Goal: Task Accomplishment & Management: Manage account settings

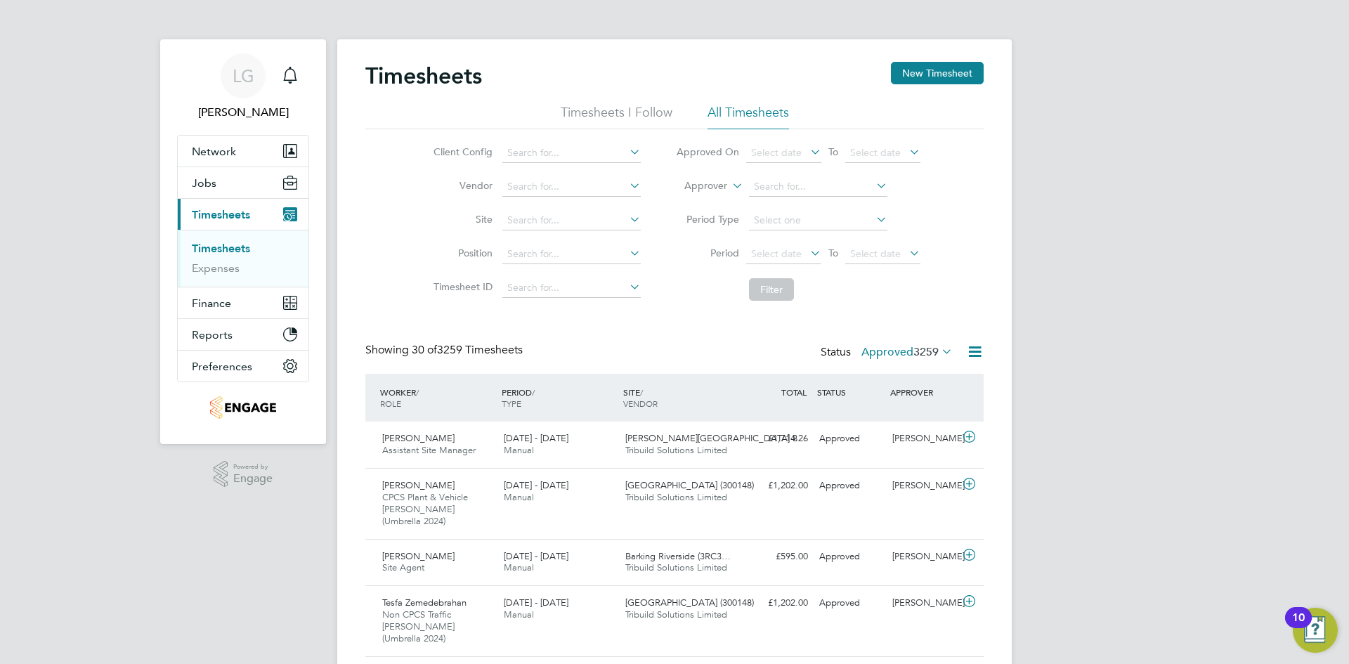
click at [936, 78] on button "New Timesheet" at bounding box center [937, 73] width 93 height 22
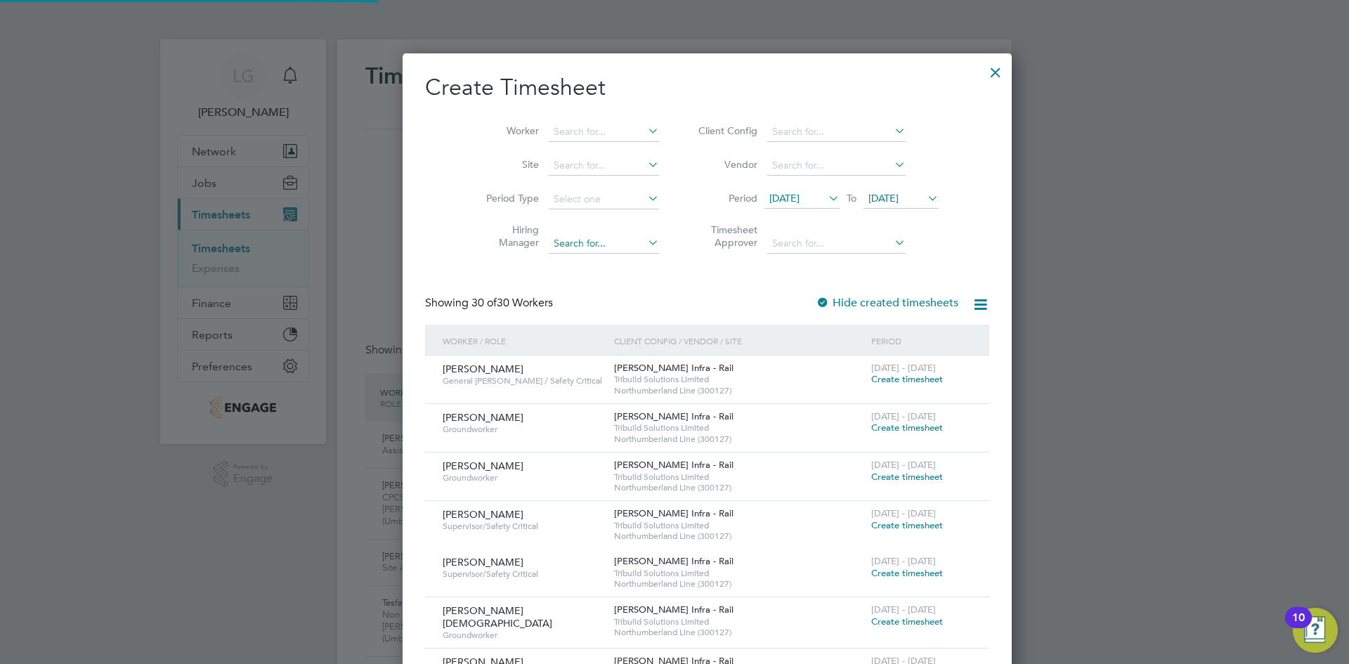
scroll to position [2366, 544]
click at [549, 128] on input at bounding box center [604, 132] width 110 height 20
click at [586, 138] on input at bounding box center [604, 132] width 110 height 20
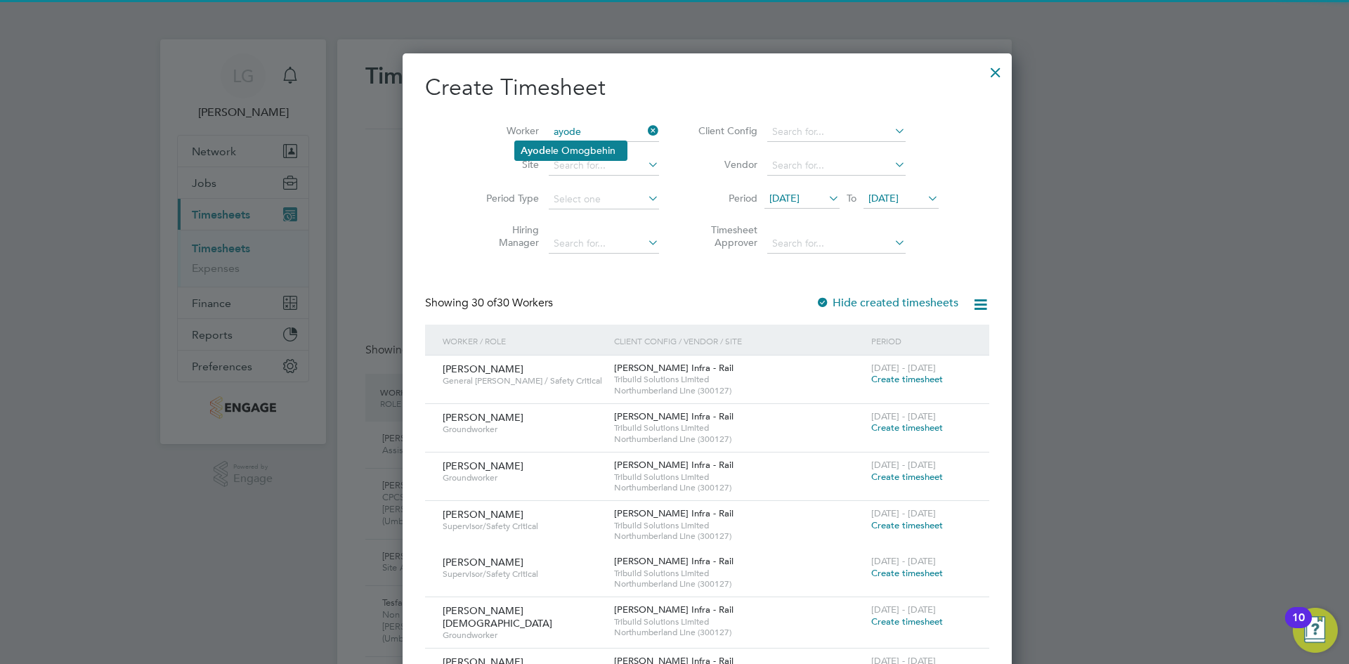
click at [584, 148] on li "Ayode le Omogbehin" at bounding box center [571, 150] width 112 height 19
type input "Ayodele Omogbehin"
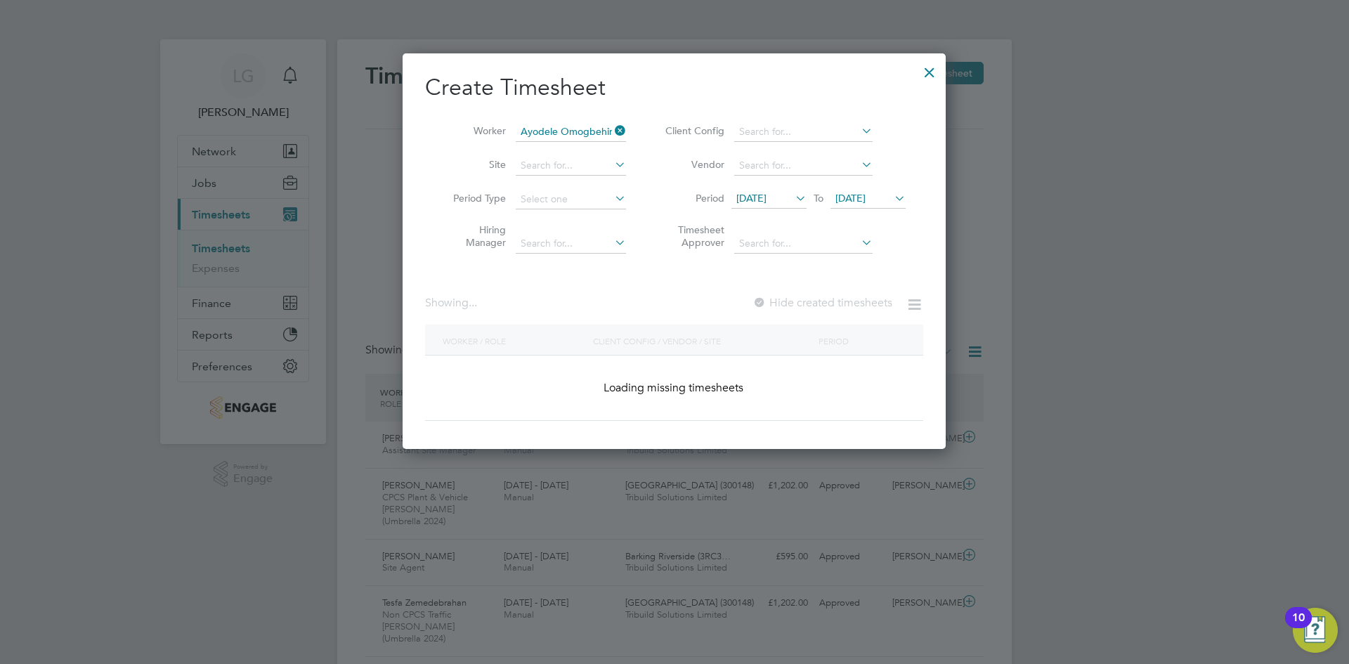
scroll to position [379, 544]
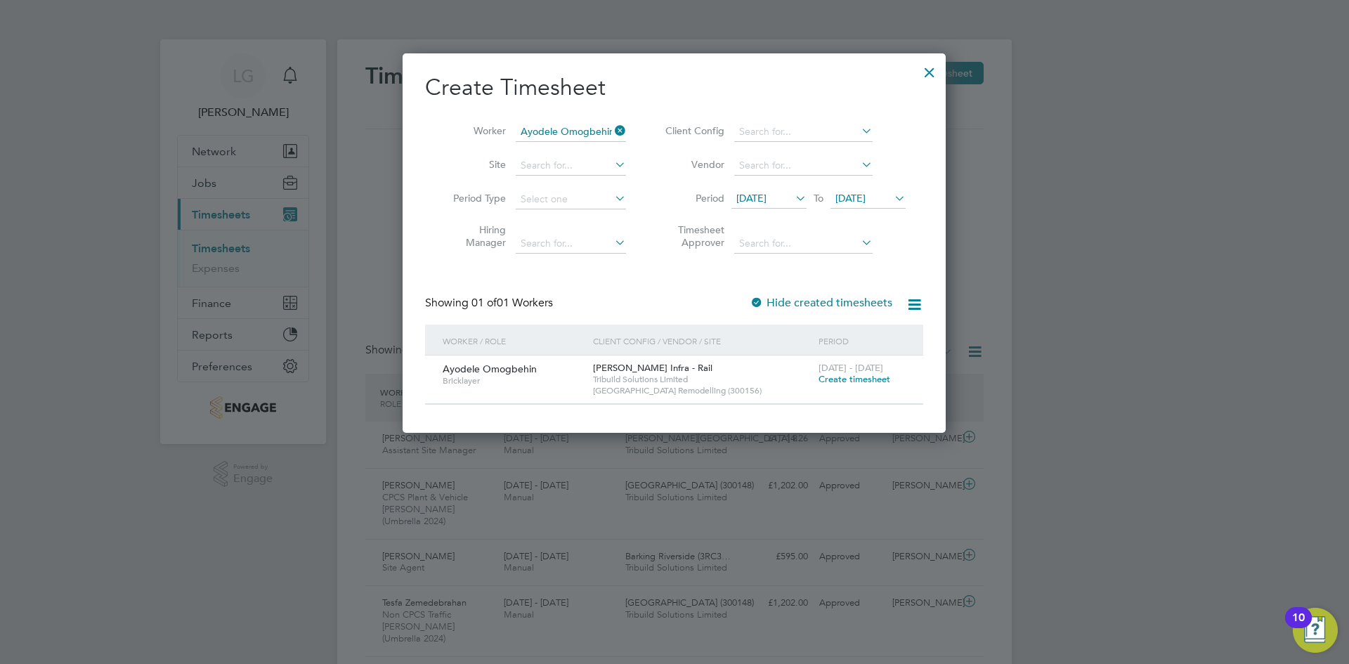
click at [759, 197] on span "[DATE]" at bounding box center [751, 198] width 30 height 13
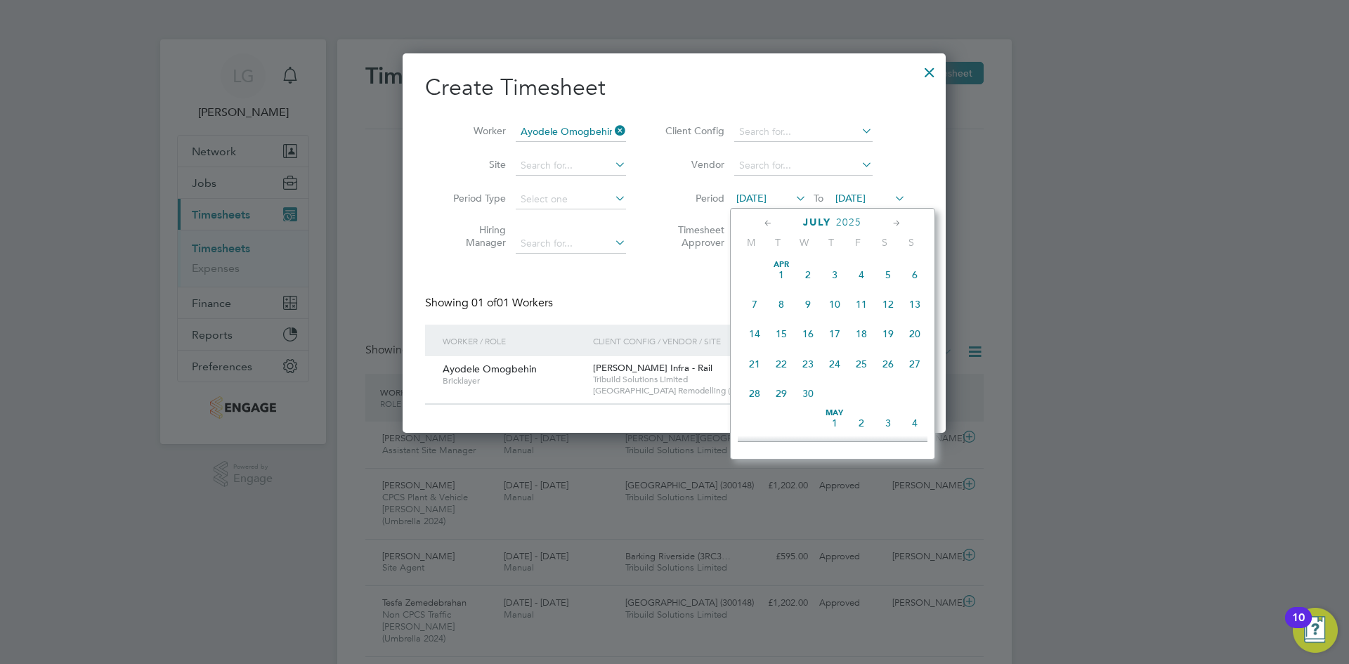
scroll to position [547, 0]
click at [759, 271] on span "14" at bounding box center [754, 260] width 27 height 27
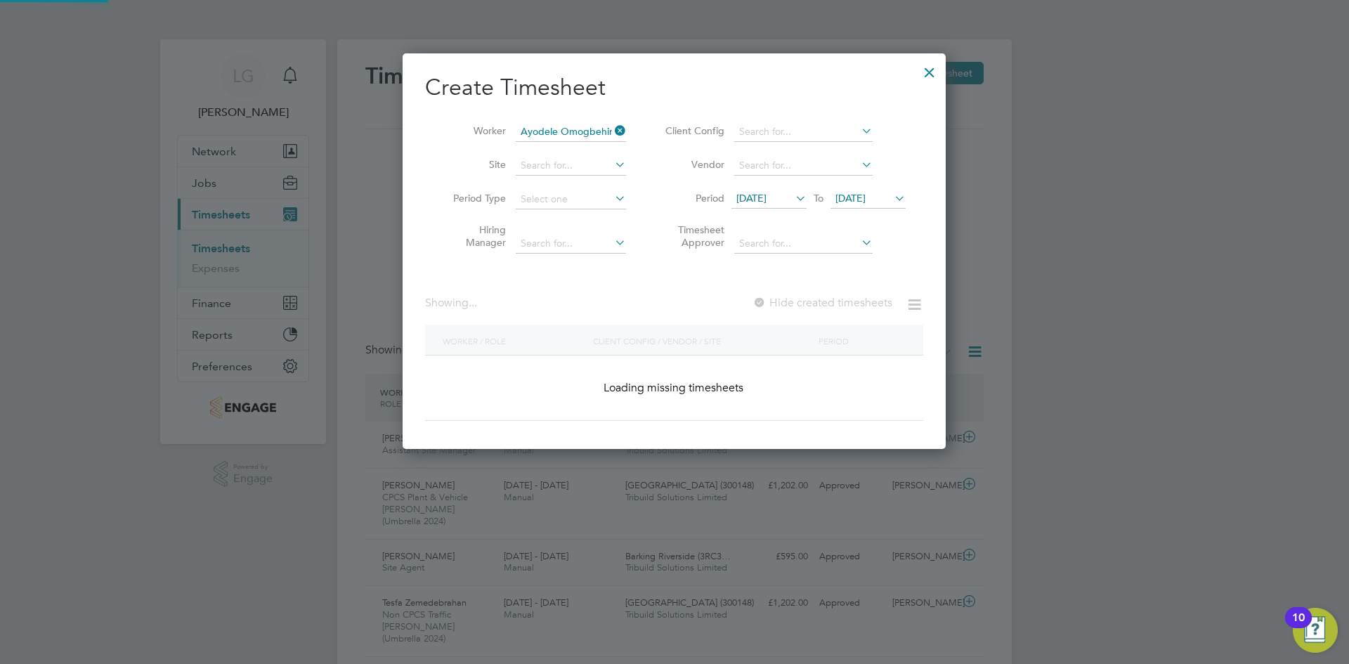
scroll to position [379, 544]
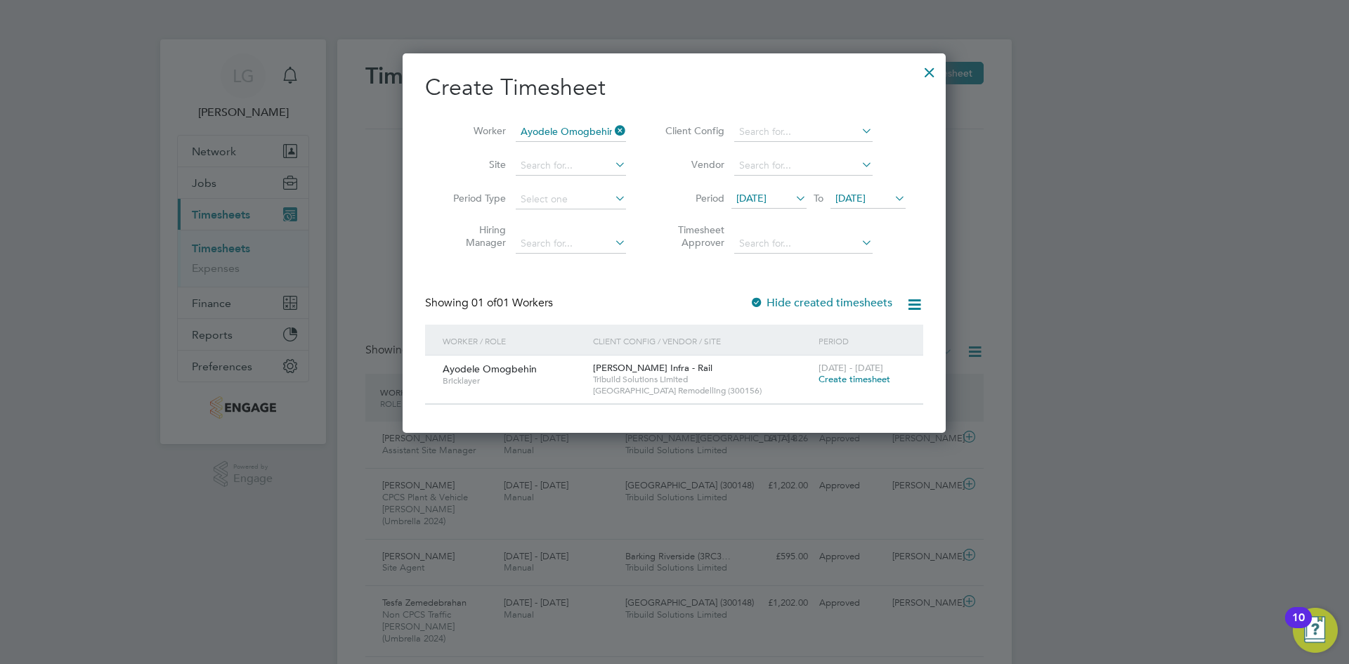
click at [866, 200] on span "04 Aug 2025" at bounding box center [851, 198] width 30 height 13
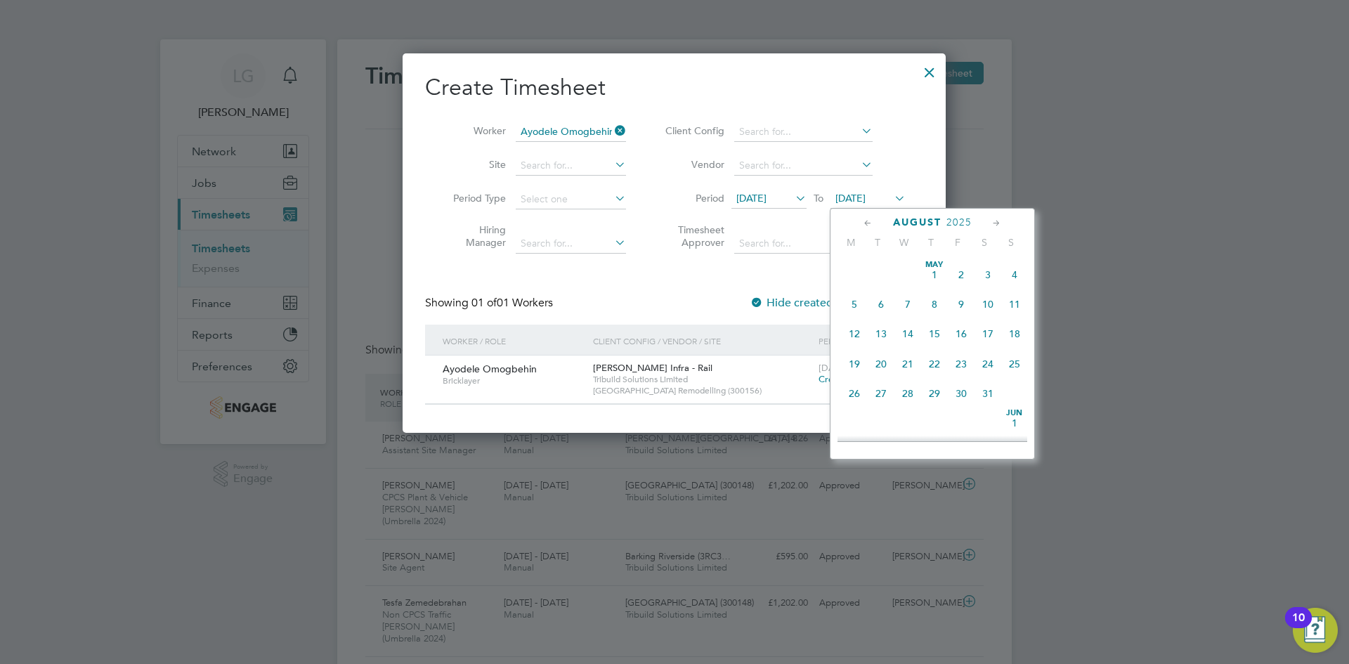
scroll to position [456, 0]
click at [1014, 425] on span "31" at bounding box center [1014, 411] width 27 height 27
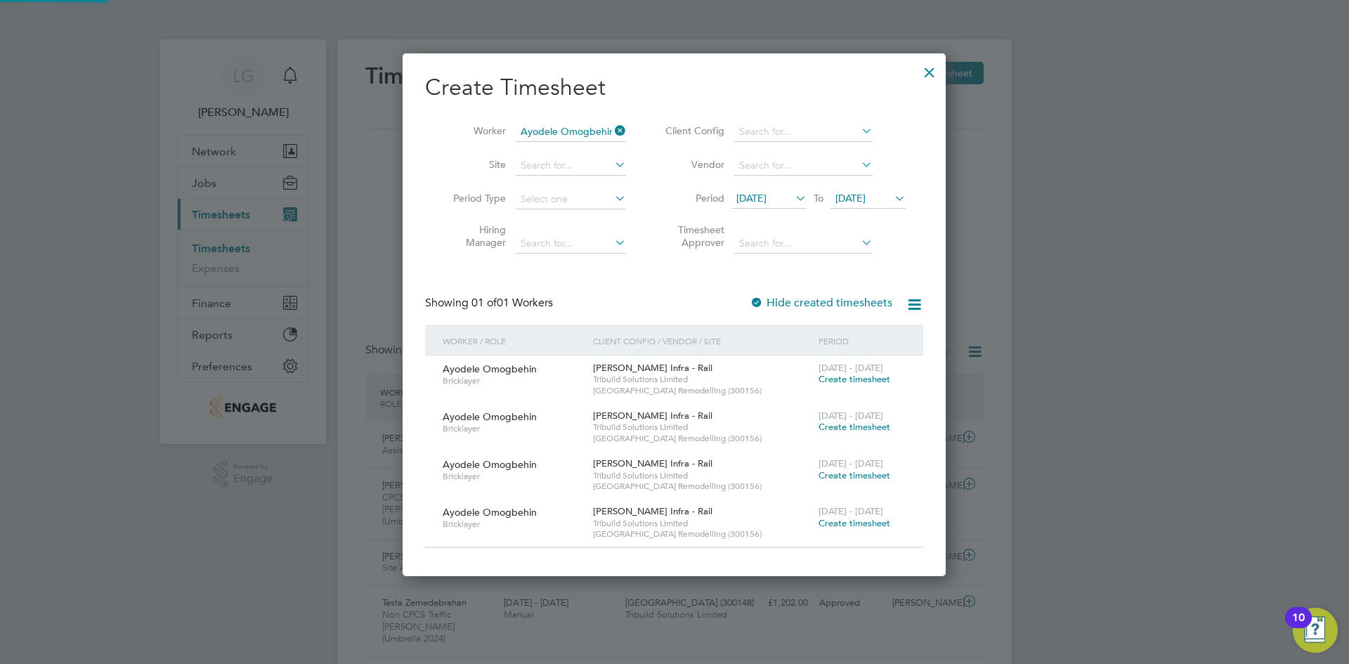
scroll to position [523, 544]
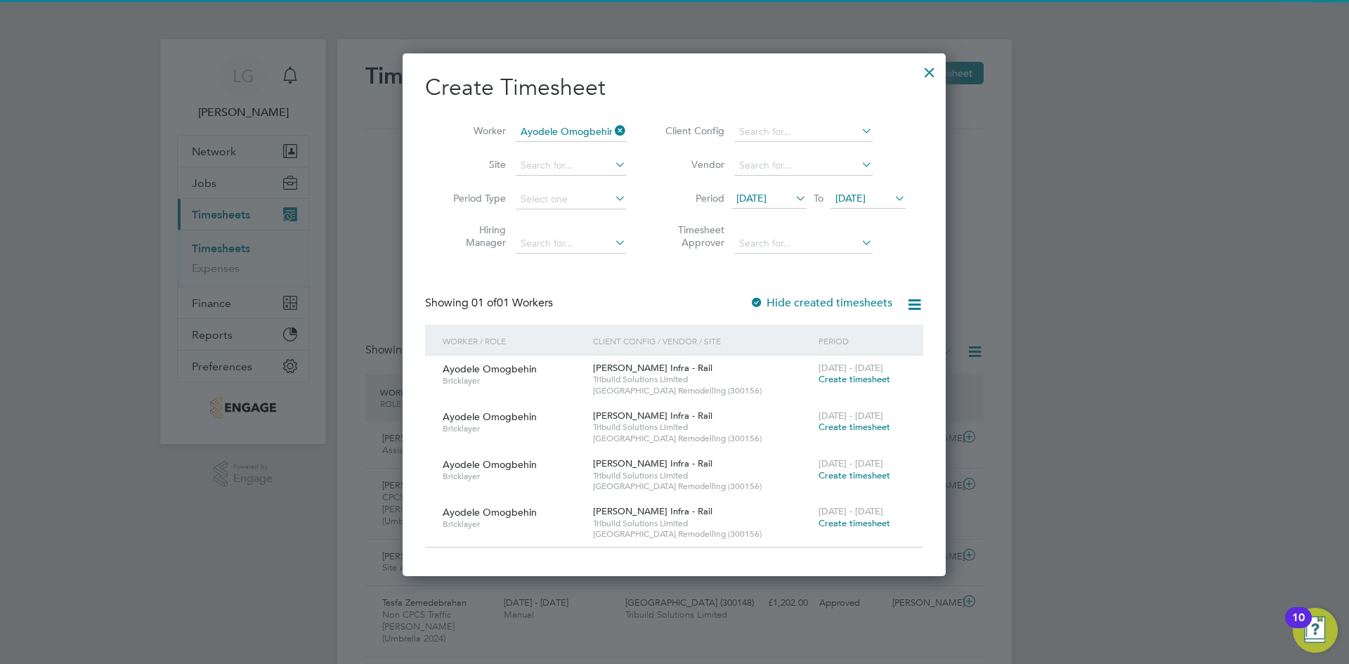
click at [654, 280] on div "Create Timesheet Worker Ayodele Omogbehin Site Period Type Hiring Manager Clien…" at bounding box center [674, 310] width 498 height 475
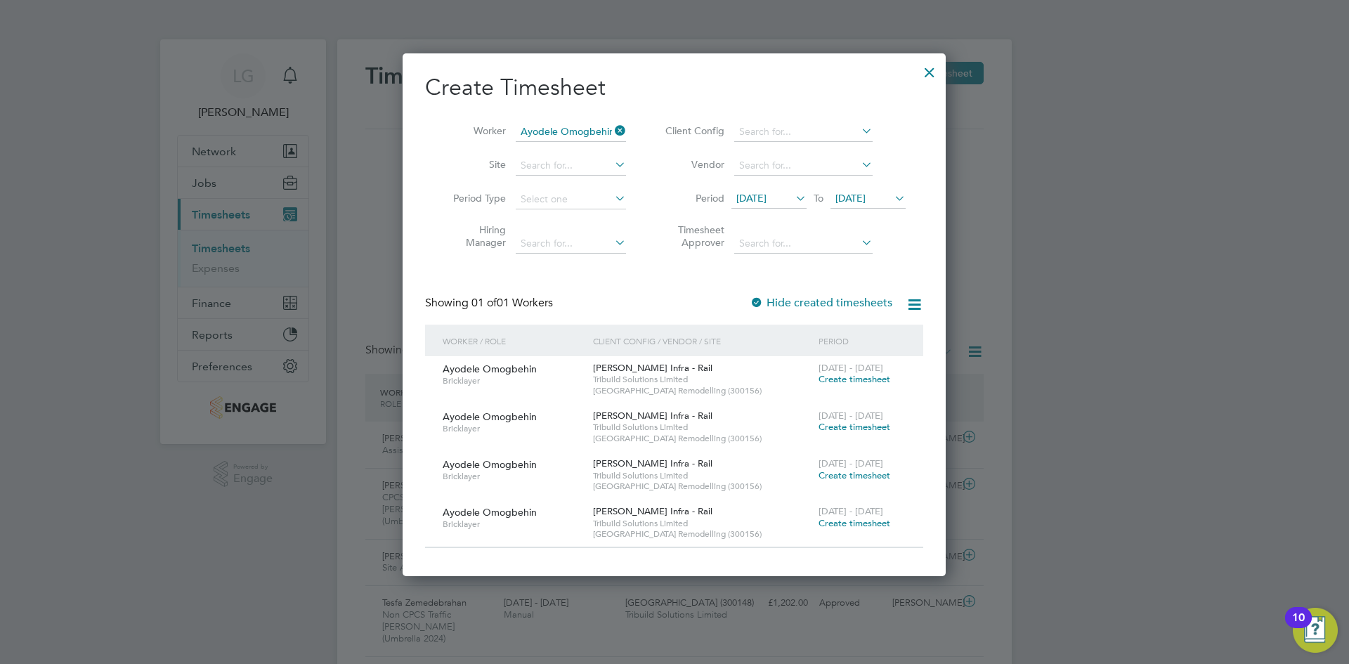
click at [767, 204] on span "14 Jul 2025" at bounding box center [751, 198] width 30 height 13
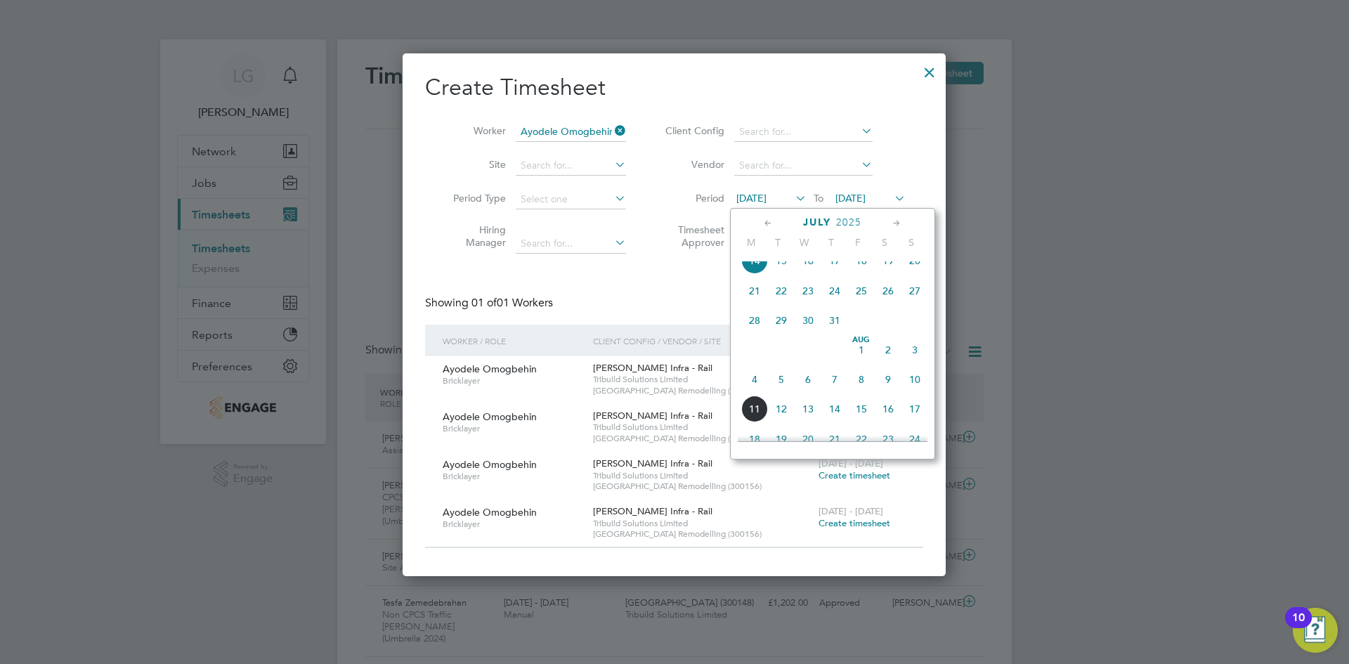
scroll to position [486, 0]
click at [627, 282] on div "Create Timesheet Worker Ayodele Omogbehin Site Period Type Hiring Manager Clien…" at bounding box center [674, 310] width 498 height 475
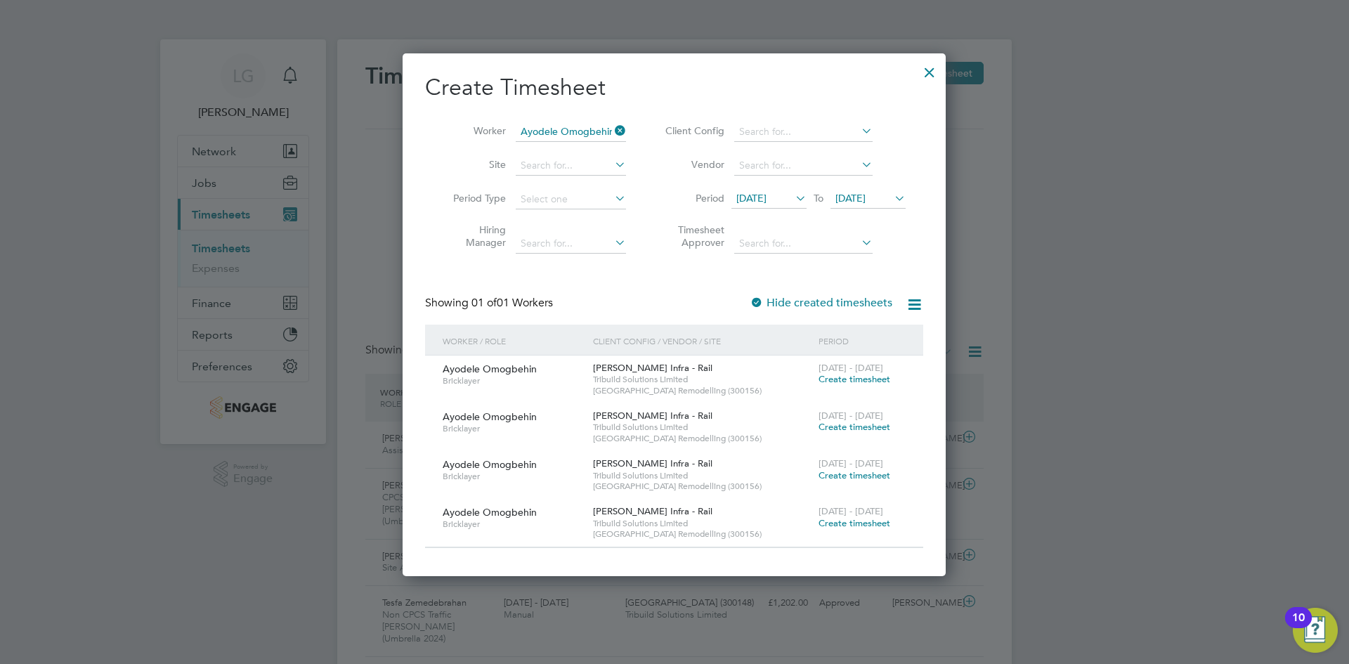
click at [926, 70] on div at bounding box center [929, 68] width 25 height 25
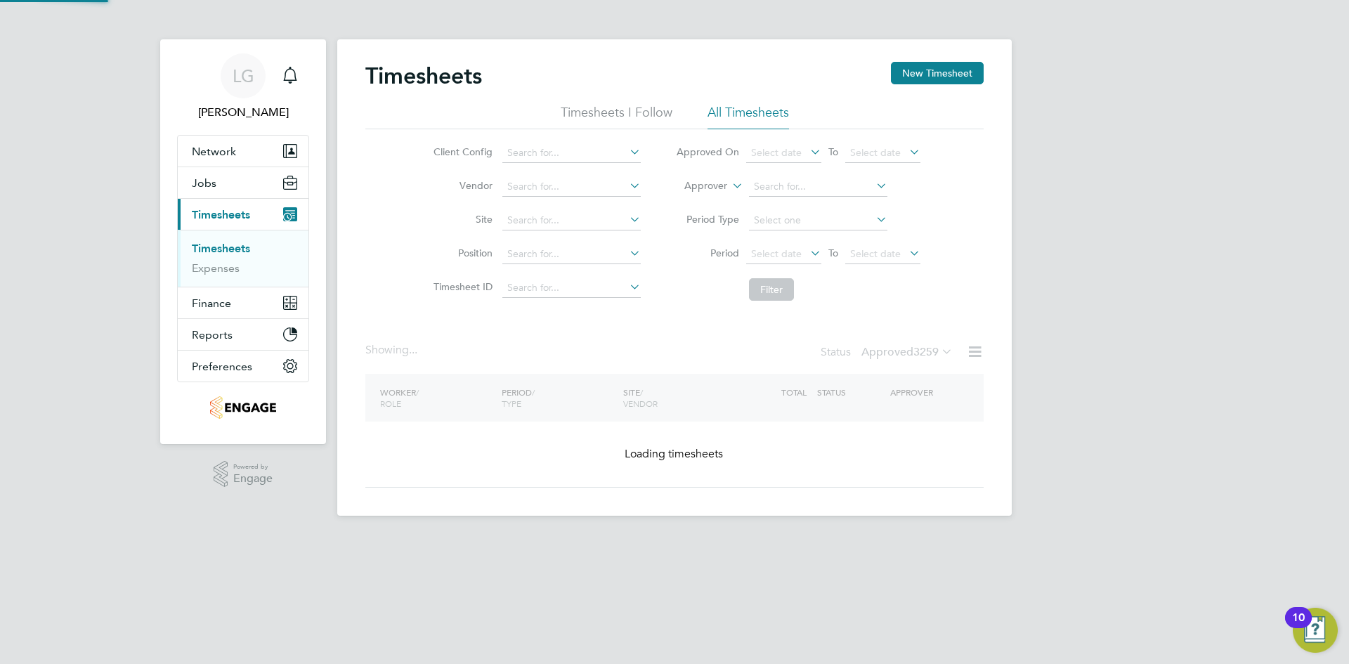
click at [1195, 263] on div "LG Lee Garrity Notifications Applications: Network Team Members Businesses Site…" at bounding box center [674, 269] width 1349 height 538
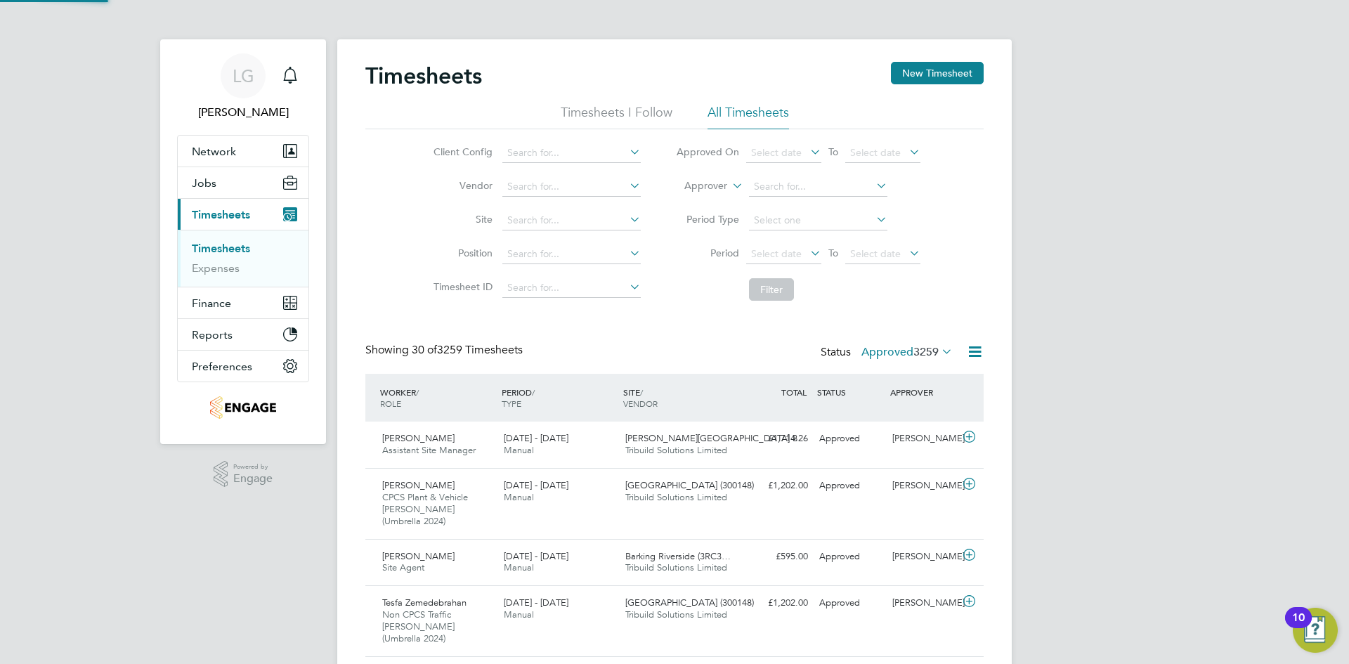
scroll to position [36, 122]
click at [918, 355] on span "3259" at bounding box center [926, 352] width 25 height 14
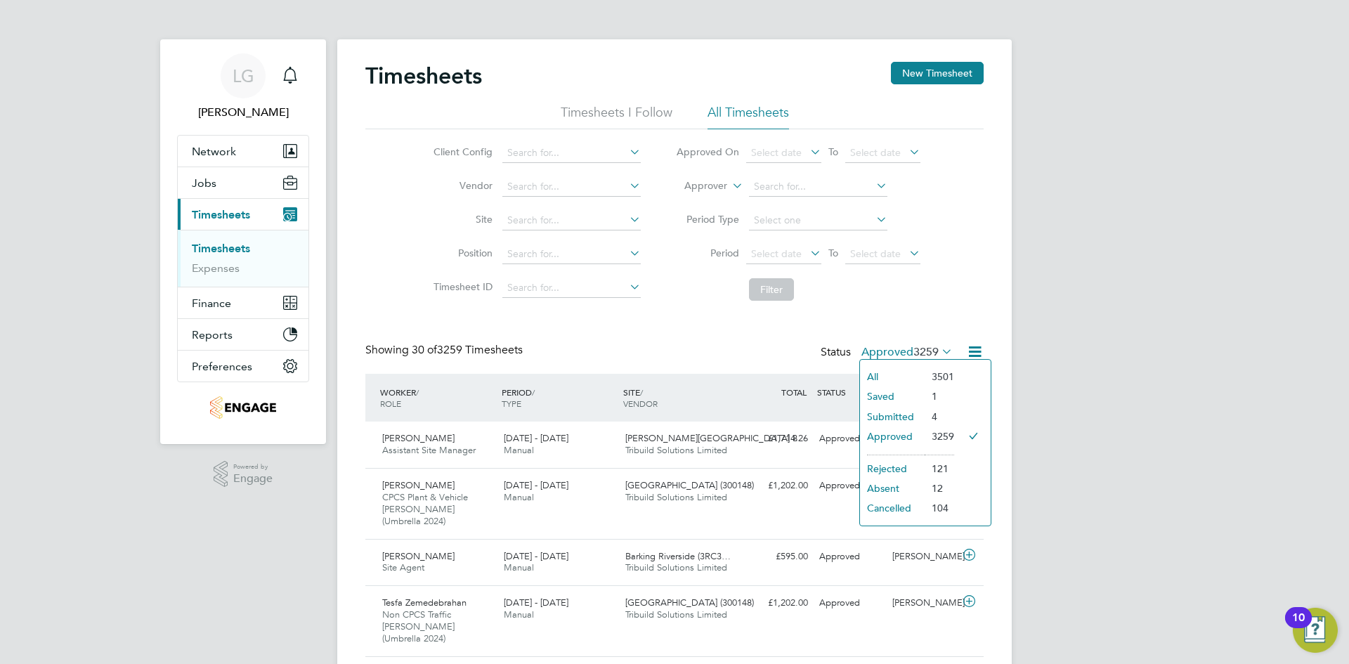
click at [903, 417] on li "Submitted" at bounding box center [892, 417] width 65 height 20
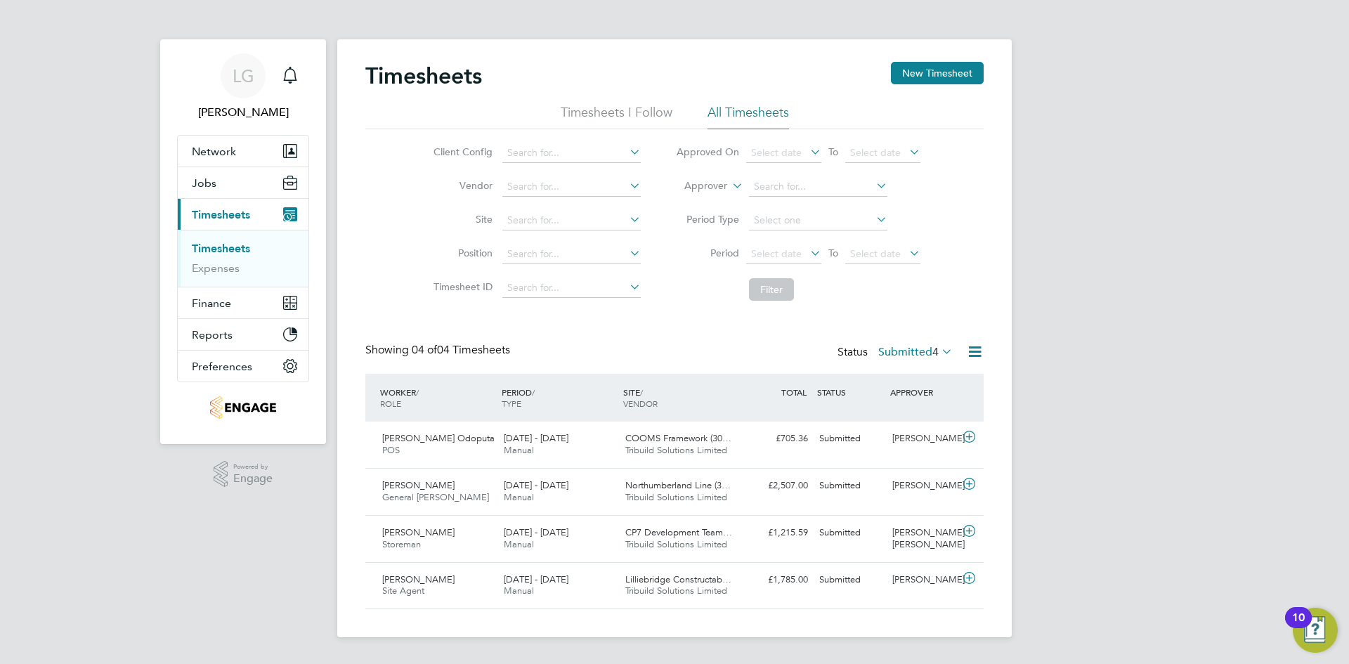
click at [910, 337] on div "Timesheets New Timesheet Timesheets I Follow All Timesheets Client Config Vendo…" at bounding box center [674, 335] width 618 height 547
click at [909, 347] on label "Submitted 4" at bounding box center [915, 352] width 74 height 14
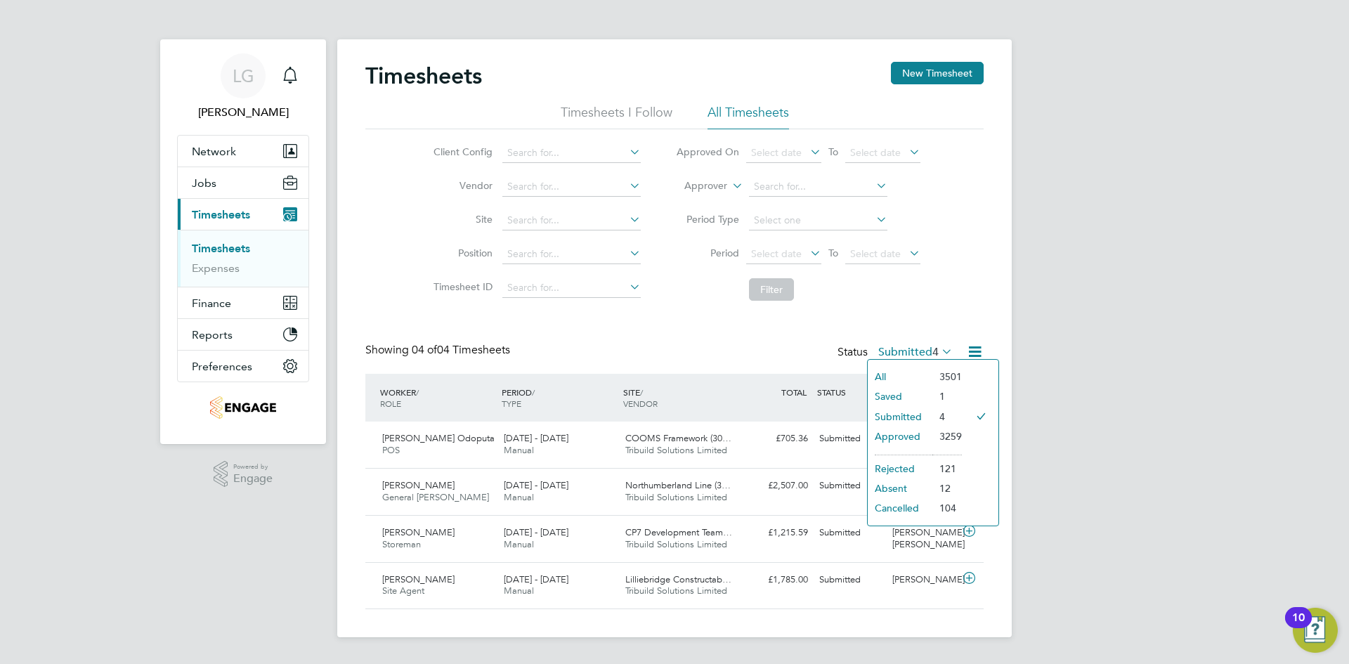
click at [905, 394] on li "Saved" at bounding box center [900, 397] width 65 height 20
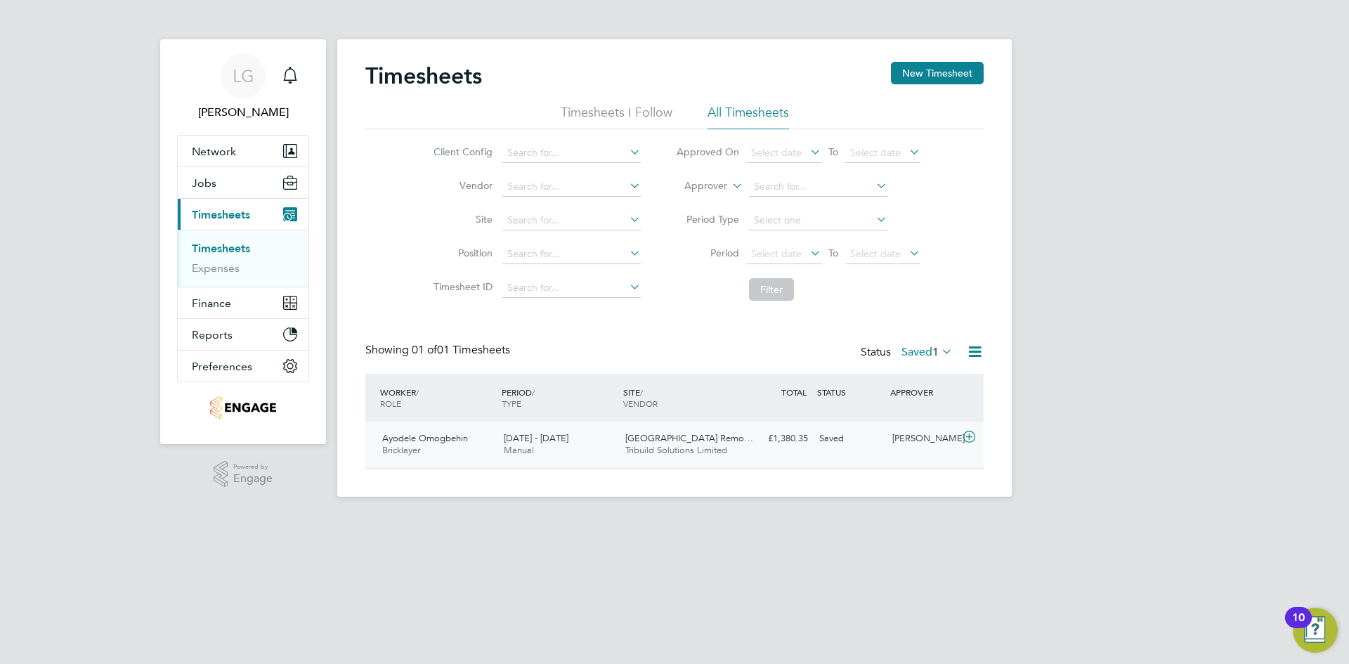
click at [591, 450] on div "26 Jul - 1 Aug 2025 Manual" at bounding box center [559, 444] width 122 height 35
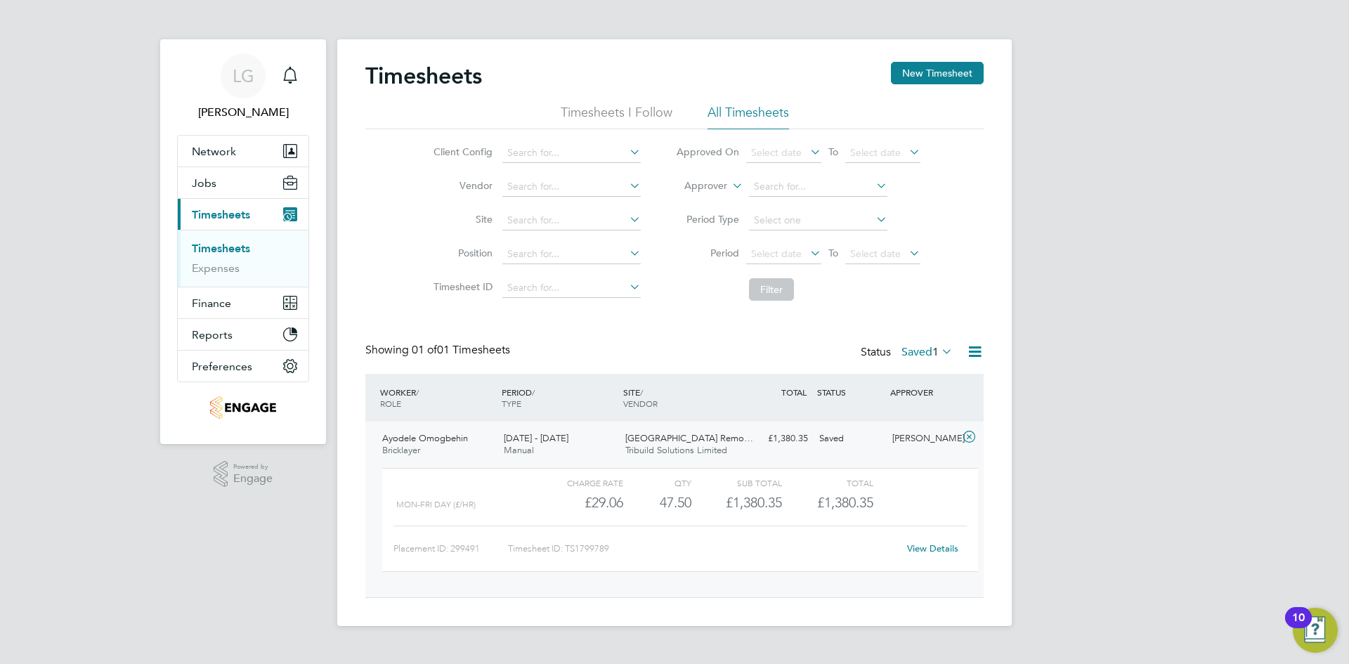
click at [935, 549] on link "View Details" at bounding box center [932, 549] width 51 height 12
click at [590, 443] on div "26 Jul - 1 Aug 2025 Manual" at bounding box center [559, 444] width 122 height 35
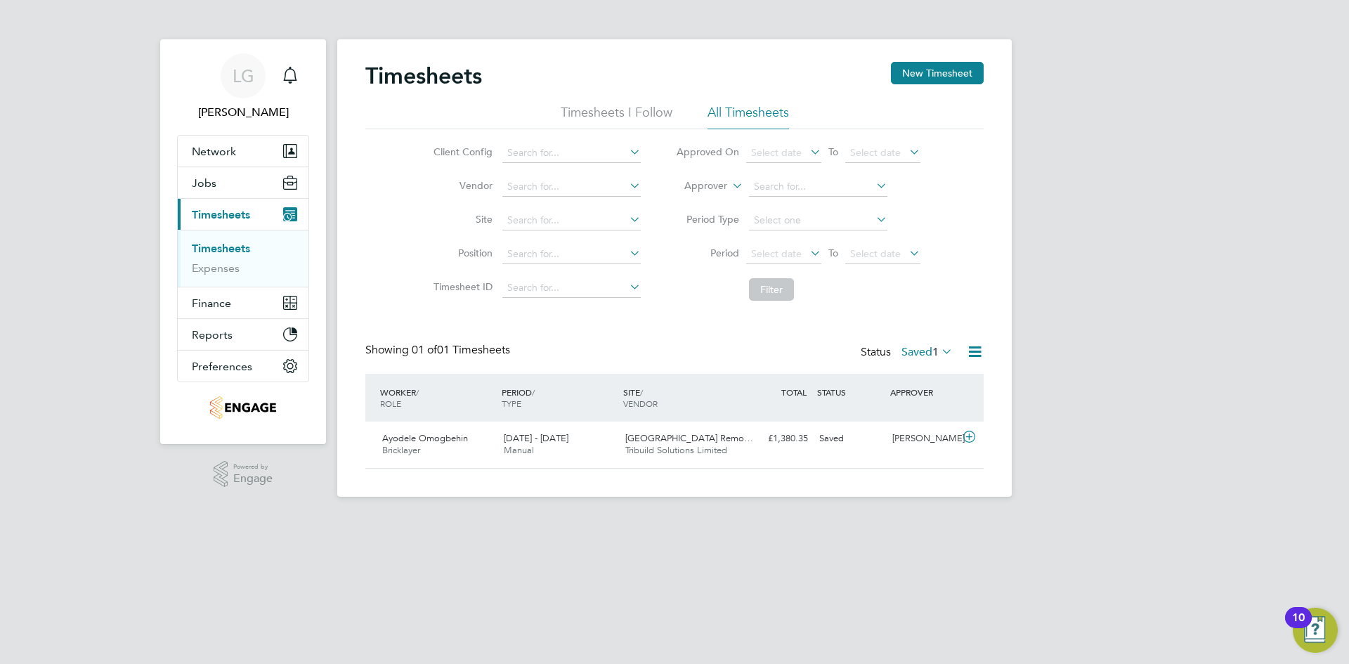
click at [923, 353] on label "Saved 1" at bounding box center [927, 352] width 51 height 14
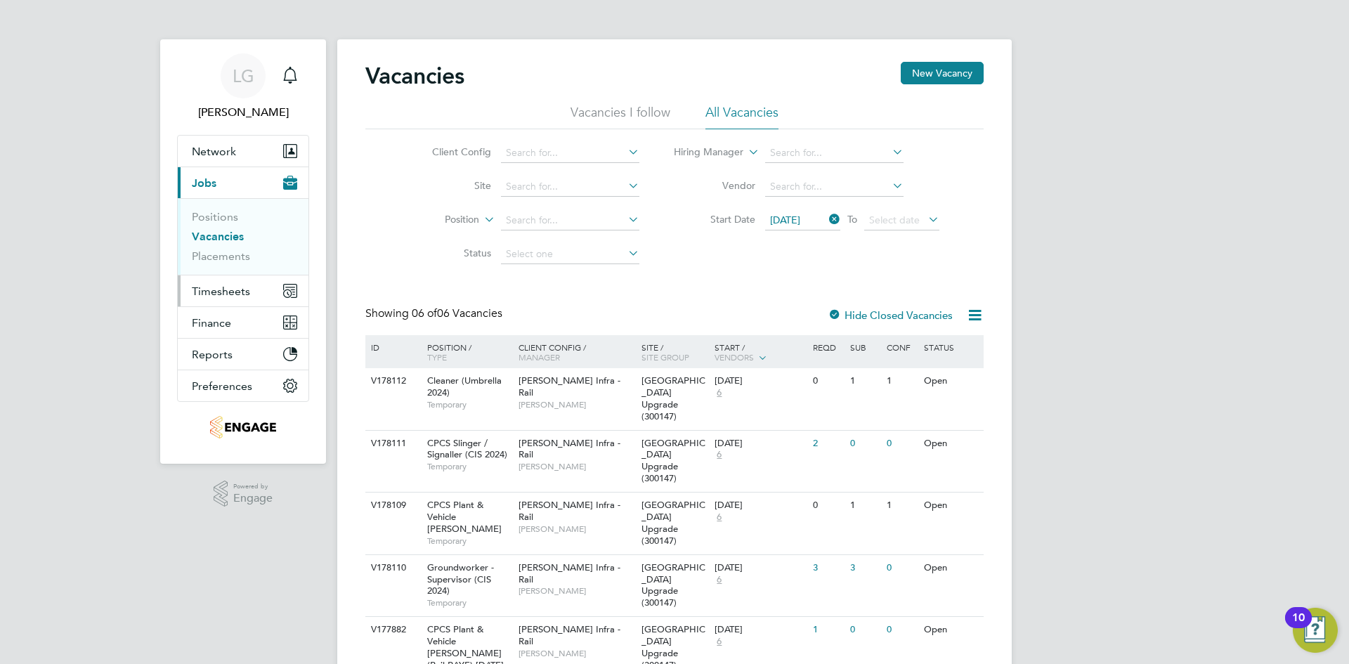
click at [231, 290] on span "Timesheets" at bounding box center [221, 291] width 58 height 13
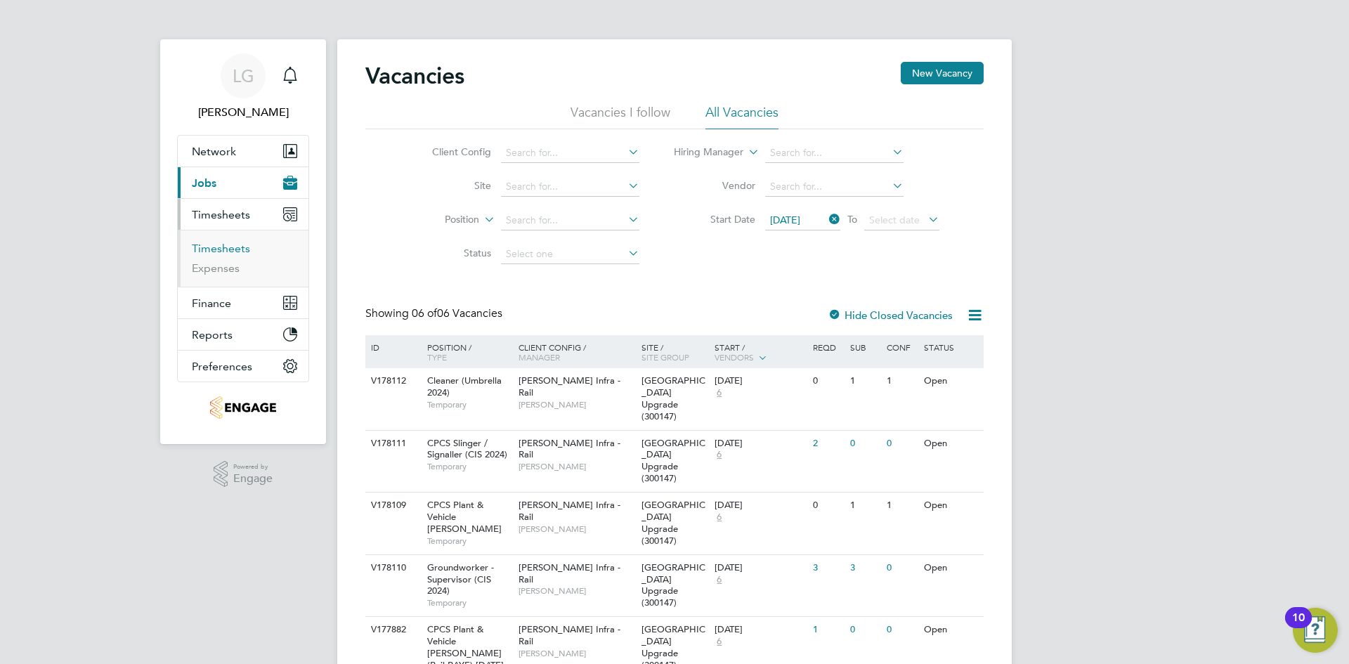
click at [226, 245] on link "Timesheets" at bounding box center [221, 248] width 58 height 13
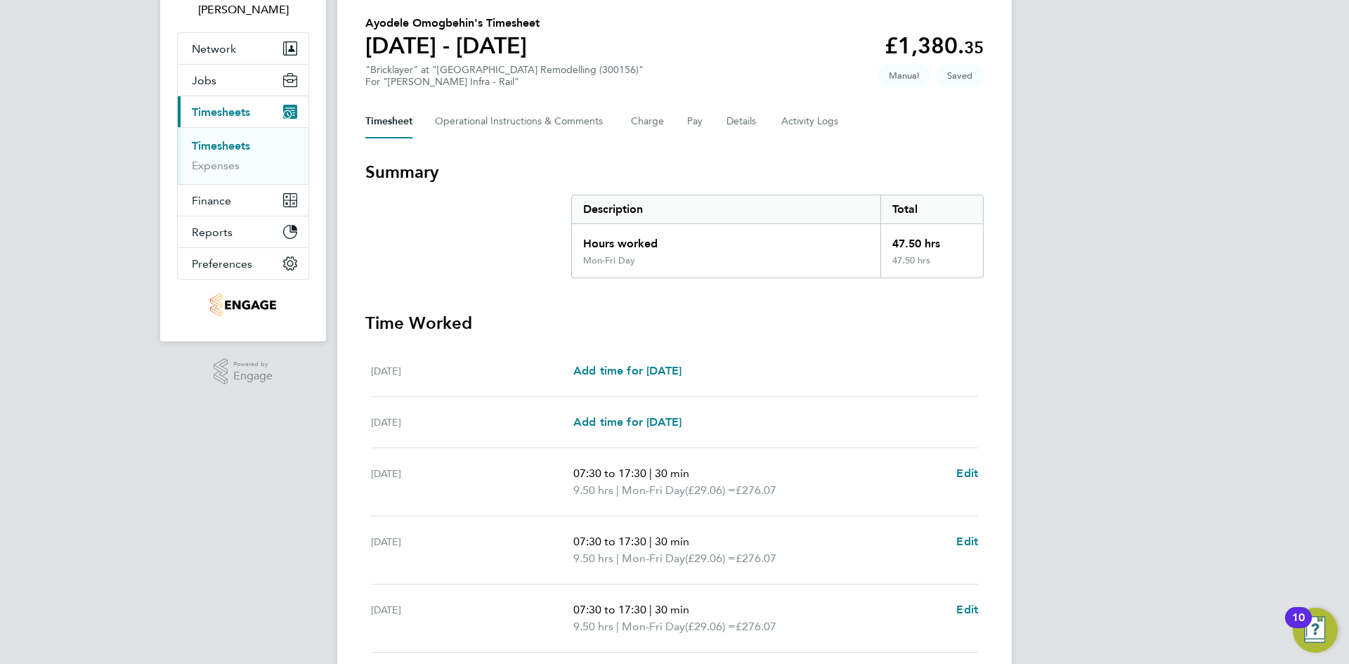
scroll to position [211, 0]
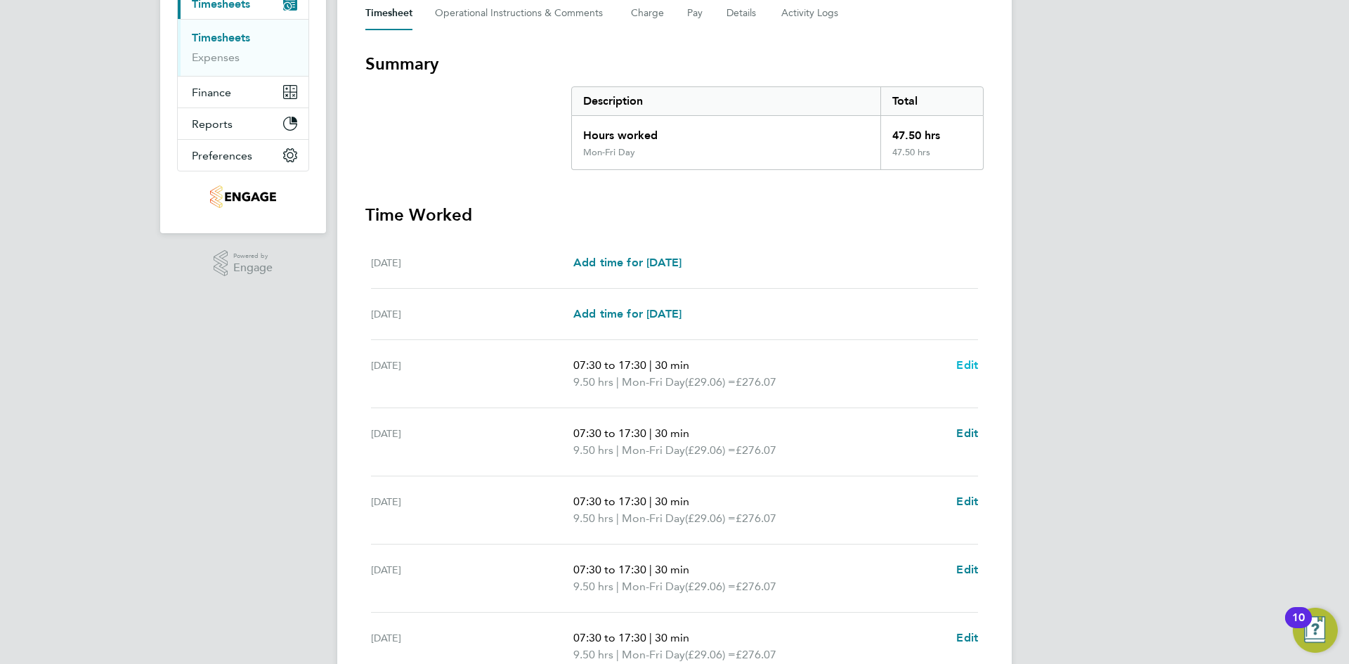
click at [967, 361] on span "Edit" at bounding box center [967, 364] width 22 height 13
select select "30"
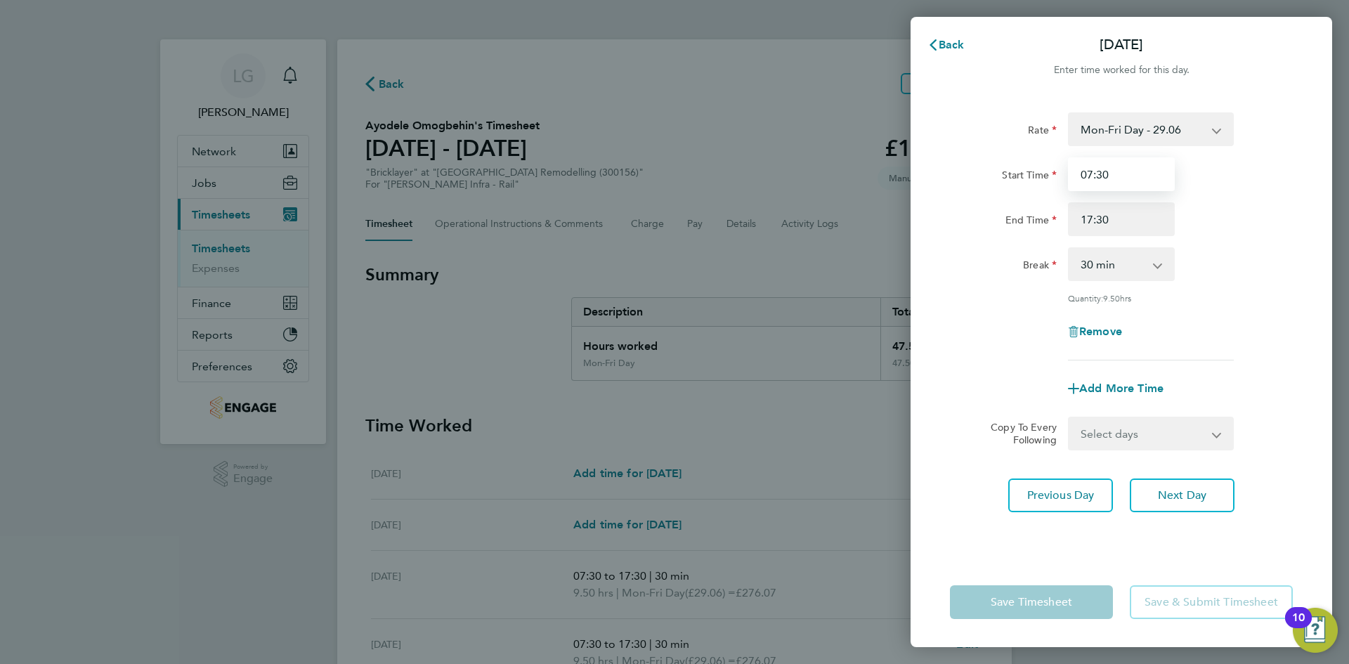
click at [1109, 173] on input "07:30" at bounding box center [1121, 174] width 107 height 34
click at [1142, 228] on input "17:30" at bounding box center [1121, 219] width 107 height 34
drag, startPoint x: 1155, startPoint y: 219, endPoint x: 890, endPoint y: 224, distance: 264.3
click at [937, 224] on div "Rate Mon-Fri Day - 29.06 Start Time 07:30 End Time 17:30 Break 0 min 15 min 30 …" at bounding box center [1122, 327] width 422 height 462
type input "18:00"
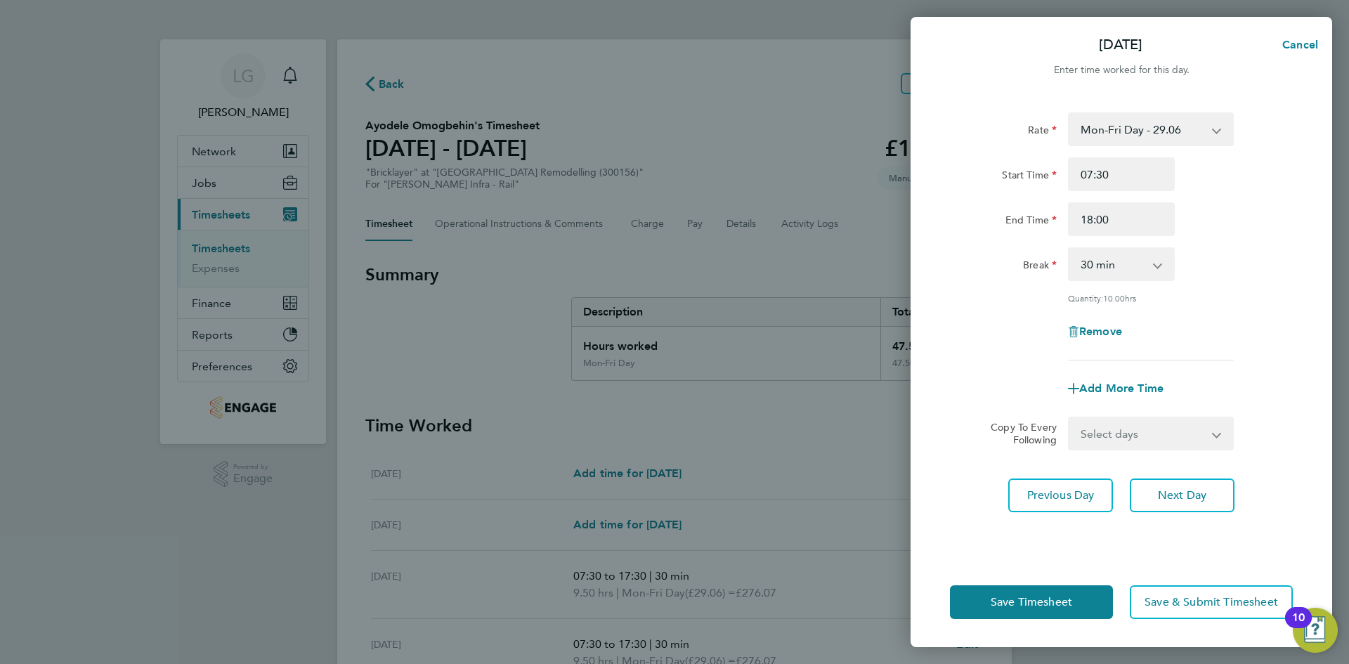
click at [1294, 226] on div "End Time 18:00" at bounding box center [1122, 219] width 354 height 34
click at [1167, 439] on select "Select days Day Tuesday Wednesday Thursday Friday" at bounding box center [1144, 433] width 148 height 31
select select "DAY"
click at [1070, 418] on select "Select days Day Tuesday Wednesday Thursday Friday" at bounding box center [1144, 433] width 148 height 31
select select "2025-08-01"
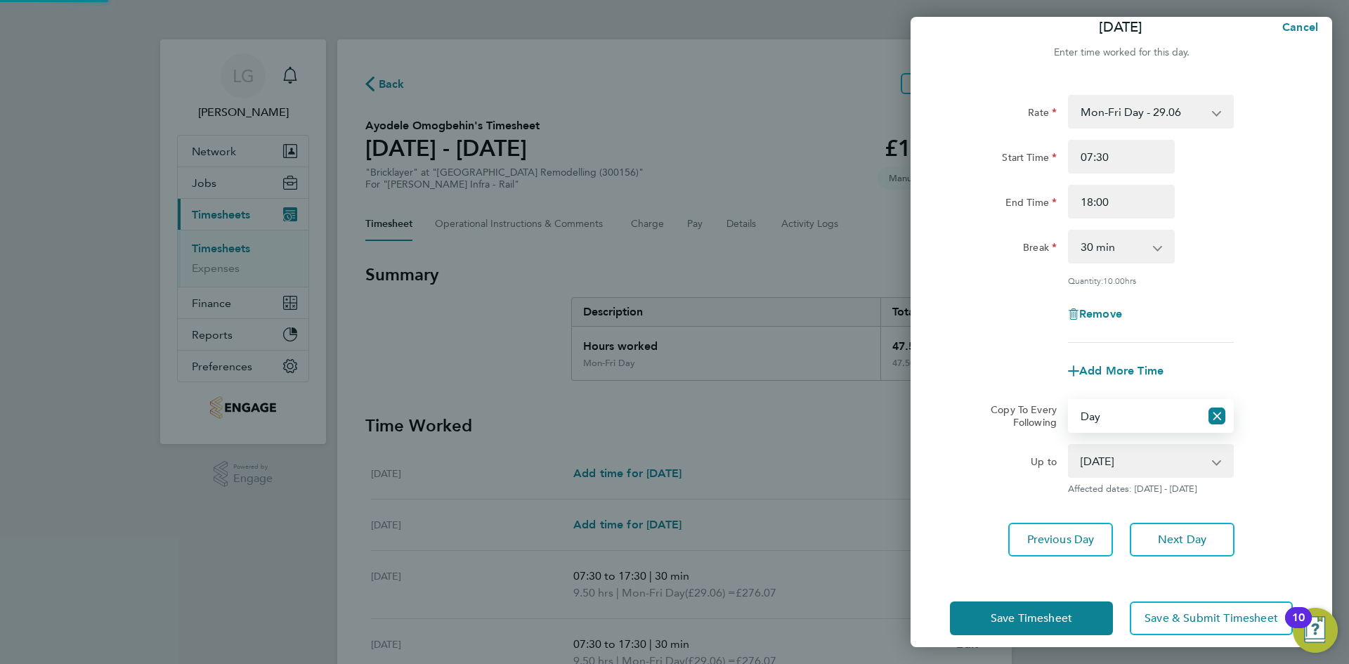
scroll to position [32, 0]
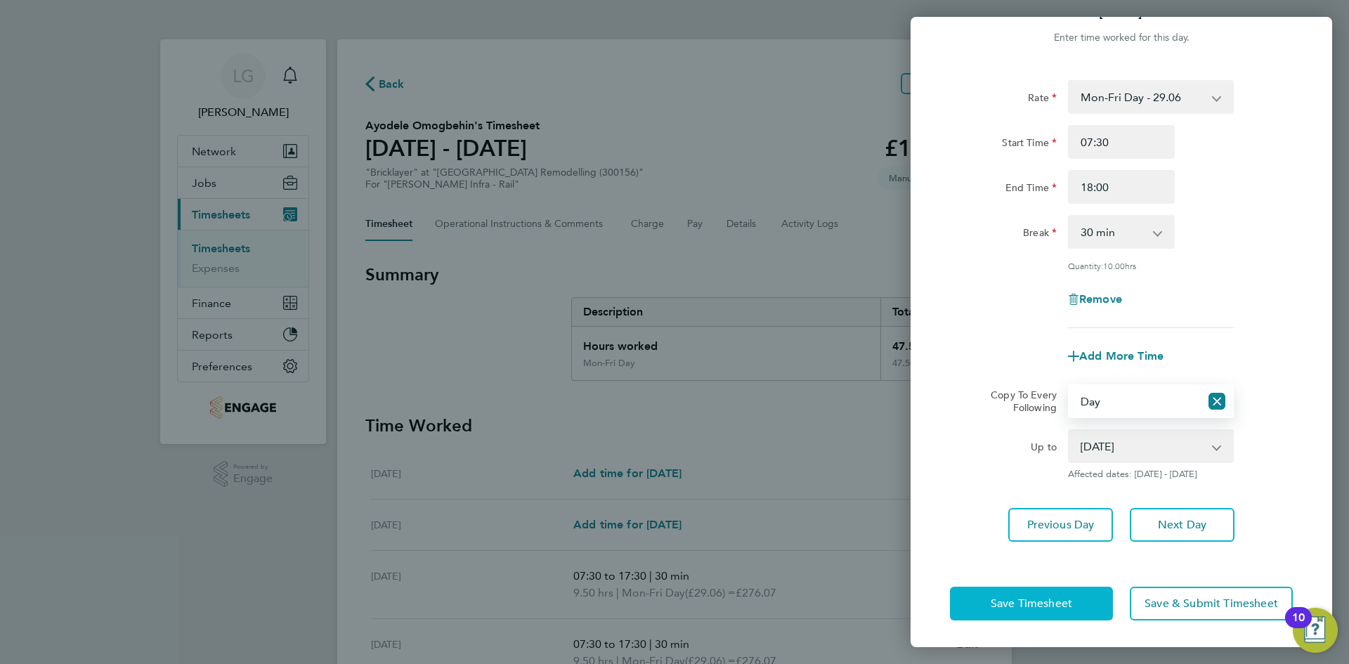
click at [1070, 605] on span "Save Timesheet" at bounding box center [1032, 604] width 82 height 14
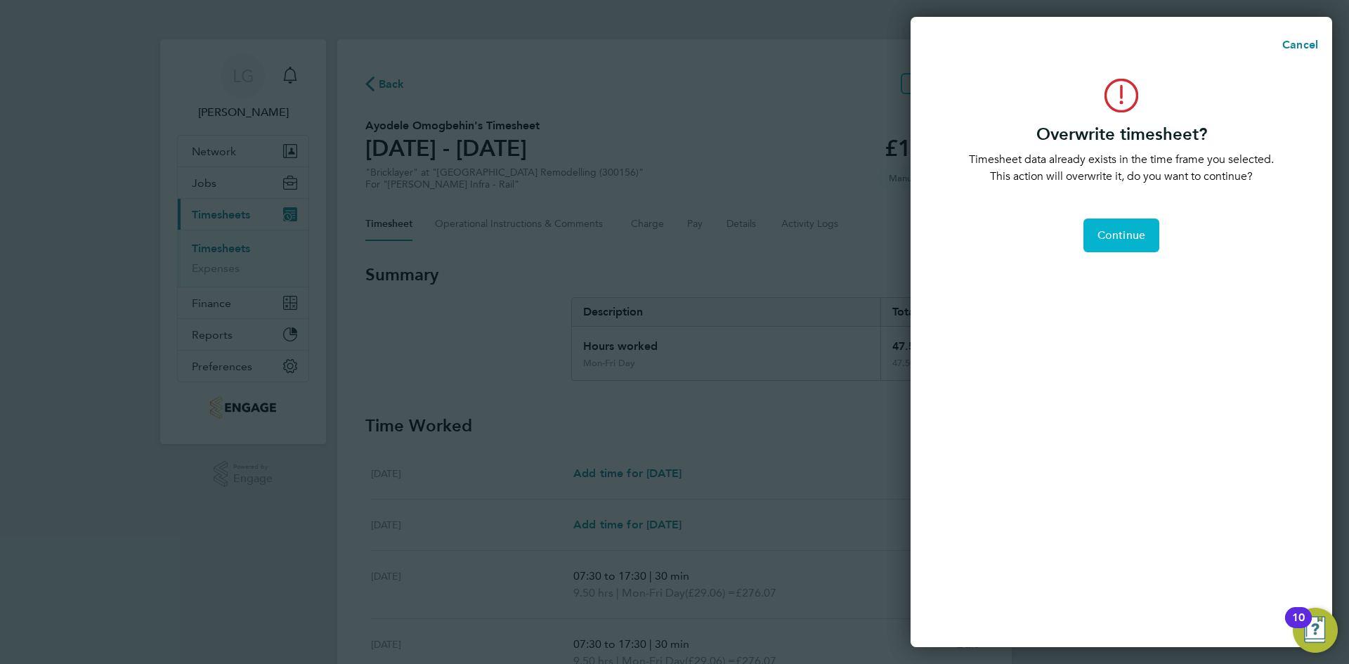
click at [1117, 226] on button "Continue" at bounding box center [1122, 236] width 76 height 34
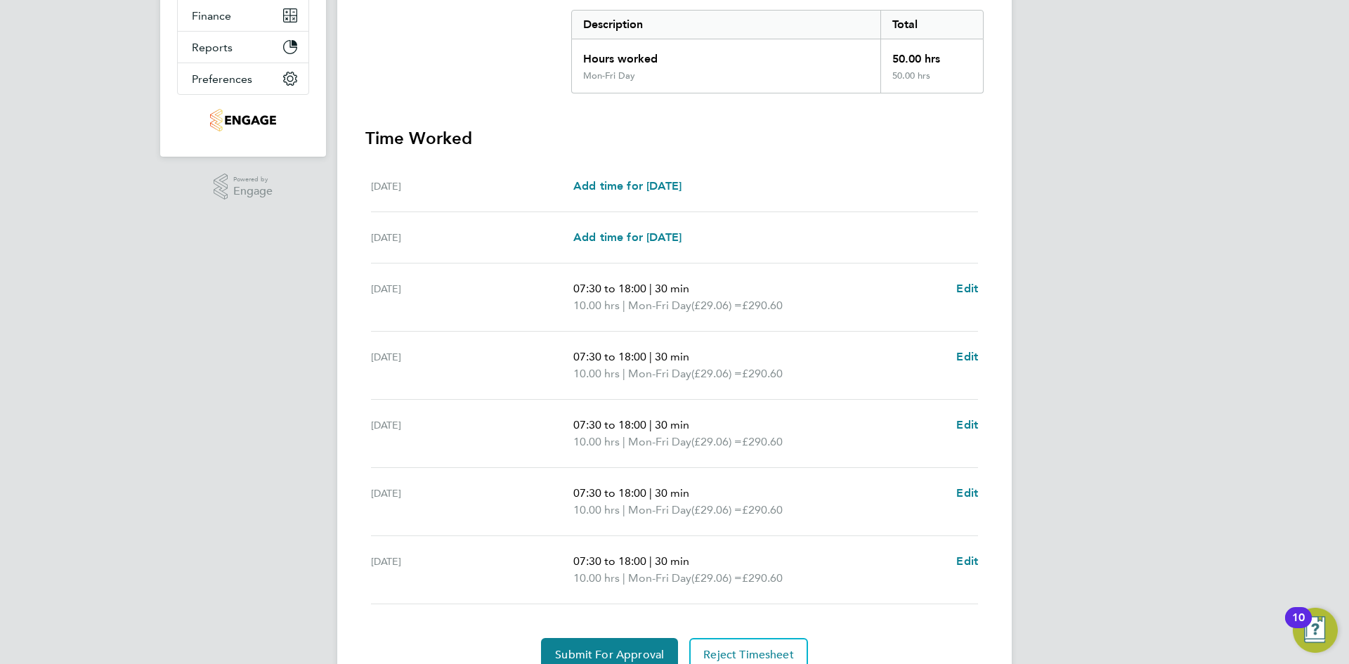
scroll to position [351, 0]
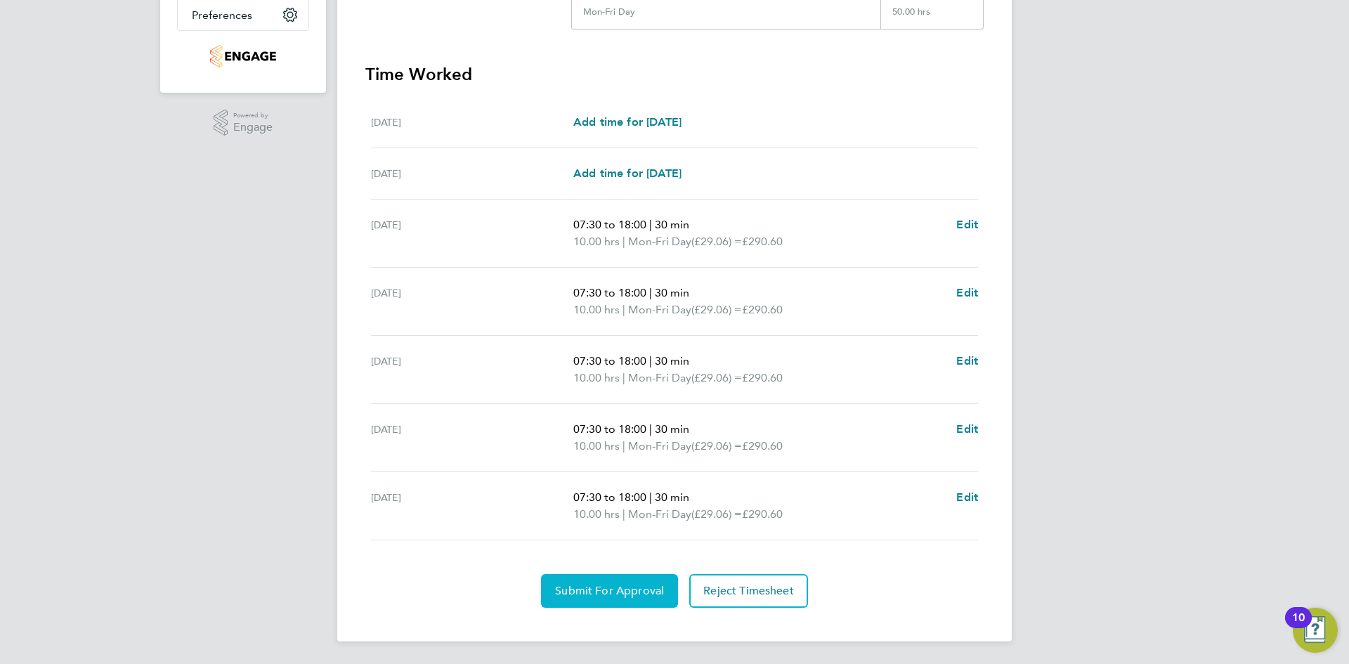
click at [609, 591] on span "Submit For Approval" at bounding box center [609, 591] width 109 height 14
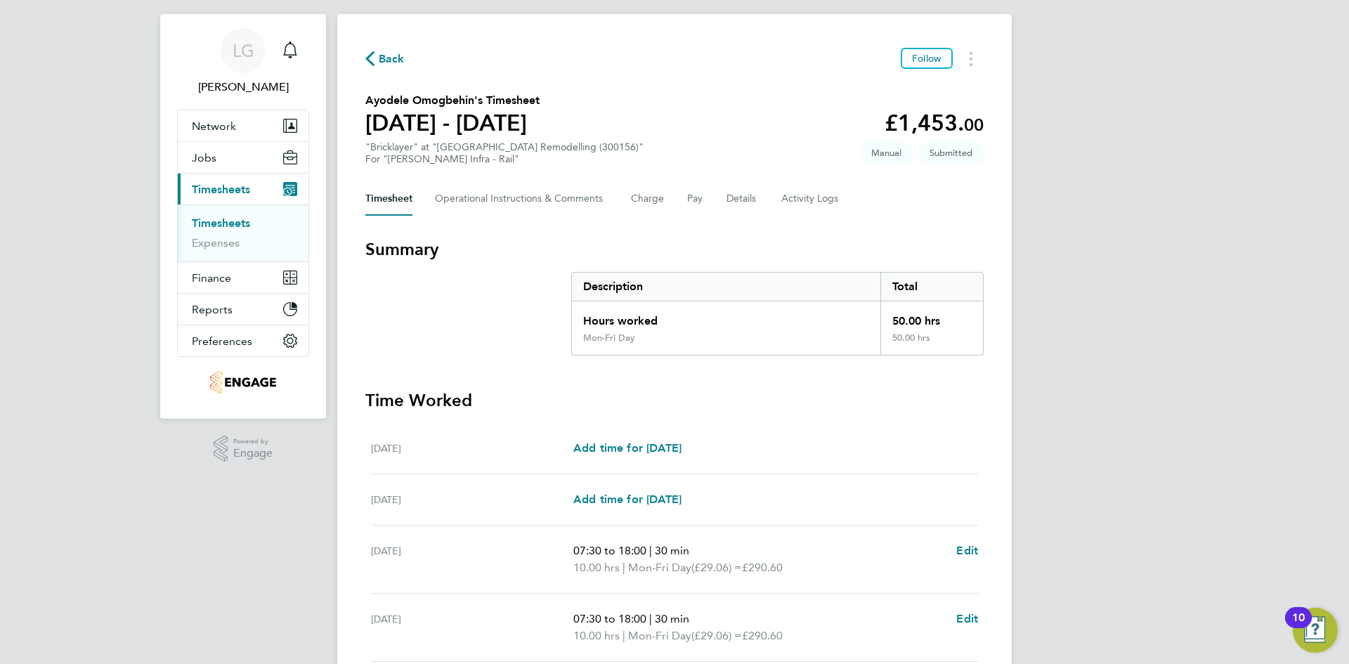
scroll to position [0, 0]
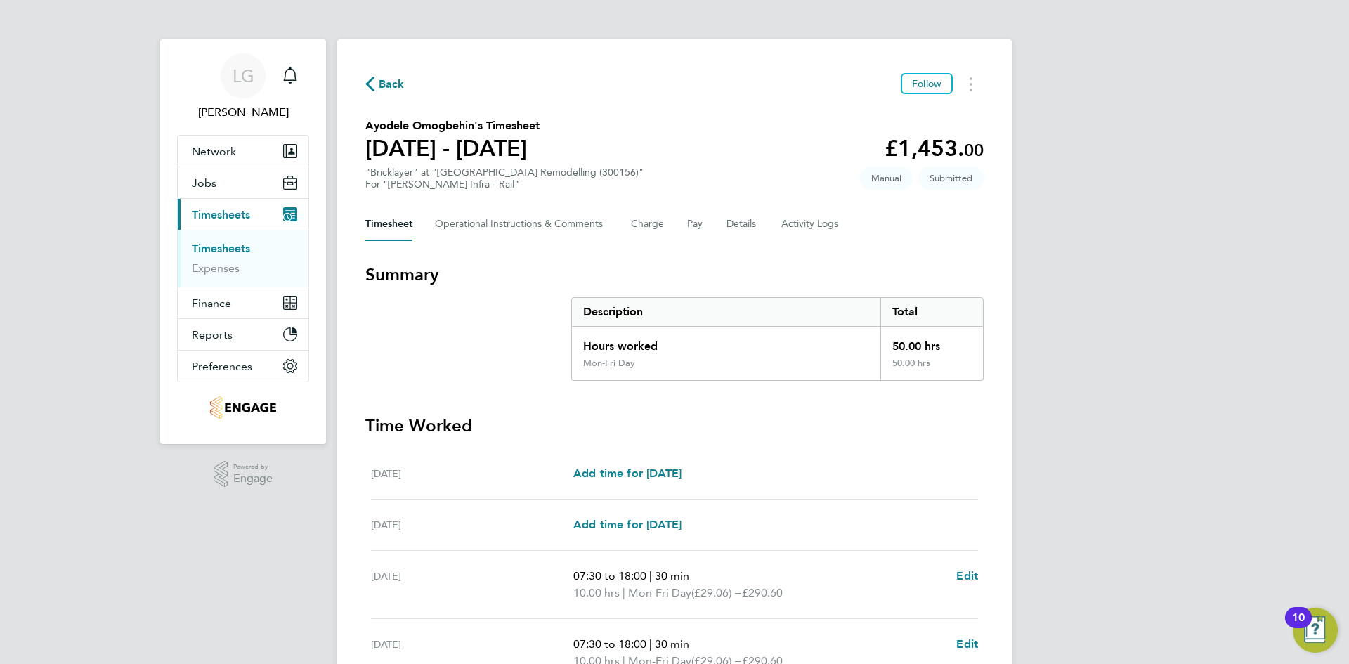
click at [230, 246] on link "Timesheets" at bounding box center [221, 248] width 58 height 13
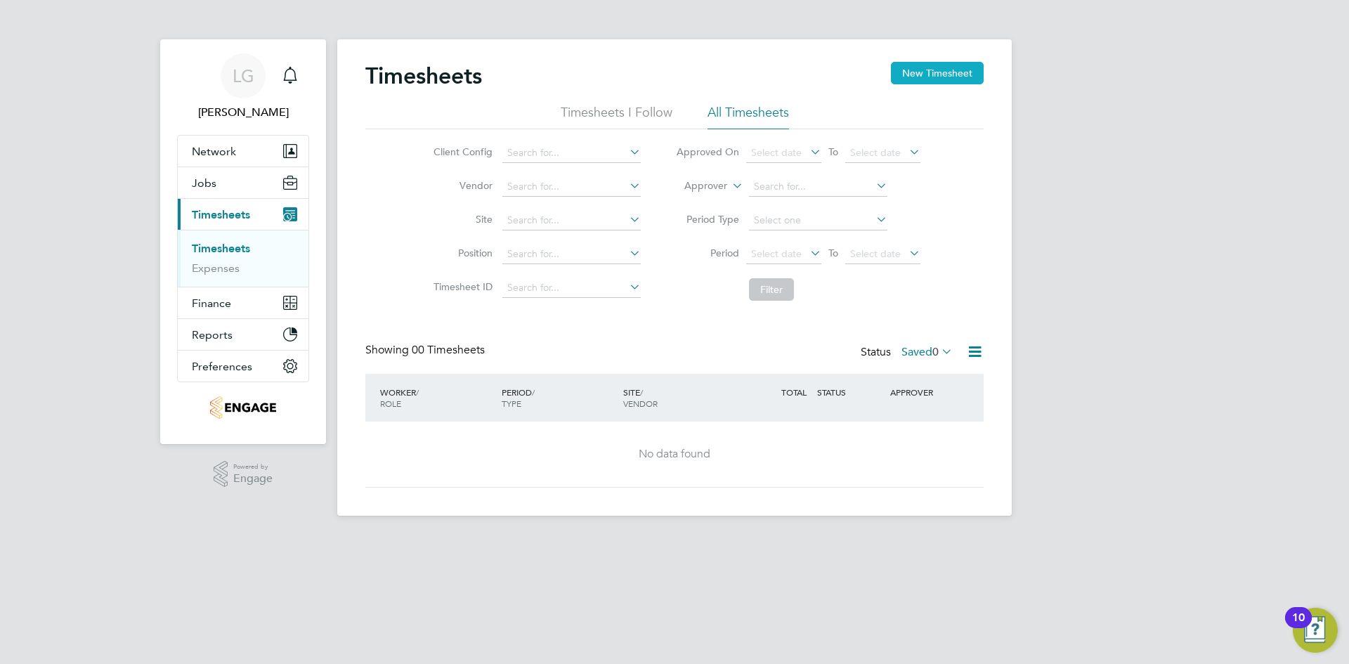
click at [942, 74] on button "New Timesheet" at bounding box center [937, 73] width 93 height 22
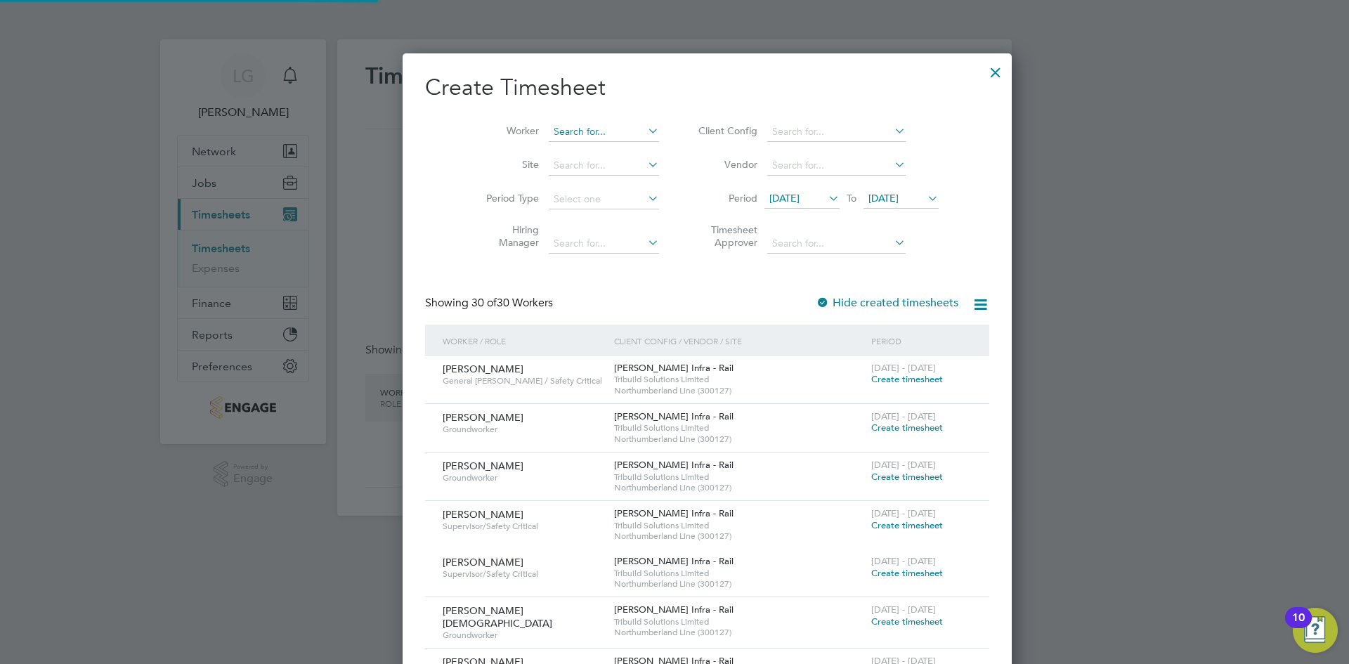
scroll to position [7, 7]
click at [549, 123] on input at bounding box center [604, 132] width 110 height 20
click at [566, 150] on li "Ayod ele Omogbehin" at bounding box center [571, 150] width 112 height 19
type input "Ayodele Omogbehin"
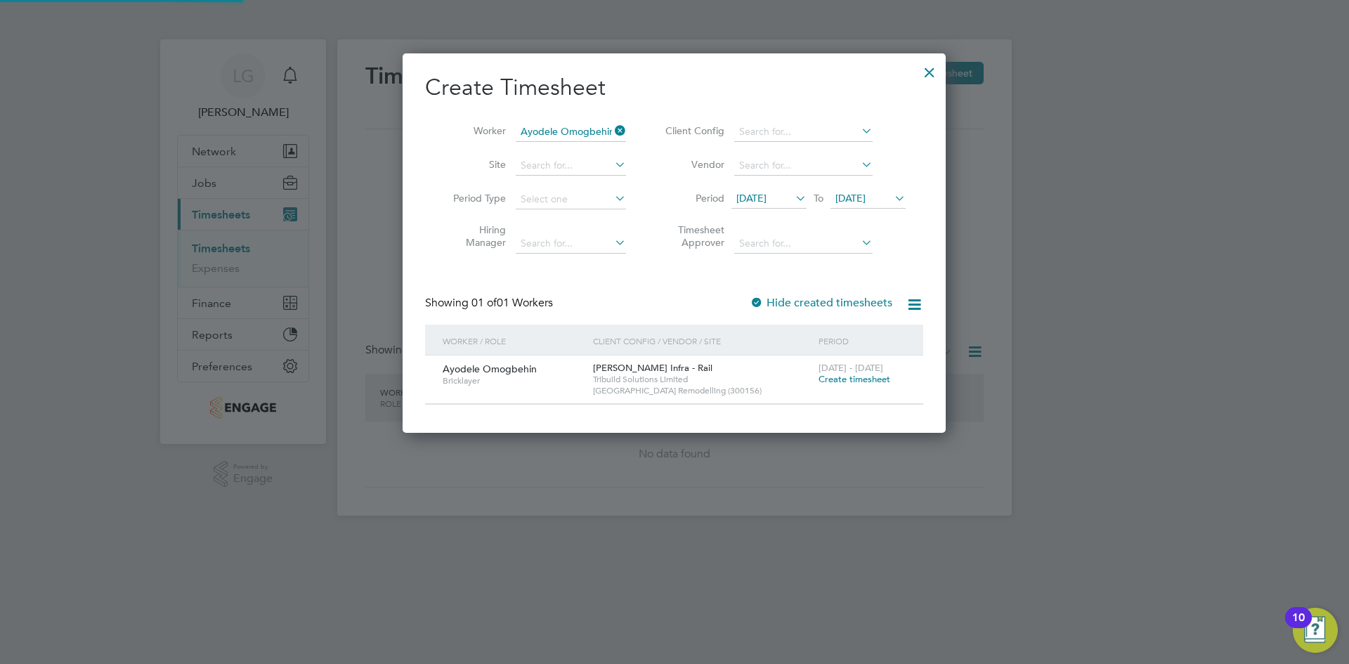
scroll to position [379, 544]
click at [837, 378] on span "Create timesheet" at bounding box center [855, 379] width 72 height 12
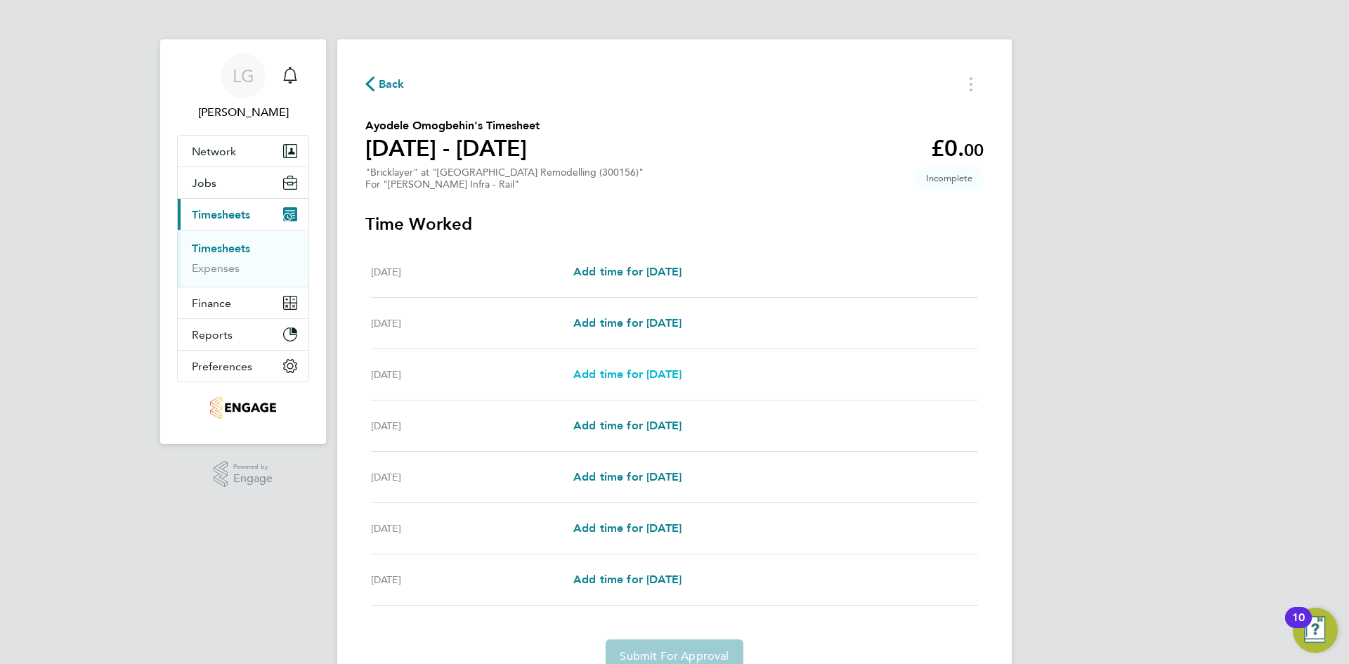
click at [662, 377] on span "Add time for Mon 04 Aug" at bounding box center [627, 374] width 108 height 13
select select "30"
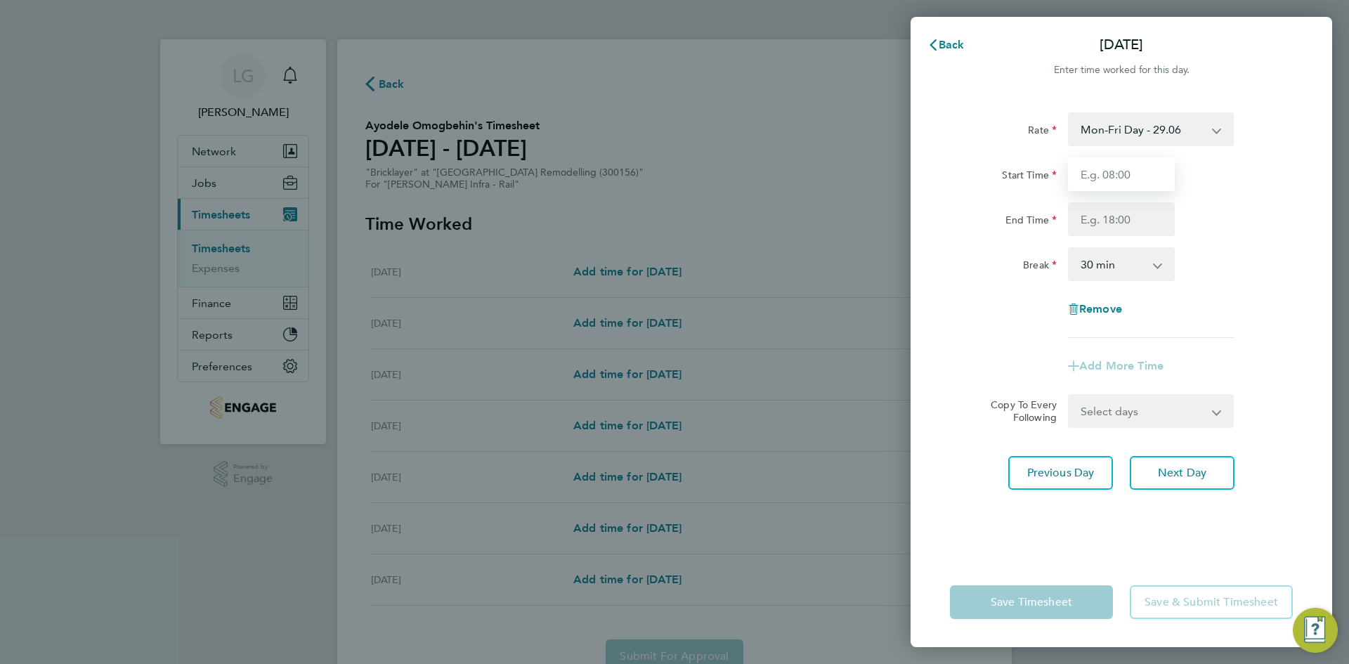
click at [1103, 183] on input "Start Time" at bounding box center [1121, 174] width 107 height 34
type input "07:30"
click at [1138, 221] on input "End Time" at bounding box center [1121, 219] width 107 height 34
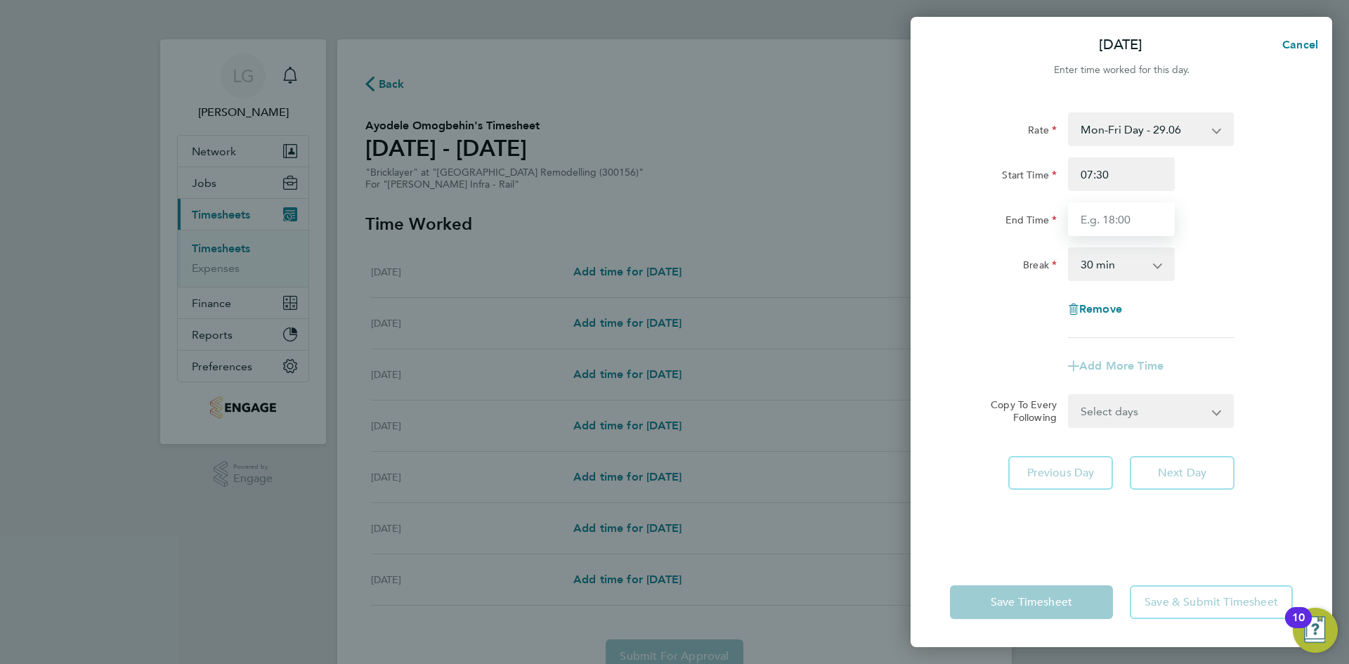
type input "18:00"
click at [1299, 249] on div "Rate Mon-Fri Day - 29.06 Start Time 07:30 End Time 18:00 Break 0 min 15 min 30 …" at bounding box center [1122, 327] width 422 height 462
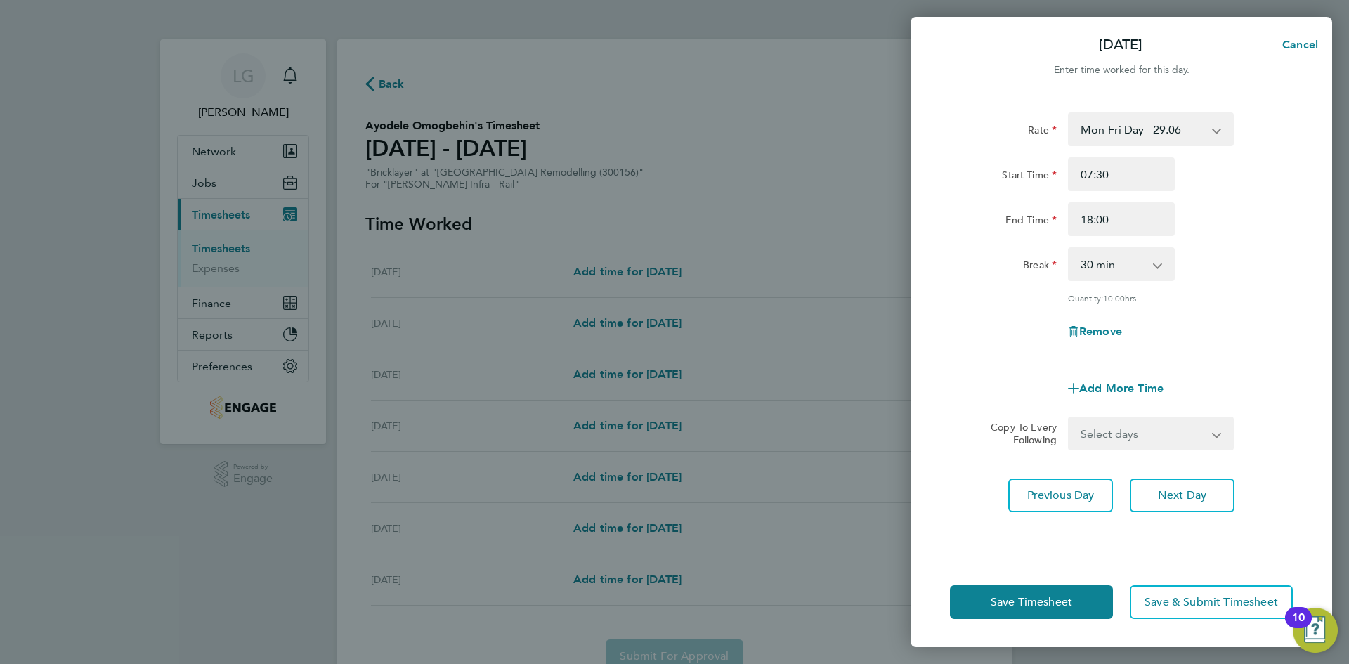
drag, startPoint x: 1170, startPoint y: 429, endPoint x: 1165, endPoint y: 442, distance: 13.6
click at [1170, 429] on select "Select days Day Tuesday Wednesday Thursday Friday" at bounding box center [1144, 433] width 148 height 31
select select "DAY"
click at [1070, 418] on select "Select days Day Tuesday Wednesday Thursday Friday" at bounding box center [1144, 433] width 148 height 31
select select "2025-08-08"
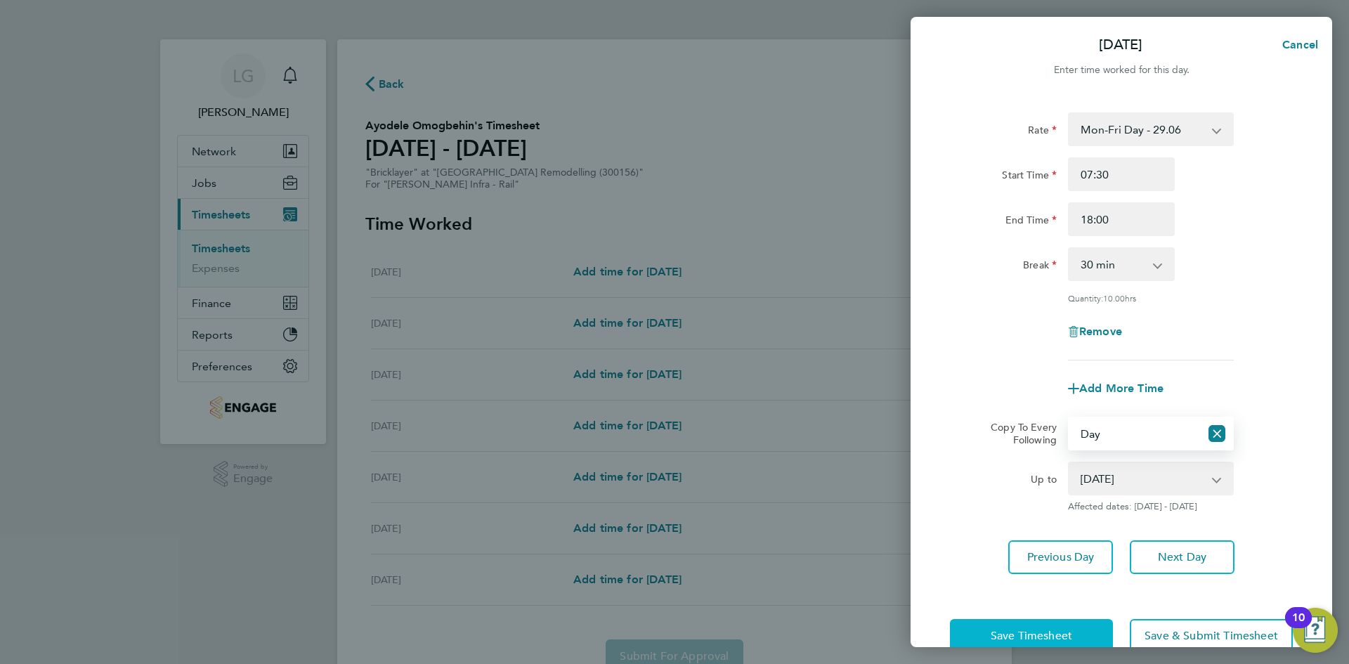
scroll to position [32, 0]
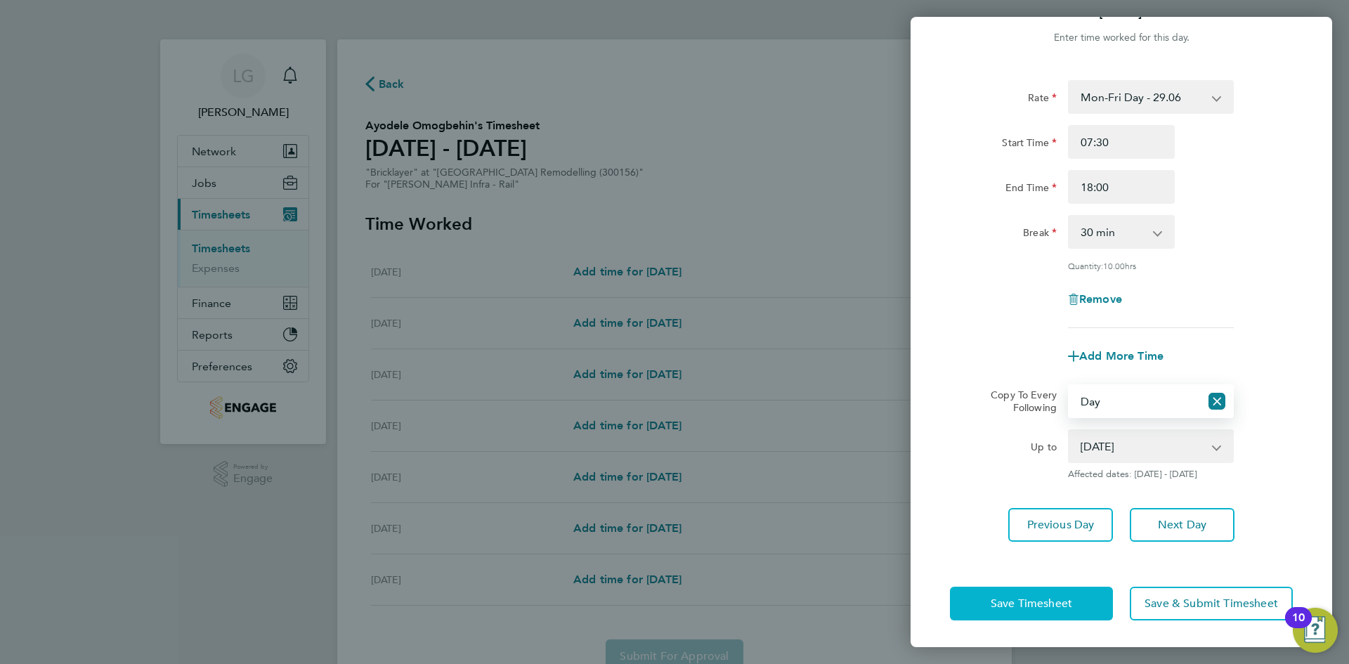
click at [1061, 601] on span "Save Timesheet" at bounding box center [1032, 604] width 82 height 14
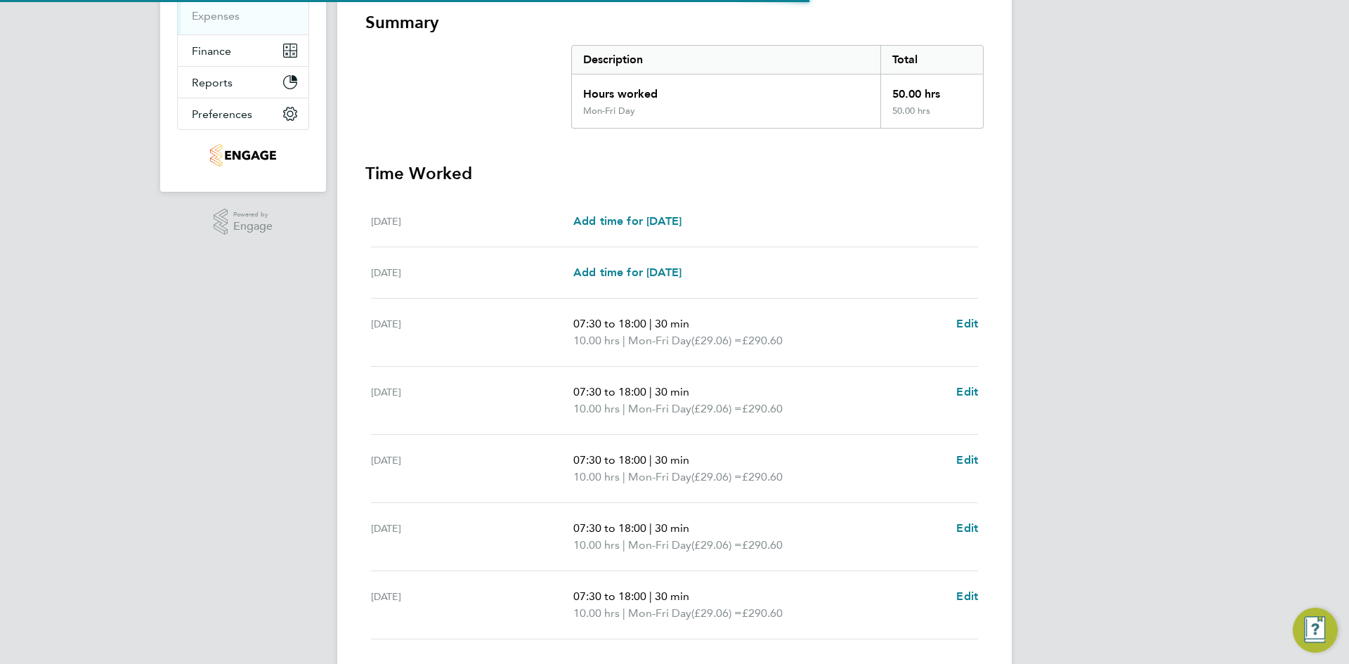
scroll to position [351, 0]
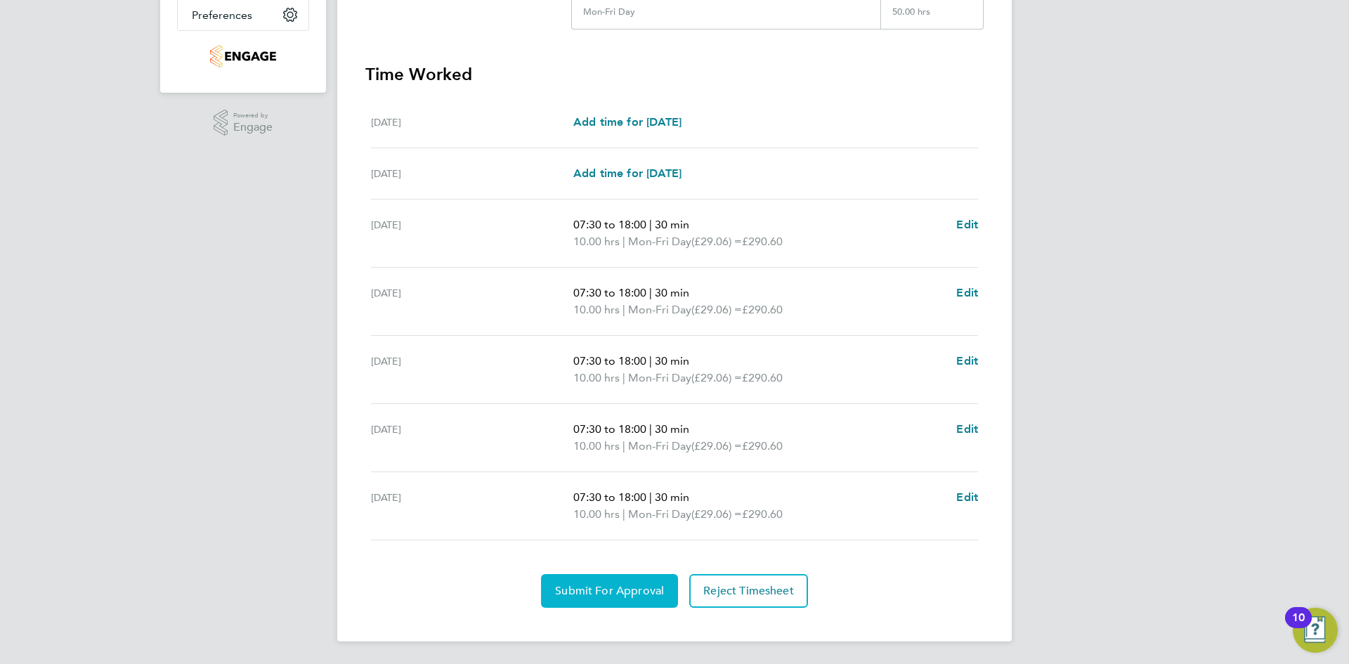
click at [614, 585] on span "Submit For Approval" at bounding box center [609, 591] width 109 height 14
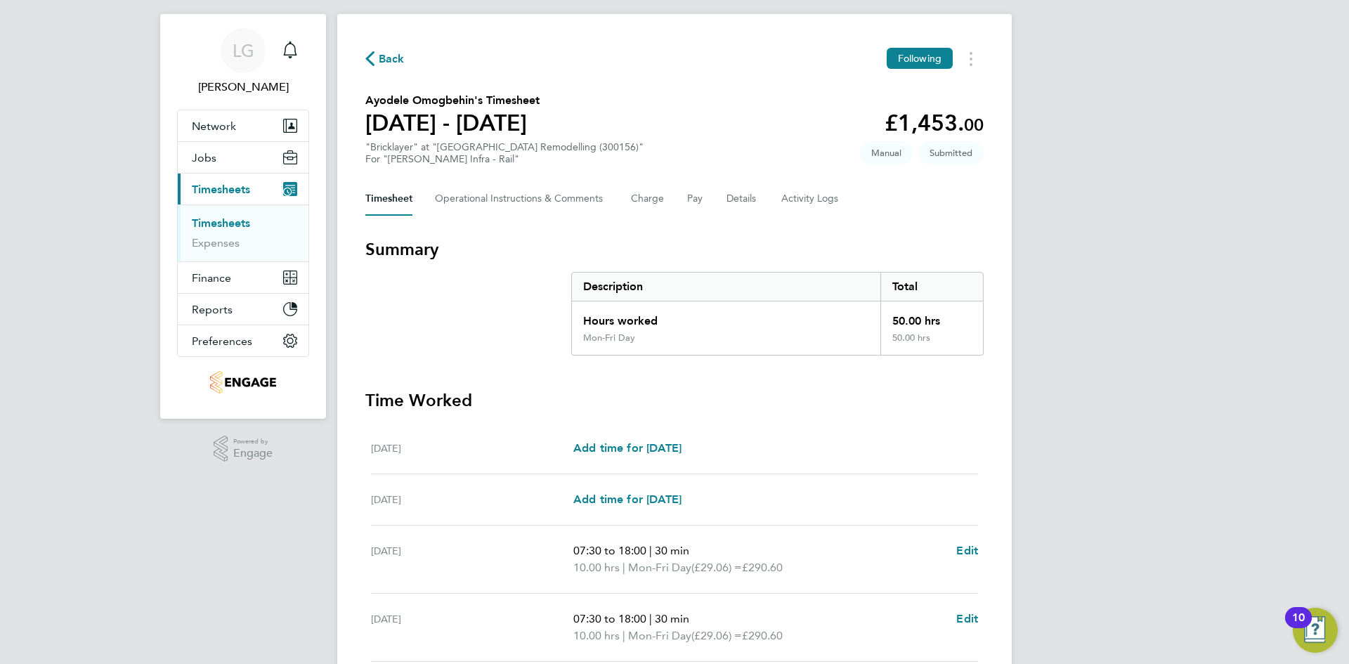
scroll to position [0, 0]
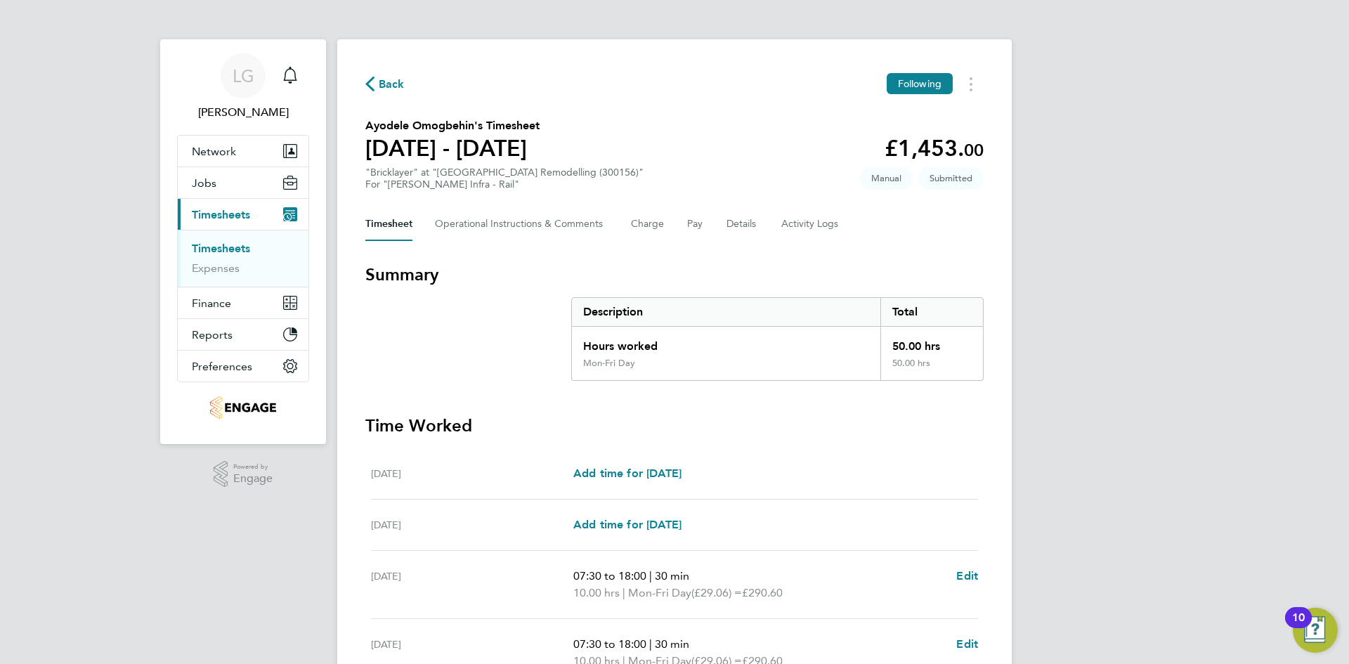
click at [238, 248] on link "Timesheets" at bounding box center [221, 248] width 58 height 13
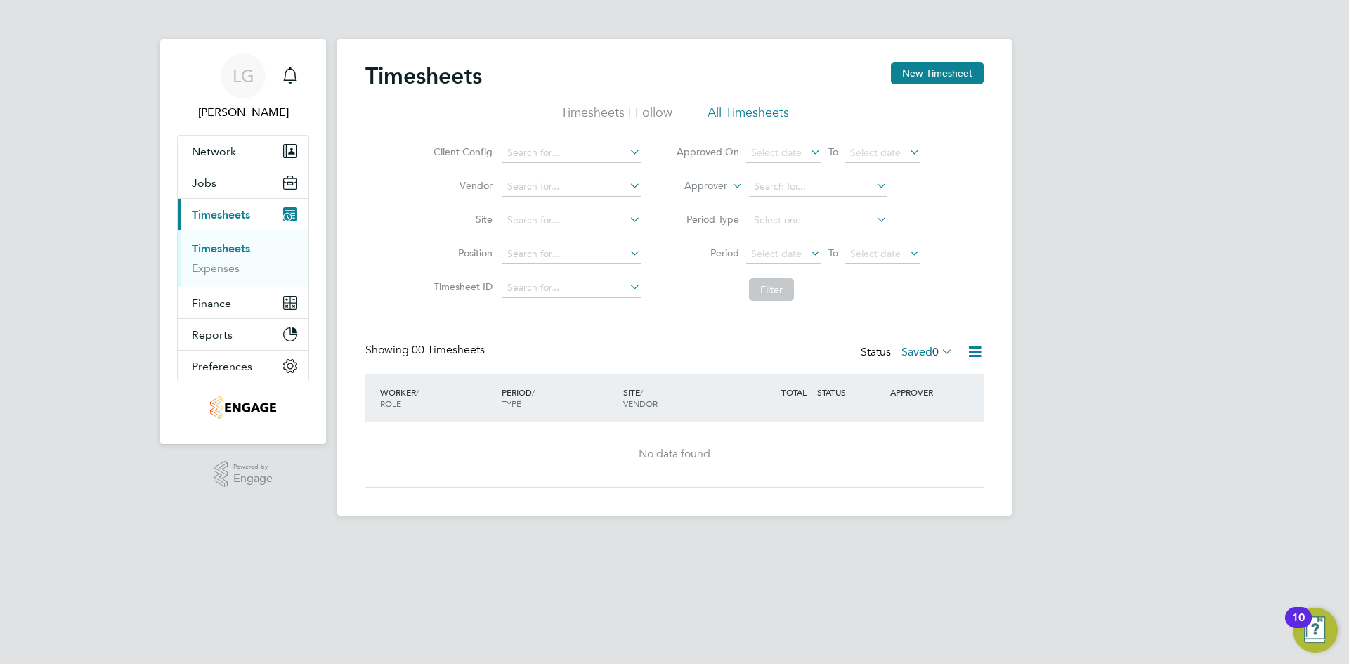
click at [926, 351] on label "Saved 0" at bounding box center [927, 352] width 51 height 14
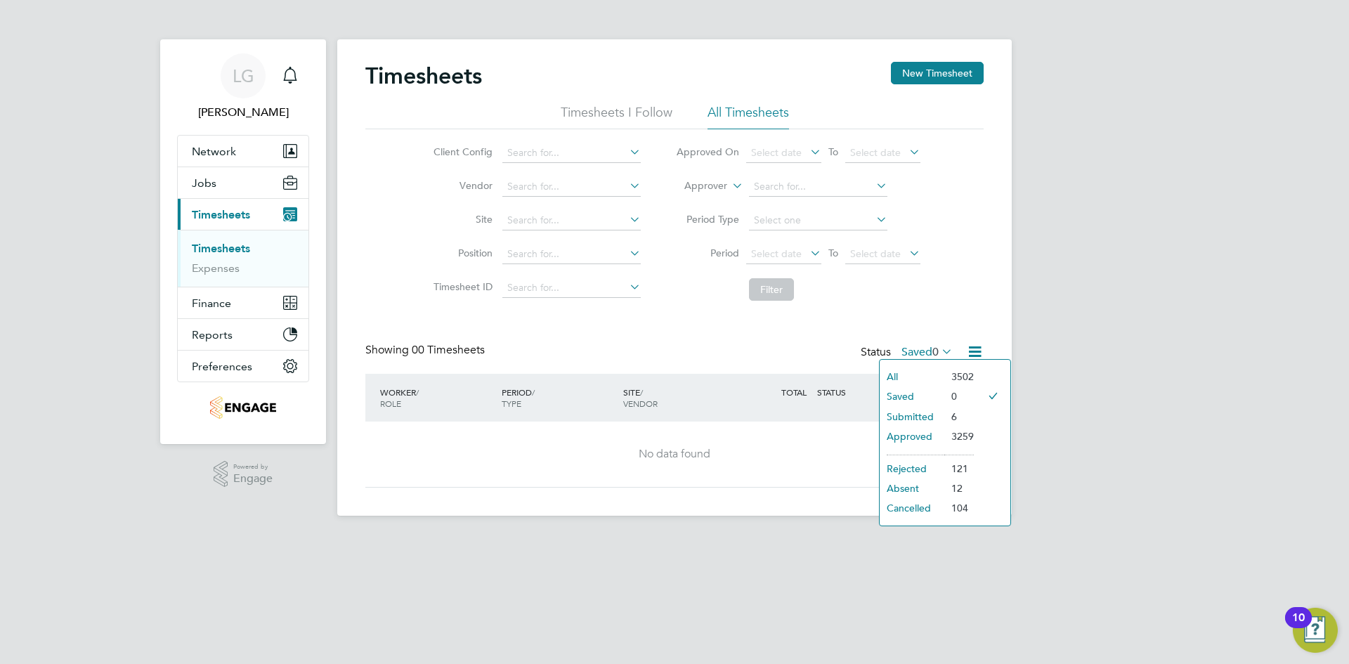
click at [908, 416] on li "Submitted" at bounding box center [912, 417] width 65 height 20
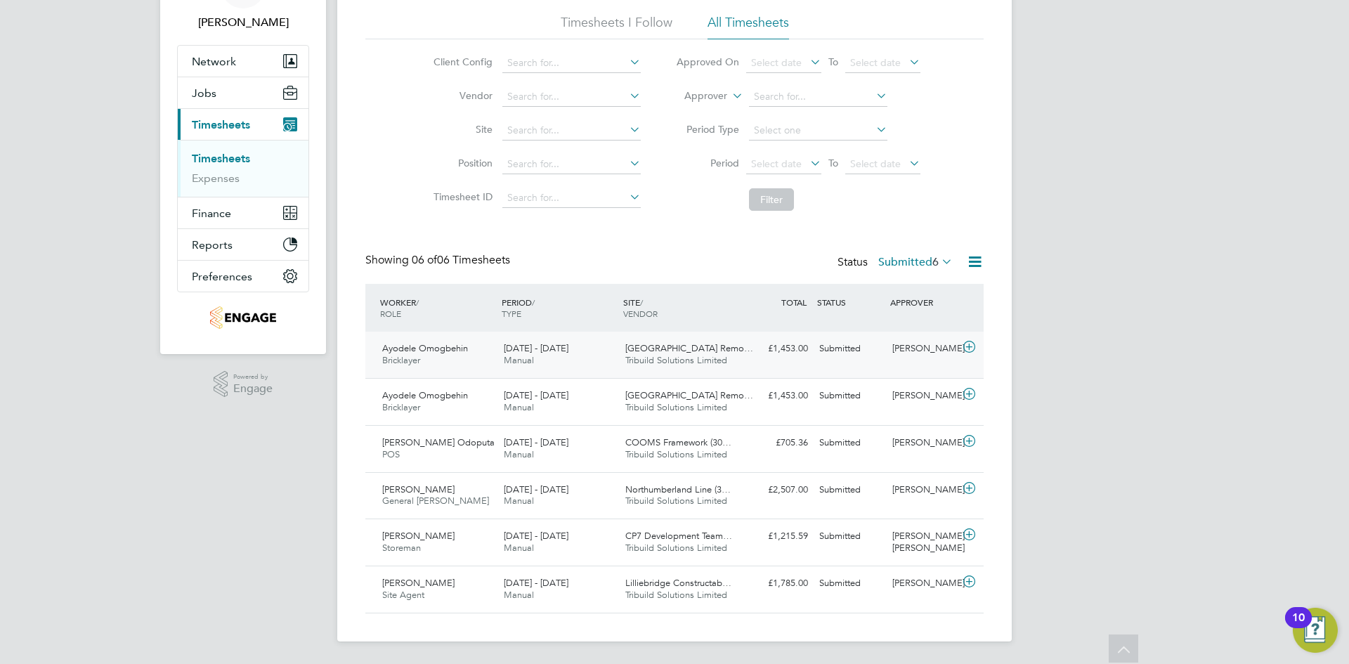
click at [592, 358] on div "2 - 8 Aug 2025 Manual" at bounding box center [559, 354] width 122 height 35
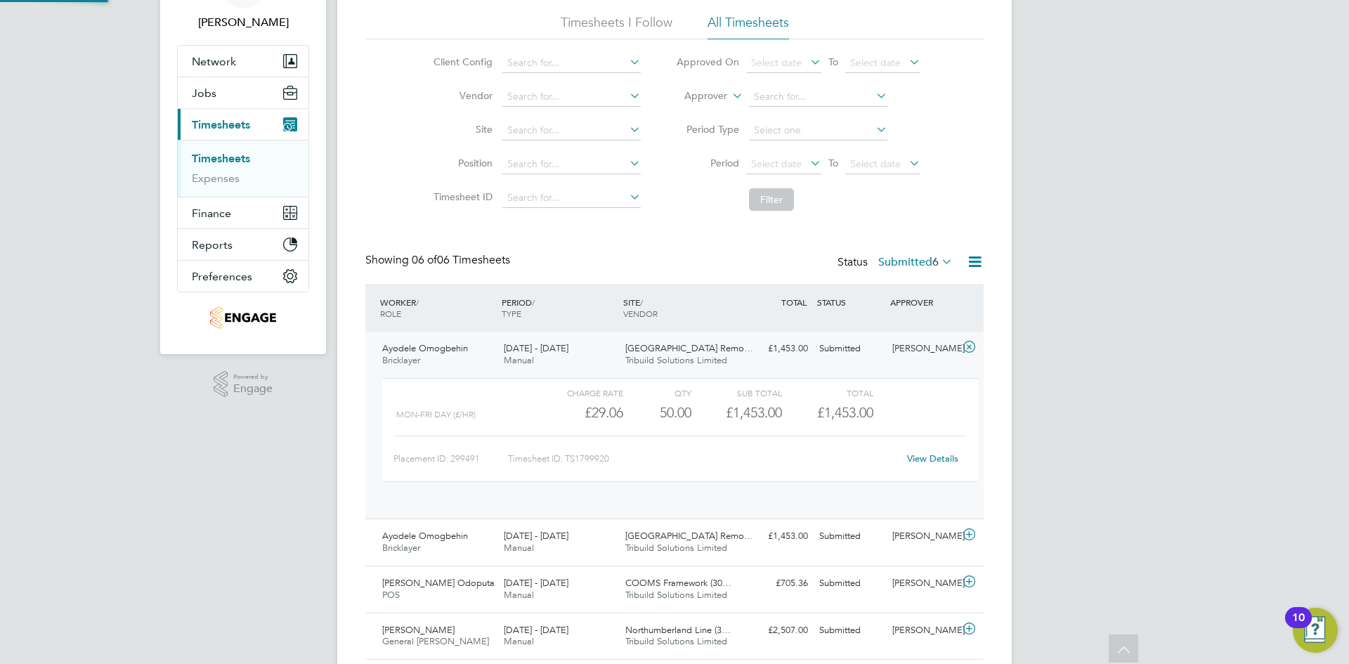
scroll to position [24, 137]
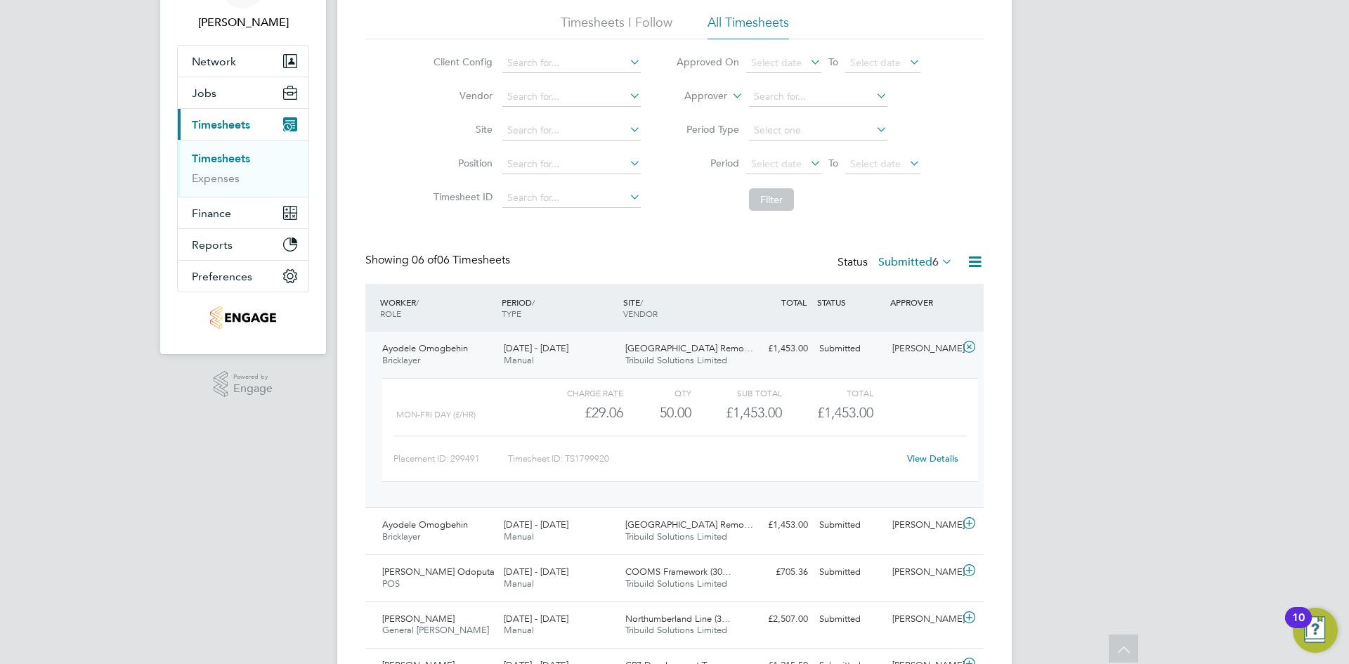
click at [947, 458] on link "View Details" at bounding box center [932, 459] width 51 height 12
click at [104, 141] on div "LG Lee Garrity Notifications Applications: Network Team Members Businesses Site…" at bounding box center [674, 351] width 1349 height 883
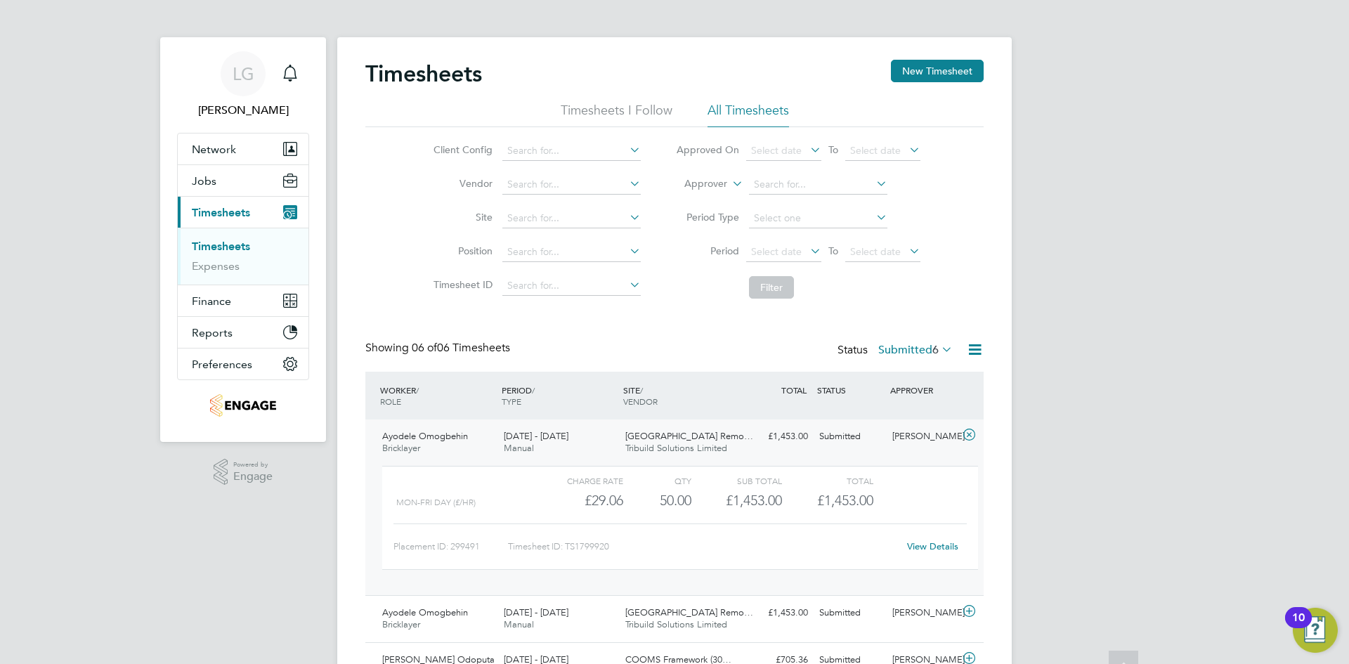
scroll to position [0, 0]
click at [224, 249] on link "Timesheets" at bounding box center [221, 248] width 58 height 13
click at [219, 218] on span "Timesheets" at bounding box center [221, 214] width 58 height 13
click at [200, 181] on span "Jobs" at bounding box center [204, 182] width 25 height 13
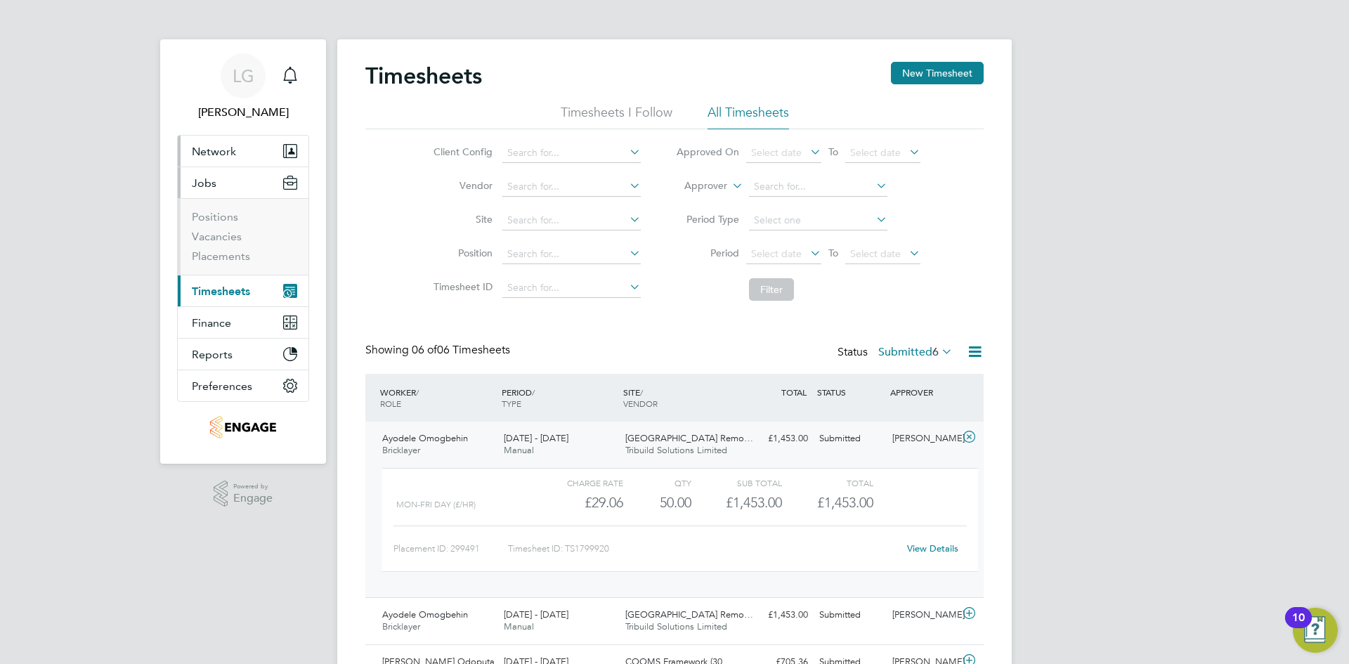
click at [201, 145] on span "Network" at bounding box center [214, 151] width 44 height 13
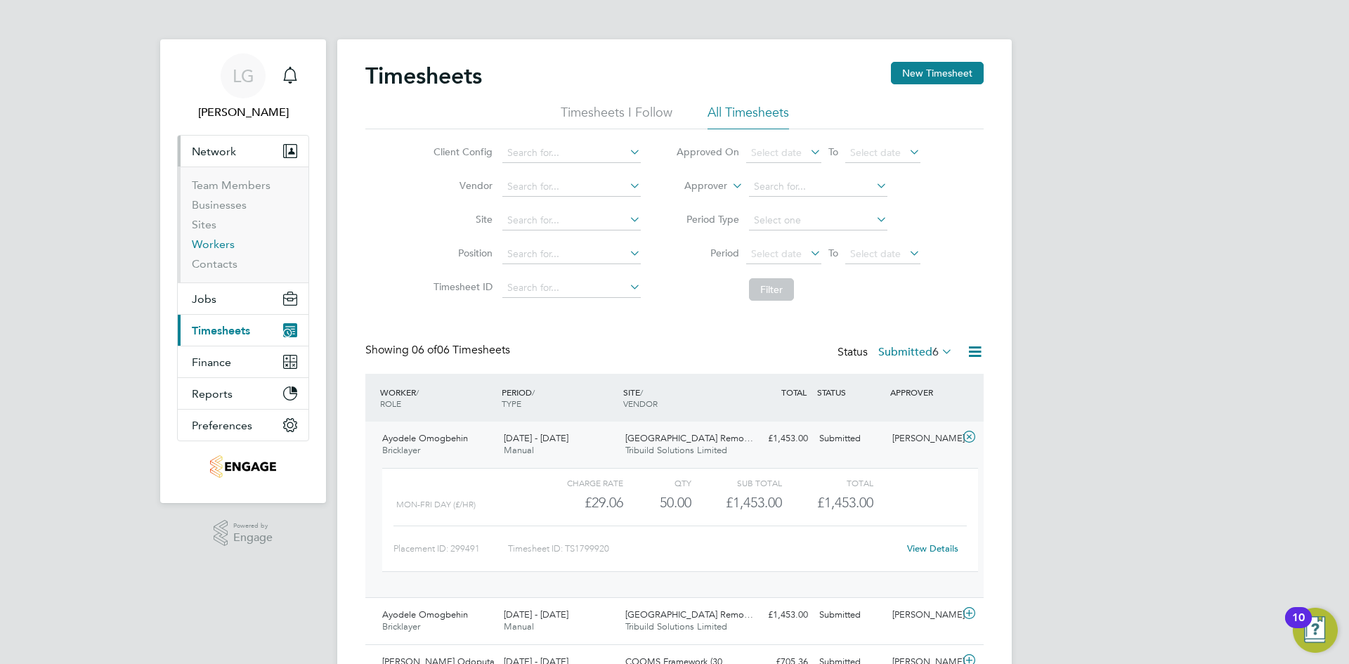
click at [217, 243] on link "Workers" at bounding box center [213, 244] width 43 height 13
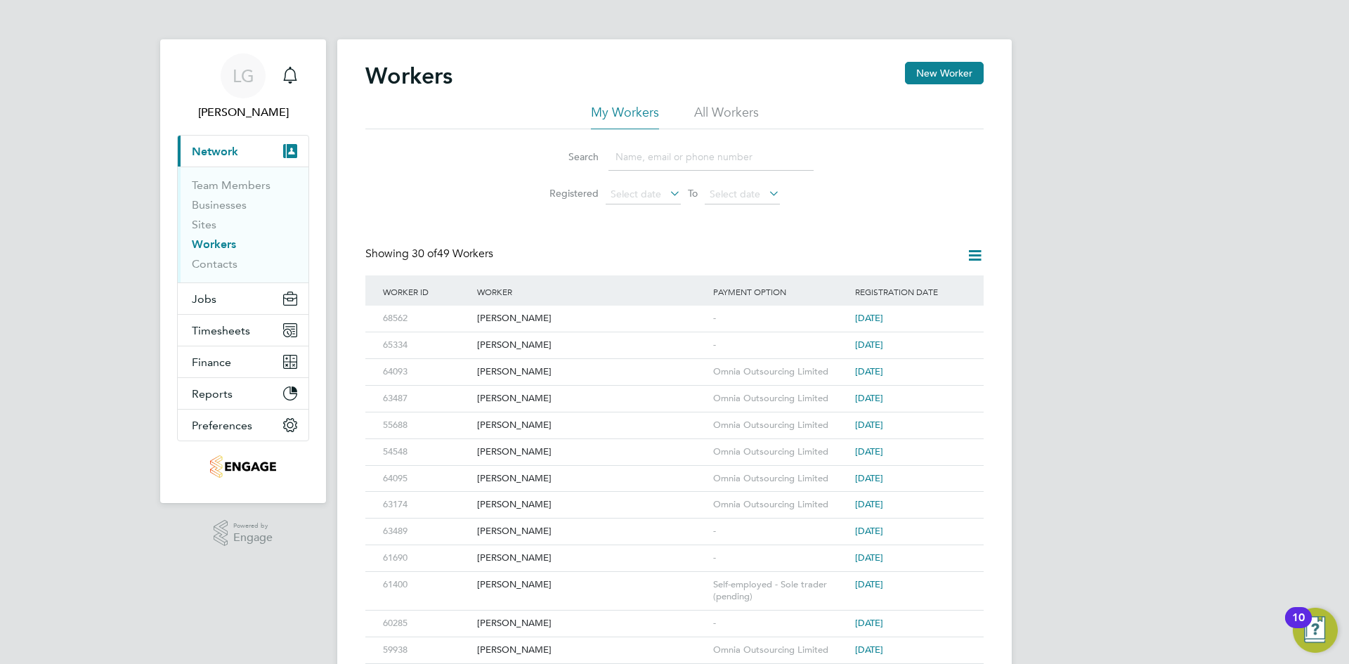
click at [663, 151] on input at bounding box center [711, 156] width 205 height 27
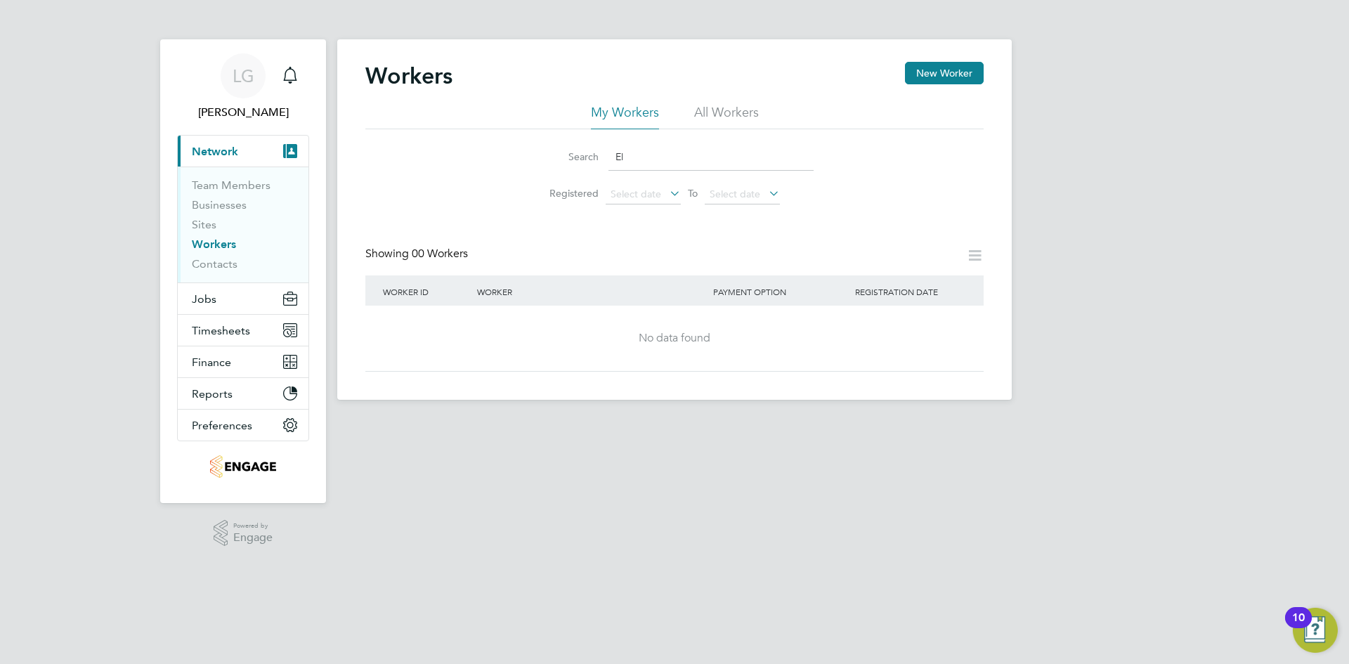
type input "E"
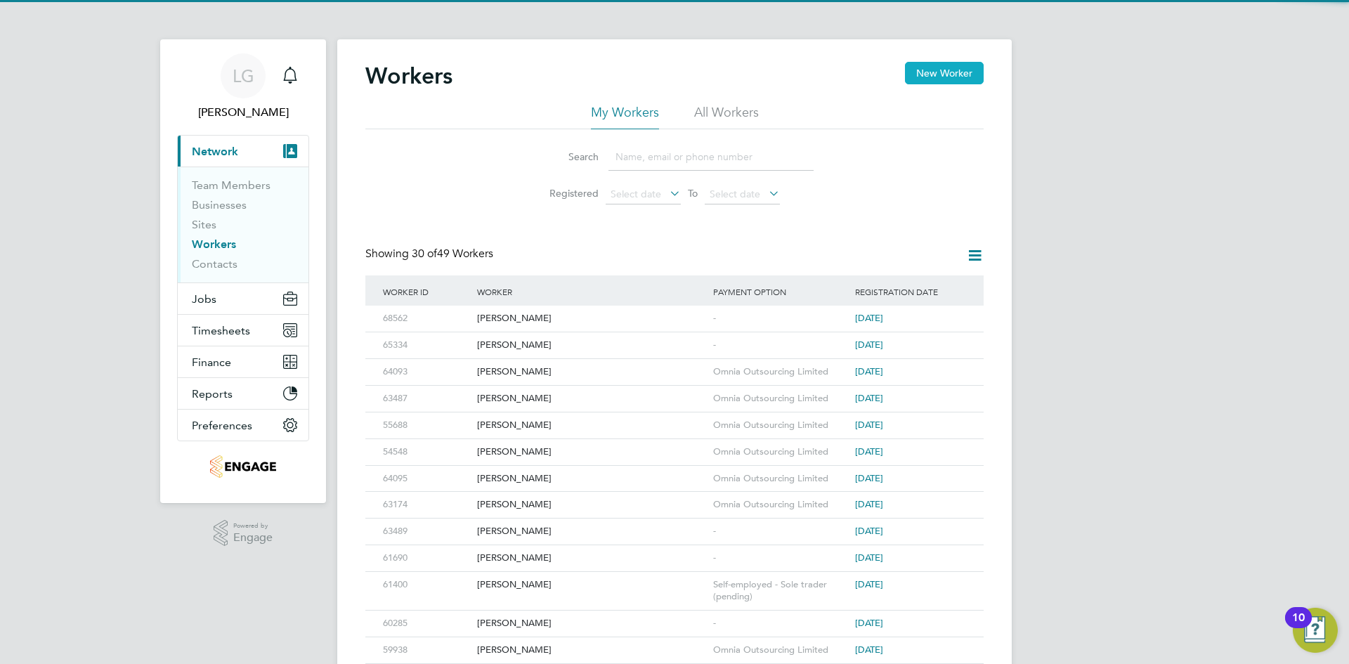
click at [934, 70] on button "New Worker" at bounding box center [944, 73] width 79 height 22
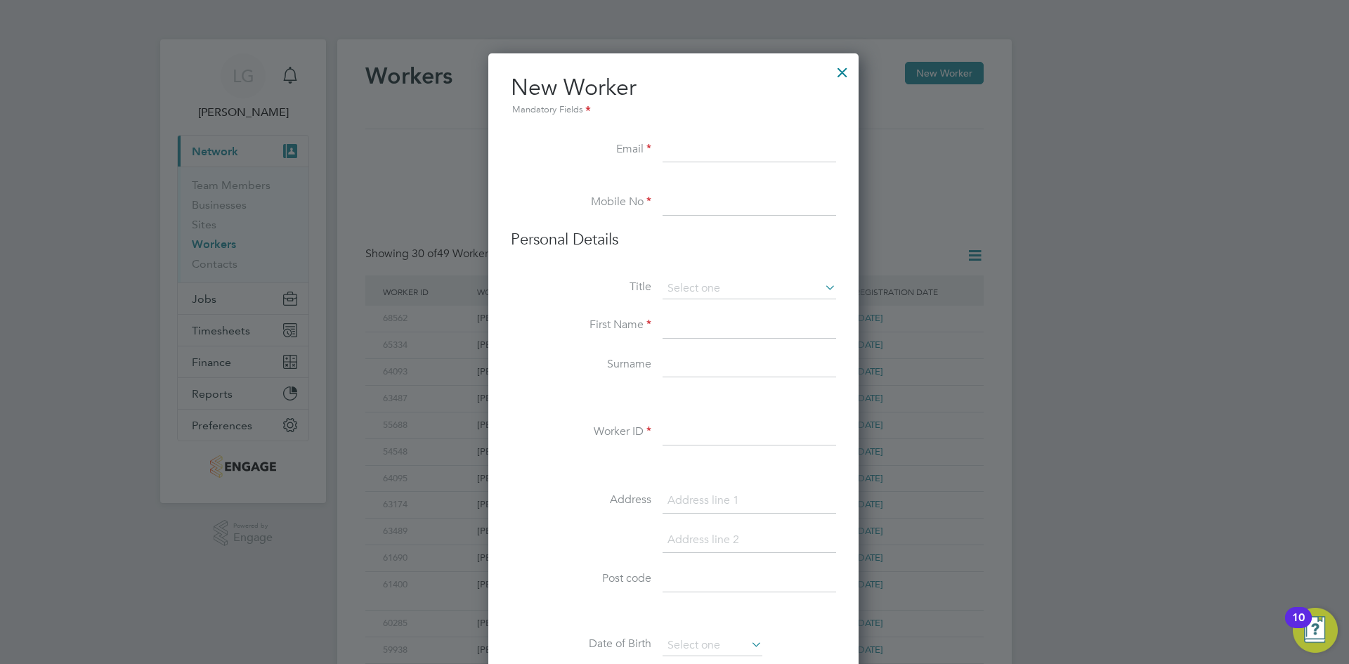
scroll to position [1196, 372]
click at [698, 148] on input at bounding box center [750, 150] width 174 height 25
click at [678, 148] on input at bounding box center [750, 150] width 174 height 25
paste input "[EMAIL_ADDRESS][DOMAIN_NAME]"
type input "[EMAIL_ADDRESS][DOMAIN_NAME]"
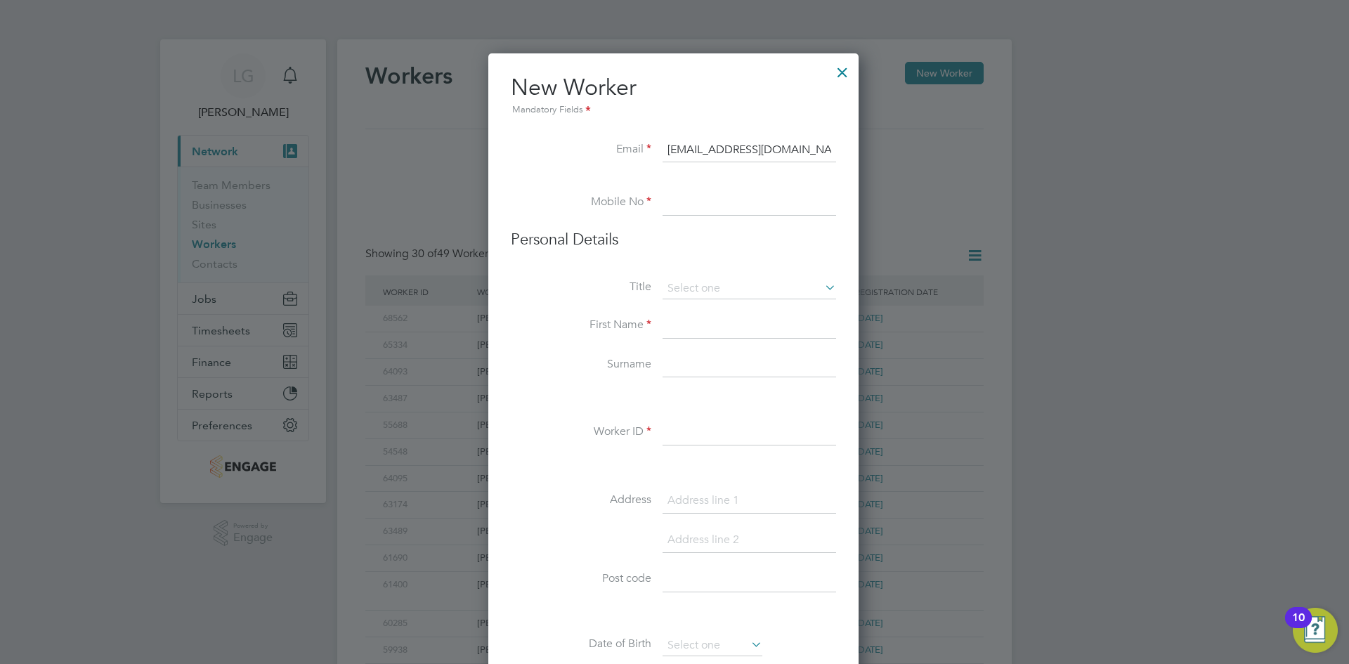
click at [683, 202] on input at bounding box center [750, 202] width 174 height 25
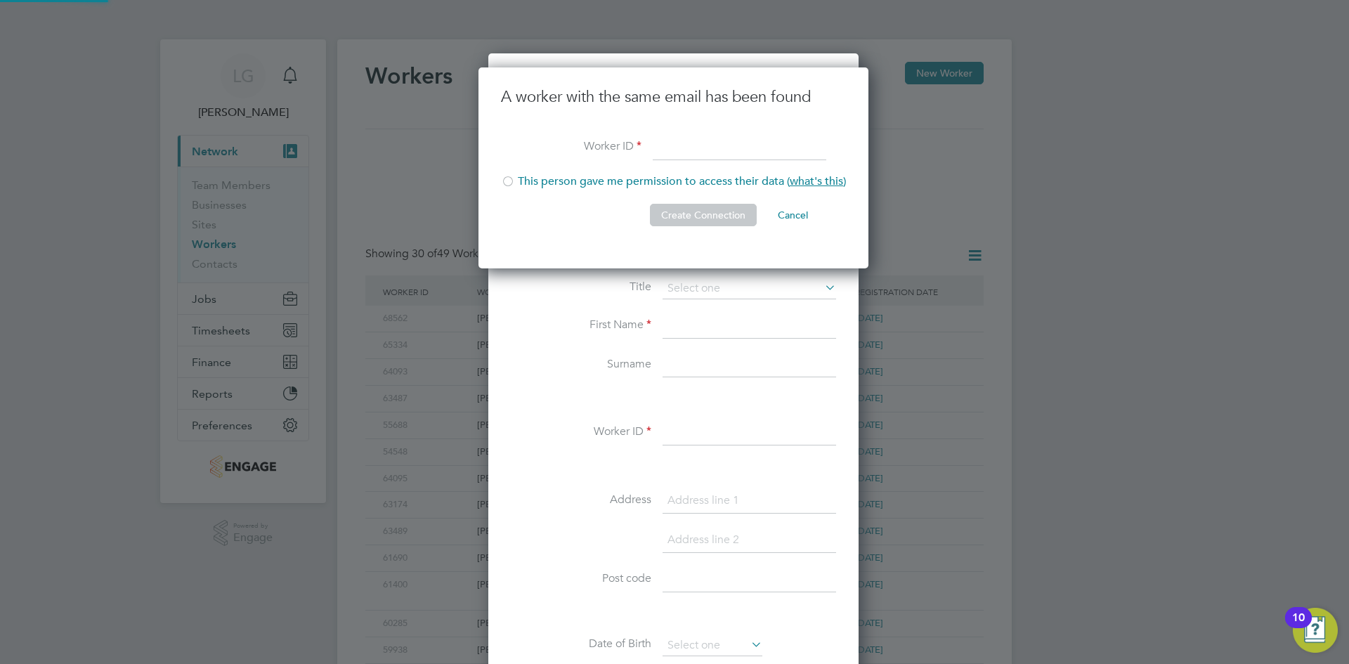
scroll to position [202, 392]
click at [694, 162] on li "Worker ID" at bounding box center [673, 155] width 345 height 39
click at [699, 146] on input at bounding box center [740, 148] width 174 height 25
click at [699, 145] on input at bounding box center [740, 148] width 174 height 25
type input "29599"
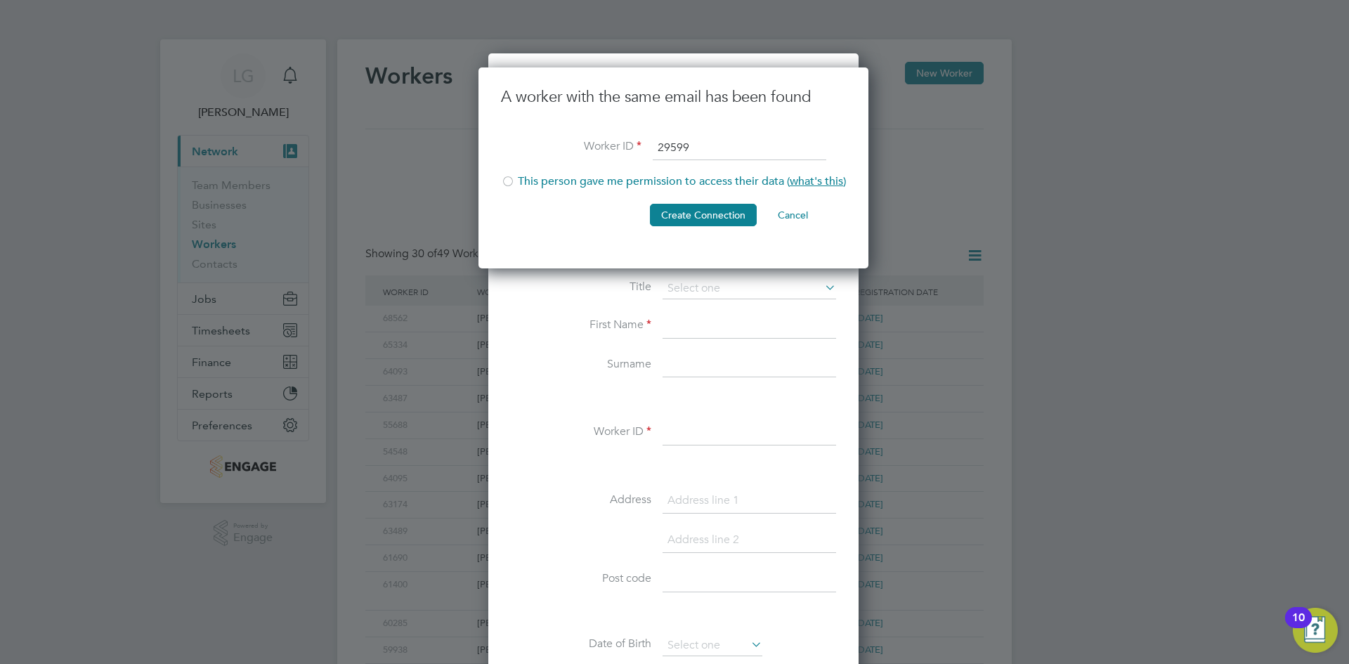
click at [546, 179] on li "This person gave me permission to access their data ( what's this )" at bounding box center [673, 188] width 345 height 29
click at [736, 225] on button "Create Connection" at bounding box center [703, 215] width 107 height 22
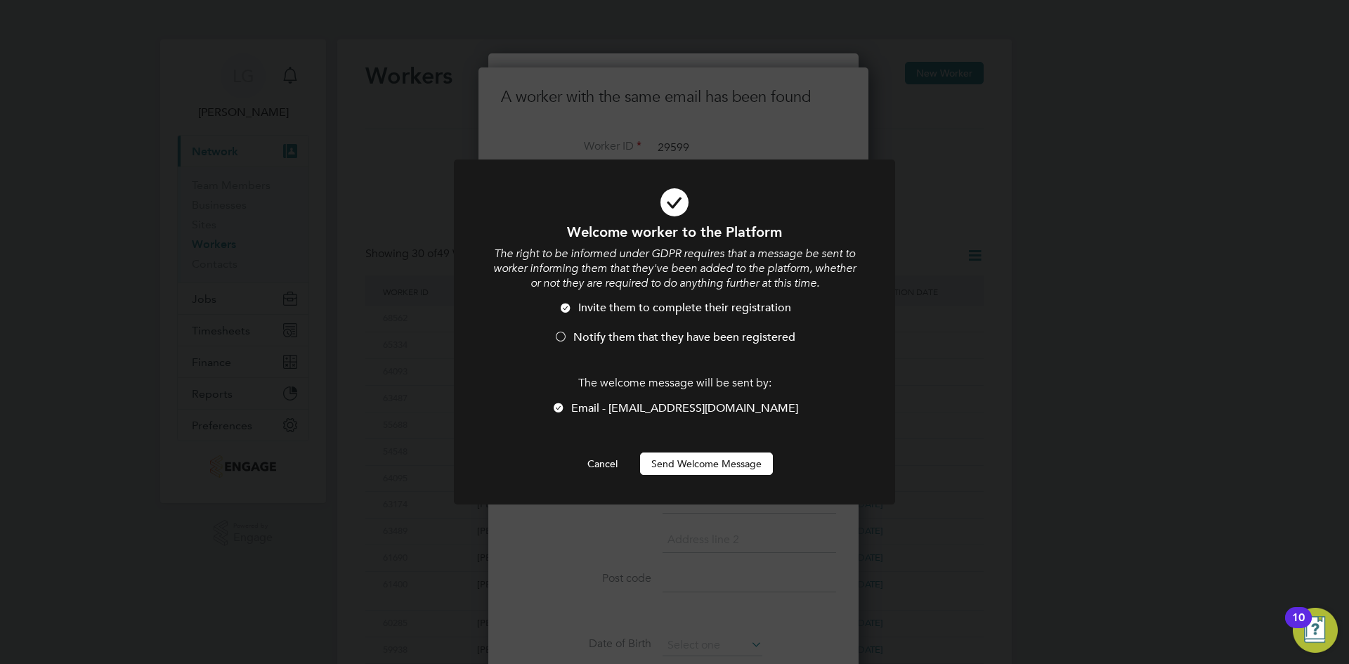
click at [666, 332] on span "Notify them that they have been registered" at bounding box center [684, 337] width 222 height 14
click at [723, 460] on button "Send Welcome Message" at bounding box center [706, 464] width 133 height 22
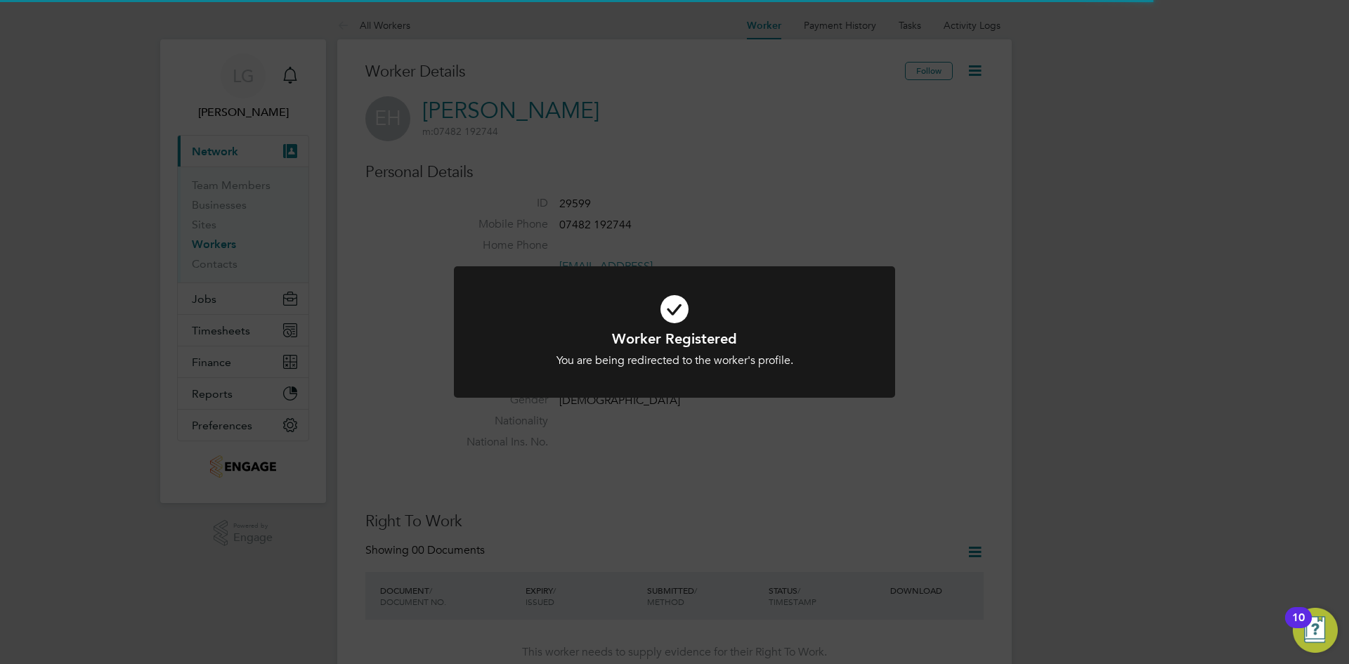
click at [953, 215] on div "Worker Registered You are being redirected to the worker's profile. Cancel Okay" at bounding box center [674, 332] width 1349 height 664
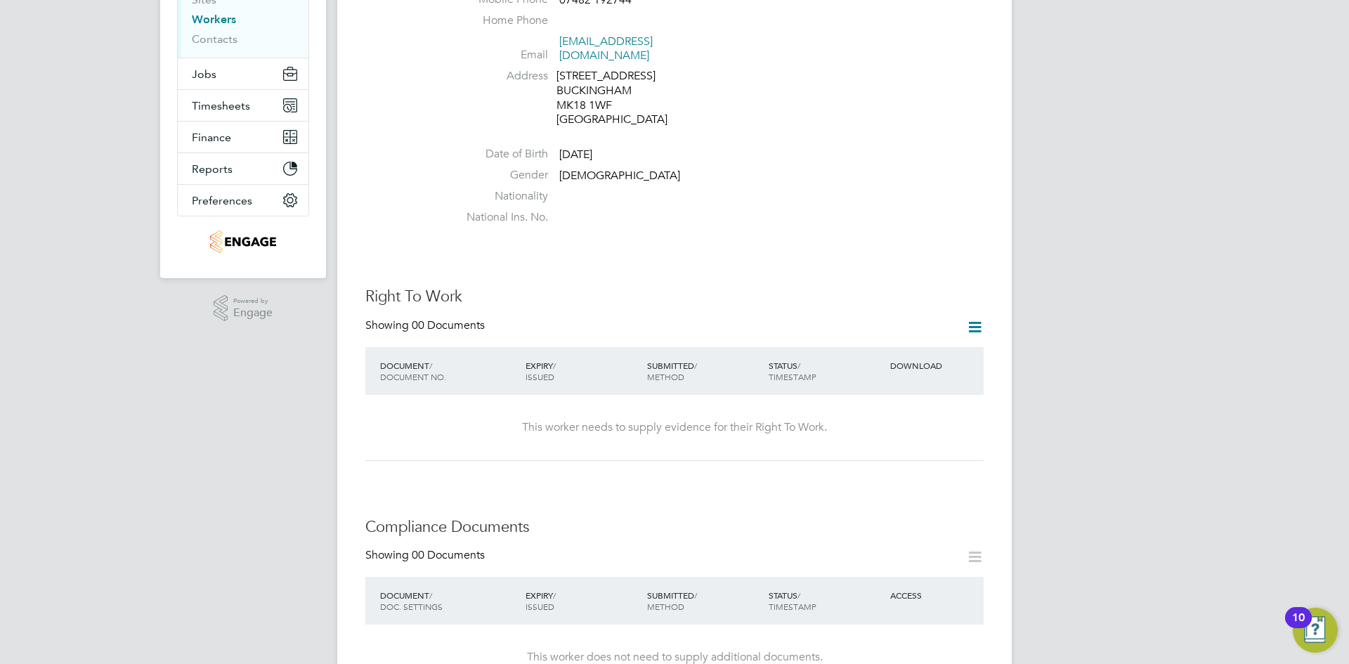
scroll to position [281, 0]
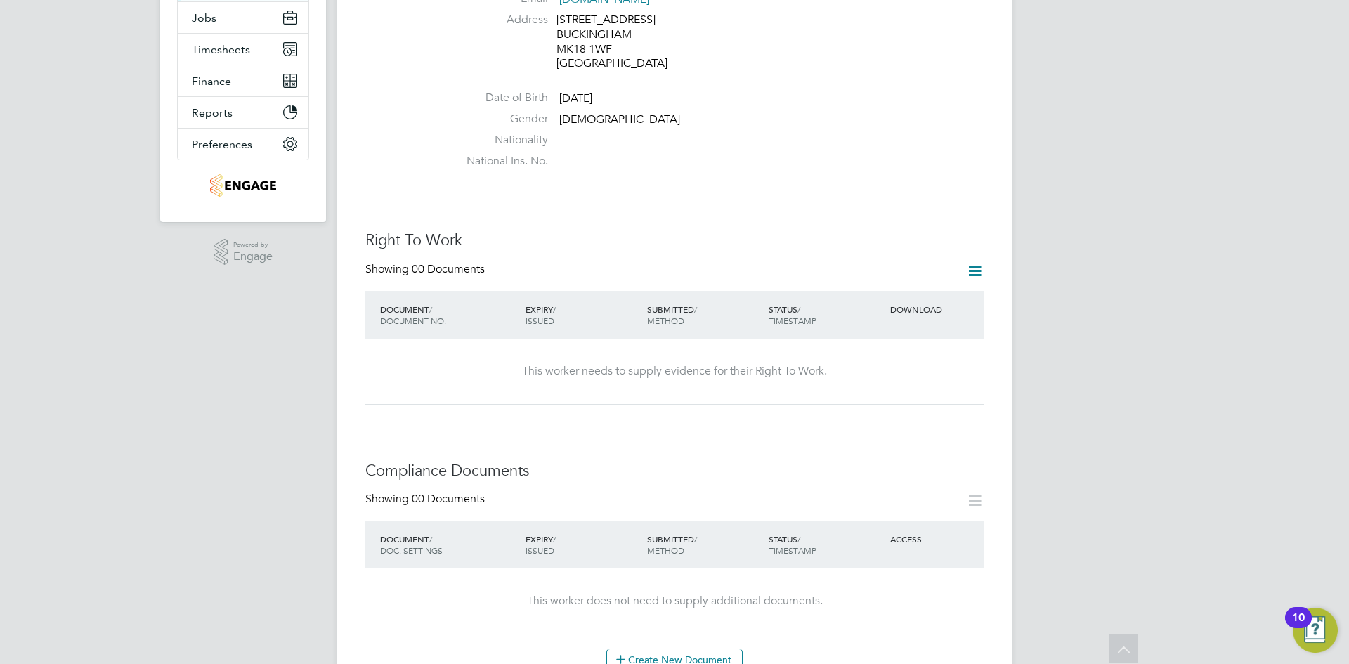
click at [85, 322] on div "LG Lee Garrity Notifications Applications: Current page: Network Team Members B…" at bounding box center [674, 600] width 1349 height 1763
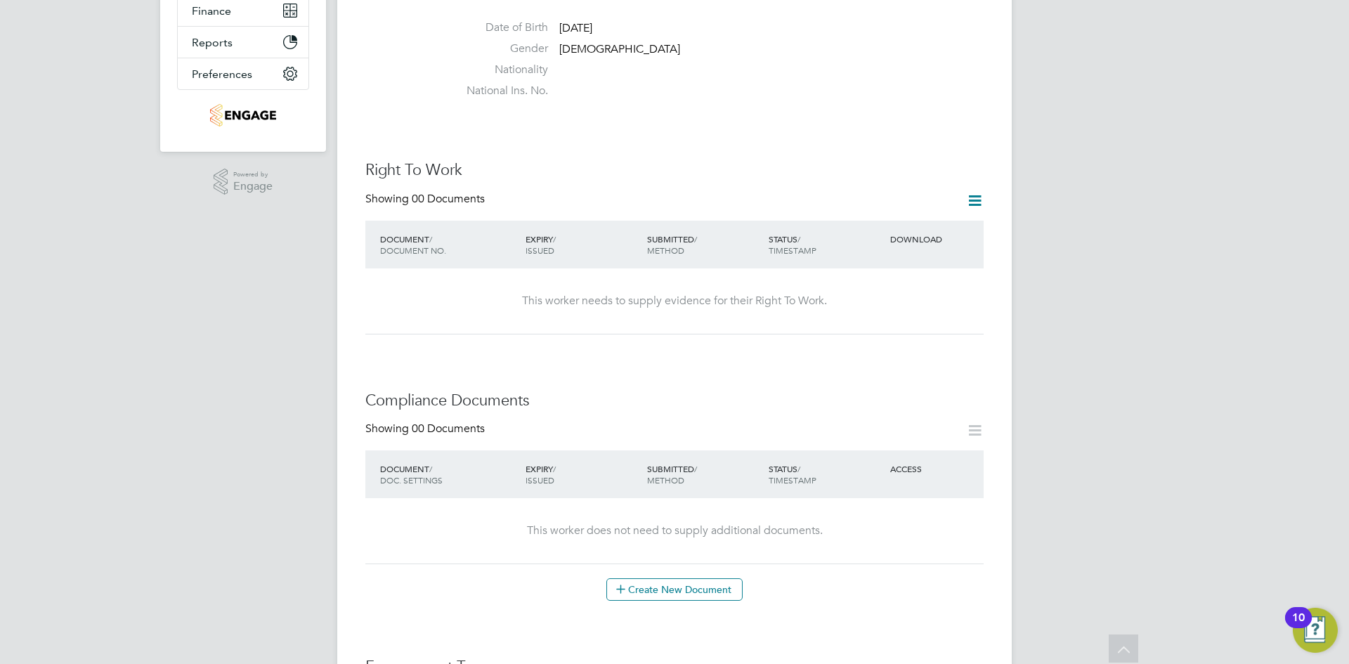
scroll to position [70, 0]
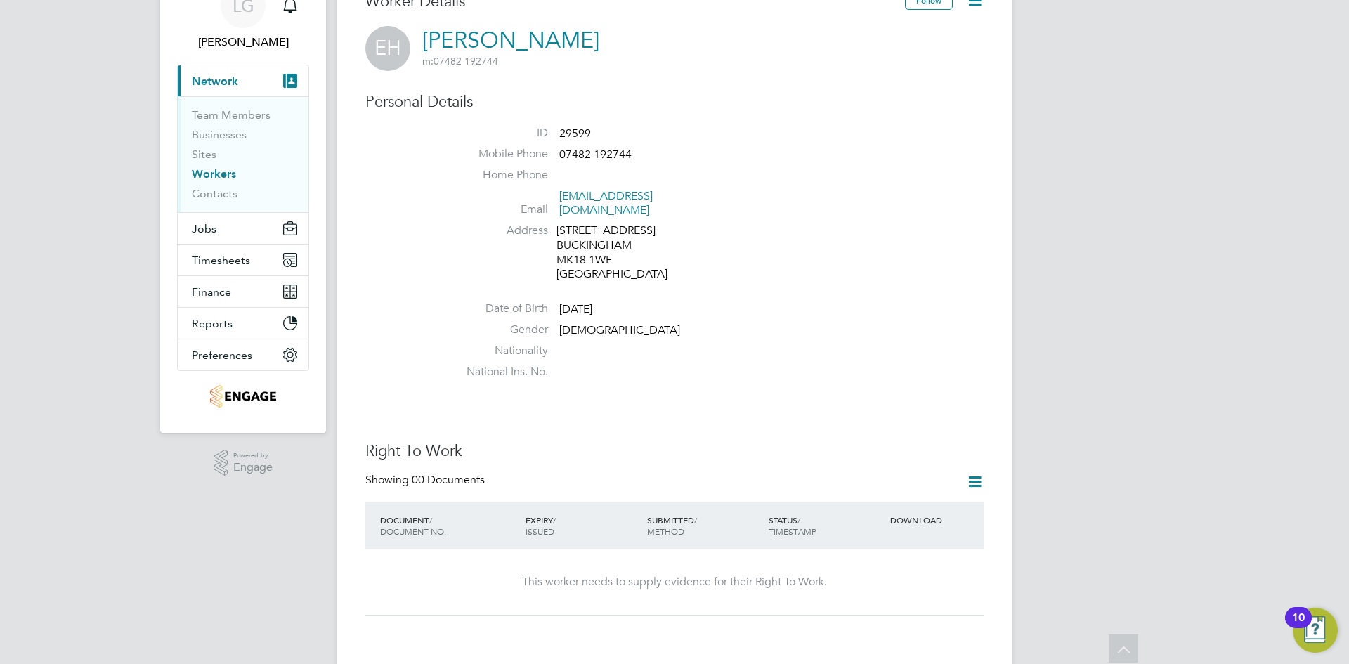
click at [971, 473] on icon at bounding box center [975, 482] width 18 height 18
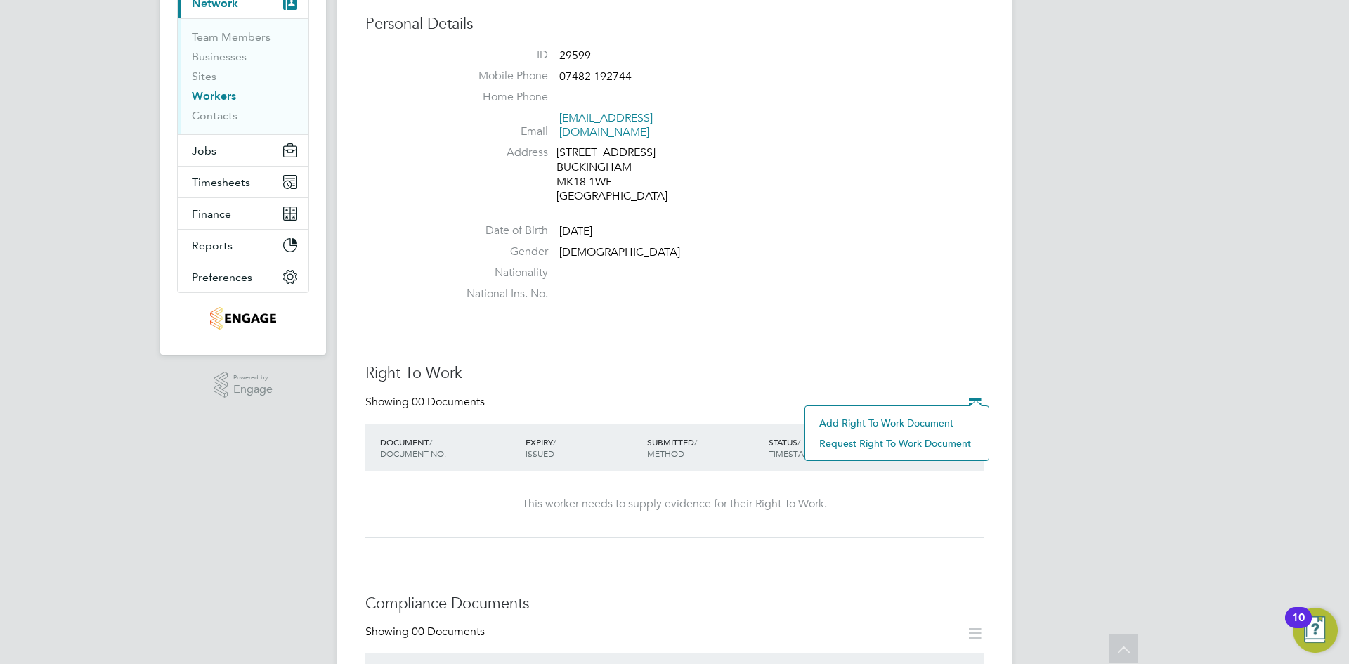
scroll to position [281, 0]
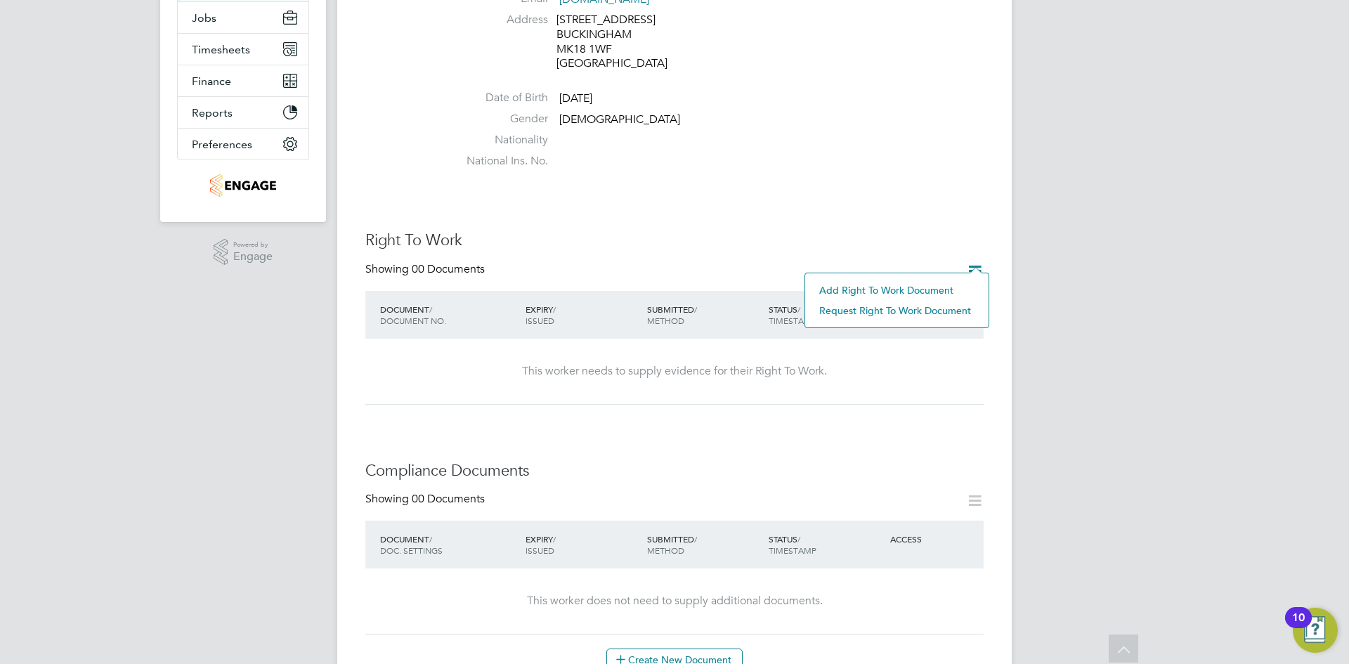
click at [890, 287] on li "Add Right To Work Document" at bounding box center [896, 290] width 169 height 20
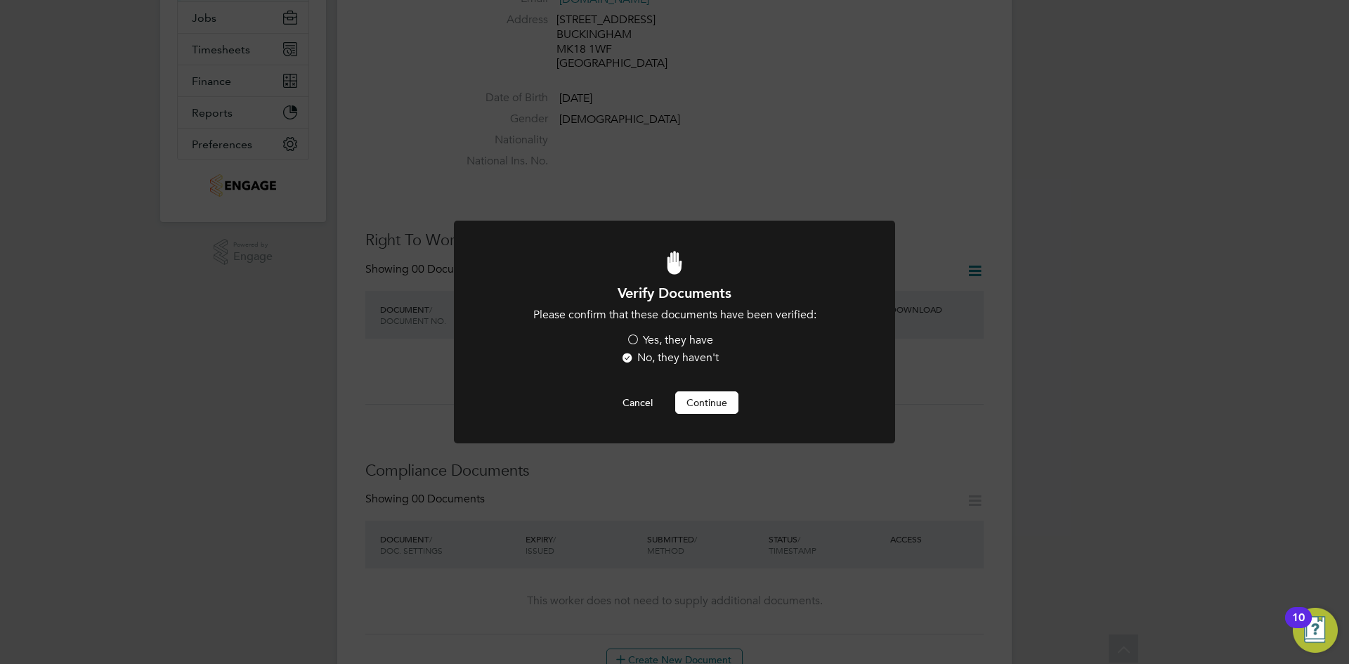
scroll to position [0, 0]
click at [682, 341] on label "Yes, they have" at bounding box center [669, 340] width 87 height 15
click at [0, 0] on input "Yes, they have" at bounding box center [0, 0] width 0 height 0
click at [664, 301] on h1 "Verify Documents" at bounding box center [674, 293] width 365 height 18
click at [719, 403] on button "Continue" at bounding box center [706, 402] width 63 height 22
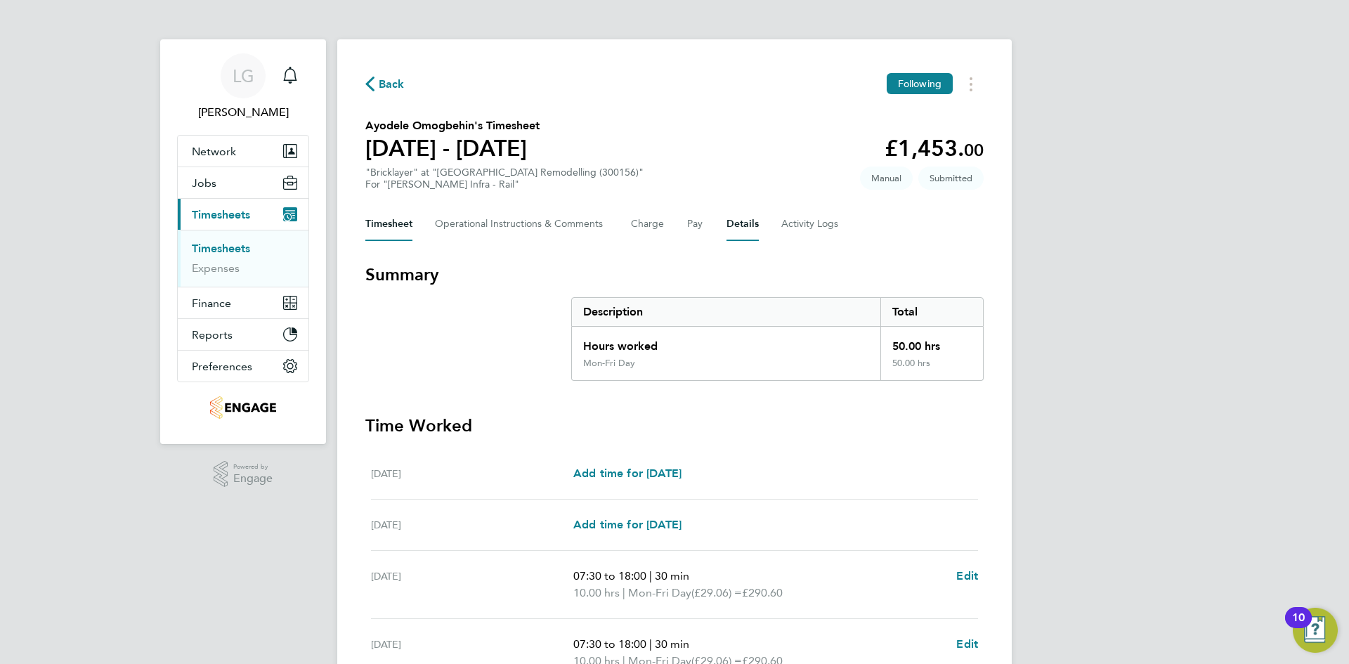
click at [750, 218] on button "Details" at bounding box center [743, 224] width 32 height 34
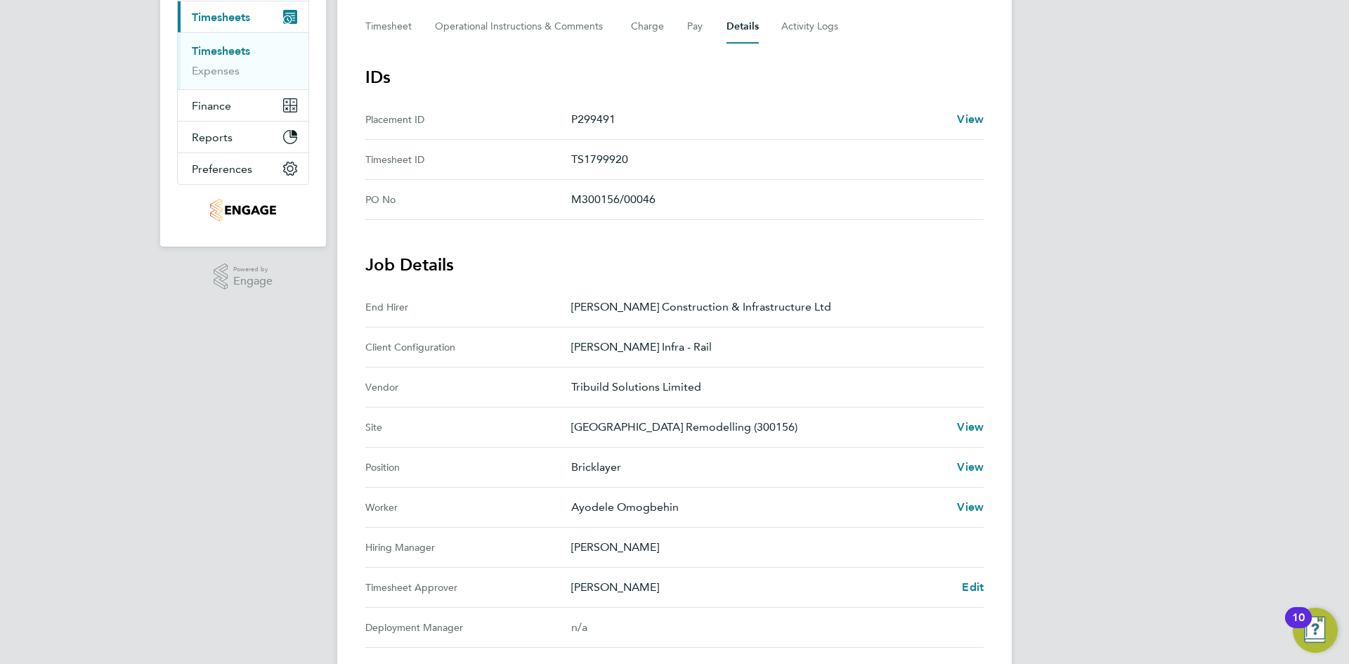
scroll to position [70, 0]
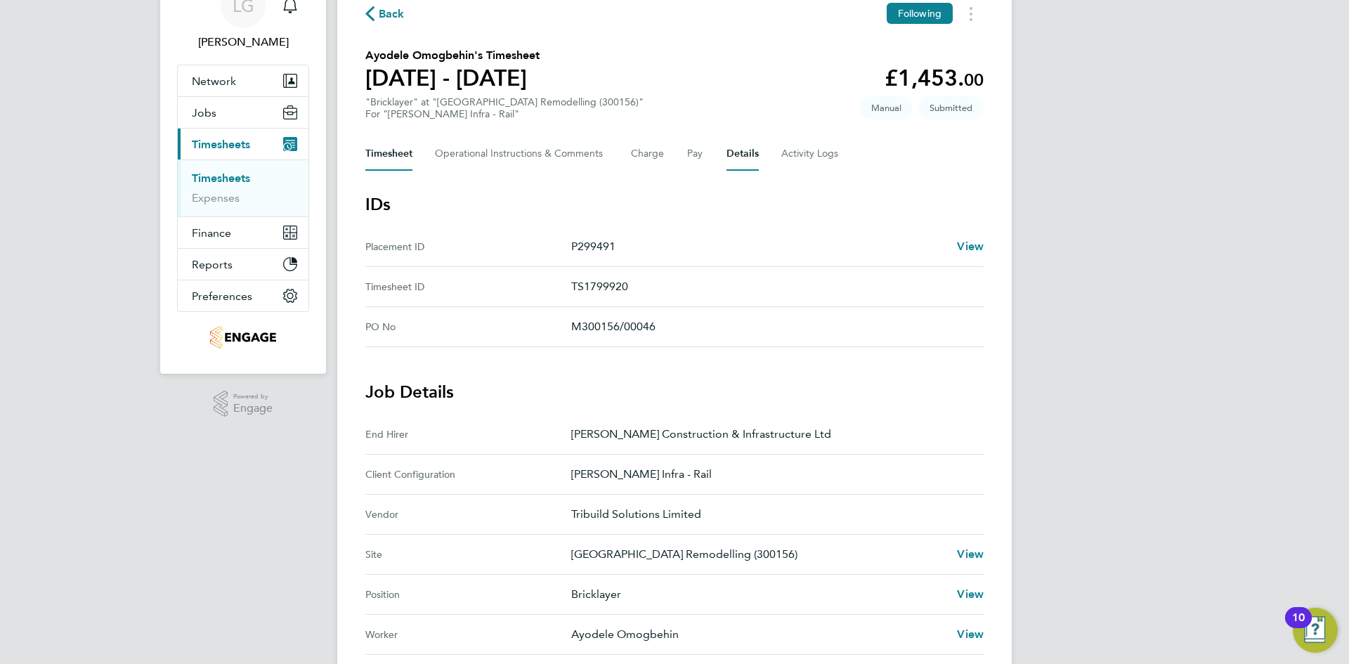
click at [408, 155] on button "Timesheet" at bounding box center [388, 154] width 47 height 34
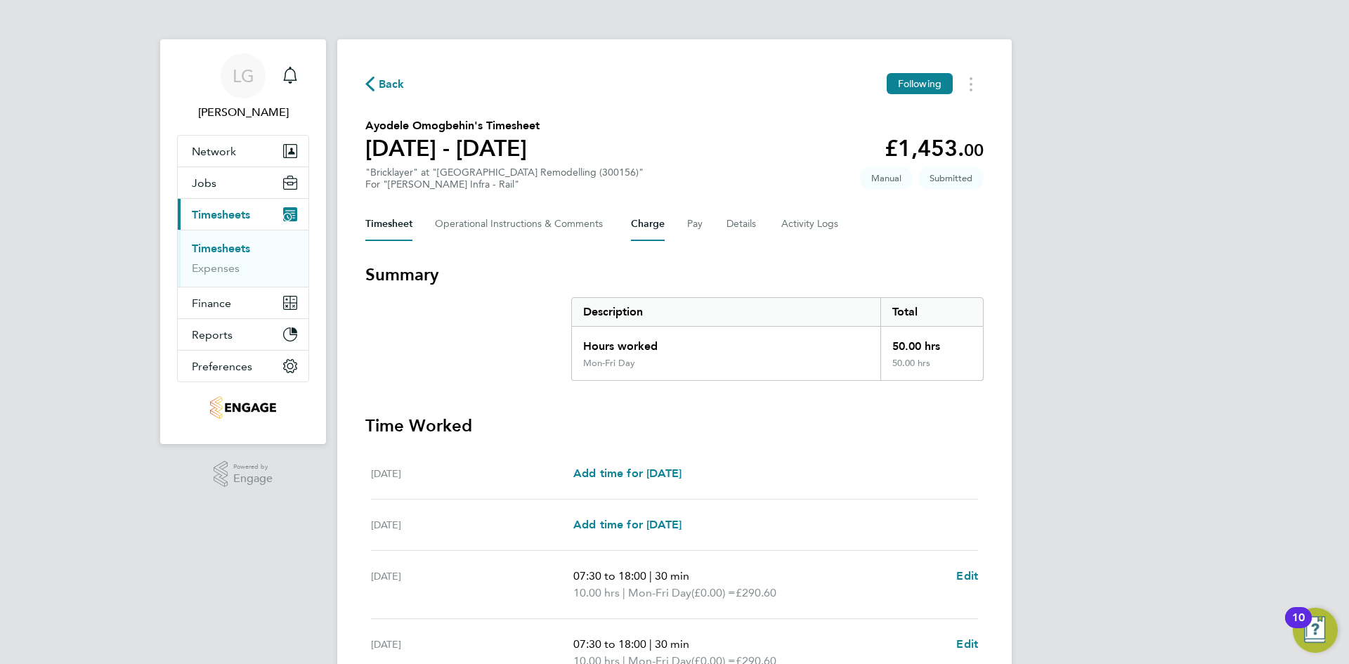
click at [658, 221] on button "Charge" at bounding box center [648, 224] width 34 height 34
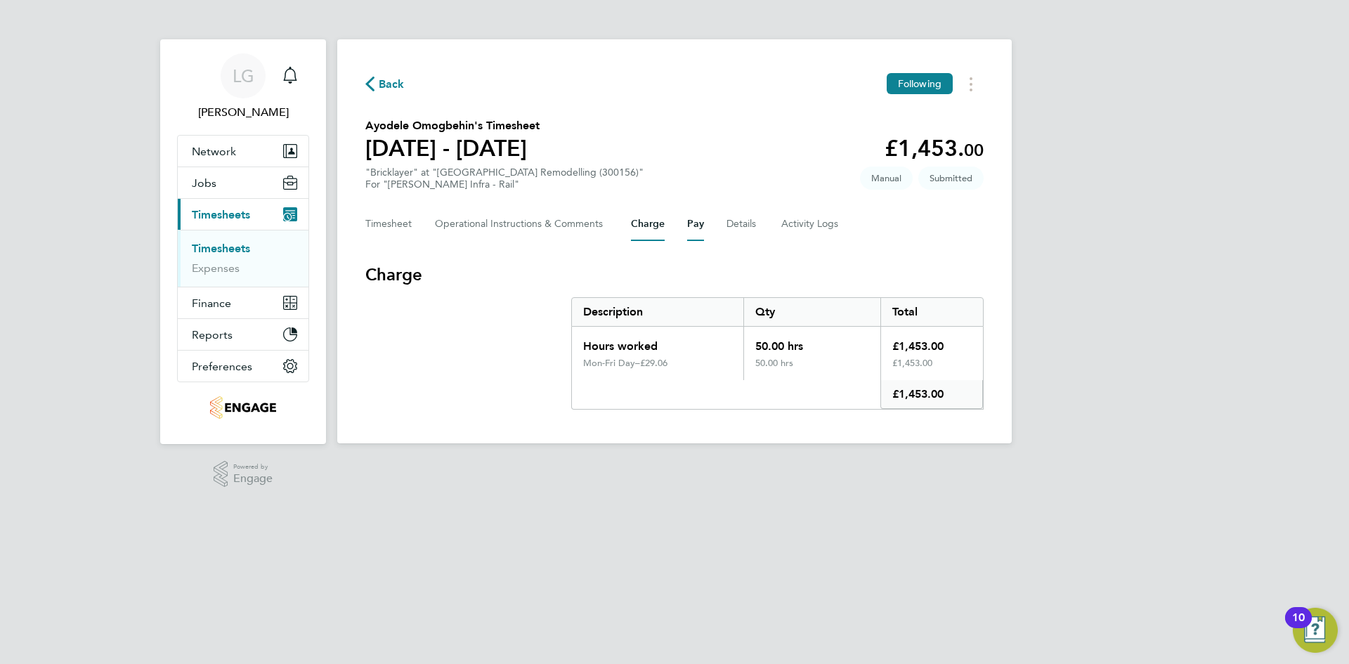
click at [701, 225] on button "Pay" at bounding box center [695, 224] width 17 height 34
click at [656, 225] on button "Charge" at bounding box center [648, 224] width 34 height 34
click at [709, 224] on div "Timesheet Operational Instructions & Comments Charge Pay Details Activity Logs" at bounding box center [674, 224] width 618 height 34
click at [701, 223] on button "Pay" at bounding box center [695, 224] width 17 height 34
drag, startPoint x: 632, startPoint y: 221, endPoint x: 642, endPoint y: 230, distance: 13.4
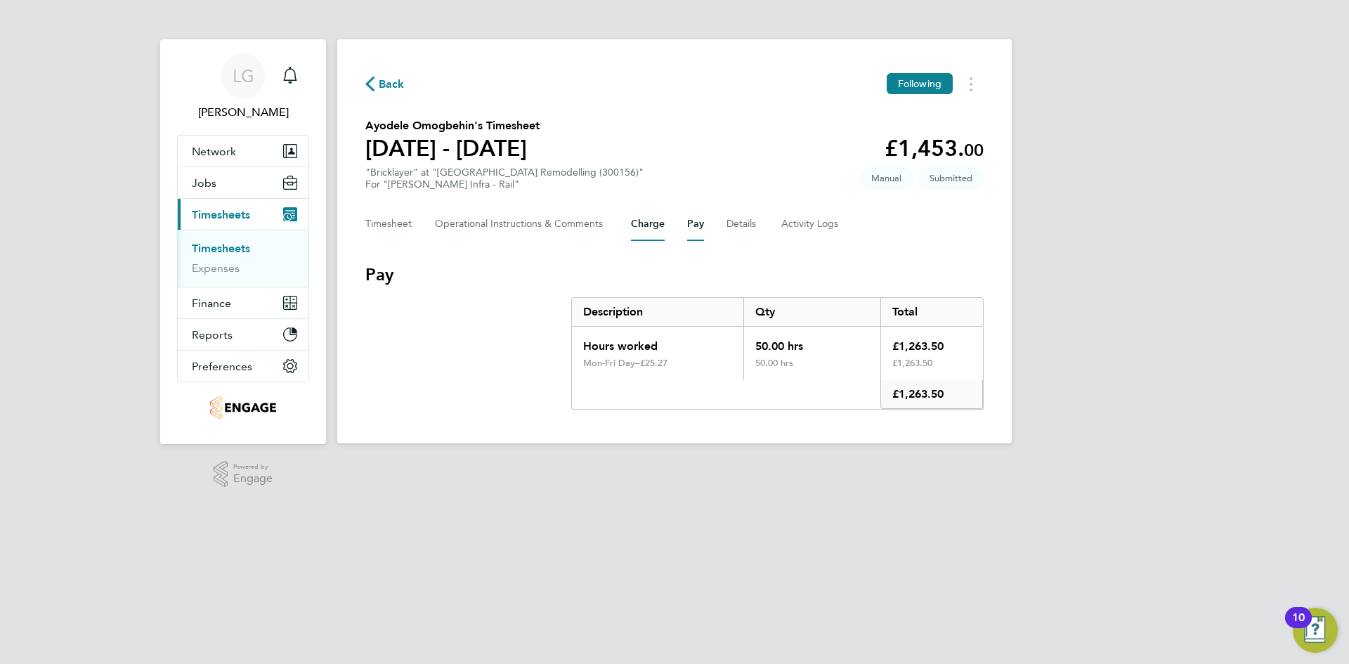
click at [632, 221] on button "Charge" at bounding box center [648, 224] width 34 height 34
click at [390, 83] on span "Back" at bounding box center [392, 84] width 26 height 17
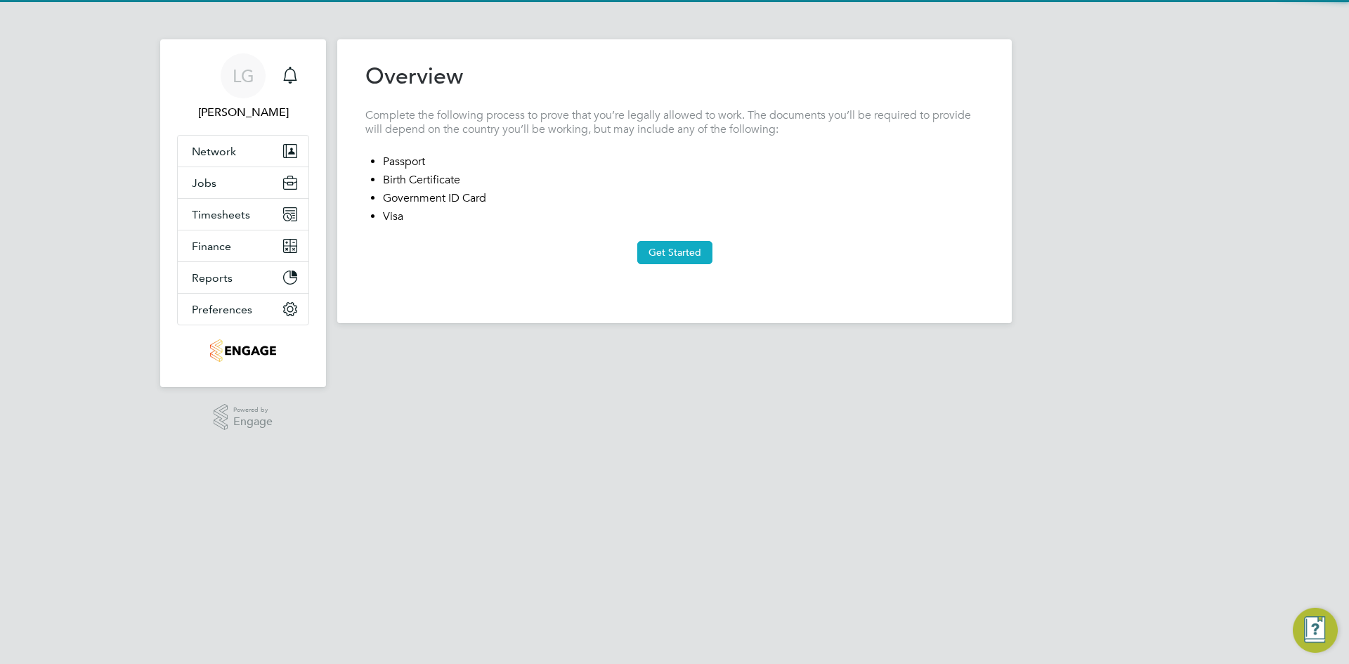
click at [688, 254] on button "Get Started" at bounding box center [674, 252] width 75 height 22
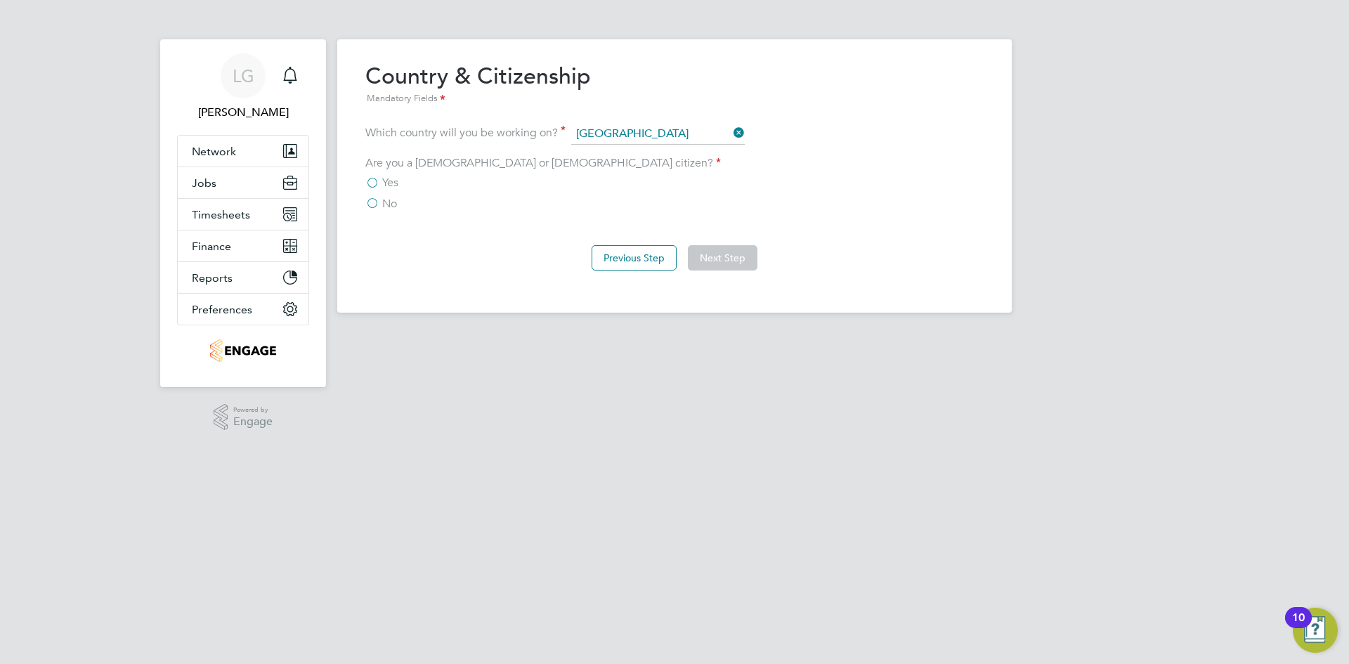
click at [379, 182] on label "Yes" at bounding box center [381, 183] width 33 height 14
click at [0, 0] on input "Yes" at bounding box center [0, 0] width 0 height 0
click at [720, 252] on button "Next Step" at bounding box center [723, 257] width 70 height 25
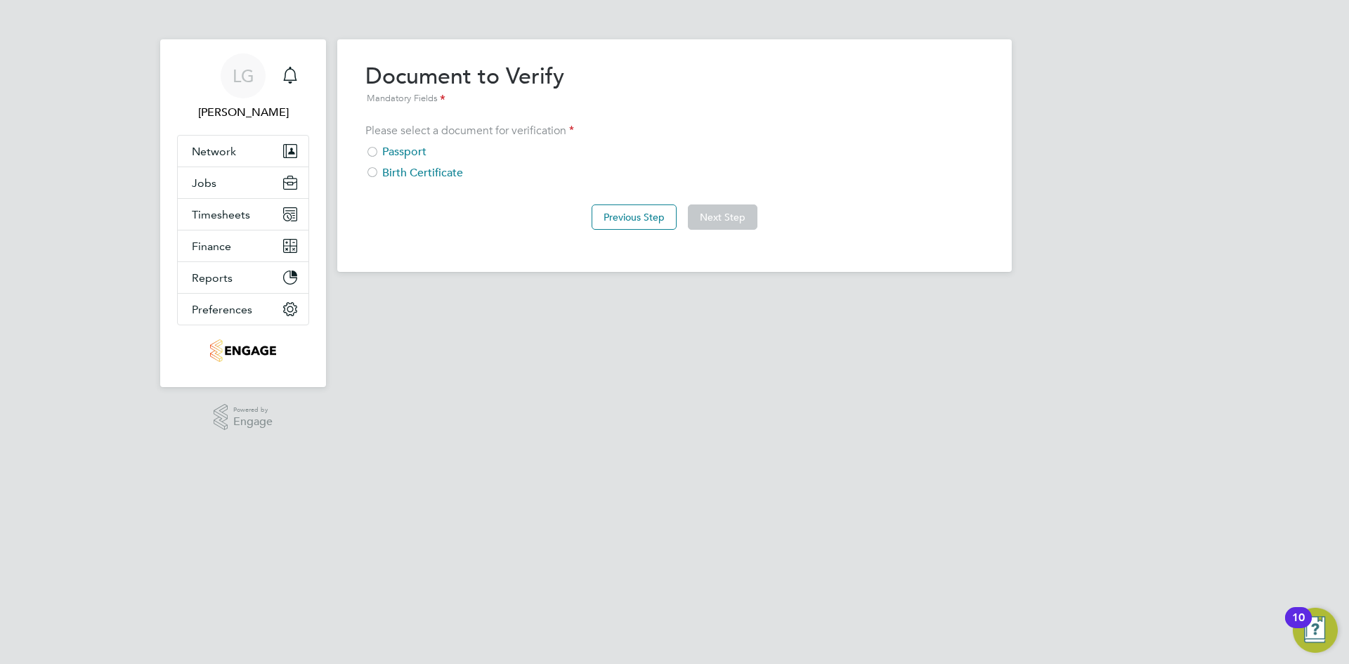
click at [414, 152] on div "Passport" at bounding box center [674, 152] width 618 height 15
click at [729, 217] on button "Next Step" at bounding box center [723, 217] width 70 height 25
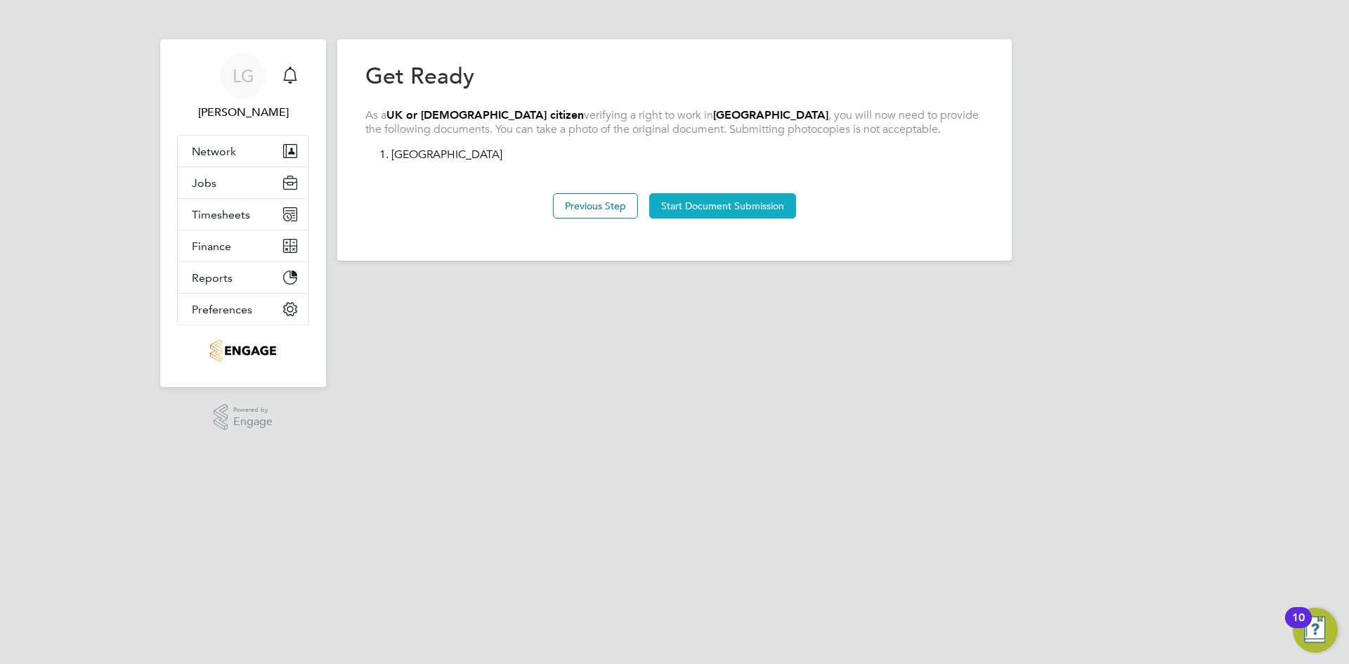
click at [753, 207] on button "Start Document Submission" at bounding box center [722, 205] width 147 height 25
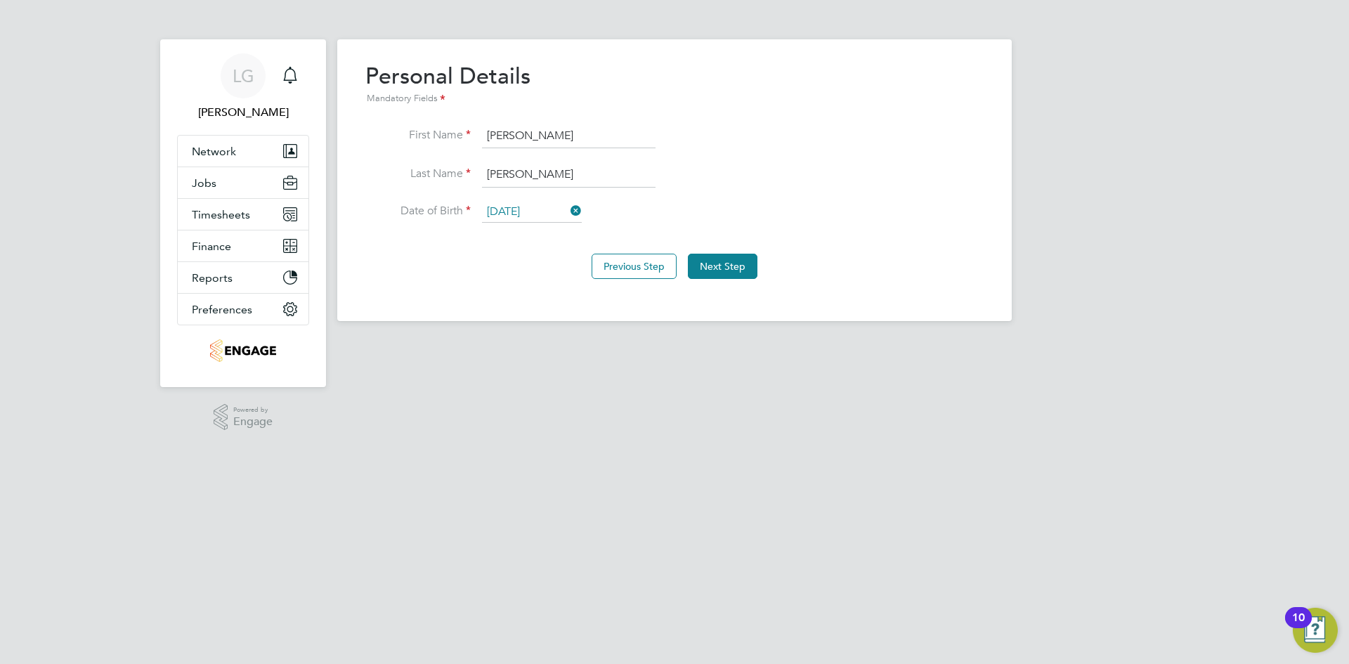
click at [751, 179] on li "Last Name Hedges" at bounding box center [674, 181] width 618 height 39
click at [738, 268] on button "Next Step" at bounding box center [723, 266] width 70 height 25
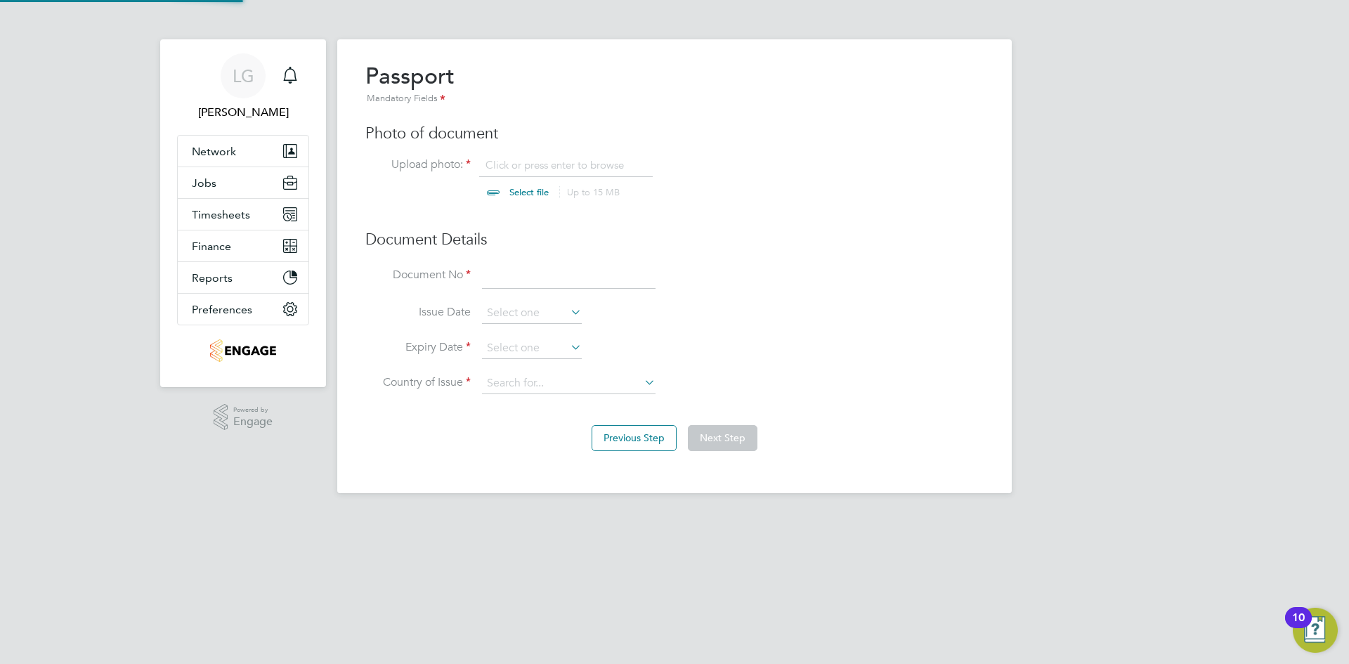
scroll to position [19, 174]
click at [537, 277] on input at bounding box center [569, 276] width 174 height 25
type input "525135387"
click at [749, 321] on li "Issue Date" at bounding box center [674, 320] width 618 height 35
click at [564, 347] on input at bounding box center [532, 348] width 100 height 21
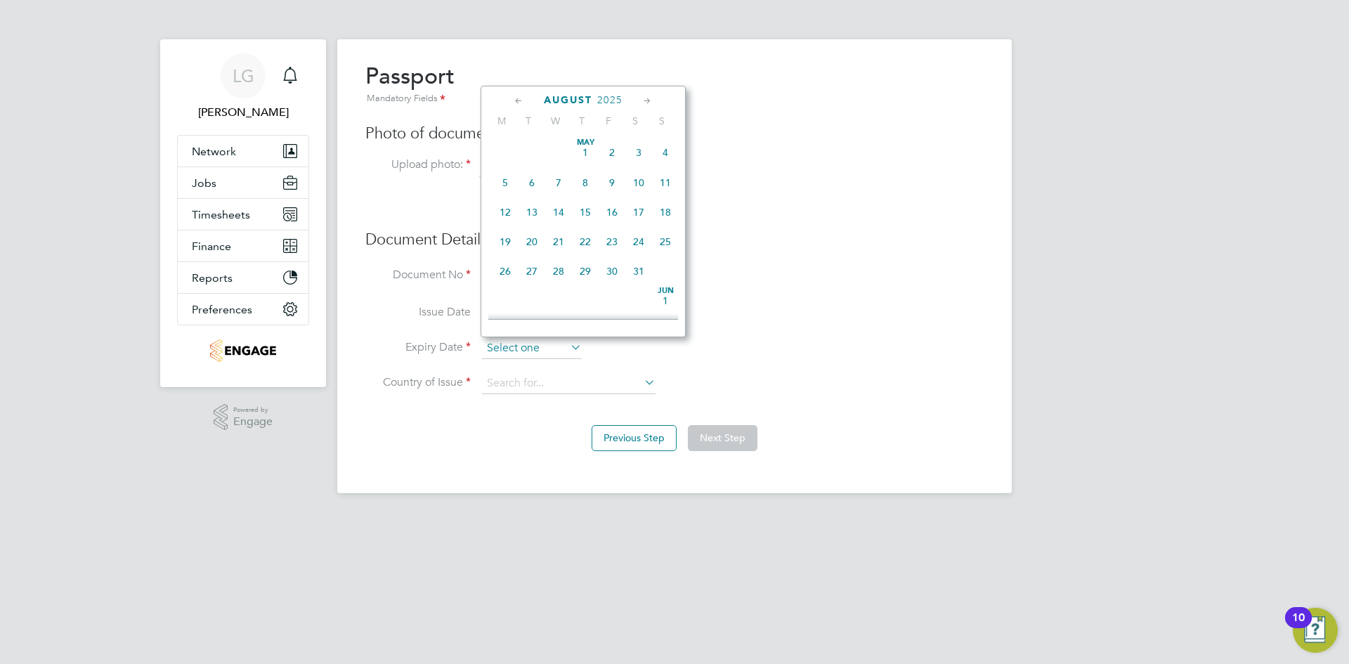
click at [534, 347] on input at bounding box center [532, 348] width 100 height 21
click at [648, 100] on icon at bounding box center [647, 100] width 13 height 15
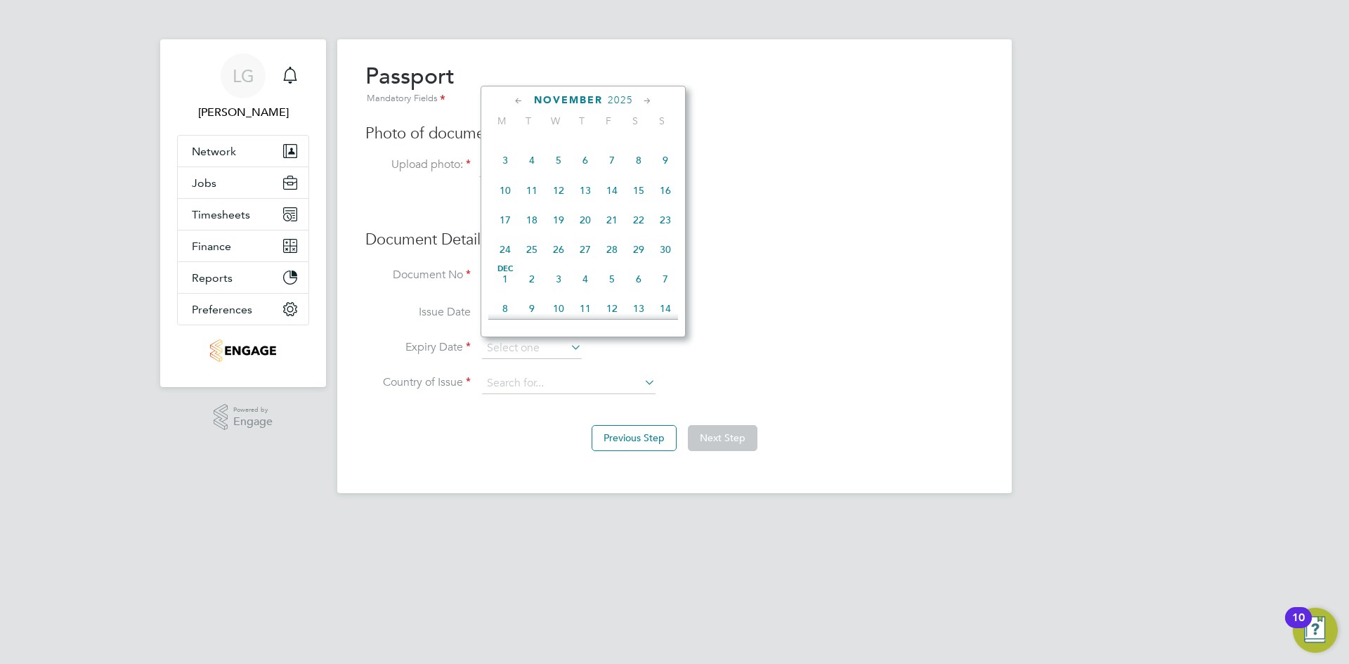
click at [648, 100] on icon at bounding box center [647, 100] width 13 height 15
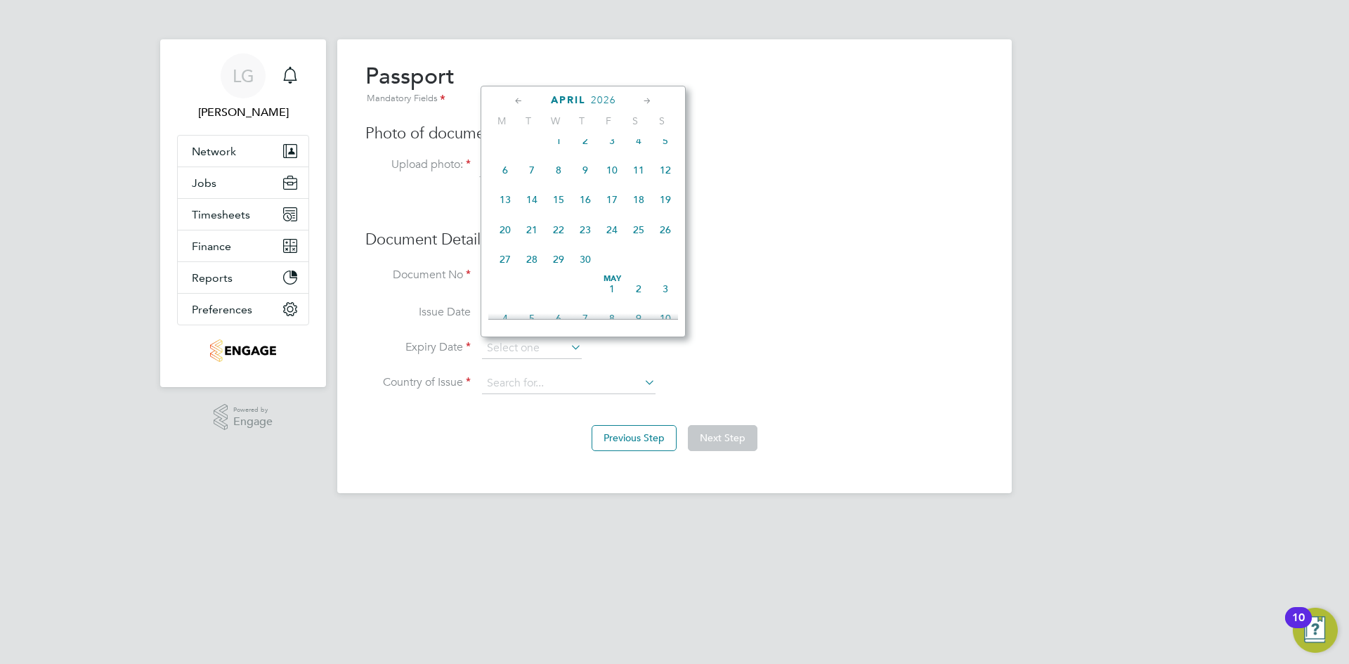
click at [648, 100] on icon at bounding box center [647, 100] width 13 height 15
click at [647, 101] on icon at bounding box center [647, 100] width 13 height 15
click at [514, 101] on icon at bounding box center [518, 100] width 13 height 15
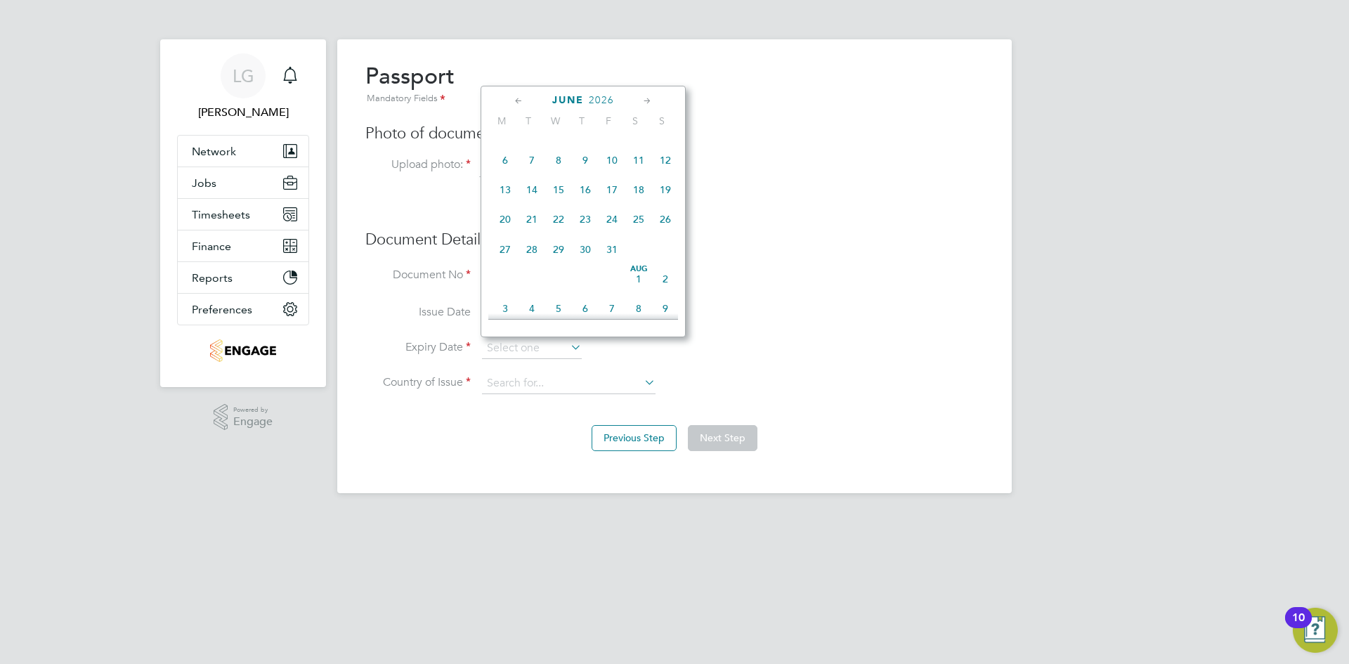
scroll to position [2034, 0]
click at [614, 119] on span "5" at bounding box center [612, 105] width 27 height 27
type input "05 Jun 2026"
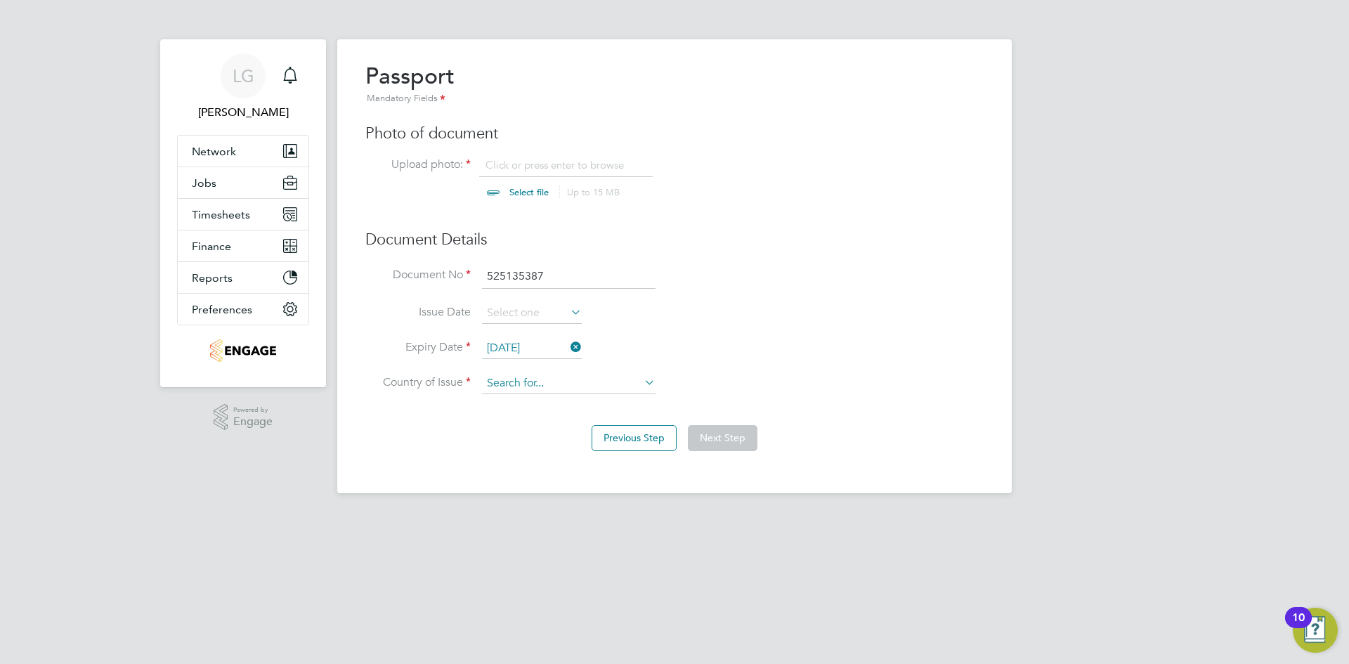
click at [583, 384] on input at bounding box center [569, 383] width 174 height 21
drag, startPoint x: 581, startPoint y: 383, endPoint x: 480, endPoint y: 384, distance: 101.2
click at [480, 384] on li "Country of Issue brit" at bounding box center [674, 390] width 618 height 35
type input "e"
click at [538, 438] on li "United Kingdom" at bounding box center [579, 442] width 197 height 19
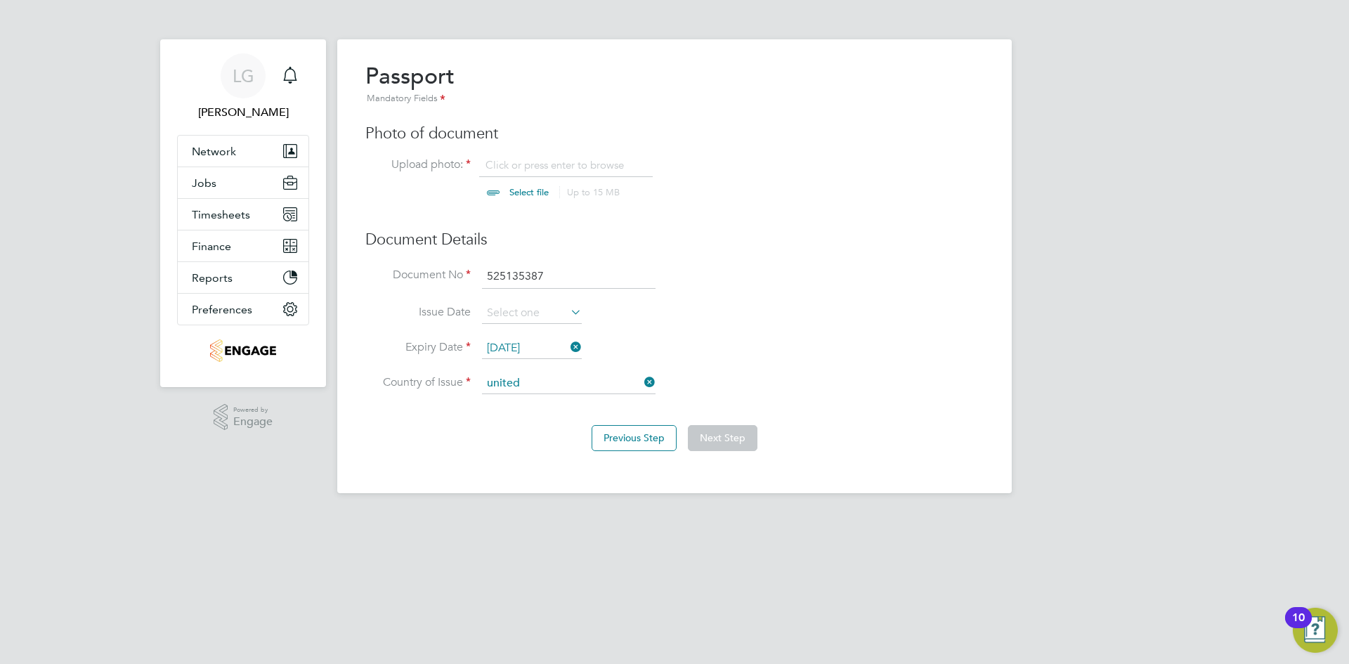
type input "[GEOGRAPHIC_DATA]"
click at [763, 315] on li "Issue Date" at bounding box center [674, 320] width 618 height 35
click at [726, 443] on button "Next Step" at bounding box center [723, 437] width 70 height 25
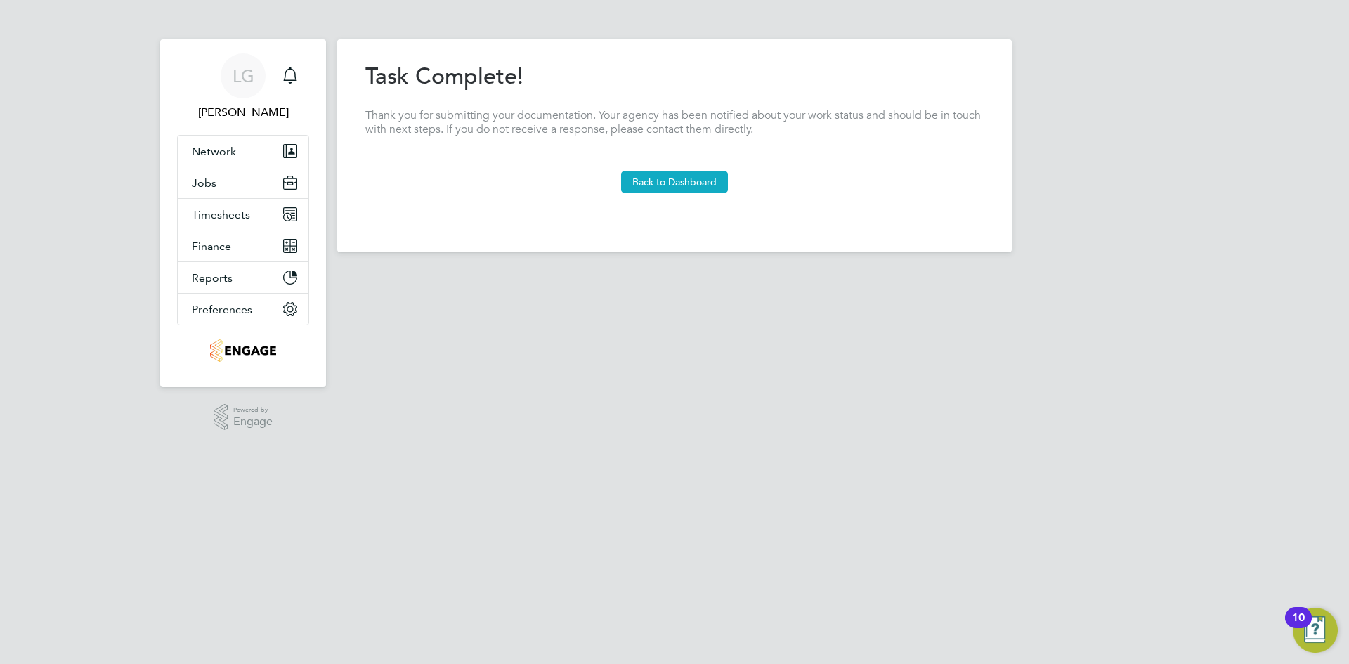
click at [684, 182] on button "Back to Dashboard" at bounding box center [674, 182] width 107 height 22
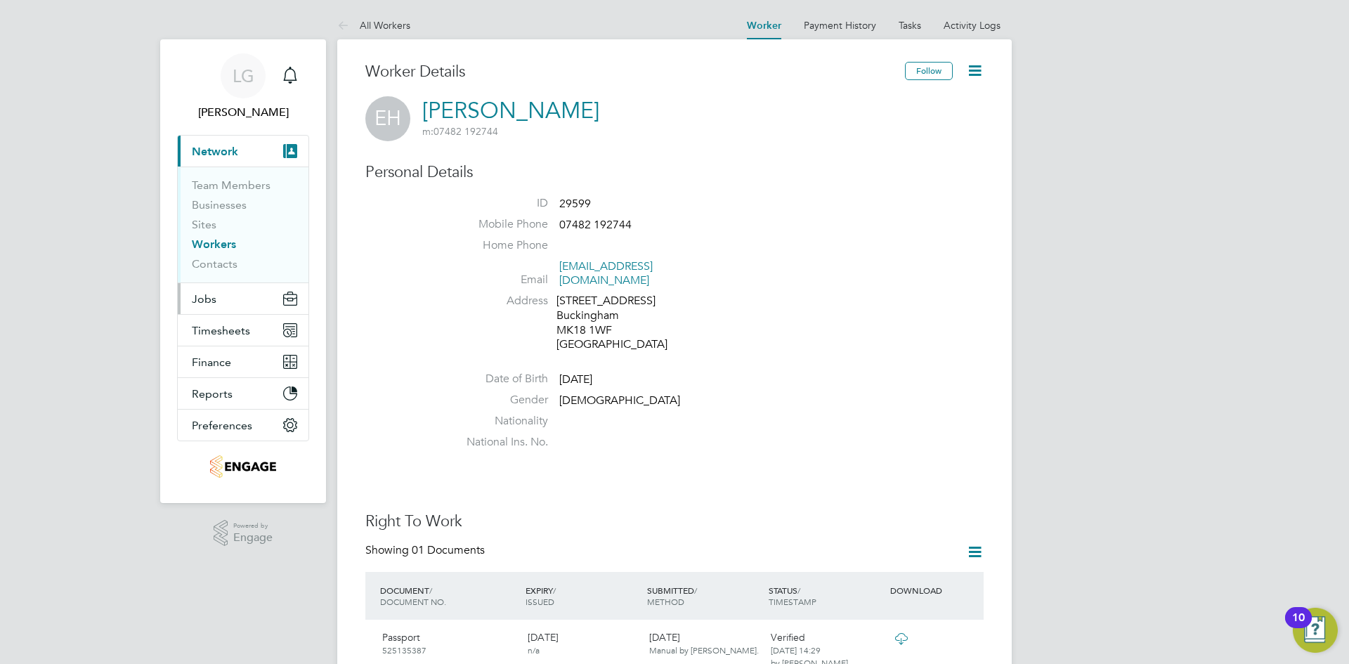
click at [223, 292] on button "Jobs" at bounding box center [243, 298] width 131 height 31
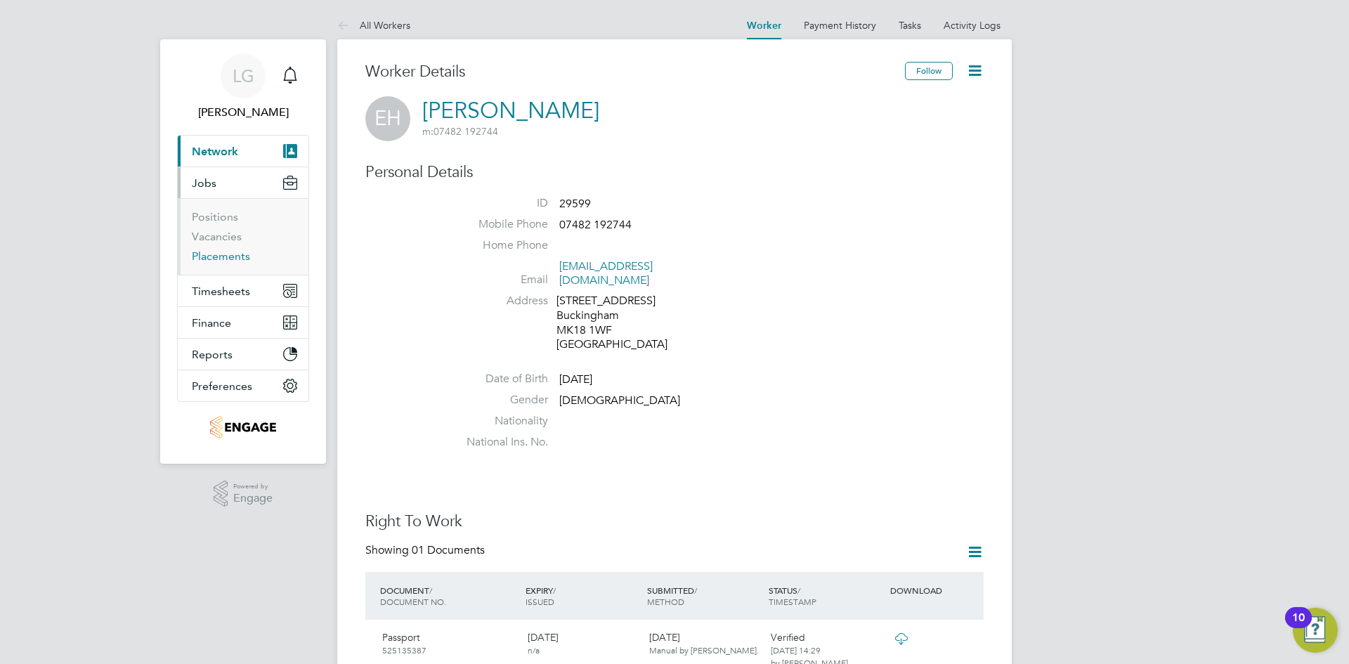
click at [221, 257] on link "Placements" at bounding box center [221, 255] width 58 height 13
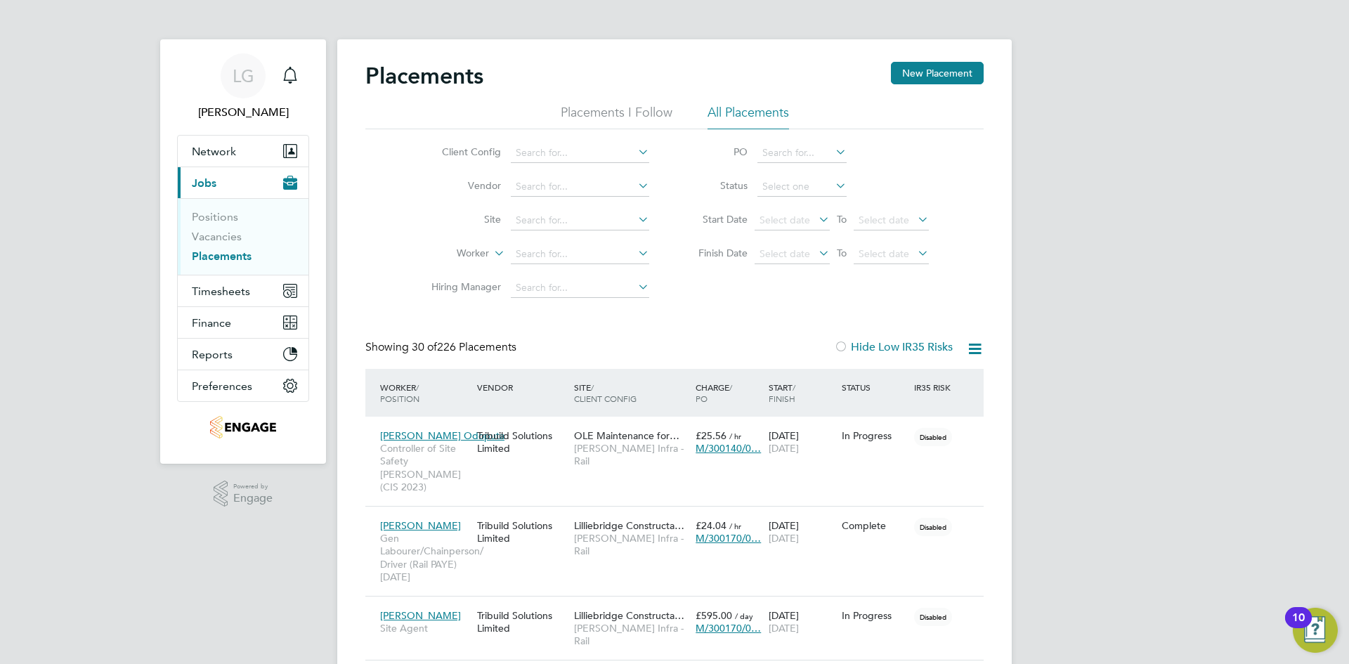
click at [216, 288] on span "Timesheets" at bounding box center [221, 291] width 58 height 13
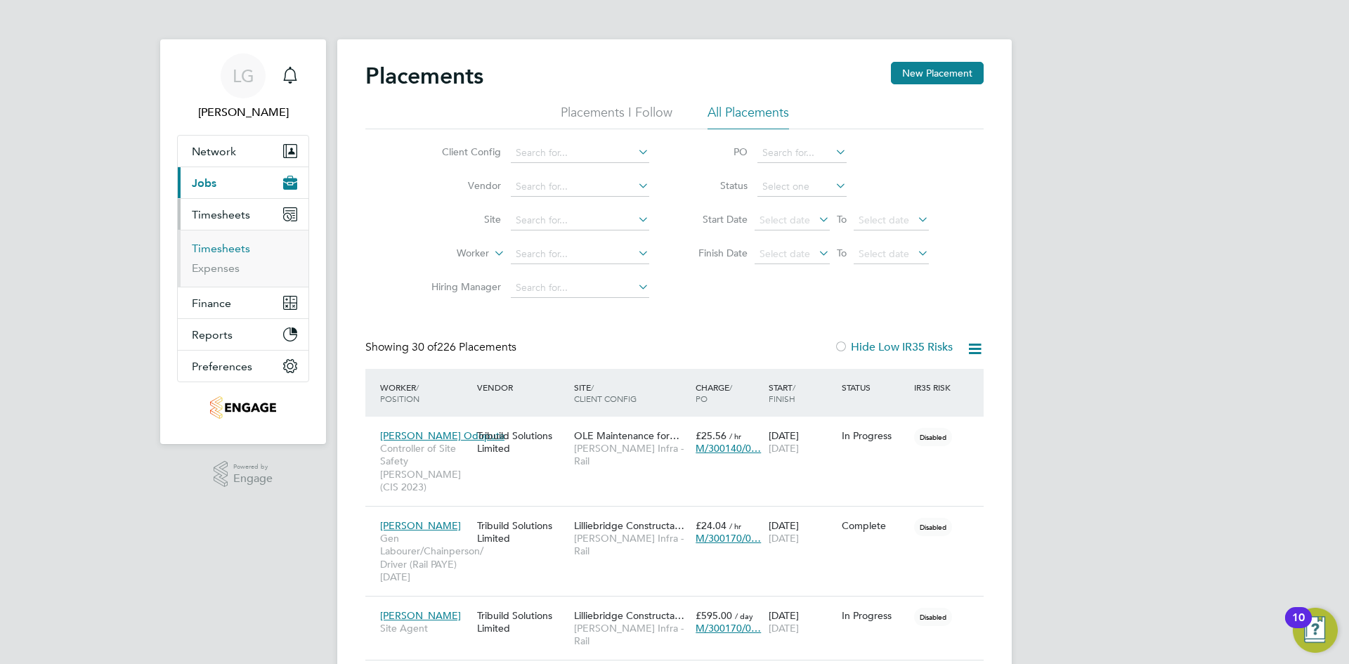
click at [224, 248] on link "Timesheets" at bounding box center [221, 248] width 58 height 13
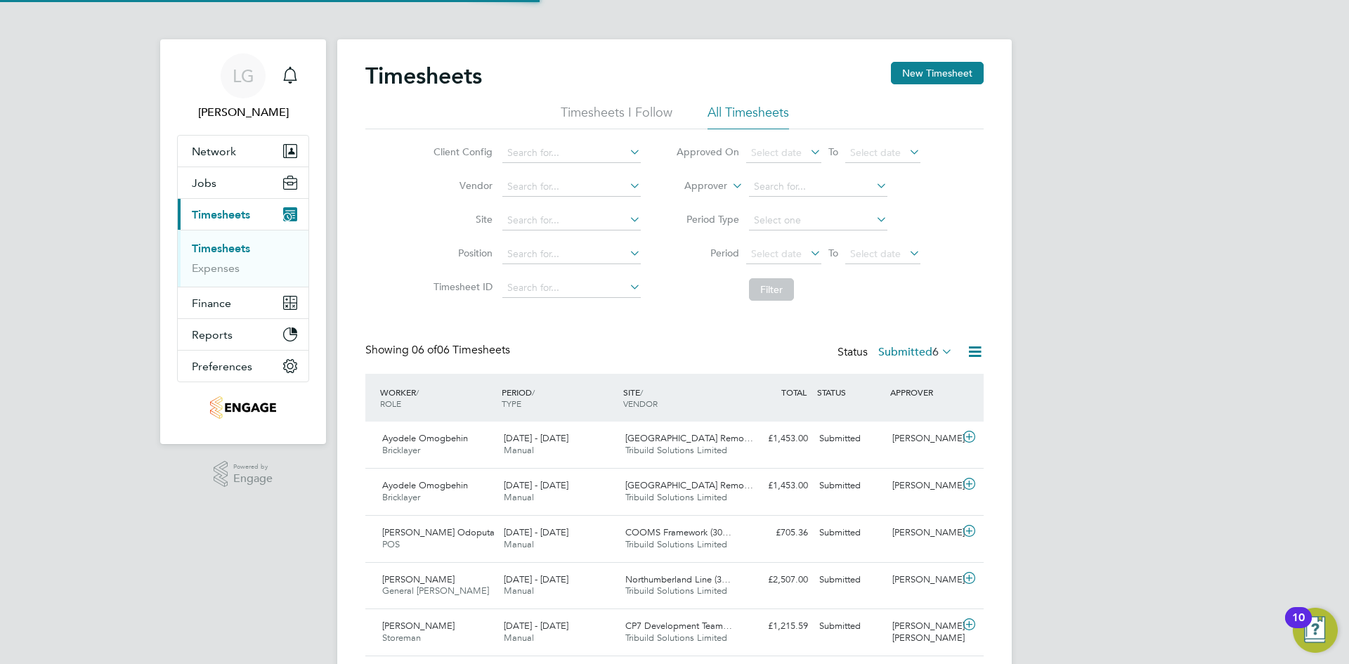
click at [126, 248] on div "LG Lee Garrity Notifications Applications: Network Team Members Businesses Site…" at bounding box center [674, 377] width 1349 height 754
click at [79, 275] on div "LG Lee Garrity Notifications Applications: Network Team Members Businesses Site…" at bounding box center [674, 377] width 1349 height 754
click at [72, 291] on div "LG Lee Garrity Notifications Applications: Network Team Members Businesses Site…" at bounding box center [674, 377] width 1349 height 754
click at [97, 315] on div "LG Lee Garrity Notifications Applications: Network Team Members Businesses Site…" at bounding box center [674, 377] width 1349 height 754
click at [46, 237] on div "LG Lee Garrity Notifications Applications: Network Team Members Businesses Site…" at bounding box center [674, 377] width 1349 height 754
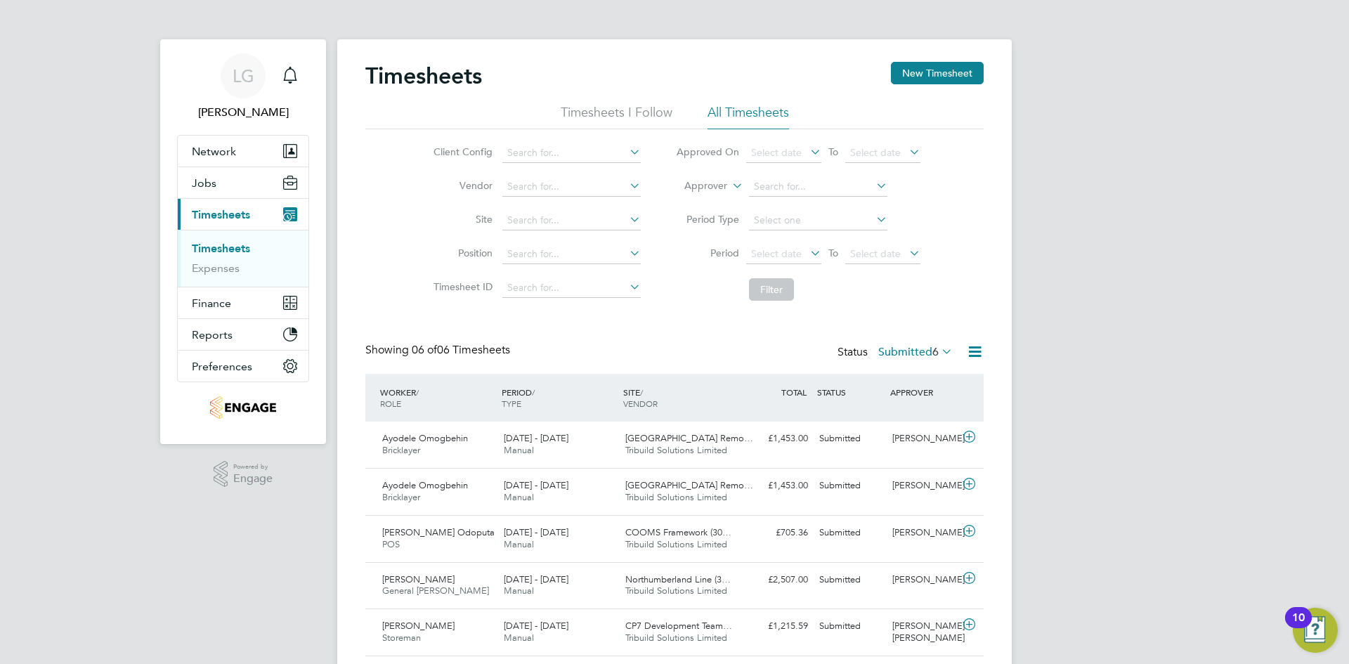
click at [95, 283] on div "LG Lee Garrity Notifications Applications: Network Team Members Businesses Site…" at bounding box center [674, 377] width 1349 height 754
click at [209, 181] on span "Jobs" at bounding box center [204, 182] width 25 height 13
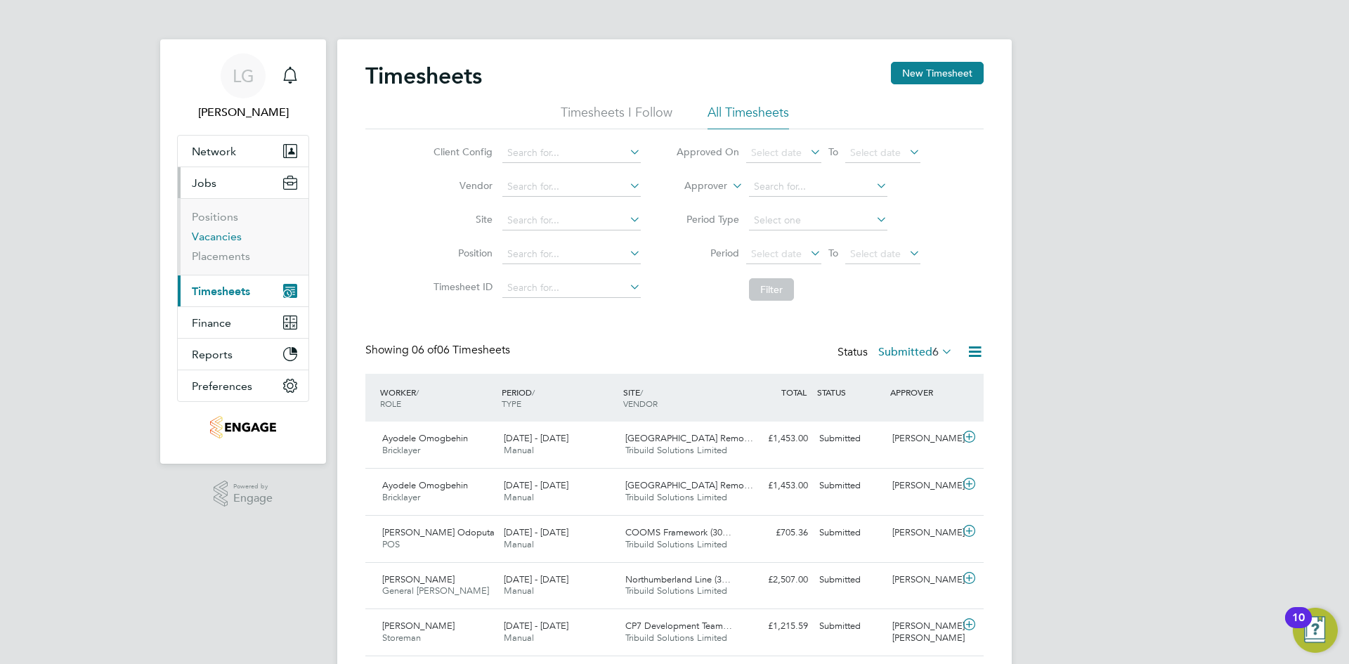
click at [226, 238] on link "Vacancies" at bounding box center [217, 236] width 50 height 13
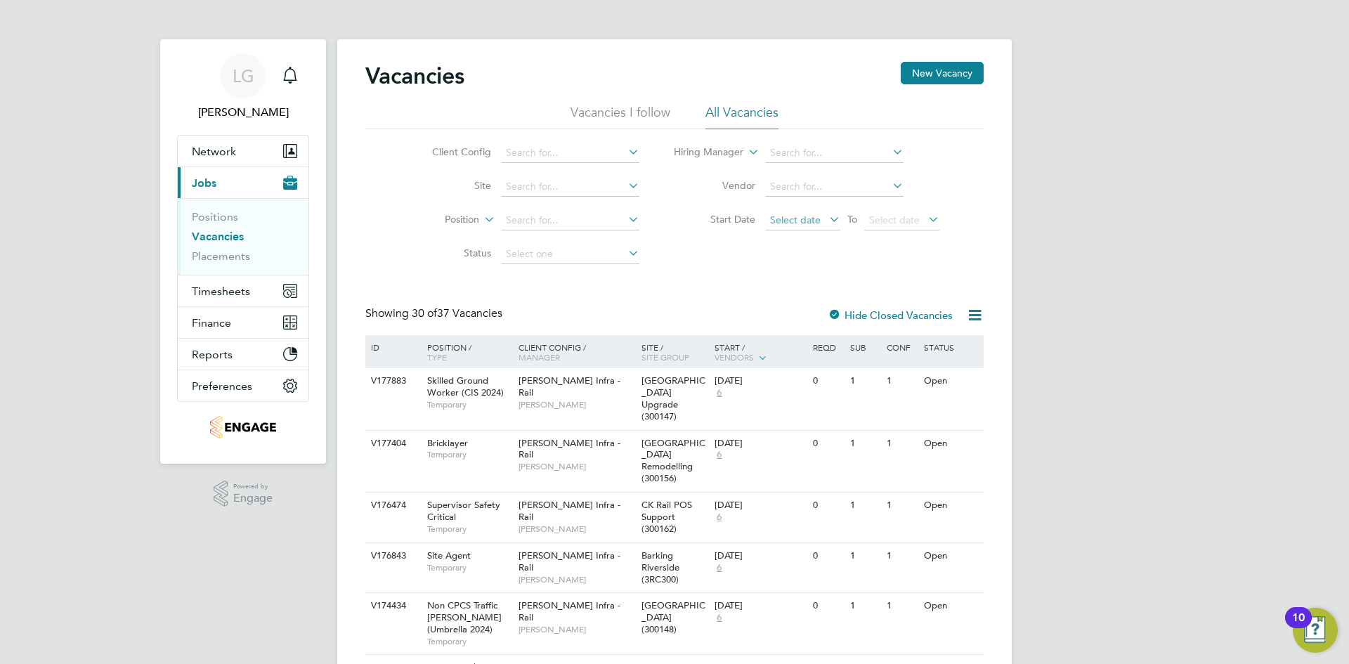
click at [797, 223] on span "Select date" at bounding box center [795, 220] width 51 height 13
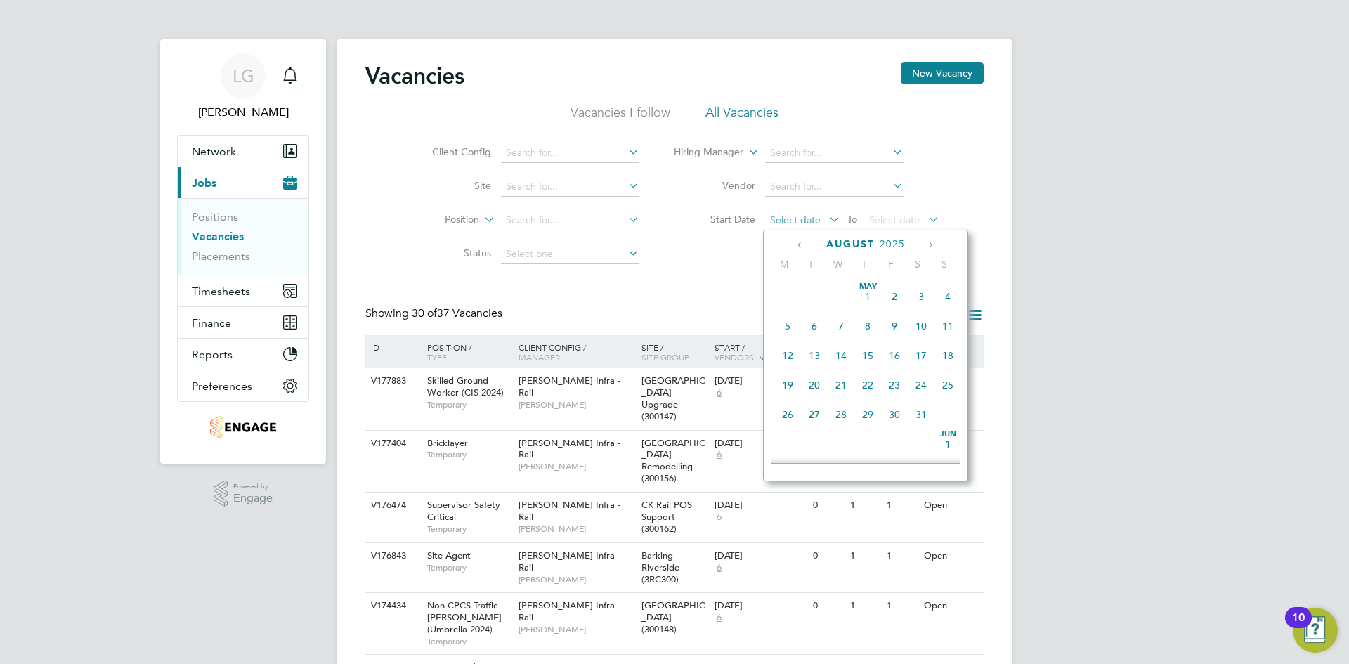
scroll to position [486, 0]
click at [919, 327] on span "9" at bounding box center [921, 314] width 27 height 27
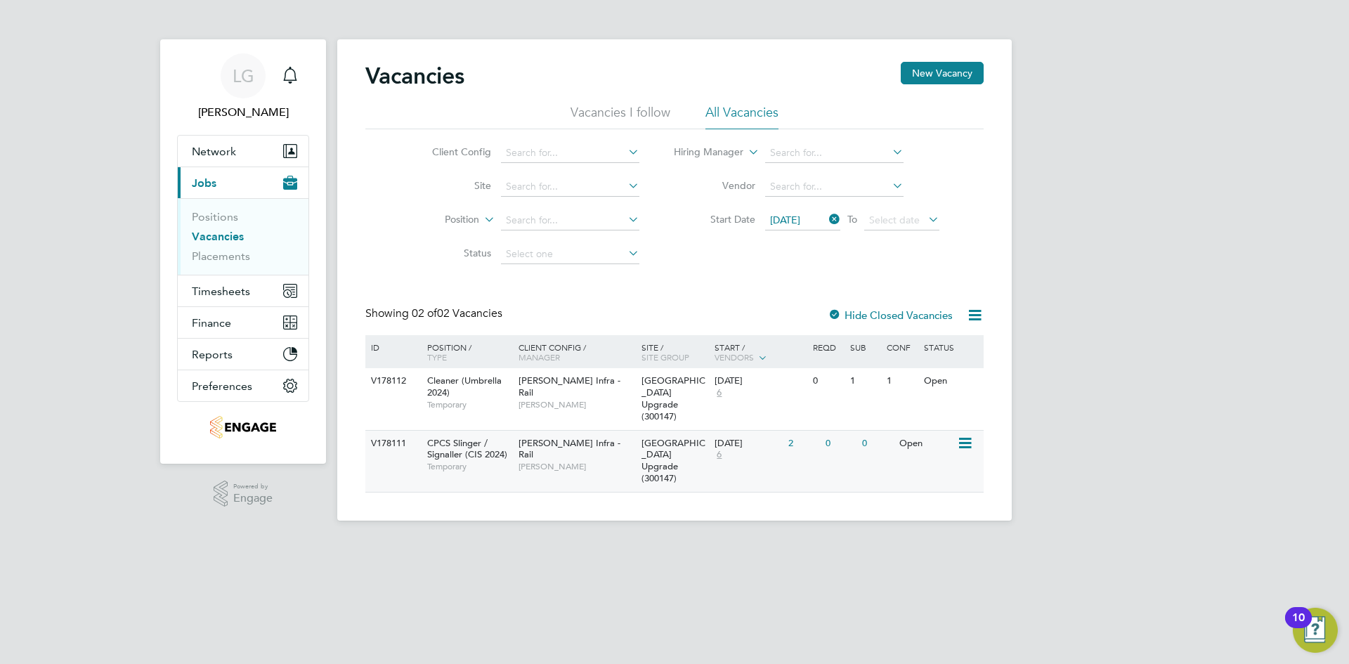
click at [598, 466] on div "Morgan Sindall Infra - Rail Damian Liviu" at bounding box center [576, 455] width 123 height 48
click at [607, 467] on div "Morgan Sindall Infra - Rail Damian Liviu" at bounding box center [576, 455] width 123 height 48
click at [604, 404] on div "Morgan Sindall Infra - Rail Damian Liviu" at bounding box center [576, 392] width 123 height 48
click at [571, 466] on div "Morgan Sindall Infra - Rail Damian Liviu" at bounding box center [576, 455] width 123 height 48
click at [564, 464] on div "Morgan Sindall Infra - Rail Damian Liviu" at bounding box center [576, 455] width 123 height 48
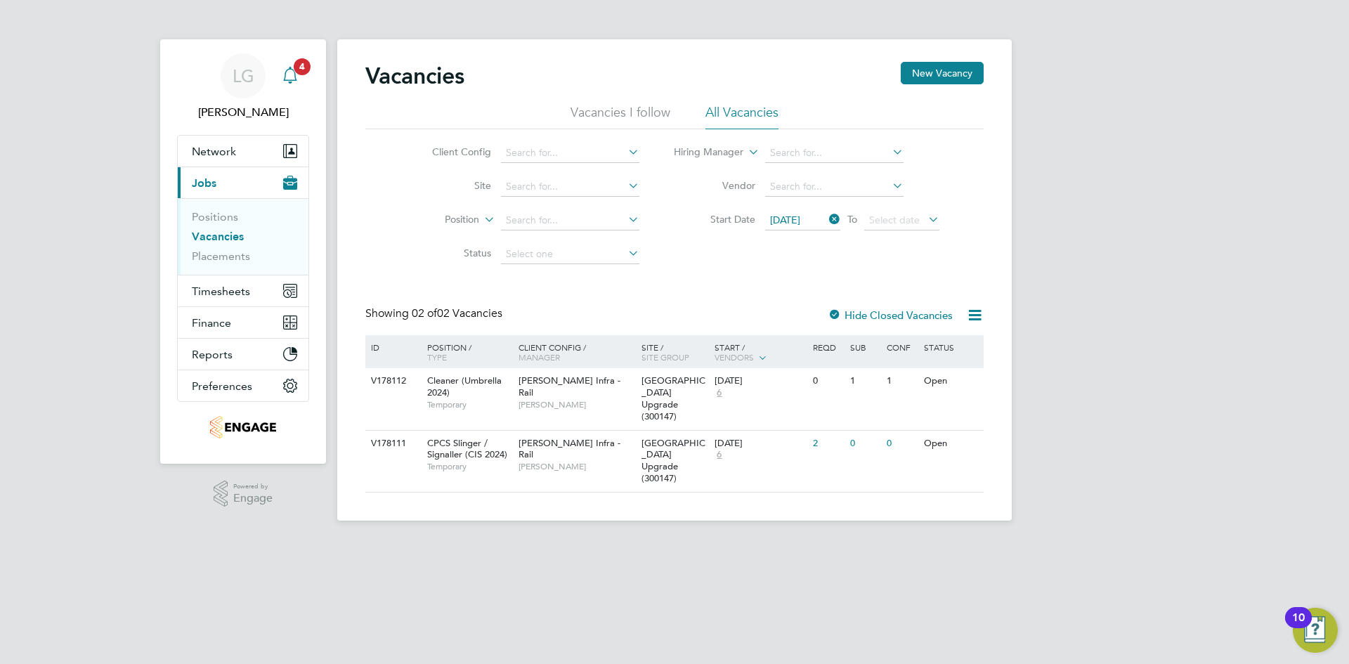
click at [291, 78] on icon "Main navigation" at bounding box center [290, 75] width 17 height 17
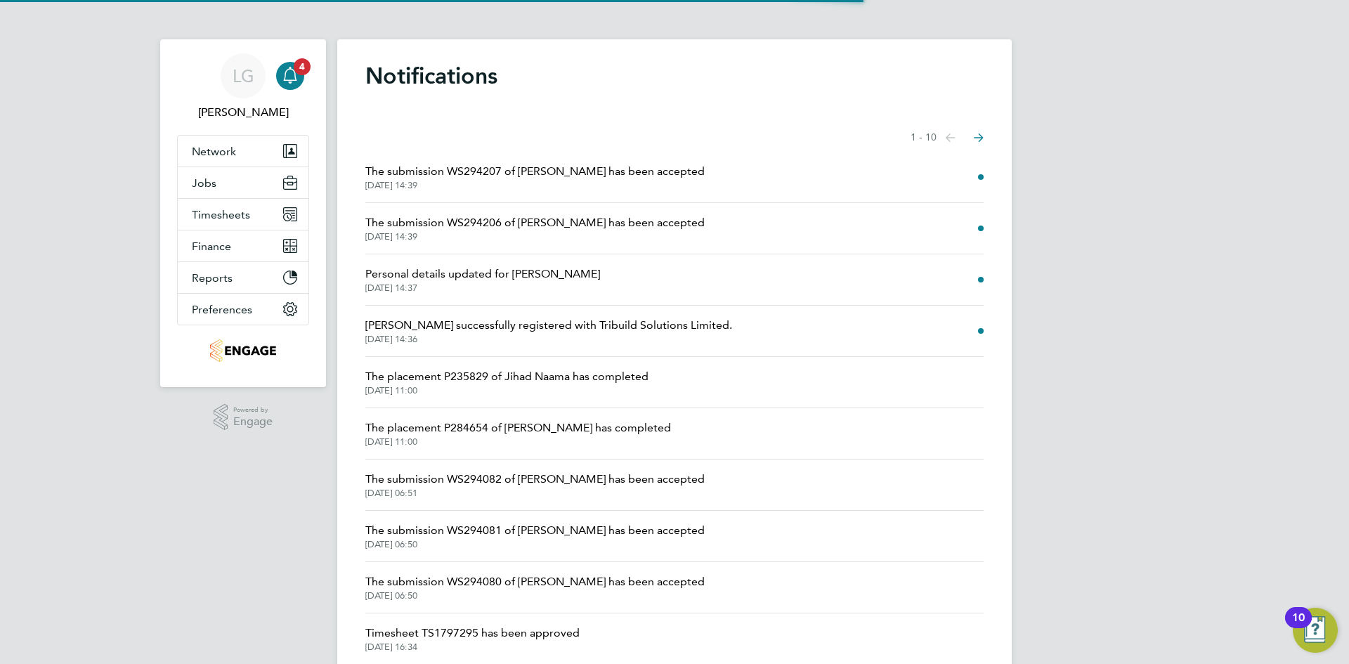
click at [592, 167] on span "The submission WS294207 of Naheem Akinyemi has been accepted" at bounding box center [534, 171] width 339 height 17
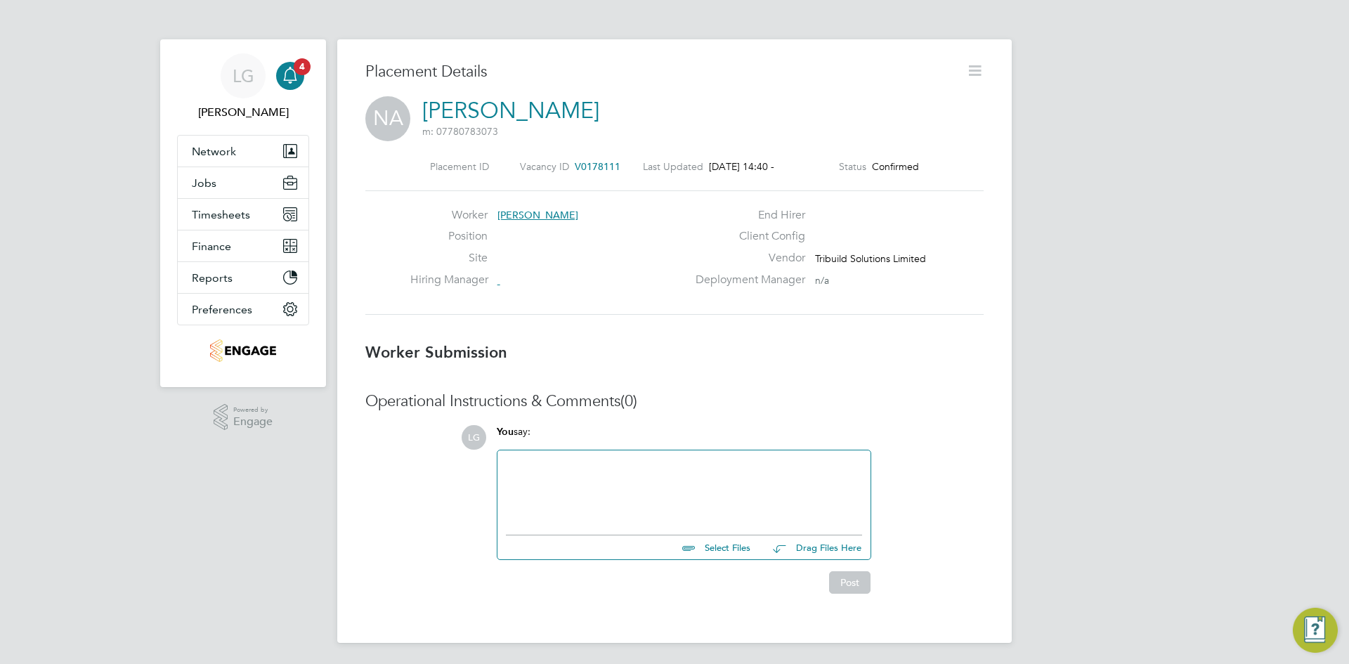
scroll to position [22, 278]
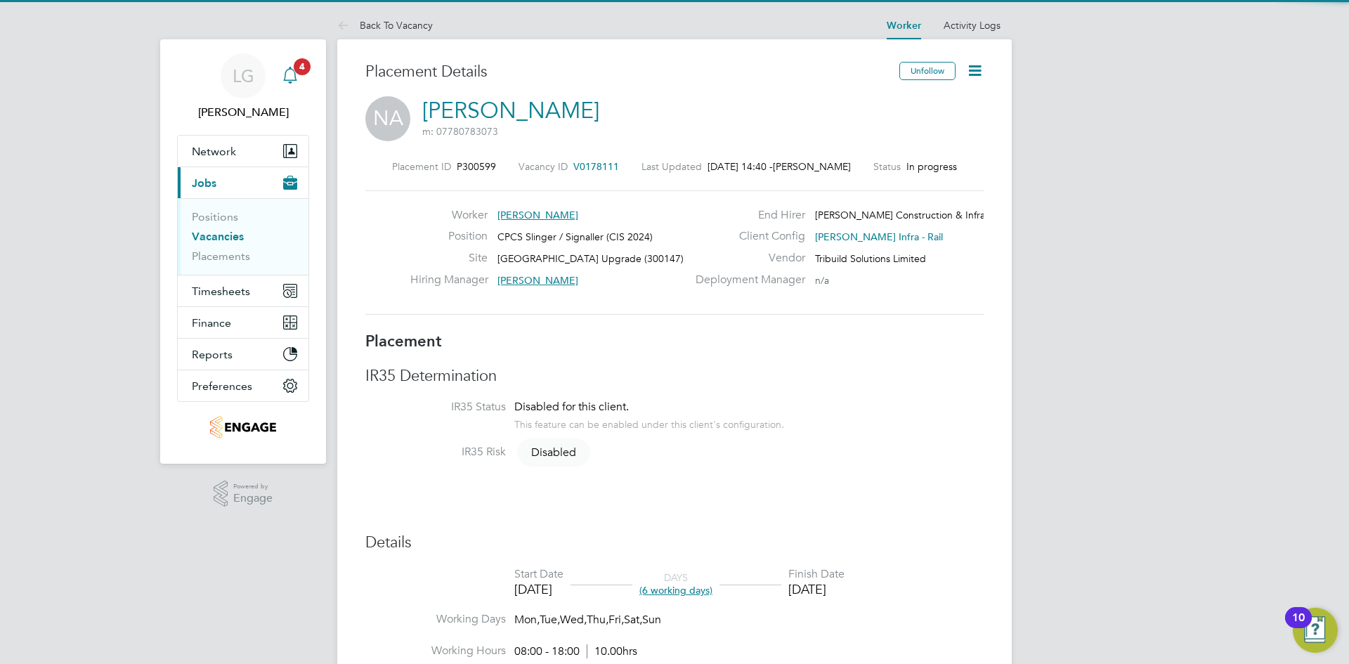
click at [297, 58] on app-alerts-badge "4" at bounding box center [302, 66] width 18 height 19
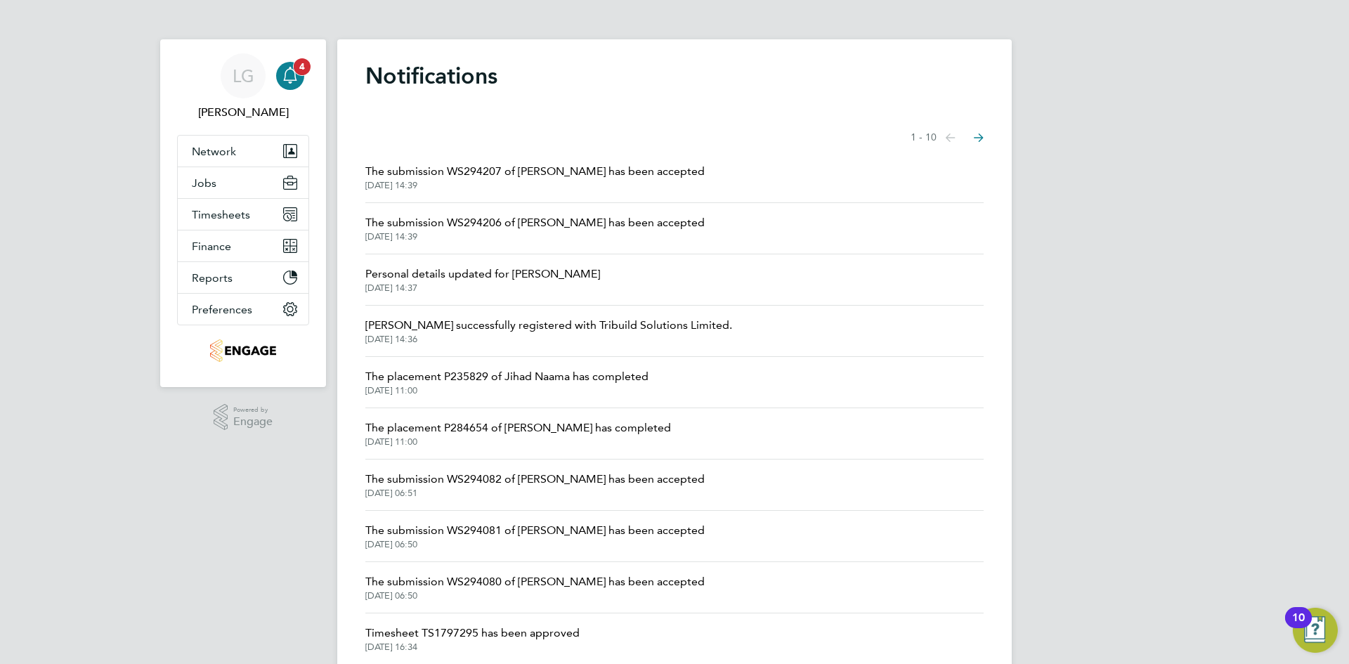
click at [292, 74] on icon "Main navigation" at bounding box center [290, 75] width 17 height 17
drag, startPoint x: 84, startPoint y: 120, endPoint x: 84, endPoint y: 76, distance: 44.3
click at [83, 119] on div "LG Lee Garrity Notifications Applications: Network Team Members Businesses Site…" at bounding box center [674, 357] width 1349 height 715
click at [145, 188] on div "LG Lee Garrity Notifications Applications: Network Team Members Businesses Site…" at bounding box center [674, 357] width 1349 height 715
drag, startPoint x: 117, startPoint y: 189, endPoint x: 182, endPoint y: 103, distance: 107.9
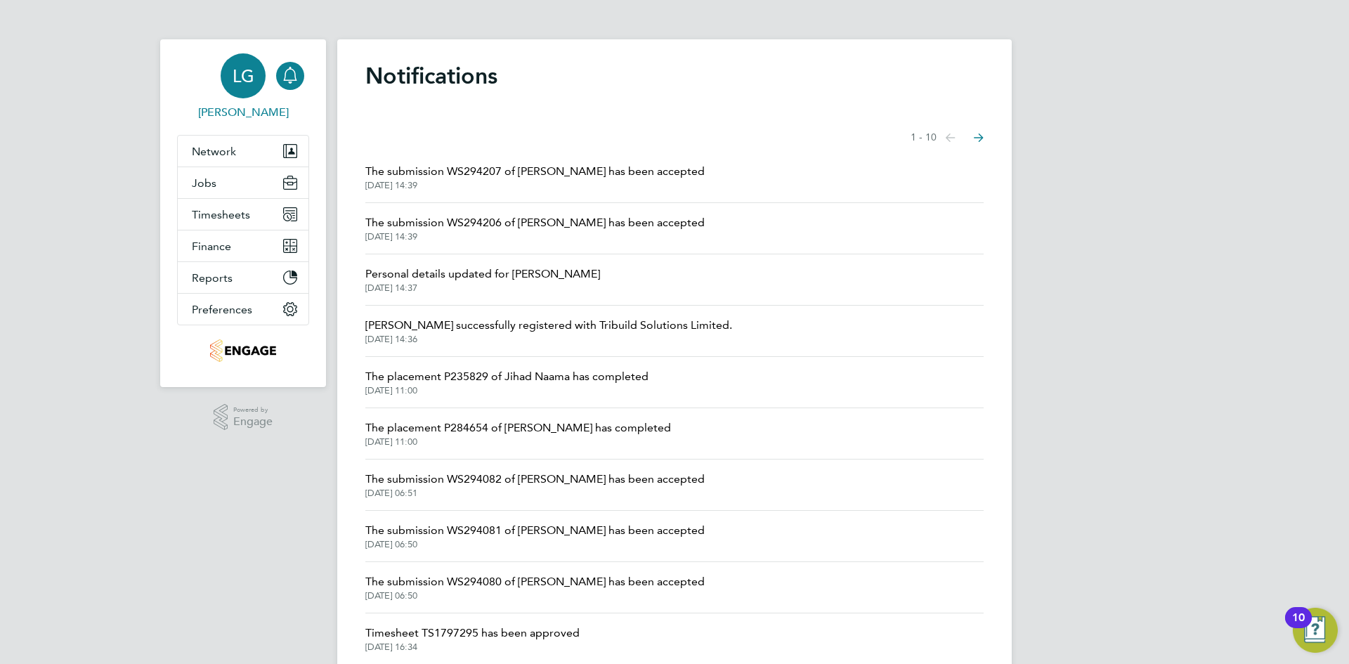
click at [117, 189] on div "LG Lee Garrity Notifications Applications: Network Team Members Businesses Site…" at bounding box center [674, 357] width 1349 height 715
click at [224, 211] on span "Timesheets" at bounding box center [221, 214] width 58 height 13
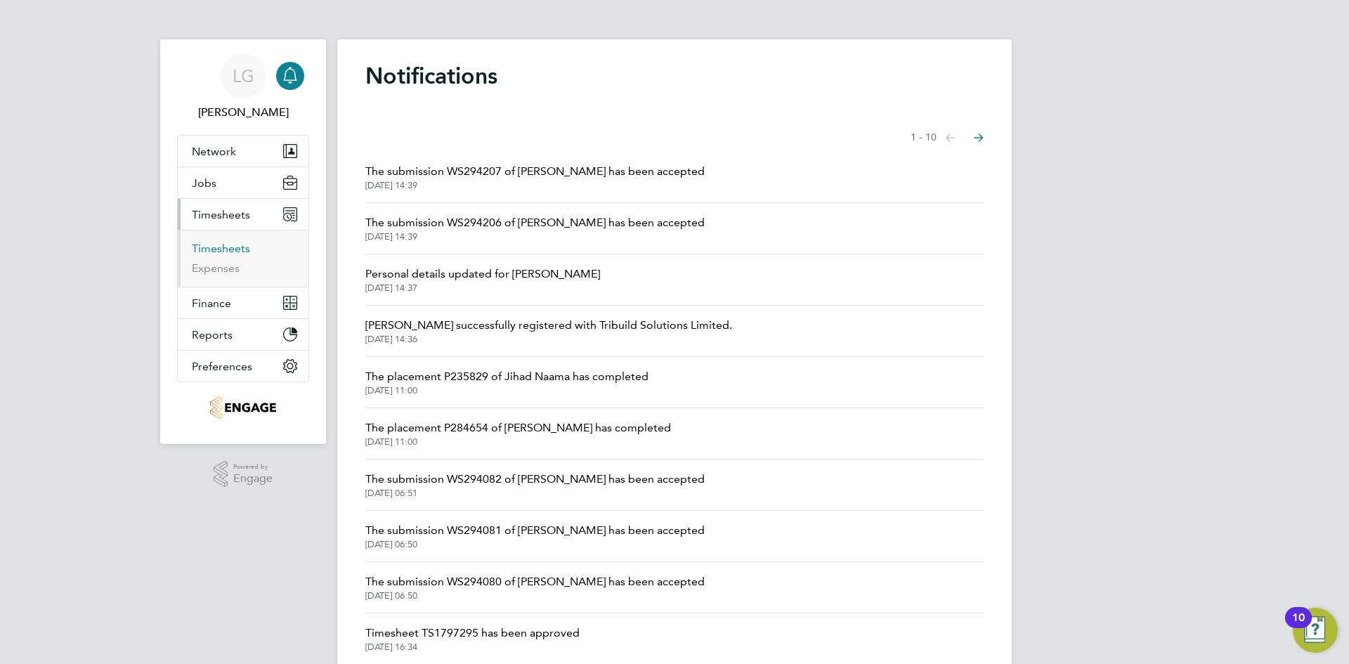
click at [237, 242] on link "Timesheets" at bounding box center [221, 248] width 58 height 13
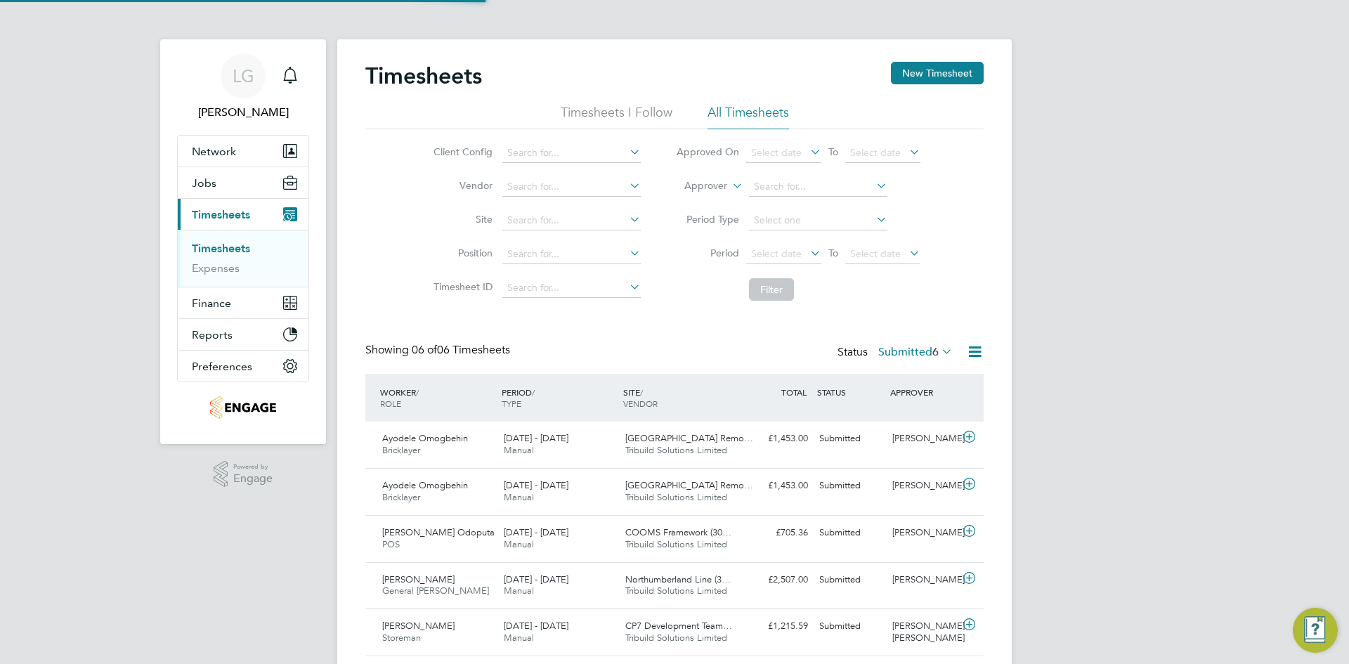
scroll to position [36, 122]
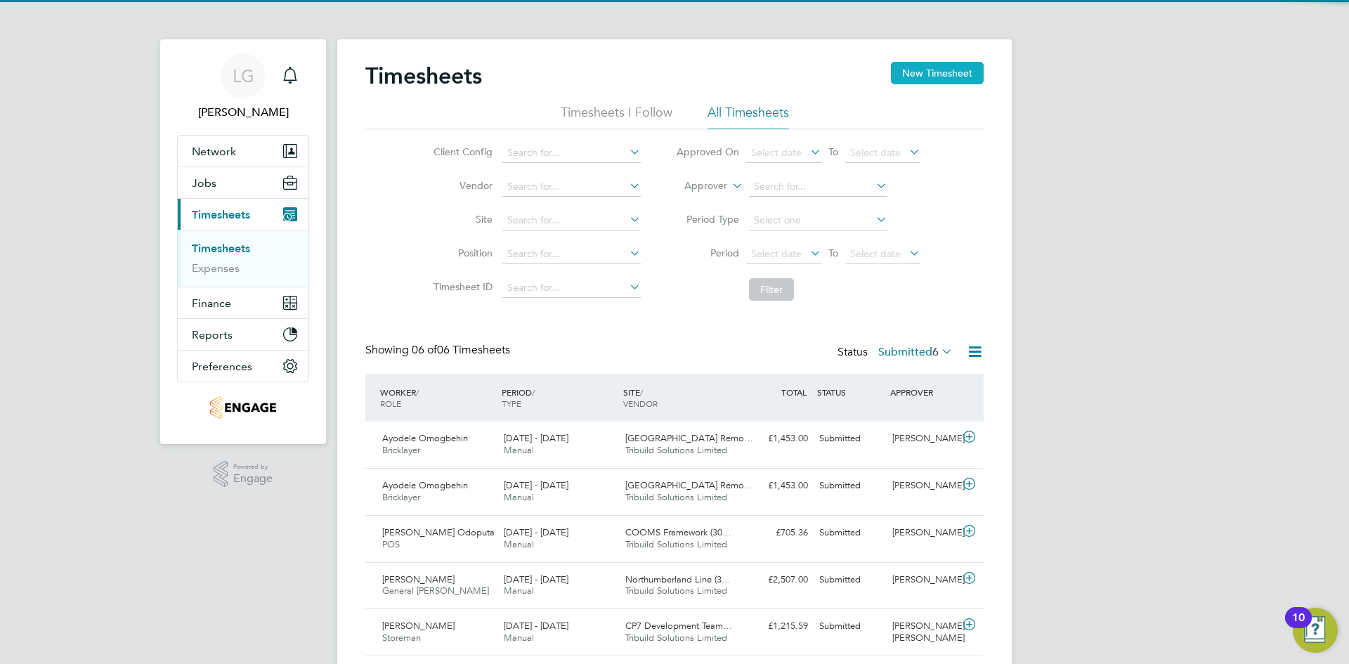
click at [956, 70] on button "New Timesheet" at bounding box center [937, 73] width 93 height 22
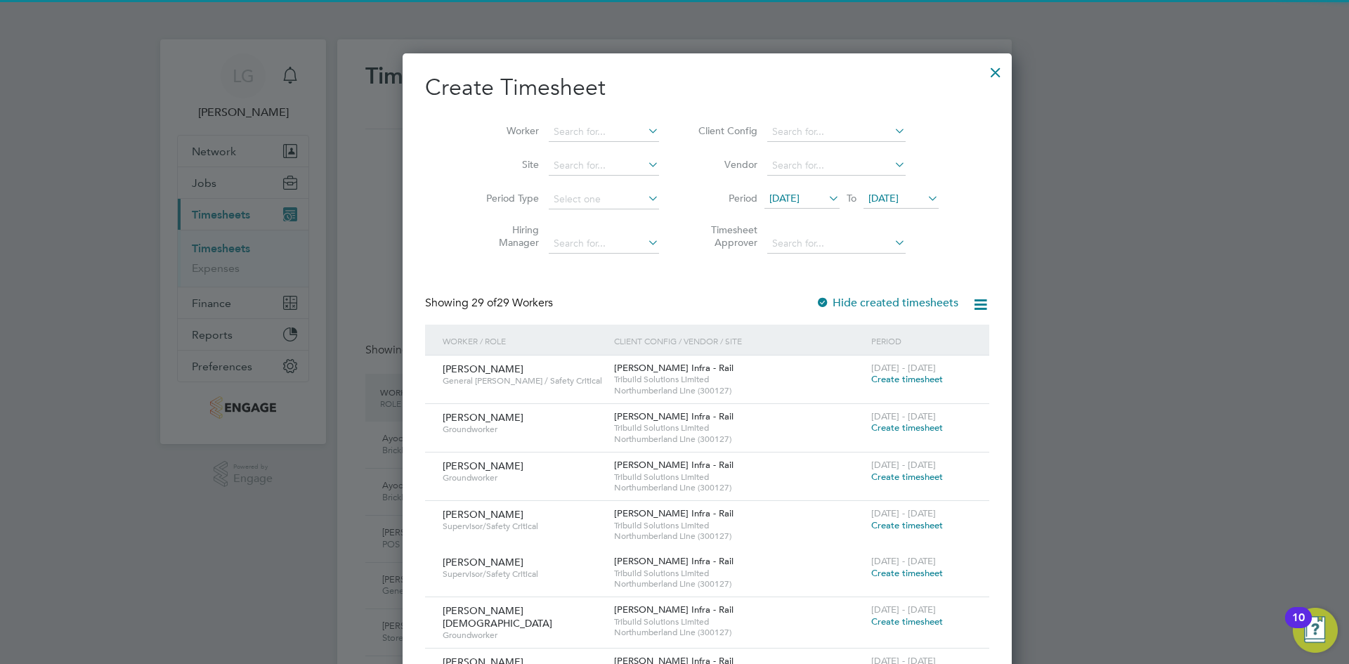
scroll to position [2318, 544]
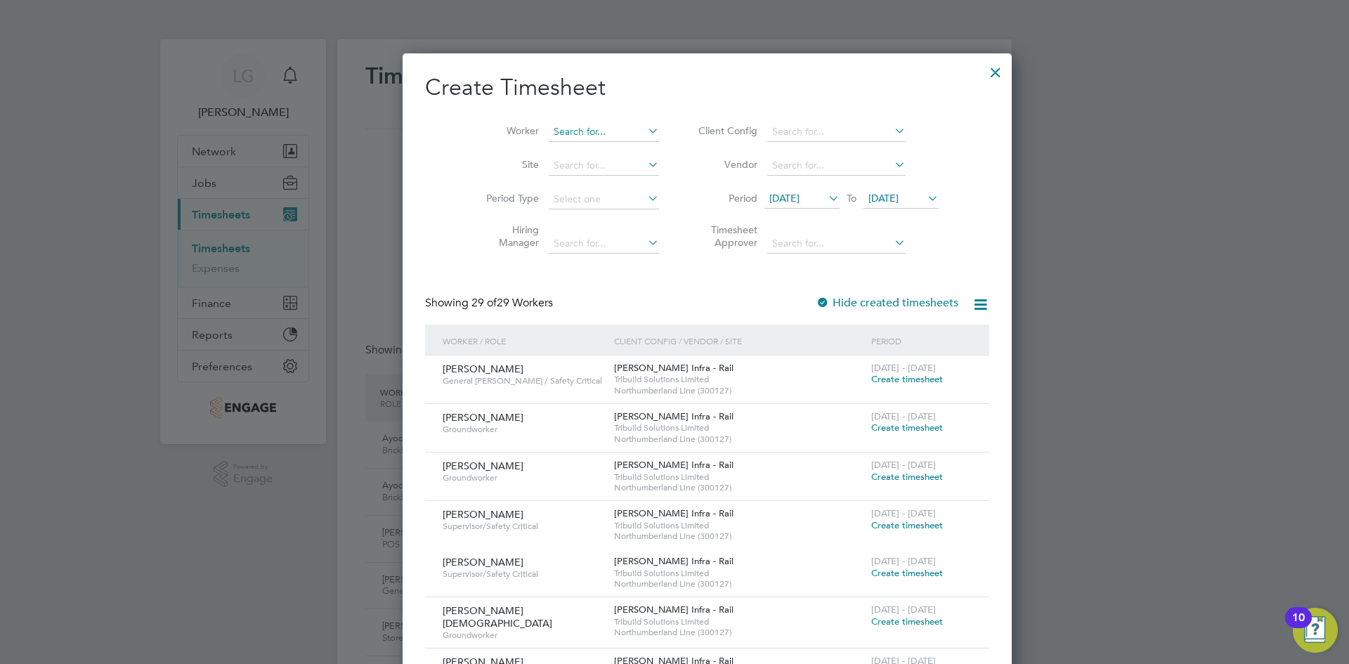
click at [591, 132] on input at bounding box center [604, 132] width 110 height 20
type input "U"
click at [109, 183] on div at bounding box center [674, 332] width 1349 height 664
click at [983, 73] on div at bounding box center [995, 68] width 25 height 25
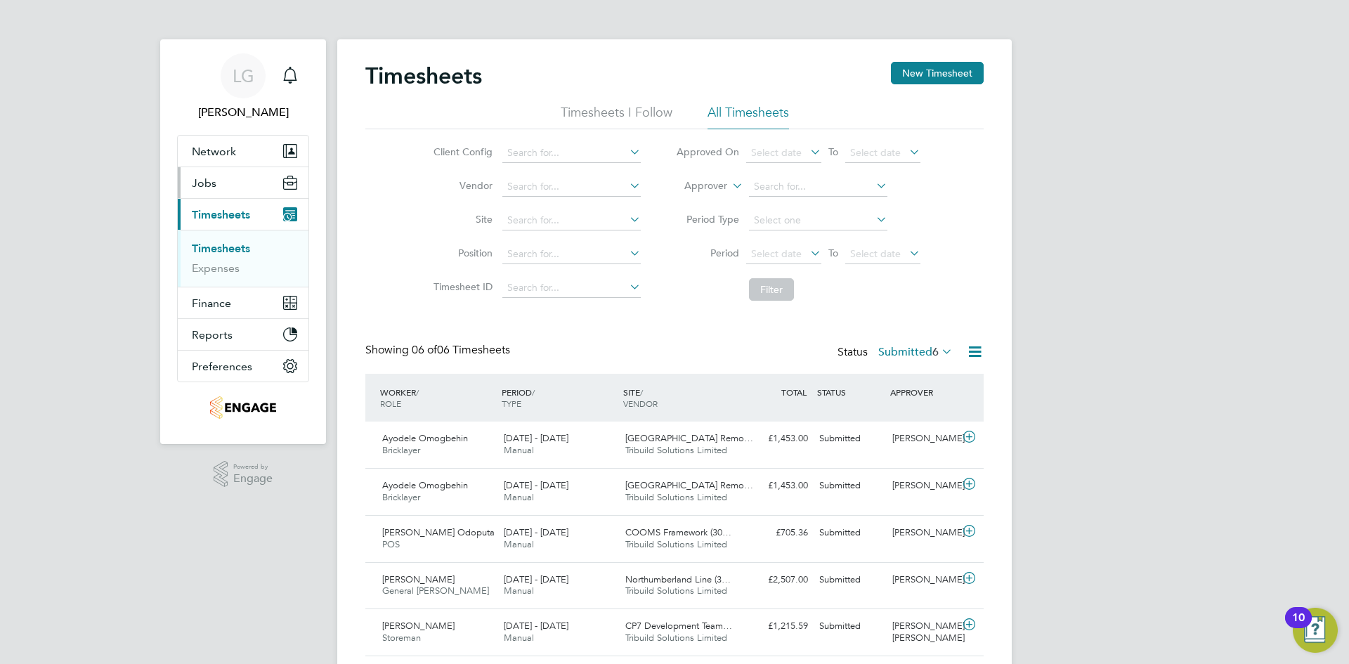
click at [212, 183] on span "Jobs" at bounding box center [204, 182] width 25 height 13
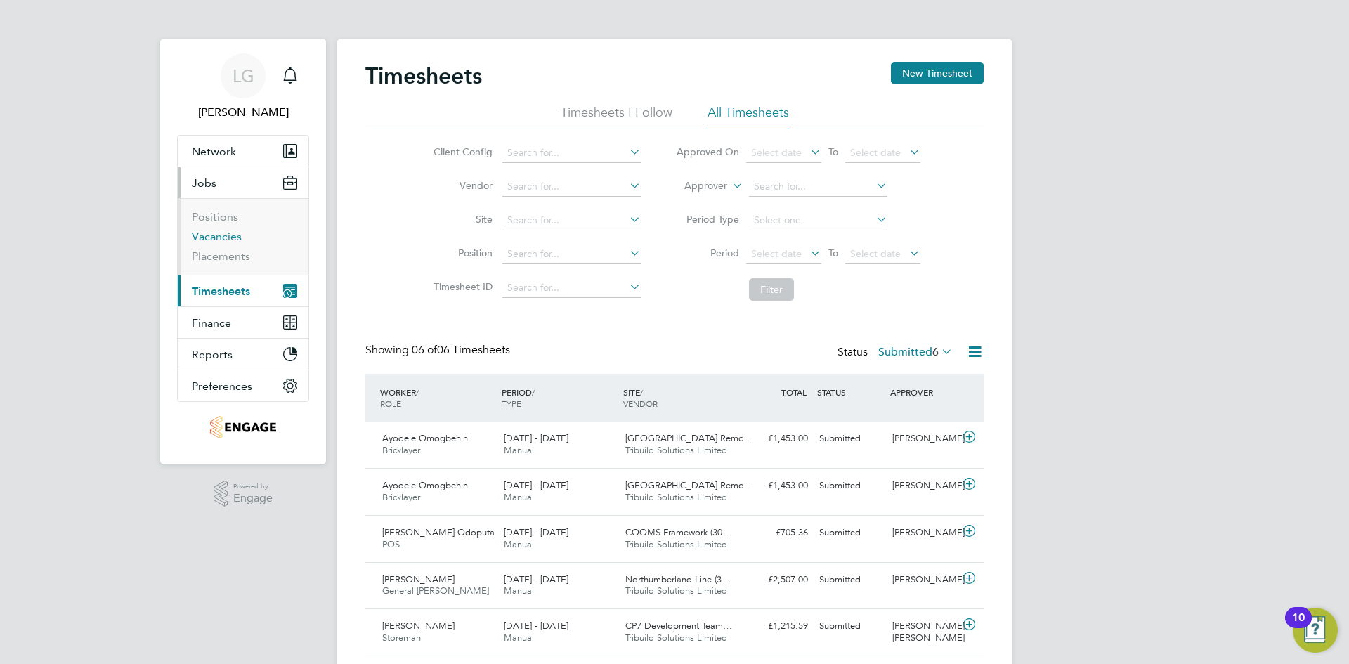
click at [228, 235] on link "Vacancies" at bounding box center [217, 236] width 50 height 13
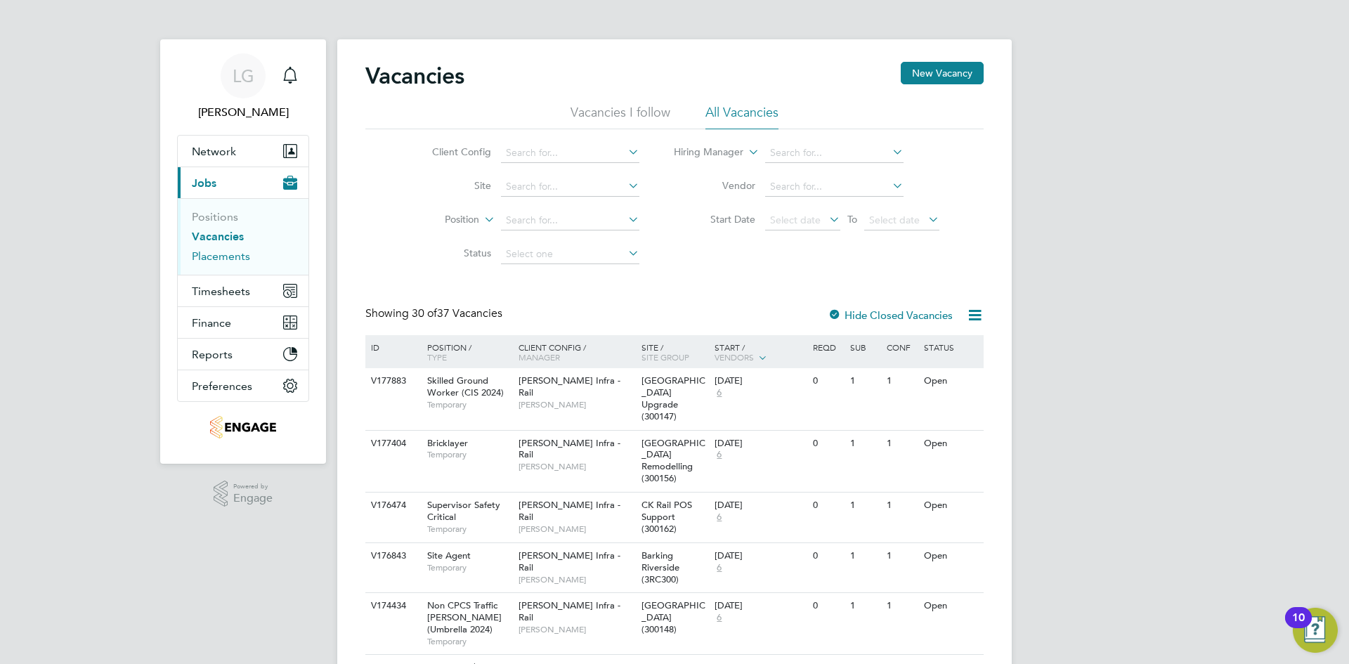
click at [228, 256] on link "Placements" at bounding box center [221, 255] width 58 height 13
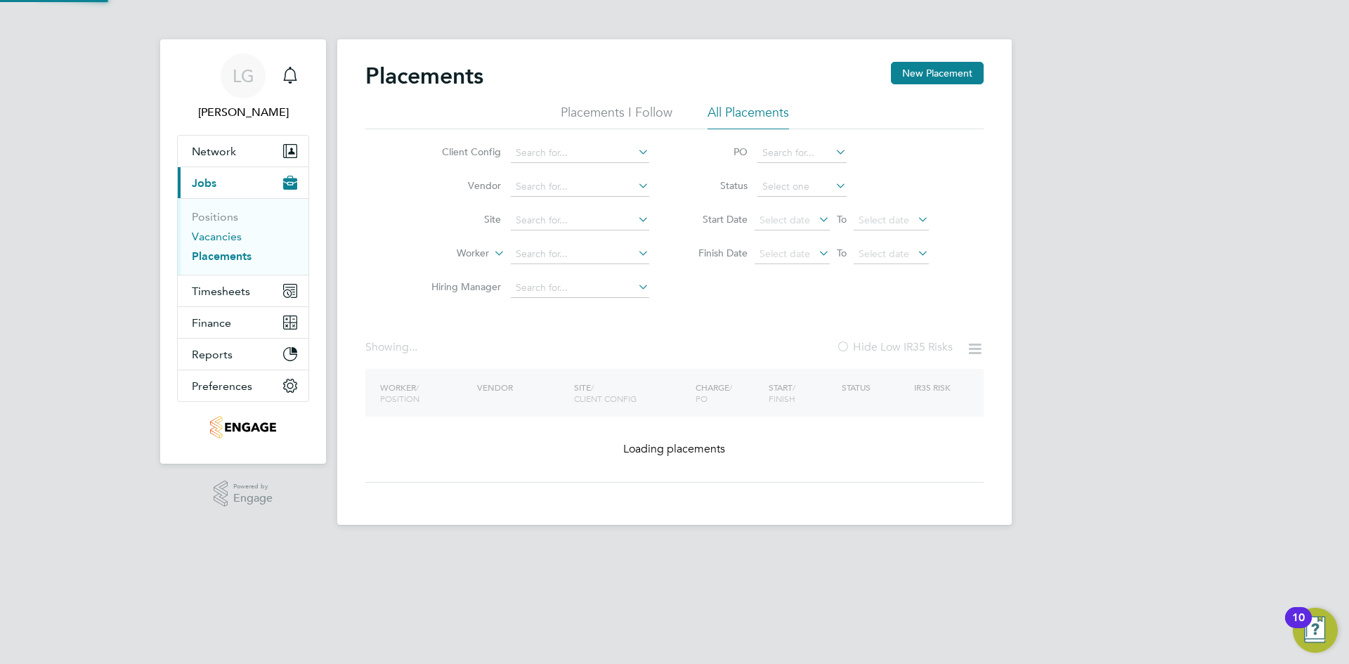
click at [225, 235] on link "Vacancies" at bounding box center [217, 236] width 50 height 13
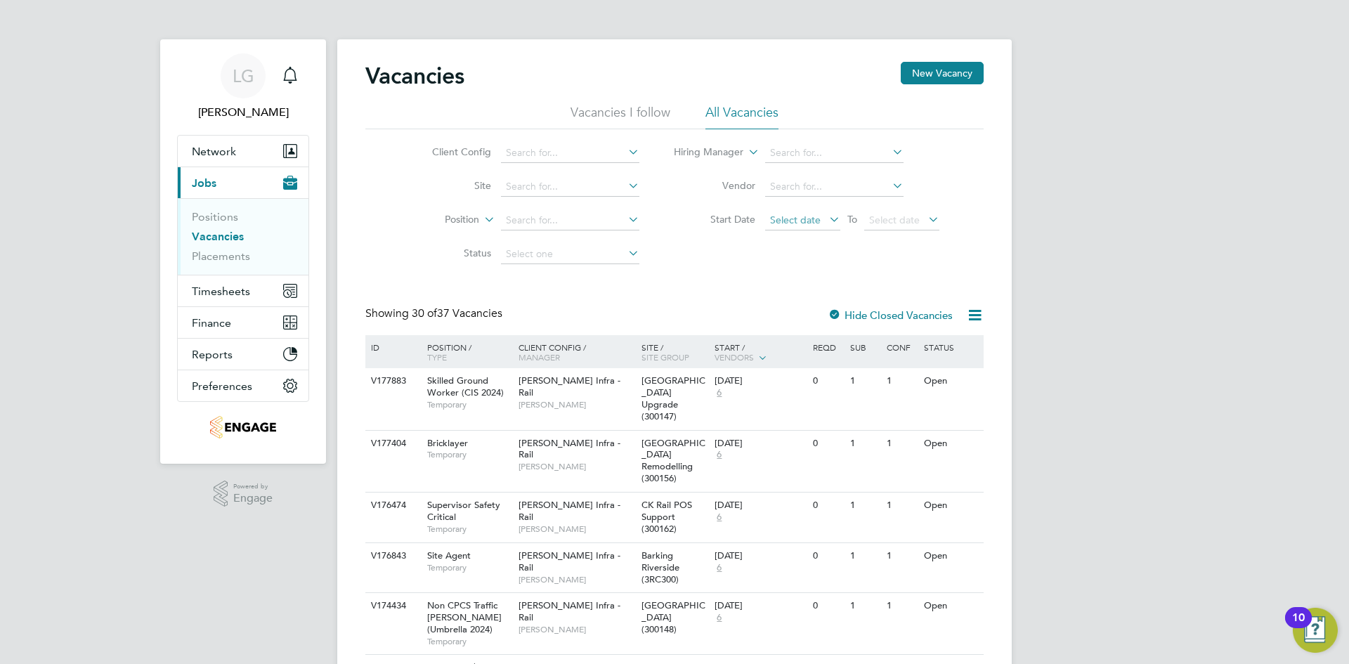
click at [794, 225] on span "Select date" at bounding box center [795, 220] width 51 height 13
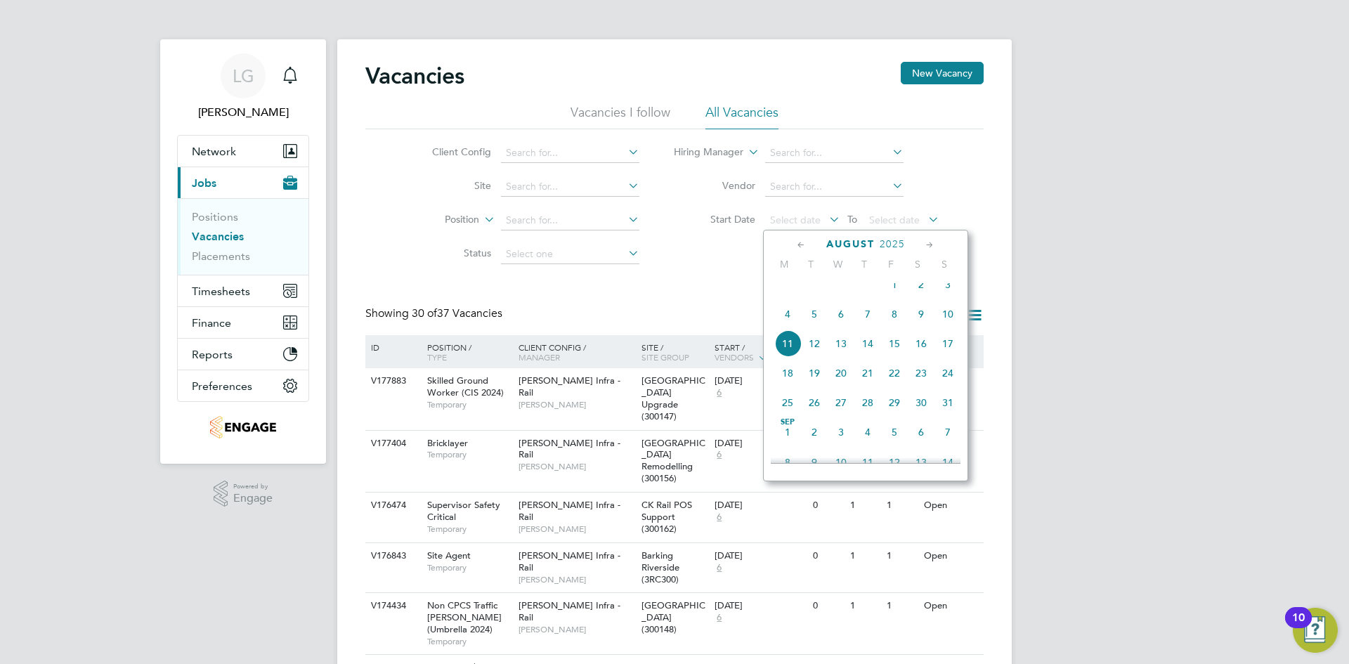
click at [893, 293] on span "Aug 1" at bounding box center [894, 284] width 27 height 27
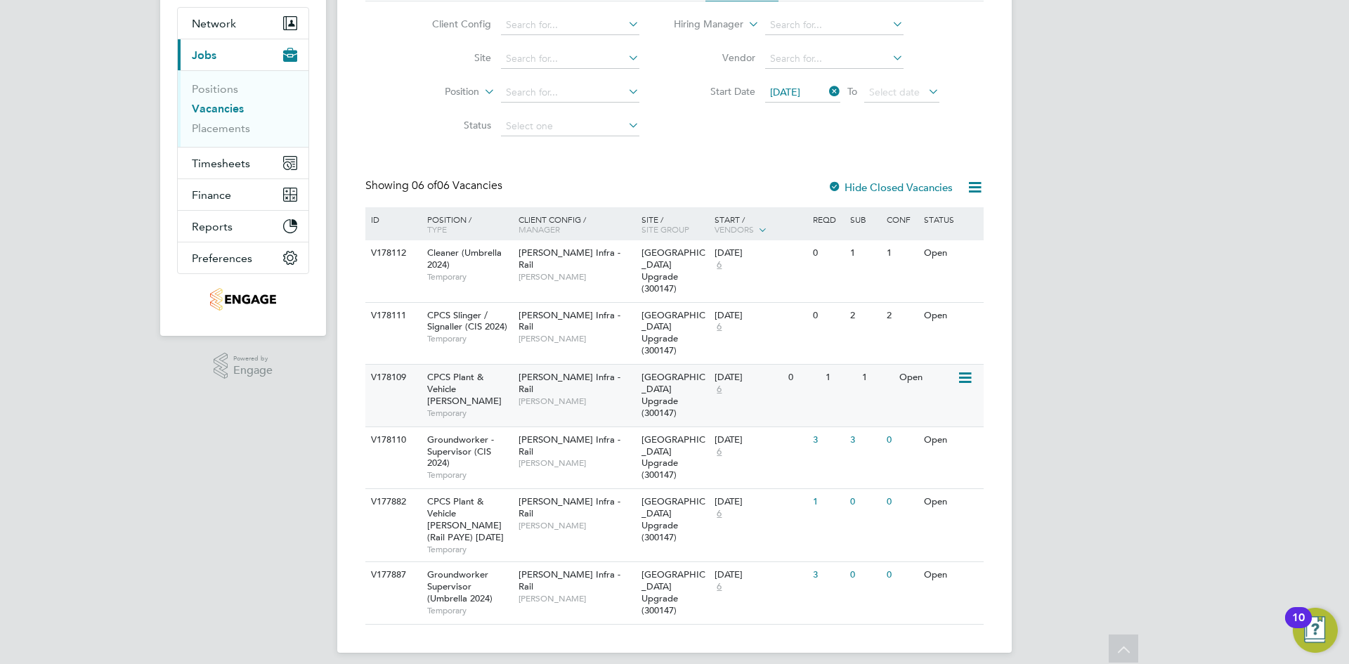
click at [611, 399] on div "Morgan Sindall Infra - Rail Damian Liviu" at bounding box center [576, 389] width 123 height 48
click at [598, 462] on div "Morgan Sindall Infra - Rail Damian Liviu" at bounding box center [576, 451] width 123 height 48
click at [585, 446] on div "Morgan Sindall Infra - Rail Damian Liviu" at bounding box center [576, 451] width 123 height 48
click at [224, 174] on button "Timesheets" at bounding box center [243, 163] width 131 height 31
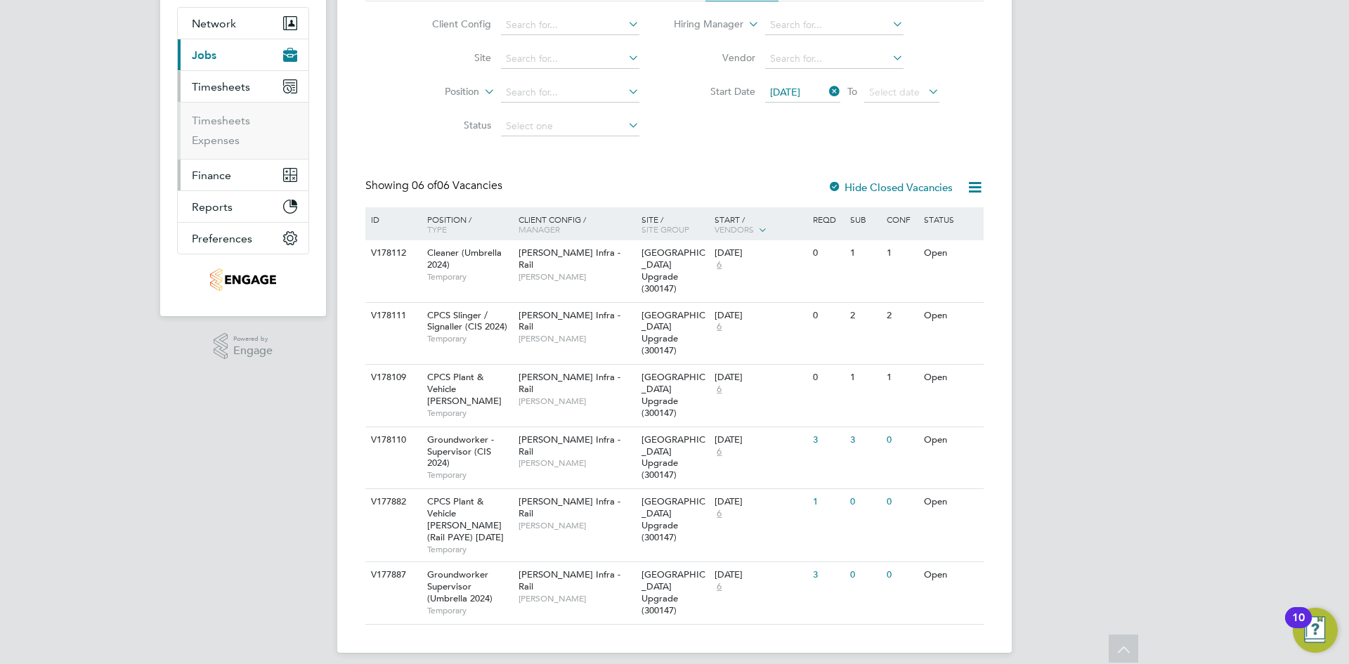
click at [226, 163] on button "Finance" at bounding box center [243, 175] width 131 height 31
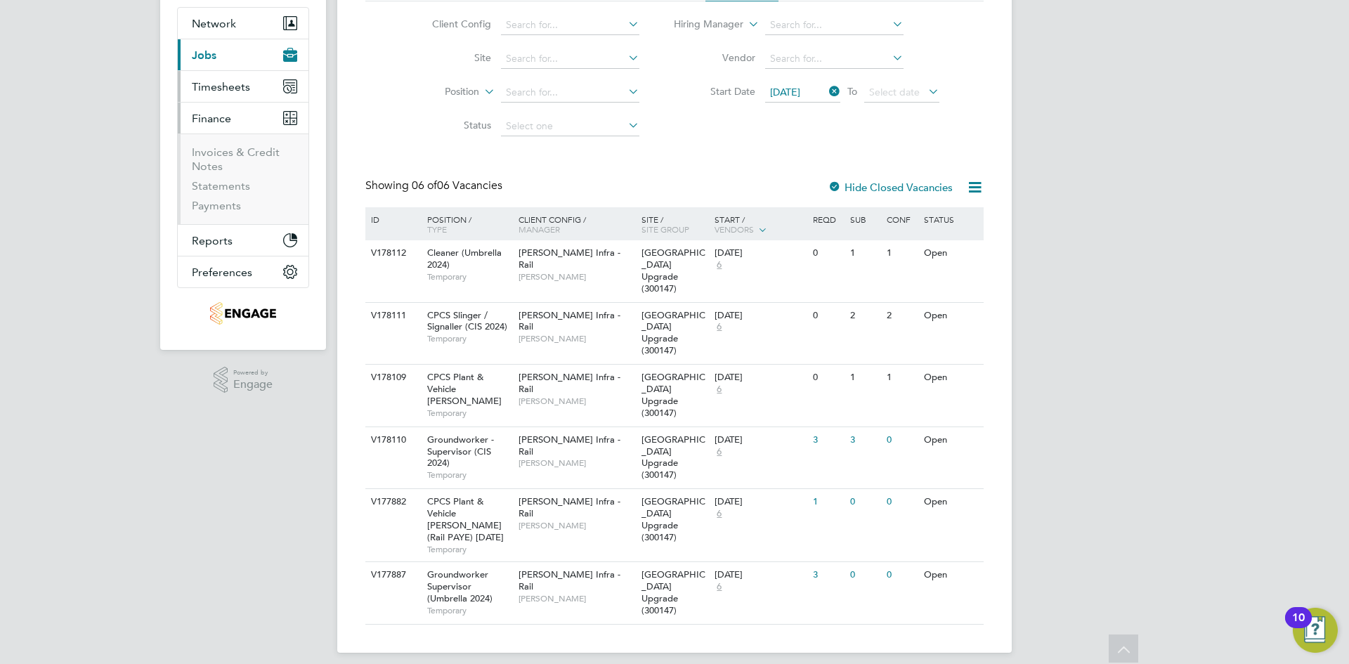
click at [223, 86] on span "Timesheets" at bounding box center [221, 86] width 58 height 13
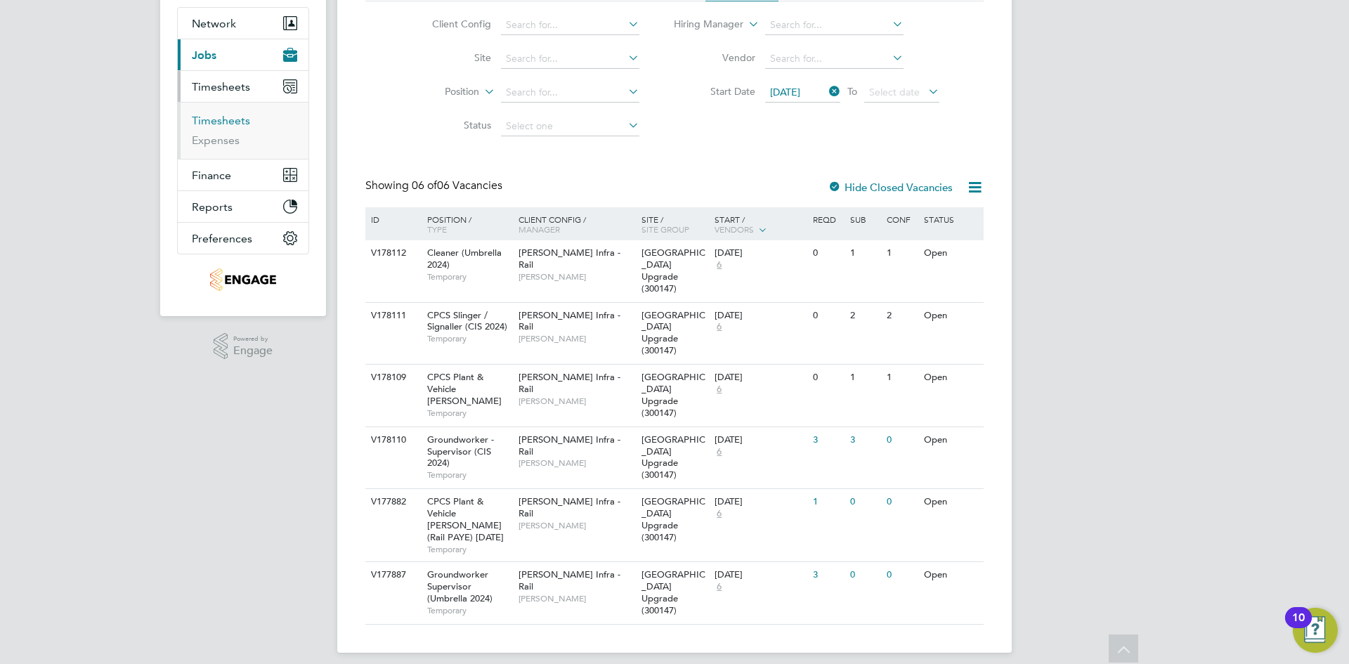
click at [225, 118] on link "Timesheets" at bounding box center [221, 120] width 58 height 13
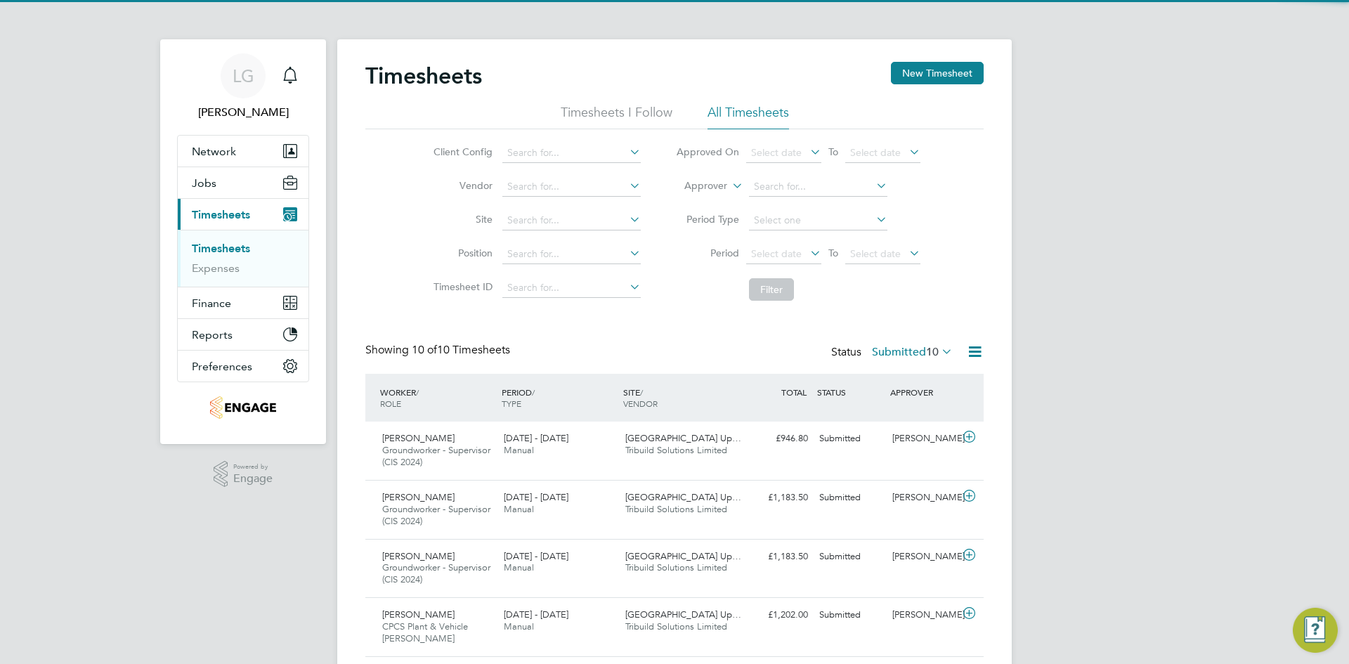
scroll to position [7, 7]
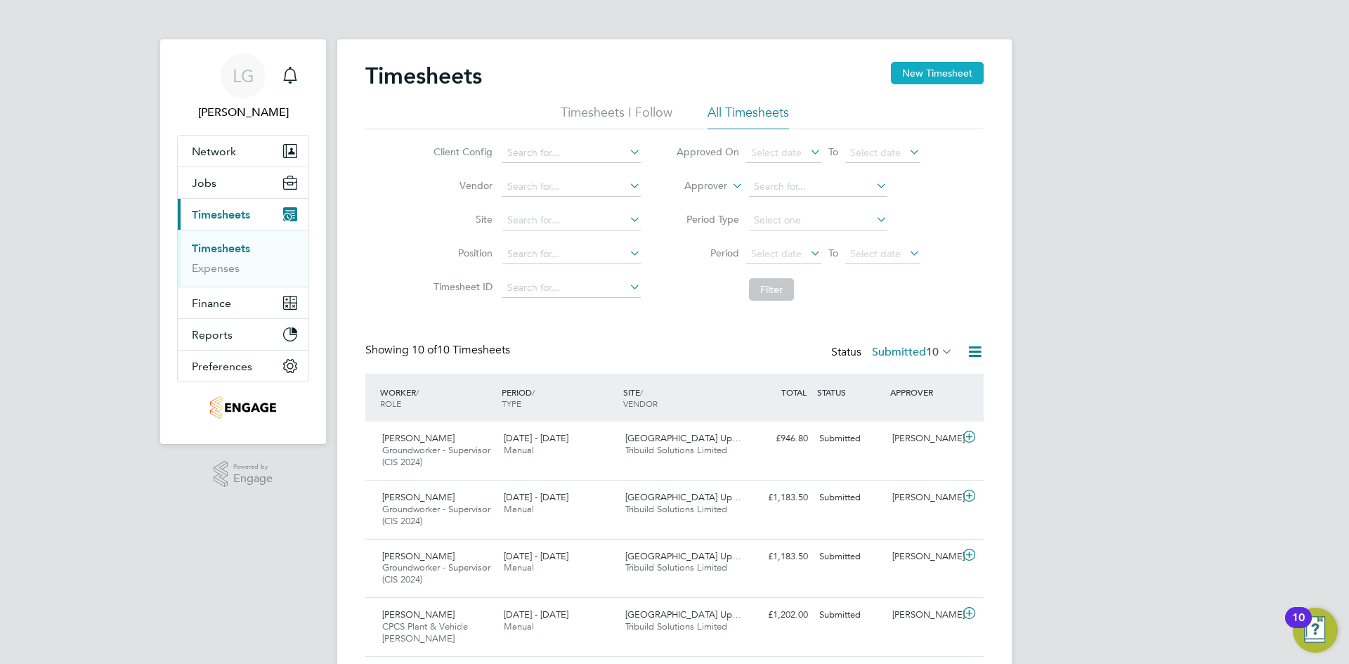
click at [926, 72] on button "New Timesheet" at bounding box center [937, 73] width 93 height 22
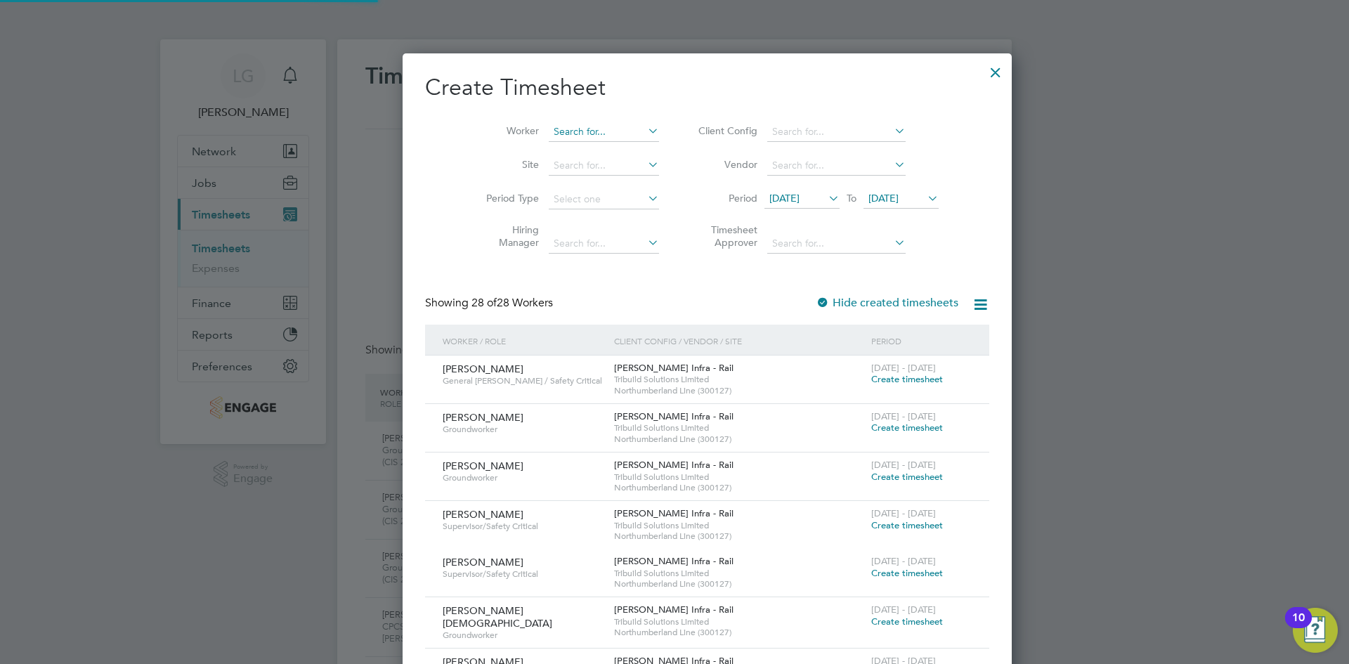
click at [592, 129] on input at bounding box center [604, 132] width 110 height 20
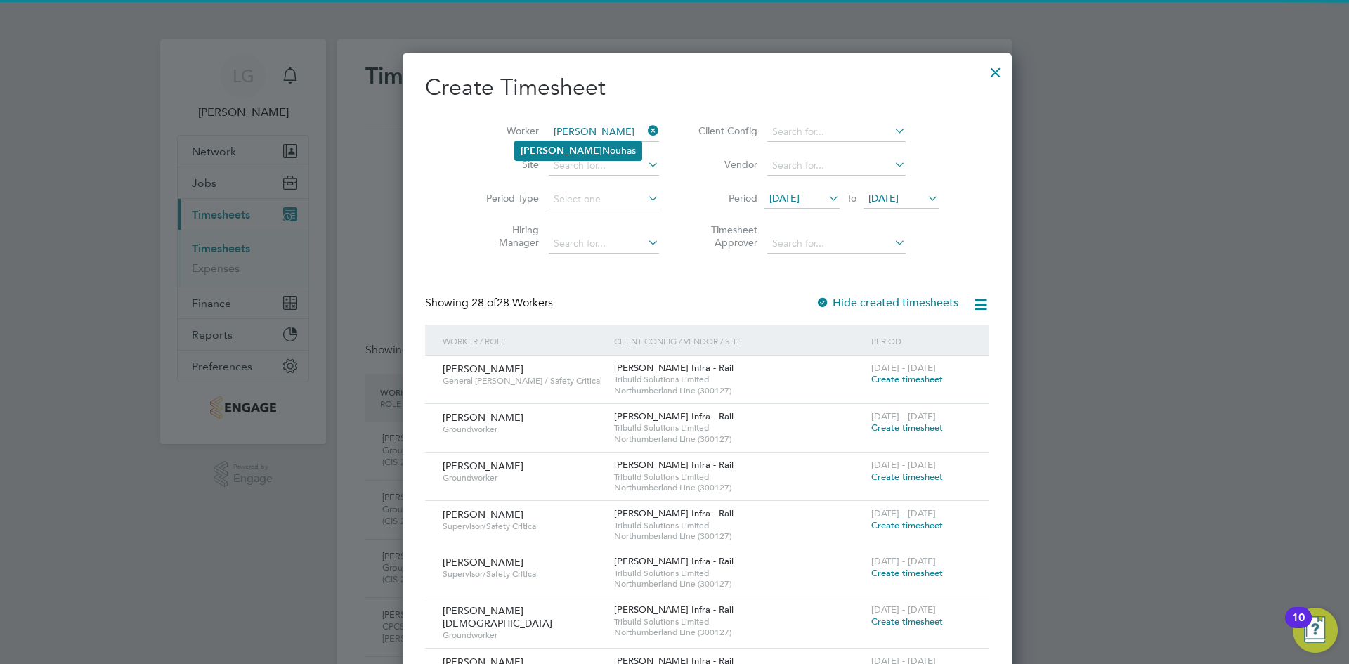
click at [579, 148] on li "Amir Nouhas" at bounding box center [578, 150] width 126 height 19
type input "Amir Nouhas"
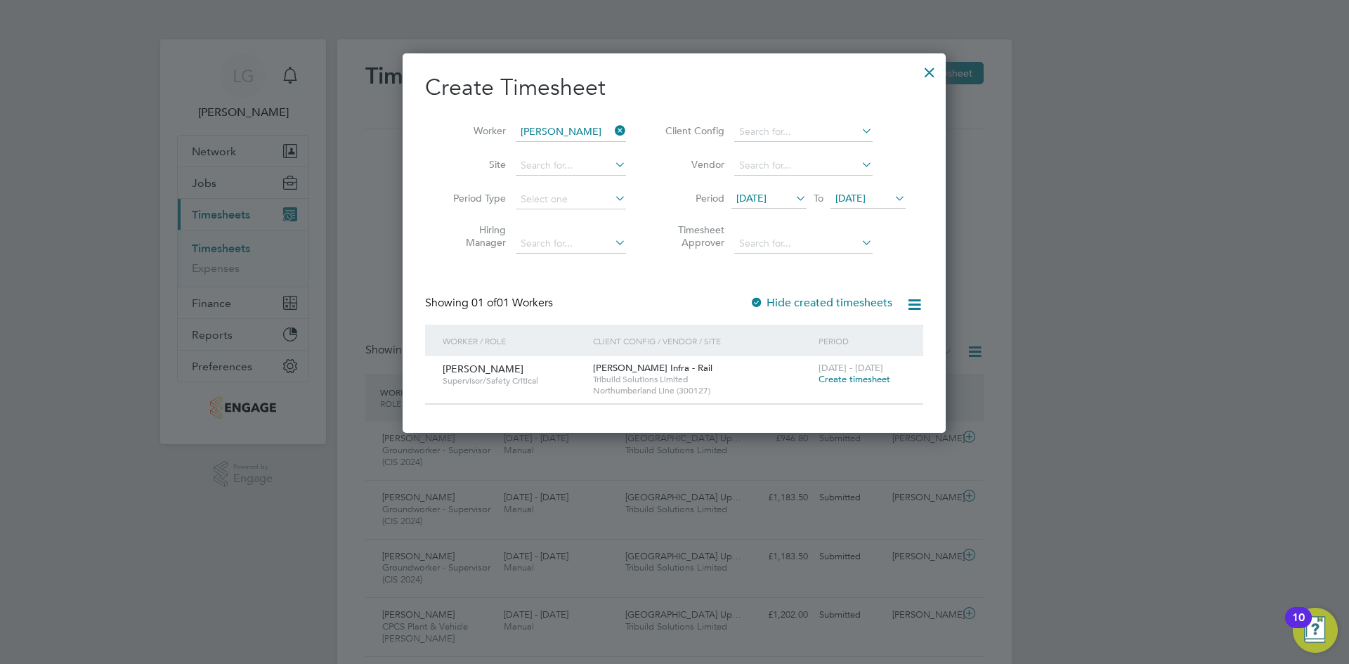
click at [874, 375] on span "Create timesheet" at bounding box center [855, 379] width 72 height 12
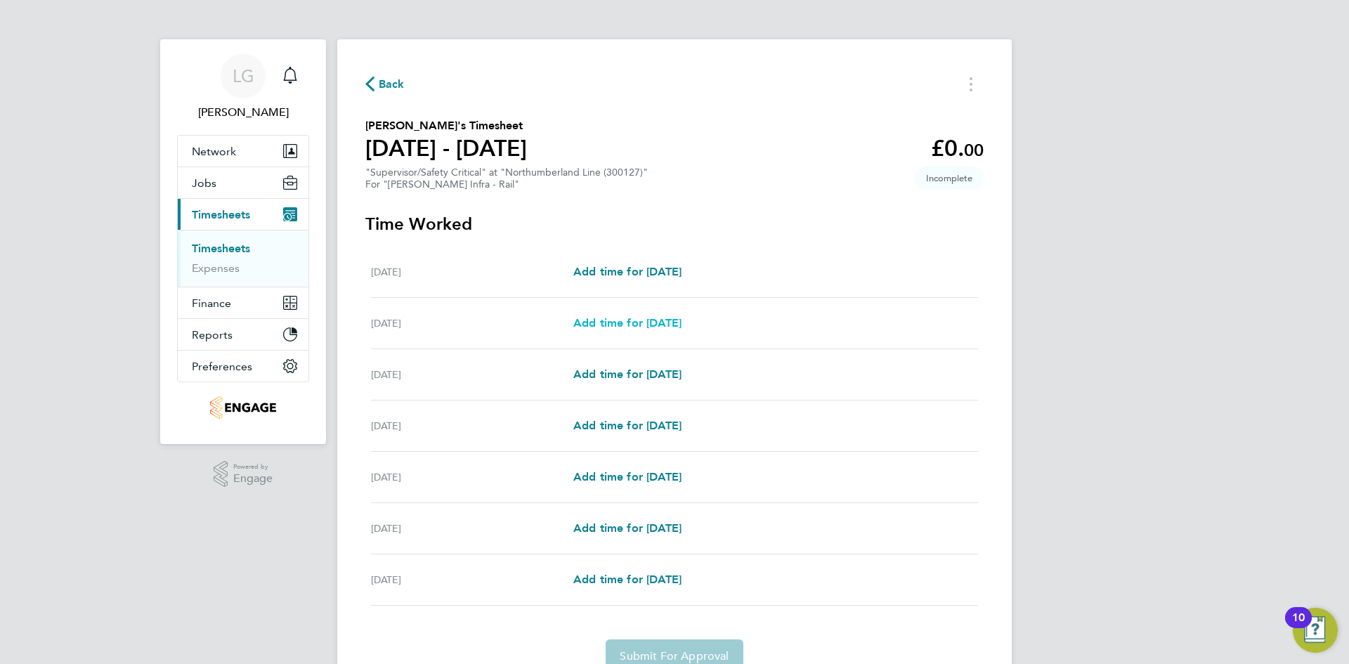
click at [606, 320] on span "Add time for Sun 03 Aug" at bounding box center [627, 322] width 108 height 13
select select "30"
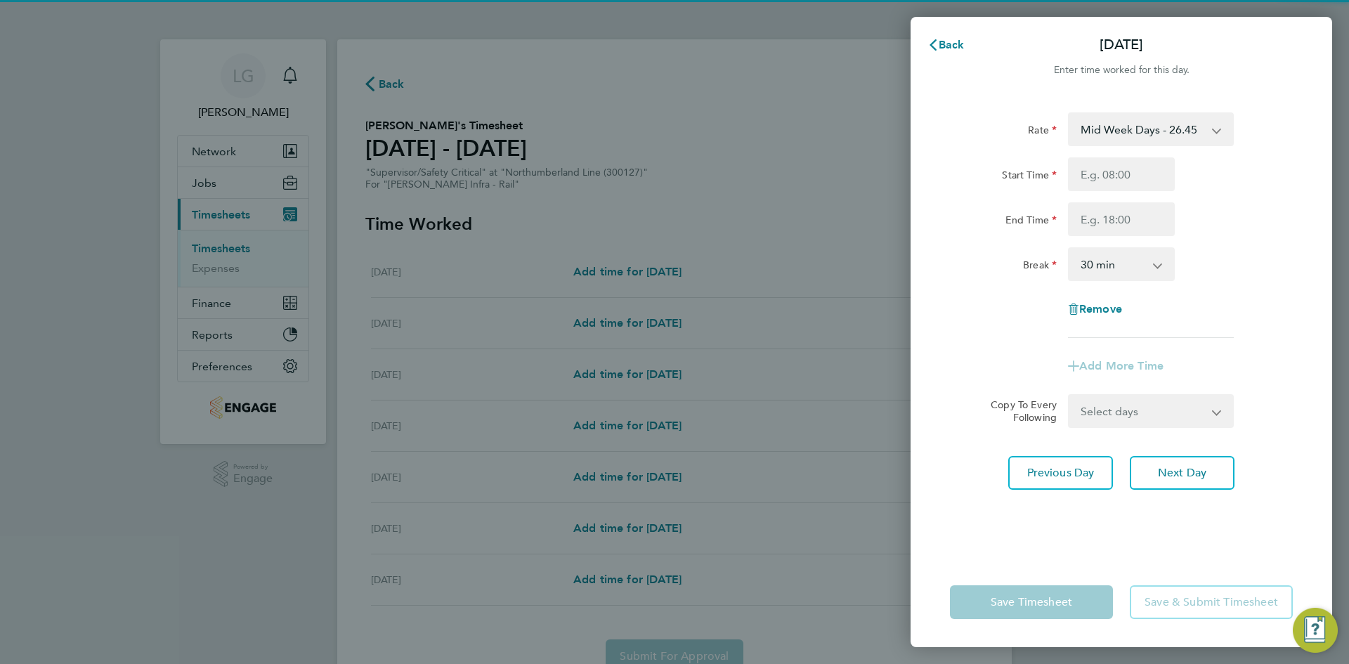
click at [1155, 117] on select "Mid Week Days - 26.45 Weekend - 34.38 Xmas & NY - 52.90 Mid Week Nights - 30.41…" at bounding box center [1143, 129] width 146 height 31
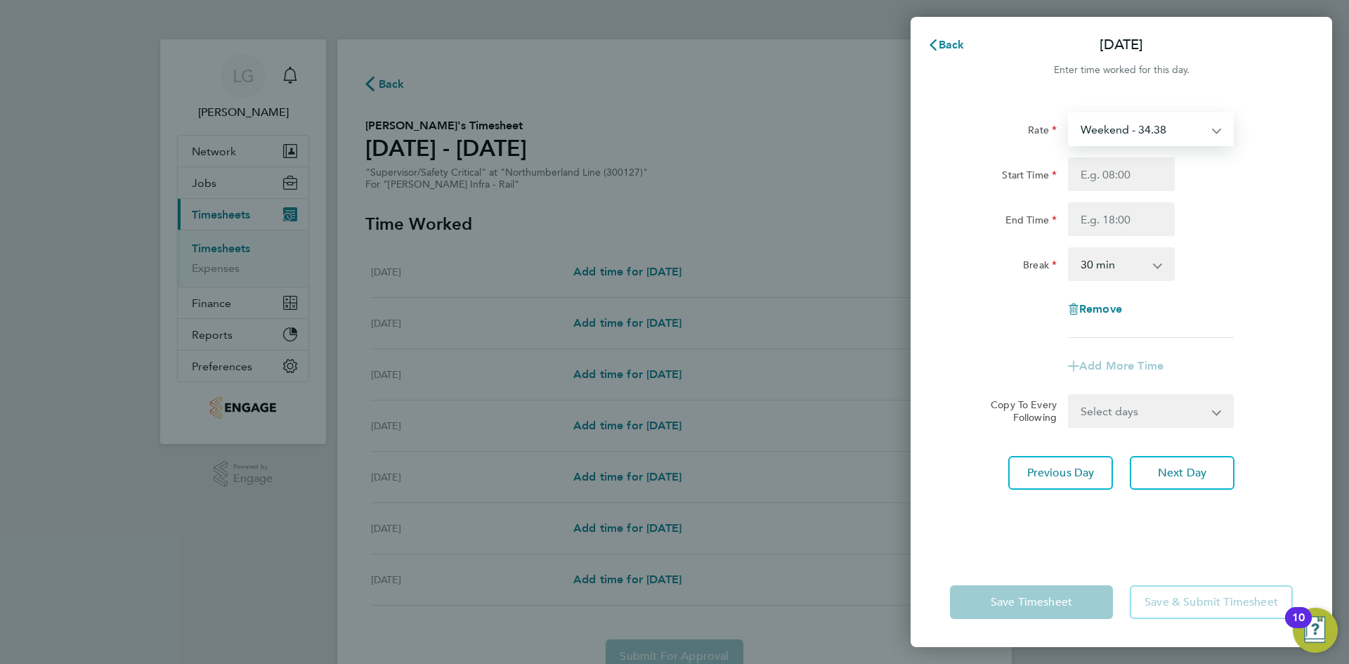
select select "30"
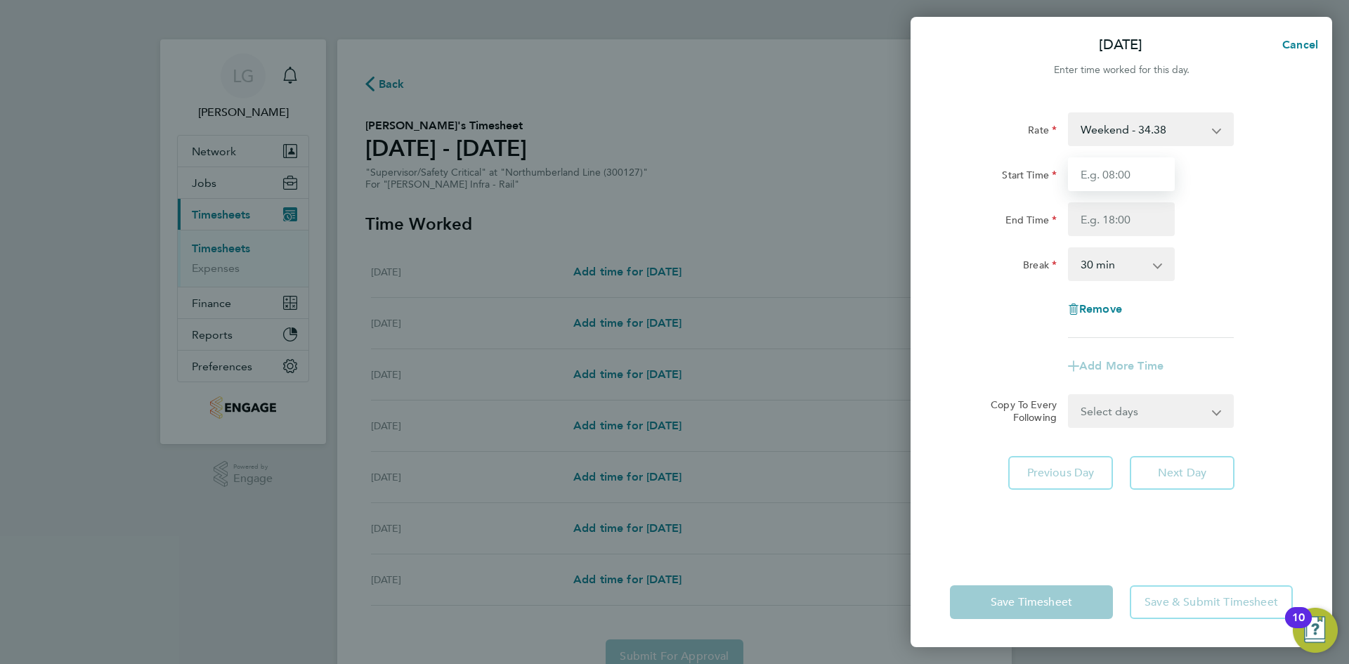
drag, startPoint x: 1155, startPoint y: 144, endPoint x: 1140, endPoint y: 191, distance: 49.6
click at [1142, 177] on input "Start Time" at bounding box center [1121, 174] width 107 height 34
type input "19:00"
click at [1129, 219] on input "End Time" at bounding box center [1121, 219] width 107 height 34
type input "05:00"
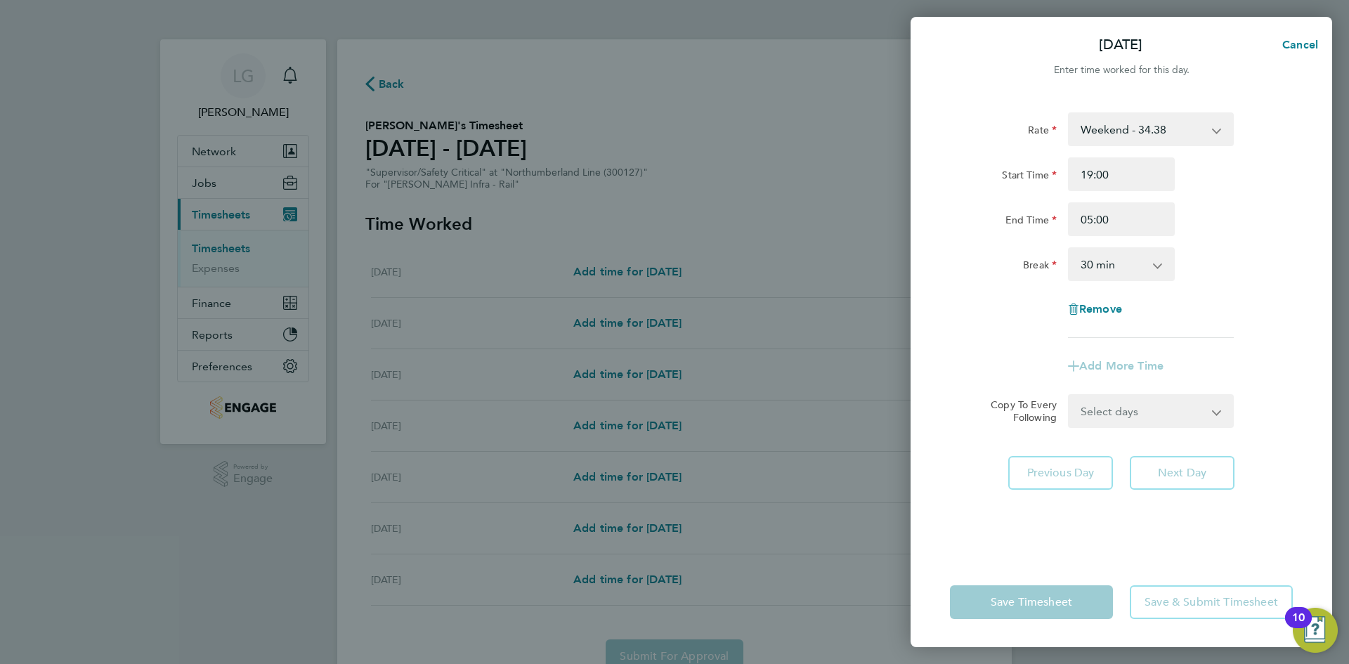
click at [1216, 224] on div "End Time 05:00" at bounding box center [1122, 219] width 354 height 34
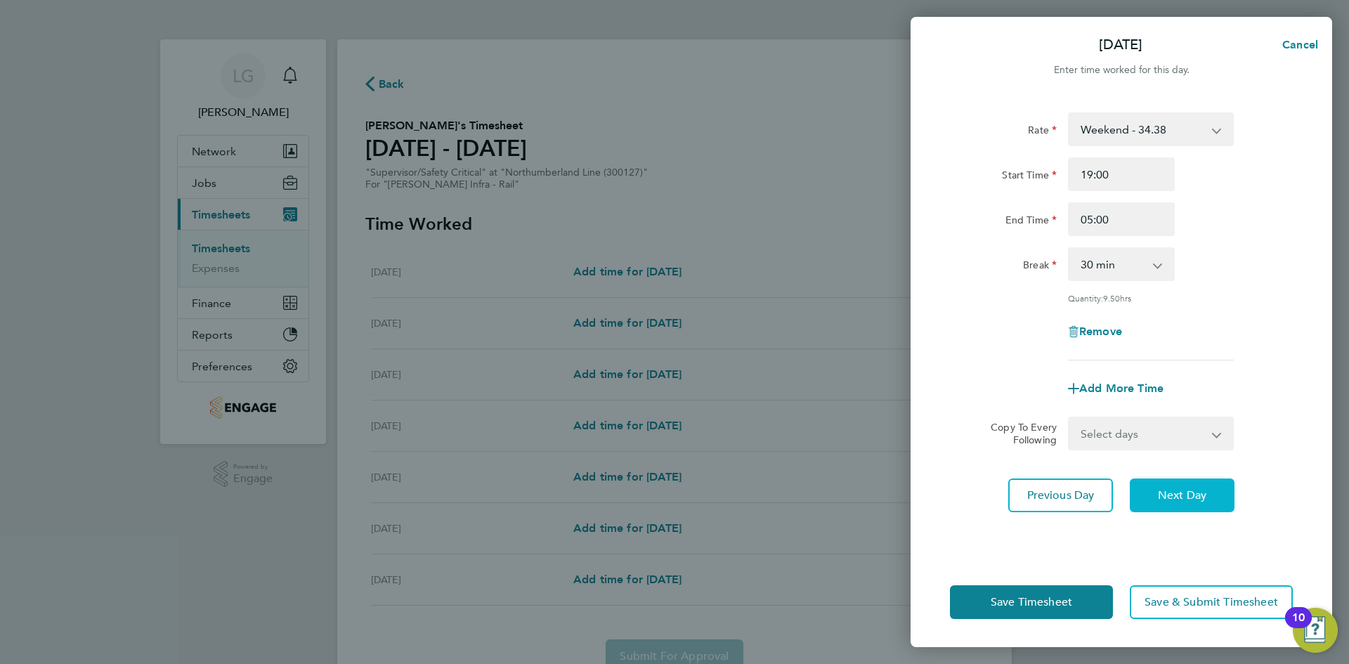
click at [1198, 494] on span "Next Day" at bounding box center [1182, 495] width 48 height 14
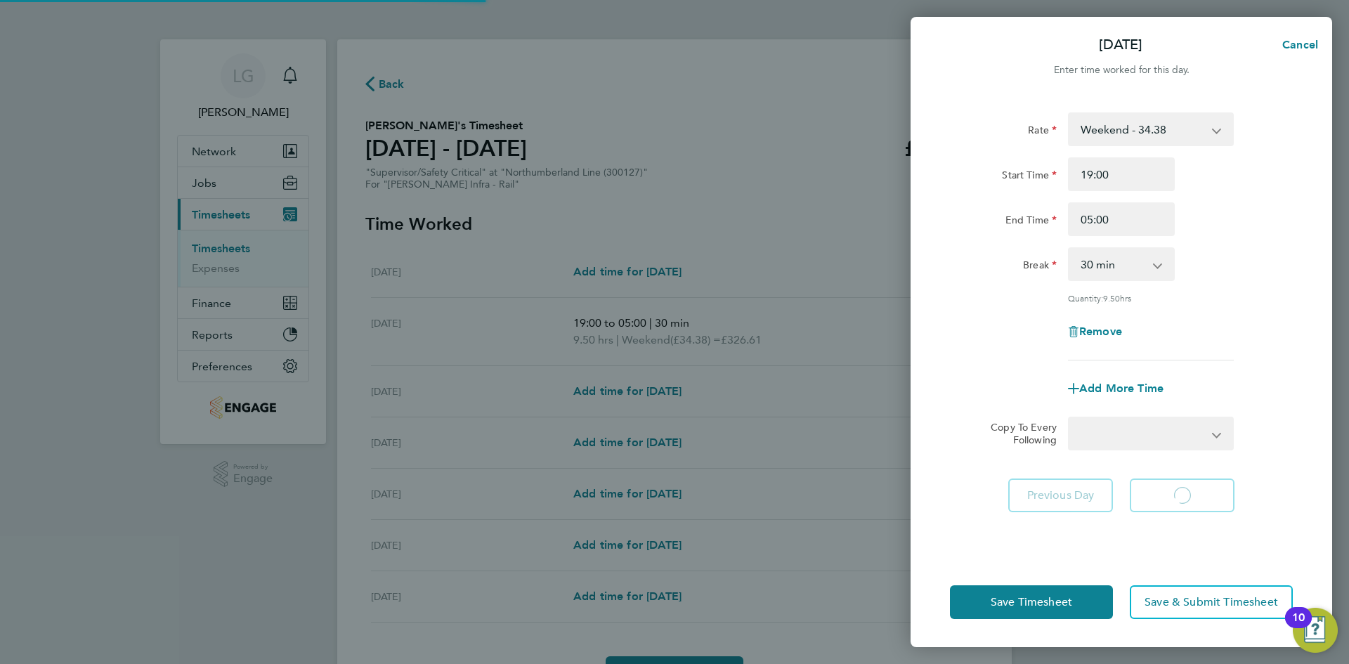
select select "30"
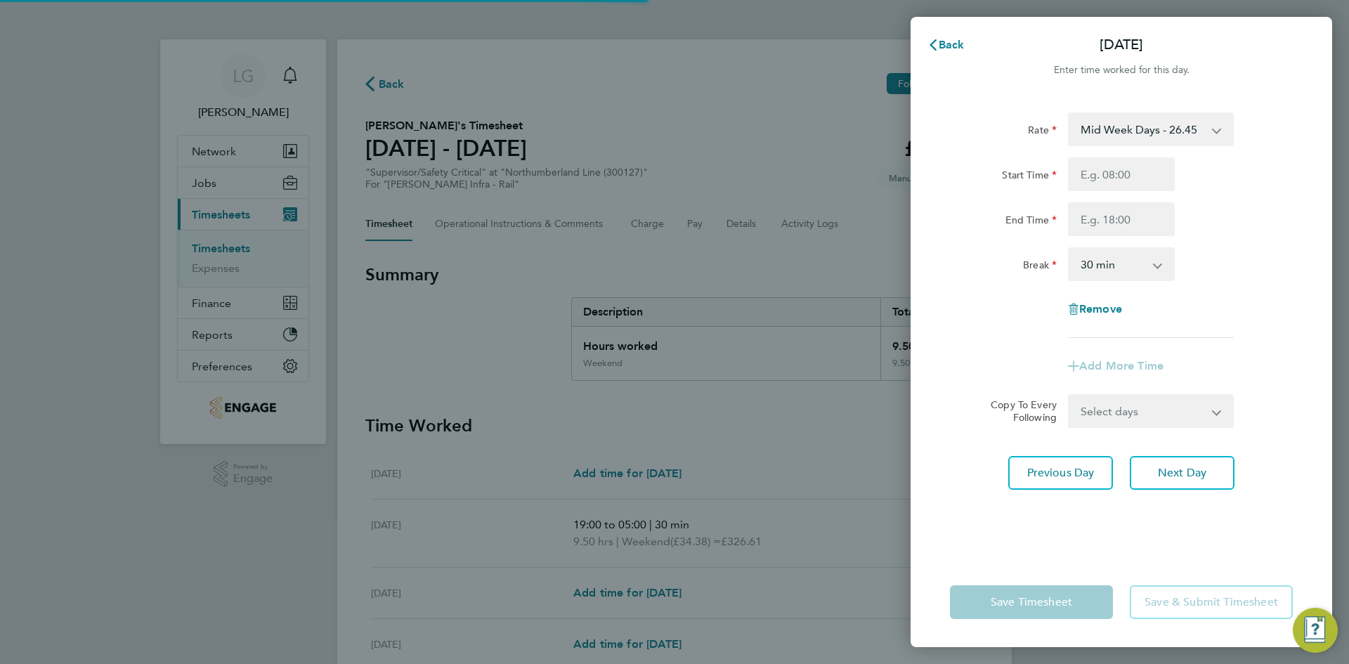
click at [1129, 131] on select "Mid Week Days - 26.45 Weekend - 34.38 Xmas & NY - 52.90 Mid Week Nights - 30.41…" at bounding box center [1143, 129] width 146 height 31
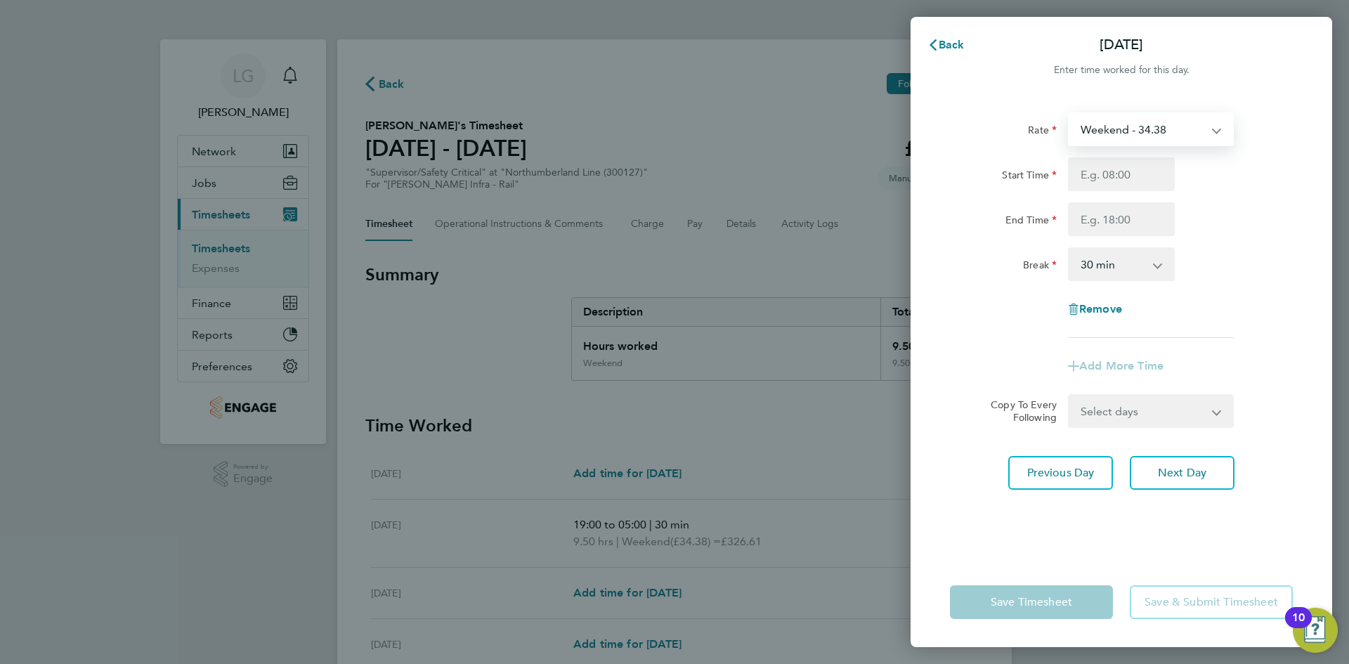
select select "30"
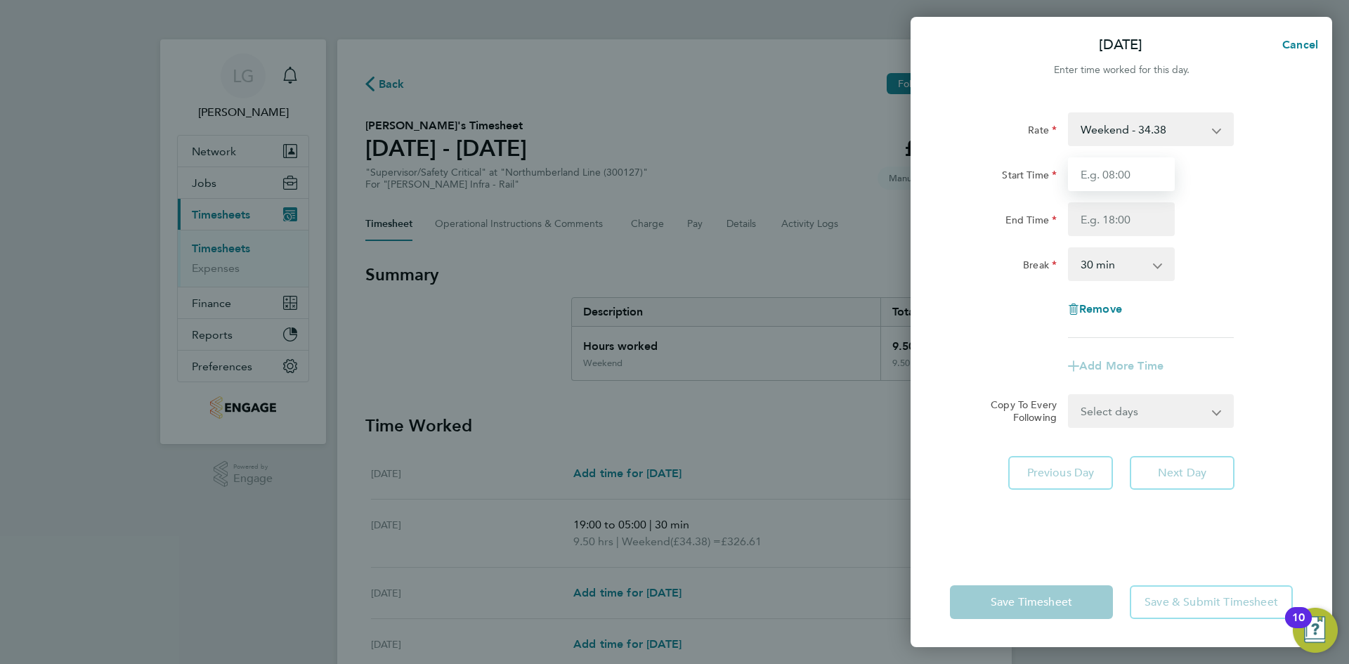
click at [1131, 180] on input "Start Time" at bounding box center [1121, 174] width 107 height 34
type input "07:30"
drag, startPoint x: 1131, startPoint y: 217, endPoint x: 1133, endPoint y: 235, distance: 18.4
click at [1131, 217] on input "End Time" at bounding box center [1121, 219] width 107 height 34
type input "16:00"
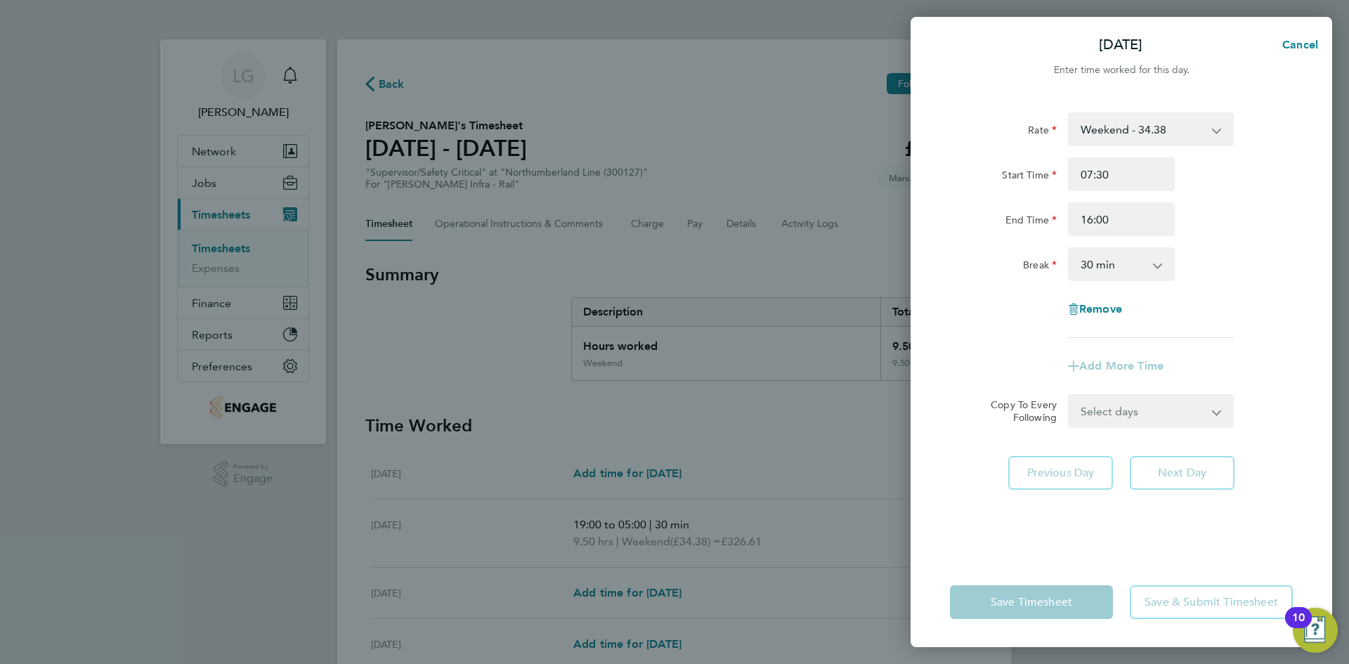
click at [1245, 268] on div "Break 0 min 15 min 30 min 45 min 60 min 75 min 90 min" at bounding box center [1122, 264] width 354 height 34
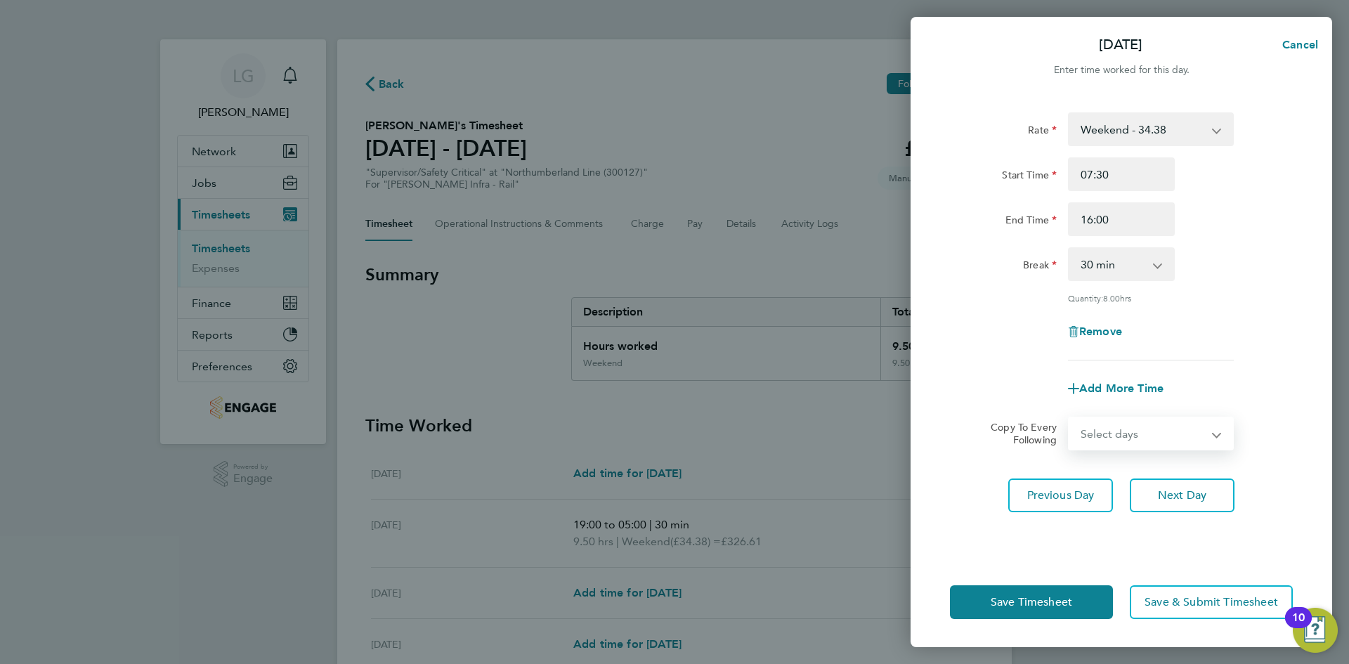
drag, startPoint x: 1170, startPoint y: 429, endPoint x: 1151, endPoint y: 446, distance: 24.9
click at [1170, 429] on select "Select days Day [DATE] [DATE] [DATE] [DATE]" at bounding box center [1144, 433] width 148 height 31
select select "DAY"
click at [1070, 418] on select "Select days Day [DATE] [DATE] [DATE] [DATE]" at bounding box center [1144, 433] width 148 height 31
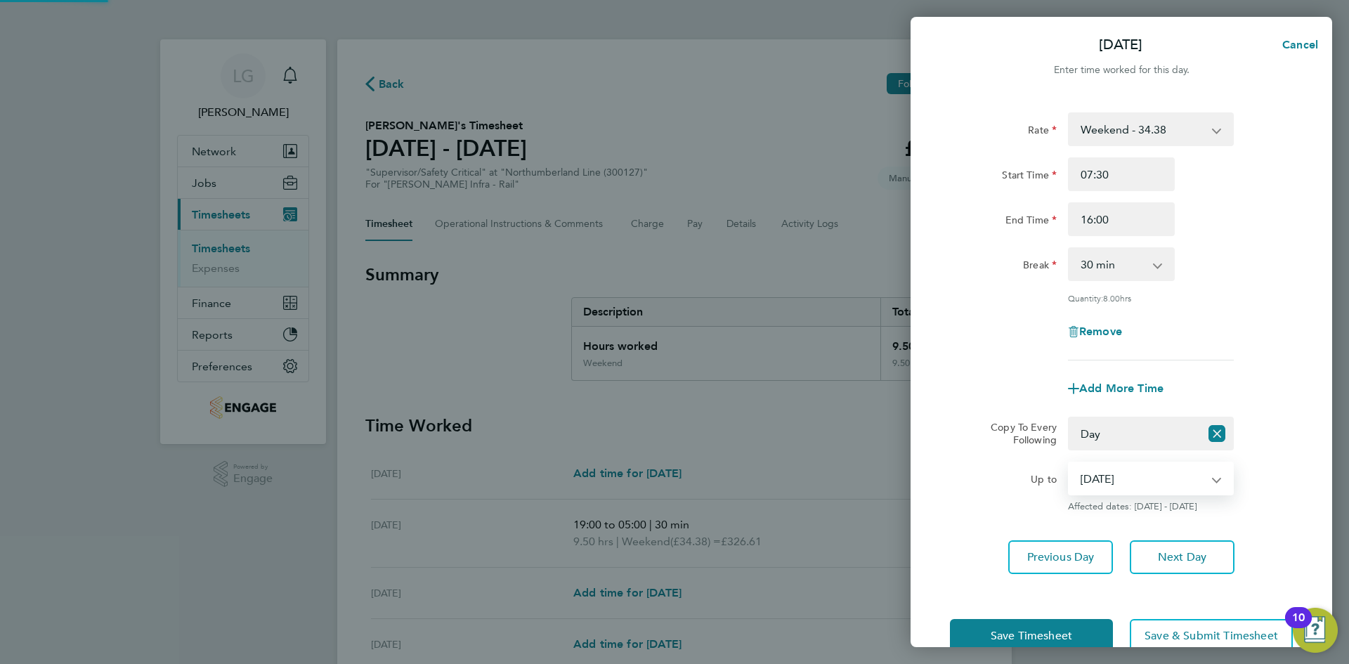
drag, startPoint x: 1127, startPoint y: 476, endPoint x: 1124, endPoint y: 490, distance: 14.2
click at [1127, 476] on select "05 Aug 2025 06 Aug 2025 07 Aug 2025 08 Aug 2025" at bounding box center [1143, 478] width 146 height 31
select select "2025-08-05"
click at [1070, 463] on select "05 Aug 2025 06 Aug 2025 07 Aug 2025 08 Aug 2025" at bounding box center [1143, 478] width 146 height 31
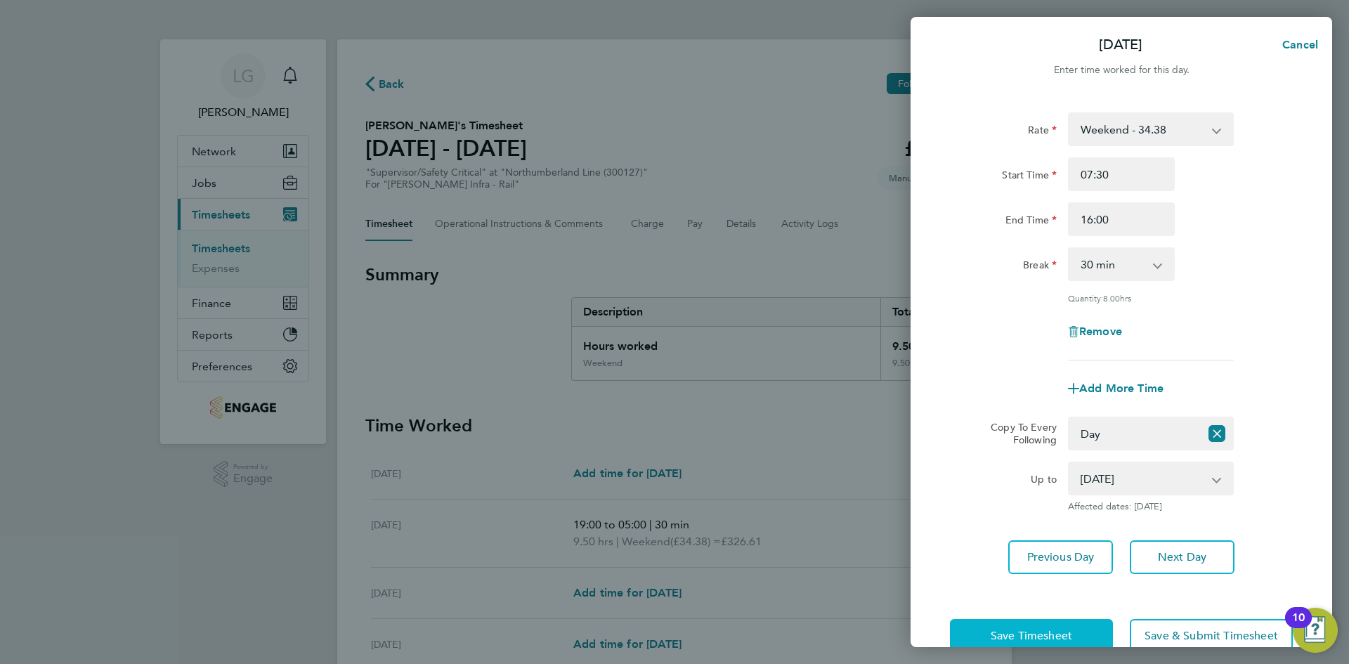
drag, startPoint x: 1053, startPoint y: 632, endPoint x: 887, endPoint y: 557, distance: 182.7
click at [1053, 632] on span "Save Timesheet" at bounding box center [1032, 636] width 82 height 14
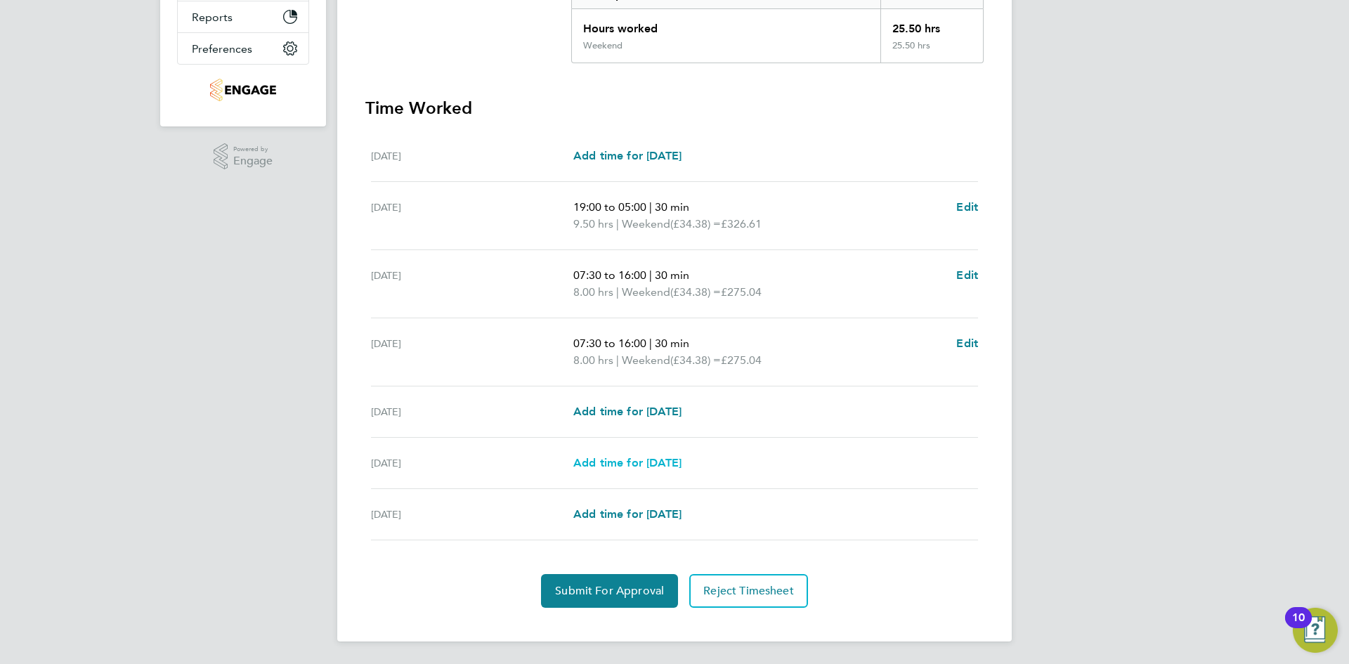
click at [627, 457] on span "Add time for [DATE]" at bounding box center [627, 462] width 108 height 13
select select "30"
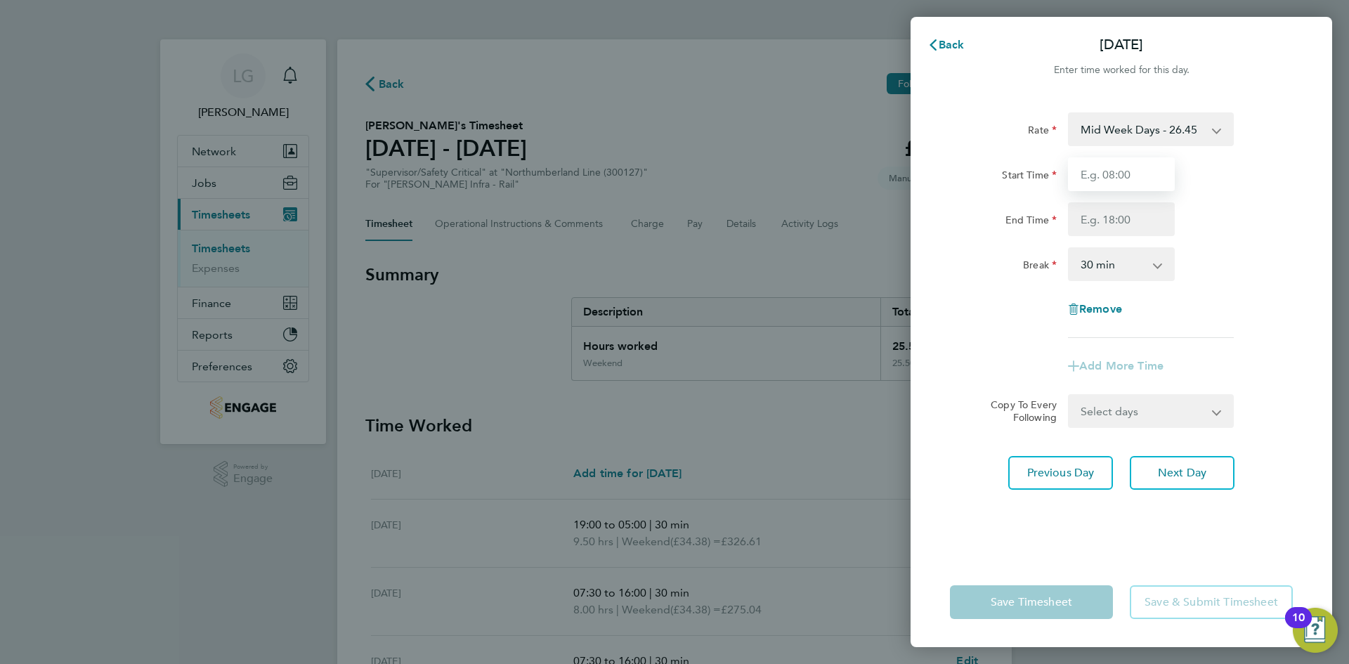
click at [1086, 174] on input "Start Time" at bounding box center [1121, 174] width 107 height 34
type input "07:30"
click at [1125, 217] on input "End Time" at bounding box center [1121, 219] width 107 height 34
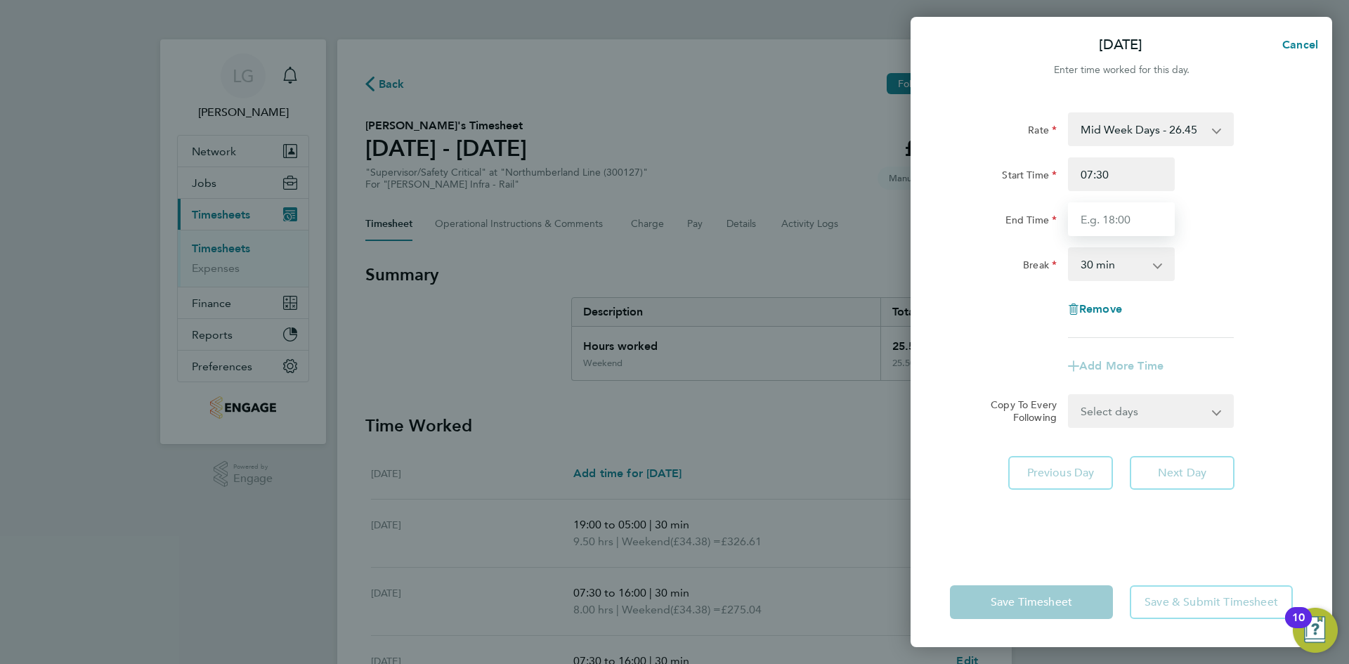
type input "17:30"
click at [1255, 228] on div "End Time 17:30" at bounding box center [1122, 219] width 354 height 34
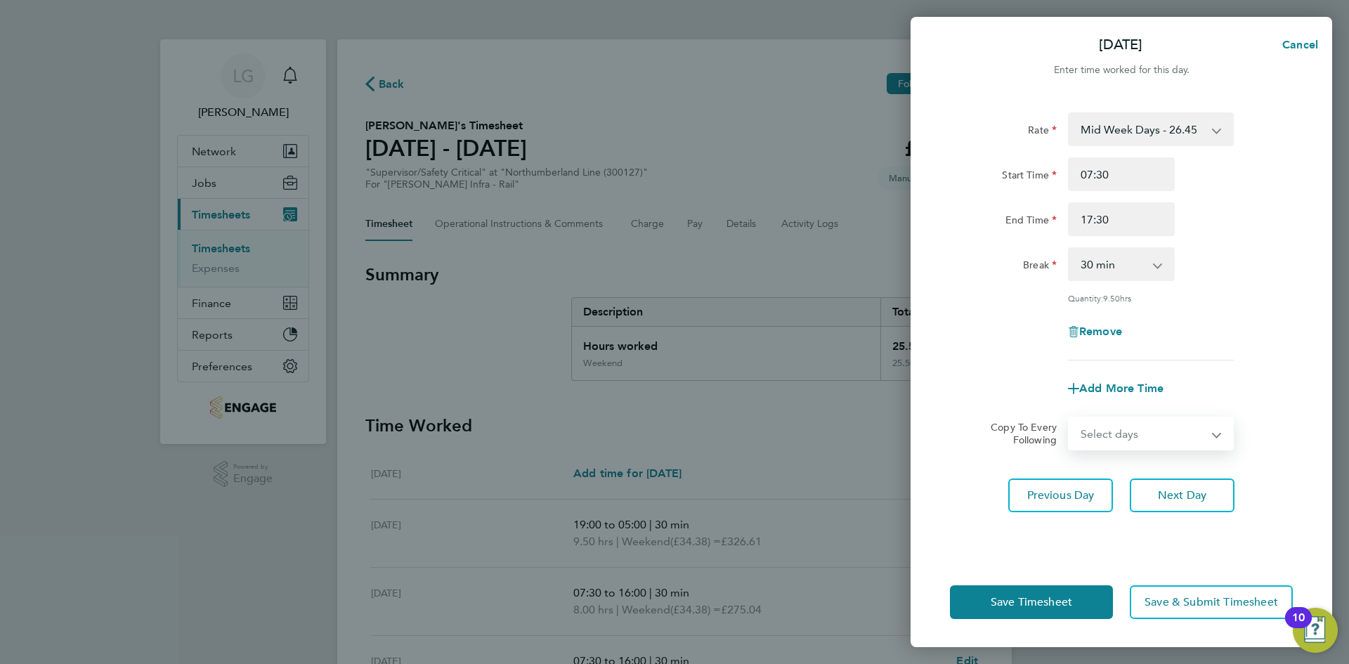
drag, startPoint x: 1188, startPoint y: 439, endPoint x: 1175, endPoint y: 447, distance: 14.8
click at [1188, 439] on select "Select days Friday" at bounding box center [1144, 433] width 148 height 31
select select "FRI"
click at [1070, 418] on select "Select days Friday" at bounding box center [1144, 433] width 148 height 31
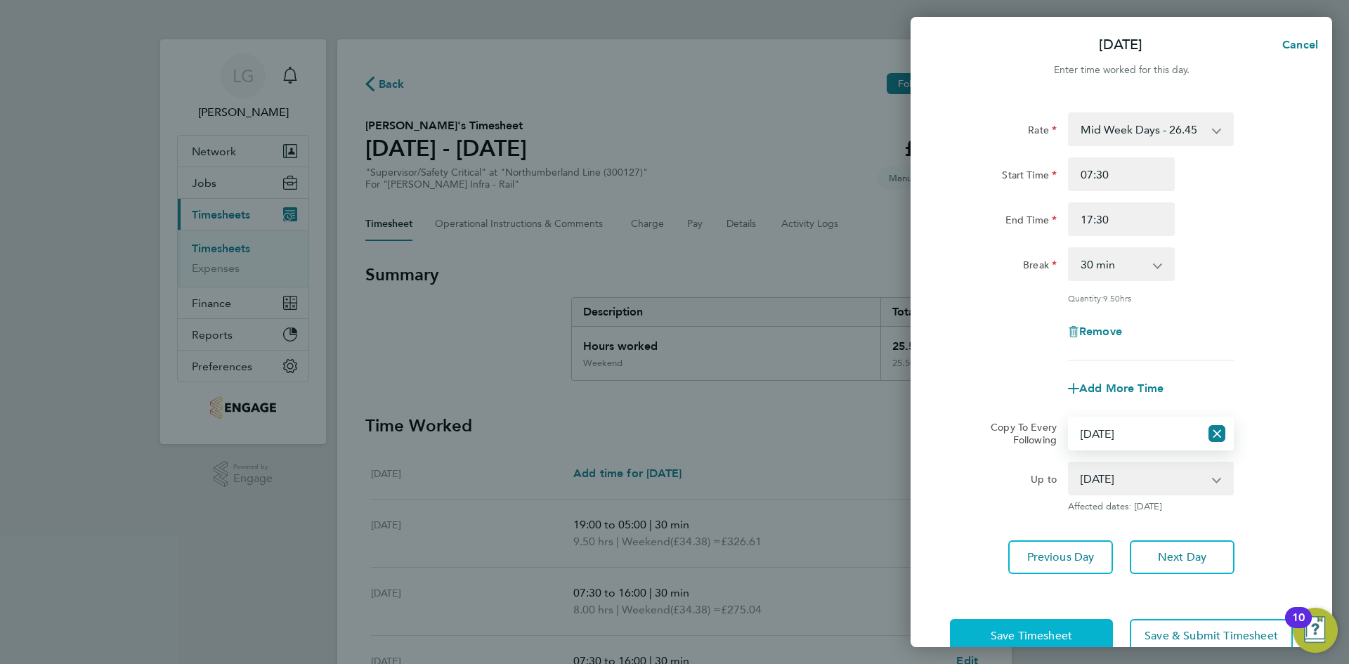
click at [1077, 635] on button "Save Timesheet" at bounding box center [1031, 636] width 163 height 34
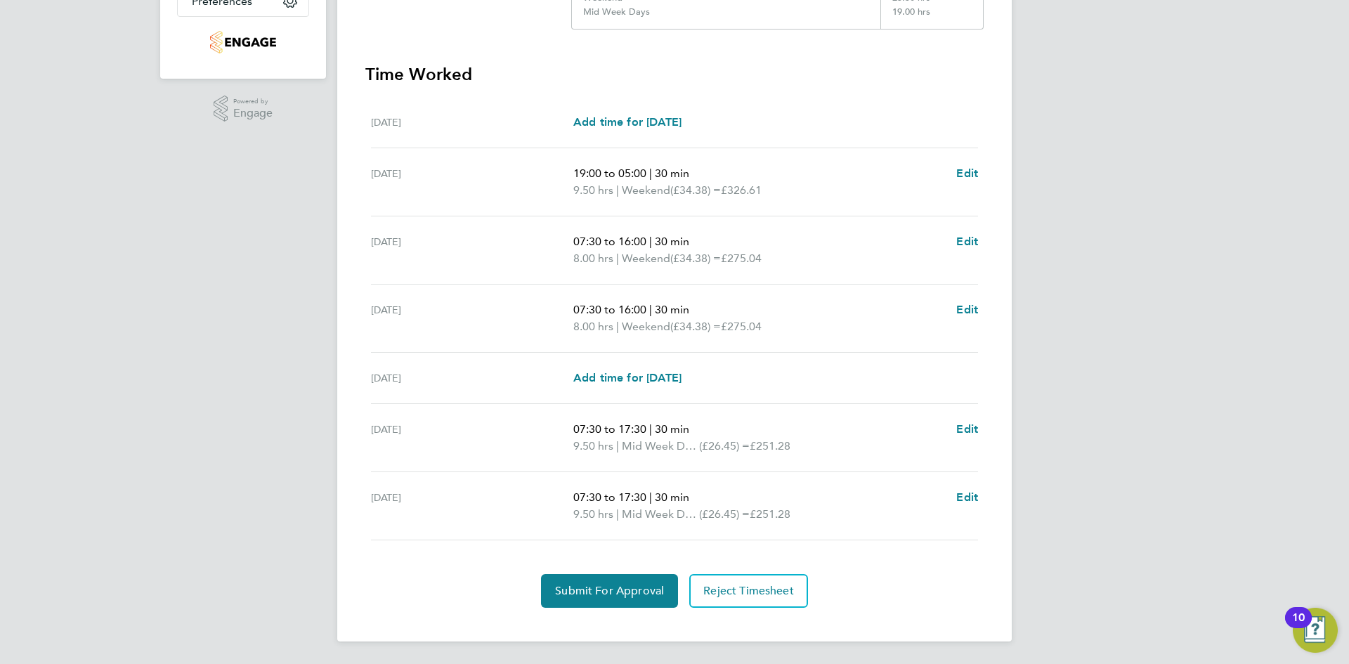
click at [625, 241] on span "07:30 to 16:00" at bounding box center [609, 241] width 73 height 13
click at [967, 242] on span "Edit" at bounding box center [967, 241] width 22 height 13
select select "30"
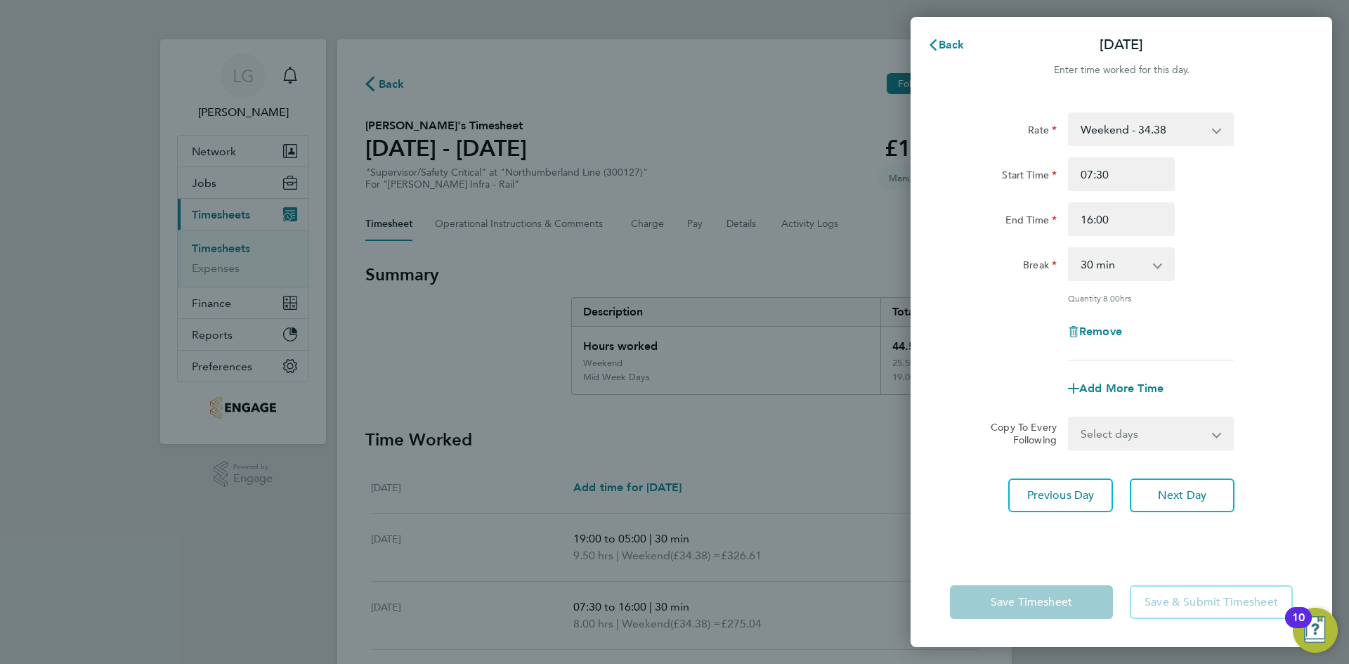
click at [1138, 131] on select "Weekend - 34.38 Mid Week Days - 26.45 Xmas & NY - 52.90 Mid Week Nights - 30.41…" at bounding box center [1143, 129] width 146 height 31
select select "30"
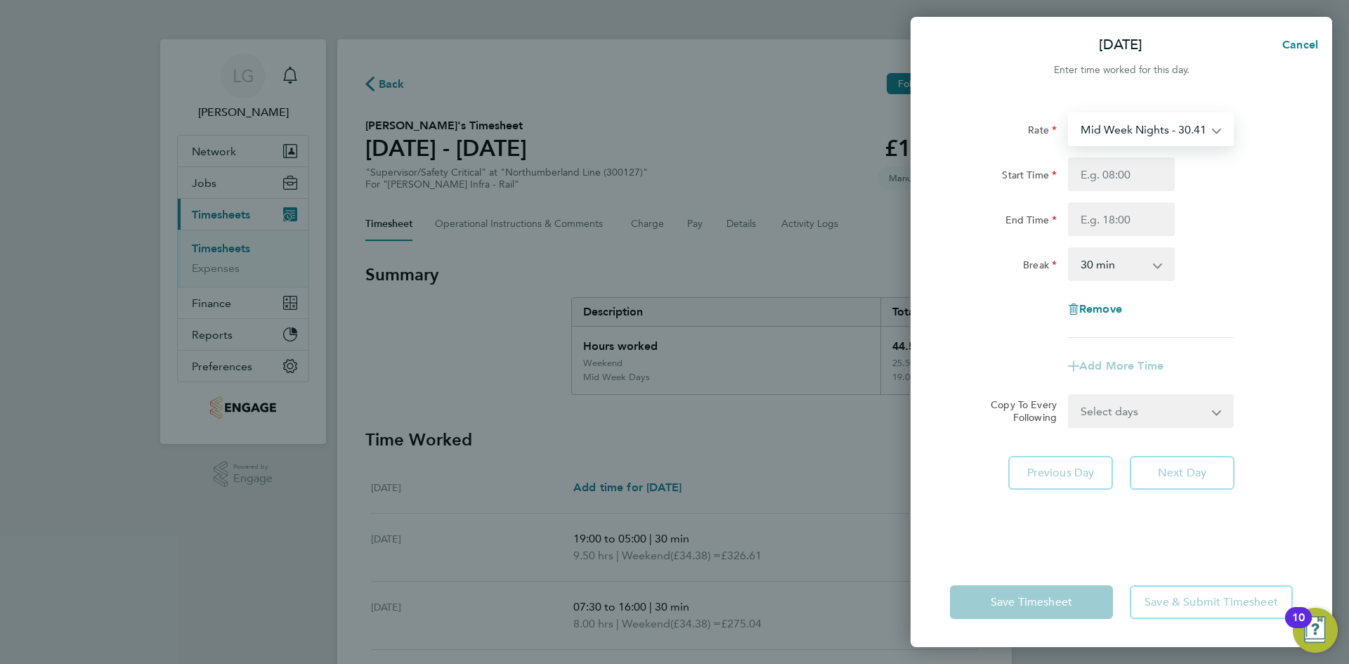
click at [1134, 134] on select "Mid Week Nights - 30.41 Mid Week Days - 26.45 Weekend - 34.38 Xmas & NY - 52.90…" at bounding box center [1143, 129] width 146 height 31
select select "30"
click at [1235, 200] on div "Start Time End Time" at bounding box center [1122, 196] width 354 height 79
click at [1113, 175] on input "Start Time" at bounding box center [1121, 174] width 107 height 34
type input "07:30"
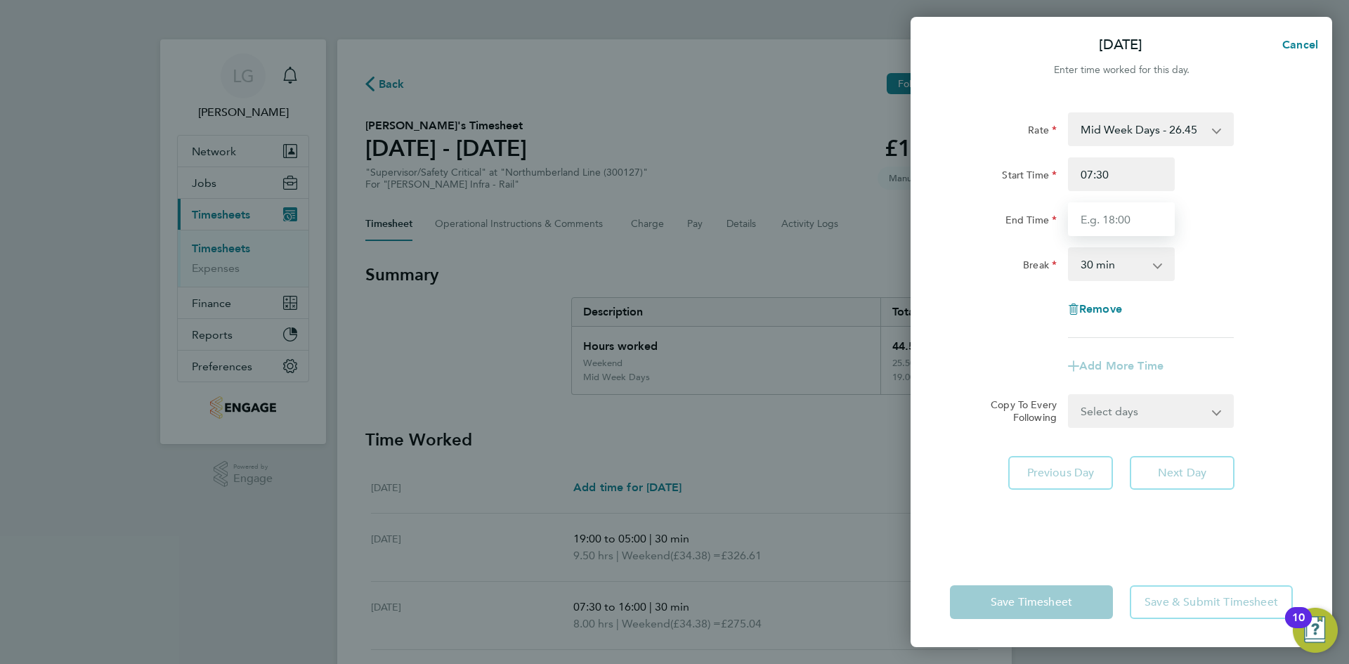
click at [1129, 223] on input "End Time" at bounding box center [1121, 219] width 107 height 34
type input "16:00"
click at [1257, 264] on div "Break 0 min 15 min 30 min 45 min 60 min 75 min 90 min" at bounding box center [1122, 264] width 354 height 34
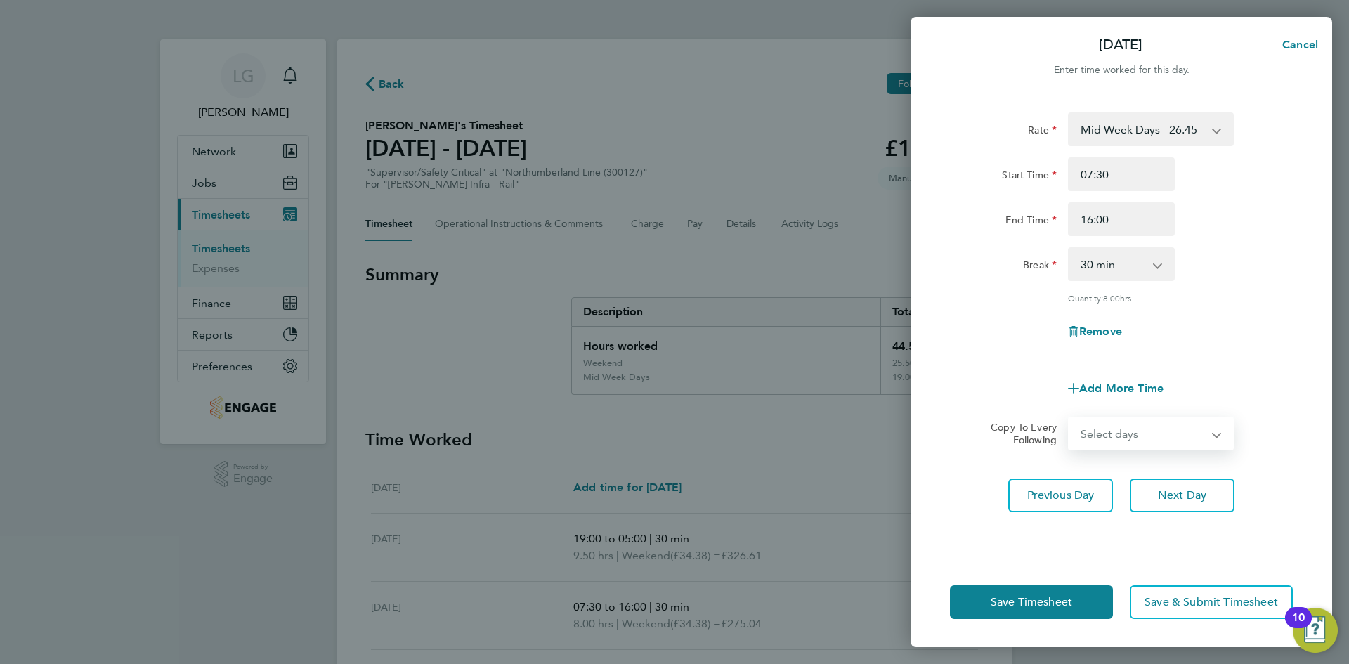
click at [1197, 438] on select "Select days Day Tuesday Wednesday Thursday Friday" at bounding box center [1144, 433] width 148 height 31
select select "DAY"
click at [1070, 418] on select "Select days Day Tuesday Wednesday Thursday Friday" at bounding box center [1144, 433] width 148 height 31
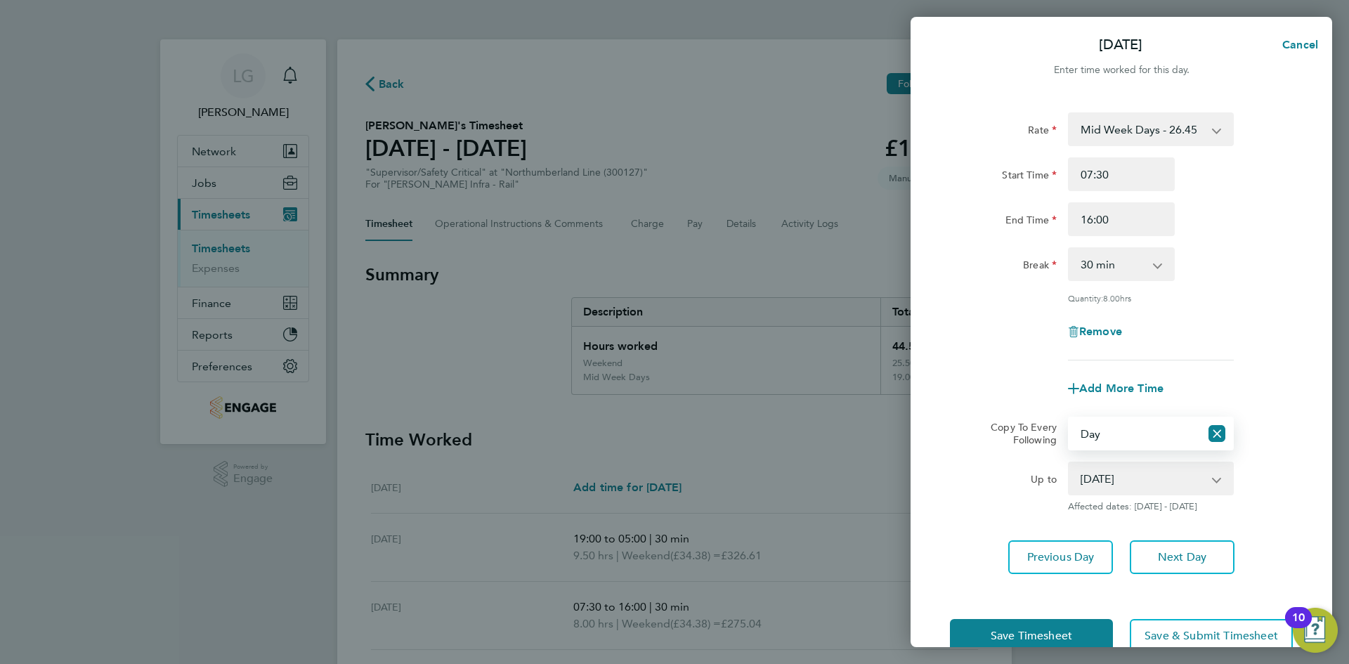
click at [1142, 478] on select "05 Aug 2025 06 Aug 2025 07 Aug 2025 08 Aug 2025" at bounding box center [1143, 478] width 146 height 31
select select "2025-08-05"
click at [1070, 463] on select "05 Aug 2025 06 Aug 2025 07 Aug 2025 08 Aug 2025" at bounding box center [1143, 478] width 146 height 31
click at [1071, 629] on span "Save Timesheet" at bounding box center [1032, 636] width 82 height 14
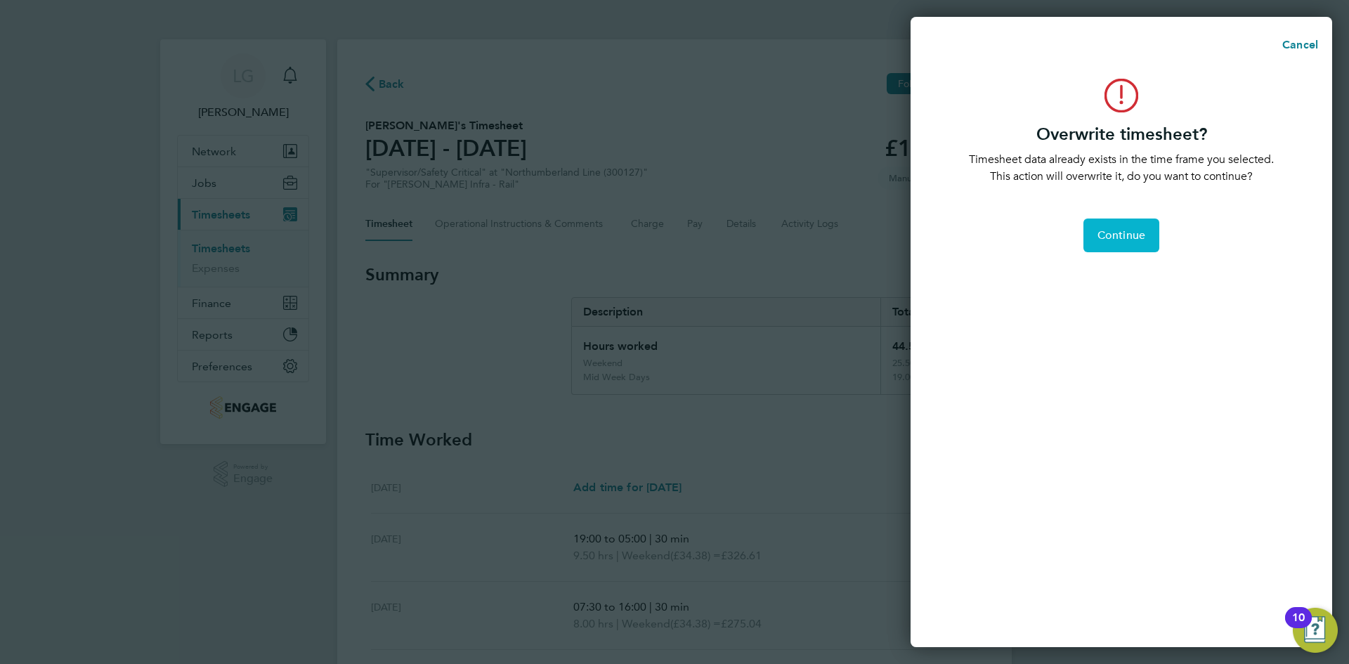
click at [1107, 235] on span "Continue" at bounding box center [1122, 235] width 48 height 14
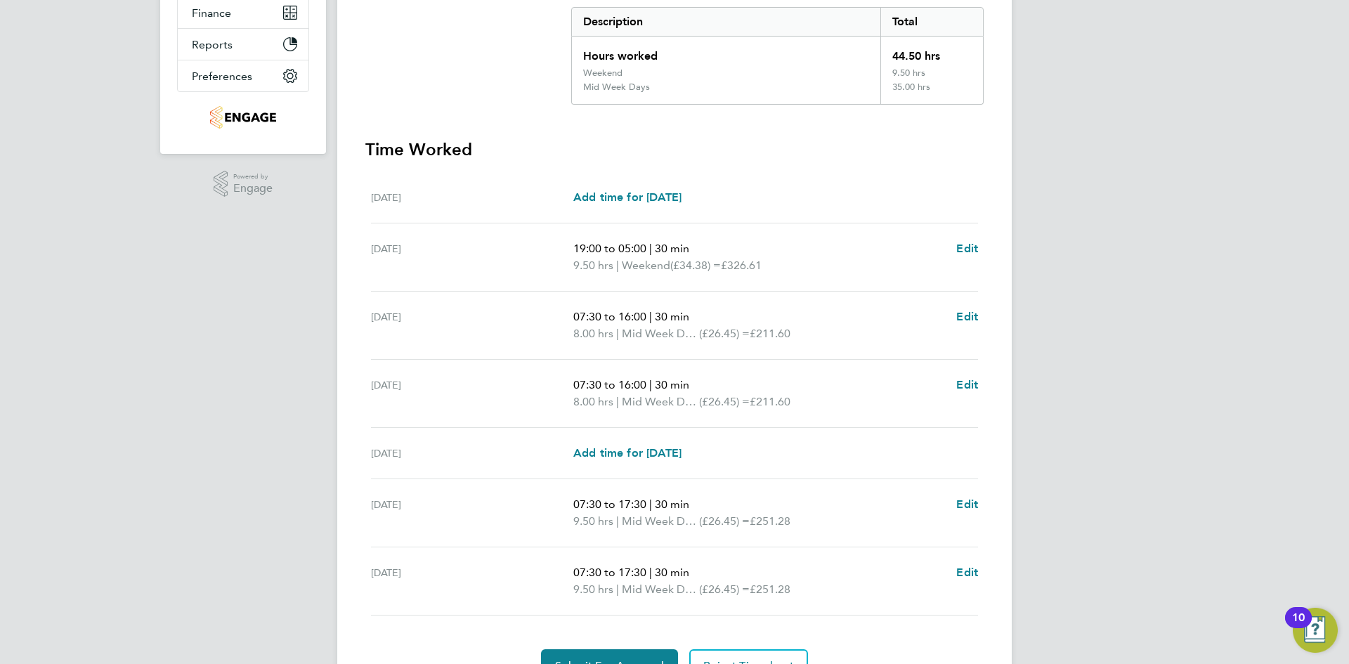
scroll to position [365, 0]
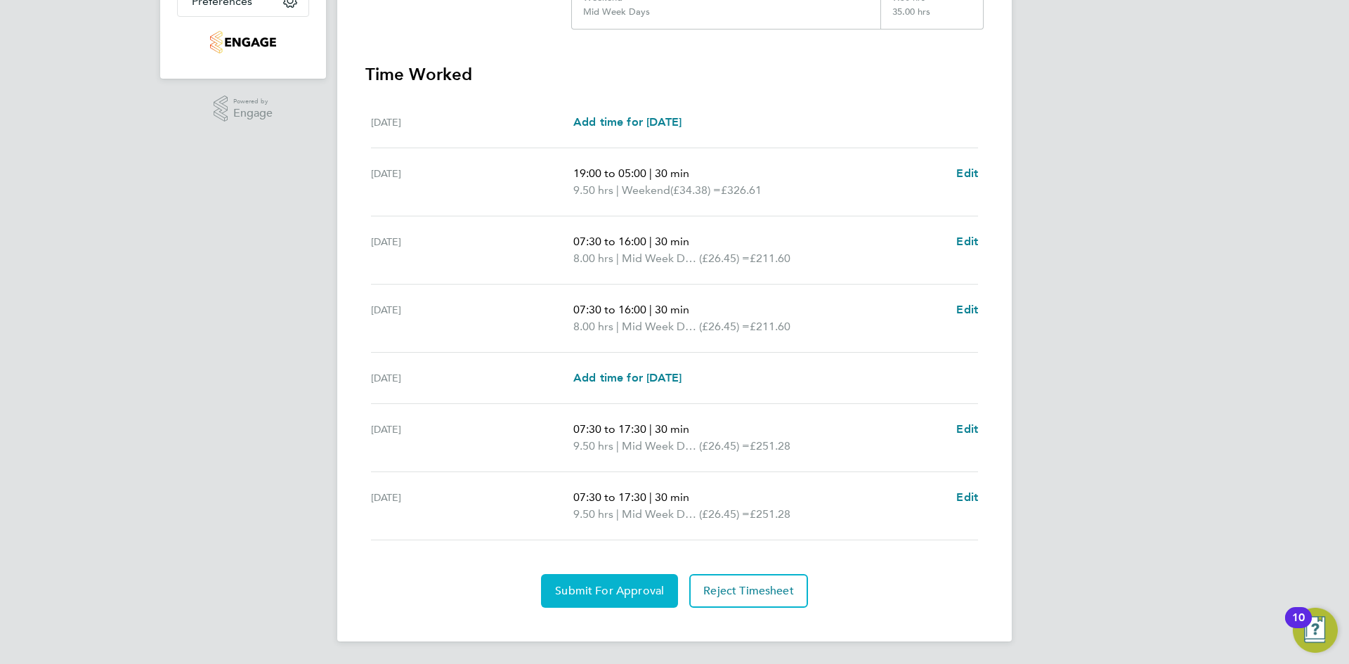
click at [631, 593] on span "Submit For Approval" at bounding box center [609, 591] width 109 height 14
click at [226, 259] on div "LG Lee Garrity Notifications Applications: Network Team Members Businesses Site…" at bounding box center [674, 150] width 1349 height 1030
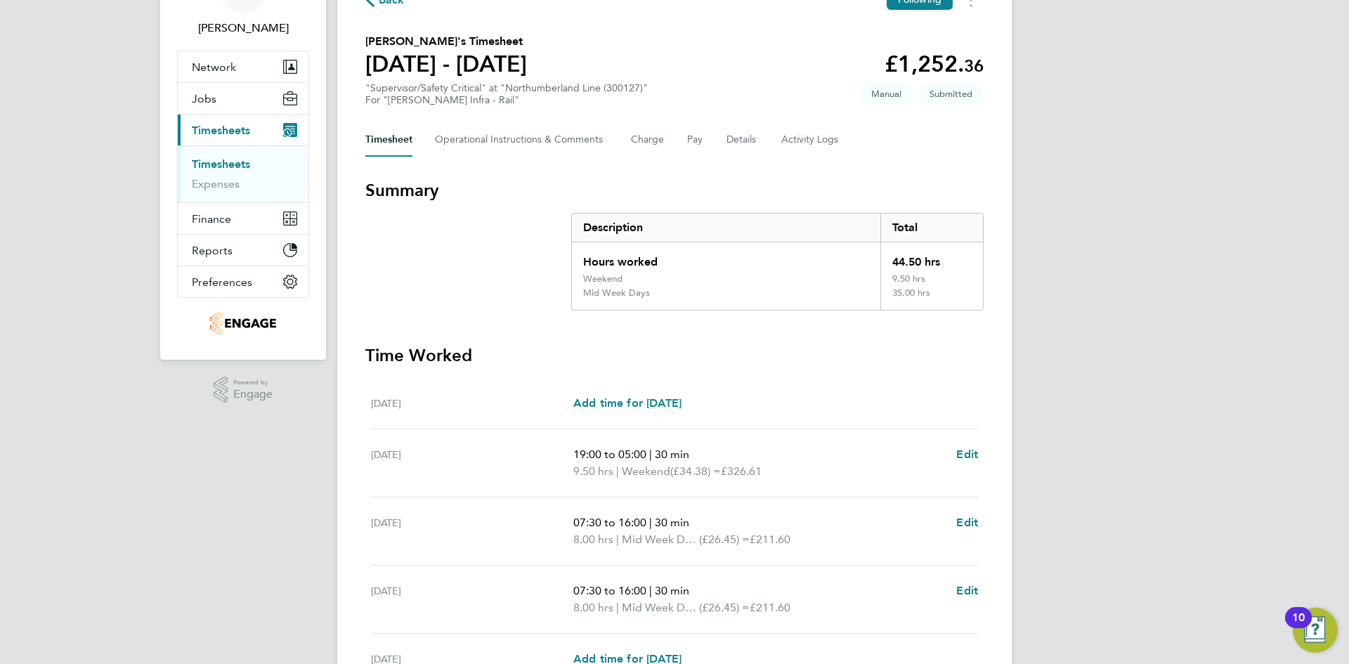
click at [216, 167] on link "Timesheets" at bounding box center [221, 163] width 58 height 13
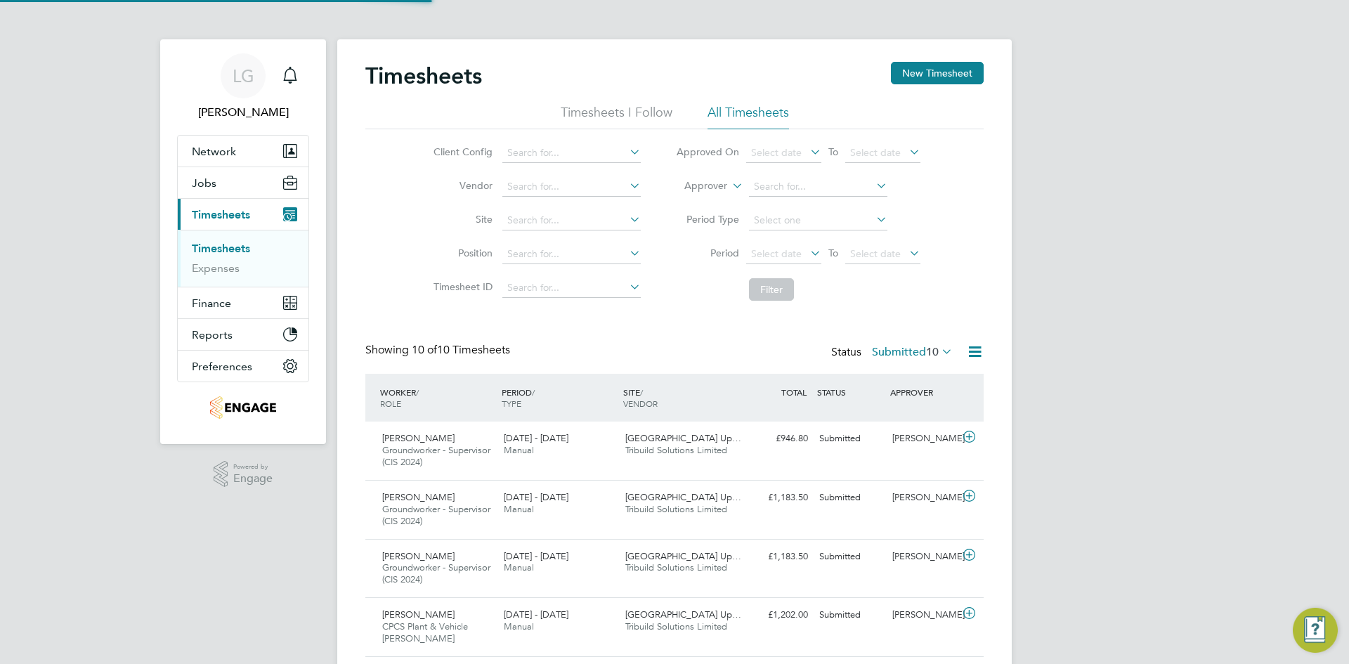
scroll to position [7, 7]
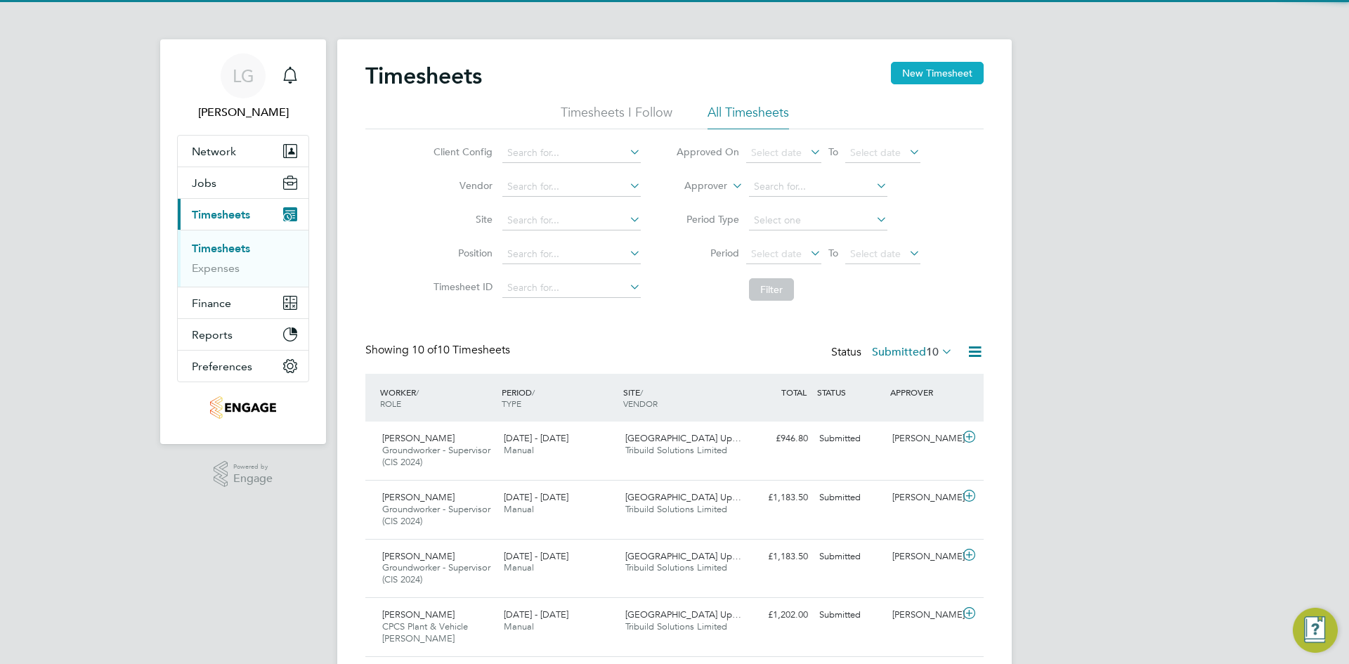
click at [928, 76] on button "New Timesheet" at bounding box center [937, 73] width 93 height 22
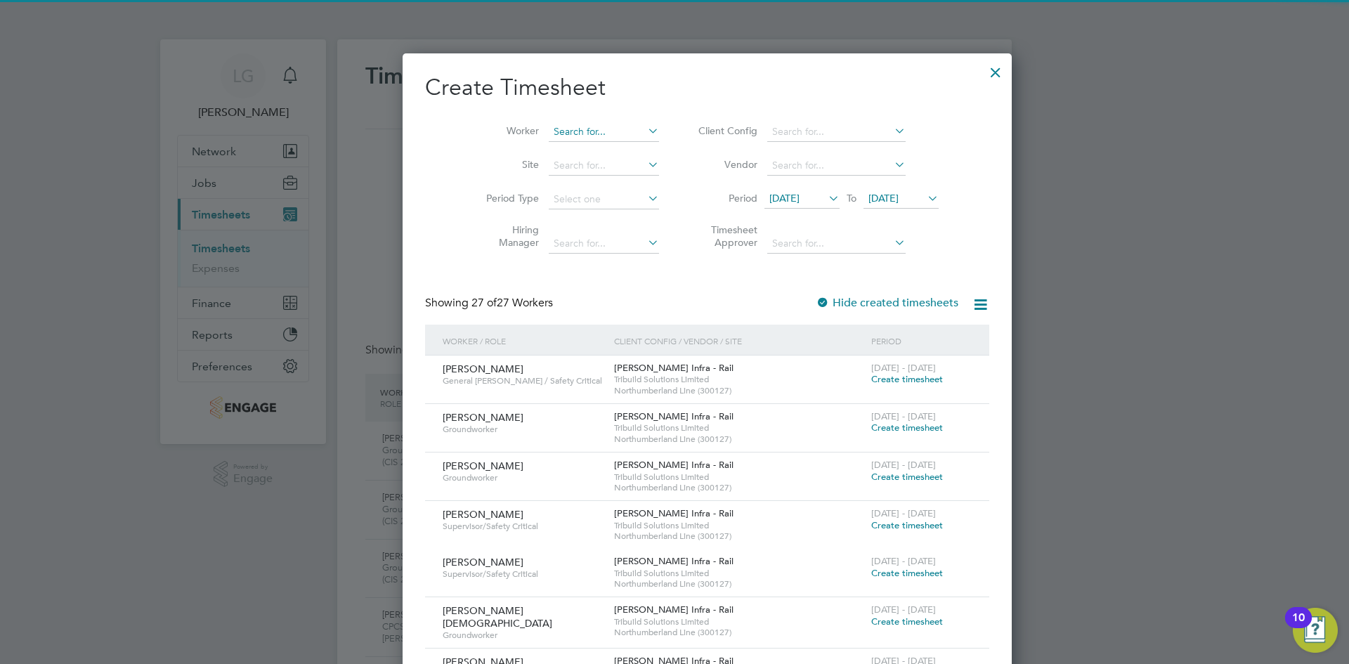
click at [561, 122] on li "Worker" at bounding box center [567, 132] width 219 height 34
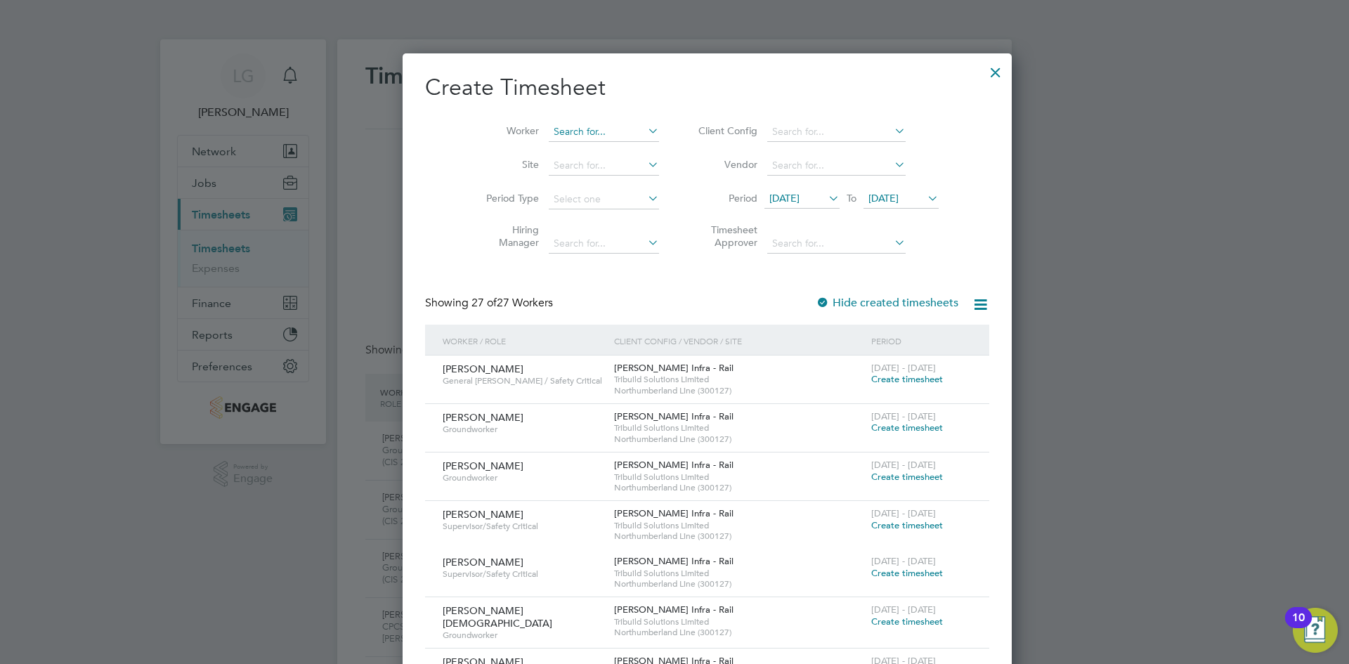
click at [556, 126] on input at bounding box center [604, 132] width 110 height 20
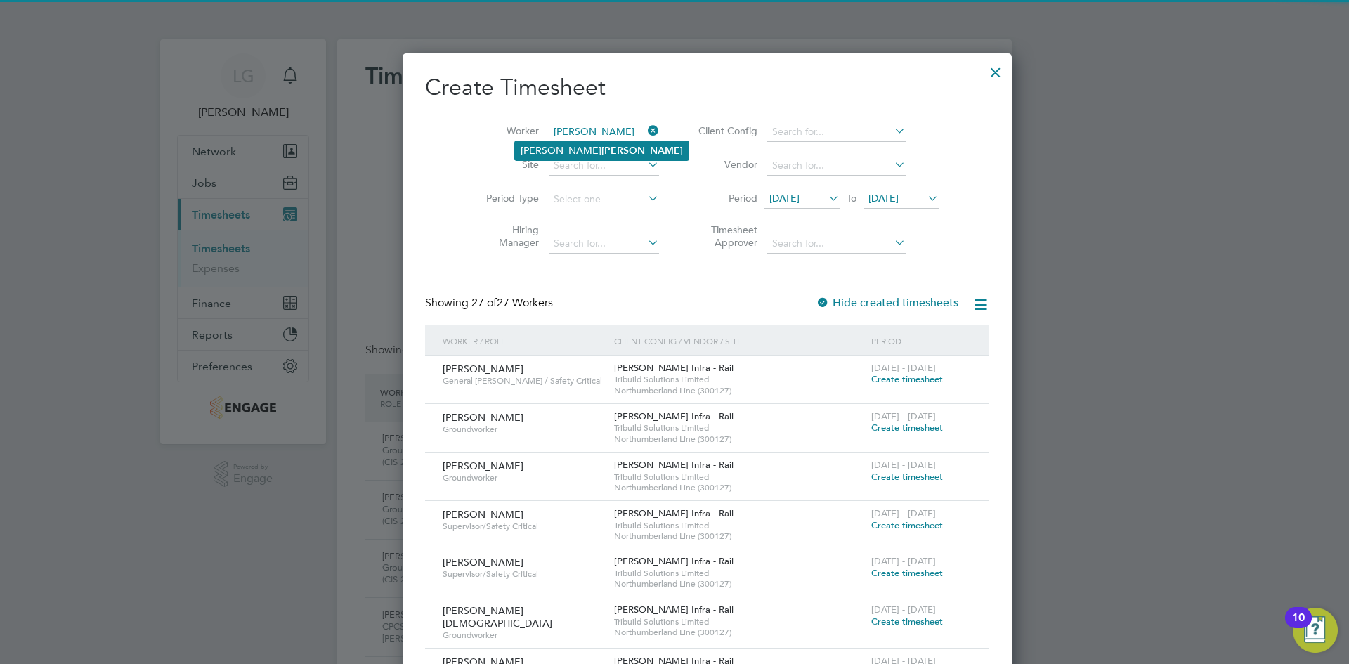
click at [602, 146] on b "Blackett" at bounding box center [643, 151] width 82 height 12
type input "Andrew Blackett"
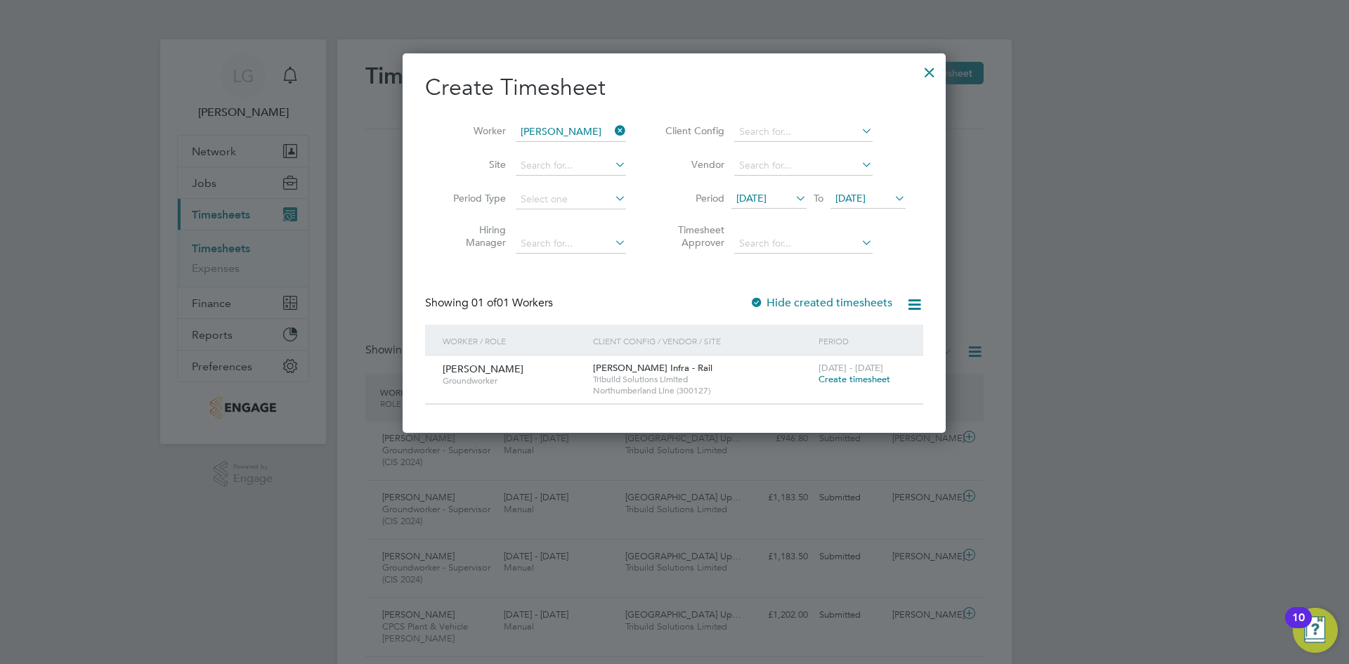
click at [840, 380] on span "Create timesheet" at bounding box center [855, 379] width 72 height 12
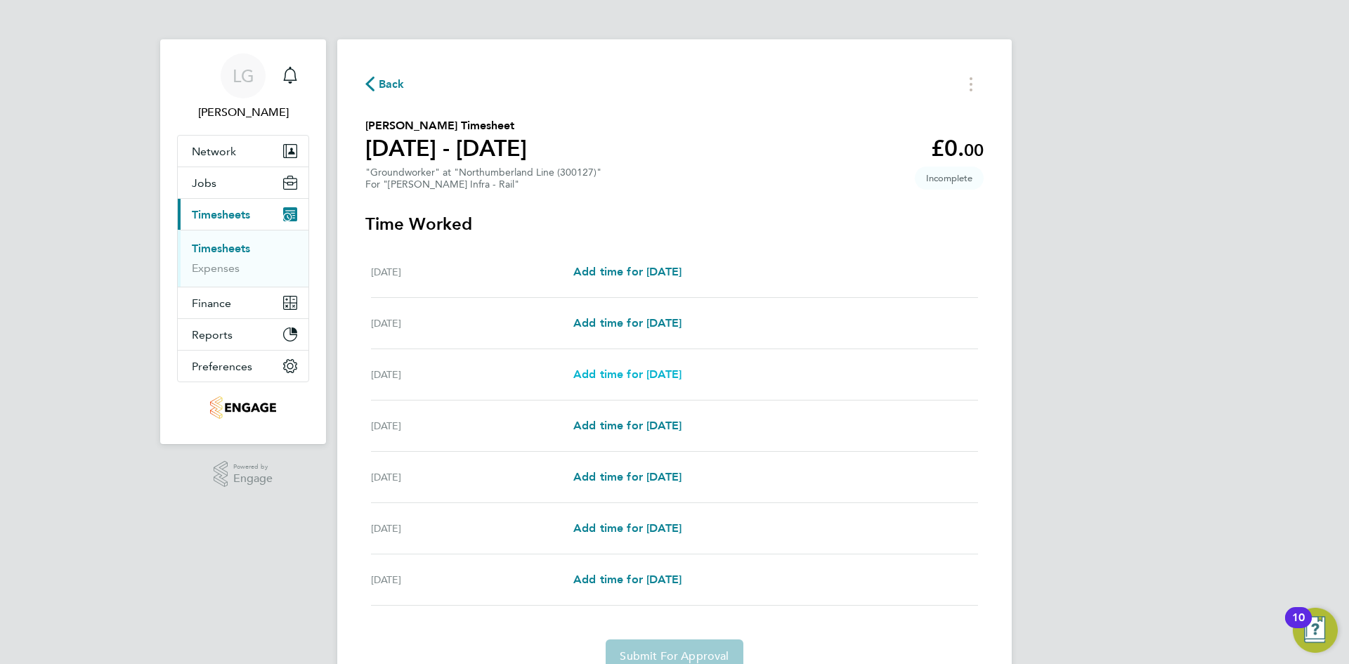
click at [628, 374] on span "Add time for Mon 04 Aug" at bounding box center [627, 374] width 108 height 13
select select "30"
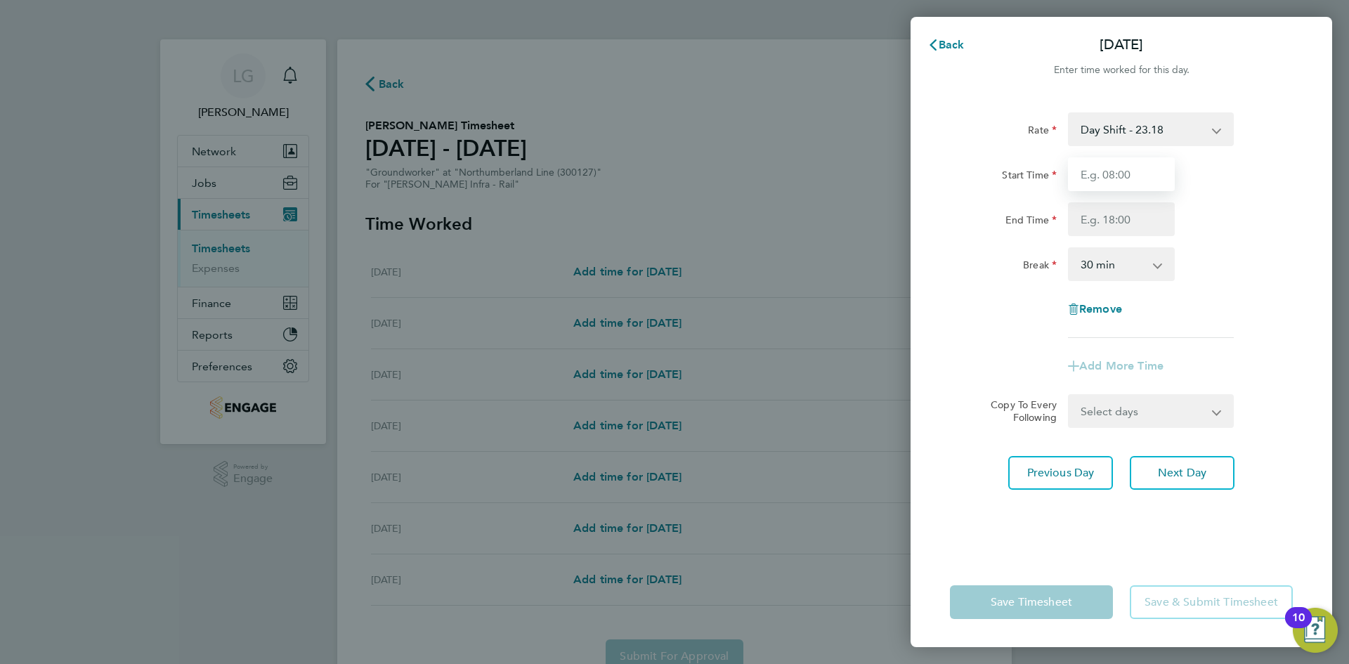
click at [1116, 178] on input "Start Time" at bounding box center [1121, 174] width 107 height 34
type input "07:30"
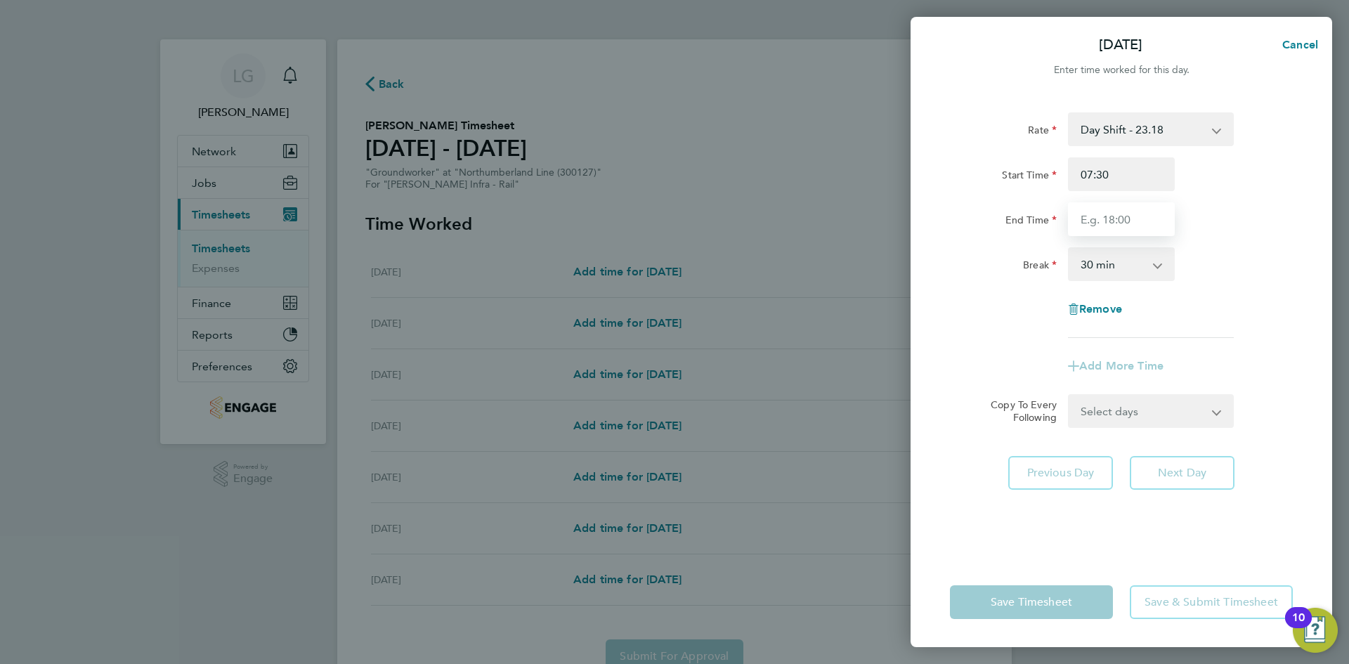
click at [1125, 221] on input "End Time" at bounding box center [1121, 219] width 107 height 34
type input "17:30"
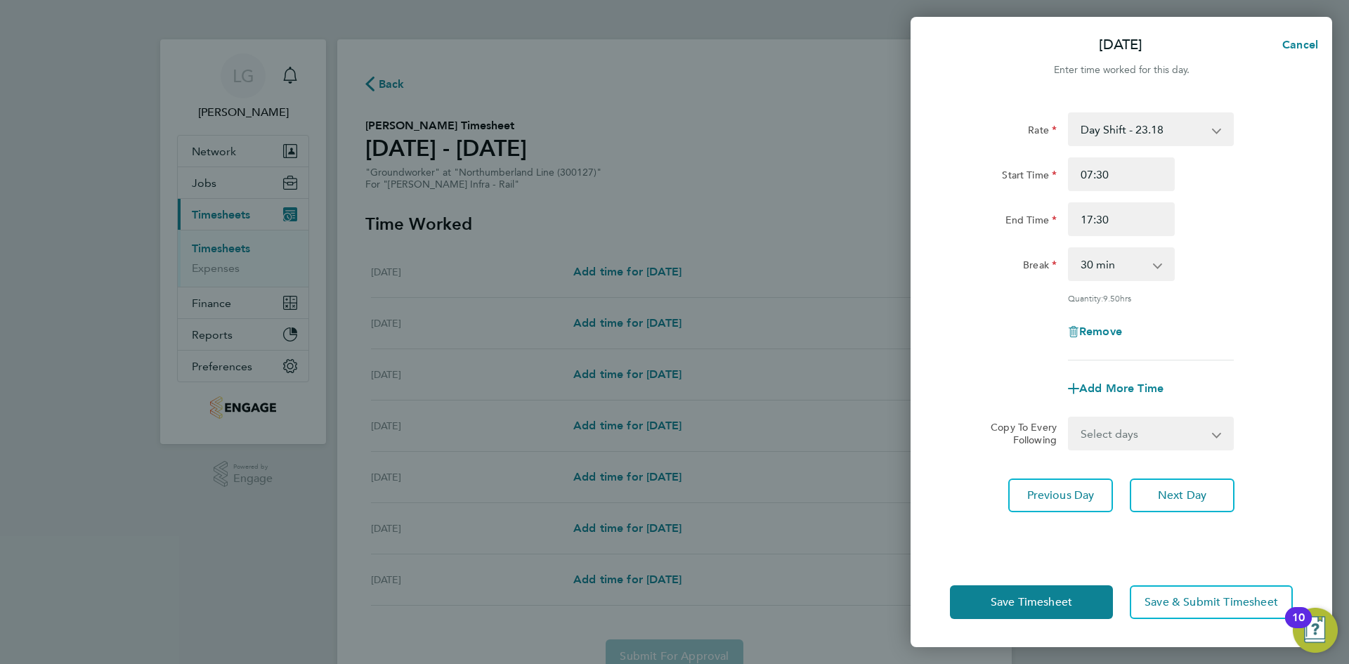
click at [1185, 219] on div "End Time 17:30" at bounding box center [1122, 219] width 354 height 34
click at [1168, 431] on select "Select days Day Tuesday Wednesday Thursday Friday" at bounding box center [1144, 433] width 148 height 31
select select "DAY"
click at [1070, 418] on select "Select days Day Tuesday Wednesday Thursday Friday" at bounding box center [1144, 433] width 148 height 31
select select "2025-08-08"
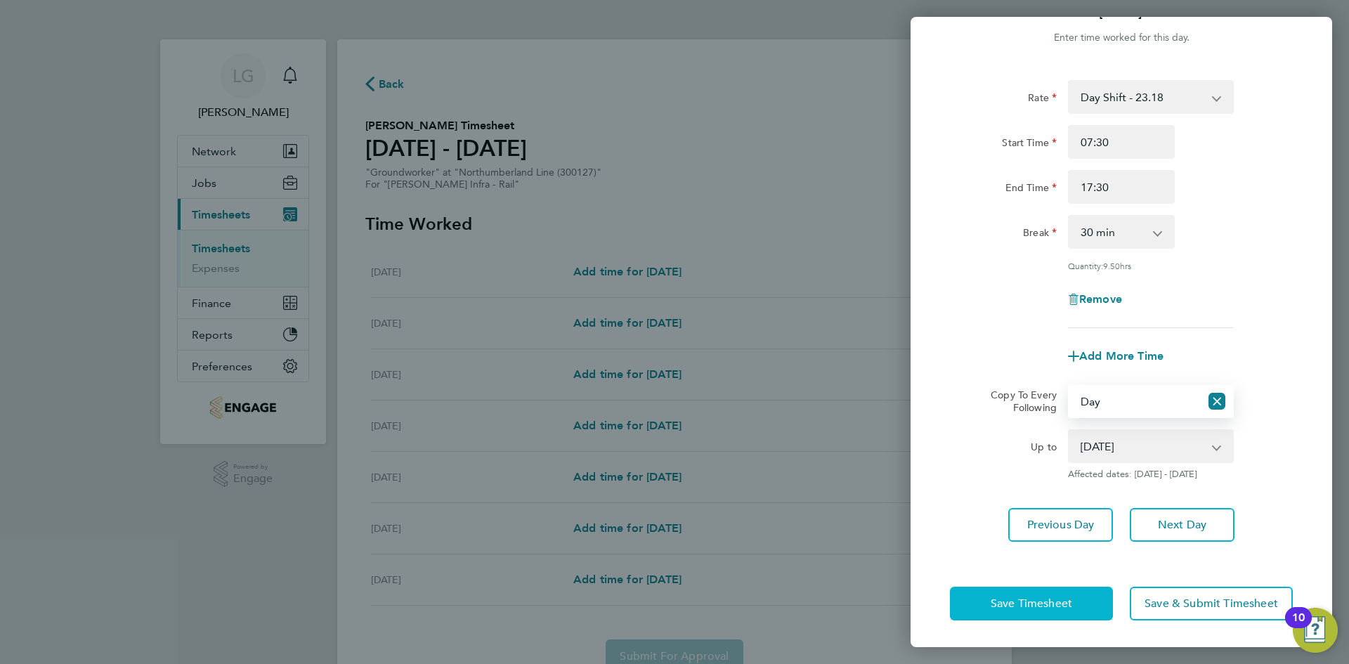
click at [985, 599] on button "Save Timesheet" at bounding box center [1031, 604] width 163 height 34
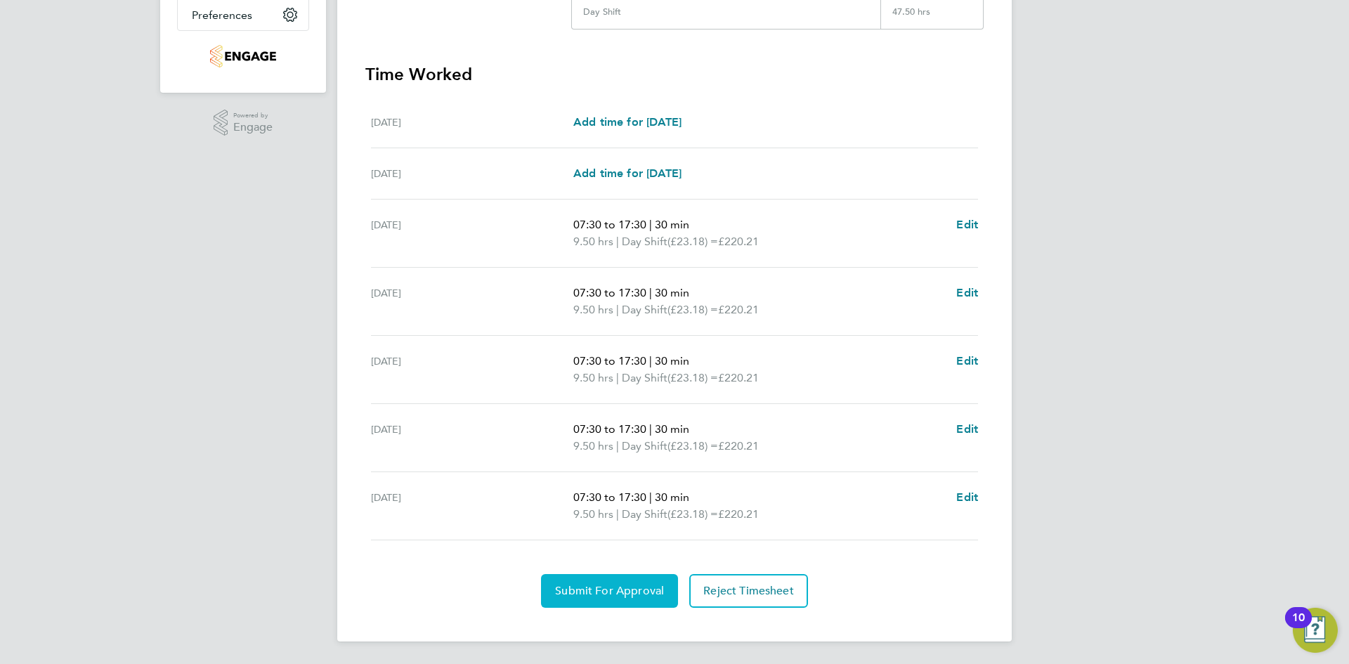
click at [614, 590] on span "Submit For Approval" at bounding box center [609, 591] width 109 height 14
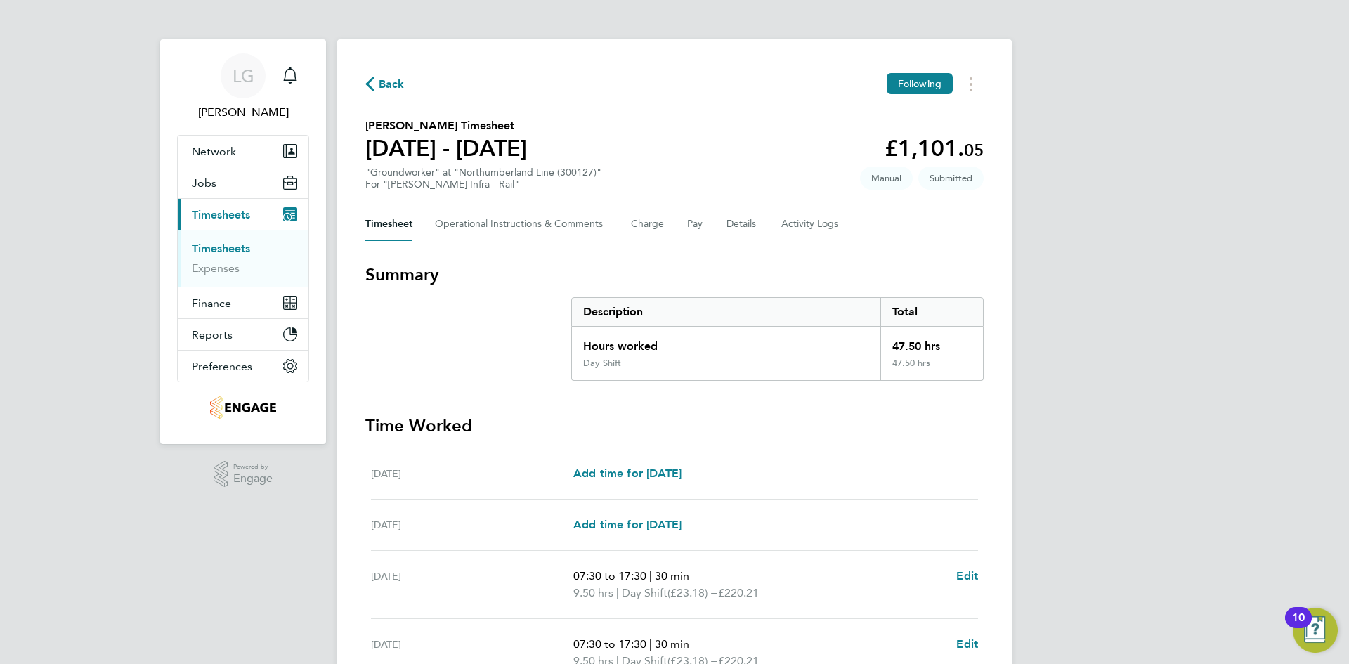
click at [232, 256] on li "Timesheets" at bounding box center [244, 252] width 105 height 20
click at [232, 254] on link "Timesheets" at bounding box center [221, 248] width 58 height 13
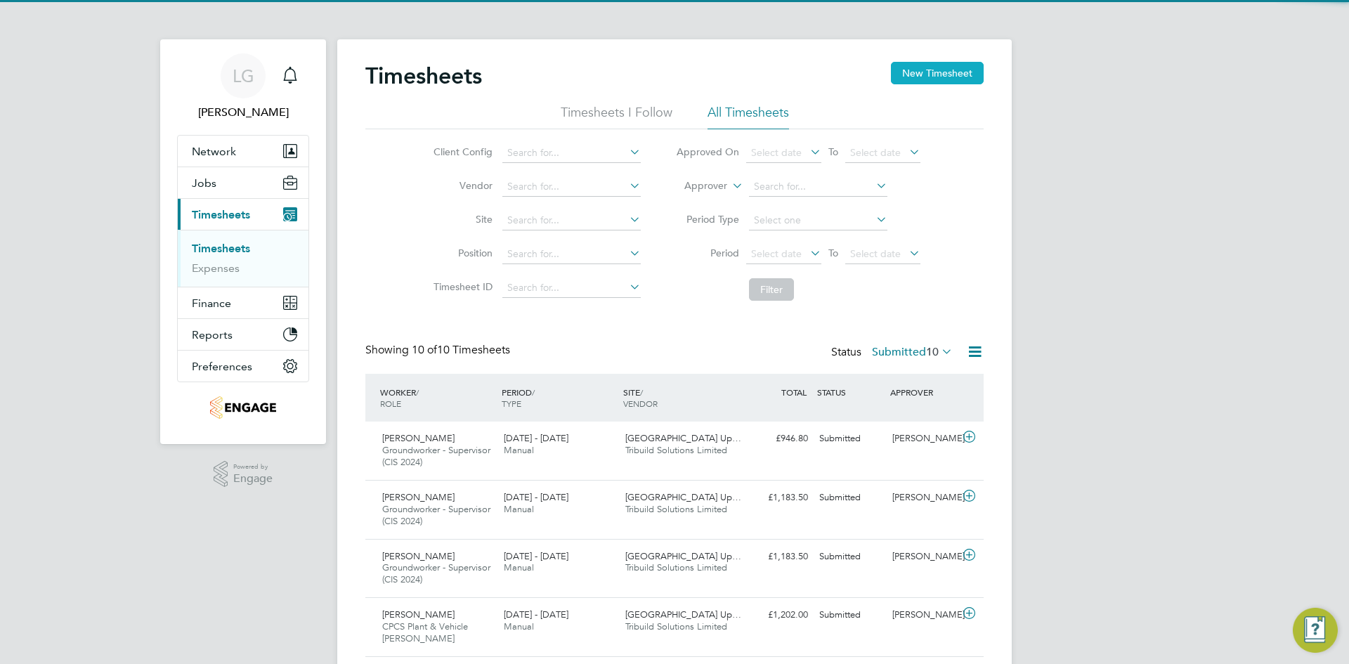
click at [941, 80] on button "New Timesheet" at bounding box center [937, 73] width 93 height 22
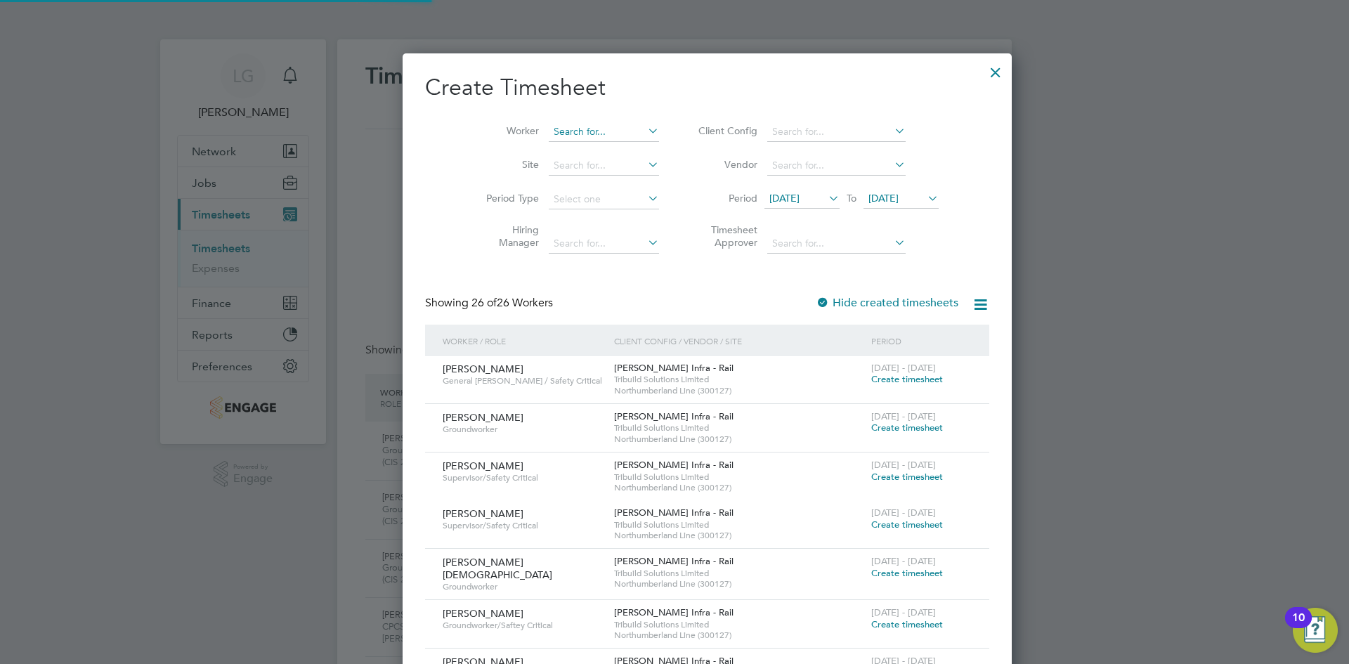
click at [569, 137] on input at bounding box center [604, 132] width 110 height 20
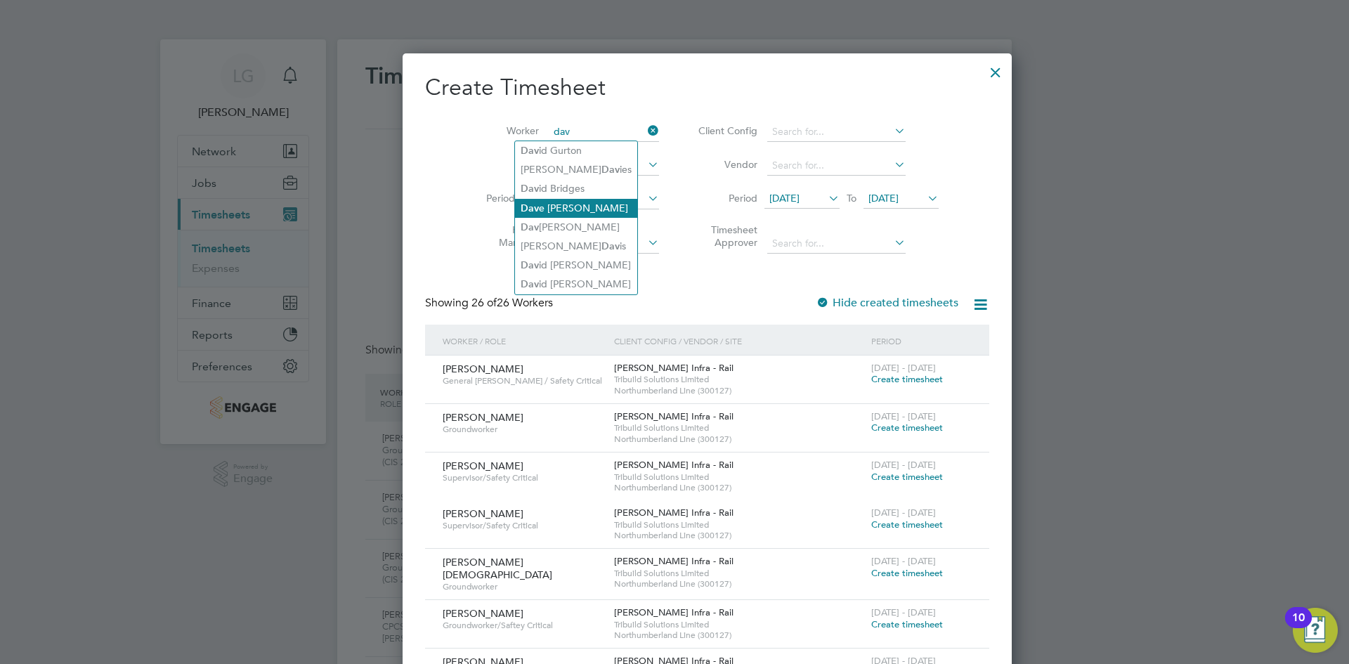
click at [589, 205] on li "Dav e Thompson" at bounding box center [576, 208] width 122 height 19
type input "Dave Thompson"
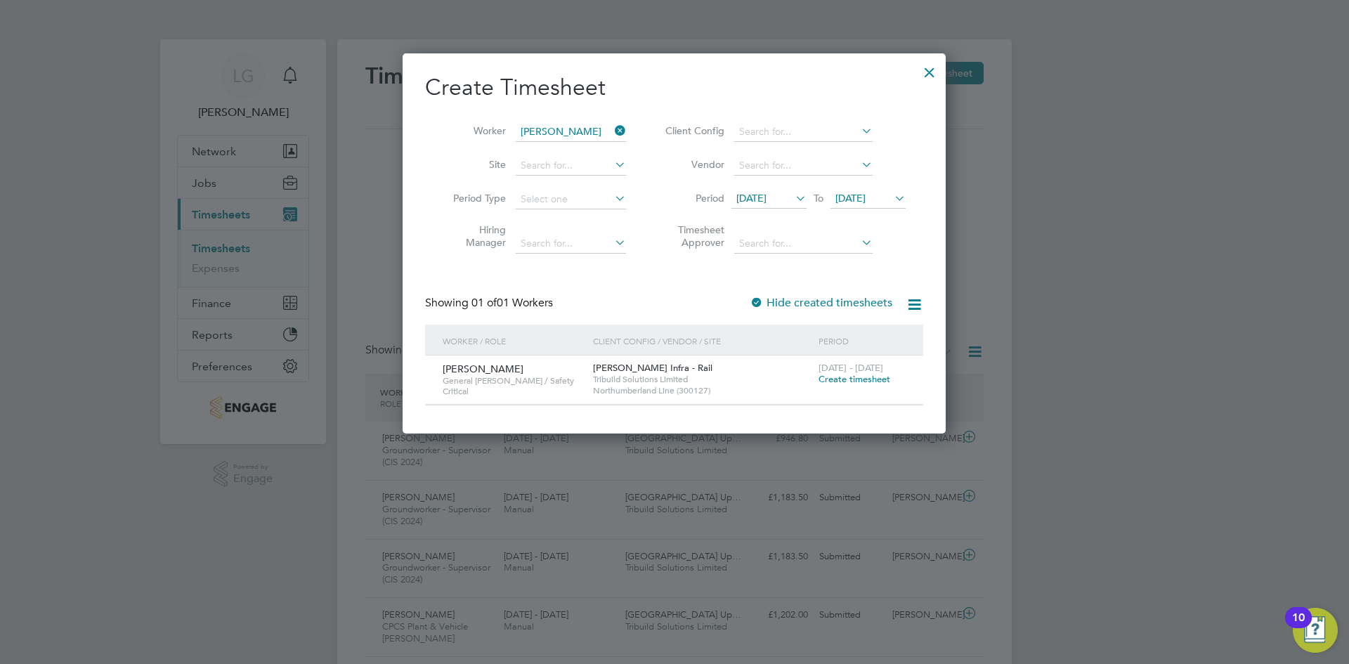
click at [871, 378] on span "Create timesheet" at bounding box center [855, 379] width 72 height 12
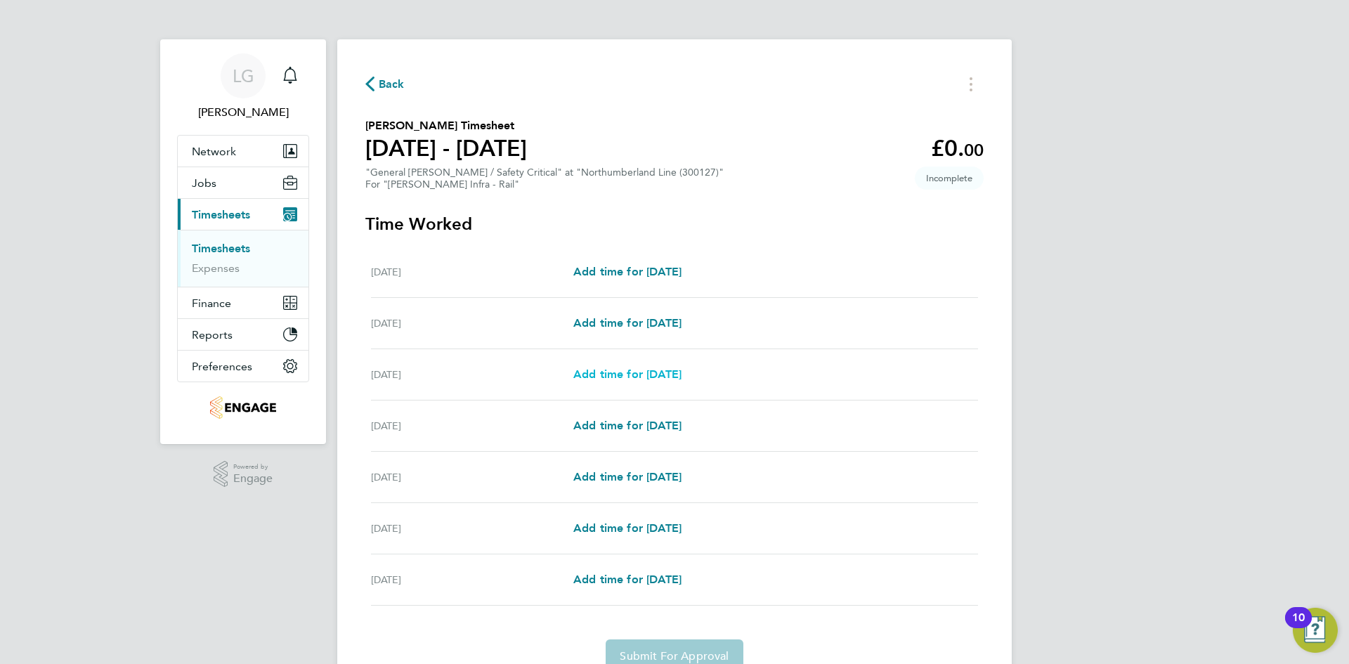
click at [659, 372] on span "Add time for Mon 04 Aug" at bounding box center [627, 374] width 108 height 13
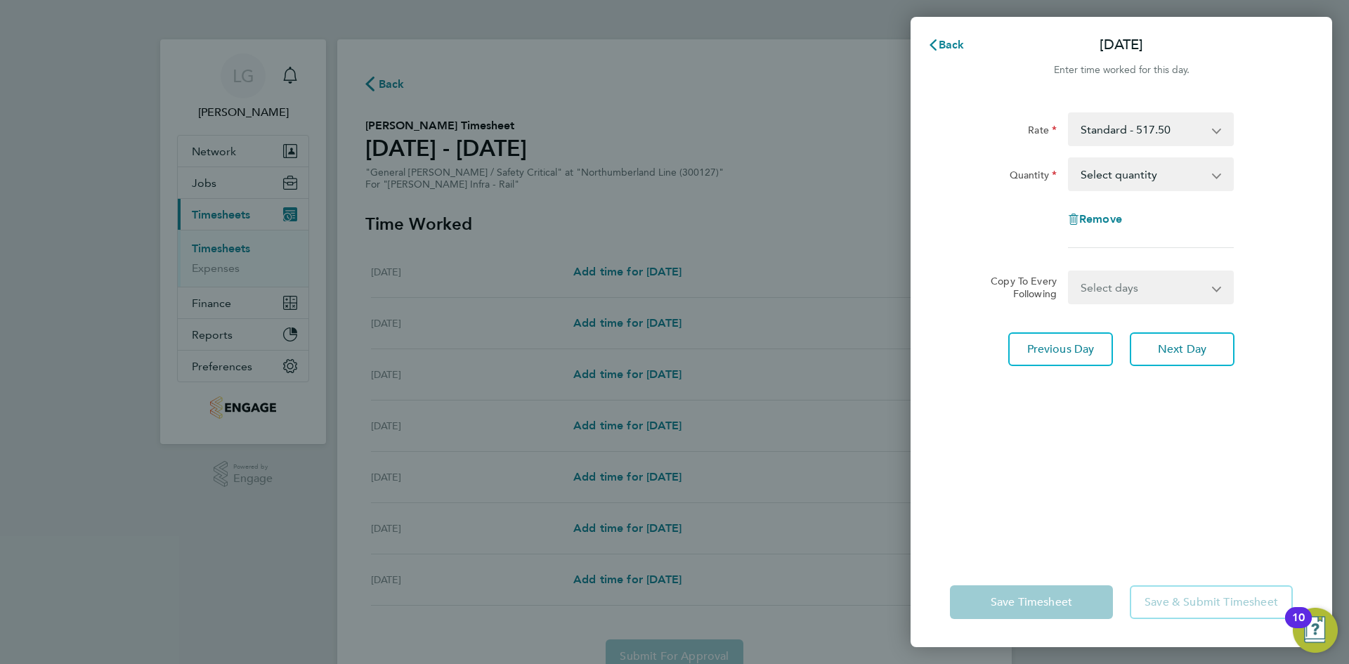
drag, startPoint x: 1115, startPoint y: 178, endPoint x: 1115, endPoint y: 188, distance: 9.1
click at [1115, 178] on select "Select quantity 0.5 1" at bounding box center [1143, 174] width 146 height 31
select select "1"
click at [1070, 159] on select "Select quantity 0.5 1" at bounding box center [1143, 174] width 146 height 31
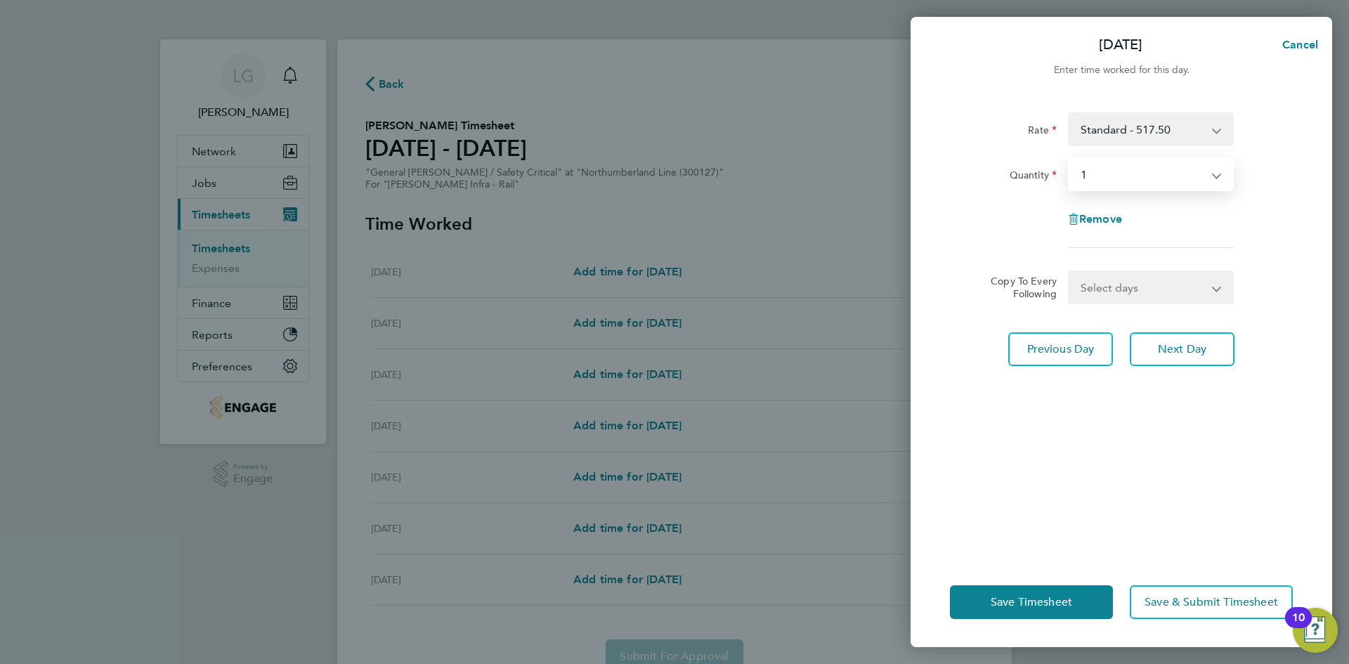
click at [1134, 295] on select "Select days Day Tuesday Wednesday Thursday Friday" at bounding box center [1144, 287] width 148 height 31
select select "DAY"
click at [1070, 272] on select "Select days Day Tuesday Wednesday Thursday Friday" at bounding box center [1144, 287] width 148 height 31
select select "2025-08-08"
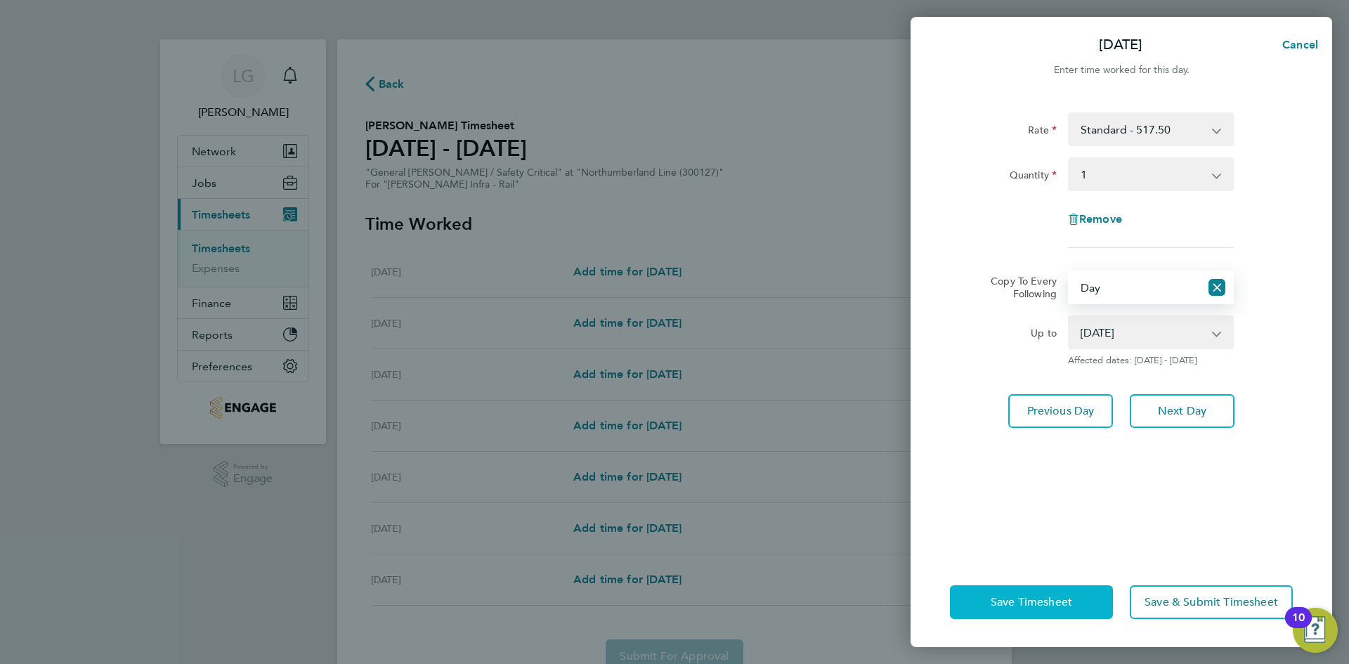
click at [1067, 600] on span "Save Timesheet" at bounding box center [1032, 602] width 82 height 14
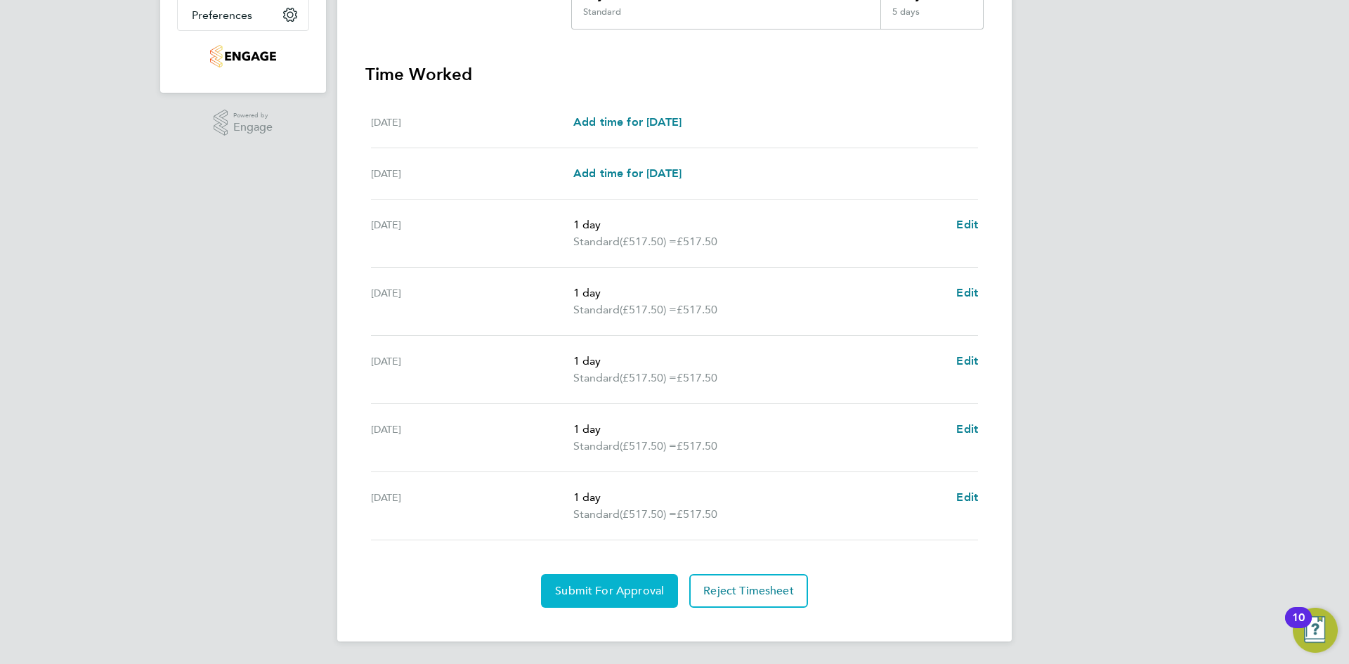
click at [610, 585] on span "Submit For Approval" at bounding box center [609, 591] width 109 height 14
click at [191, 368] on div "LG Lee Garrity Notifications Applications: Network Team Members Businesses Site…" at bounding box center [674, 156] width 1349 height 1015
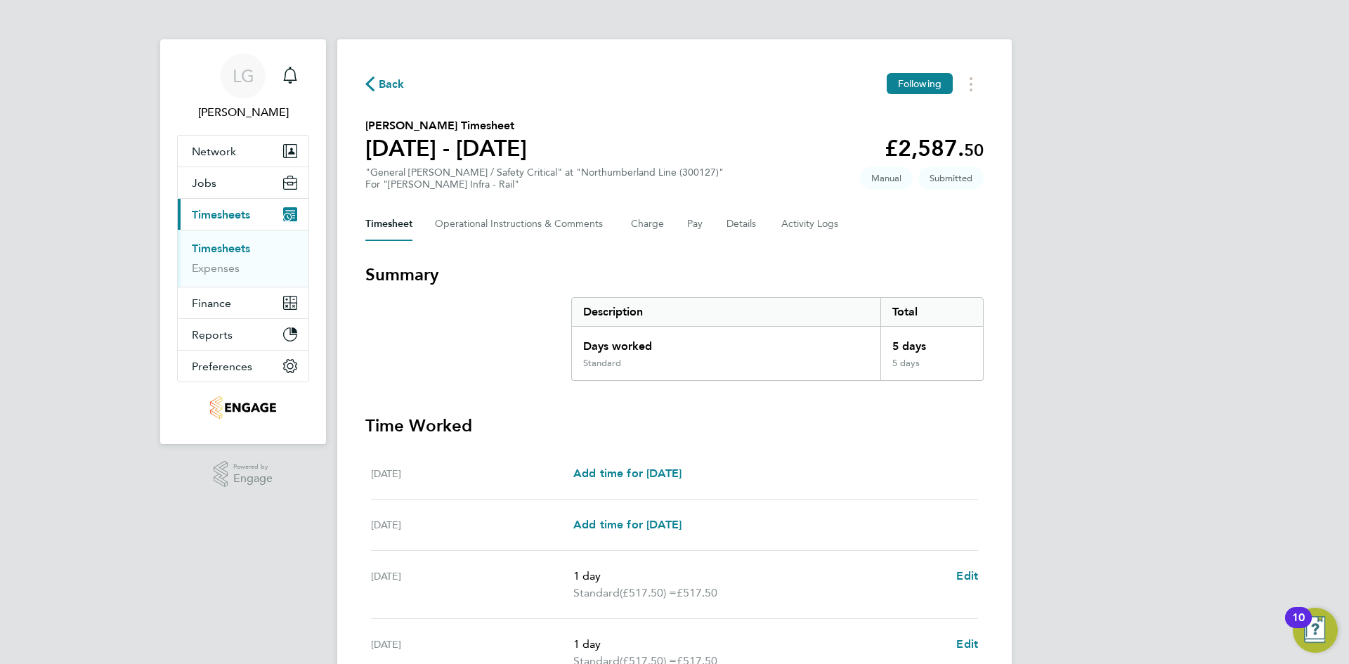
click at [209, 247] on link "Timesheets" at bounding box center [221, 248] width 58 height 13
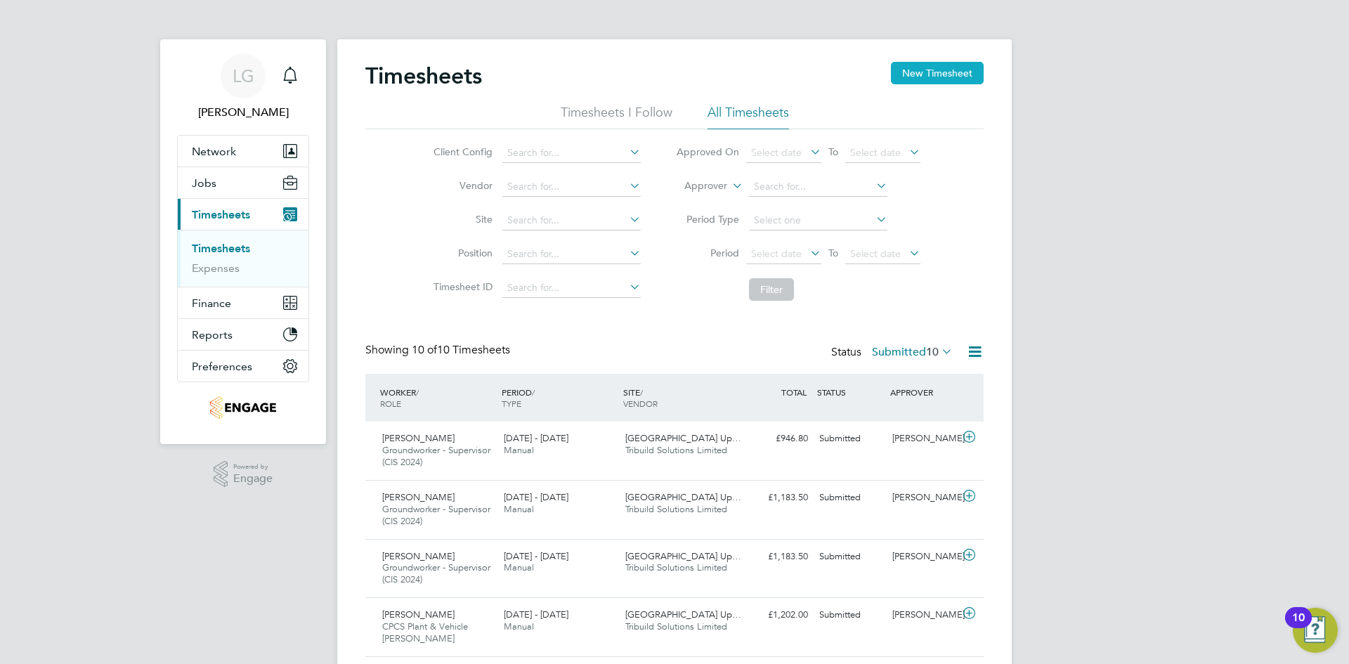
click at [932, 70] on button "New Timesheet" at bounding box center [937, 73] width 93 height 22
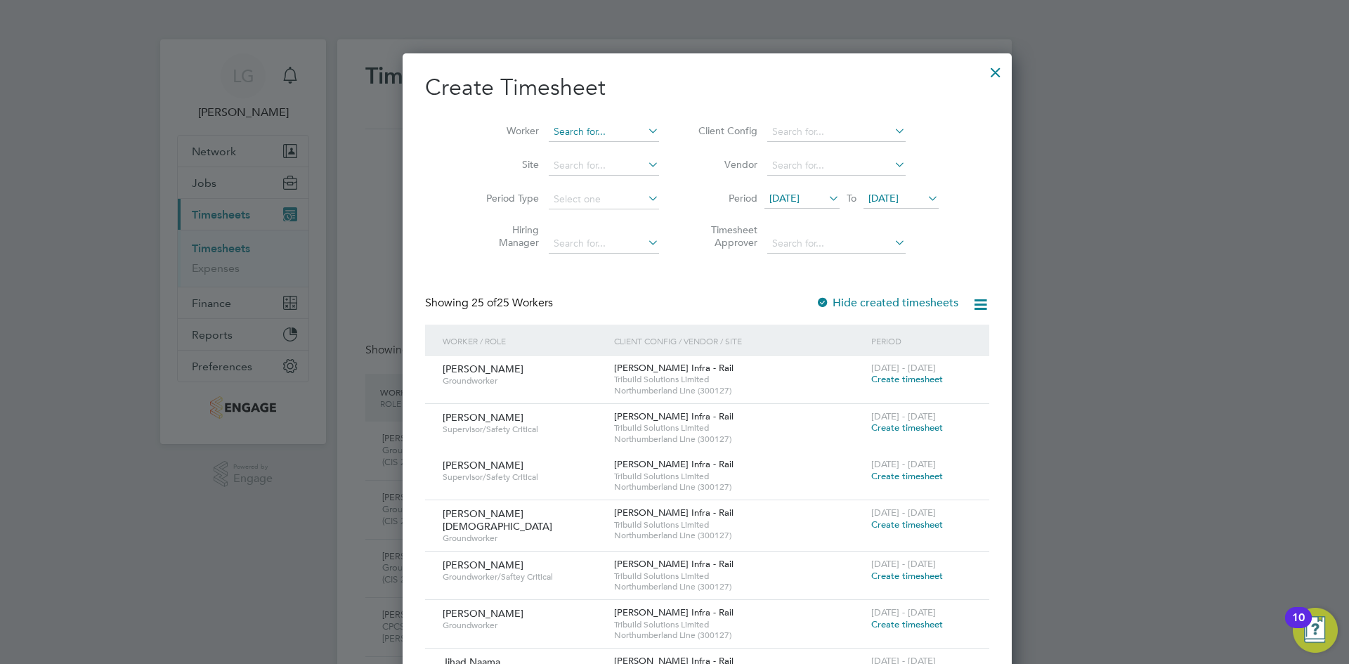
click at [579, 127] on input at bounding box center [604, 132] width 110 height 20
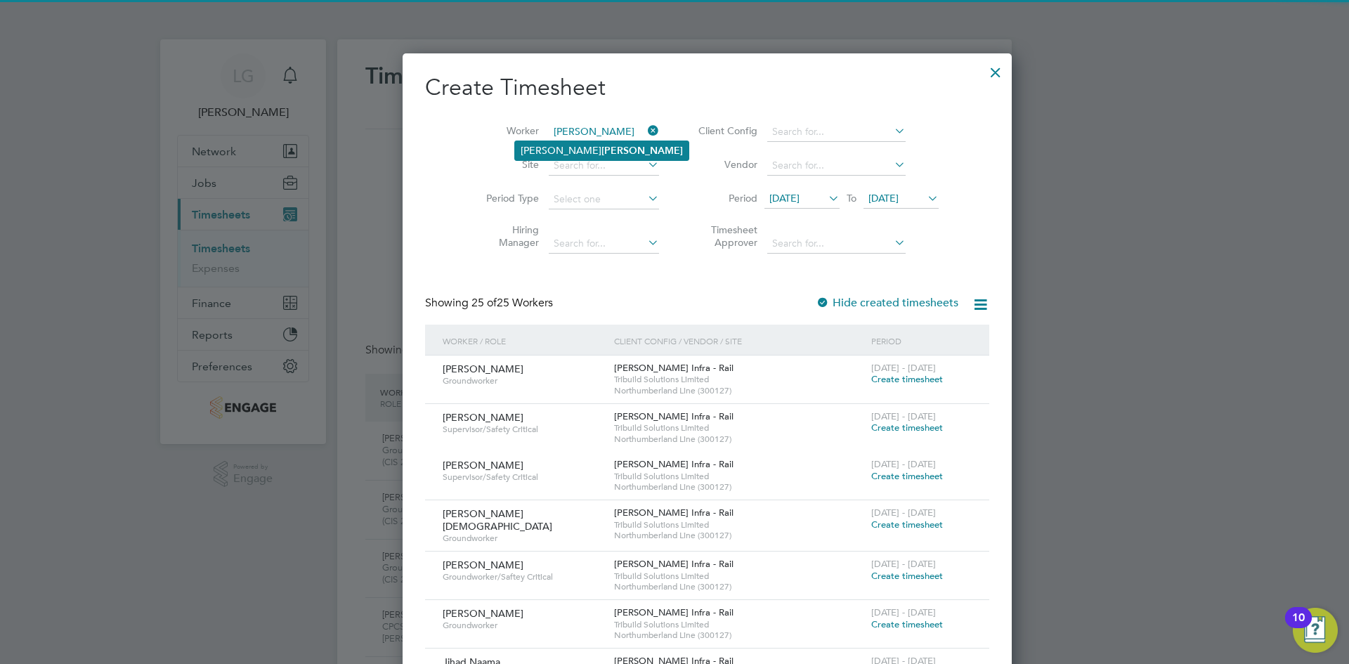
click at [602, 155] on b "Oakes" at bounding box center [643, 151] width 82 height 12
type input "Derek Oakes"
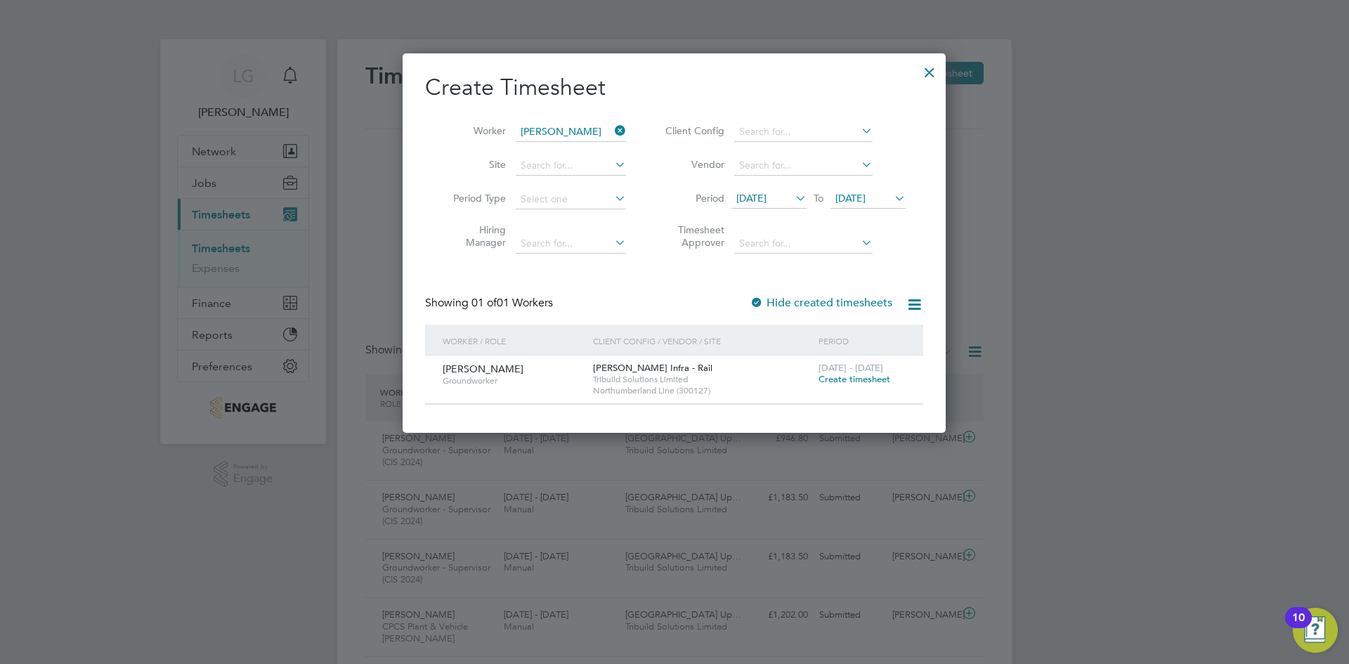
click at [856, 379] on span "Create timesheet" at bounding box center [855, 379] width 72 height 12
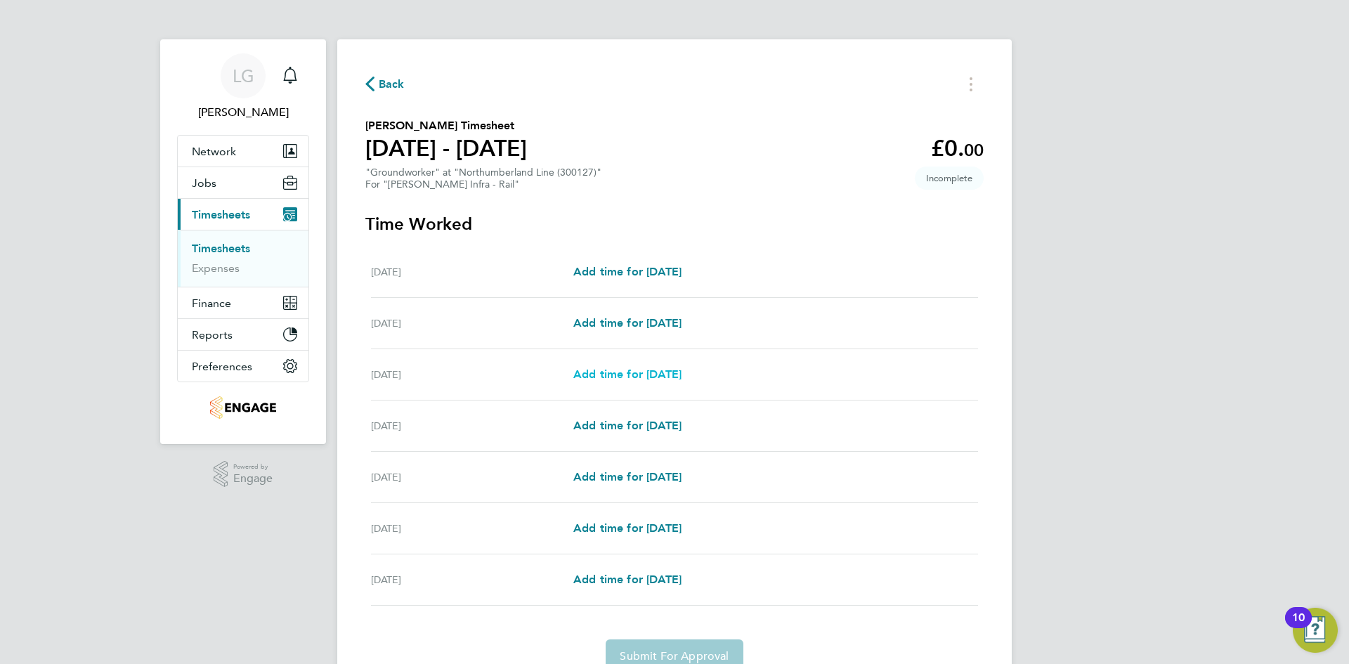
click at [682, 371] on span "Add time for Mon 04 Aug" at bounding box center [627, 374] width 108 height 13
select select "30"
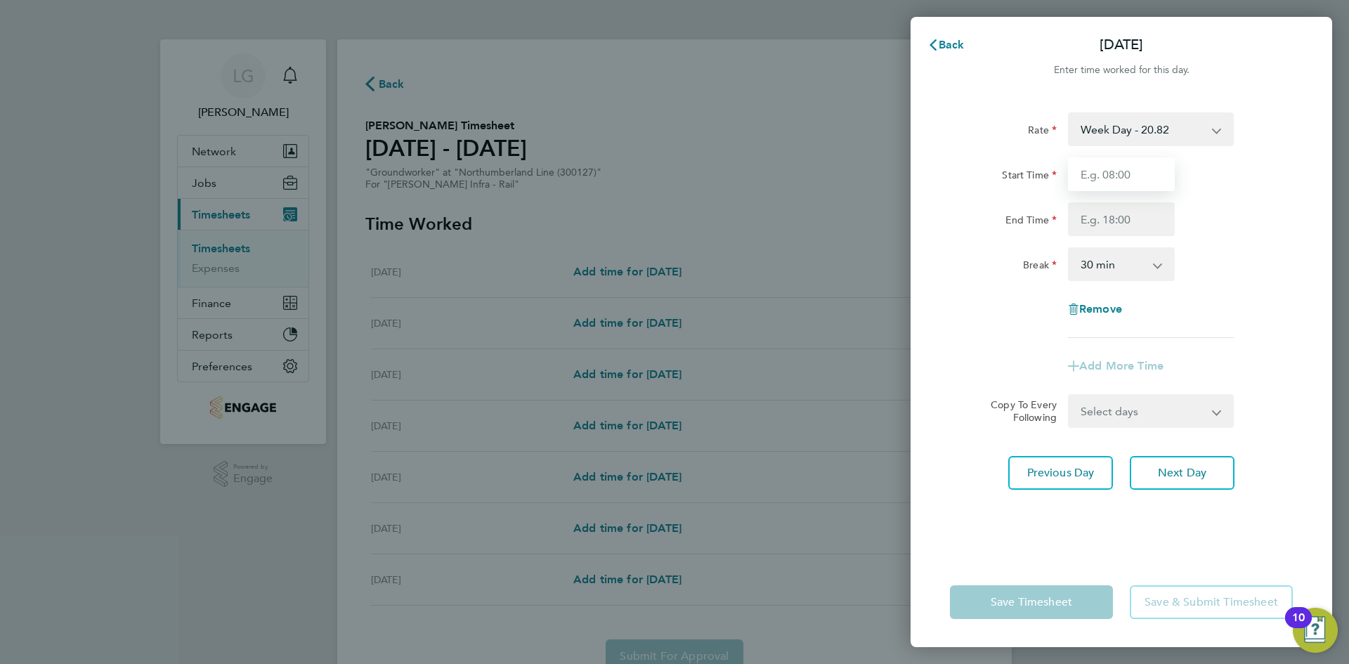
click at [1118, 178] on input "Start Time" at bounding box center [1121, 174] width 107 height 34
type input "07:30"
click at [1117, 219] on input "End Time" at bounding box center [1121, 219] width 107 height 34
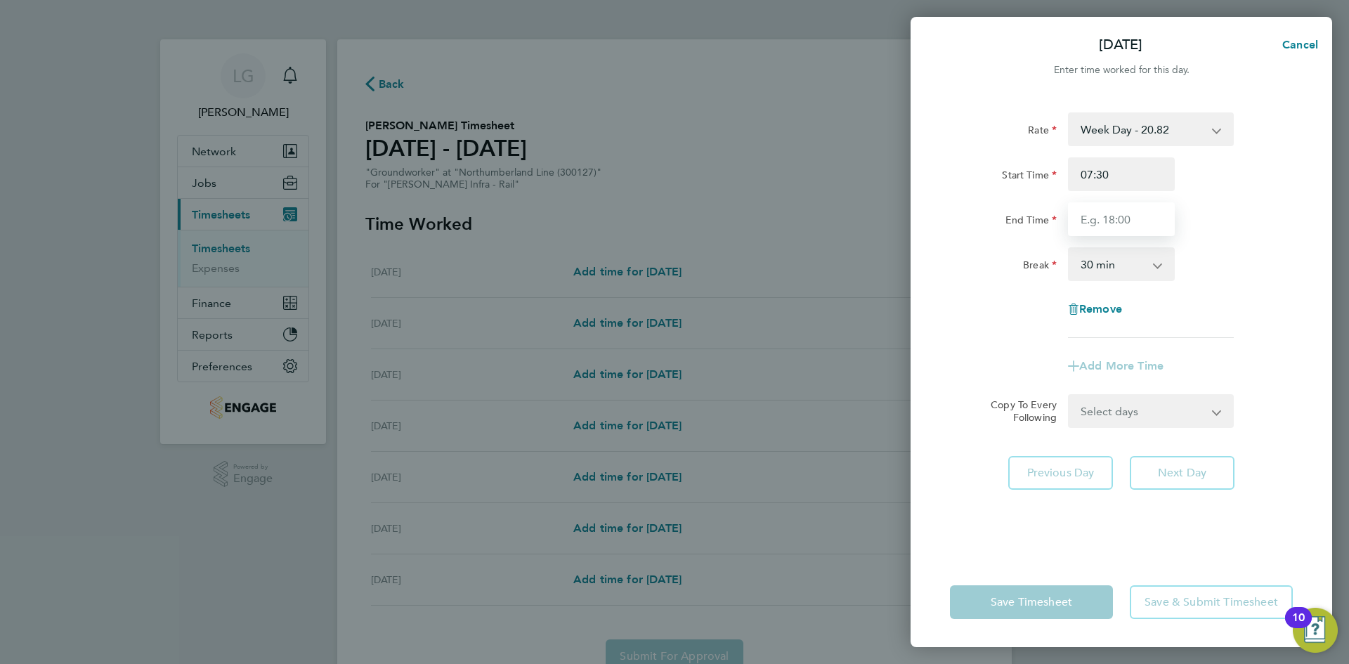
type input "17:30"
click at [1277, 233] on div "End Time 17:30" at bounding box center [1122, 219] width 354 height 34
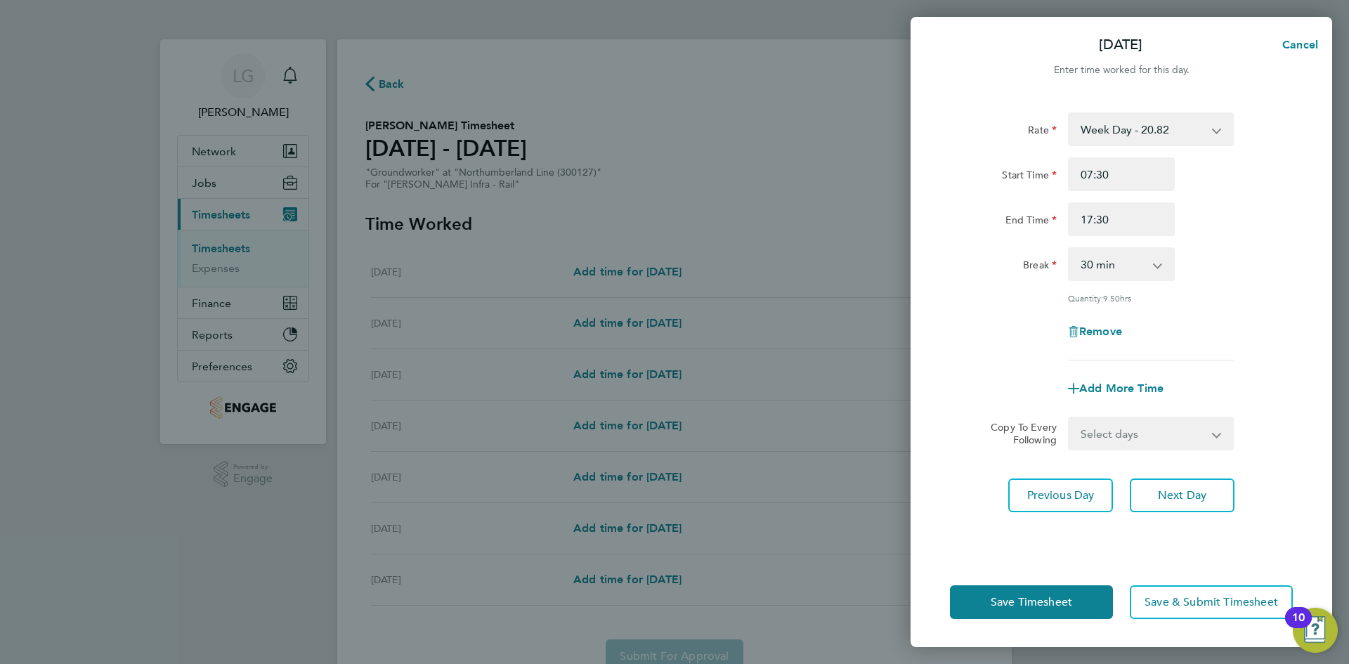
drag, startPoint x: 1195, startPoint y: 433, endPoint x: 1188, endPoint y: 436, distance: 8.2
click at [1195, 433] on select "Select days Day Tuesday Wednesday Thursday Friday" at bounding box center [1144, 433] width 148 height 31
select select "DAY"
click at [1070, 418] on select "Select days Day Tuesday Wednesday Thursday Friday" at bounding box center [1144, 433] width 148 height 31
select select "2025-08-08"
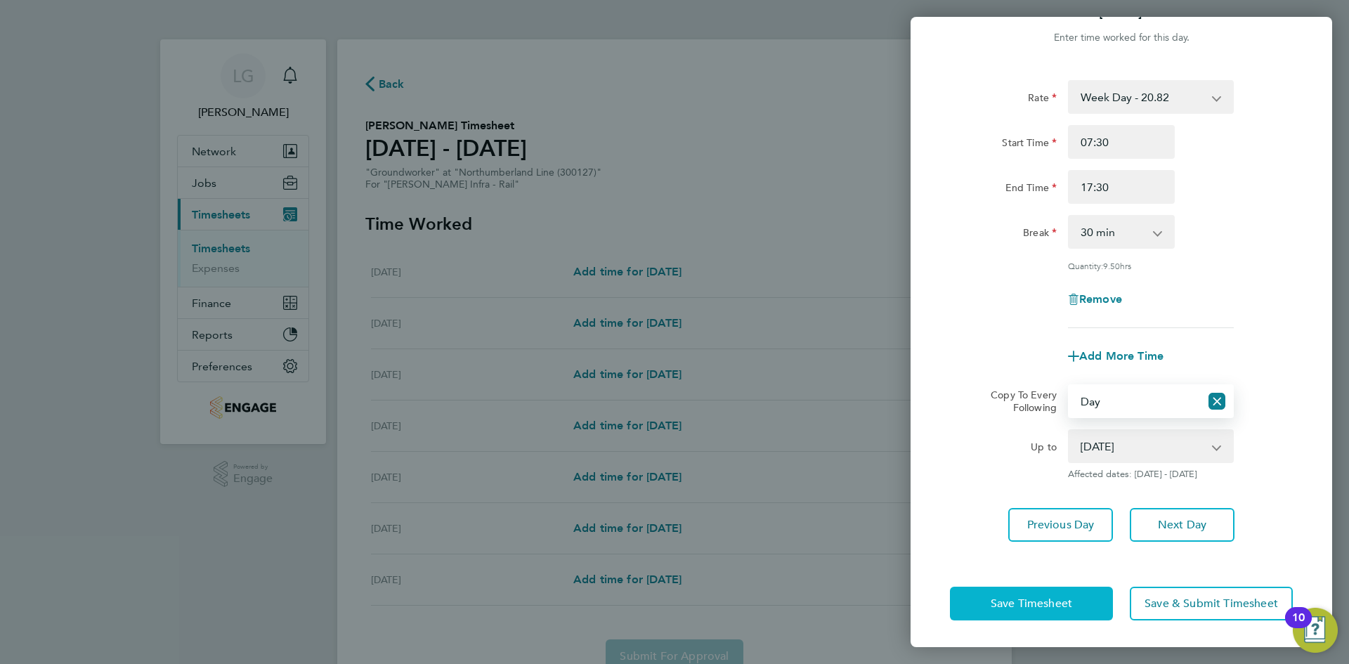
click at [1059, 602] on span "Save Timesheet" at bounding box center [1032, 604] width 82 height 14
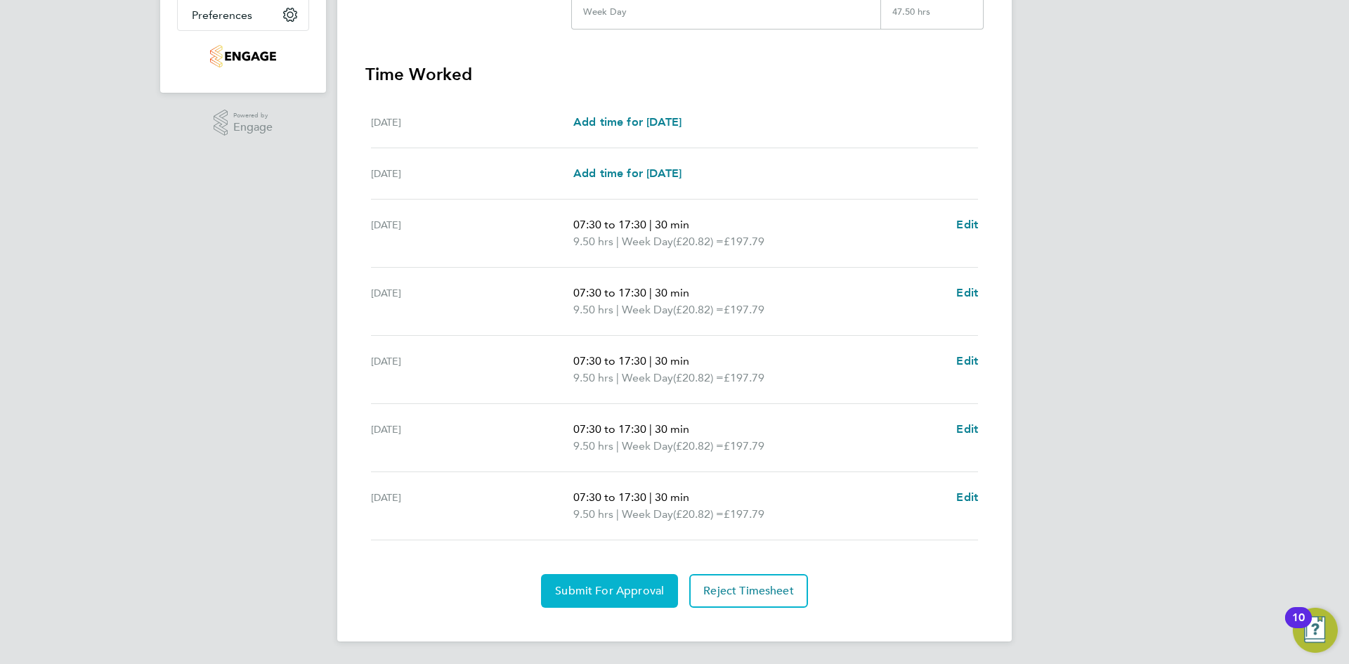
click at [623, 590] on span "Submit For Approval" at bounding box center [609, 591] width 109 height 14
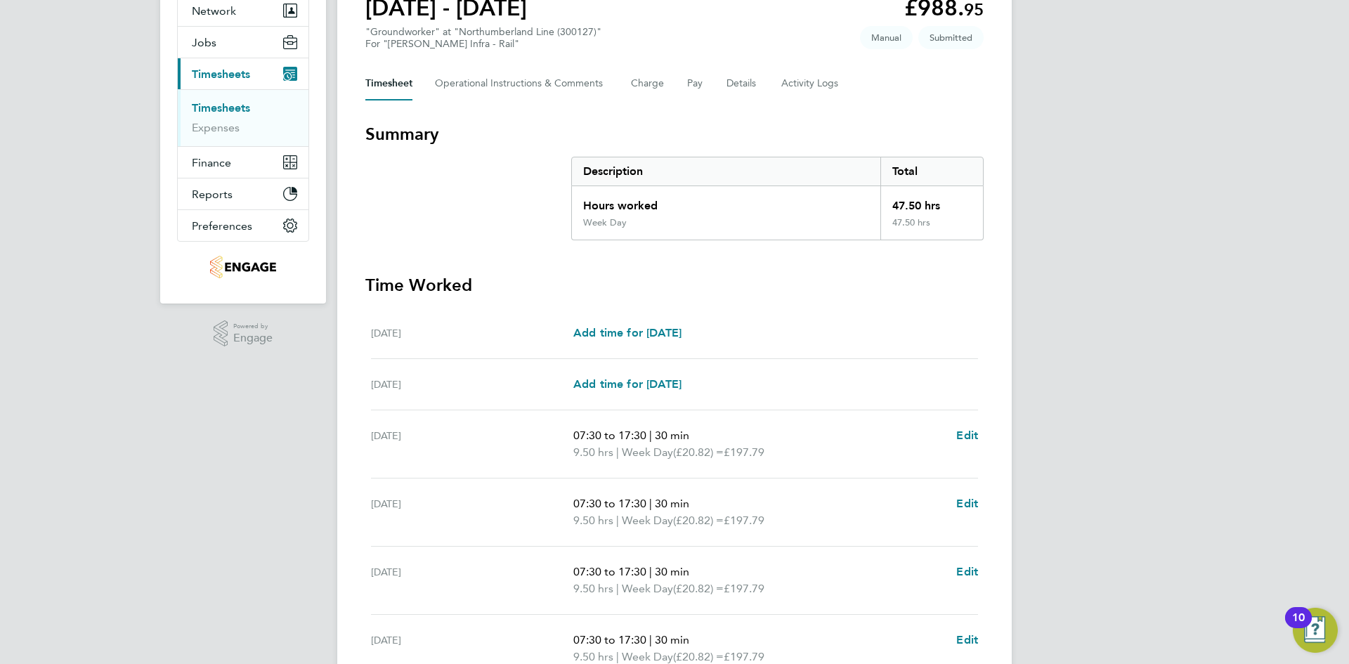
click at [227, 106] on link "Timesheets" at bounding box center [221, 107] width 58 height 13
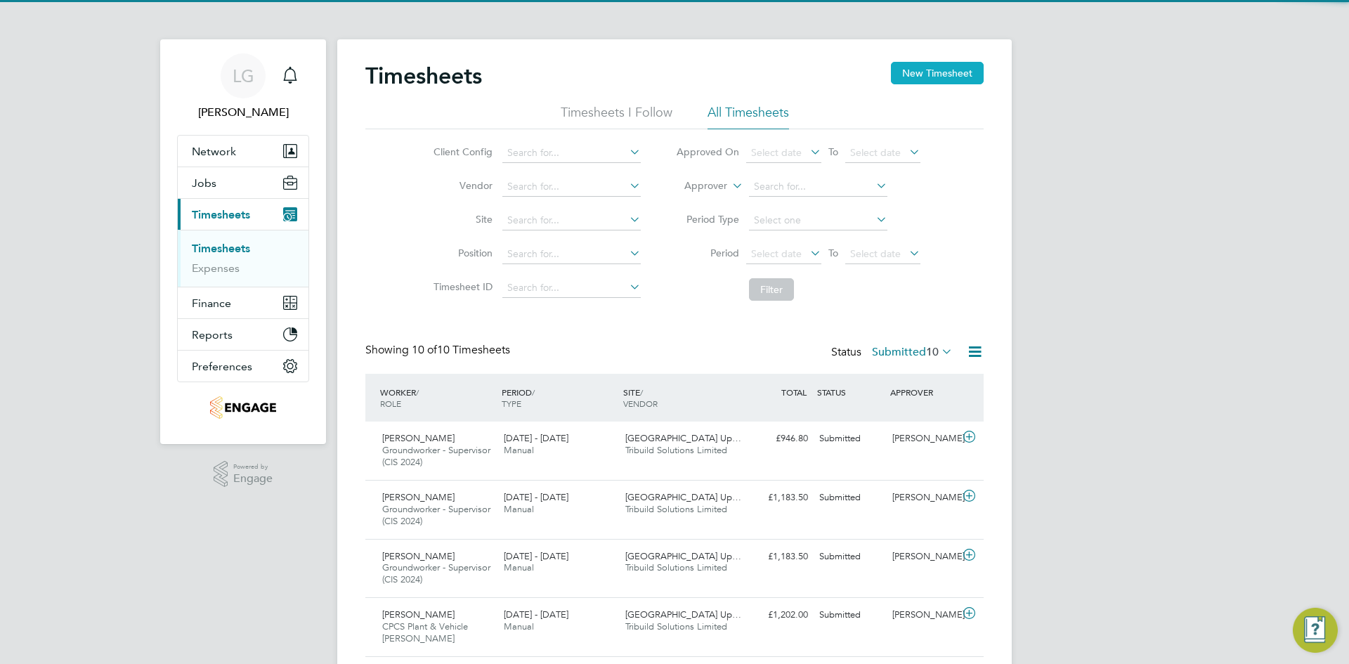
click at [919, 72] on button "New Timesheet" at bounding box center [937, 73] width 93 height 22
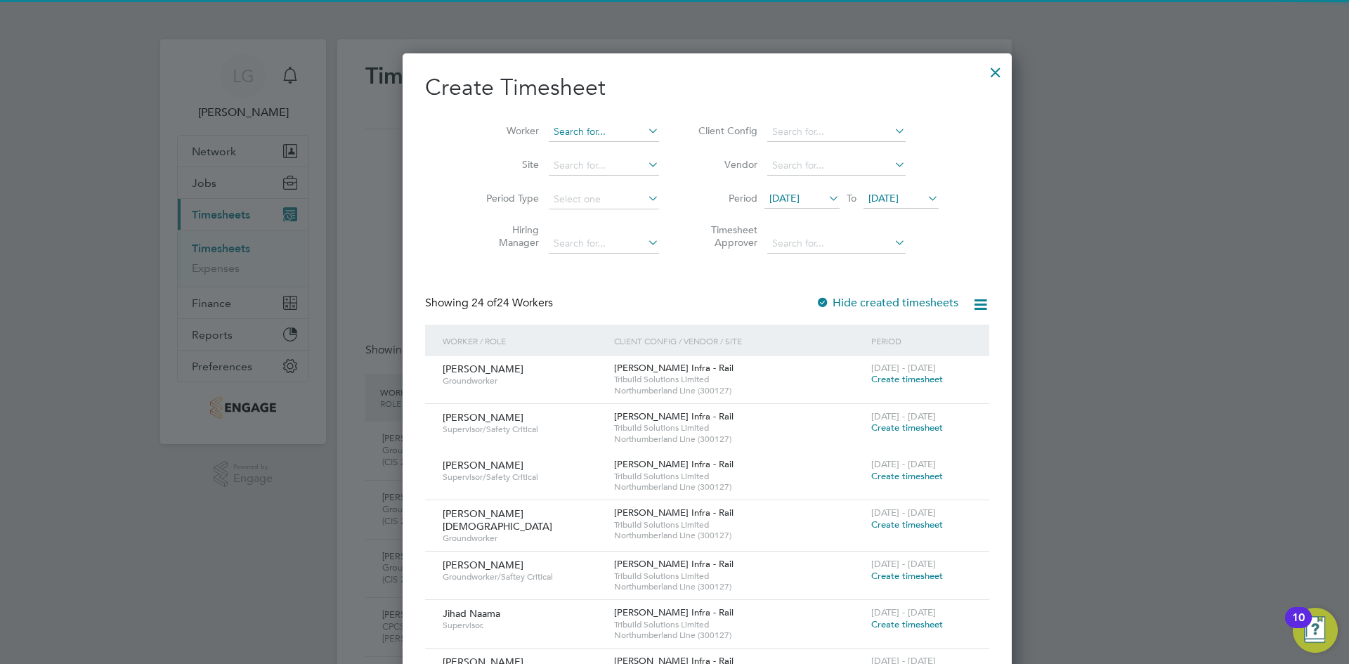
click at [583, 135] on input at bounding box center [604, 132] width 110 height 20
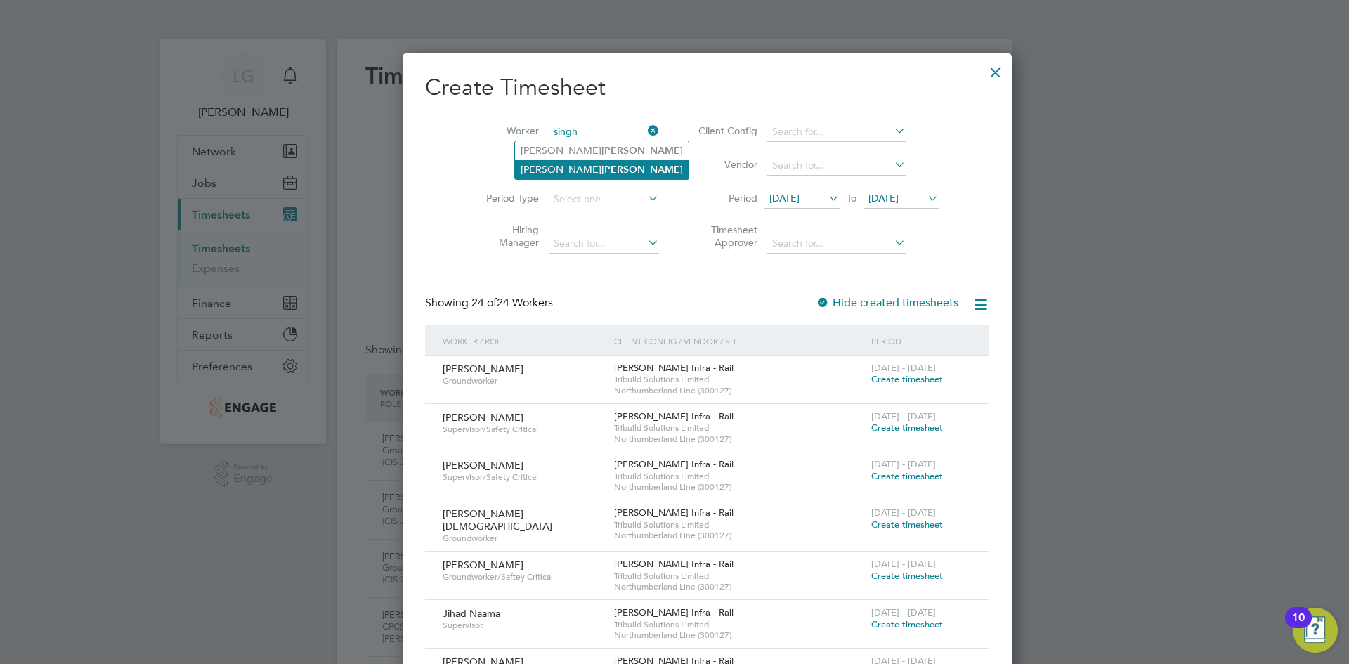
click at [602, 167] on b "Singh" at bounding box center [643, 170] width 82 height 12
type input "Gurjeet Singh"
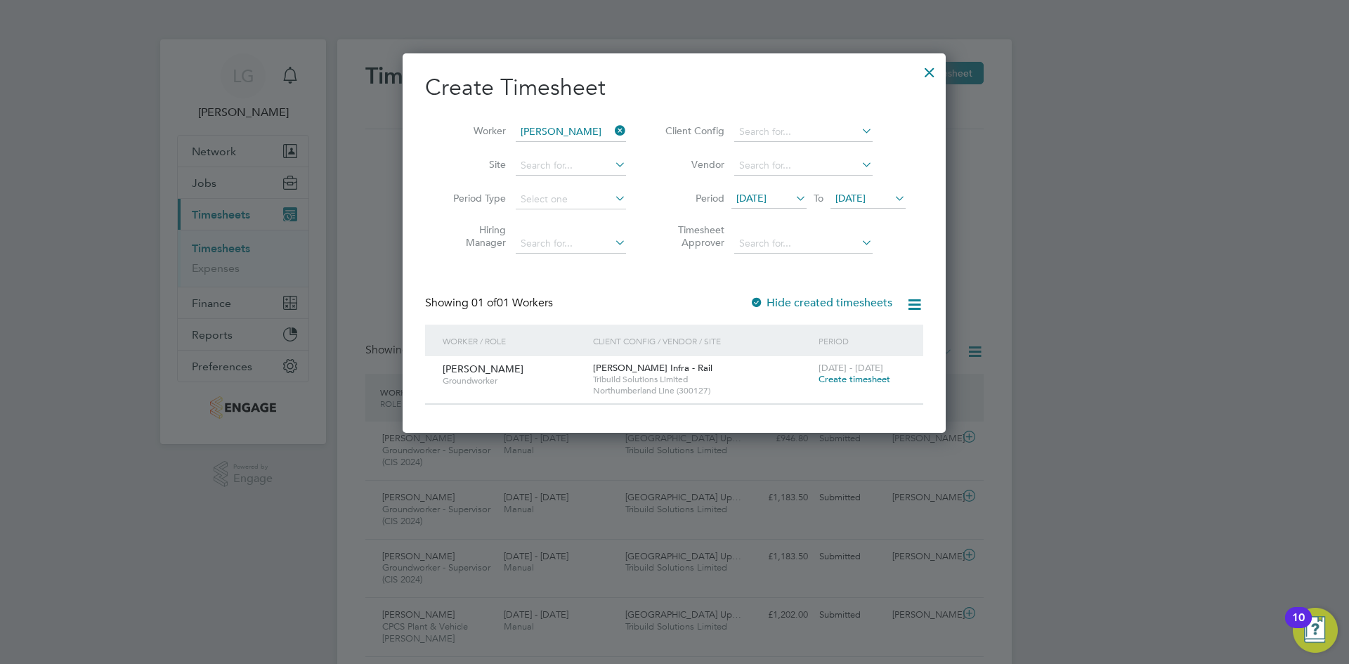
click at [864, 382] on span "Create timesheet" at bounding box center [855, 379] width 72 height 12
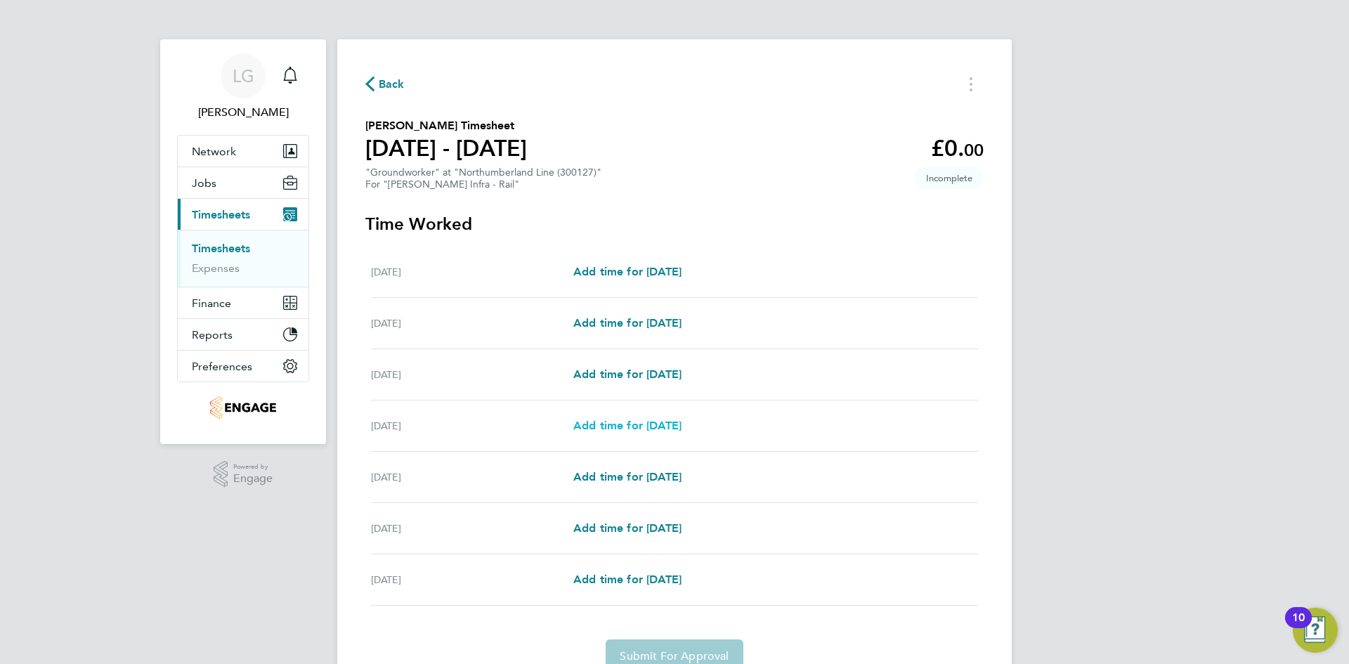
click at [618, 425] on span "Add time for Tue 05 Aug" at bounding box center [627, 425] width 108 height 13
select select "30"
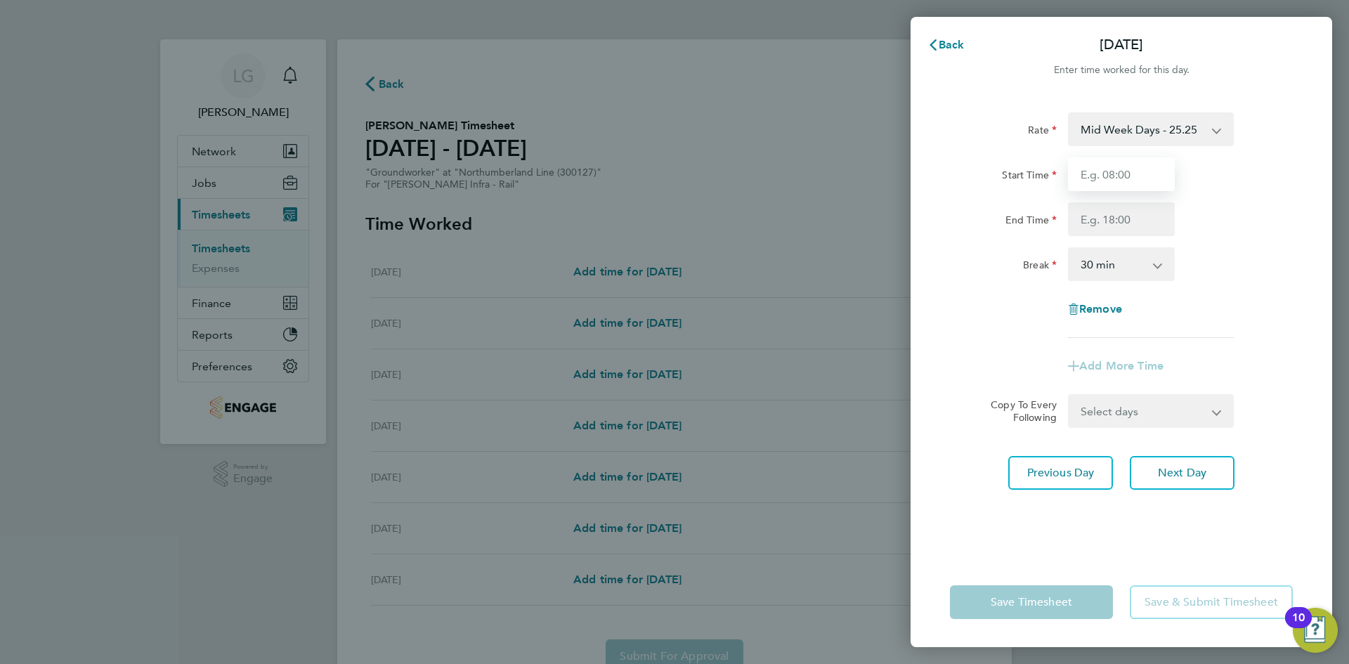
click at [1105, 178] on input "Start Time" at bounding box center [1121, 174] width 107 height 34
type input "07:30"
click at [1122, 216] on input "End Time" at bounding box center [1121, 219] width 107 height 34
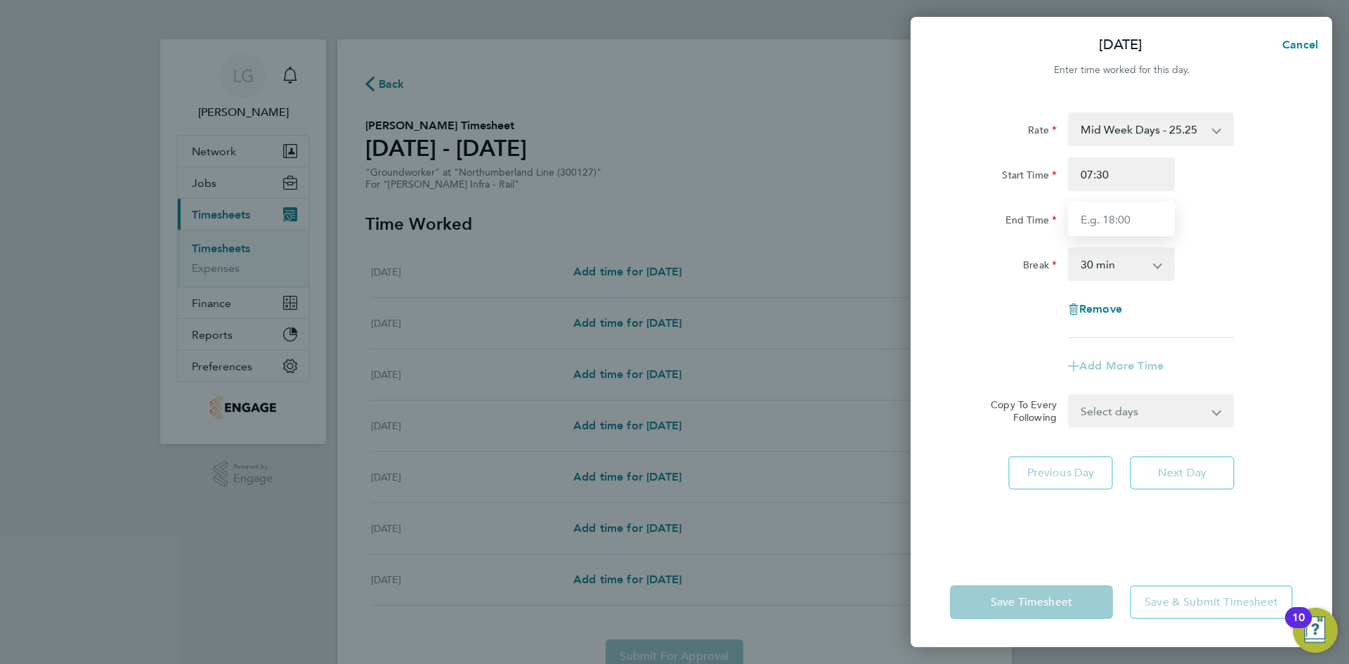
type input "17:30"
click at [1229, 223] on div "End Time 17:30" at bounding box center [1122, 219] width 354 height 34
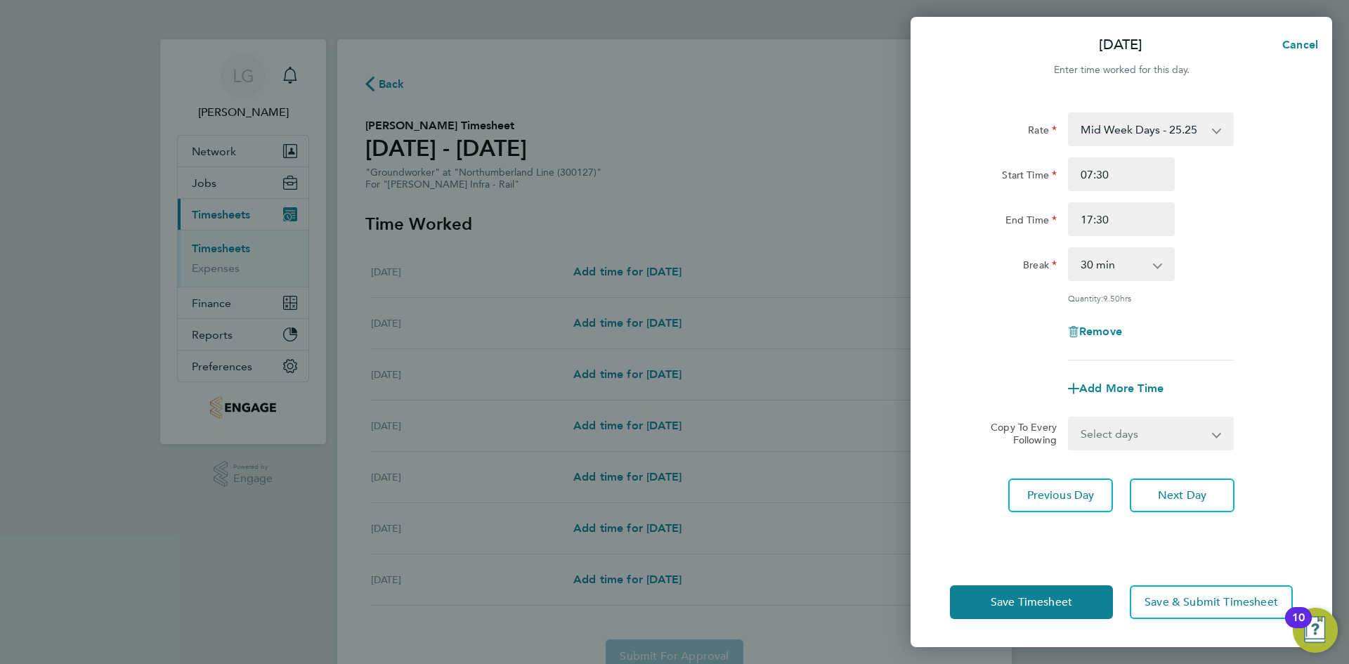
click at [1162, 432] on select "Select days Day [DATE] [DATE] [DATE]" at bounding box center [1144, 433] width 148 height 31
select select "DAY"
click at [1070, 418] on select "Select days Day [DATE] [DATE] [DATE]" at bounding box center [1144, 433] width 148 height 31
select select "[DATE]"
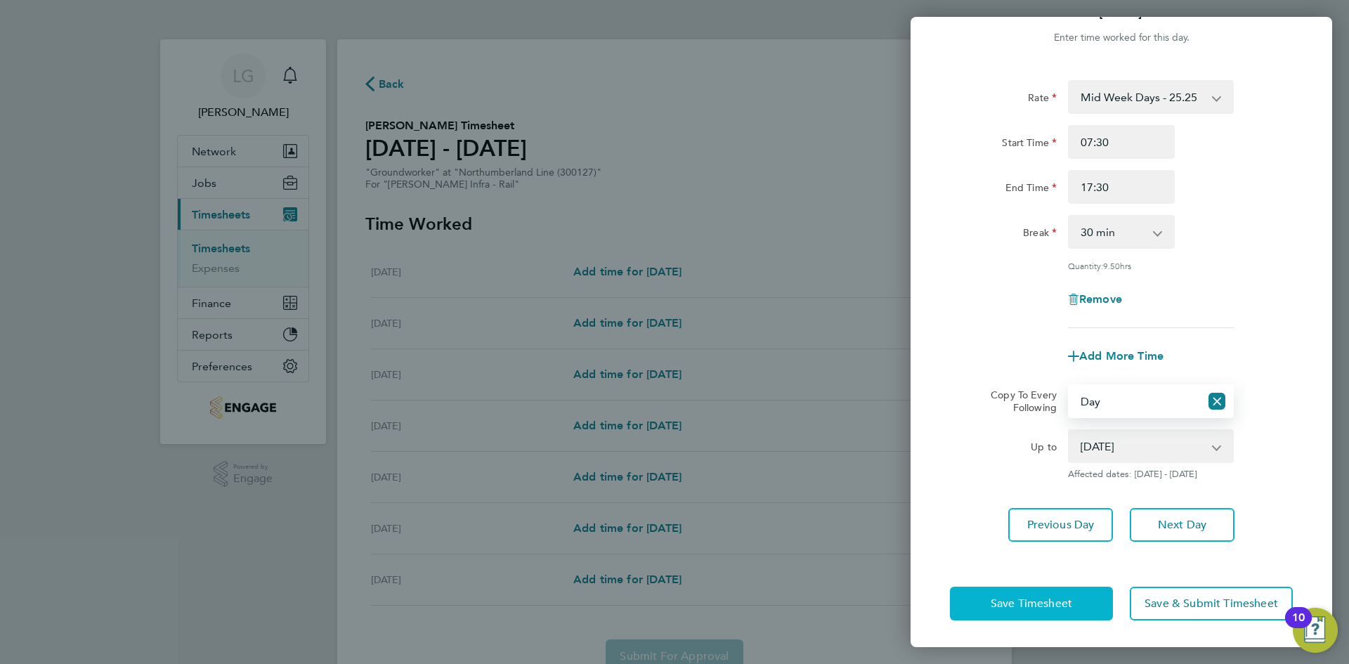
click at [1036, 606] on span "Save Timesheet" at bounding box center [1032, 604] width 82 height 14
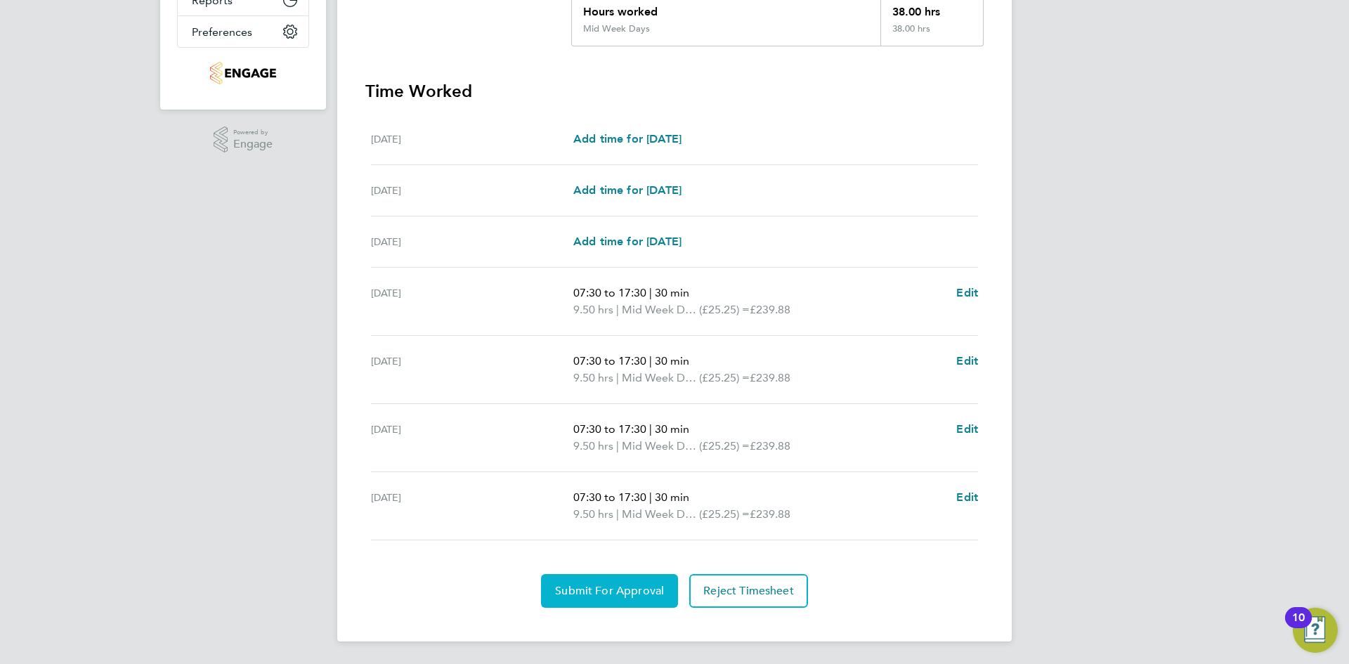
click at [628, 583] on button "Submit For Approval" at bounding box center [609, 591] width 137 height 34
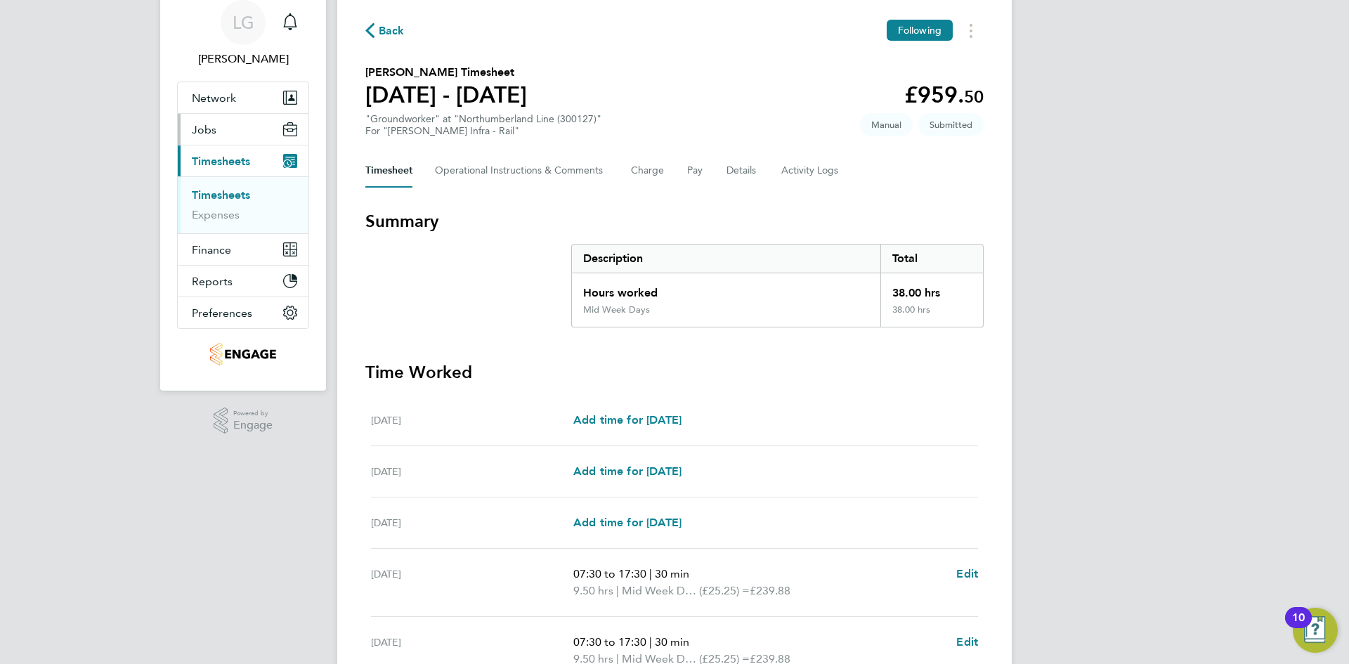
drag, startPoint x: 230, startPoint y: 199, endPoint x: 297, endPoint y: 169, distance: 73.6
click at [230, 199] on link "Timesheets" at bounding box center [221, 194] width 58 height 13
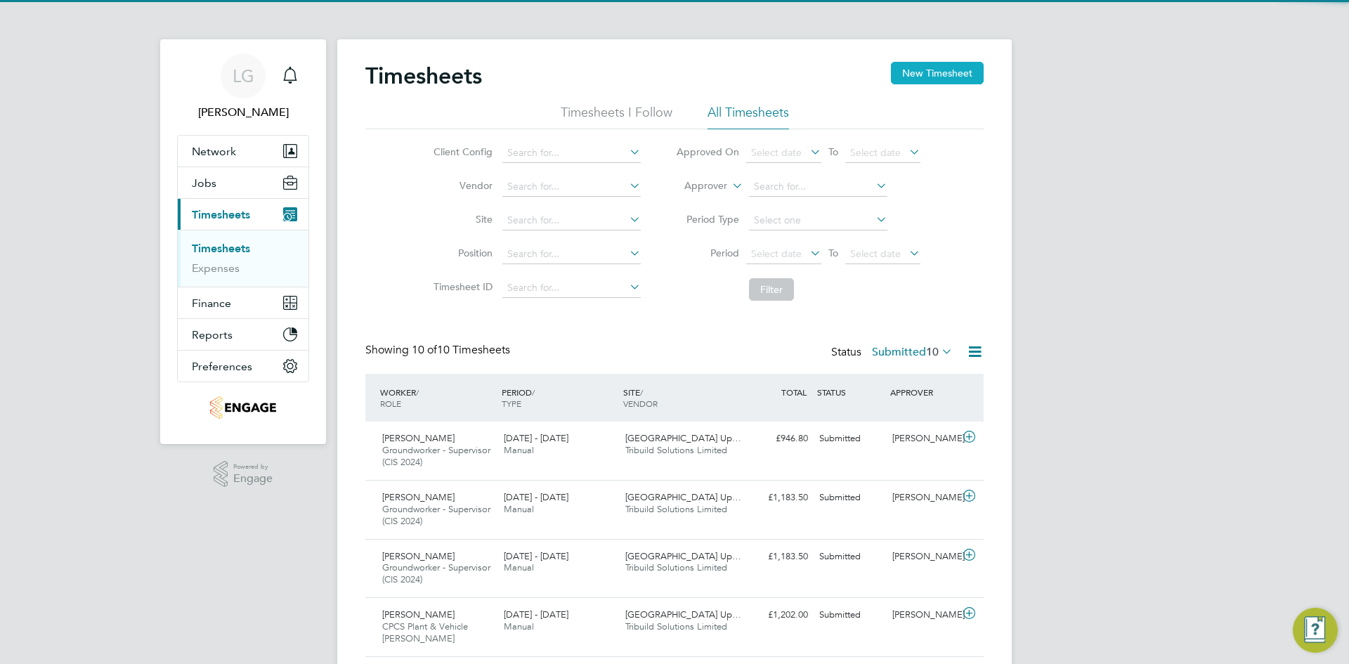
click at [926, 71] on button "New Timesheet" at bounding box center [937, 73] width 93 height 22
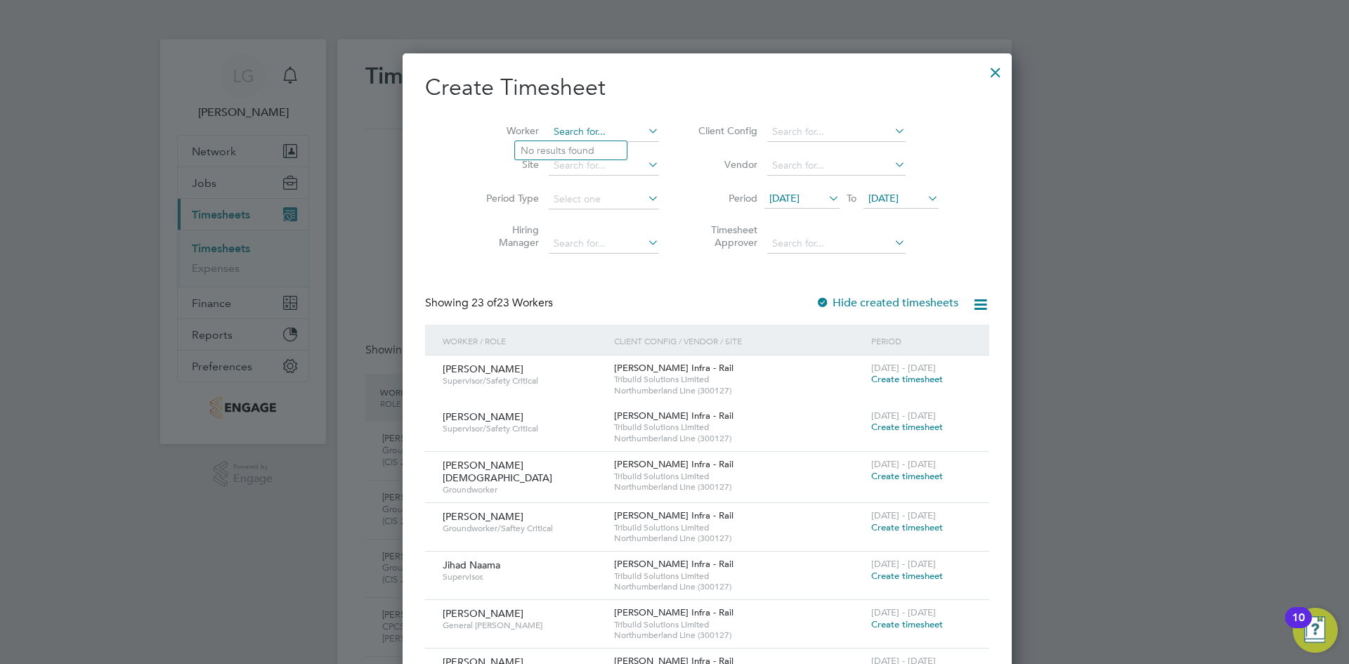
click at [595, 136] on input at bounding box center [604, 132] width 110 height 20
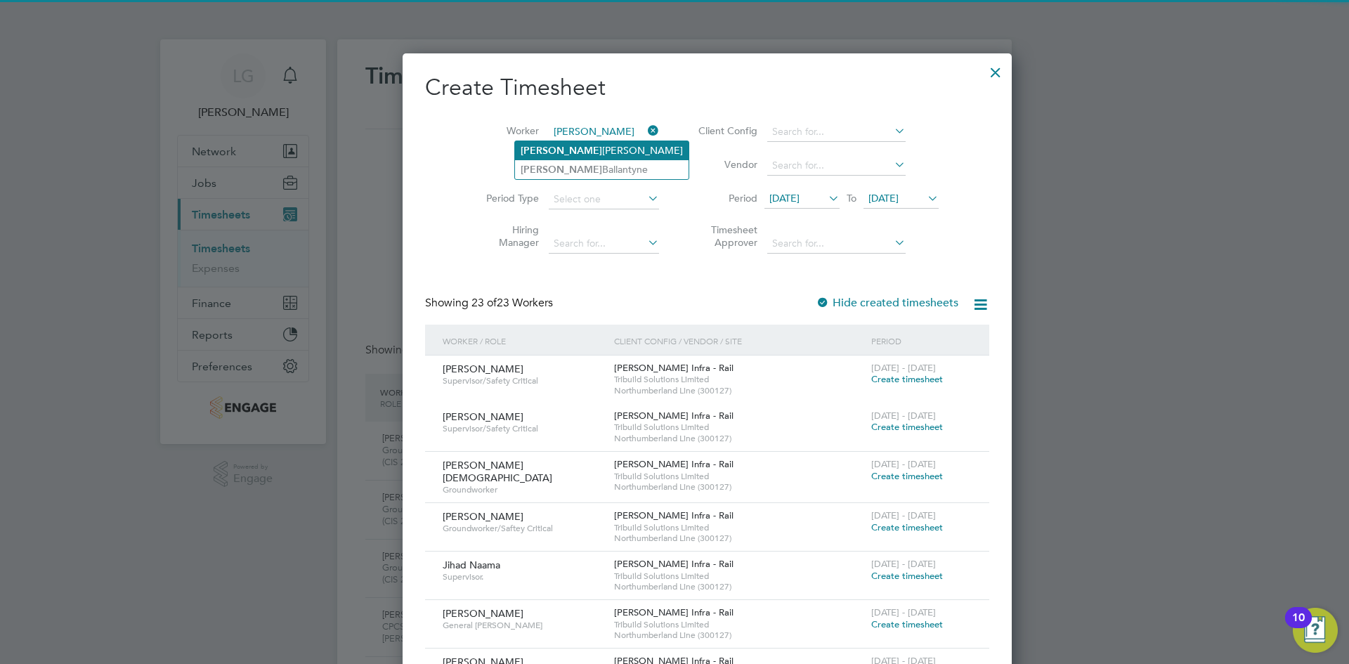
click at [593, 154] on li "Liam Hetherington" at bounding box center [602, 150] width 174 height 19
type input "[PERSON_NAME]"
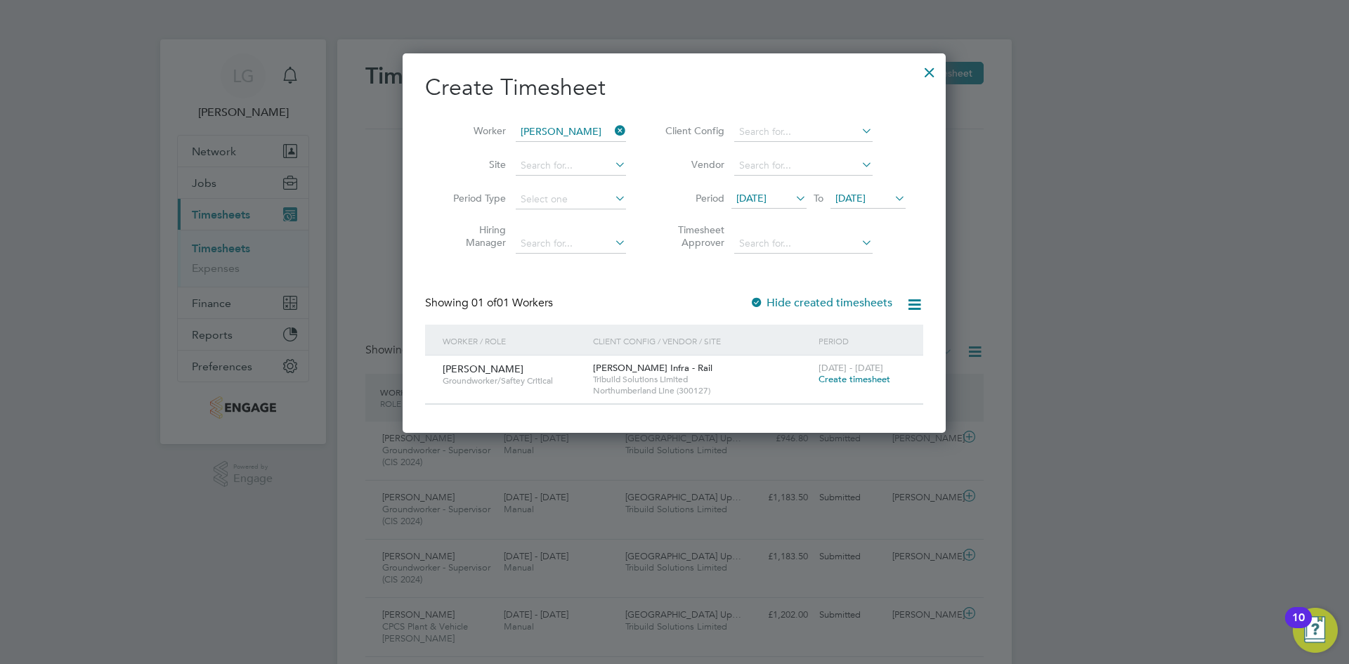
click at [842, 380] on span "Create timesheet" at bounding box center [855, 379] width 72 height 12
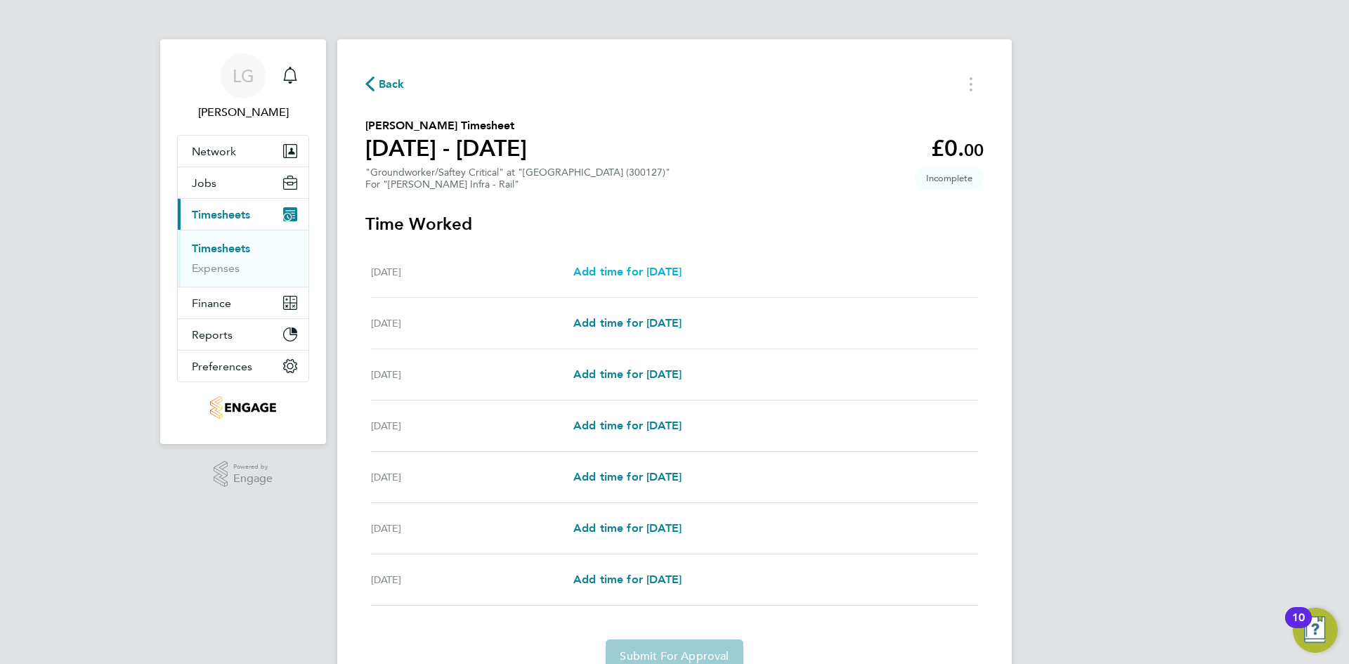
click at [662, 268] on span "Add time for Sat 02 Aug" at bounding box center [627, 271] width 108 height 13
select select "30"
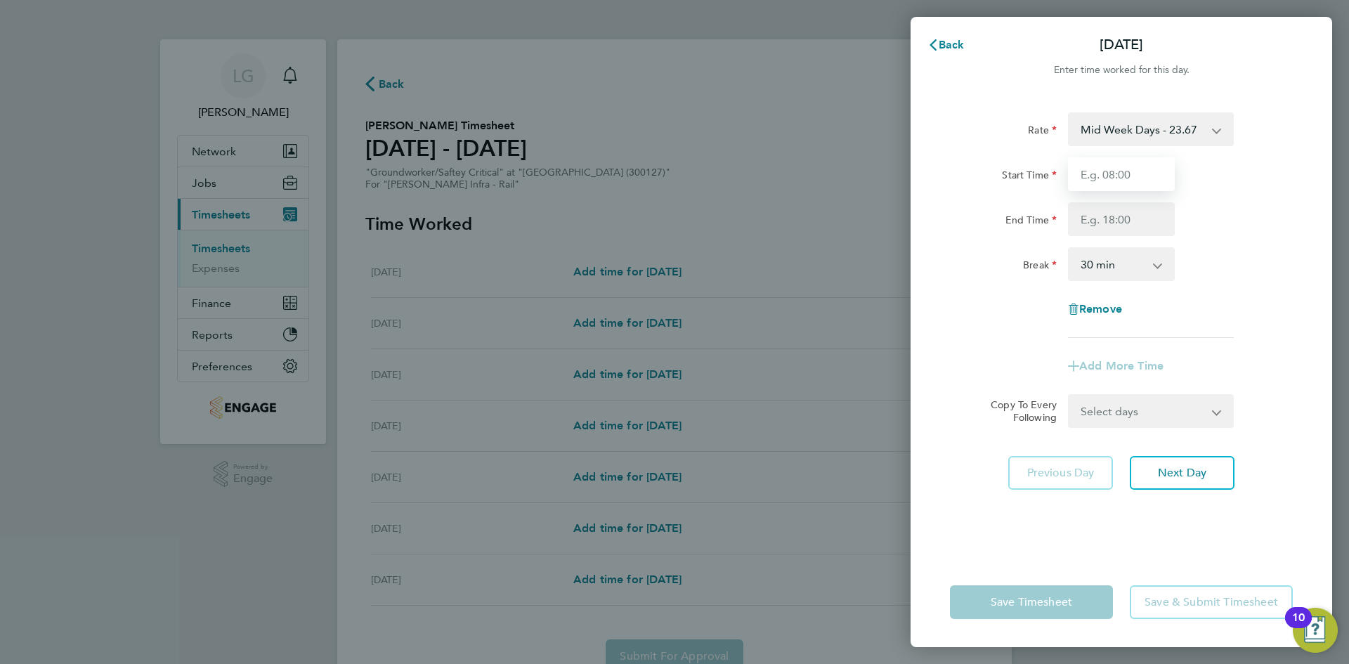
click at [1098, 172] on input "Start Time" at bounding box center [1121, 174] width 107 height 34
type input "07:30"
drag, startPoint x: 1106, startPoint y: 216, endPoint x: 1117, endPoint y: 219, distance: 10.9
click at [1106, 216] on input "End Time" at bounding box center [1121, 219] width 107 height 34
click at [1132, 139] on select "Mid Week Days - 23.67 Bank Holidays - 35.50 Mid Week Night - 27.22 Weekend - 30…" at bounding box center [1143, 129] width 146 height 31
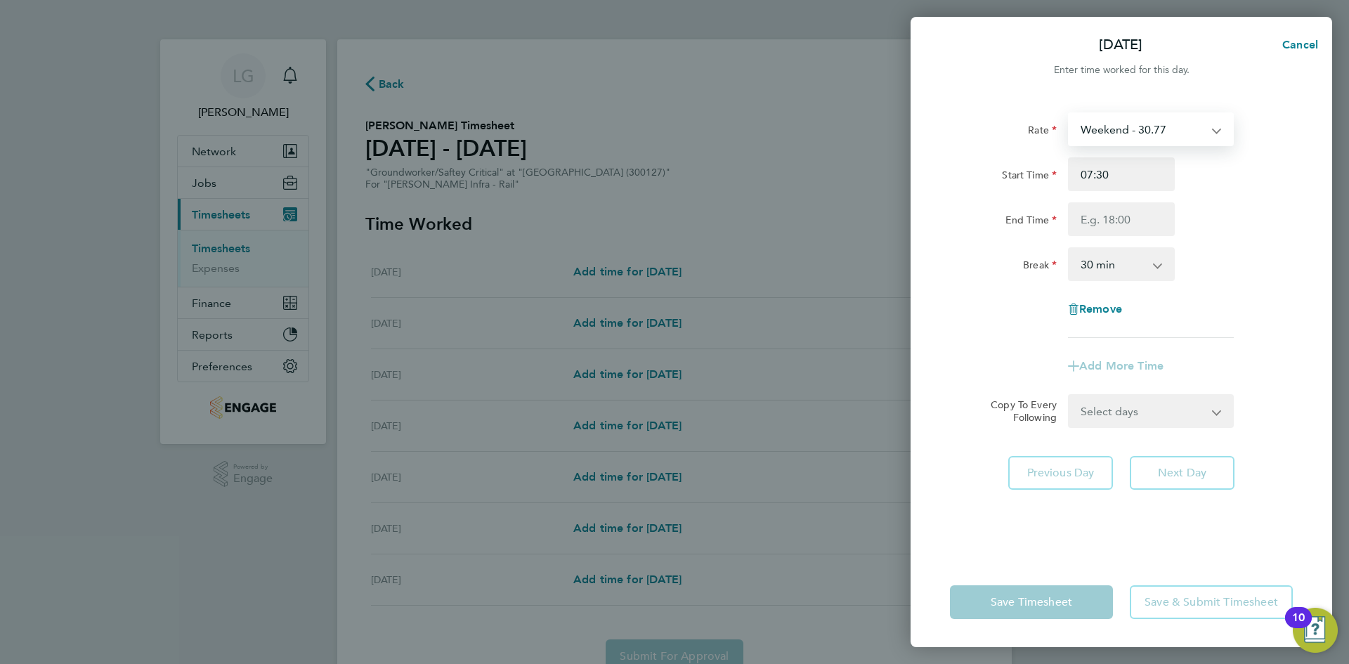
select select "30"
click at [1117, 178] on input "Start Time" at bounding box center [1121, 174] width 107 height 34
type input "07:30"
click at [1110, 228] on input "End Time" at bounding box center [1121, 219] width 107 height 34
type input "17:30"
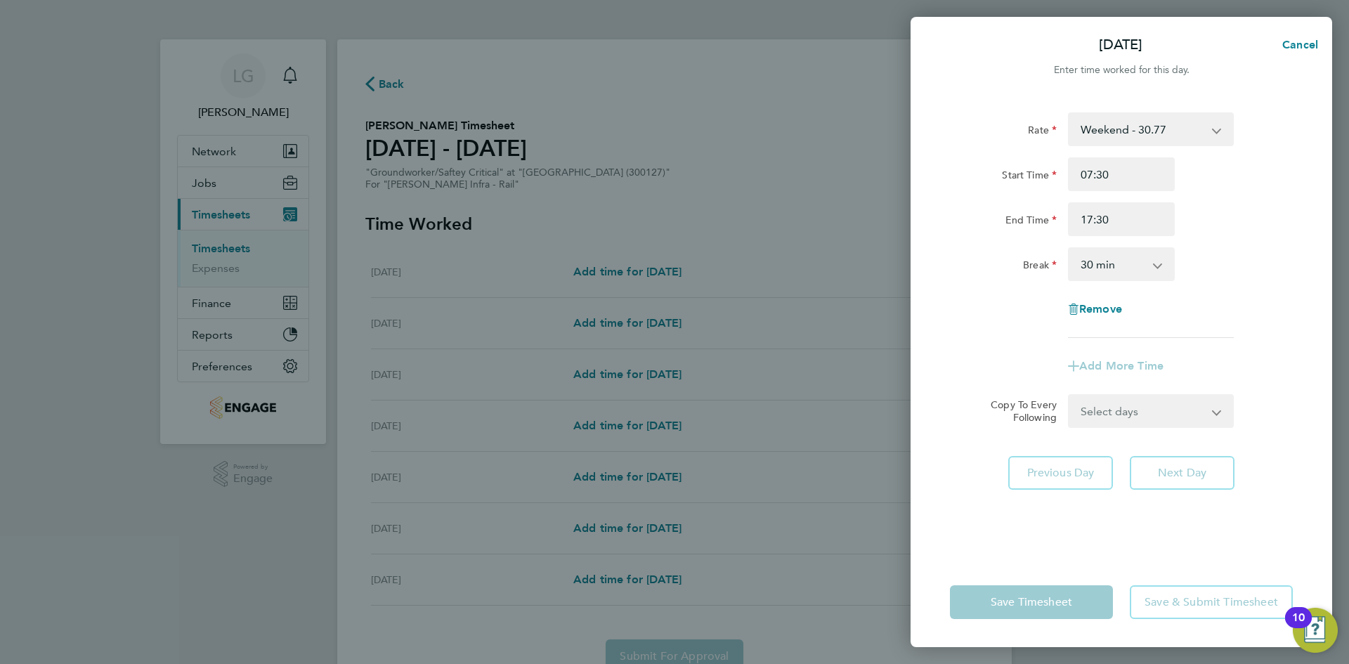
click at [1215, 219] on div "End Time 17:30" at bounding box center [1122, 219] width 354 height 34
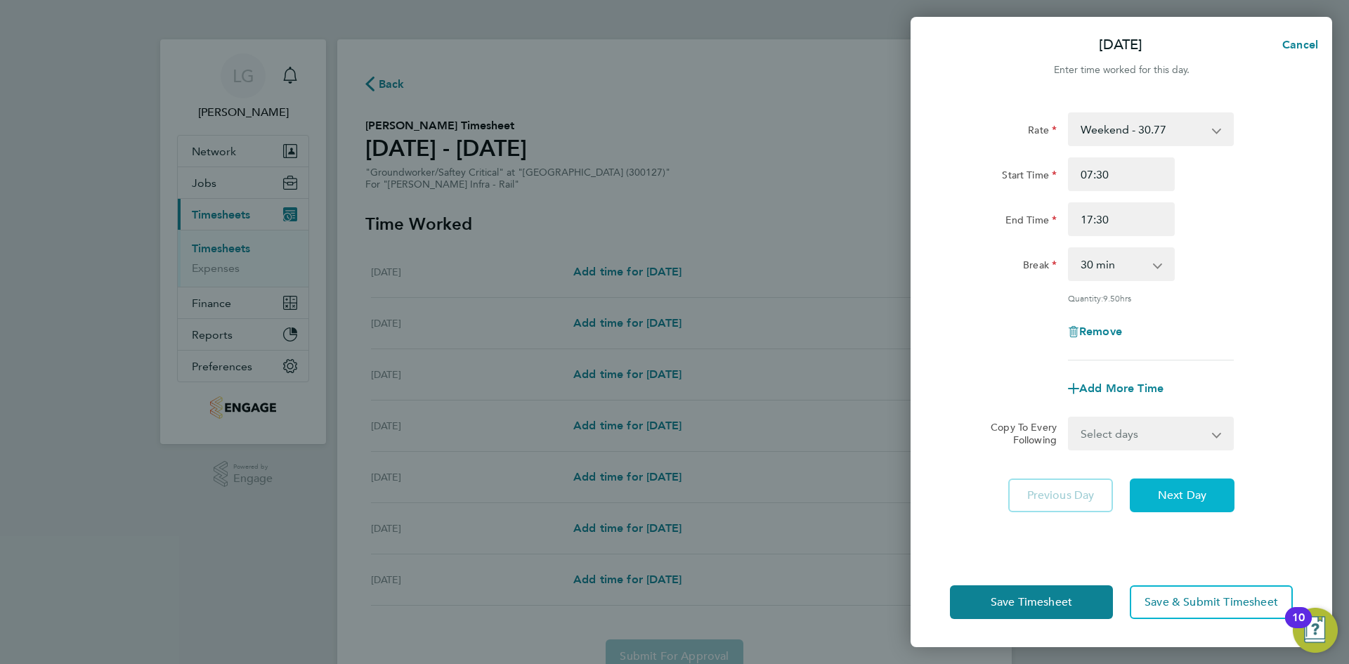
click at [1209, 498] on button "Next Day" at bounding box center [1182, 496] width 105 height 34
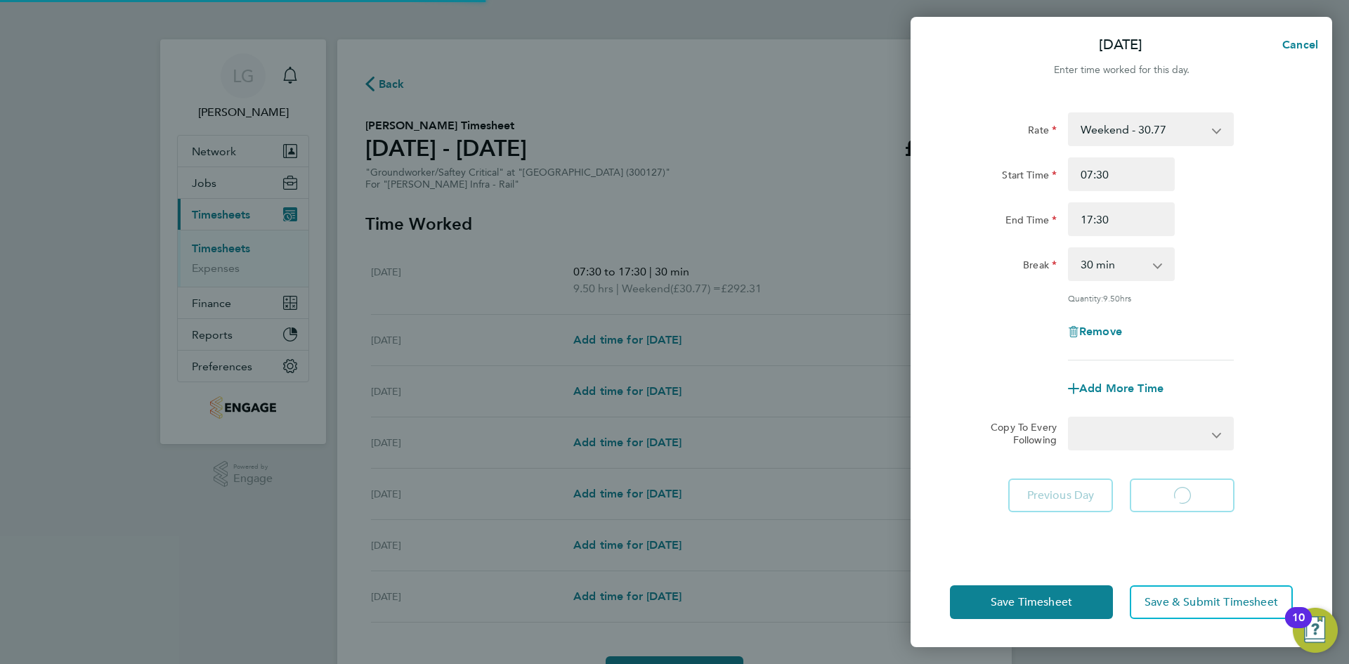
select select "30"
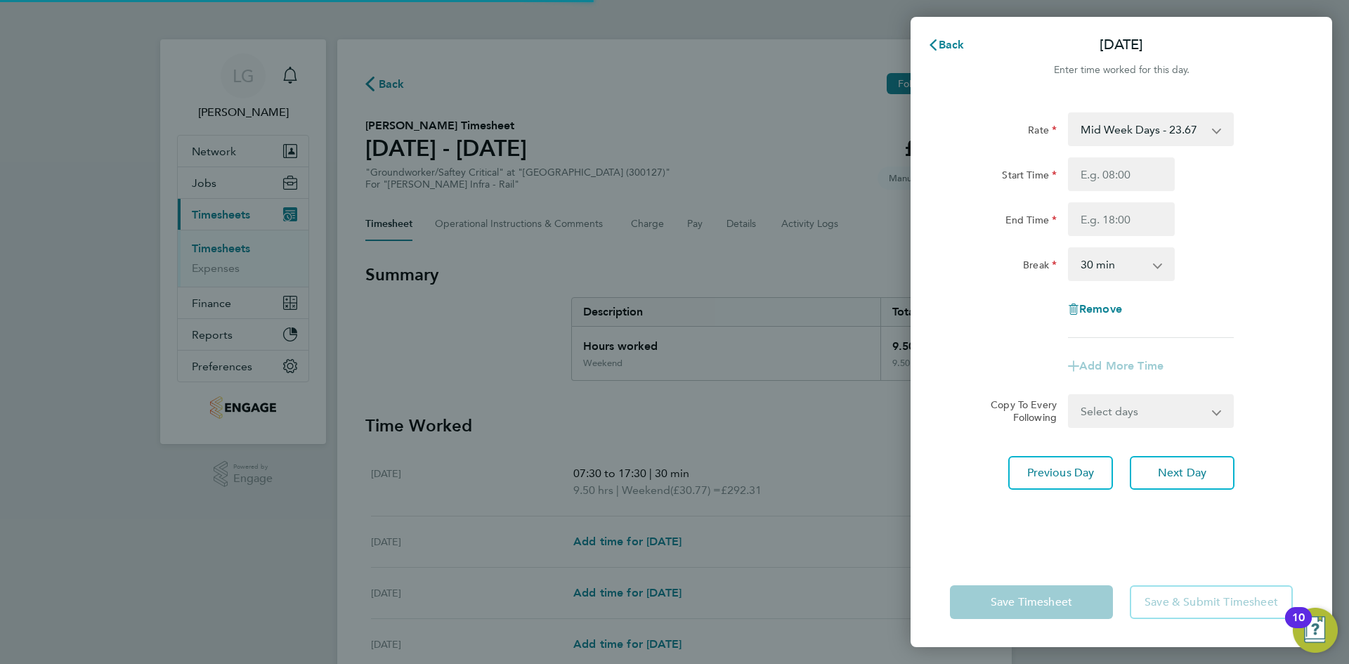
click at [1180, 490] on div "Rate Mid Week Days - 23.67 Bank Holidays - 35.50 Mid Week Night - 27.22 Weekend…" at bounding box center [1122, 327] width 422 height 462
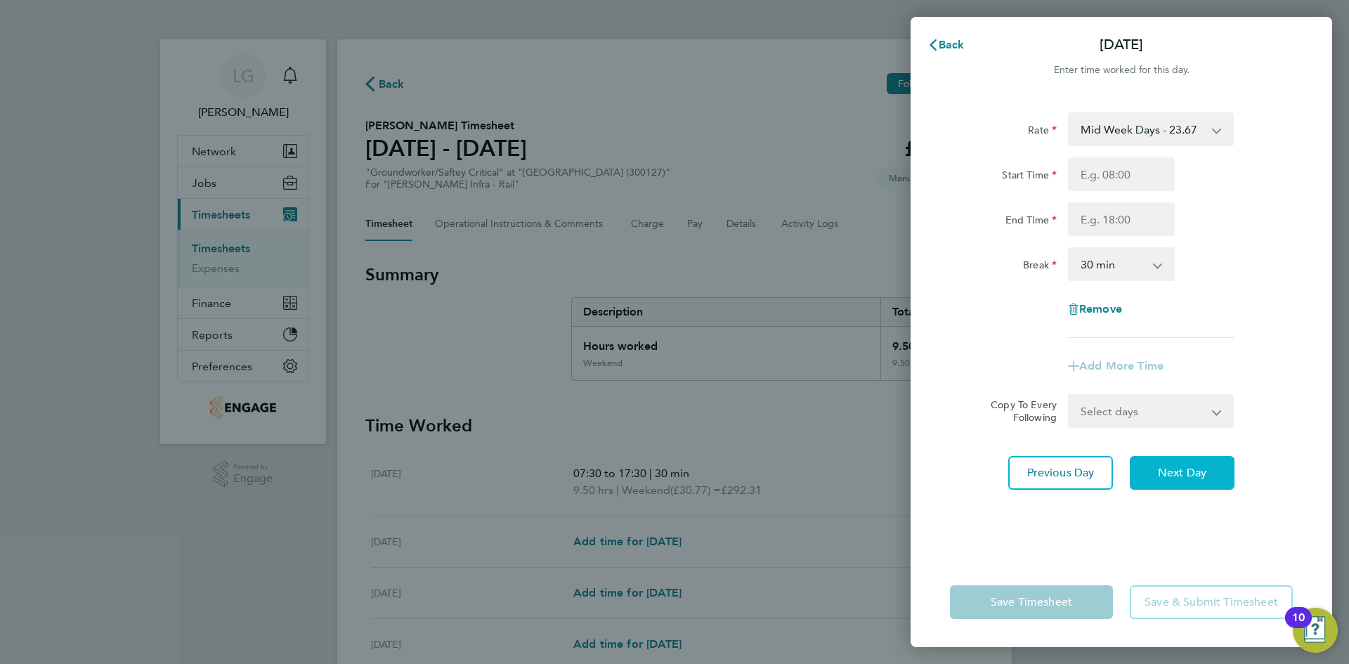
click at [1184, 467] on span "Next Day" at bounding box center [1182, 473] width 48 height 14
select select "30"
click at [1148, 127] on select "Mid Week Days - 23.67 Bank Holidays - 35.50 Mid Week Night - 27.22 Weekend - 30…" at bounding box center [1143, 129] width 146 height 31
click at [1121, 178] on input "Start Time" at bounding box center [1121, 174] width 107 height 34
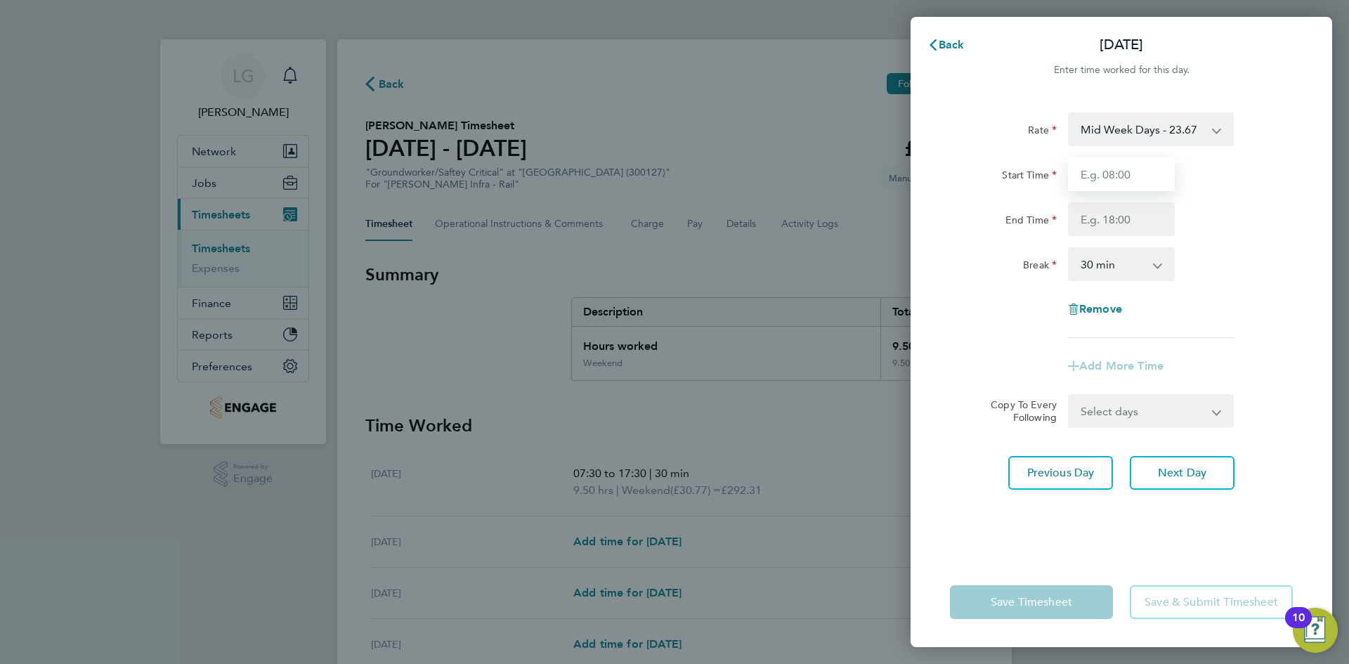
type input "07:30"
click at [1119, 219] on input "End Time" at bounding box center [1121, 219] width 107 height 34
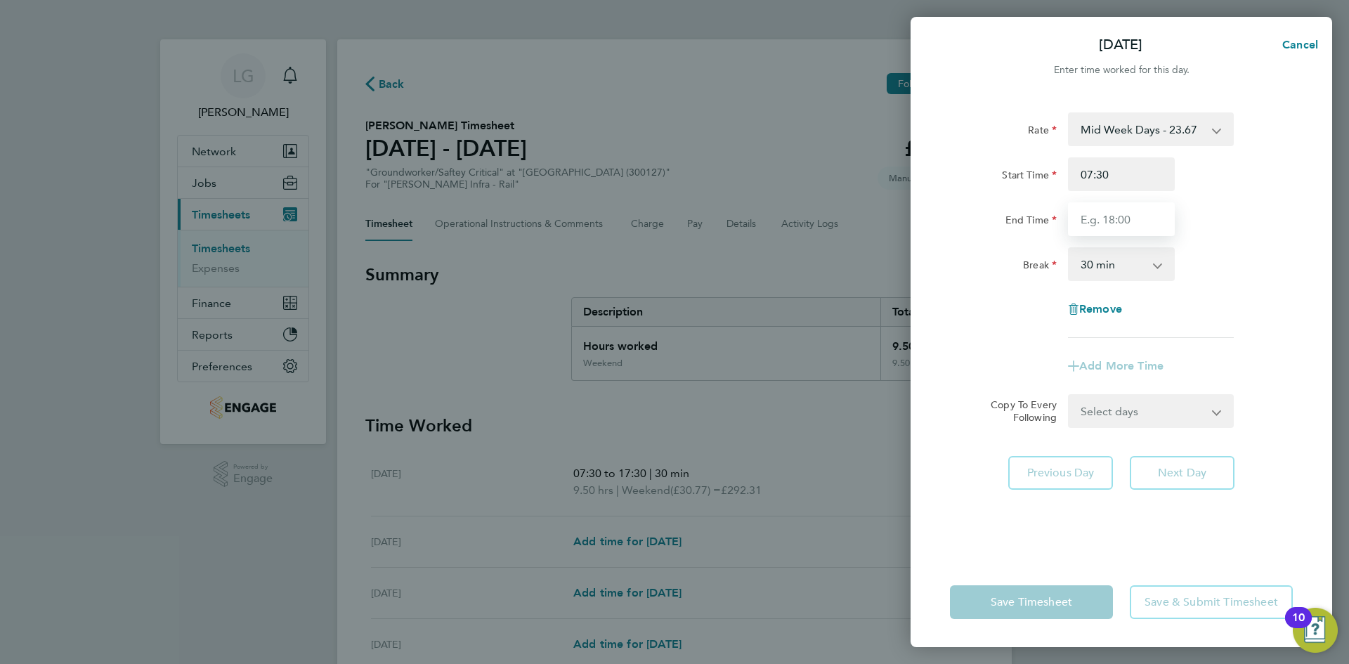
type input "17:30"
click at [999, 289] on div "Rate Mid Week Days - 23.67 Bank Holidays - 35.50 Mid Week Night - 27.22 Weekend…" at bounding box center [1121, 225] width 343 height 226
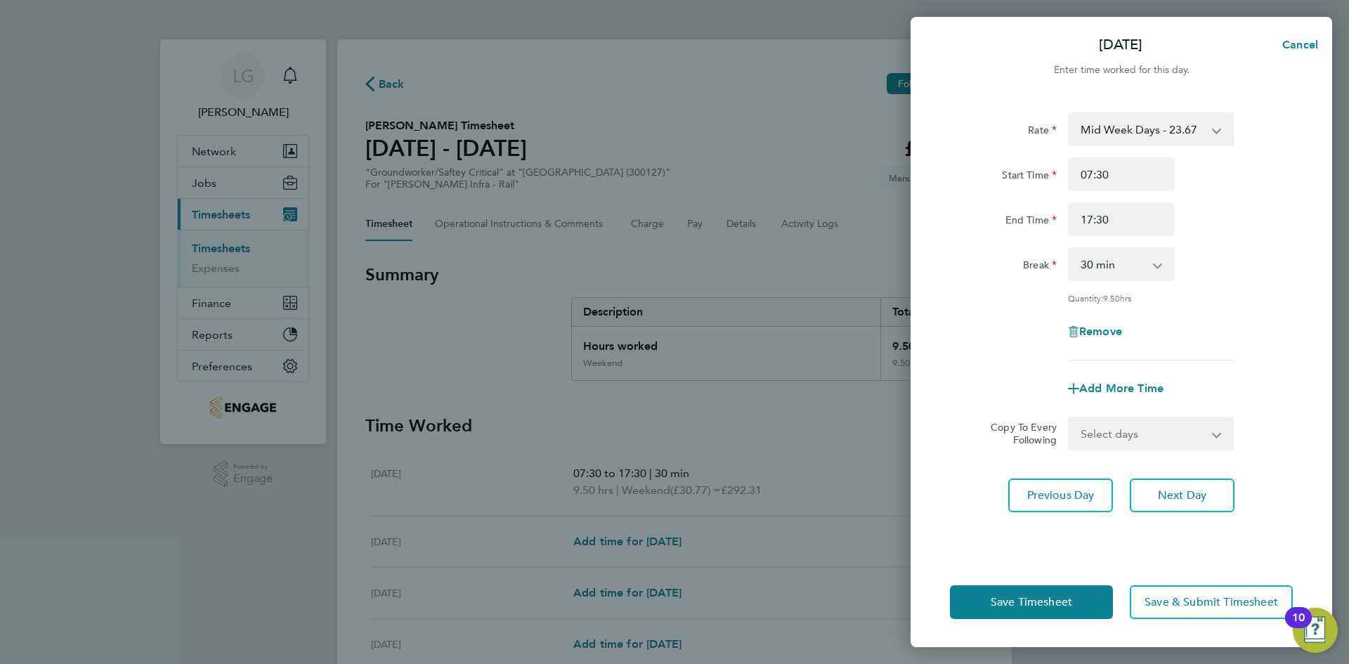
click at [1157, 431] on select "Select days Day [DATE] [DATE] [DATE] [DATE]" at bounding box center [1144, 433] width 148 height 31
select select "DAY"
click at [1070, 418] on select "Select days Day [DATE] [DATE] [DATE] [DATE]" at bounding box center [1144, 433] width 148 height 31
select select "[DATE]"
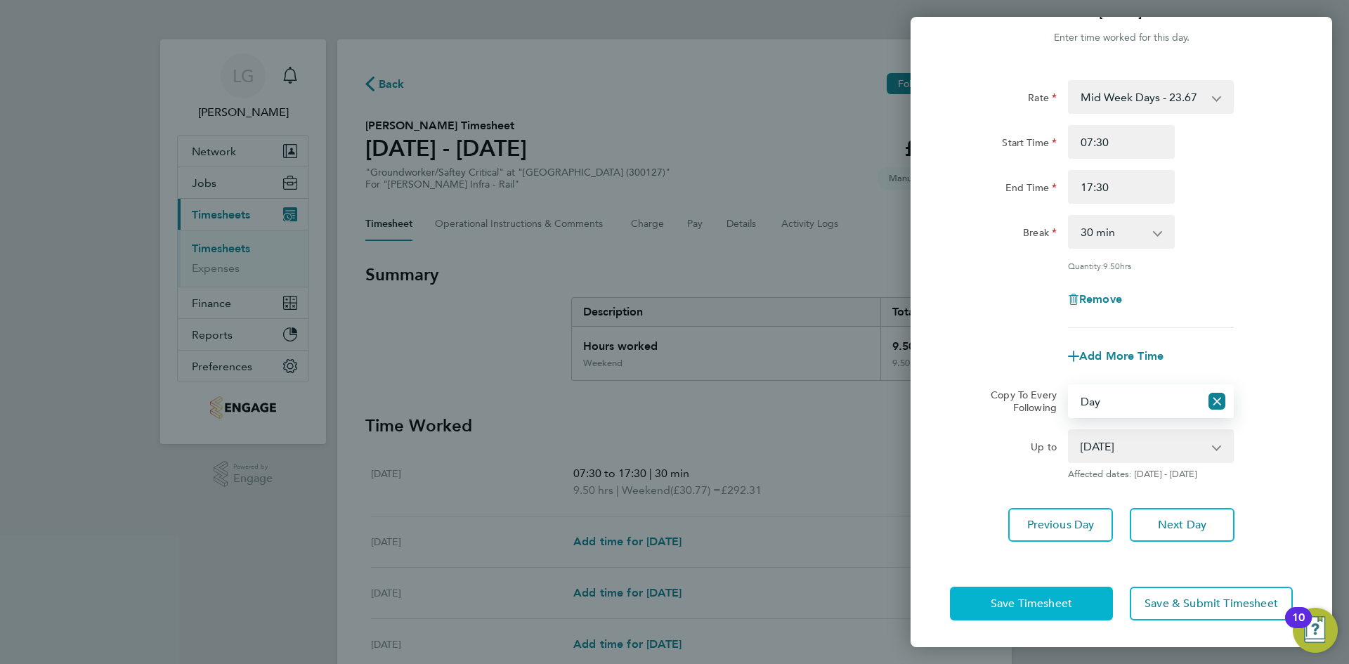
click at [1028, 603] on span "Save Timesheet" at bounding box center [1032, 604] width 82 height 14
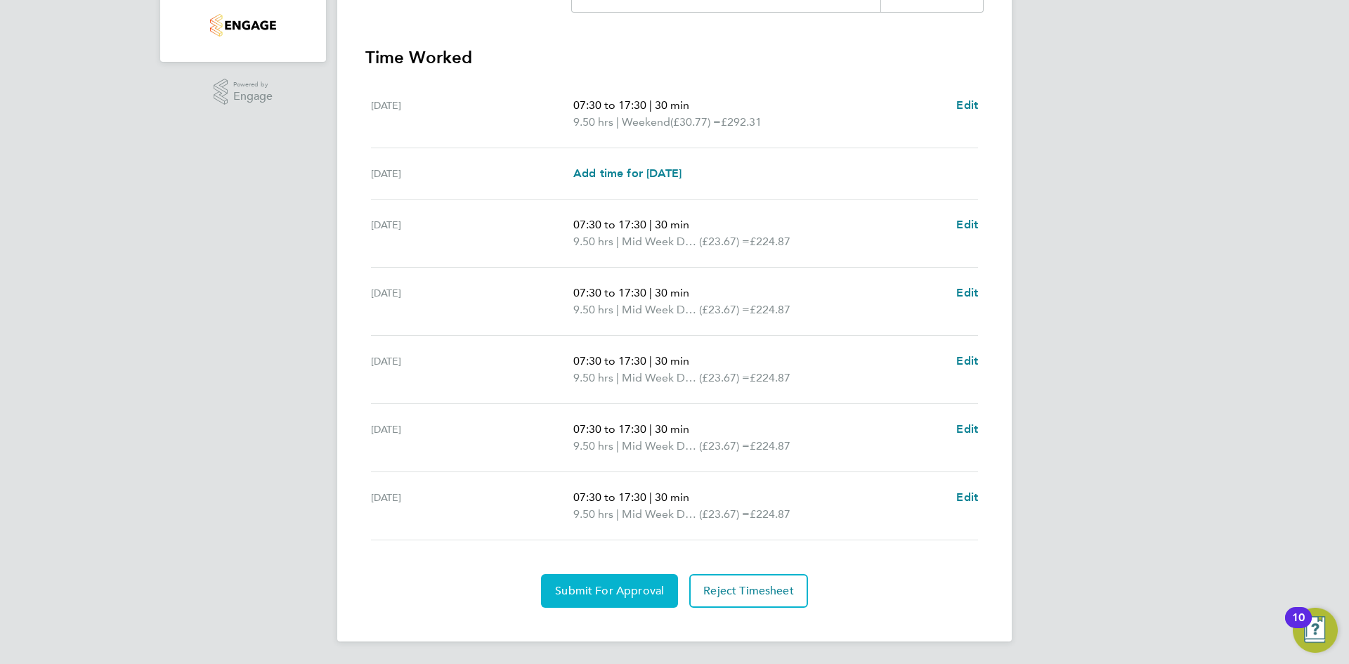
click at [610, 587] on span "Submit For Approval" at bounding box center [609, 591] width 109 height 14
click at [196, 261] on div "LG Lee Garrity Notifications Applications: Network Team Members Businesses Site…" at bounding box center [674, 141] width 1349 height 1046
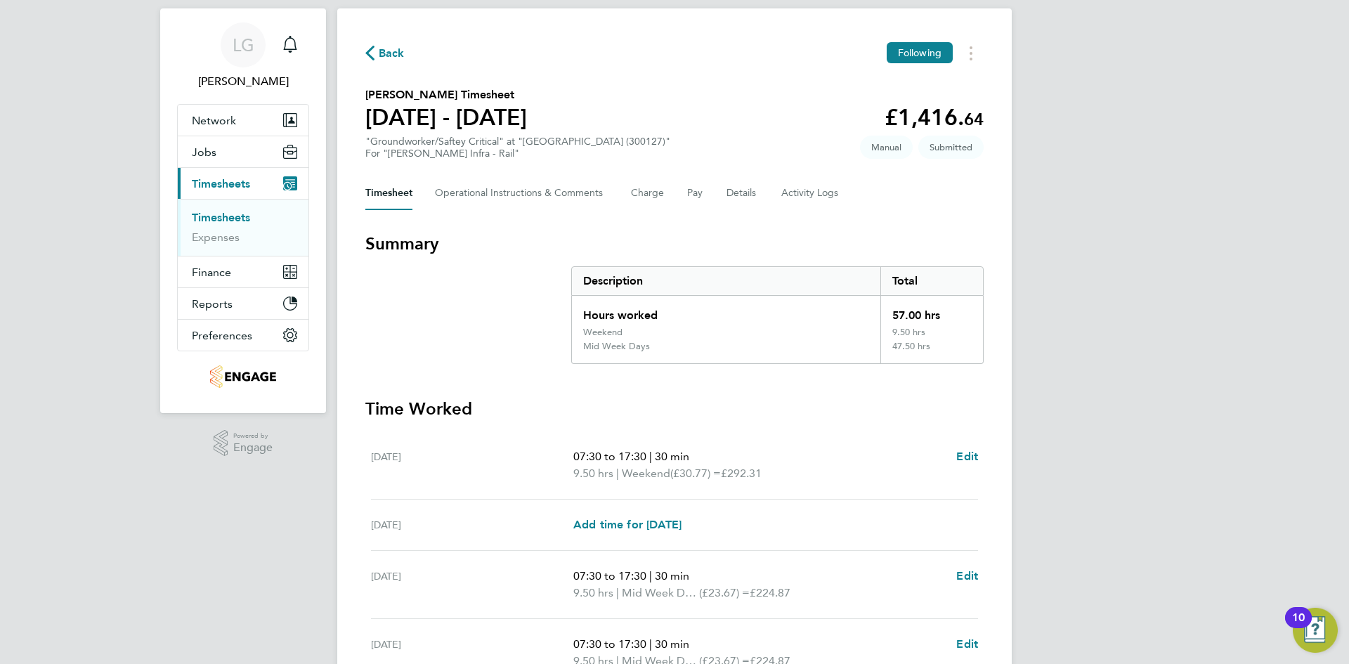
click at [233, 218] on link "Timesheets" at bounding box center [221, 217] width 58 height 13
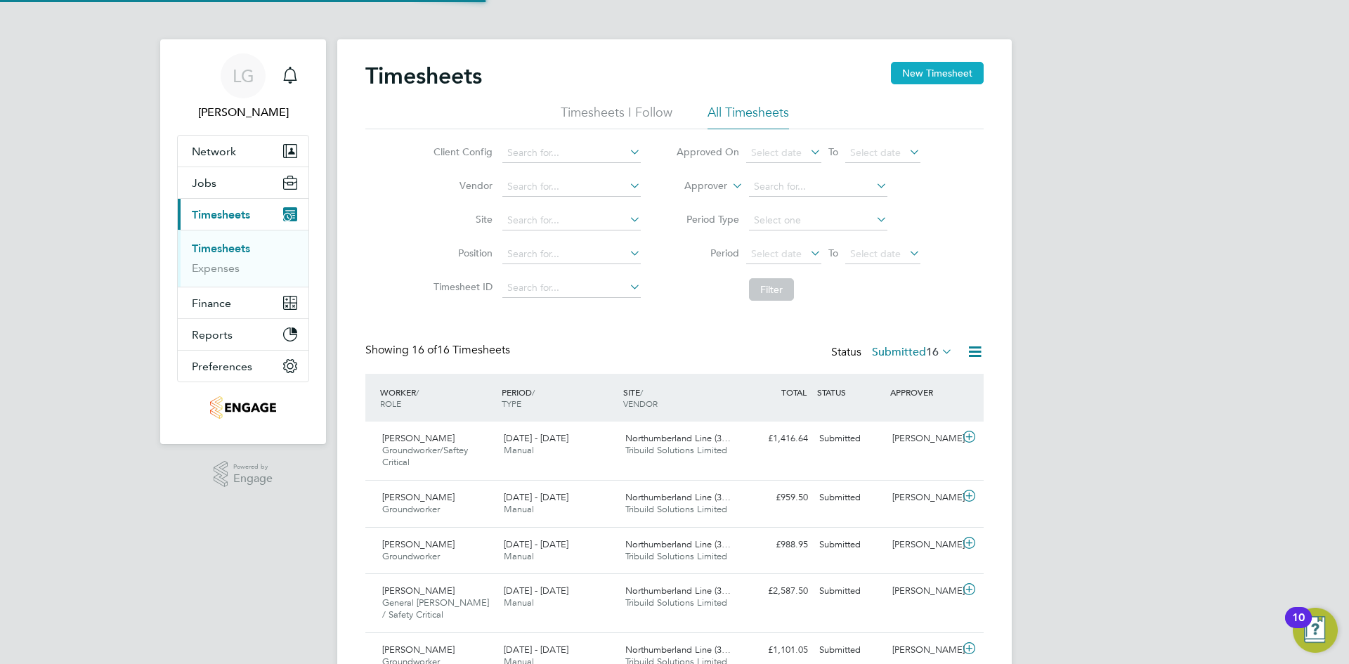
click at [928, 70] on button "New Timesheet" at bounding box center [937, 73] width 93 height 22
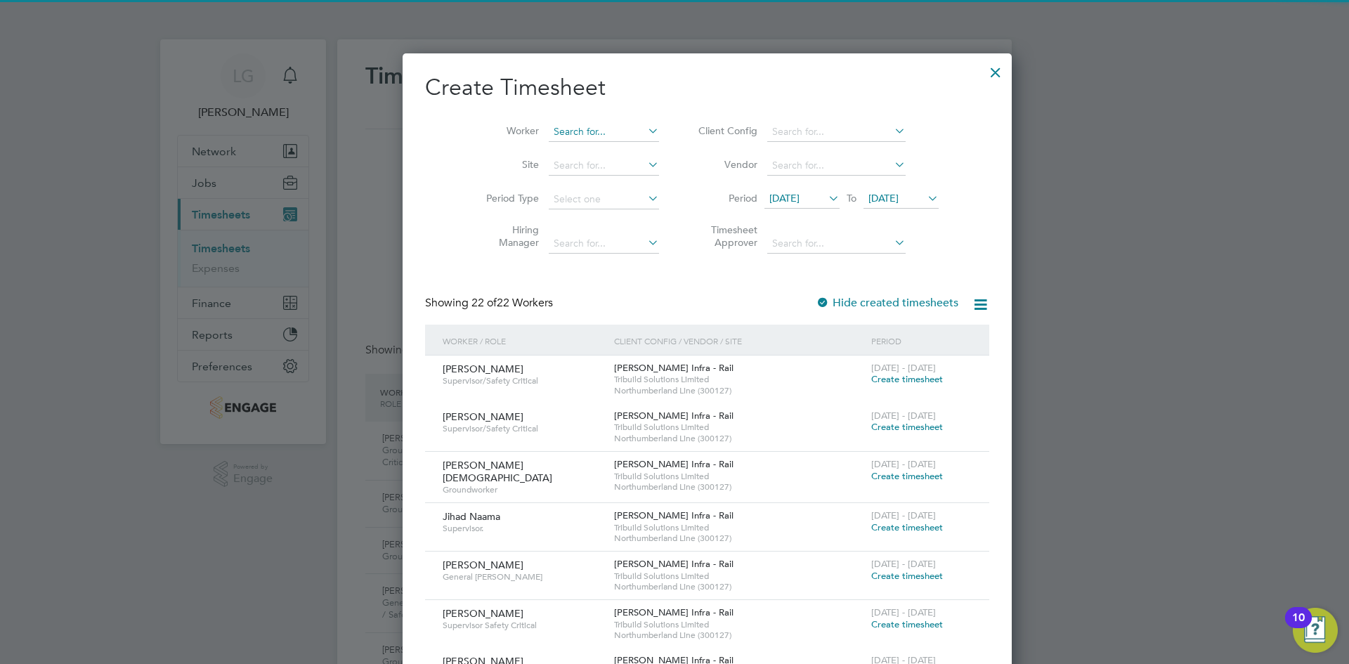
click at [571, 129] on input at bounding box center [604, 132] width 110 height 20
click at [566, 151] on li "Luke Hume-Hunter" at bounding box center [602, 150] width 174 height 19
type input "[PERSON_NAME]"
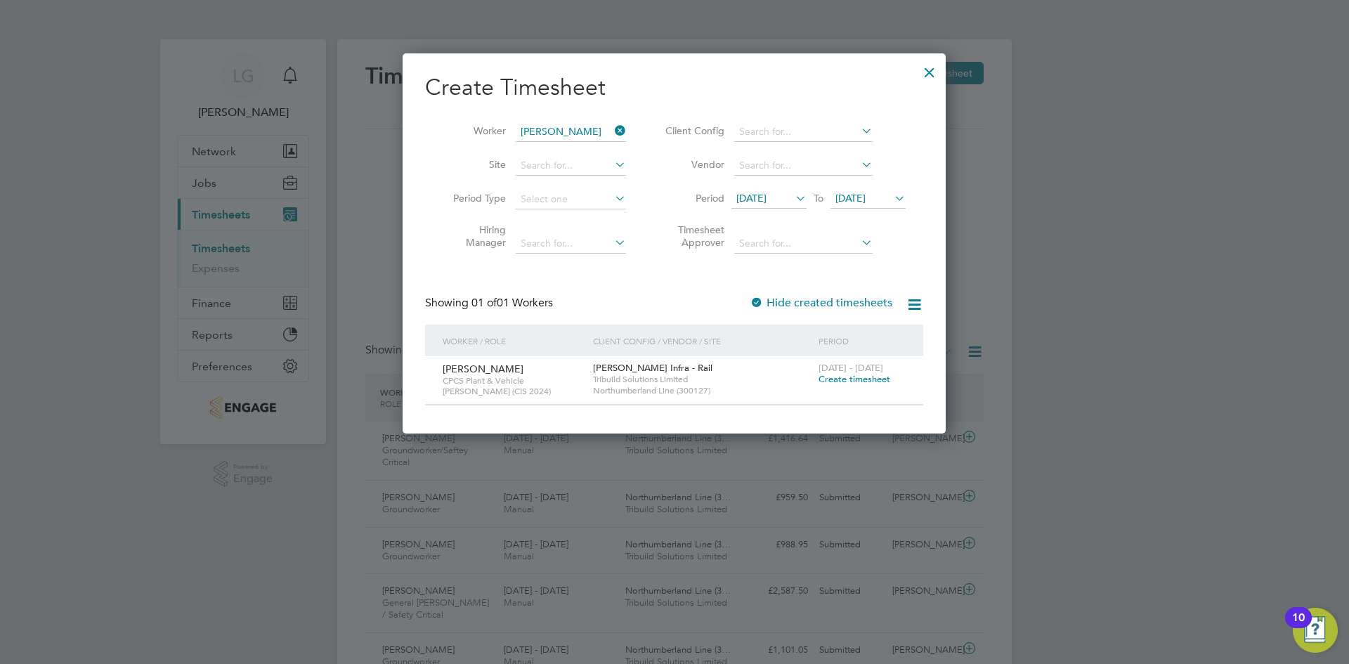
click at [834, 380] on span "Create timesheet" at bounding box center [855, 379] width 72 height 12
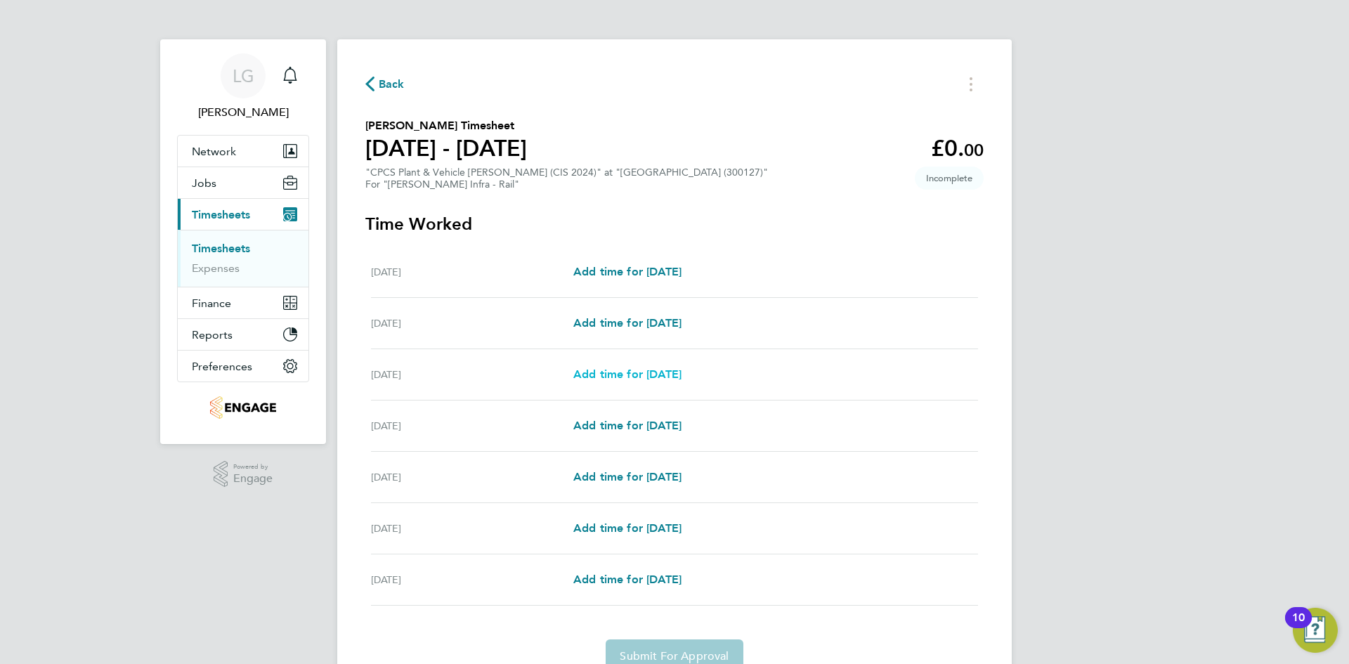
click at [634, 378] on span "Add time for [DATE]" at bounding box center [627, 374] width 108 height 13
select select "30"
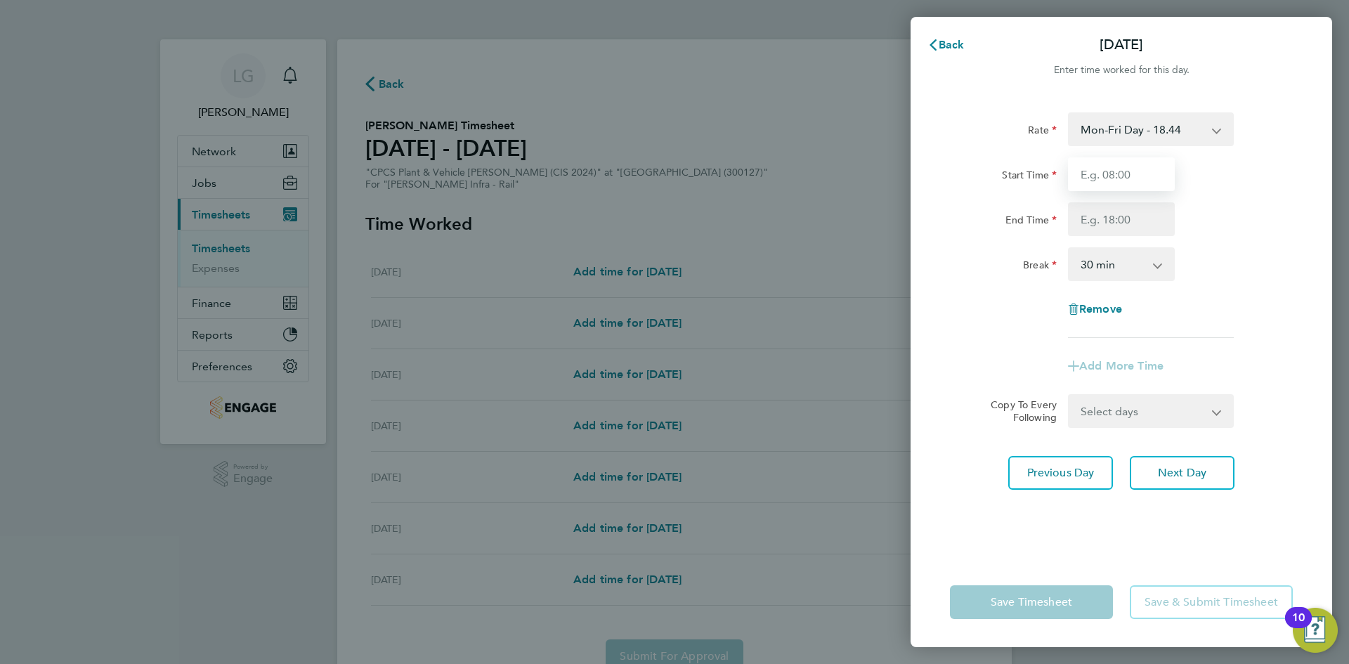
click at [1118, 174] on input "Start Time" at bounding box center [1121, 174] width 107 height 34
type input "07:30"
click at [1105, 221] on input "End Time" at bounding box center [1121, 219] width 107 height 34
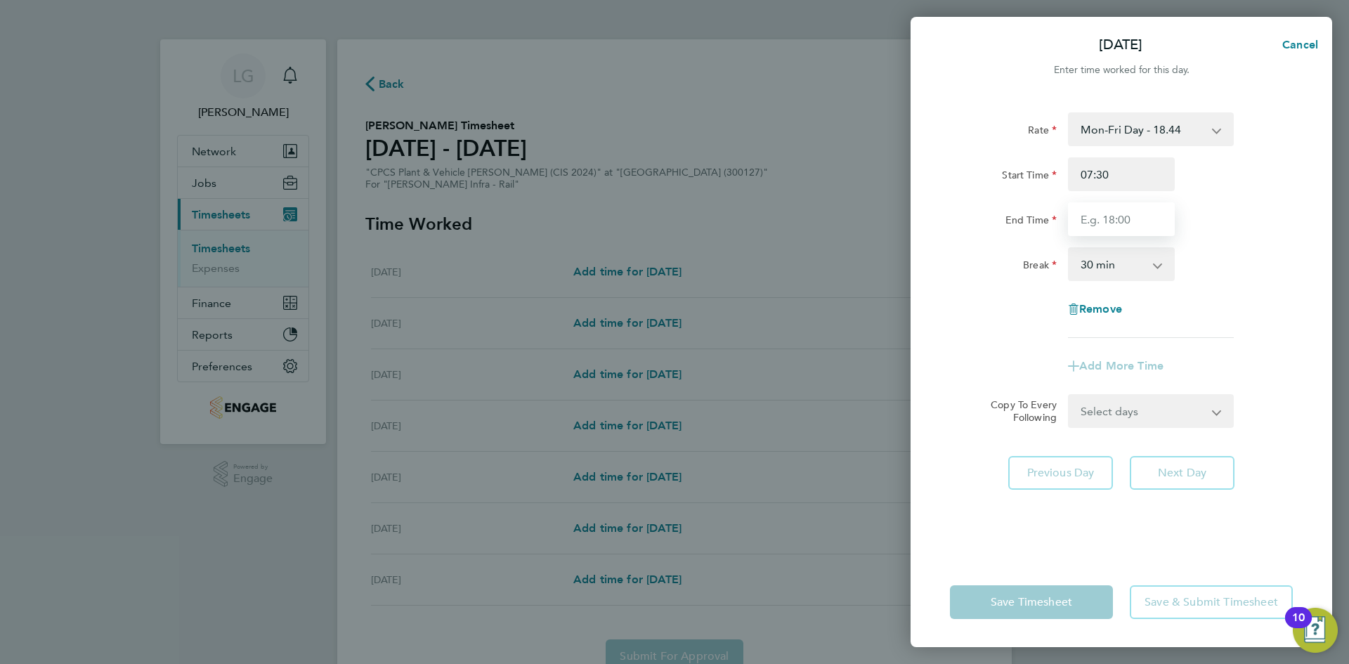
type input "17:30"
click at [1253, 232] on div "End Time 17:30" at bounding box center [1122, 219] width 354 height 34
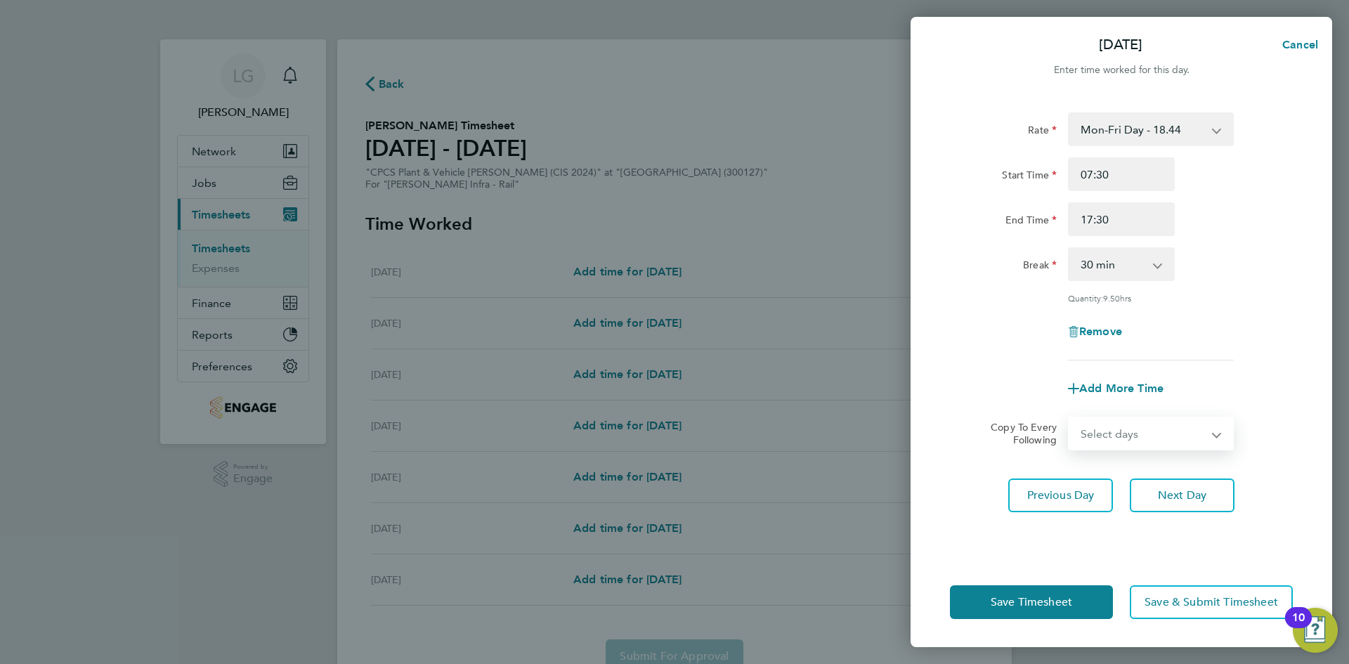
click at [1138, 443] on select "Select days Day [DATE] [DATE] [DATE] [DATE]" at bounding box center [1144, 433] width 148 height 31
select select "DAY"
click at [1070, 418] on select "Select days Day [DATE] [DATE] [DATE] [DATE]" at bounding box center [1144, 433] width 148 height 31
select select "[DATE]"
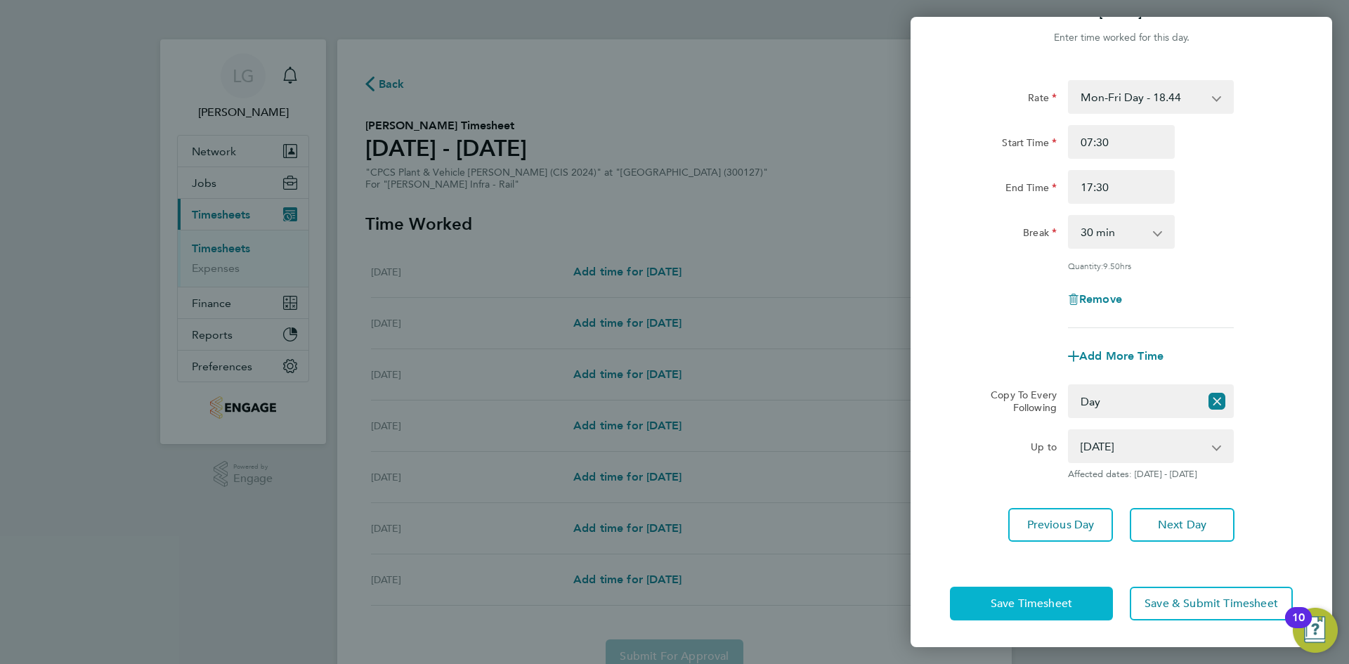
click at [1053, 597] on span "Save Timesheet" at bounding box center [1032, 604] width 82 height 14
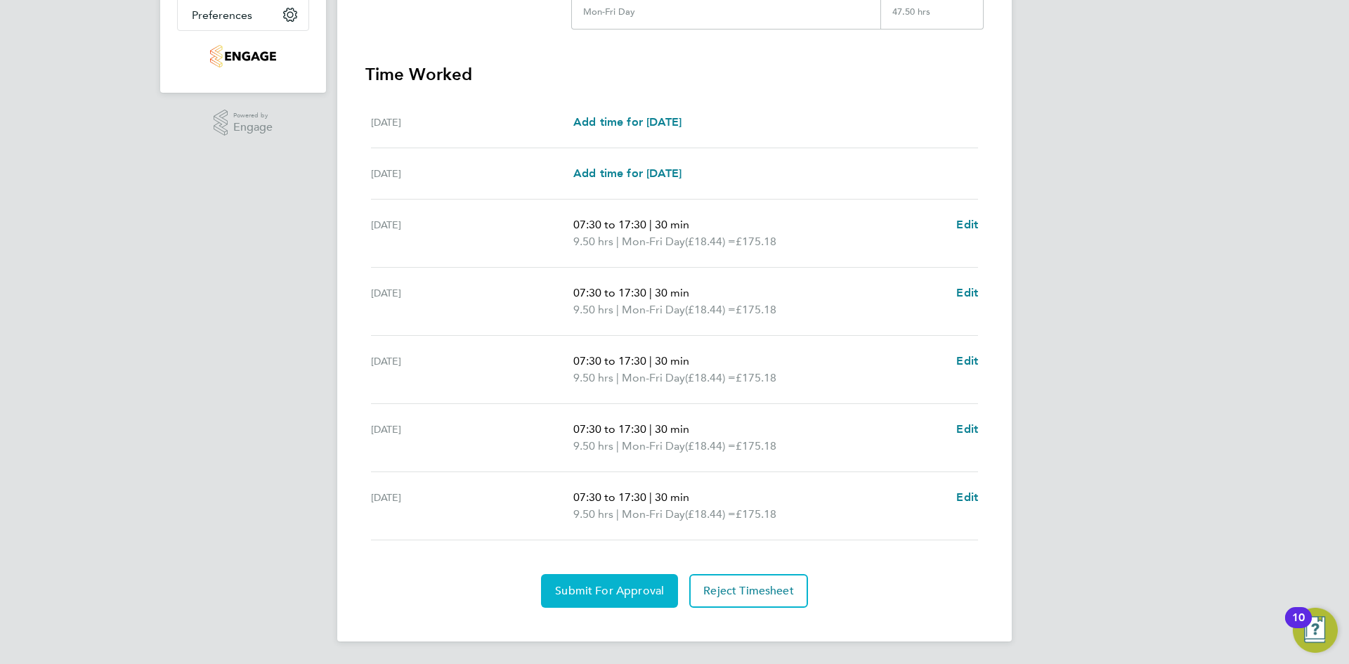
click at [621, 589] on span "Submit For Approval" at bounding box center [609, 591] width 109 height 14
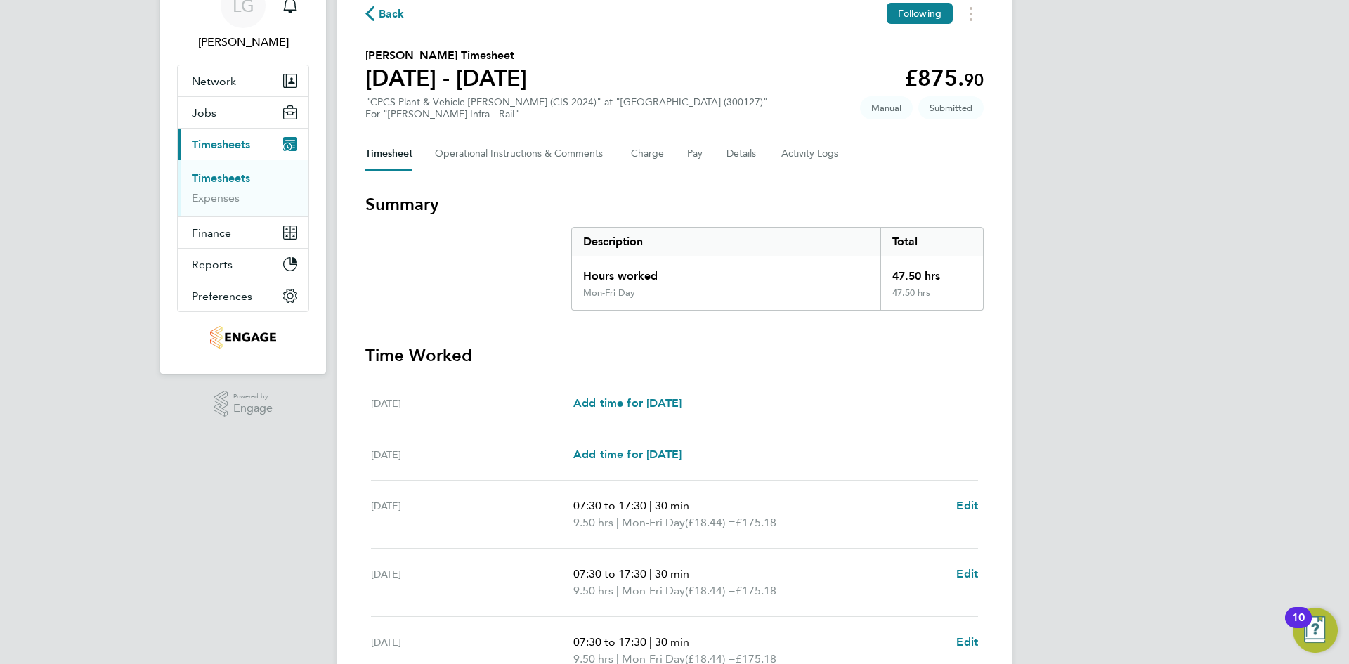
click at [237, 177] on link "Timesheets" at bounding box center [221, 177] width 58 height 13
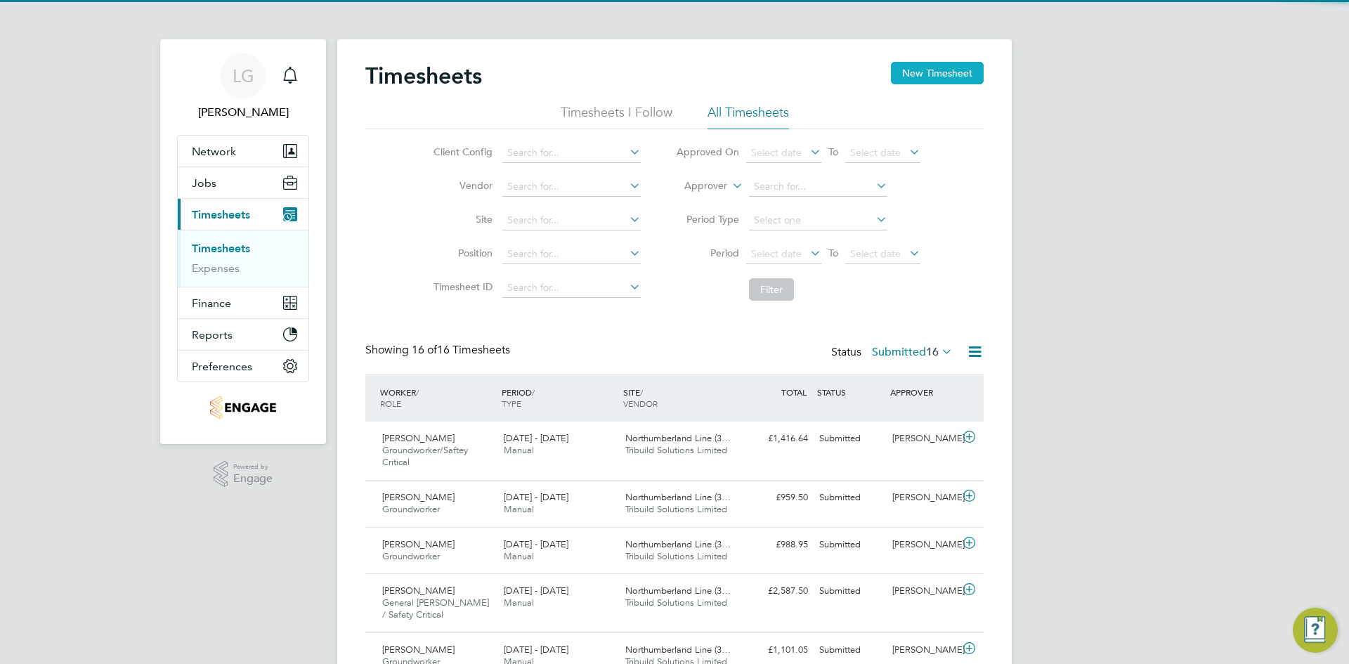
click at [954, 76] on button "New Timesheet" at bounding box center [937, 73] width 93 height 22
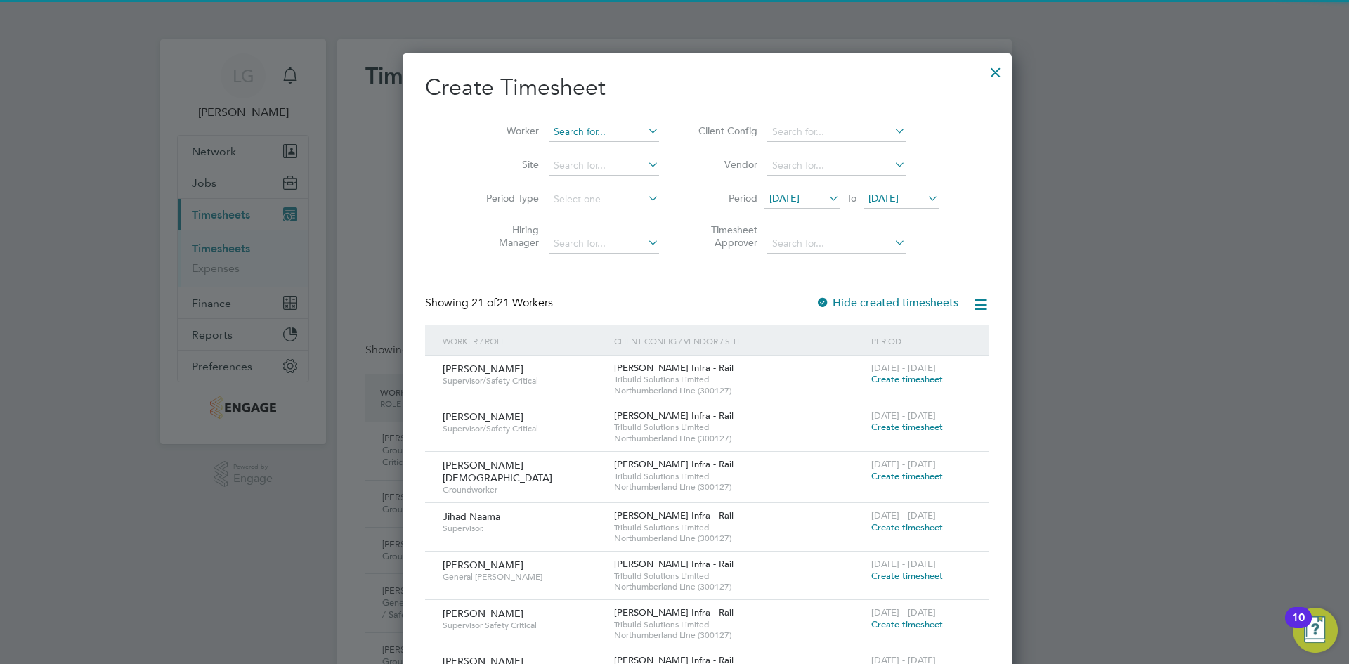
click at [576, 126] on input at bounding box center [604, 132] width 110 height 20
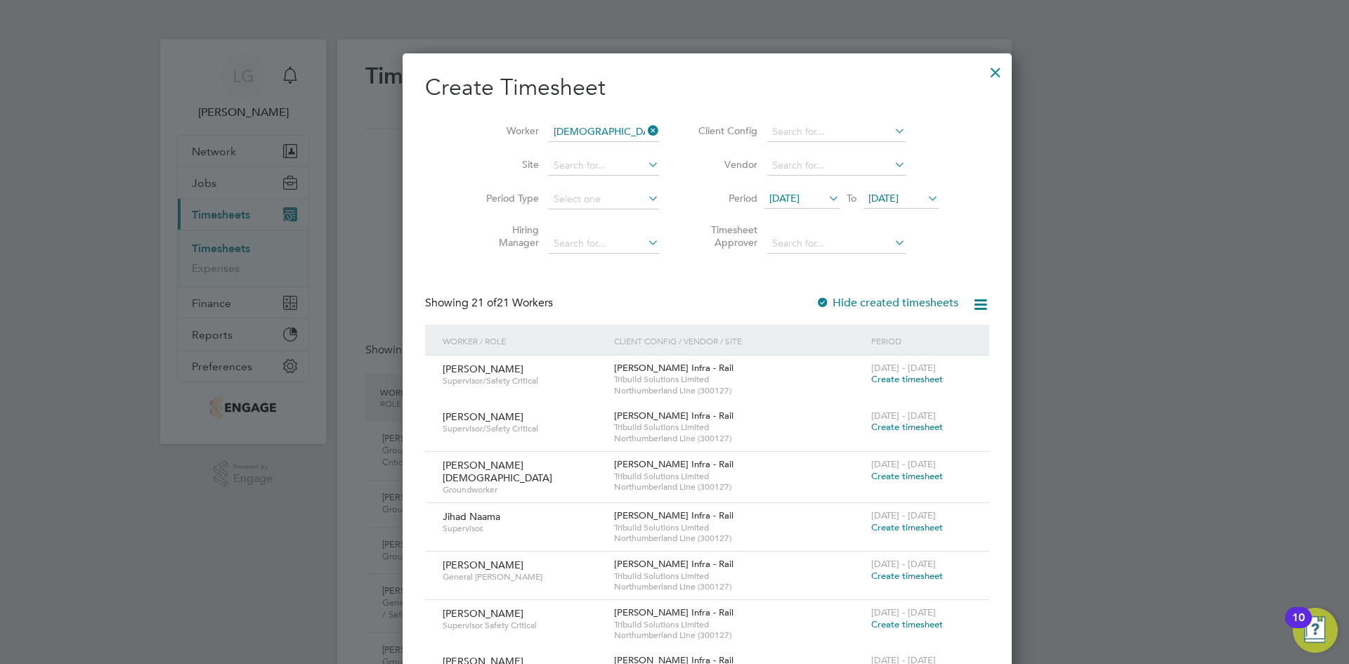
click at [568, 143] on li "Mohammed Islam" at bounding box center [617, 150] width 204 height 19
type input "[PERSON_NAME][DEMOGRAPHIC_DATA]"
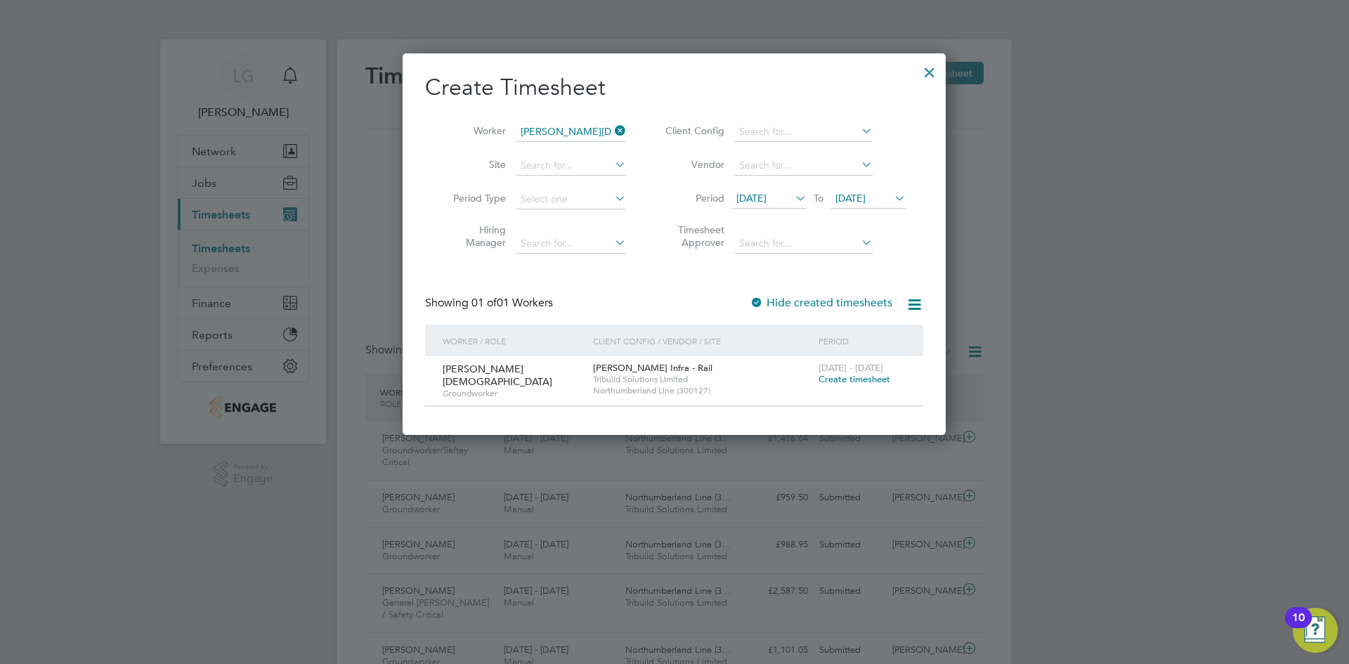
click at [852, 379] on span "Create timesheet" at bounding box center [855, 379] width 72 height 12
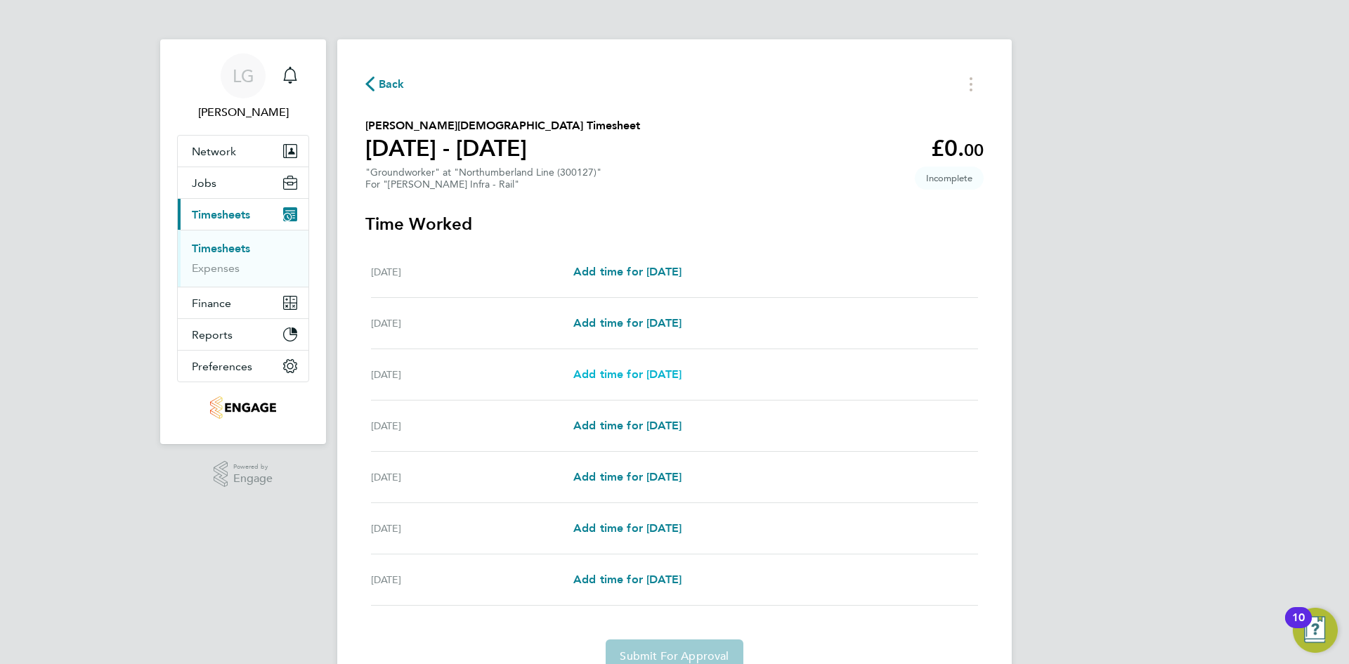
click at [619, 373] on span "Add time for [DATE]" at bounding box center [627, 374] width 108 height 13
select select "30"
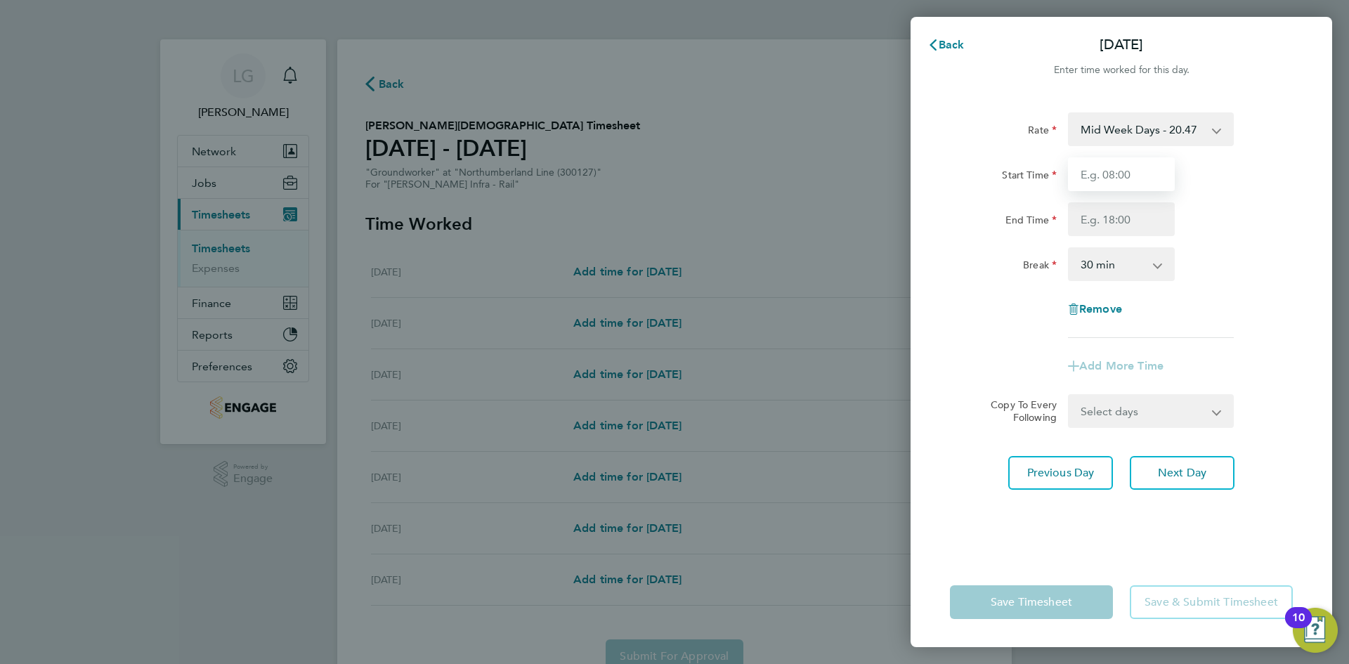
click at [1127, 171] on input "Start Time" at bounding box center [1121, 174] width 107 height 34
type input "07:30"
click at [1122, 223] on input "End Time" at bounding box center [1121, 219] width 107 height 34
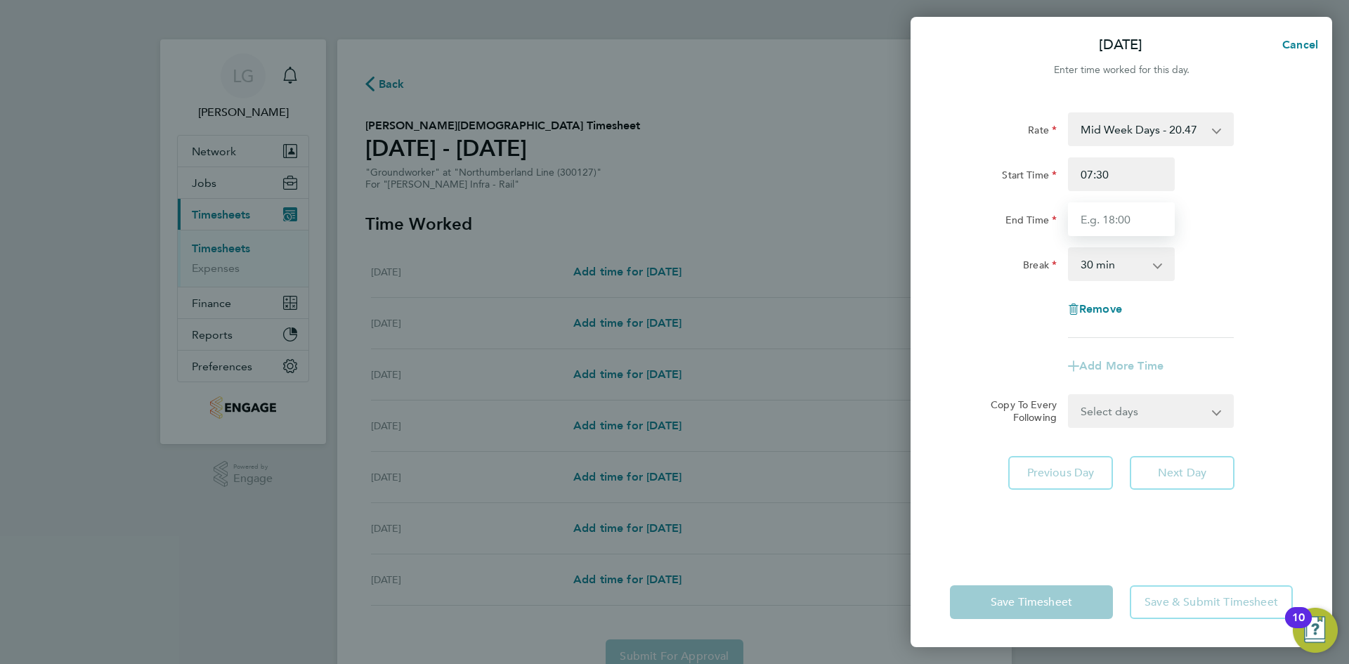
type input "17:30"
click at [1272, 252] on div "Break 0 min 15 min 30 min 45 min 60 min 75 min 90 min" at bounding box center [1122, 264] width 354 height 34
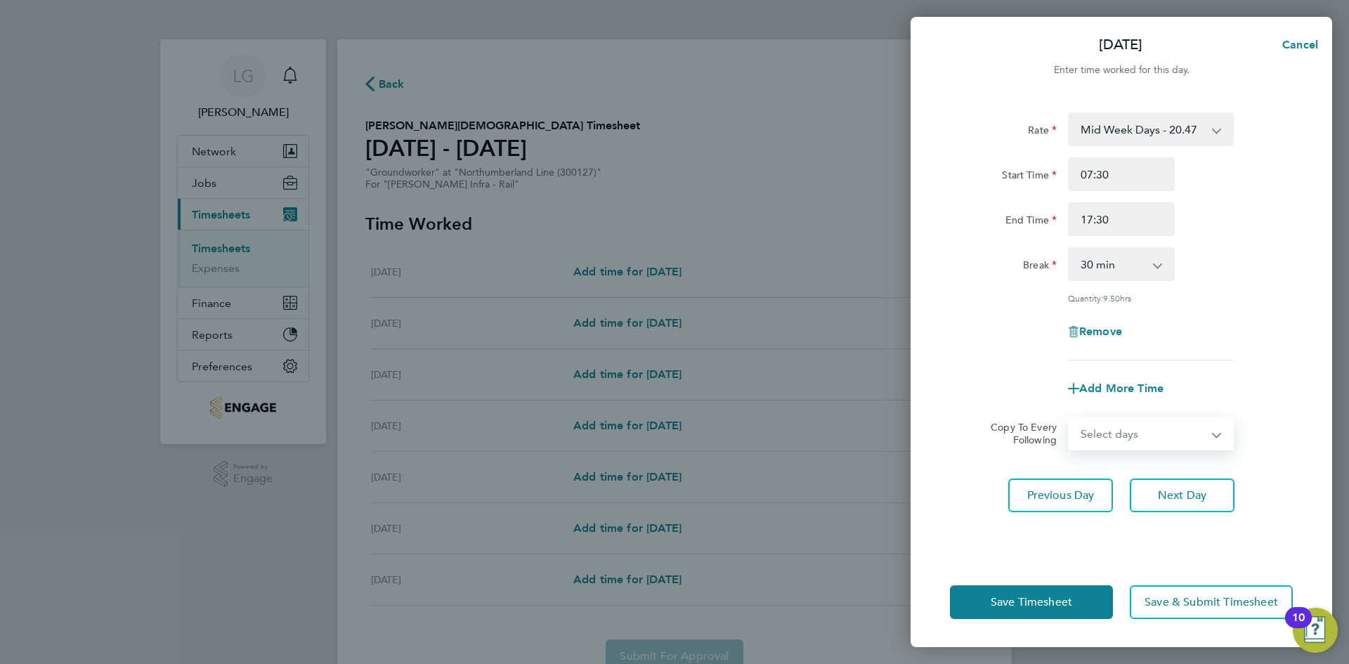
drag, startPoint x: 1188, startPoint y: 432, endPoint x: 1171, endPoint y: 446, distance: 22.1
click at [1188, 432] on select "Select days Day [DATE] [DATE] [DATE] [DATE]" at bounding box center [1144, 433] width 148 height 31
select select "DAY"
click at [1070, 418] on select "Select days Day [DATE] [DATE] [DATE] [DATE]" at bounding box center [1144, 433] width 148 height 31
select select "[DATE]"
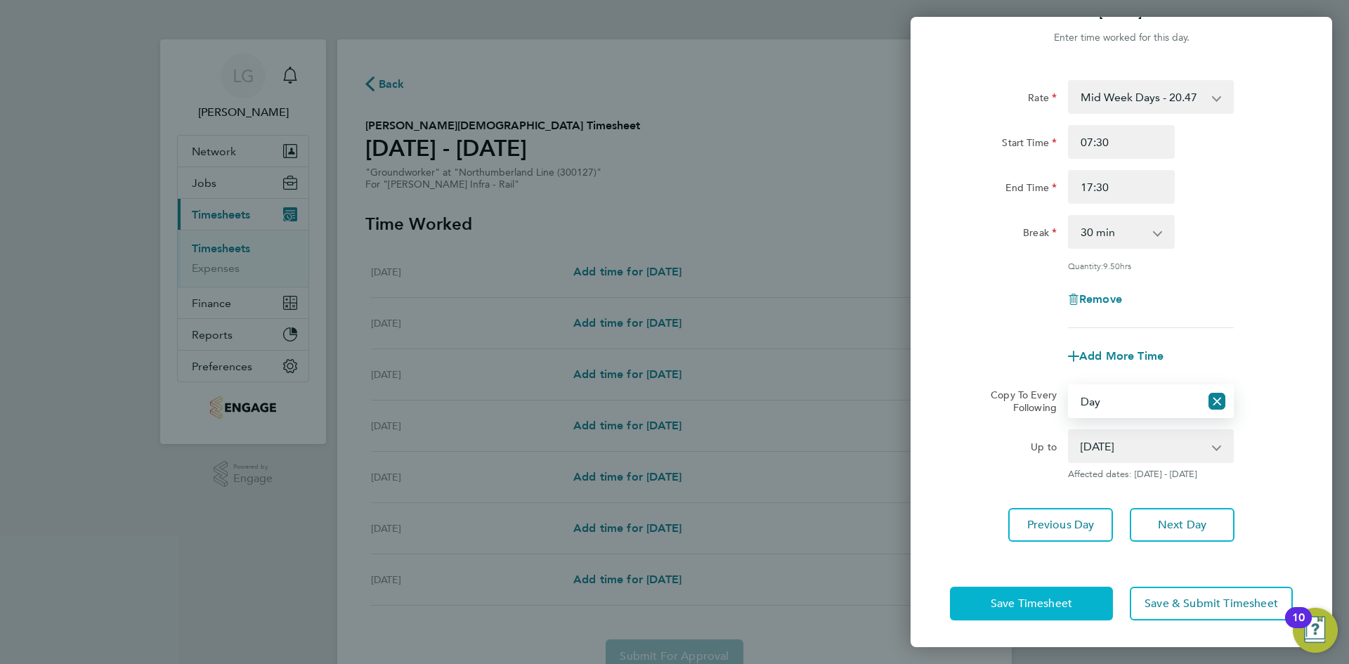
click at [1093, 595] on button "Save Timesheet" at bounding box center [1031, 604] width 163 height 34
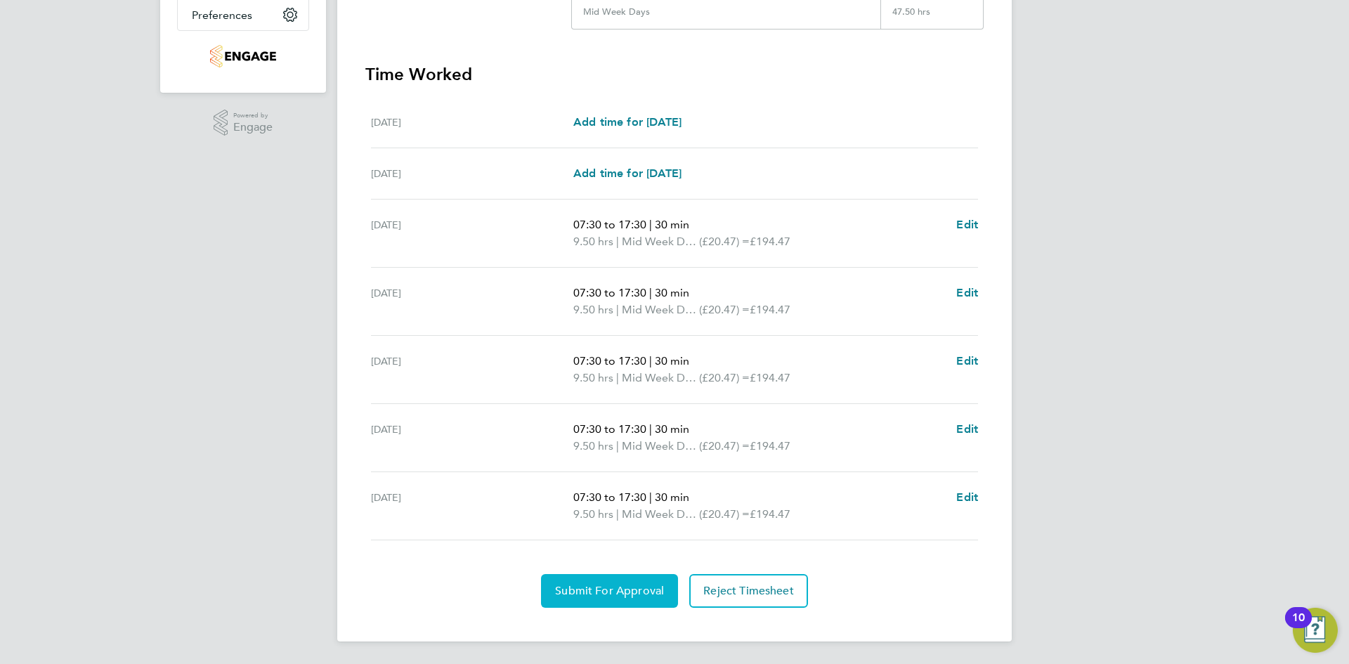
click at [622, 590] on span "Submit For Approval" at bounding box center [609, 591] width 109 height 14
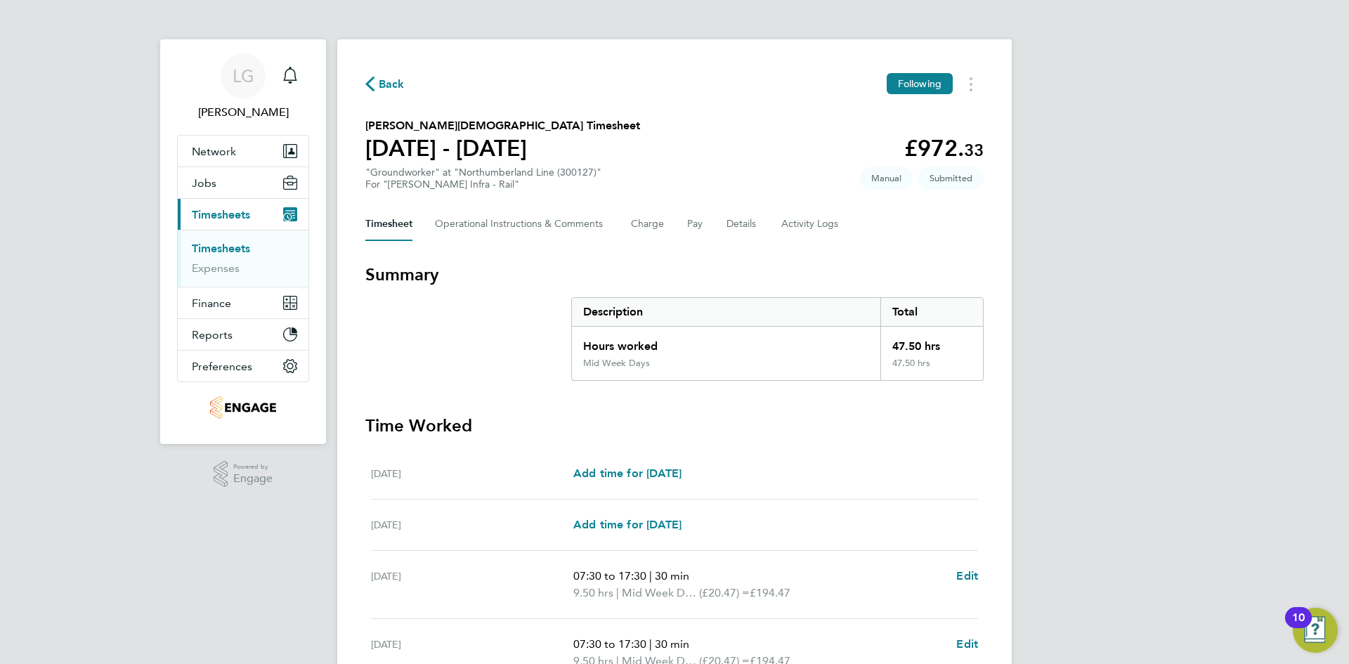
click at [232, 248] on link "Timesheets" at bounding box center [221, 248] width 58 height 13
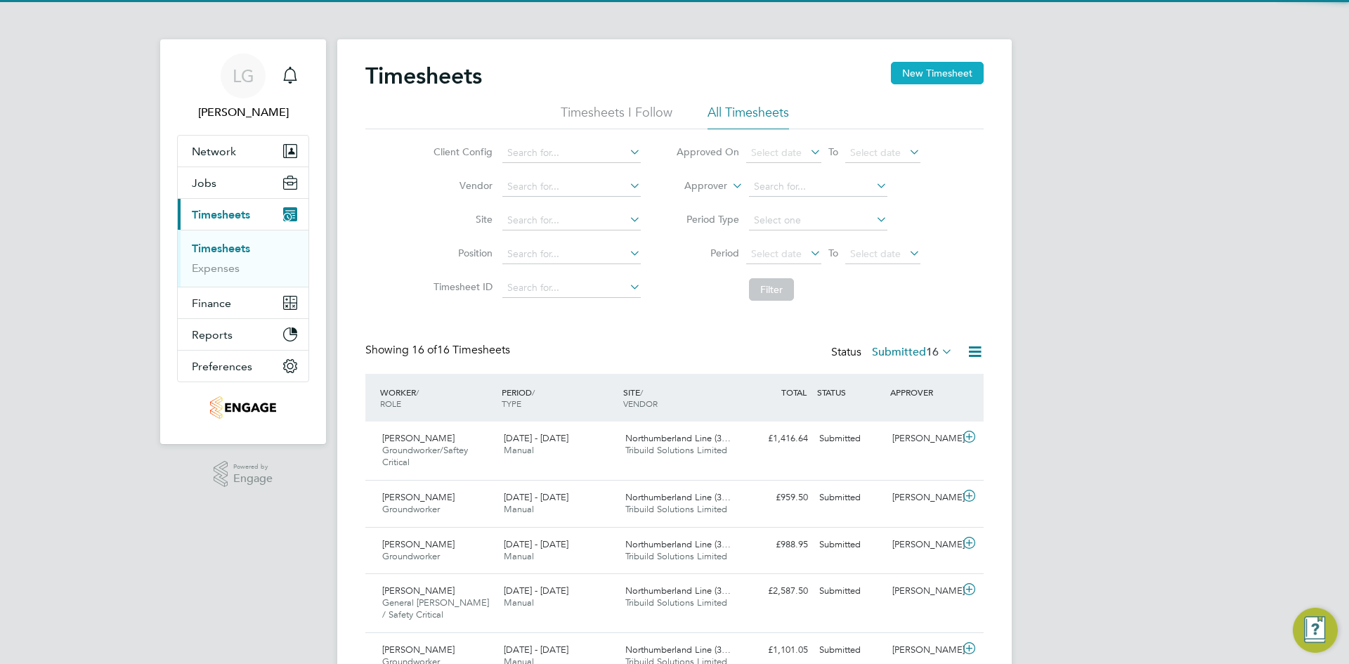
click at [931, 74] on button "New Timesheet" at bounding box center [937, 73] width 93 height 22
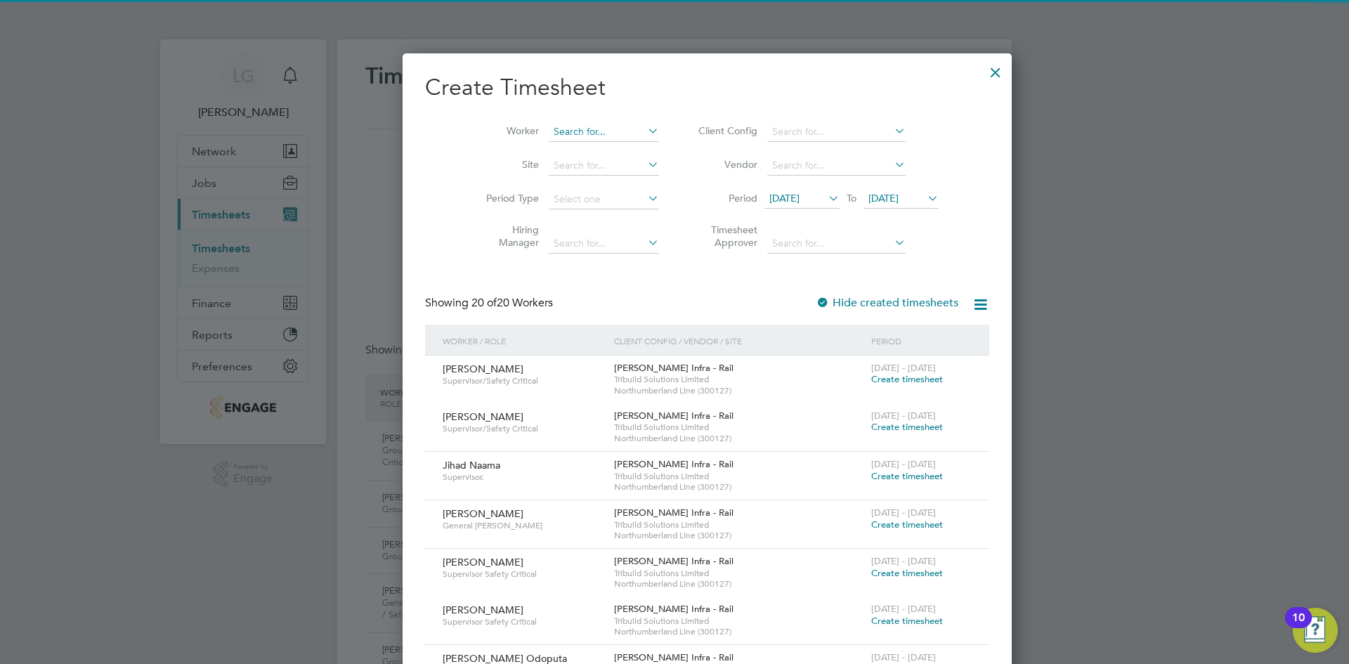
drag, startPoint x: 618, startPoint y: 119, endPoint x: 581, endPoint y: 131, distance: 38.4
click at [617, 119] on li "Worker" at bounding box center [567, 132] width 219 height 34
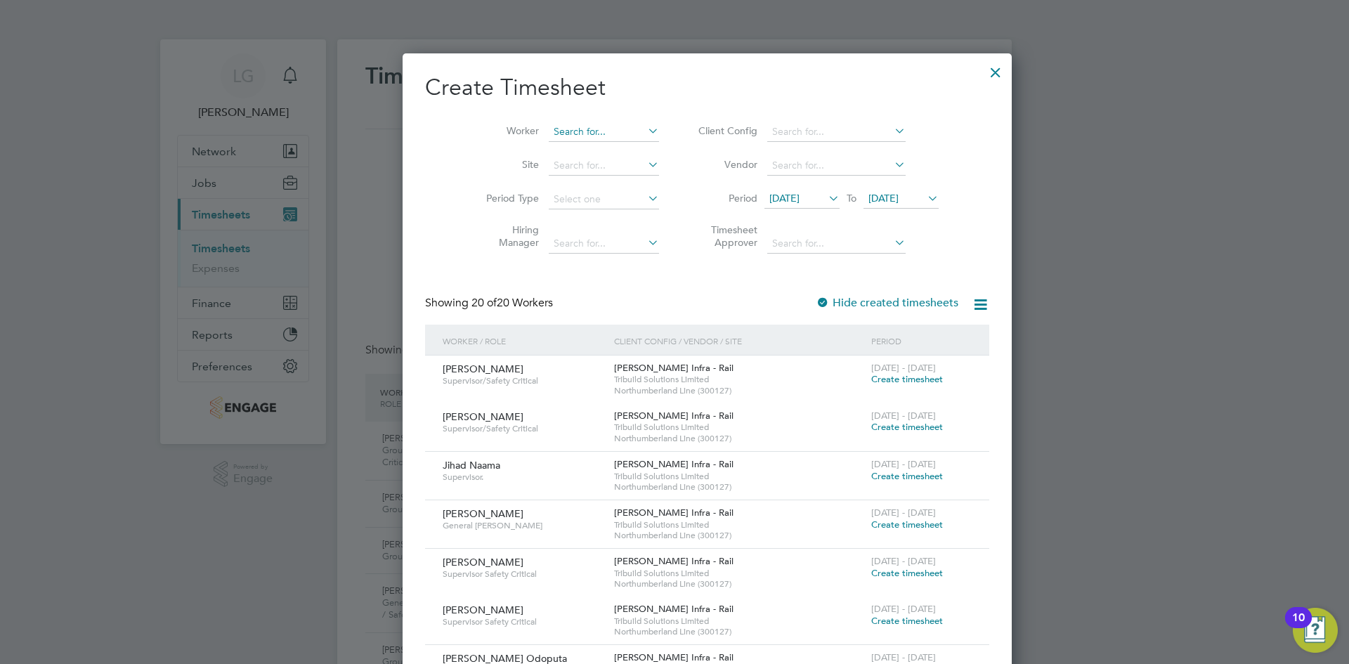
click at [578, 130] on input at bounding box center [604, 132] width 110 height 20
drag, startPoint x: 566, startPoint y: 130, endPoint x: 493, endPoint y: 130, distance: 73.8
click at [493, 130] on li "Worker Perves" at bounding box center [567, 132] width 219 height 34
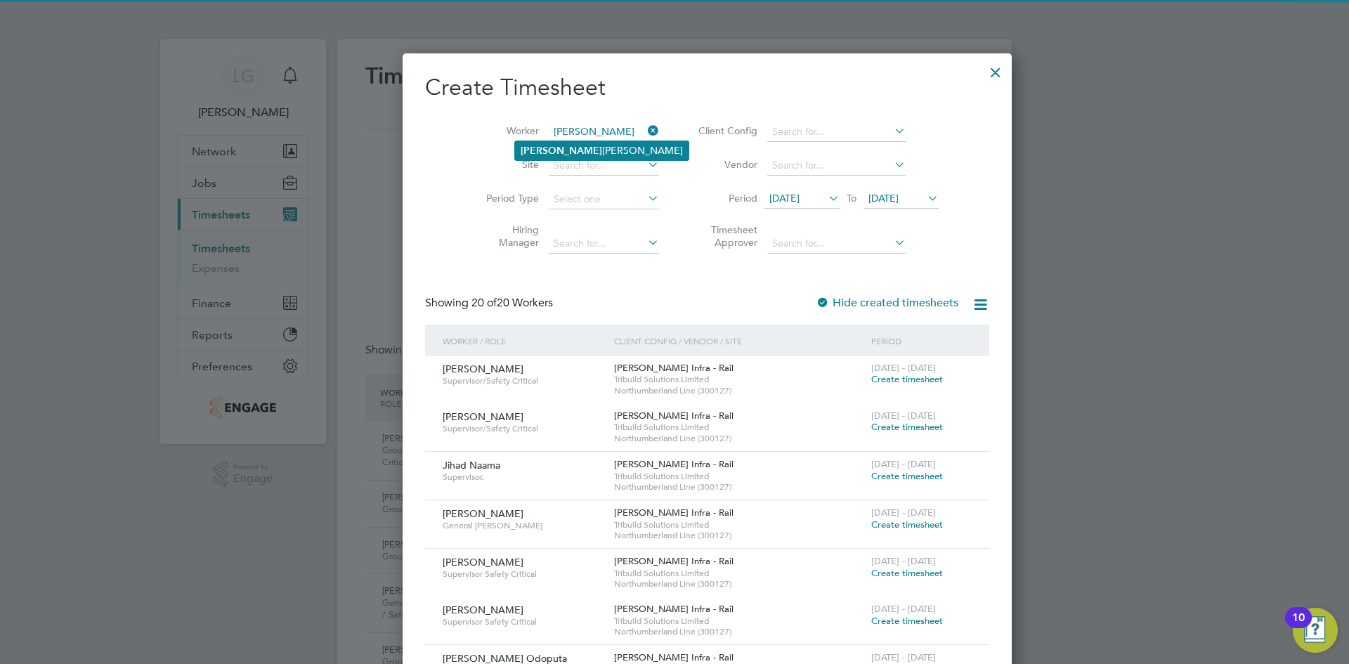
click at [567, 148] on li "Khuram Pervez" at bounding box center [602, 150] width 174 height 19
type input "[PERSON_NAME]"
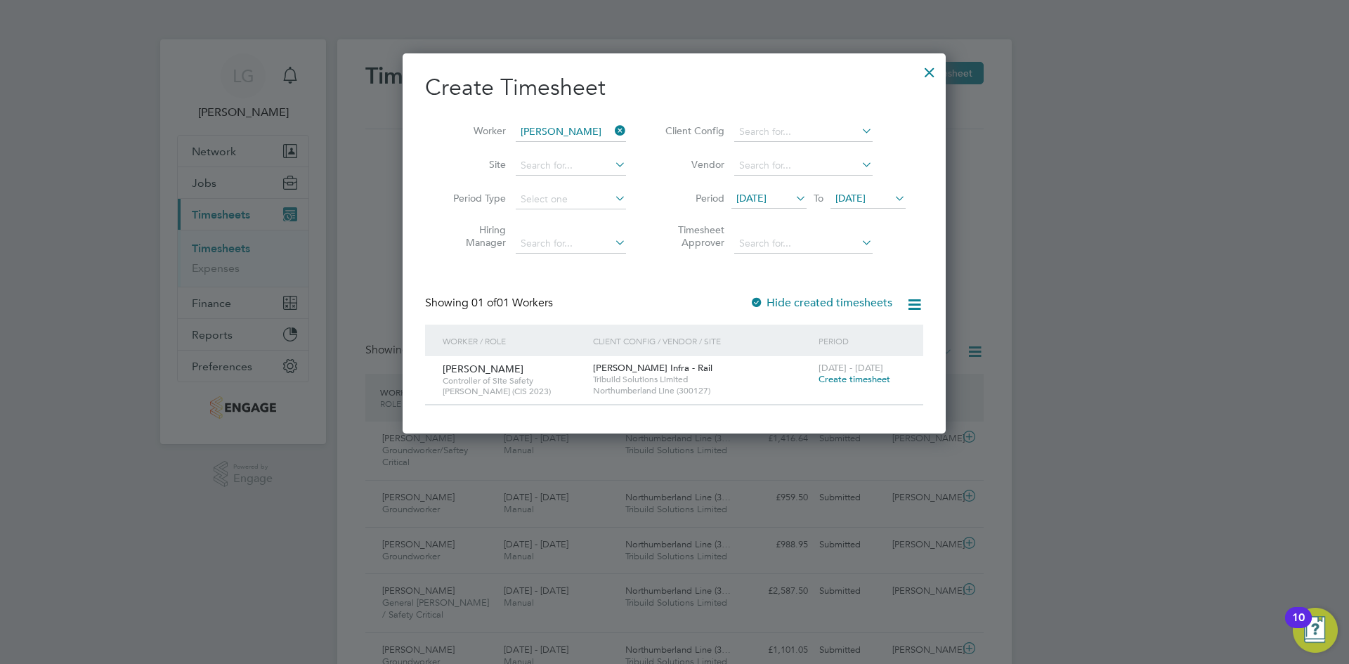
click at [846, 379] on span "Create timesheet" at bounding box center [855, 379] width 72 height 12
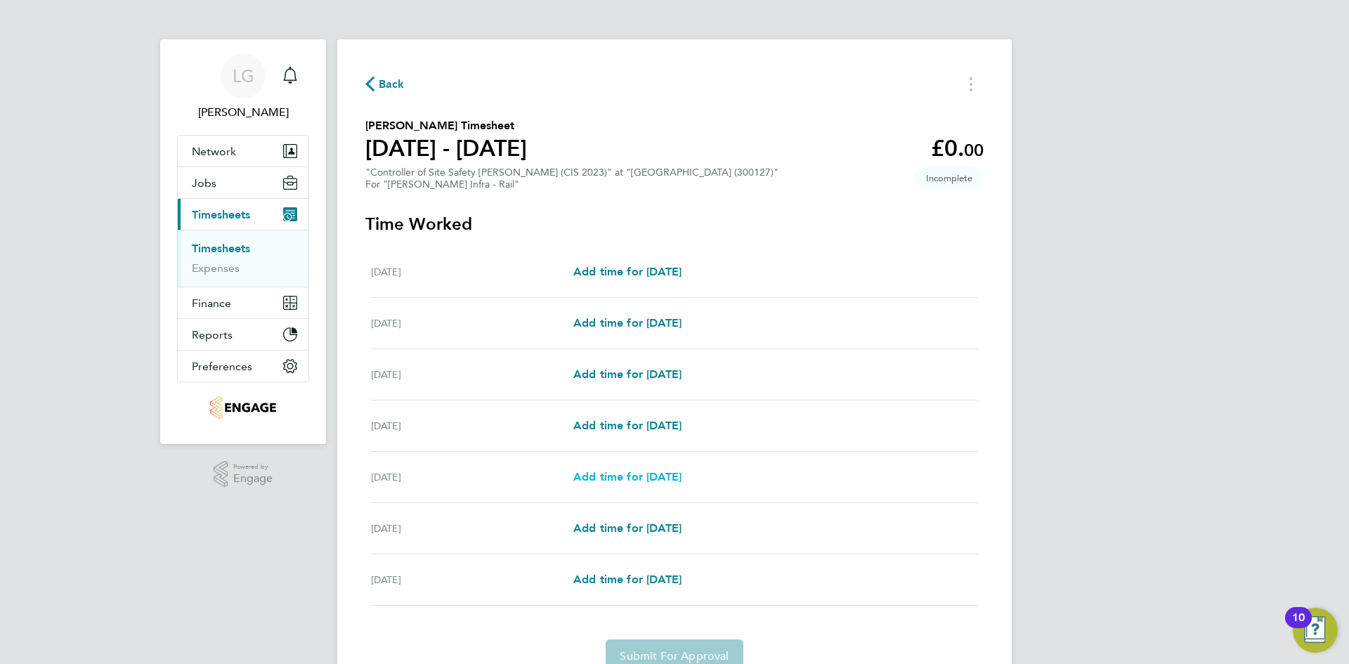
click at [631, 476] on span "Add time for [DATE]" at bounding box center [627, 476] width 108 height 13
select select "30"
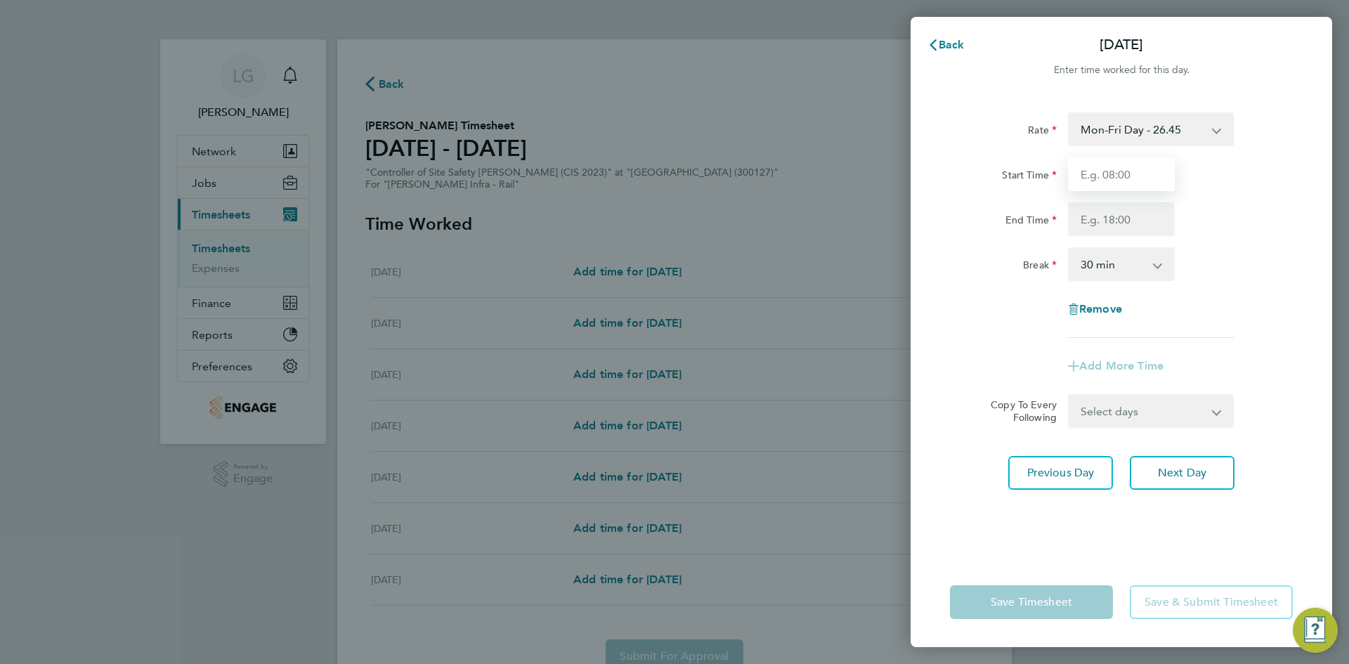
click at [1122, 177] on input "Start Time" at bounding box center [1121, 174] width 107 height 34
type input "07:30"
drag, startPoint x: 1126, startPoint y: 223, endPoint x: 1130, endPoint y: 233, distance: 10.7
click at [1126, 223] on input "End Time" at bounding box center [1121, 219] width 107 height 34
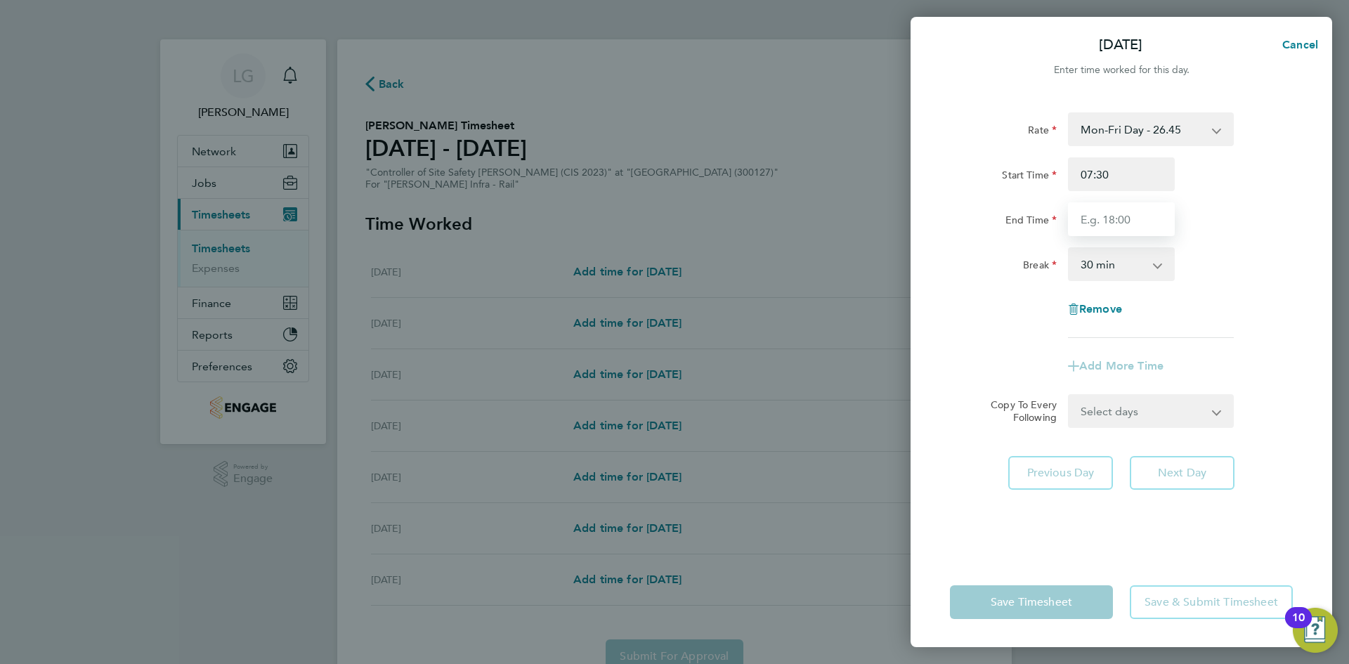
type input "17:30"
click at [1232, 217] on div "End Time 17:30" at bounding box center [1122, 219] width 354 height 34
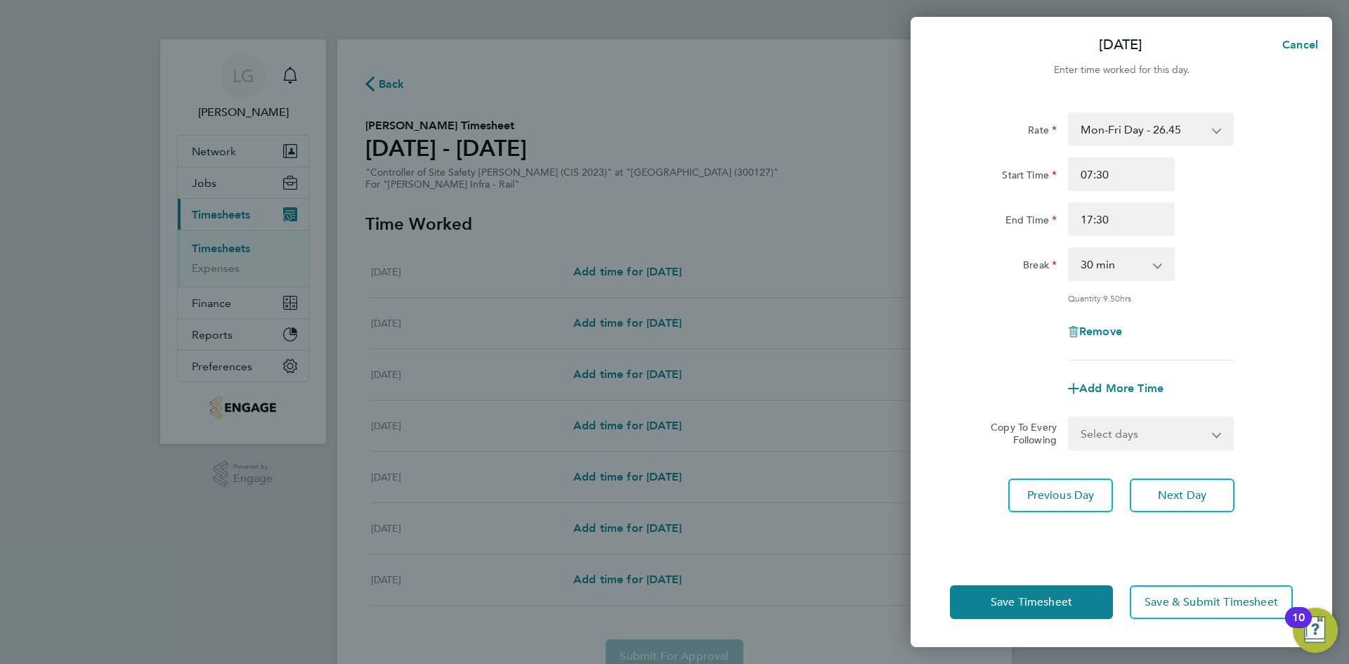
click at [1176, 422] on select "Select days Day Thursday Friday" at bounding box center [1144, 433] width 148 height 31
select select "DAY"
click at [1070, 418] on select "Select days Day Thursday Friday" at bounding box center [1144, 433] width 148 height 31
select select "[DATE]"
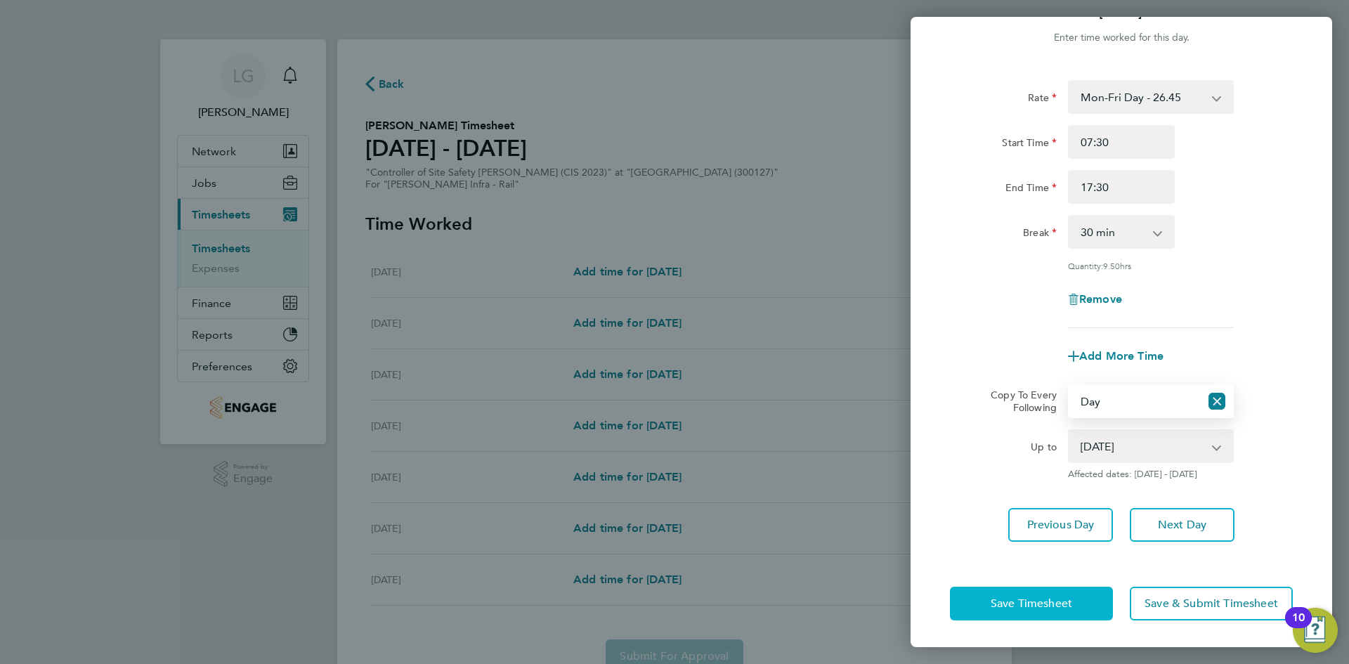
click at [1043, 601] on span "Save Timesheet" at bounding box center [1032, 604] width 82 height 14
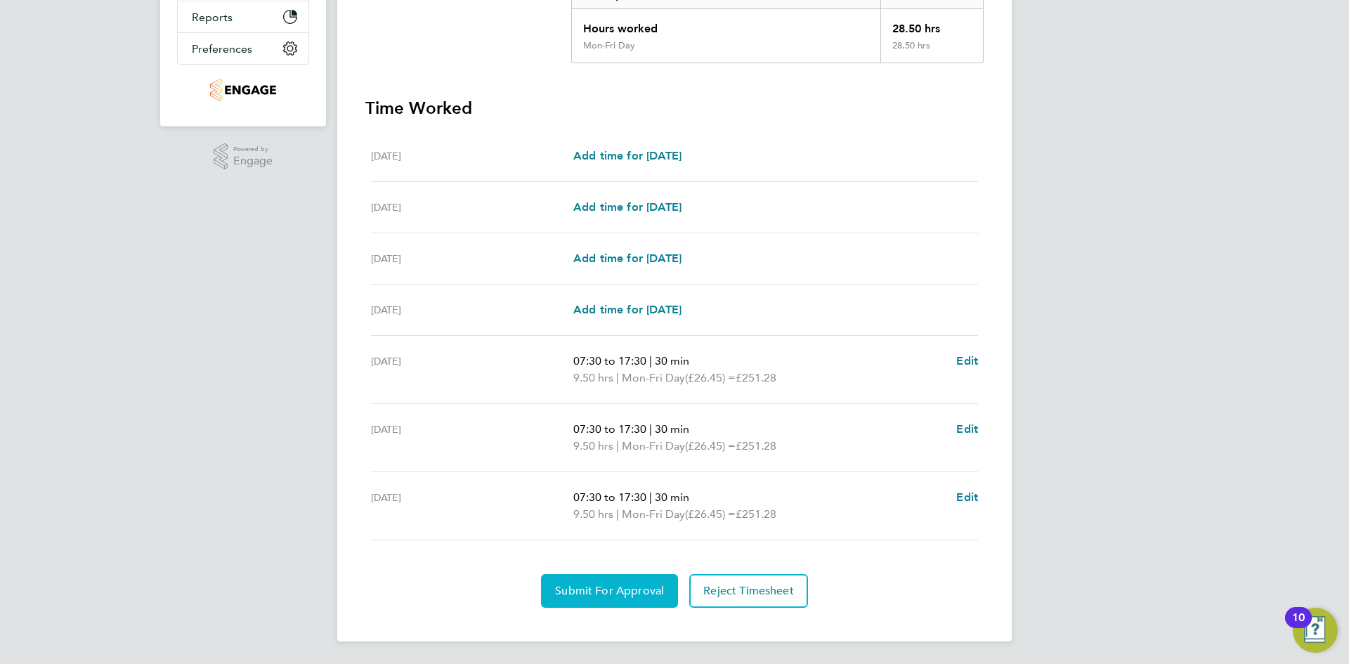
click at [618, 587] on span "Submit For Approval" at bounding box center [609, 591] width 109 height 14
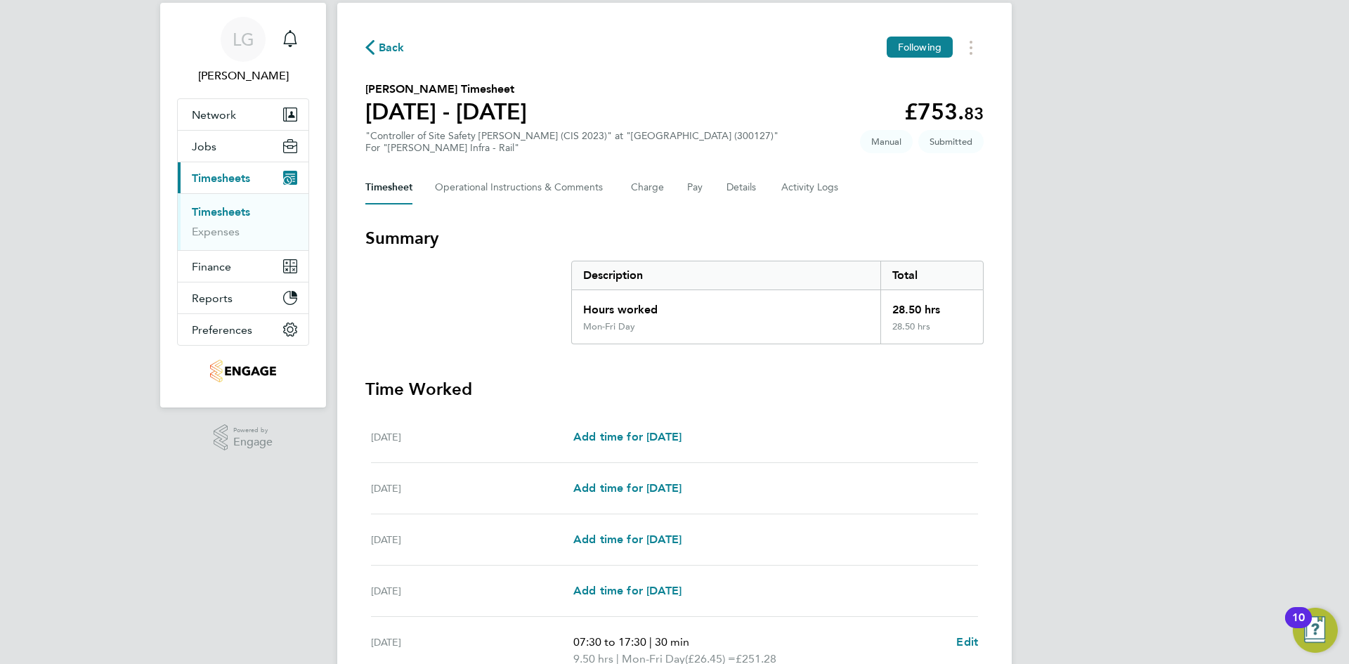
click at [224, 215] on link "Timesheets" at bounding box center [221, 211] width 58 height 13
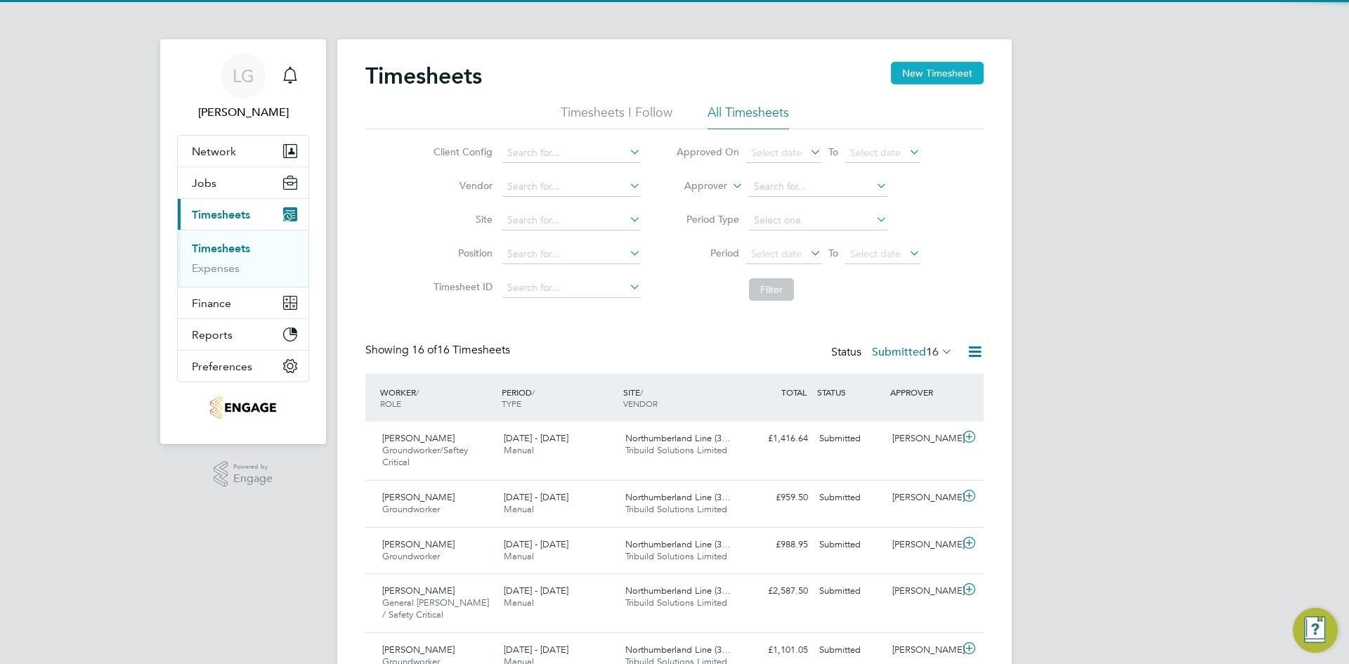
click at [930, 74] on button "New Timesheet" at bounding box center [937, 73] width 93 height 22
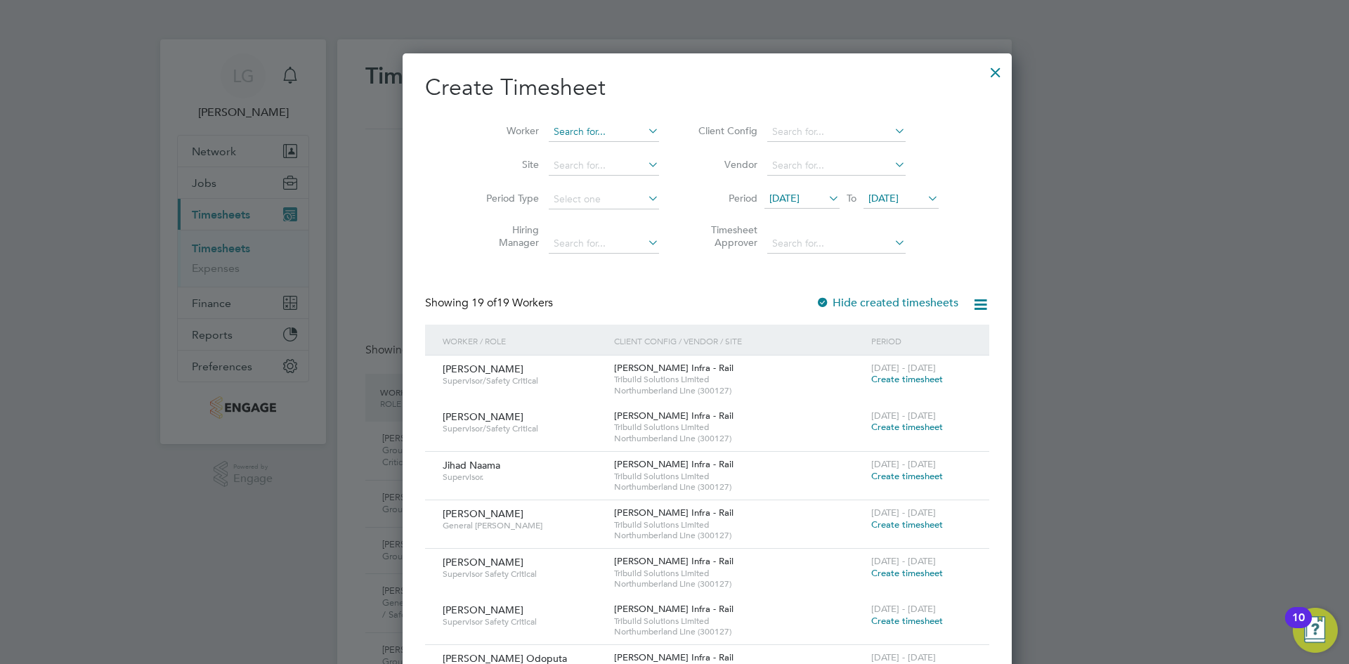
click at [549, 133] on input at bounding box center [604, 132] width 110 height 20
drag, startPoint x: 584, startPoint y: 129, endPoint x: 518, endPoint y: 135, distance: 66.3
click at [549, 135] on input "Adirna Coy" at bounding box center [604, 132] width 110 height 20
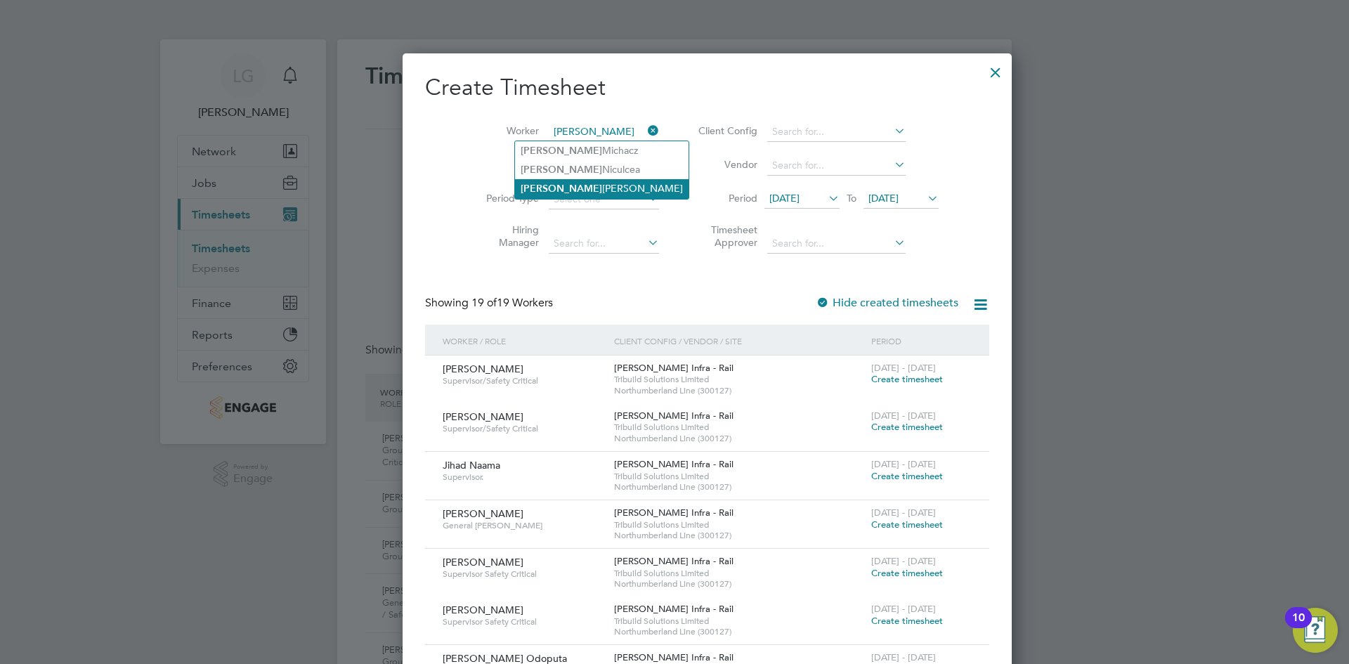
click at [566, 184] on li "Adrian Coyne" at bounding box center [602, 188] width 174 height 19
type input "[PERSON_NAME]"
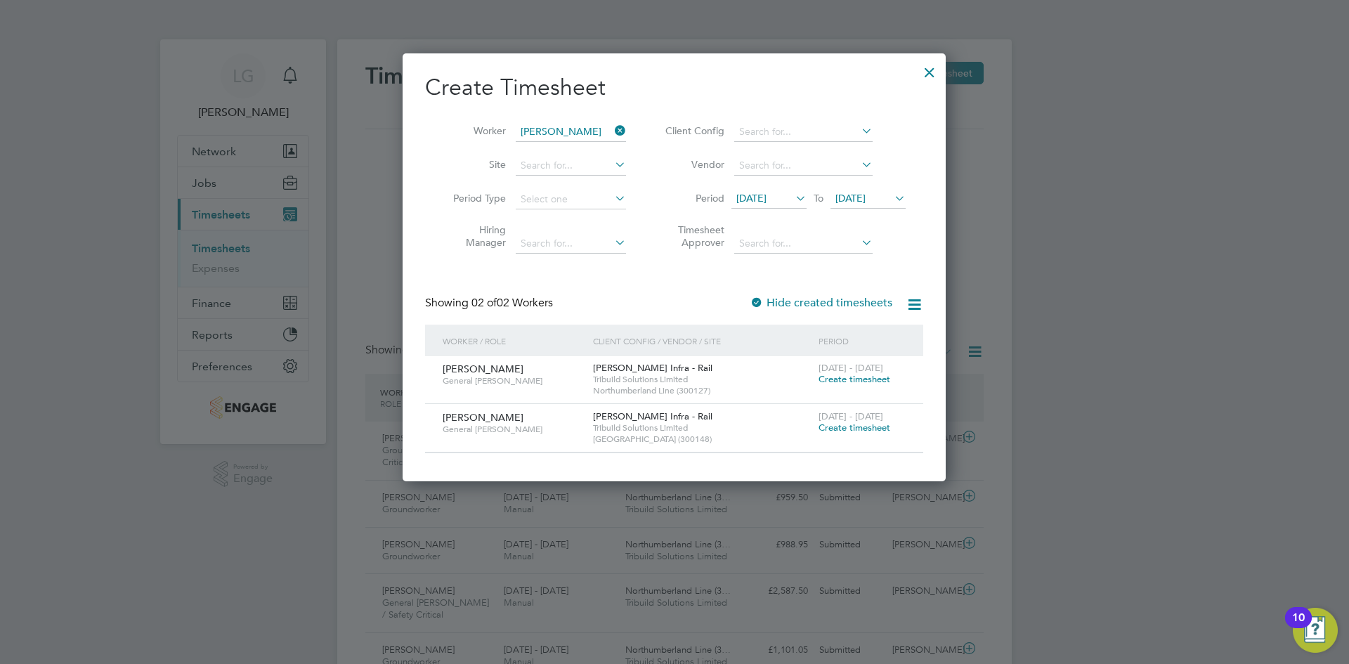
click at [928, 73] on div at bounding box center [929, 68] width 25 height 25
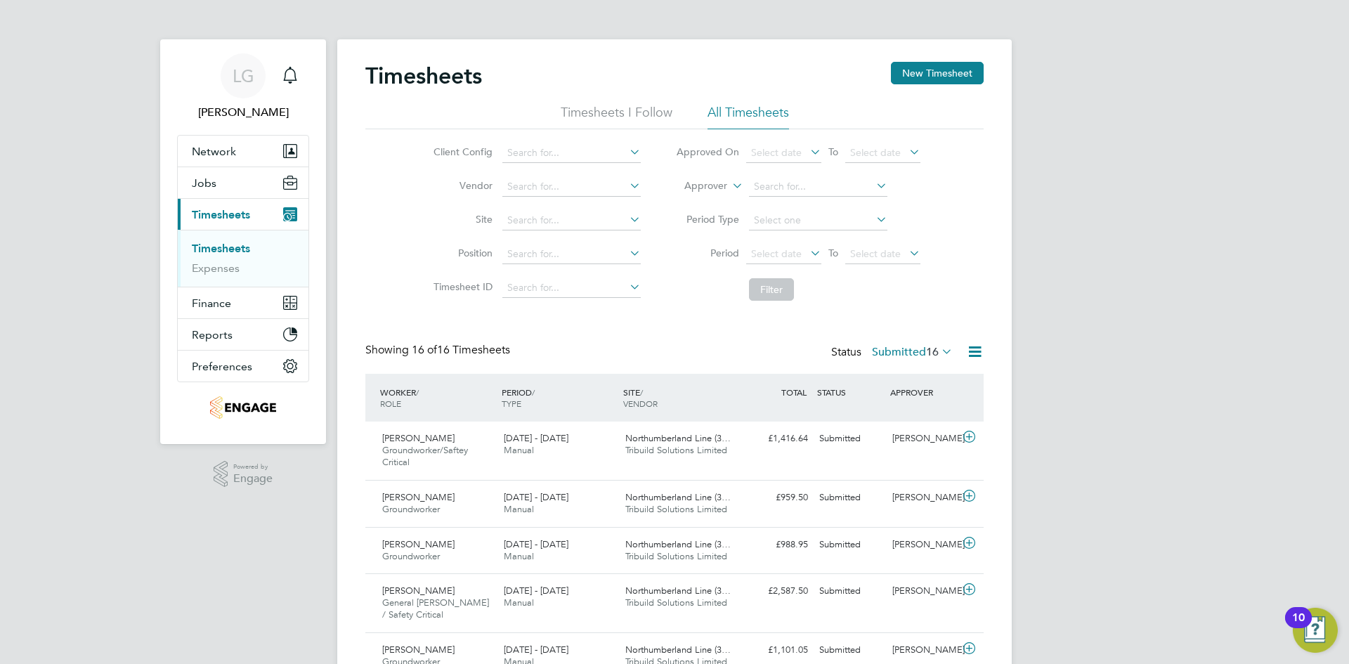
click at [907, 350] on label "Submitted 16" at bounding box center [912, 352] width 81 height 14
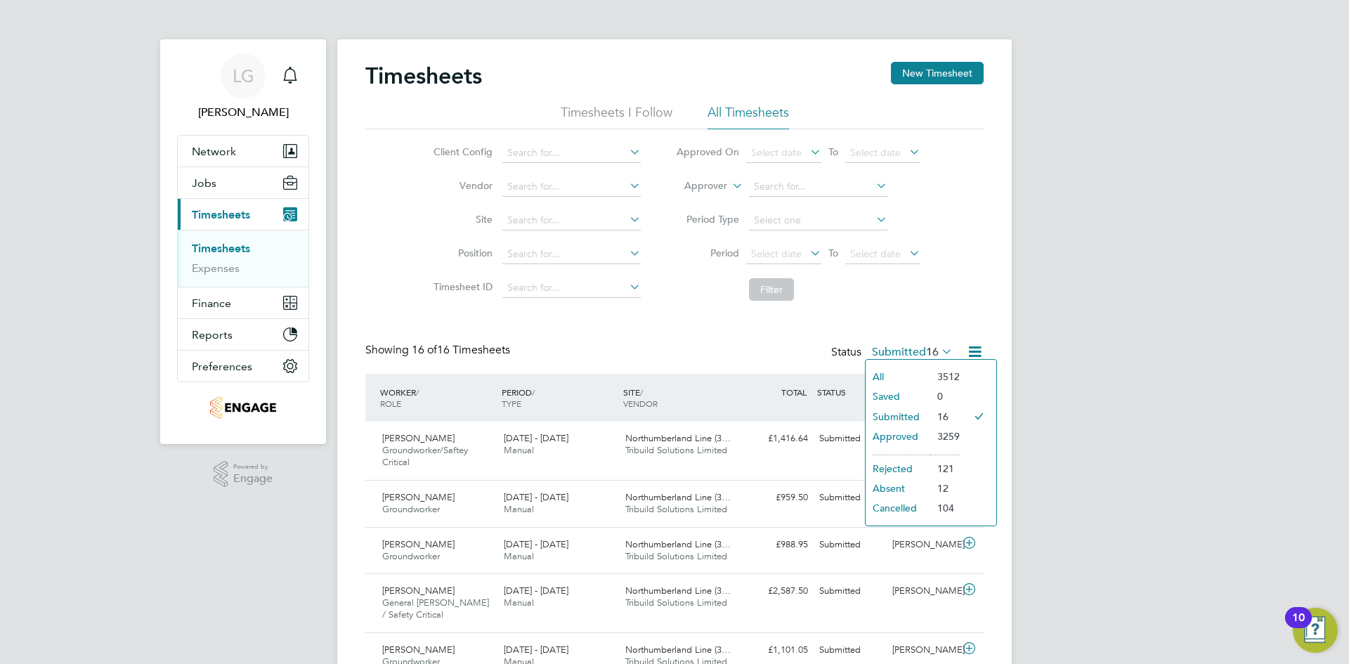
click at [903, 415] on li "Submitted" at bounding box center [898, 417] width 65 height 20
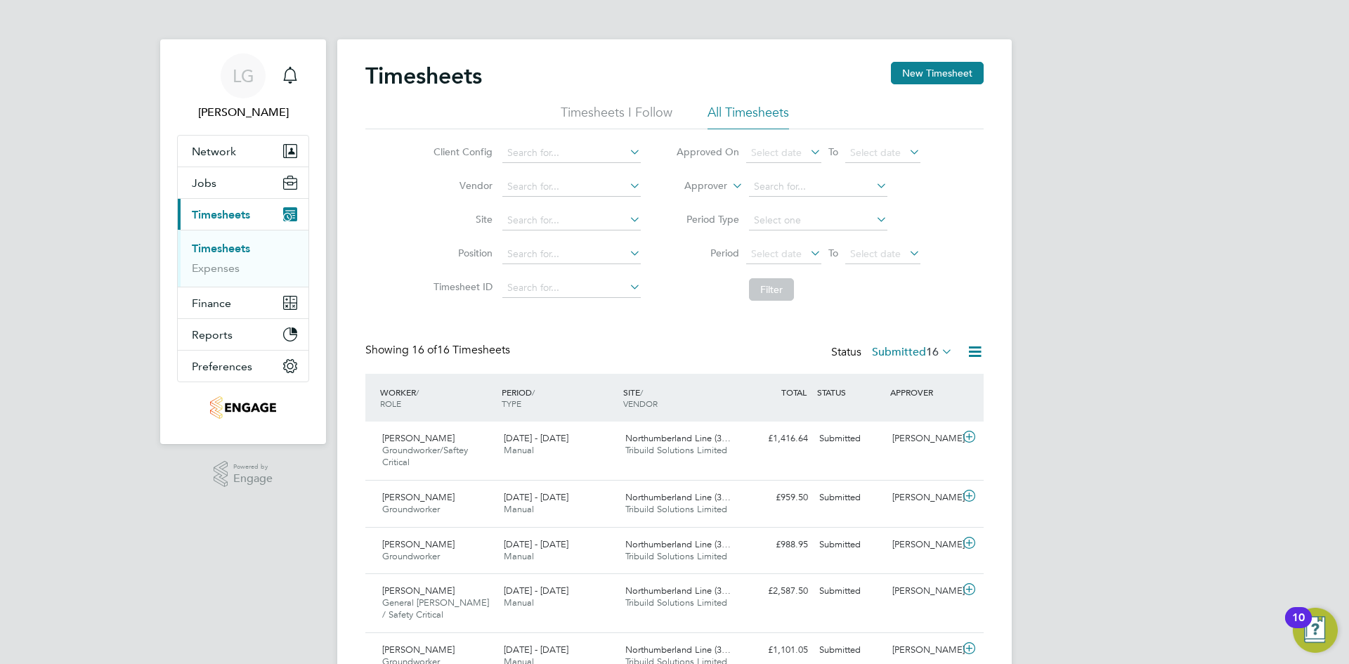
click at [904, 356] on label "Submitted 16" at bounding box center [912, 352] width 81 height 14
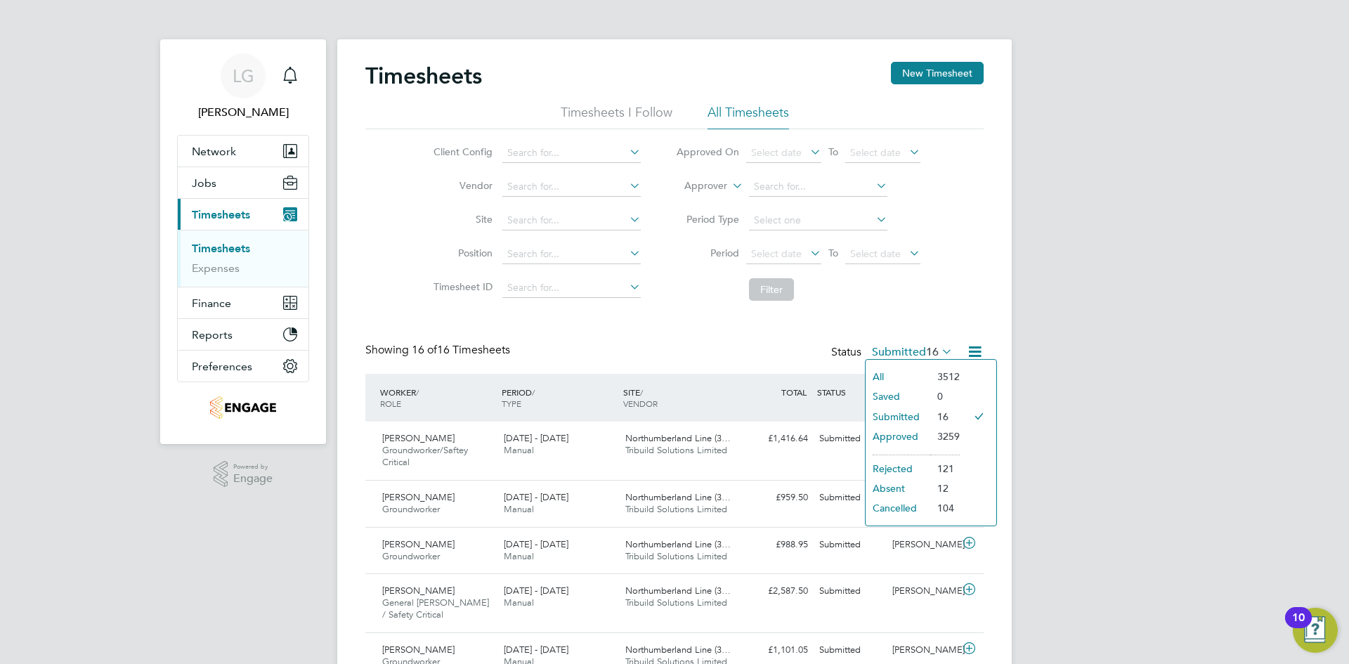
click at [926, 430] on li "Approved" at bounding box center [898, 437] width 65 height 20
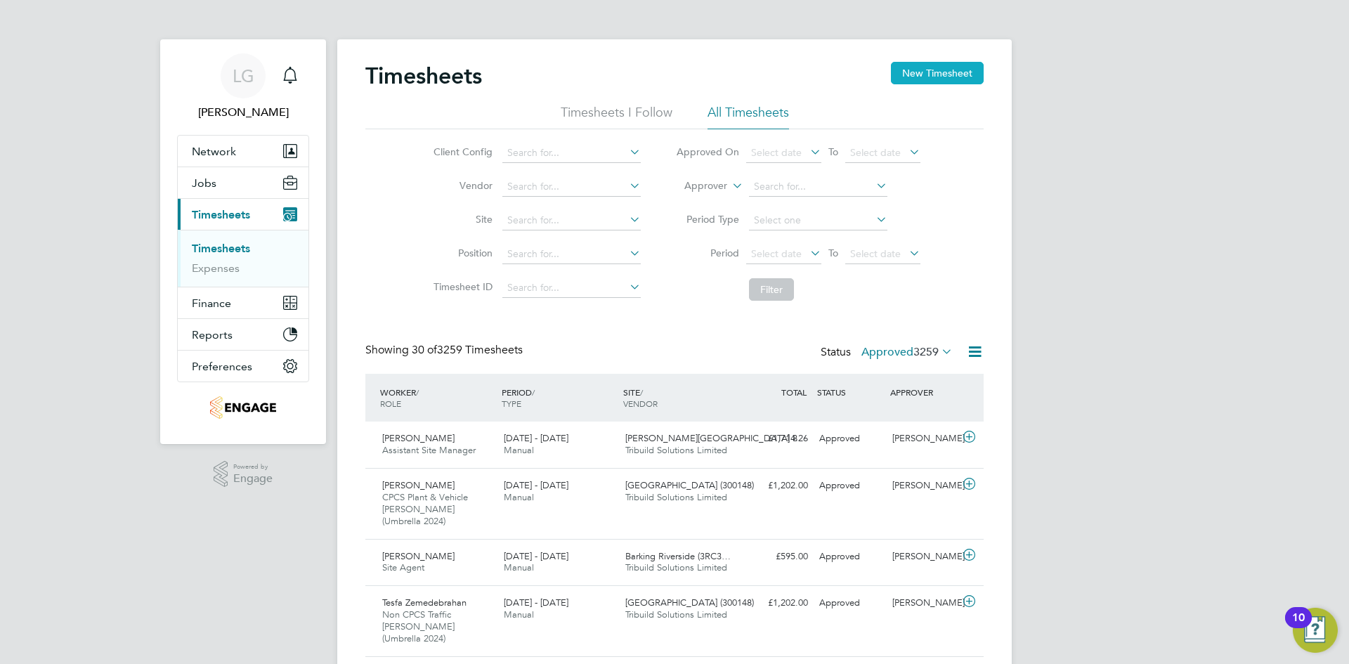
click at [930, 70] on button "New Timesheet" at bounding box center [937, 73] width 93 height 22
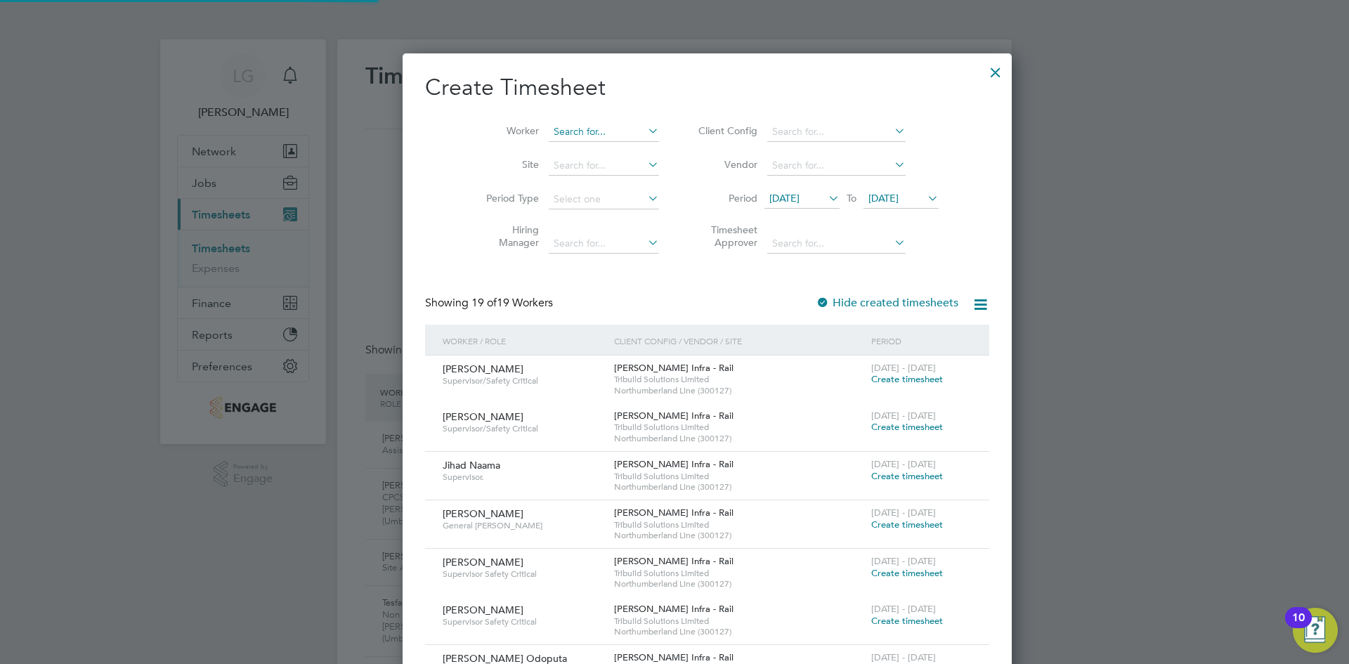
click at [549, 122] on input at bounding box center [604, 132] width 110 height 20
click at [602, 152] on b "Coyne" at bounding box center [643, 151] width 82 height 12
type input "[PERSON_NAME]"
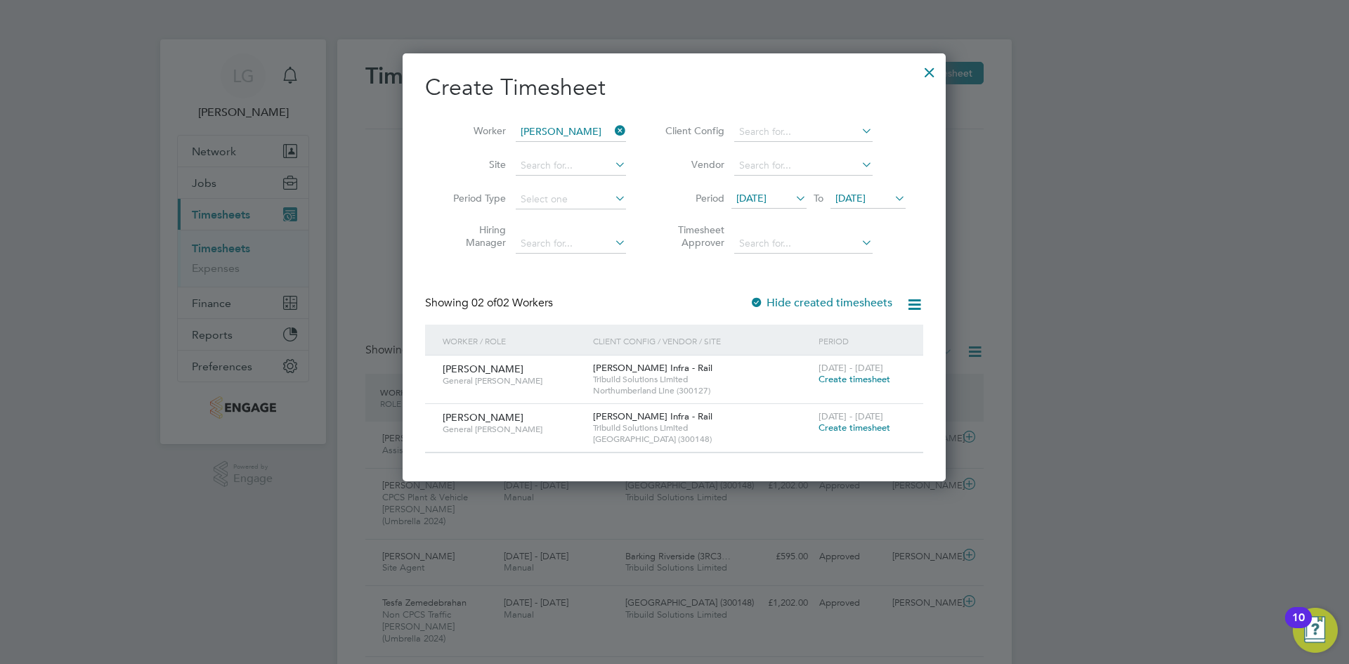
click at [883, 183] on li "Period 28 Jul 2025 To 04 Aug 2025" at bounding box center [784, 200] width 280 height 34
click at [866, 196] on span "[DATE]" at bounding box center [851, 198] width 30 height 13
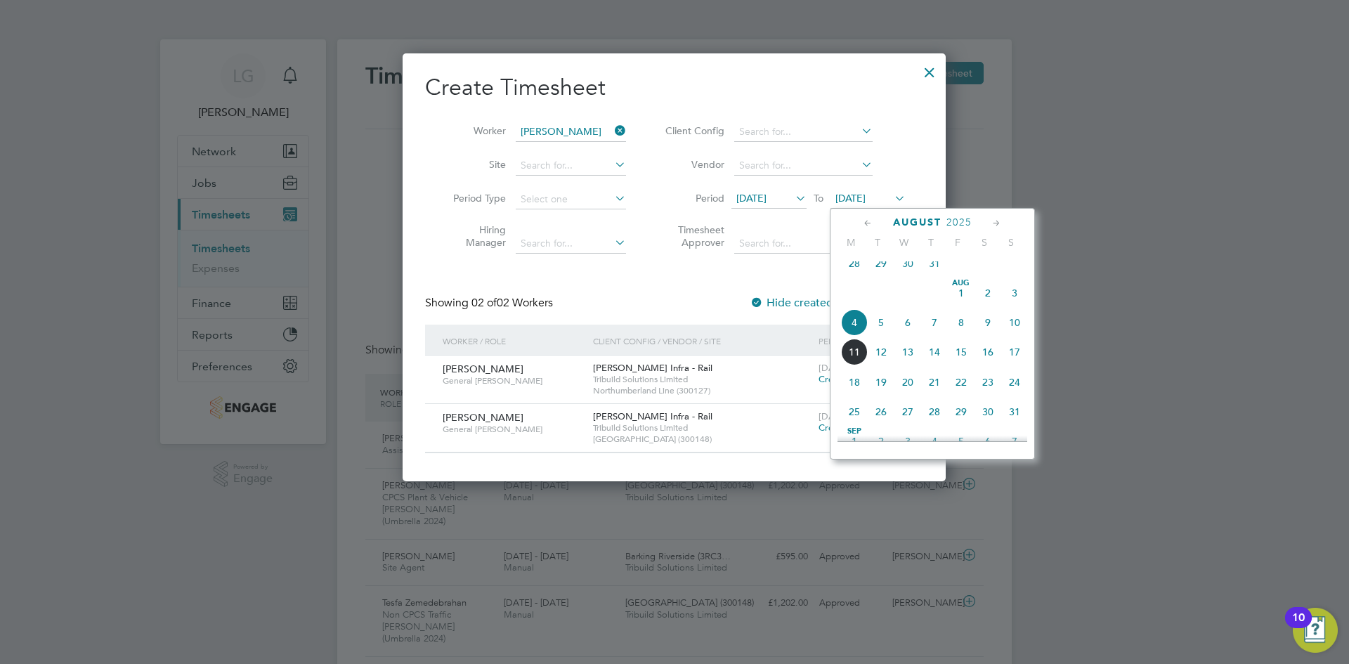
click at [859, 388] on span "18" at bounding box center [854, 382] width 27 height 27
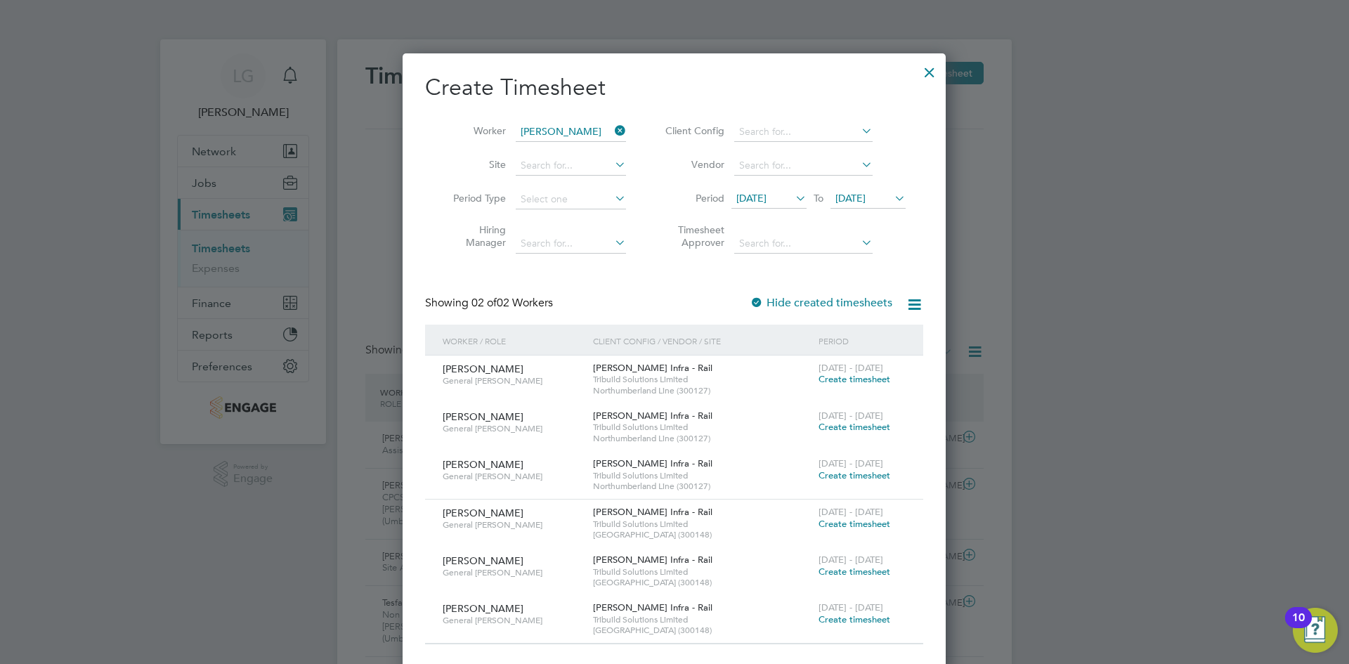
click at [612, 132] on icon at bounding box center [612, 131] width 0 height 20
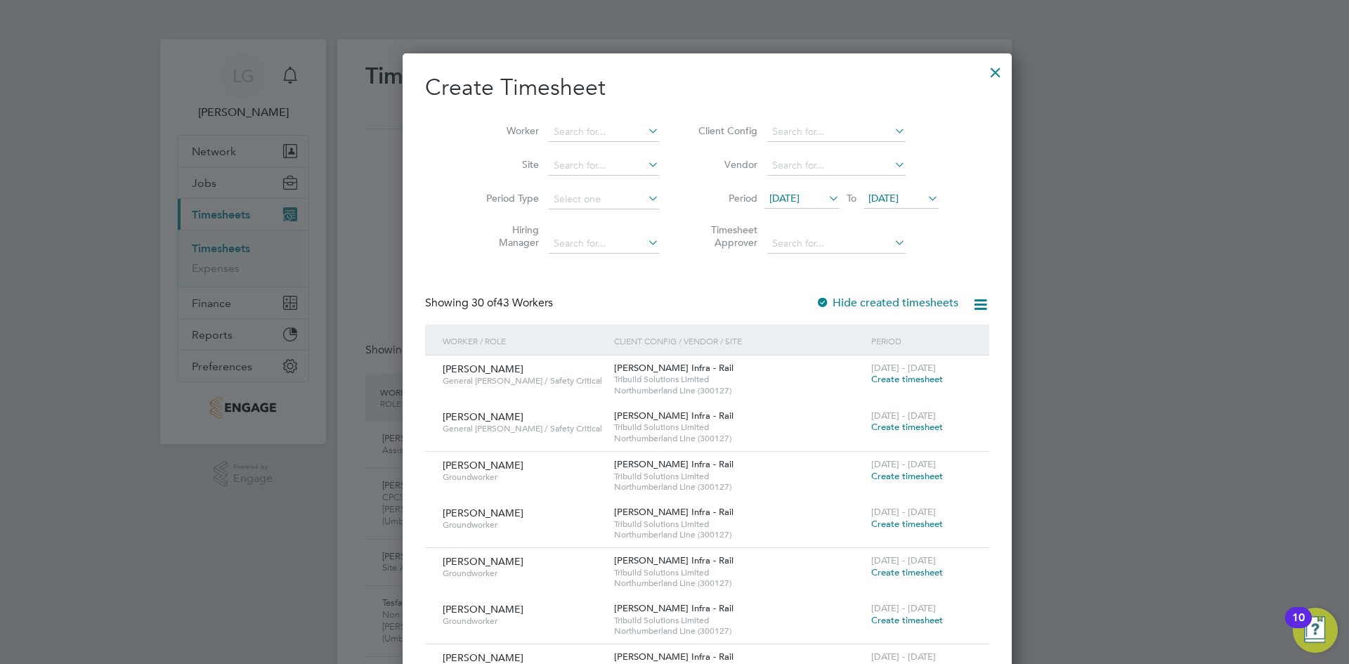
click at [983, 73] on div at bounding box center [995, 68] width 25 height 25
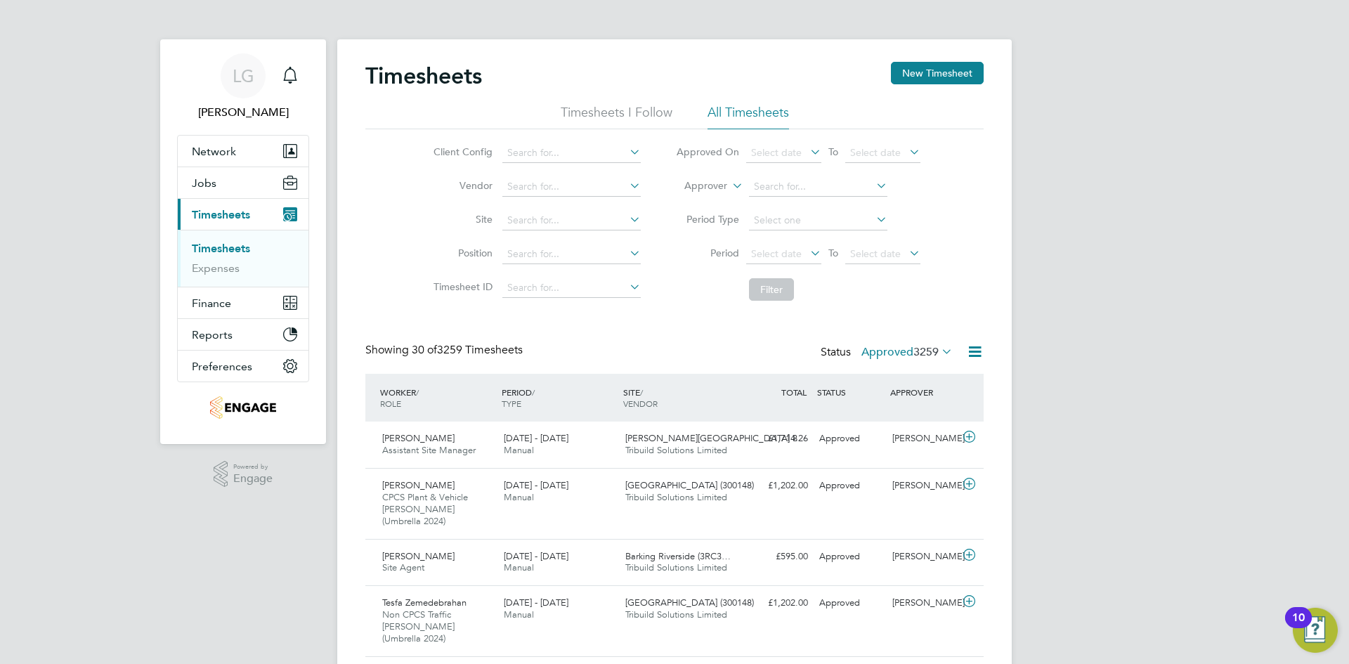
click at [122, 230] on div at bounding box center [674, 332] width 1349 height 664
click at [221, 247] on link "Timesheets" at bounding box center [221, 248] width 58 height 13
drag, startPoint x: 893, startPoint y: 82, endPoint x: 885, endPoint y: 86, distance: 8.8
click at [889, 84] on div "Timesheets New Timesheet" at bounding box center [674, 83] width 618 height 42
click at [938, 76] on button "New Timesheet" at bounding box center [937, 73] width 93 height 22
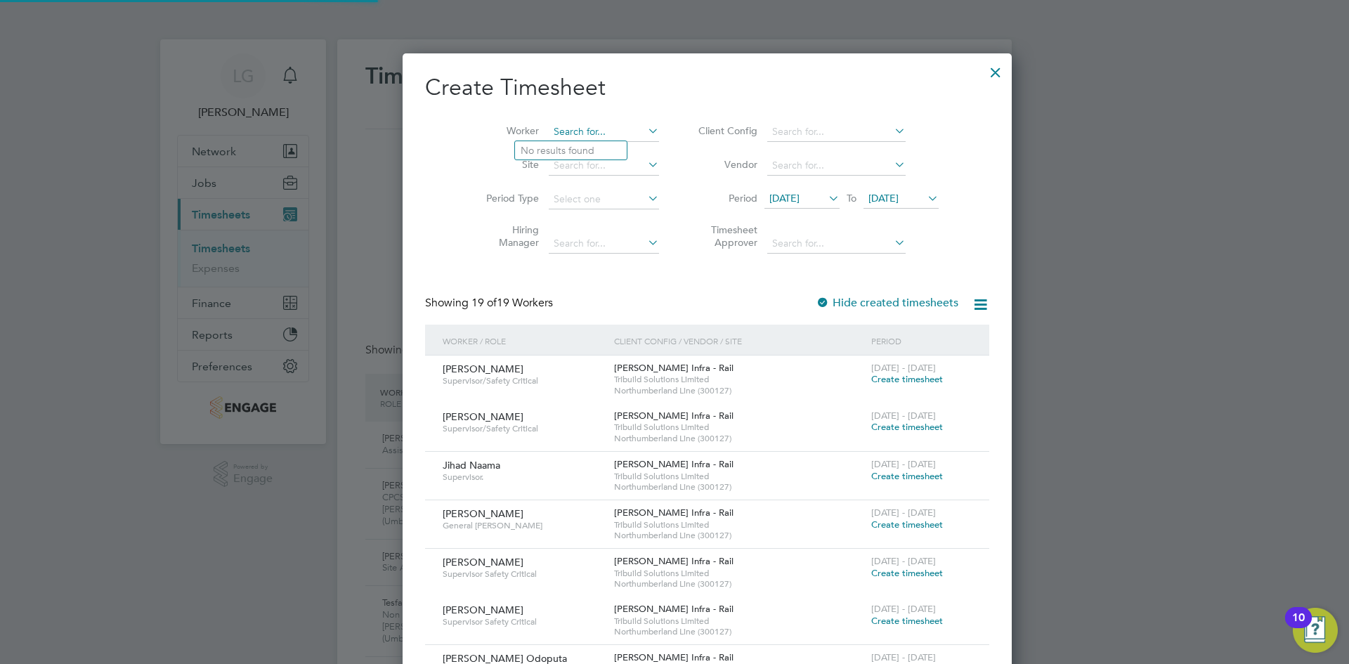
click at [559, 137] on input at bounding box center [604, 132] width 110 height 20
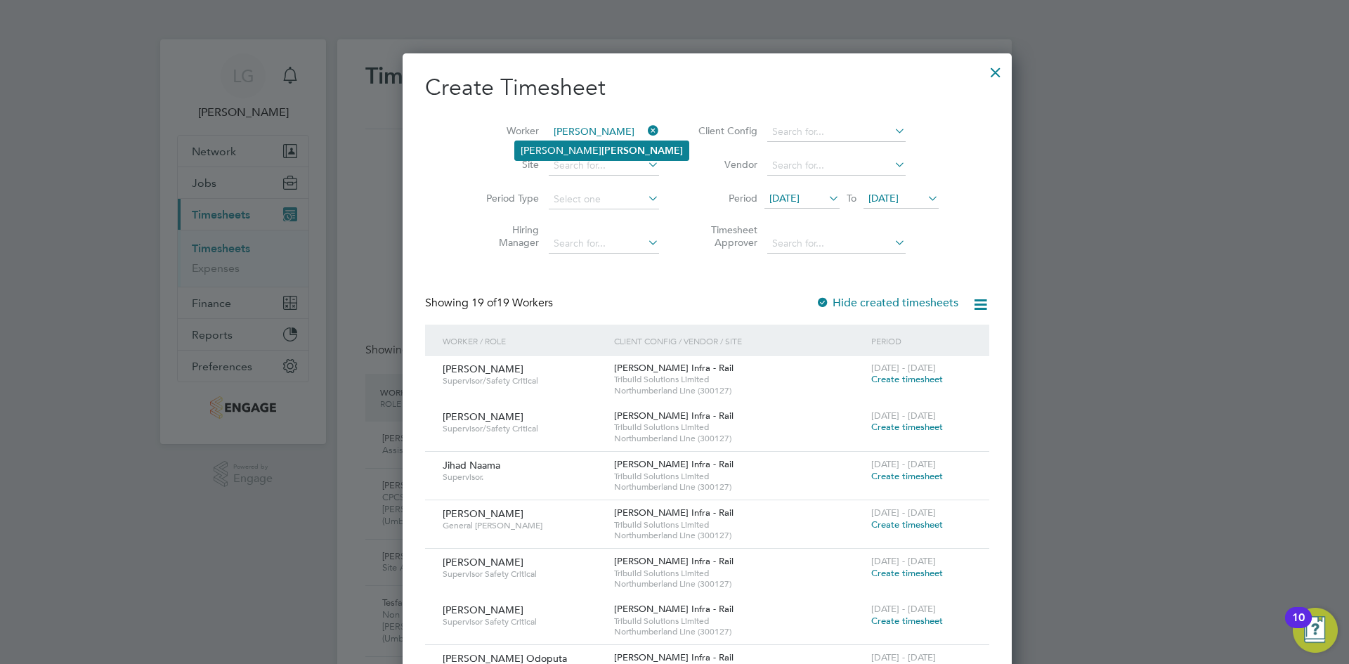
click at [602, 151] on b "Coyne" at bounding box center [643, 151] width 82 height 12
type input "[PERSON_NAME]"
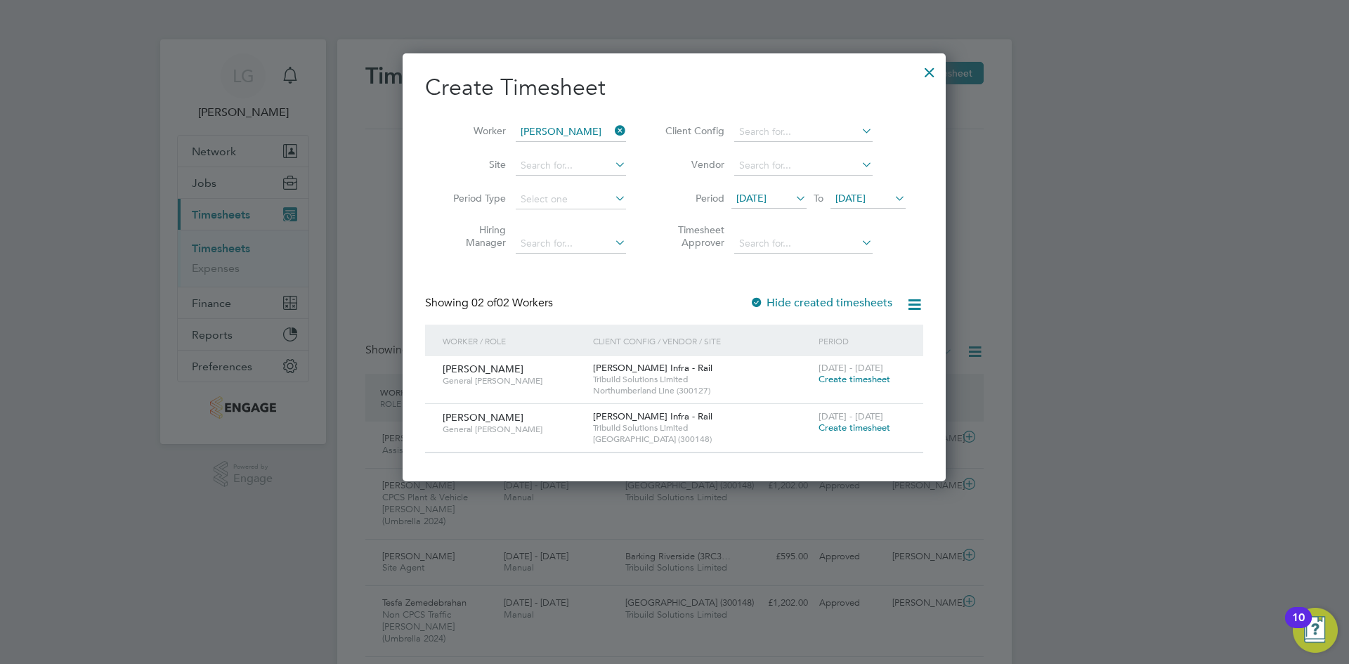
click at [644, 431] on span "Tribuild Solutions Limited" at bounding box center [702, 427] width 219 height 11
drag, startPoint x: 689, startPoint y: 437, endPoint x: 573, endPoint y: 420, distance: 117.2
click at [573, 420] on div "Adrian Coyne General Foreman Morgan Sindall Infra - Rail Tribuild Solutions Lim…" at bounding box center [674, 428] width 498 height 48
click at [614, 404] on div "Morgan Sindall Infra - Rail Tribuild Solutions Limited Beckton Depot (300148)" at bounding box center [703, 428] width 226 height 48
drag, startPoint x: 716, startPoint y: 382, endPoint x: 588, endPoint y: 363, distance: 129.3
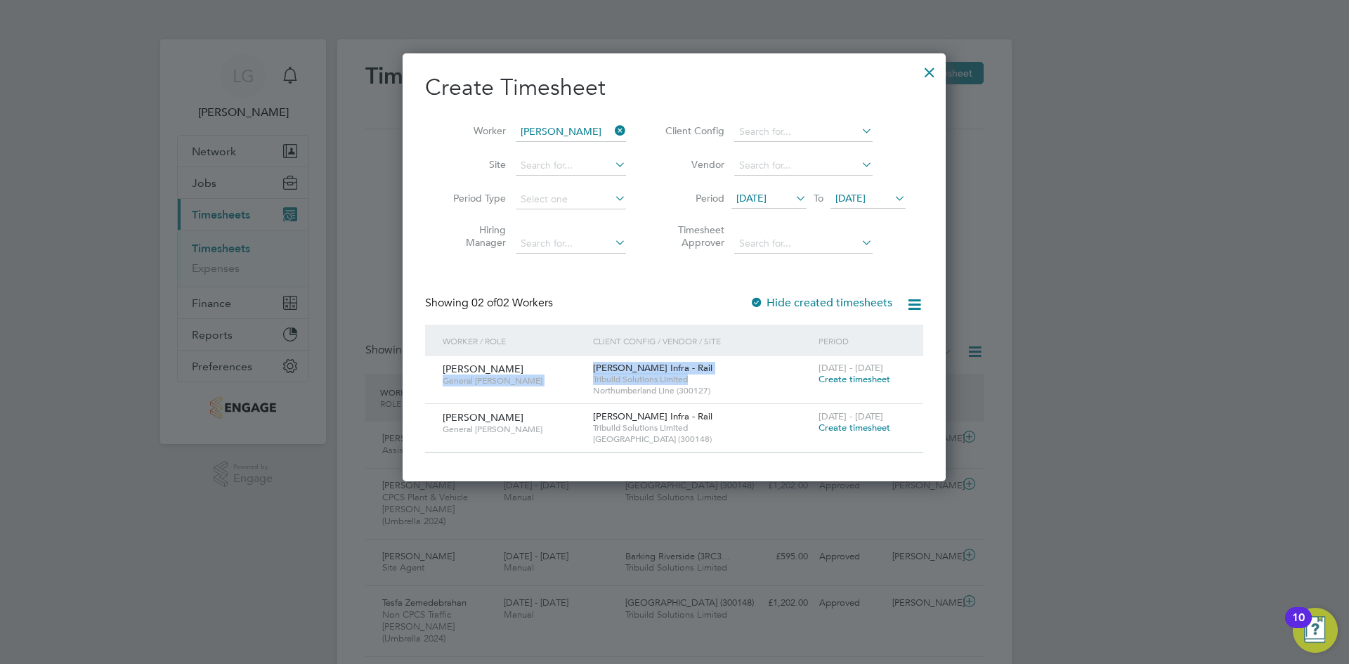
click at [588, 363] on div "Adrian Coyne General Foreman Morgan Sindall Infra - Rail Tribuild Solutions Lim…" at bounding box center [674, 380] width 498 height 48
click at [644, 366] on span "[PERSON_NAME] Infra - Rail" at bounding box center [652, 368] width 119 height 12
click at [735, 370] on div "Morgan Sindall Infra - Rail Tribuild Solutions Limited Northumberland Line (300…" at bounding box center [703, 380] width 226 height 48
click at [760, 300] on div at bounding box center [757, 304] width 14 height 14
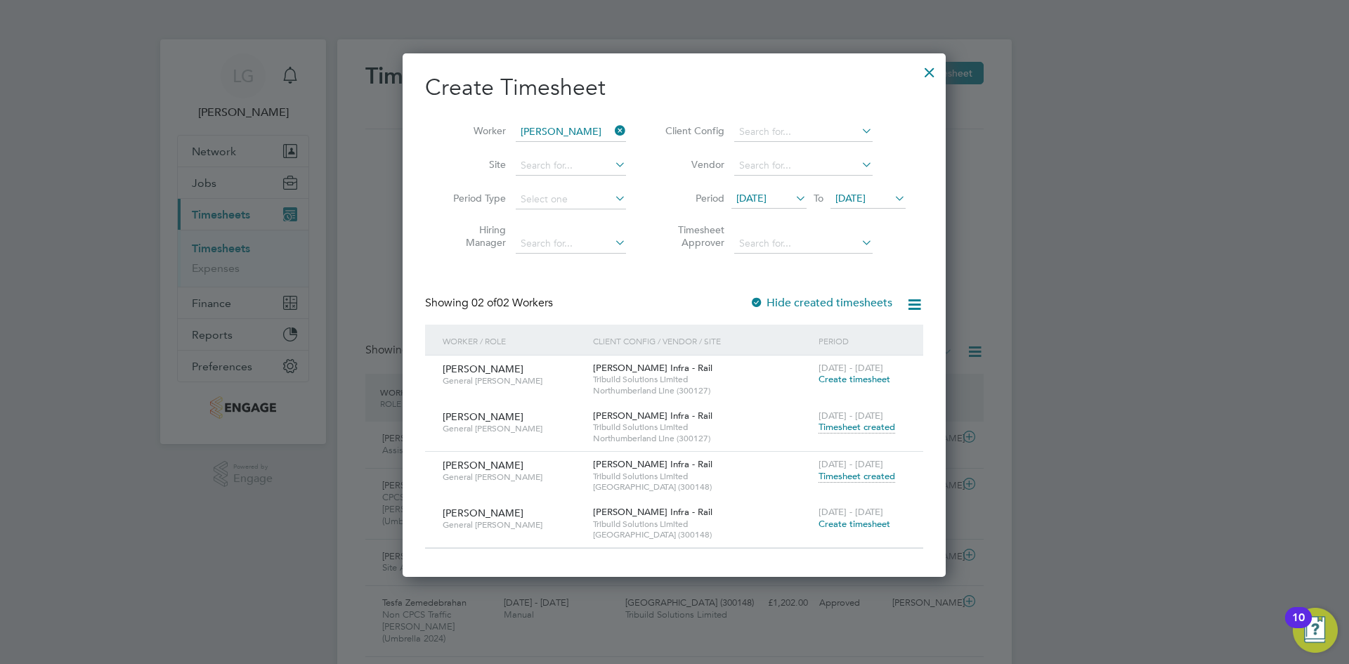
click at [851, 425] on span "Timesheet created" at bounding box center [857, 427] width 77 height 13
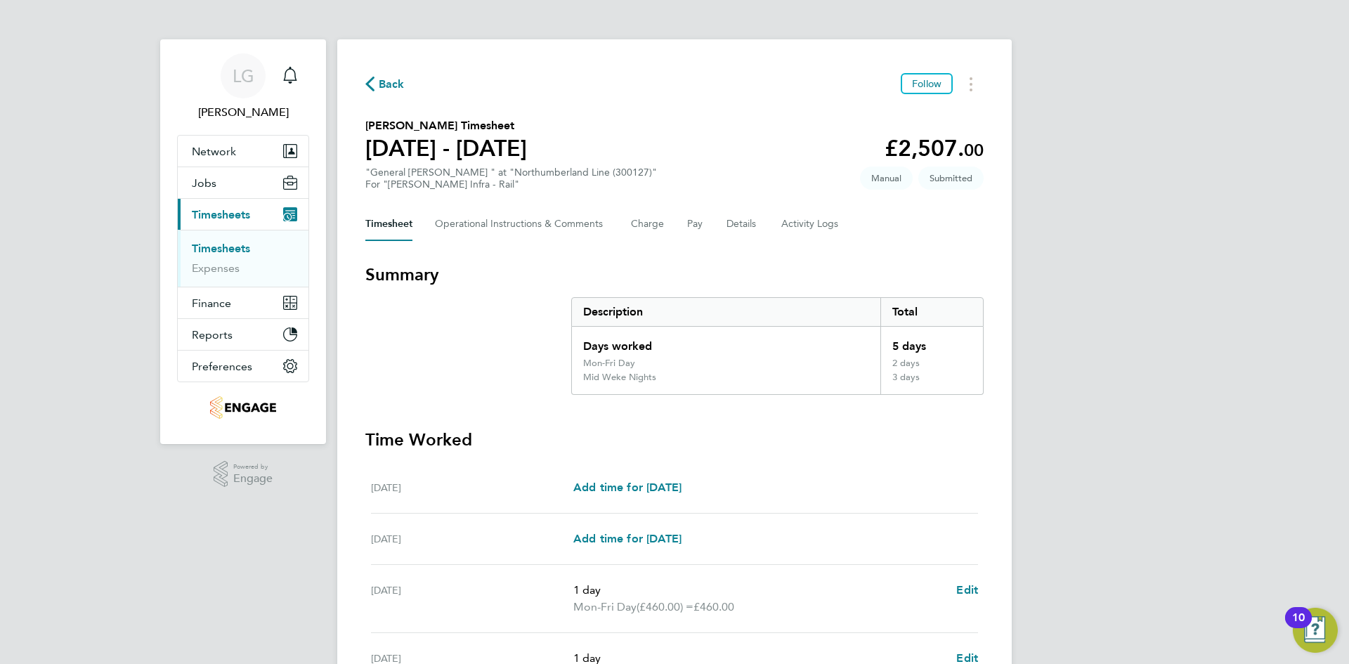
click at [234, 246] on link "Timesheets" at bounding box center [221, 248] width 58 height 13
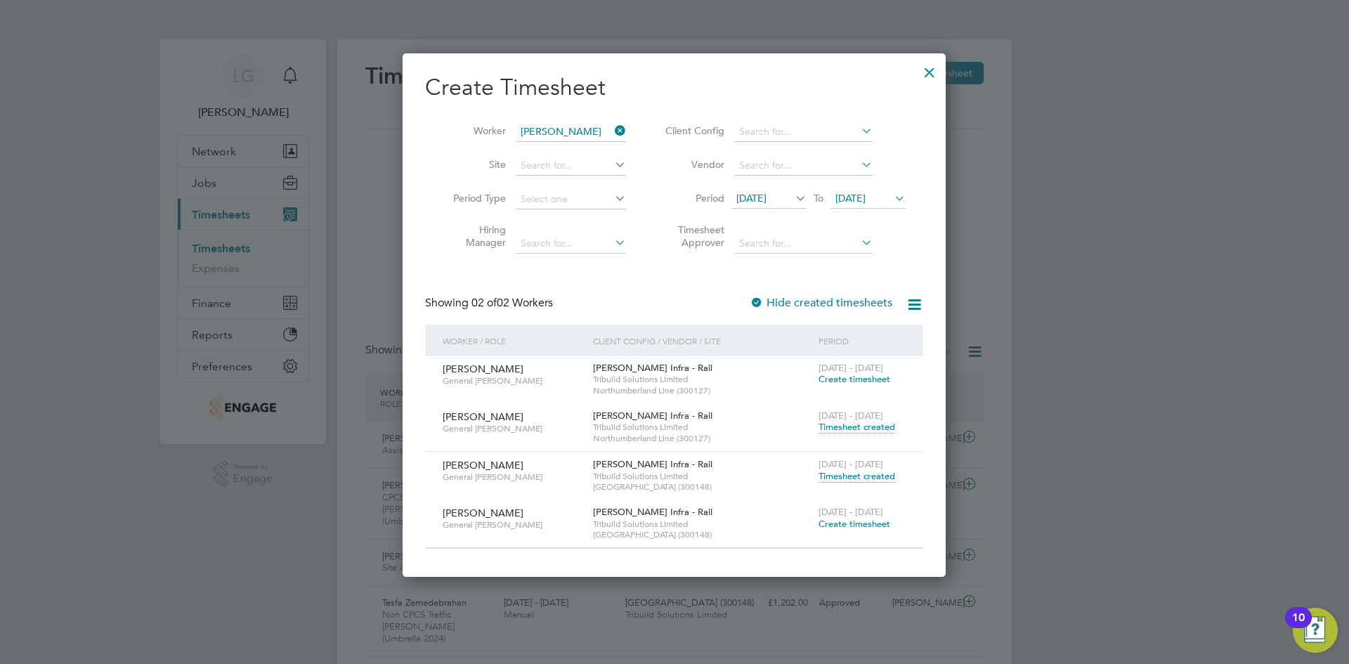
click at [936, 73] on div at bounding box center [929, 68] width 25 height 25
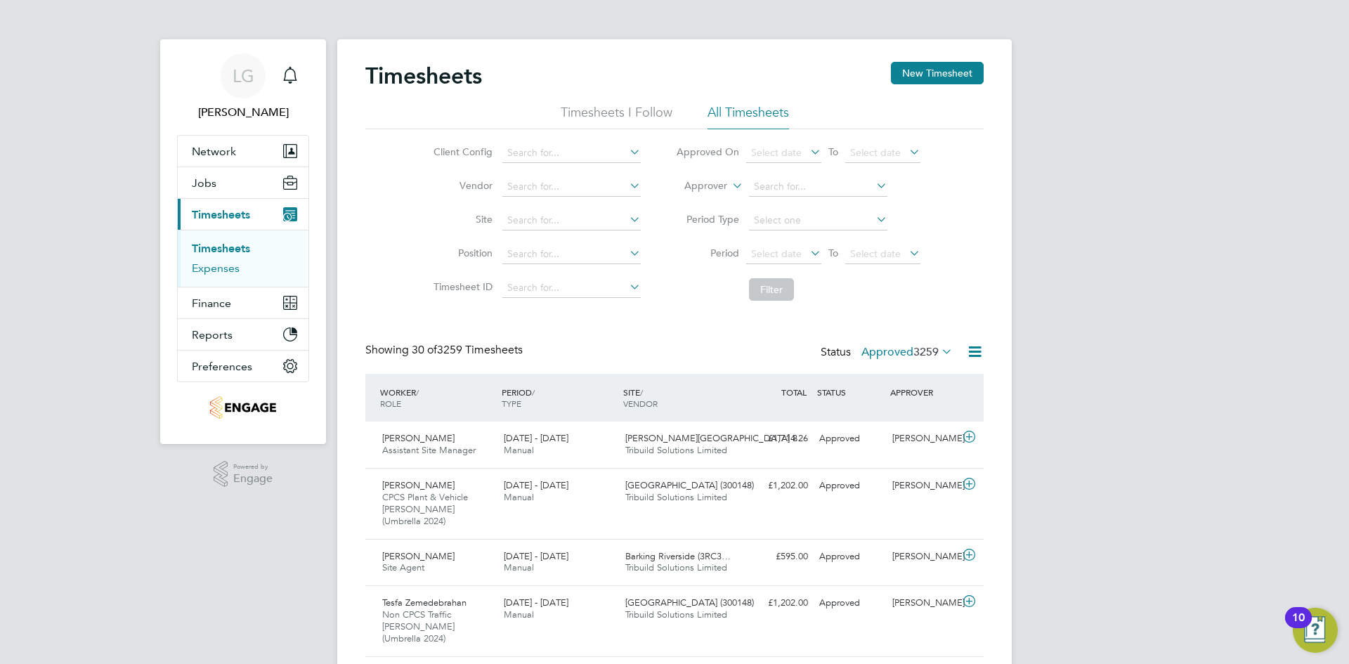
click at [200, 263] on link "Expenses" at bounding box center [216, 267] width 48 height 13
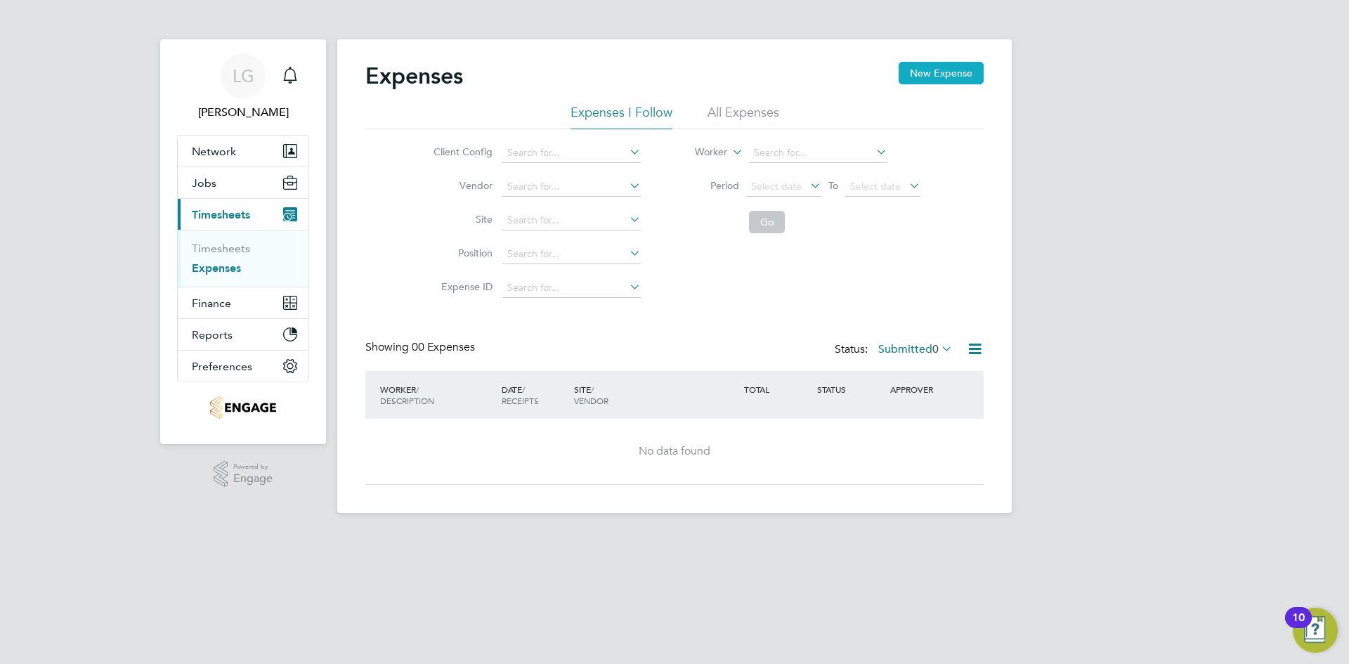
click at [963, 75] on button "New Expense" at bounding box center [941, 73] width 85 height 22
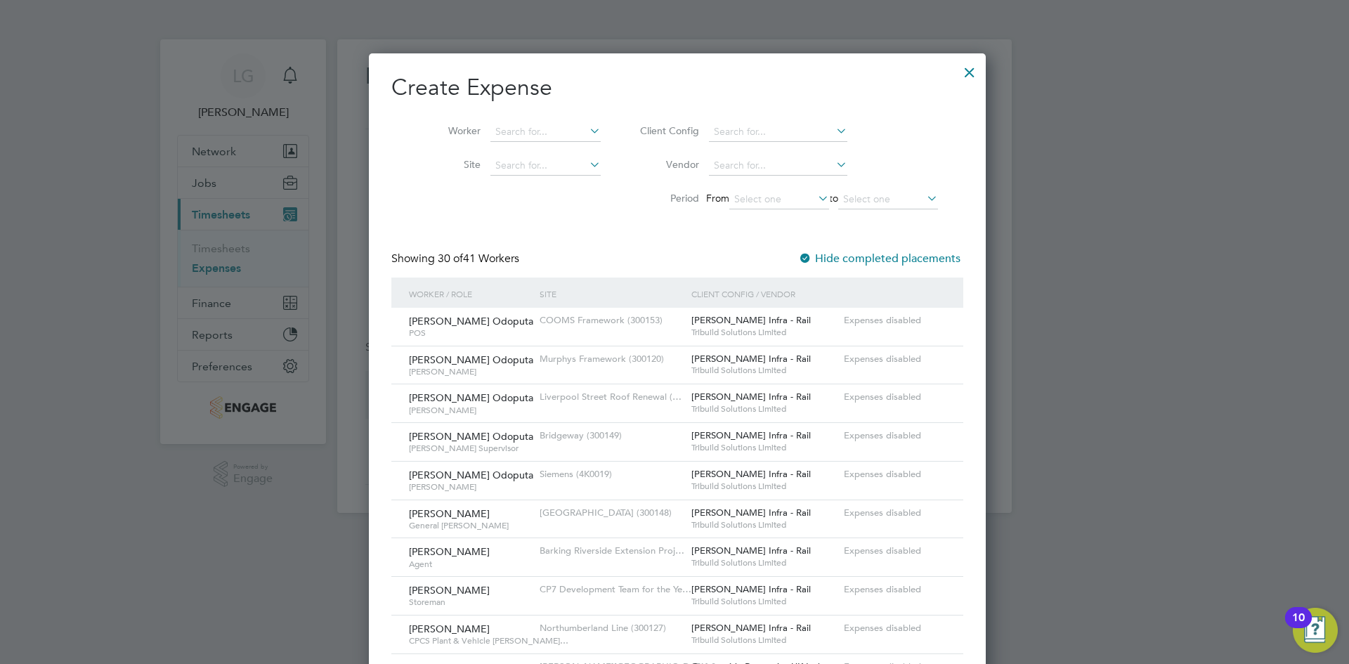
click at [959, 70] on div at bounding box center [969, 68] width 25 height 25
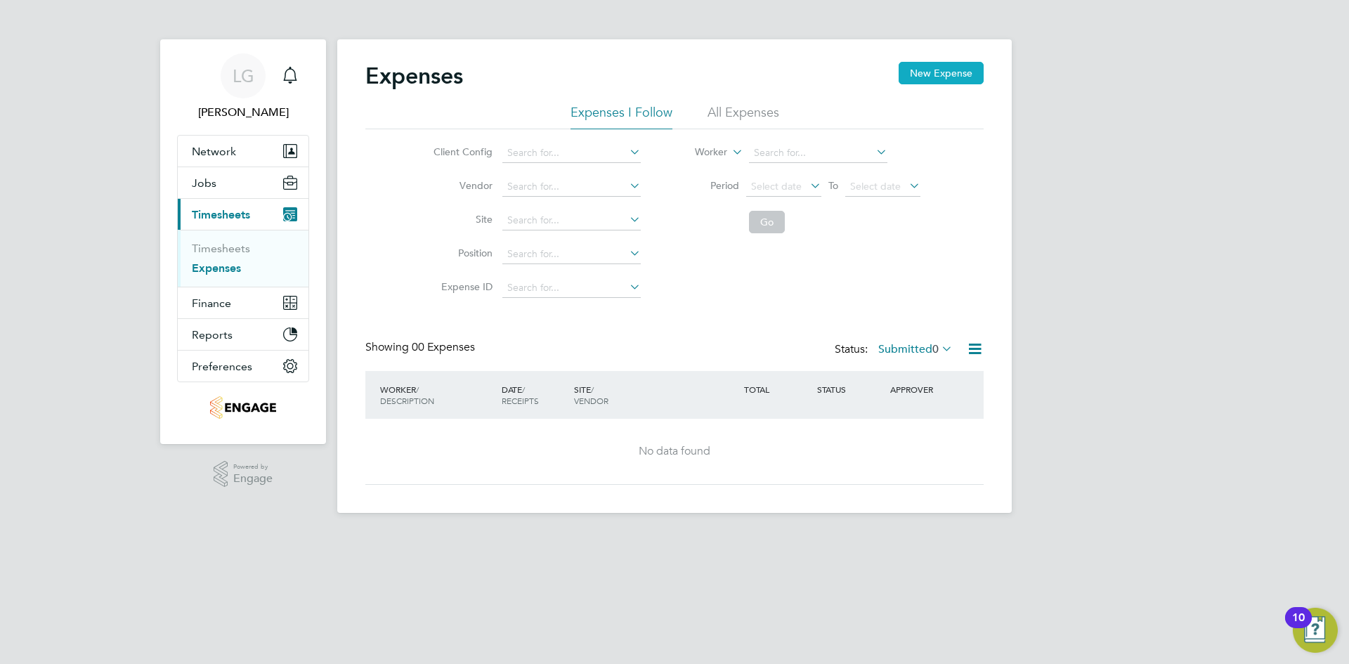
click at [936, 70] on button "New Expense" at bounding box center [941, 73] width 85 height 22
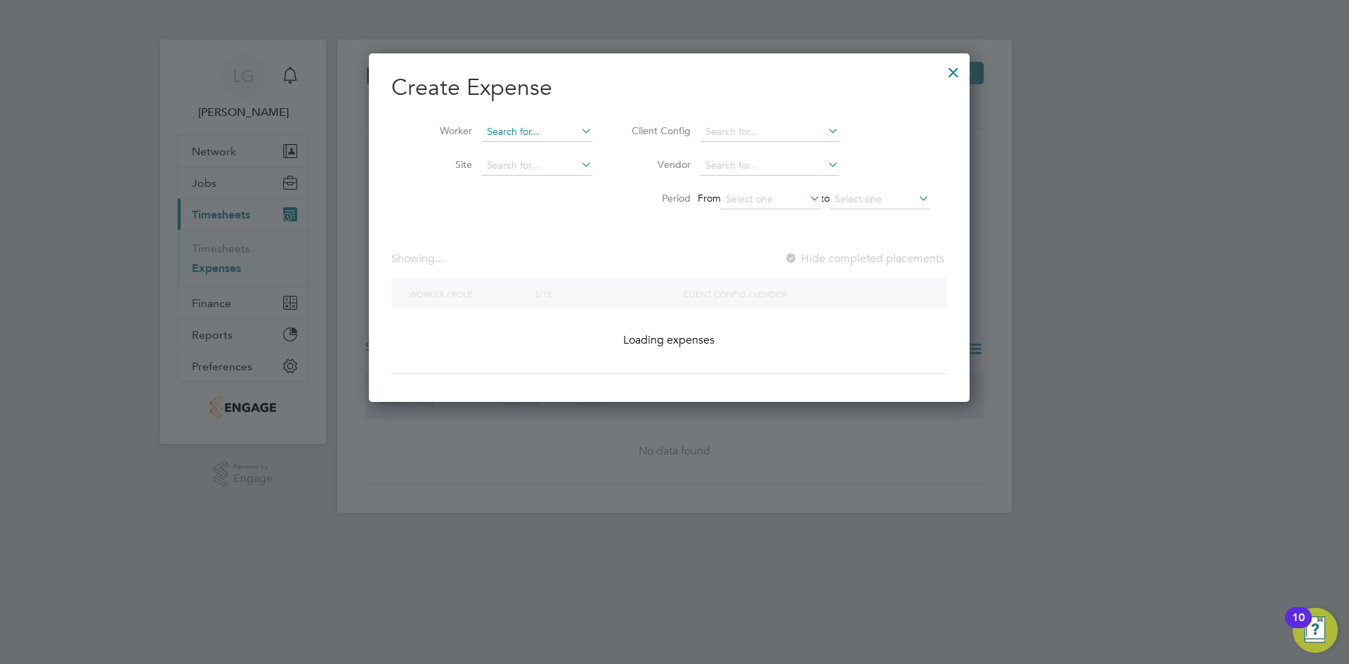
click at [525, 131] on input at bounding box center [537, 132] width 110 height 20
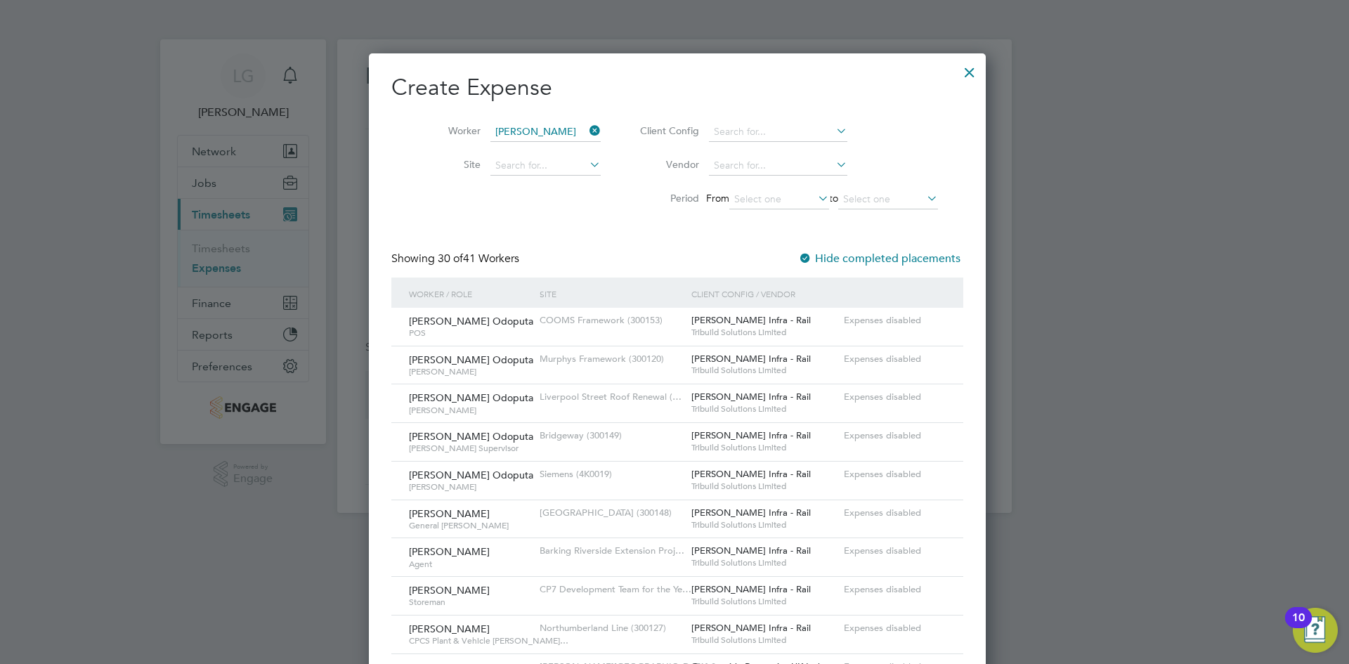
click at [571, 152] on b "Nouhas" at bounding box center [588, 151] width 35 height 12
type input "[PERSON_NAME]"
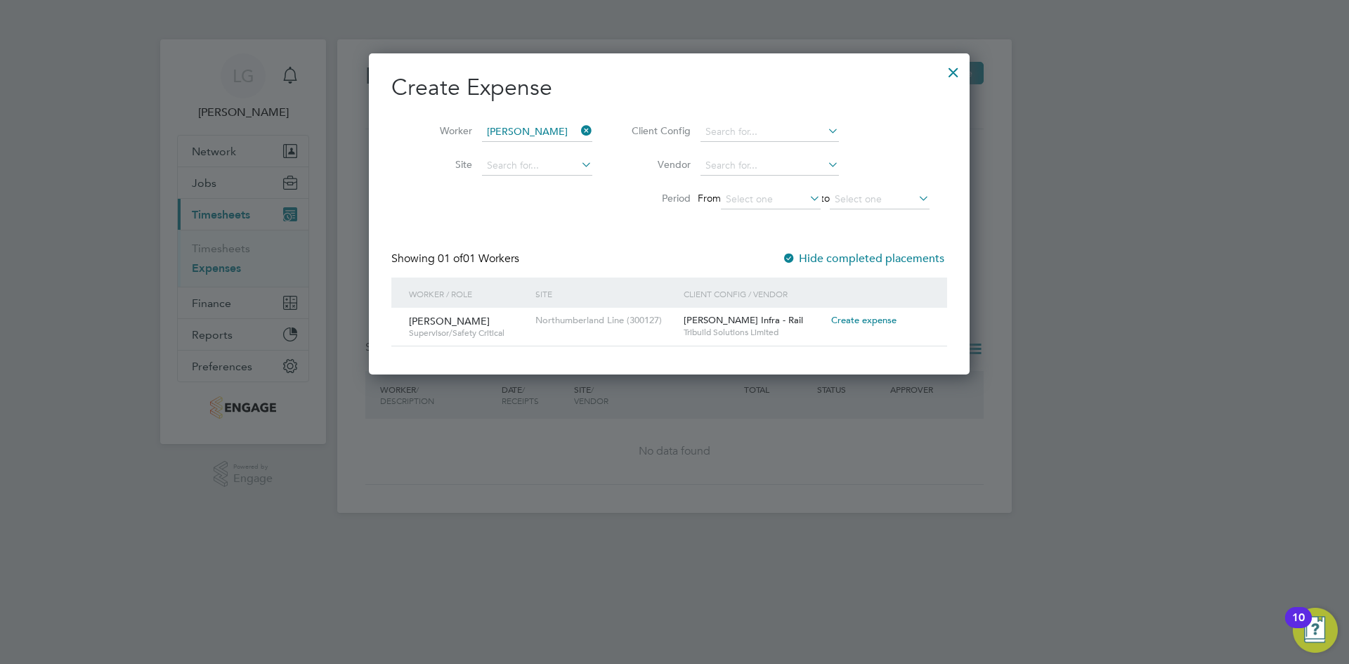
click at [874, 322] on span "Create expense" at bounding box center [863, 320] width 65 height 12
type input "Ausra Dedejeva"
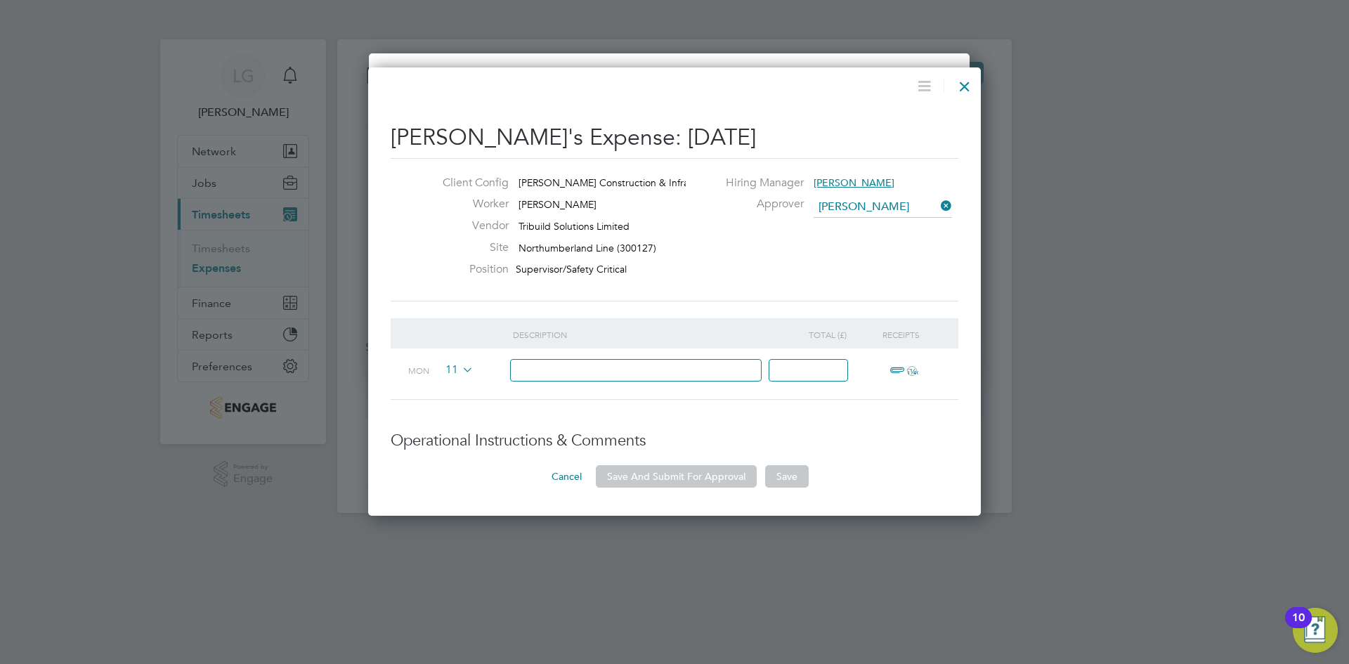
click at [633, 374] on input at bounding box center [636, 370] width 252 height 23
type input "Accommodation"
click at [827, 373] on input at bounding box center [808, 370] width 79 height 23
type input "294"
click at [907, 372] on span "ï¼‹" at bounding box center [901, 371] width 31 height 17
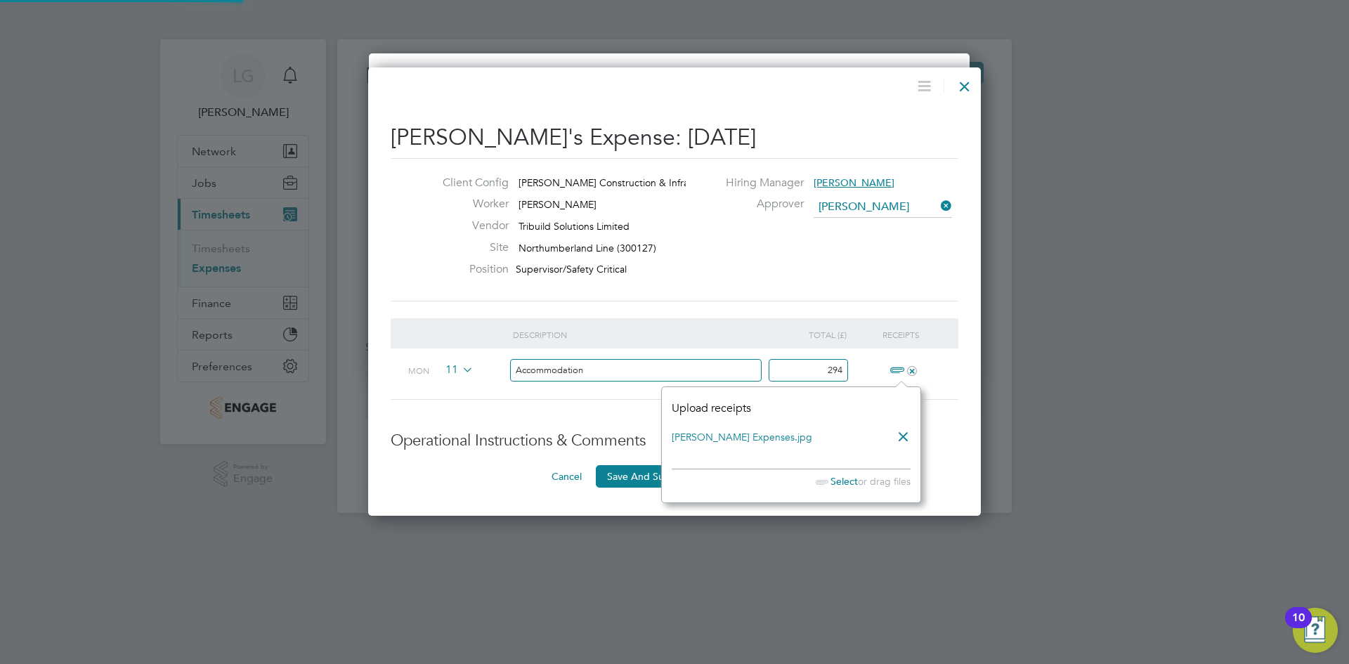
click at [479, 415] on li "Description Total (£) Receipts Mon 11 Accommodation 294 +" at bounding box center [675, 374] width 568 height 113
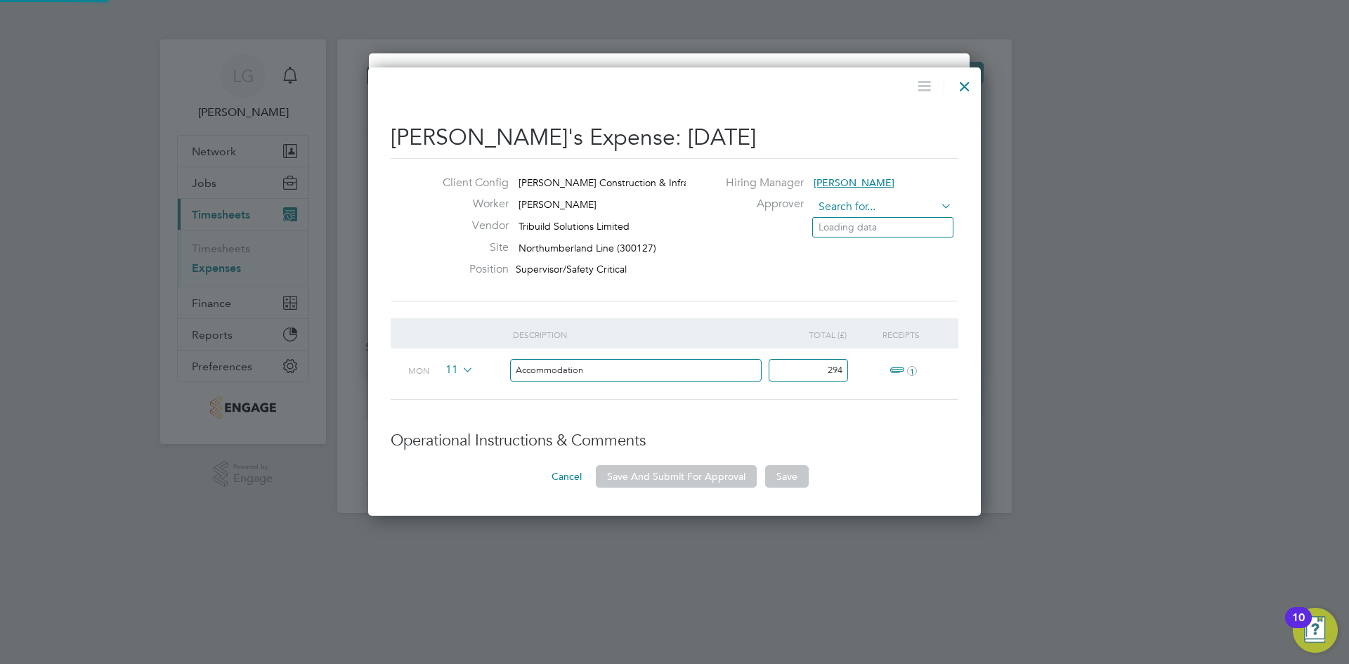
click at [903, 209] on input at bounding box center [883, 207] width 138 height 21
click at [888, 222] on li "Vic ky Todd" at bounding box center [883, 227] width 140 height 19
type input "[PERSON_NAME]"
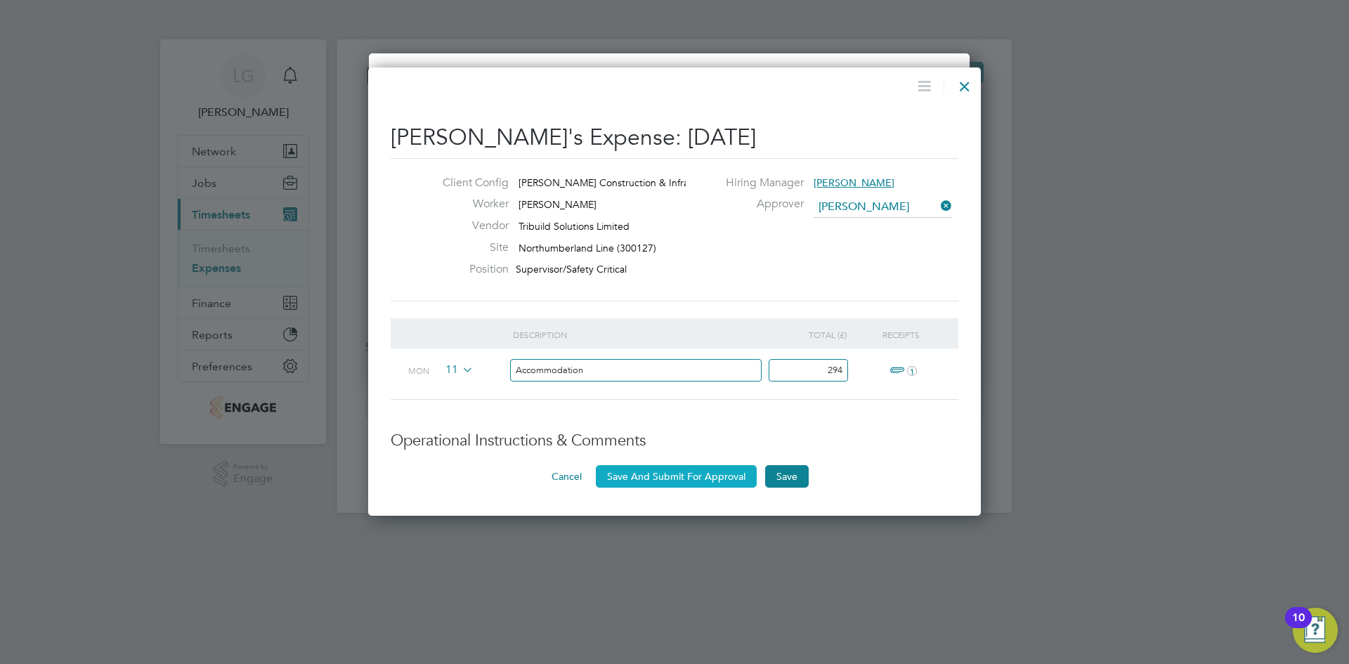
click at [704, 476] on button "Save And Submit For Approval" at bounding box center [676, 476] width 161 height 22
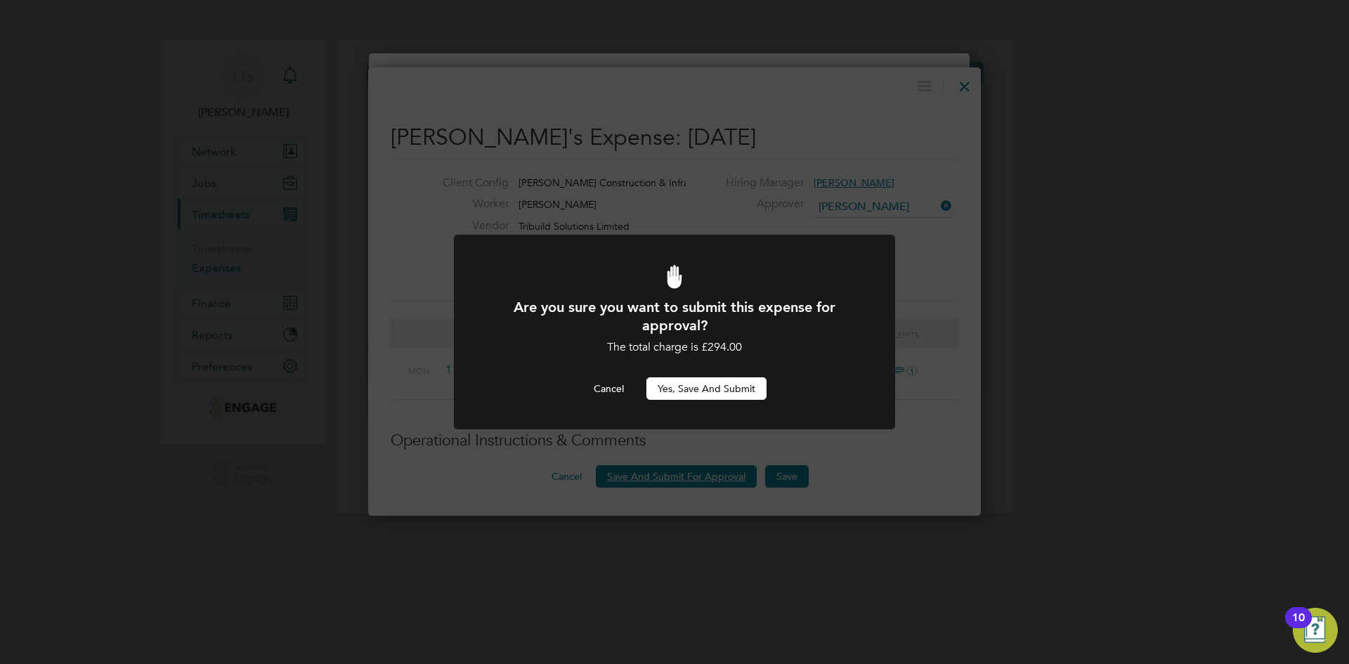
click at [736, 384] on button "Yes, Save and Submit" at bounding box center [707, 388] width 120 height 22
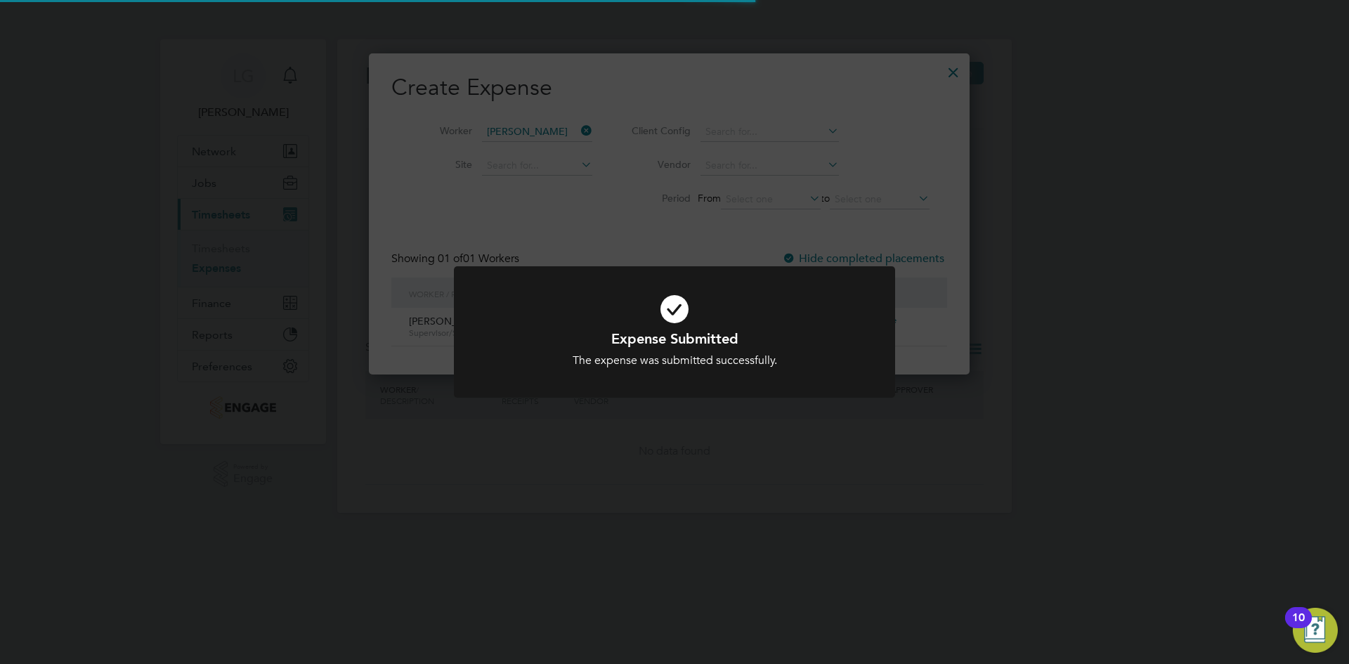
click at [1133, 206] on div "Expense Submitted The expense was submitted successfully. Cancel Okay" at bounding box center [674, 332] width 1349 height 664
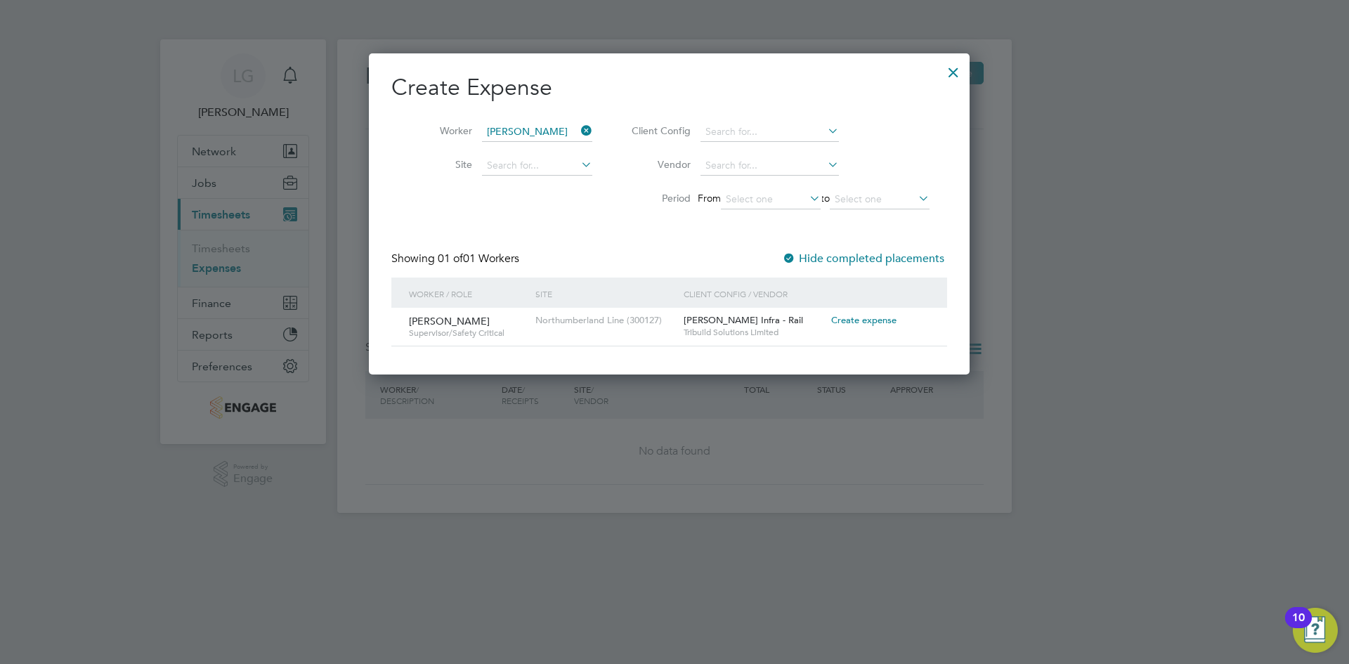
drag, startPoint x: 963, startPoint y: 72, endPoint x: 780, endPoint y: 76, distance: 182.7
click at [962, 72] on div at bounding box center [953, 68] width 25 height 25
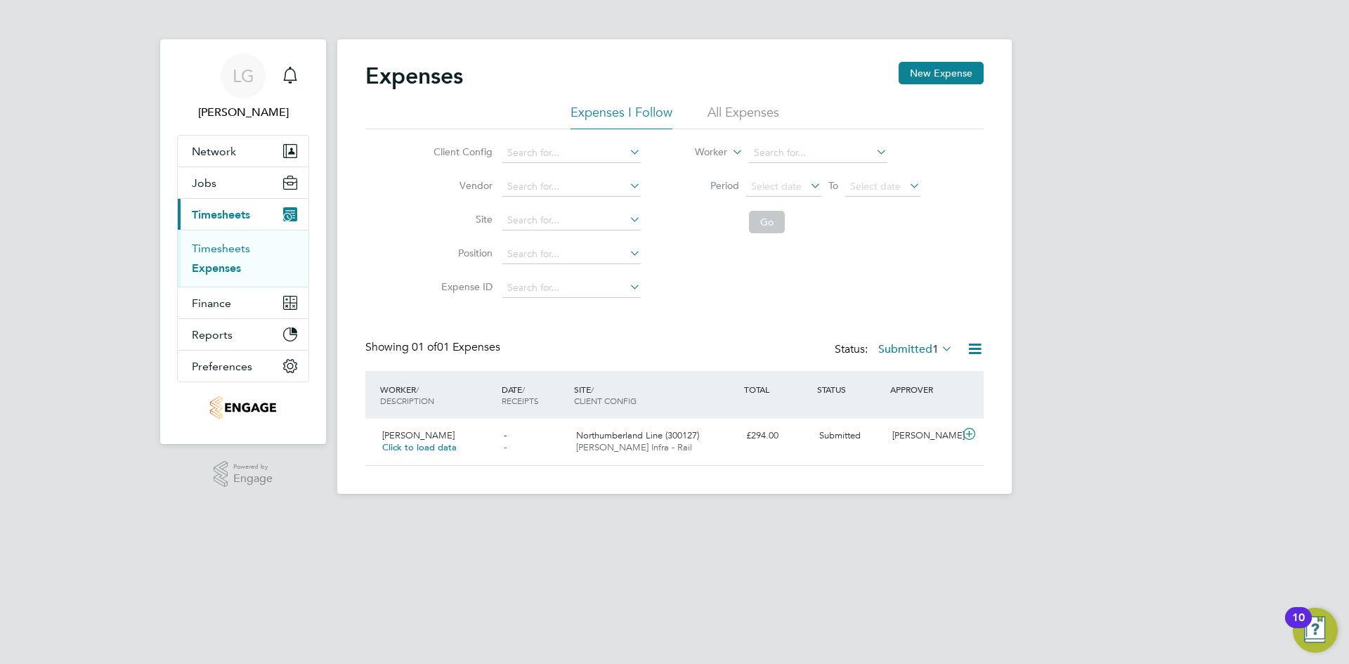
click at [233, 248] on link "Timesheets" at bounding box center [221, 248] width 58 height 13
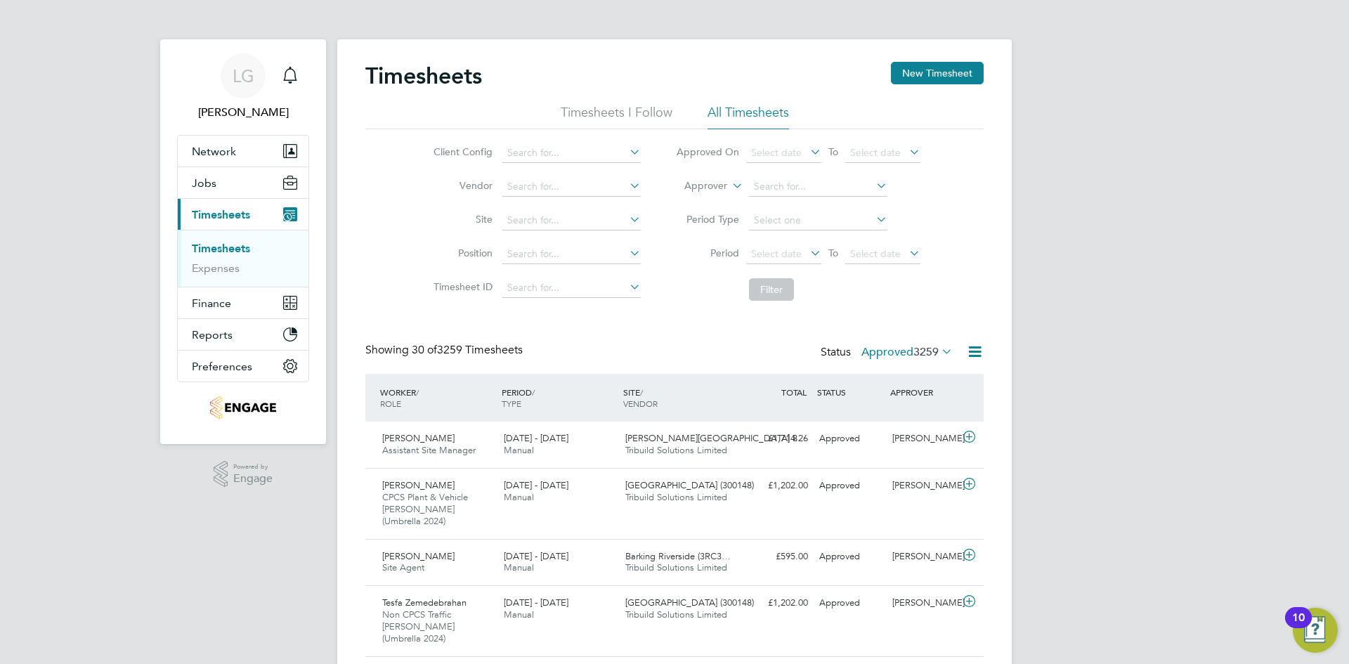
click at [919, 347] on span "3259" at bounding box center [926, 352] width 25 height 14
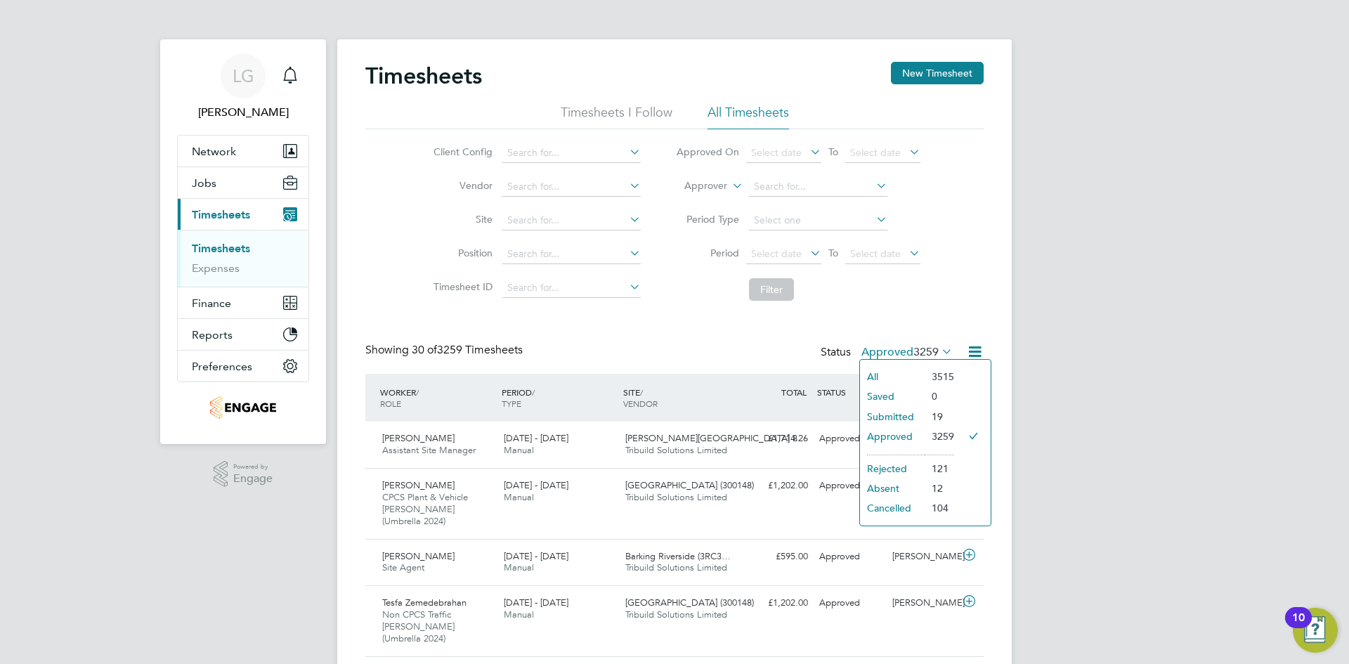
click at [903, 420] on li "Submitted" at bounding box center [892, 417] width 65 height 20
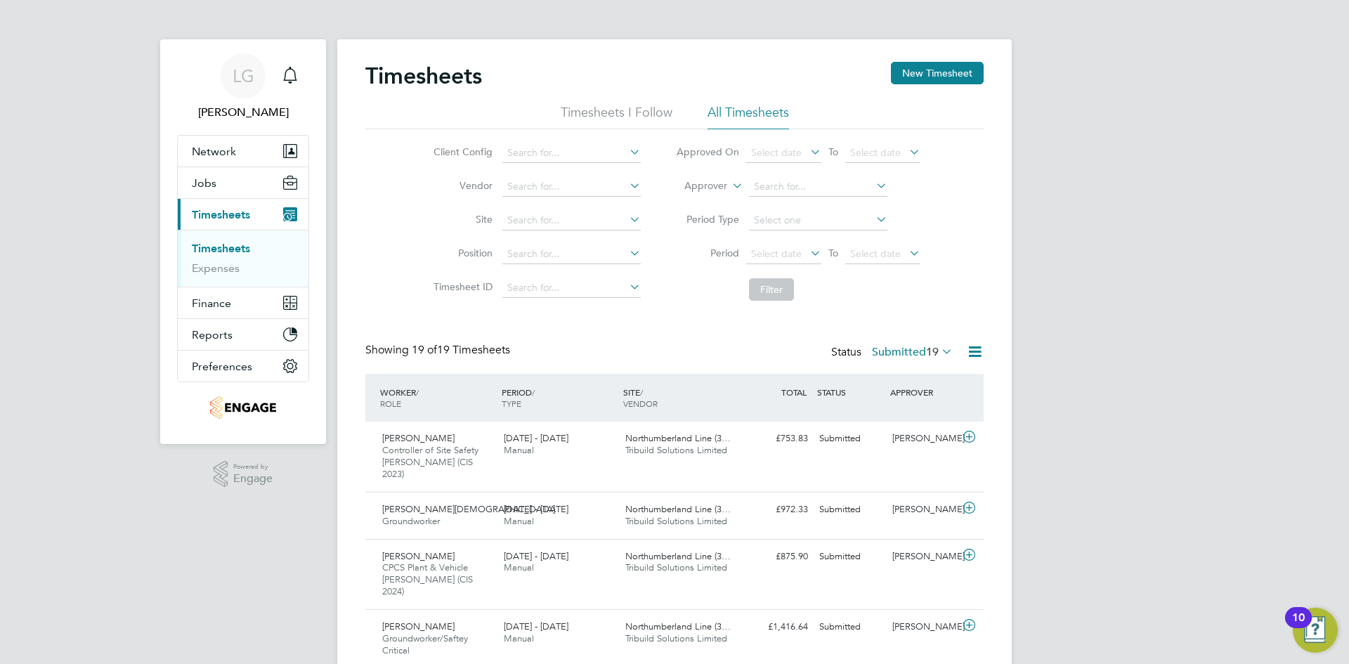
drag, startPoint x: 152, startPoint y: 211, endPoint x: 233, endPoint y: 214, distance: 80.9
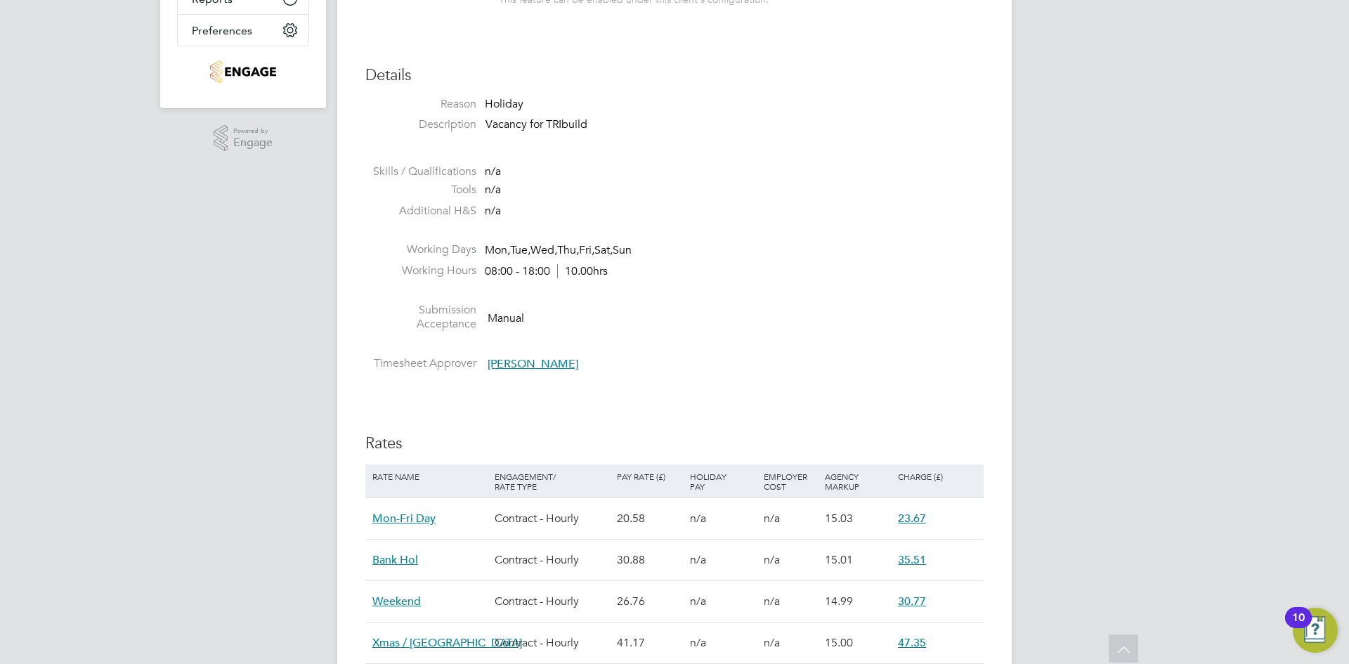
scroll to position [773, 0]
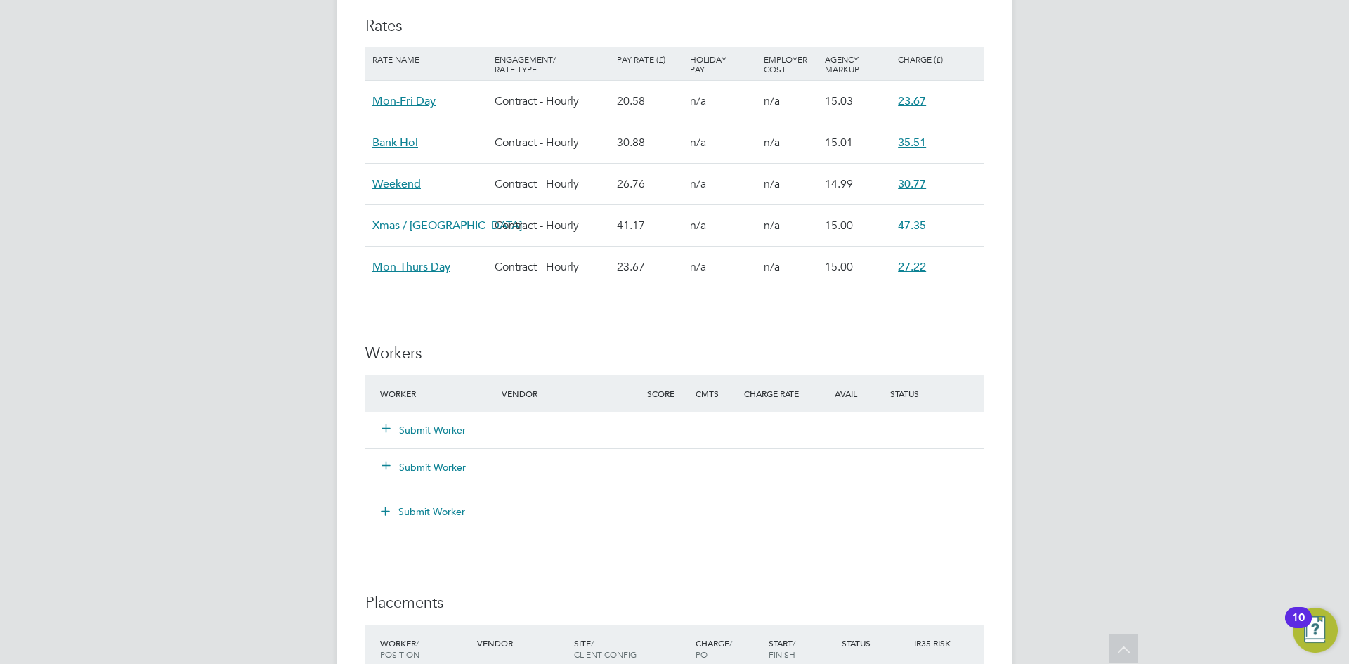
click at [417, 428] on button "Submit Worker" at bounding box center [424, 430] width 84 height 14
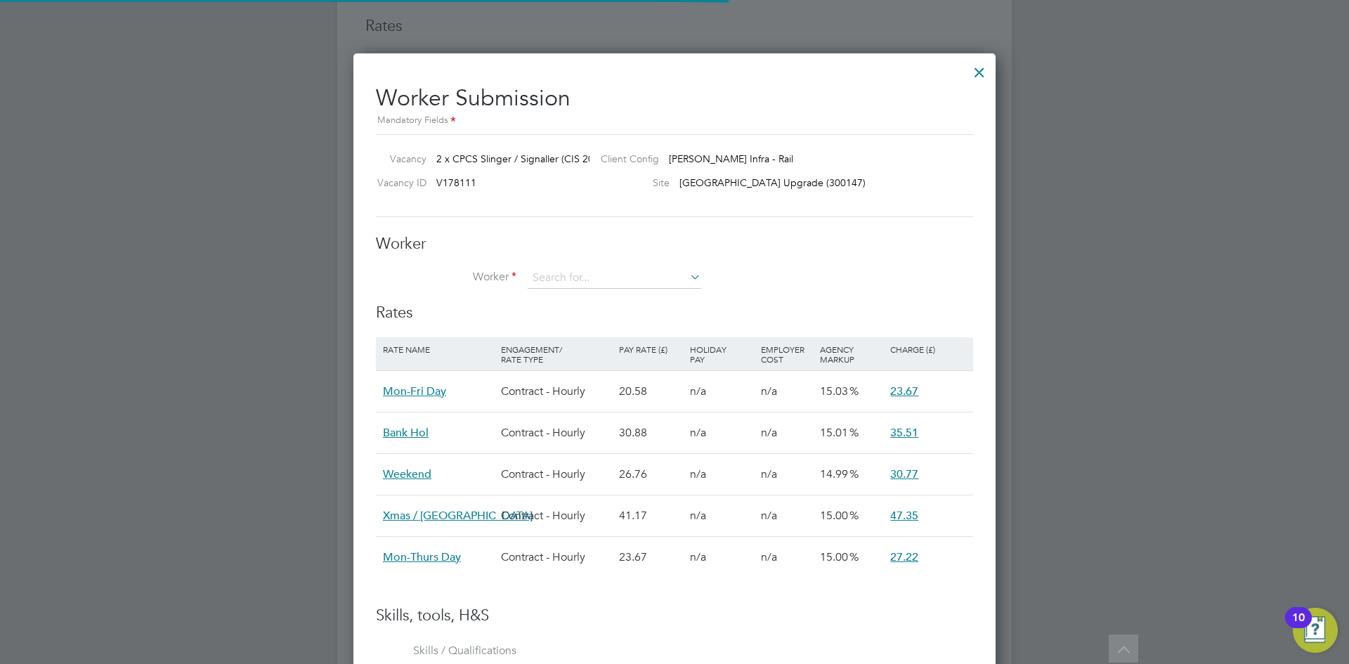
scroll to position [41, 119]
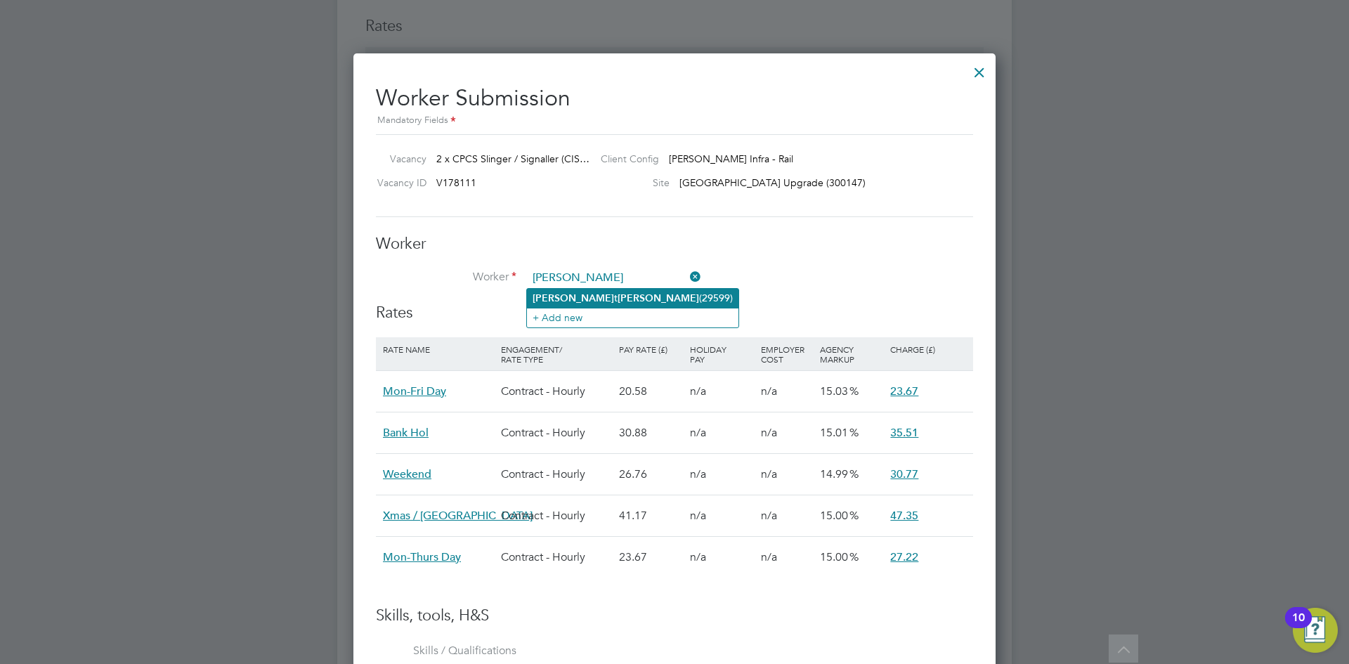
click at [618, 292] on b "Hedges" at bounding box center [659, 298] width 82 height 12
type input "Elliott Hedges (29599)"
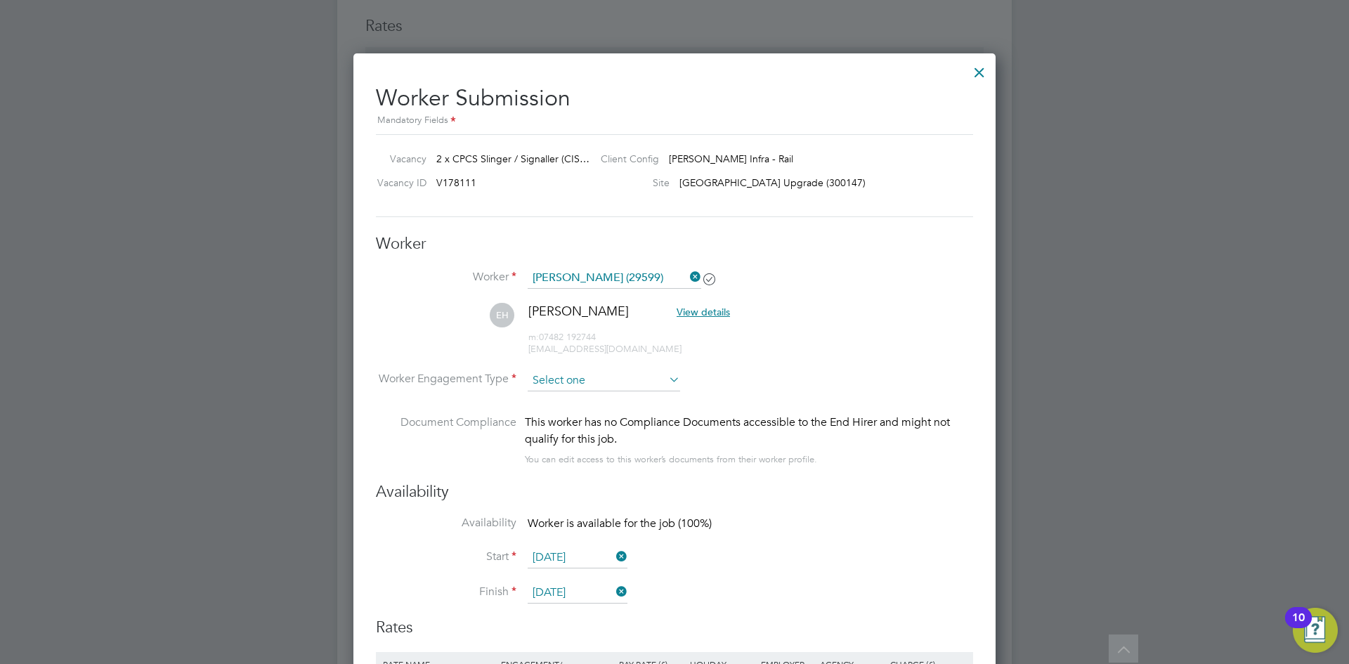
click at [599, 385] on input at bounding box center [604, 380] width 152 height 21
click at [597, 401] on li "Contract" at bounding box center [604, 400] width 154 height 18
type input "Contract"
click at [838, 367] on li "EH Elliott Hedges View details m: 07482 192744 elliotthedges1983@yahoo.co.uk" at bounding box center [674, 336] width 597 height 67
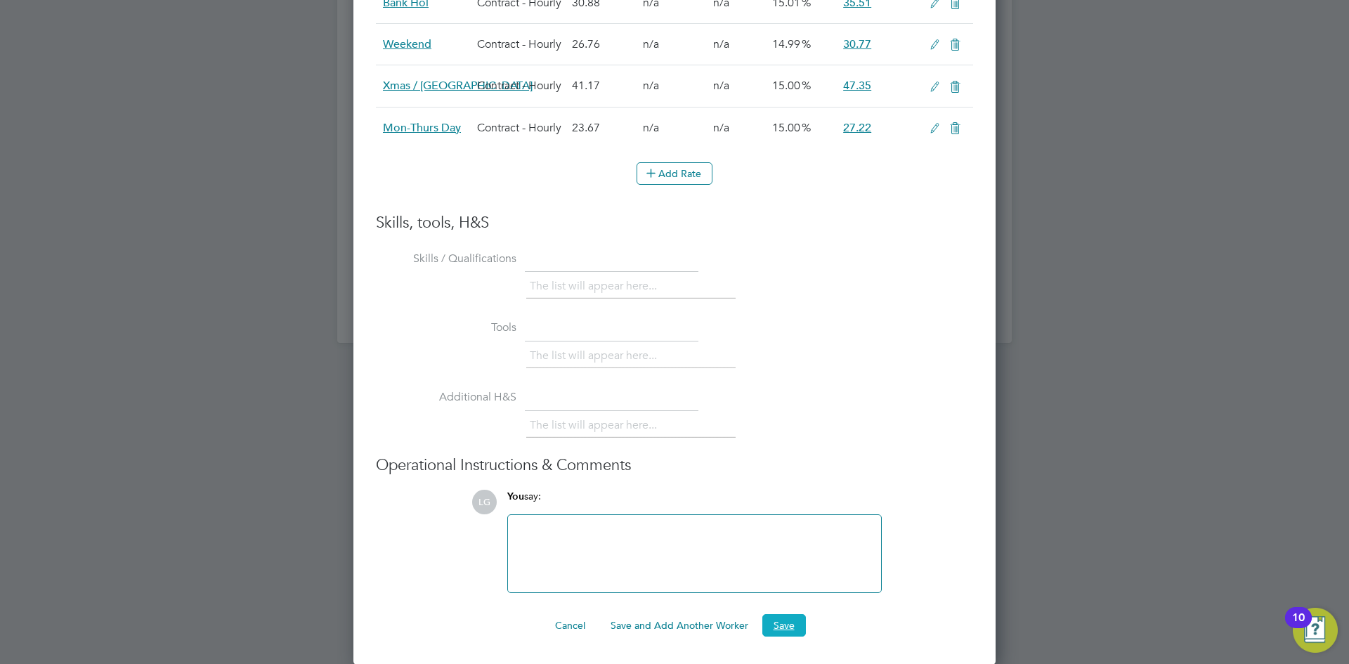
click at [788, 624] on button "Save" at bounding box center [784, 625] width 44 height 22
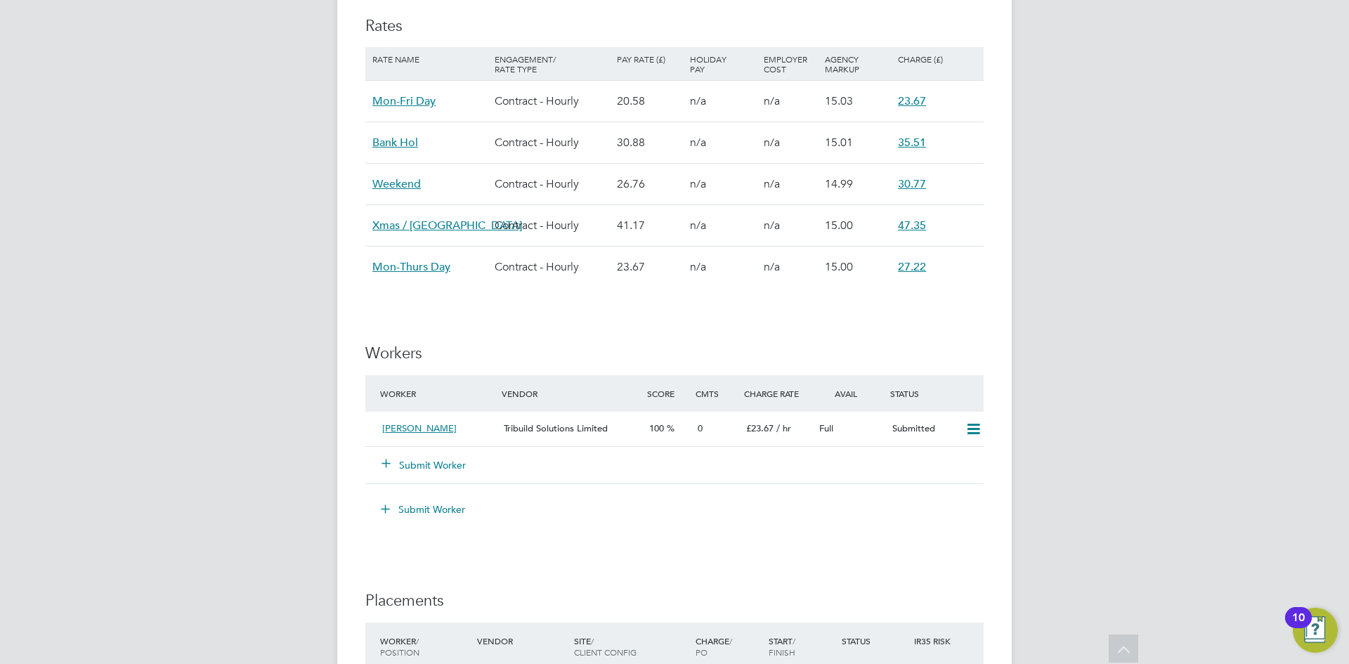
click at [246, 299] on div "LG Lee Garrity Notifications Applications: Network Team Members Businesses Site…" at bounding box center [674, 167] width 1349 height 1881
click at [977, 435] on icon at bounding box center [974, 429] width 18 height 11
click at [976, 429] on icon at bounding box center [974, 429] width 18 height 11
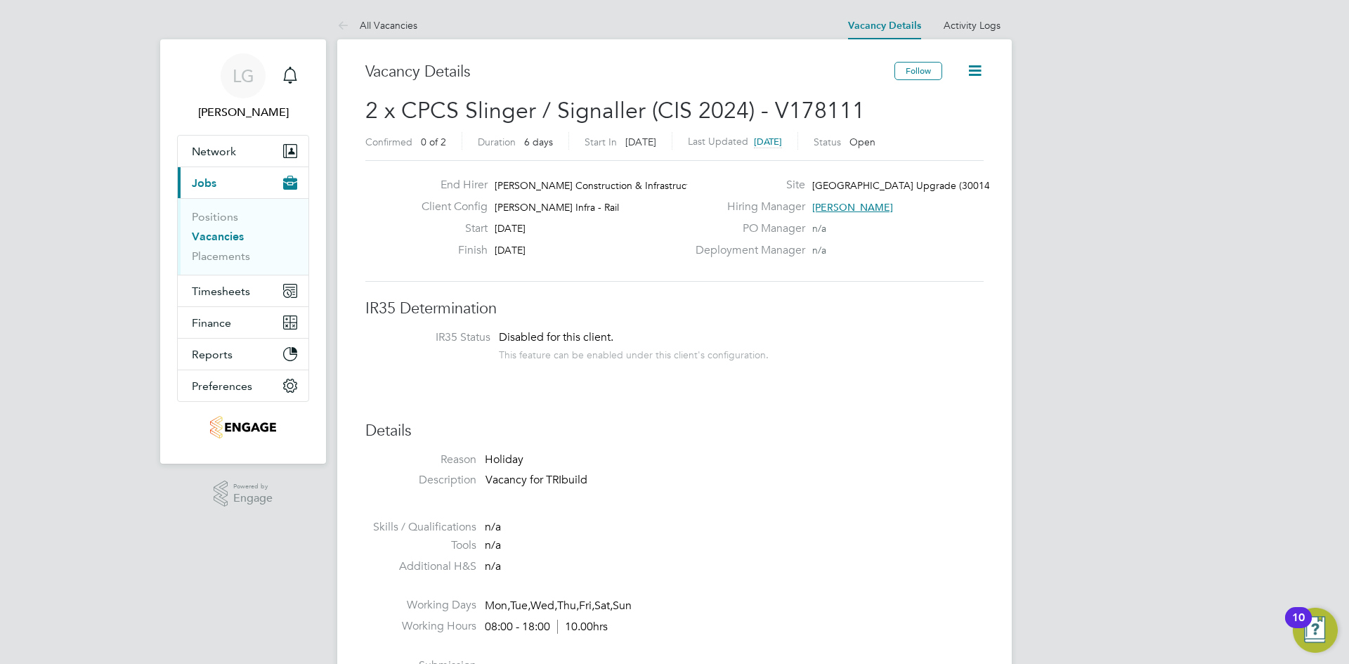
click at [218, 238] on link "Vacancies" at bounding box center [218, 236] width 52 height 13
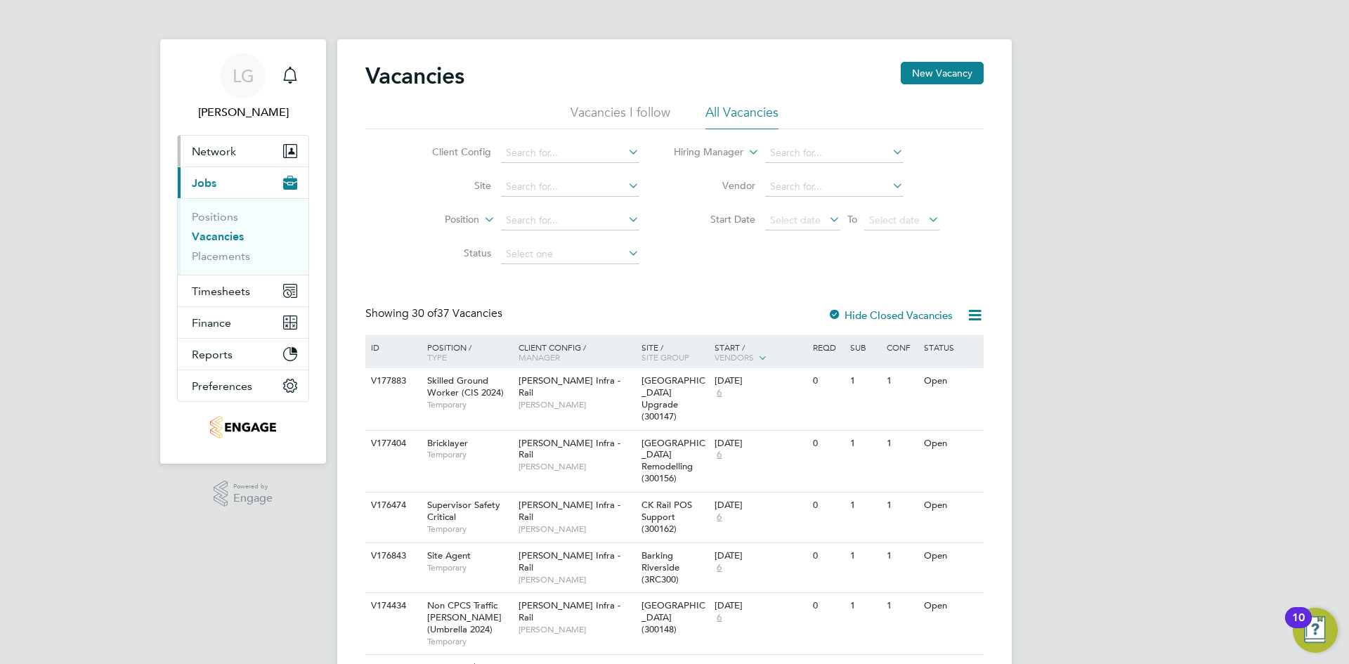
click at [216, 148] on span "Network" at bounding box center [214, 151] width 44 height 13
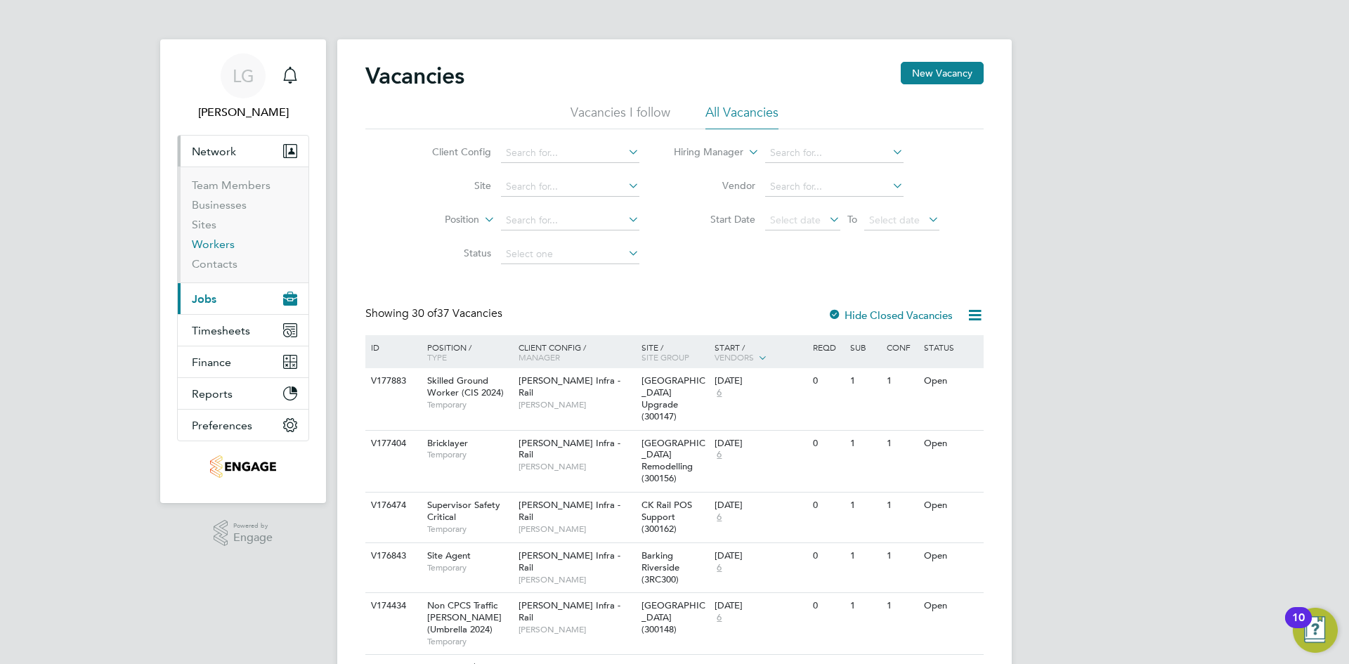
click at [216, 245] on link "Workers" at bounding box center [213, 244] width 43 height 13
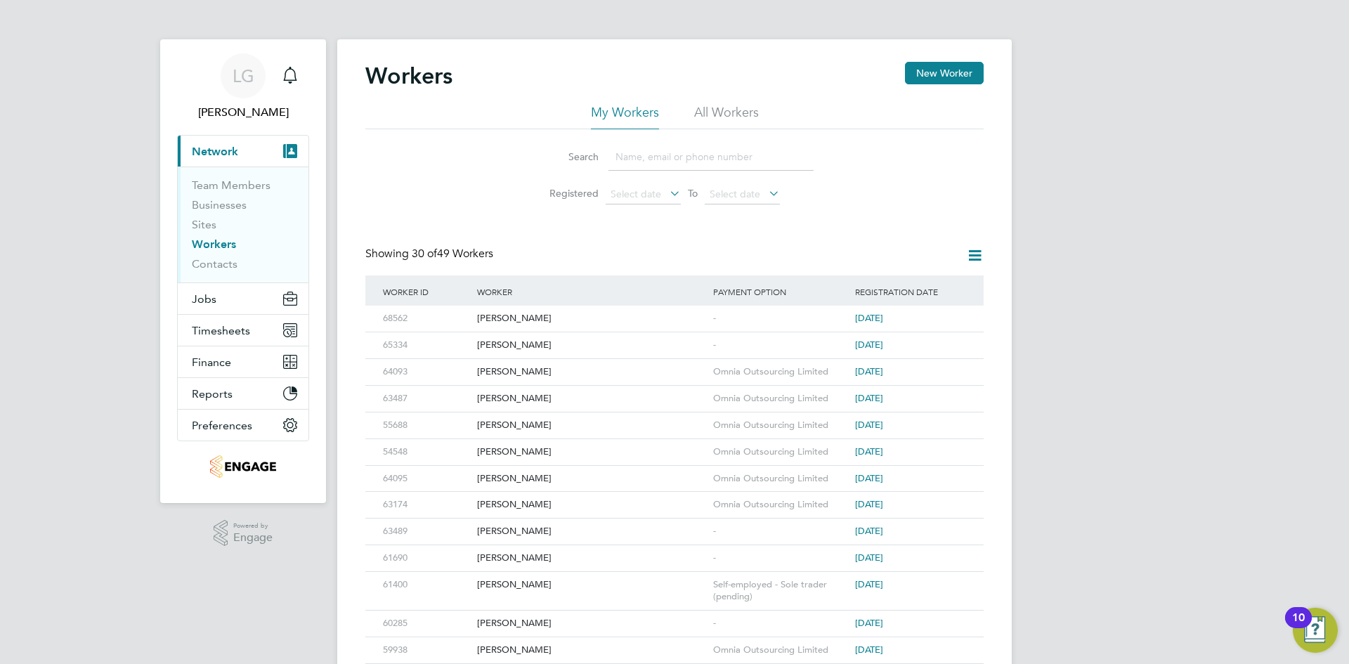
drag, startPoint x: 935, startPoint y: 79, endPoint x: 1046, endPoint y: 98, distance: 113.3
click at [935, 79] on button "New Worker" at bounding box center [944, 73] width 79 height 22
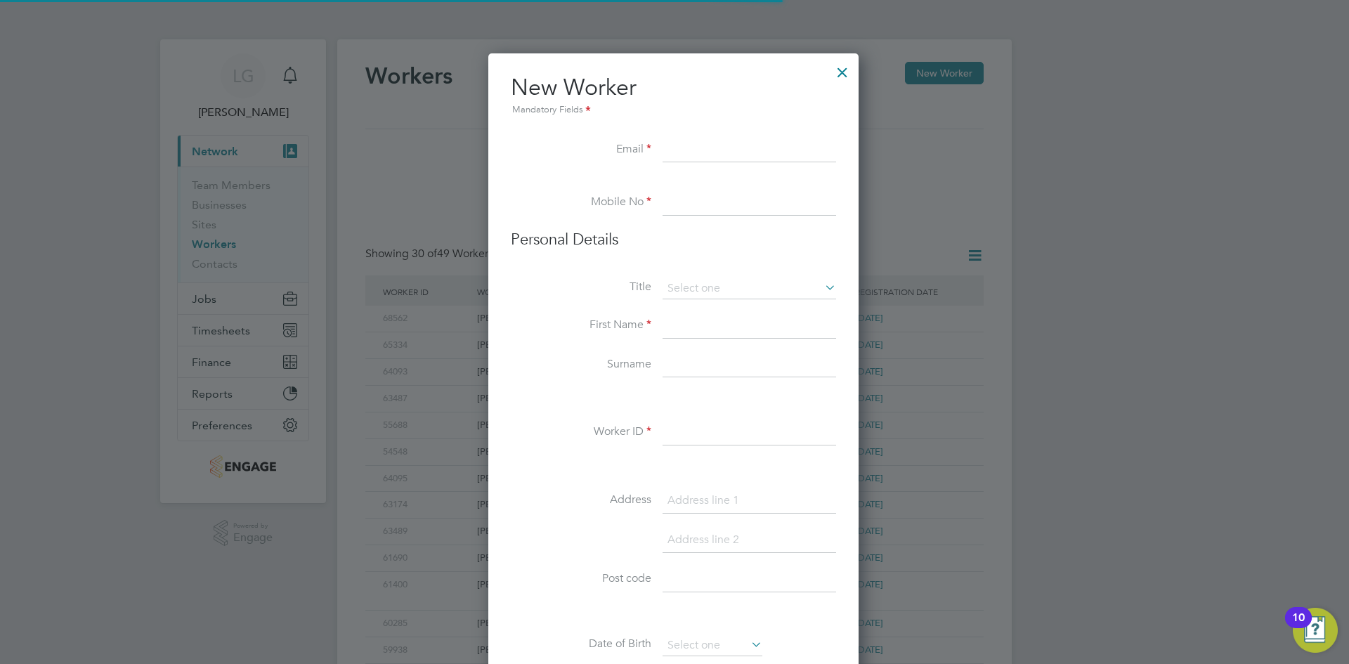
scroll to position [1196, 372]
click at [742, 151] on input at bounding box center [750, 150] width 174 height 25
paste input "Akinyemidubai@gmail.com"
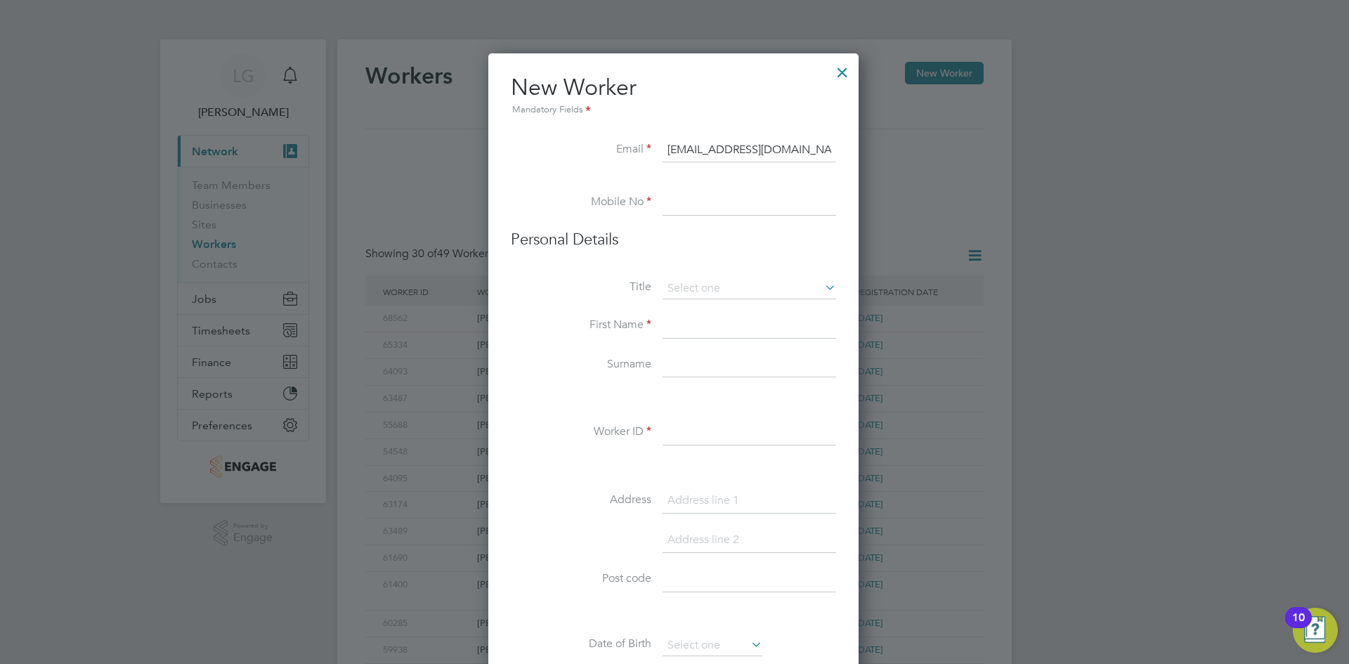
paste input "Akinyemidubai@gmail.com"
type input "Akinyemidubai@gmail.com"
click at [779, 167] on li "Email Akinyemidubai@gmail.com" at bounding box center [673, 157] width 325 height 39
click at [765, 198] on input at bounding box center [750, 202] width 174 height 25
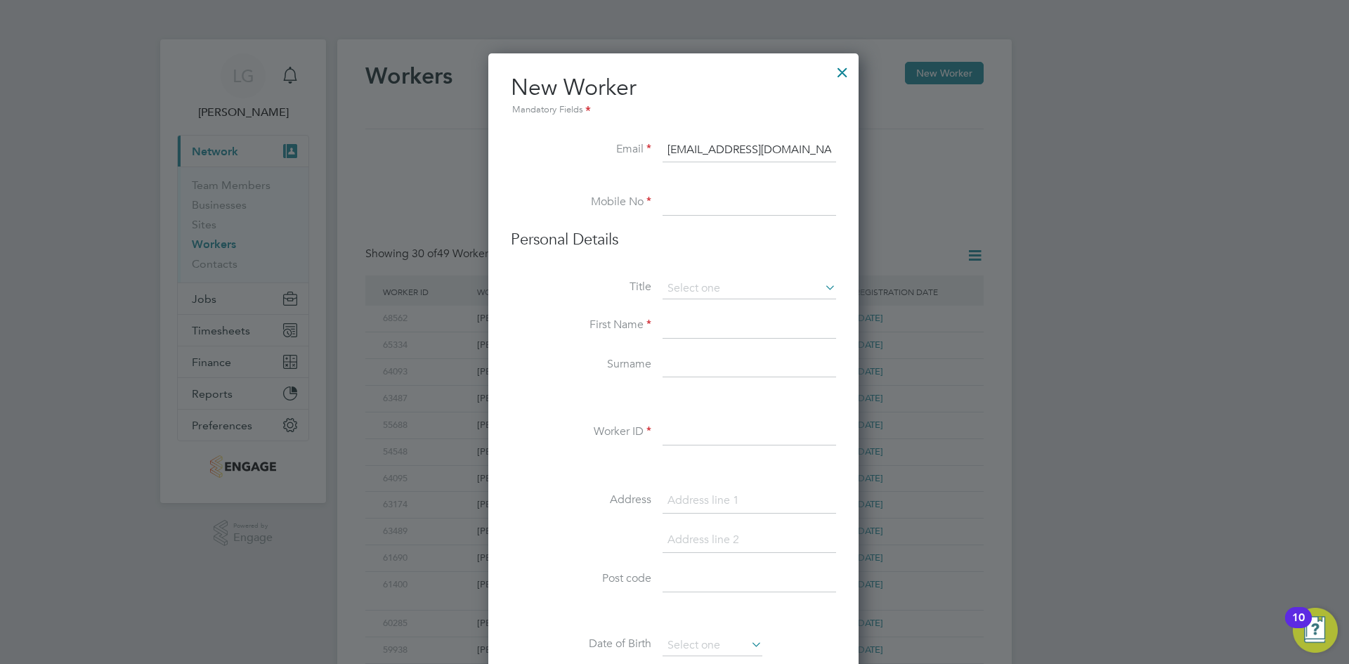
click at [781, 212] on input at bounding box center [750, 202] width 174 height 25
click at [709, 196] on input at bounding box center [750, 202] width 174 height 25
paste input "07780783073"
type input "07780783073"
click at [708, 325] on input at bounding box center [750, 325] width 174 height 25
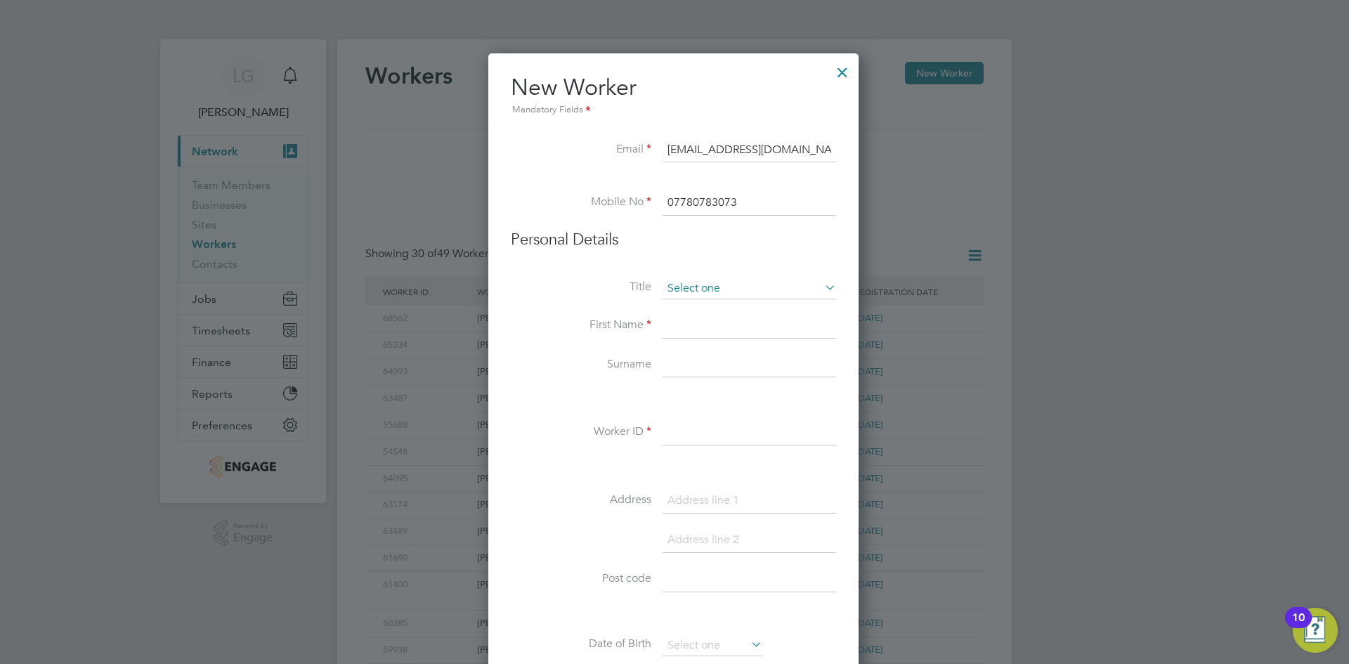
click at [708, 294] on input at bounding box center [750, 288] width 174 height 21
click at [710, 307] on li "Mr" at bounding box center [749, 308] width 175 height 18
type input "Mr"
click at [707, 324] on input at bounding box center [750, 325] width 174 height 25
type input "Naheem"
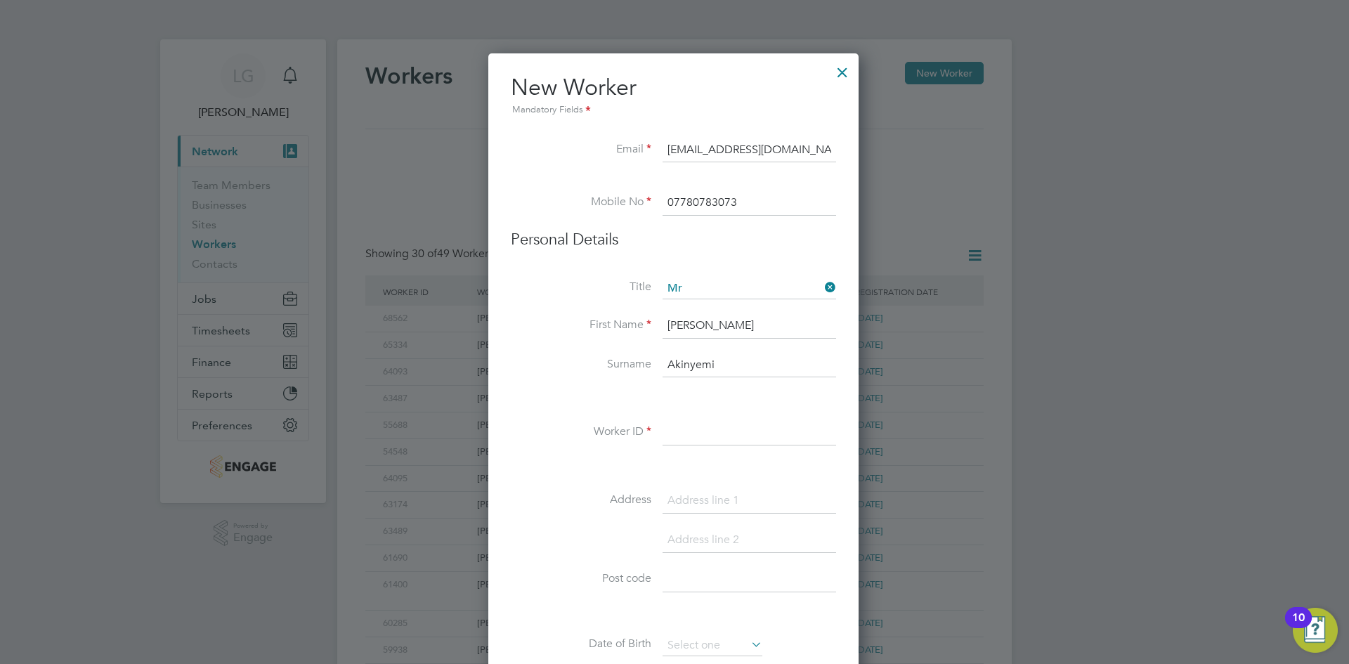
type input "Akinyemi"
click at [499, 331] on div "New Worker Mandatory Fields Email Akinyemidubai@gmail.com Mobile No 07780783073…" at bounding box center [673, 650] width 370 height 1195
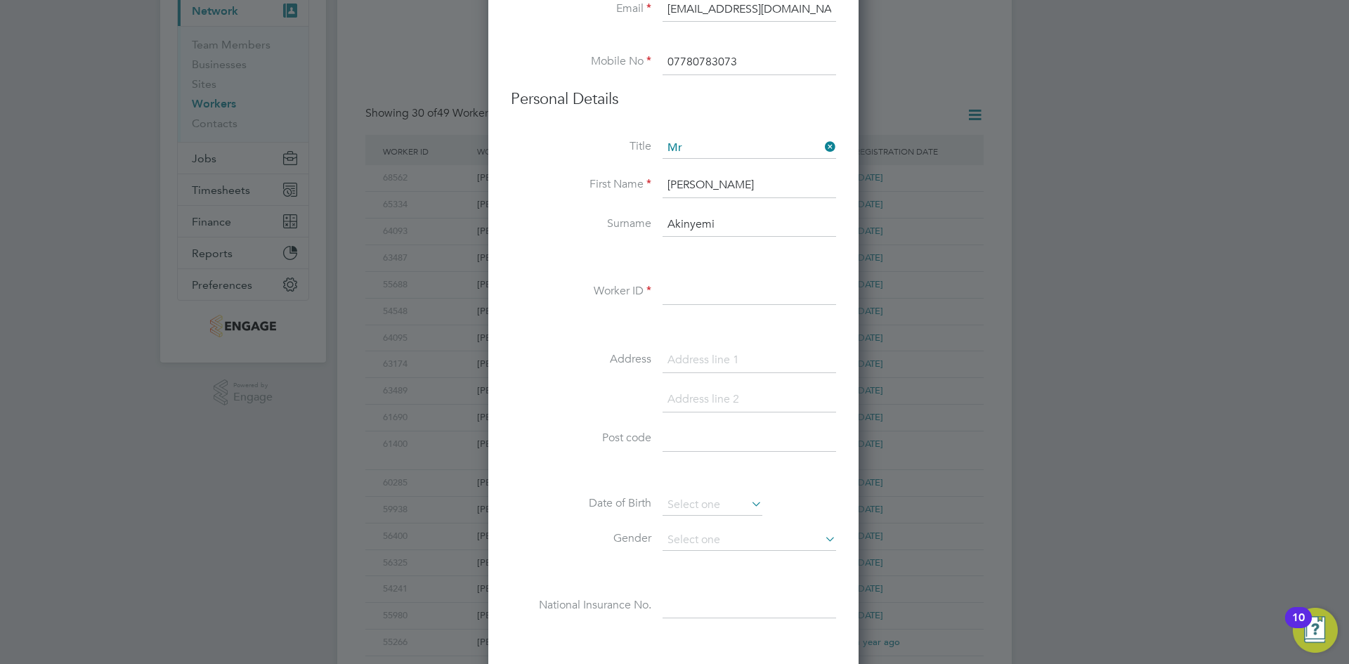
click at [704, 294] on input at bounding box center [750, 292] width 174 height 25
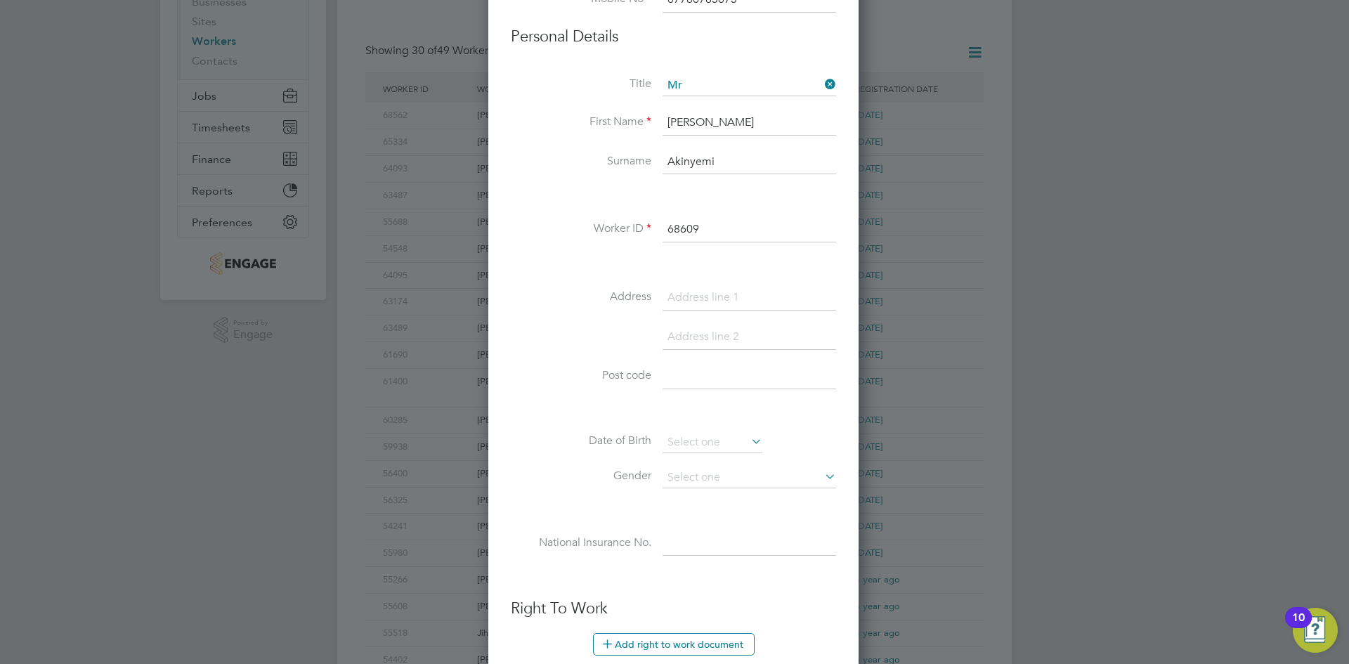
scroll to position [281, 0]
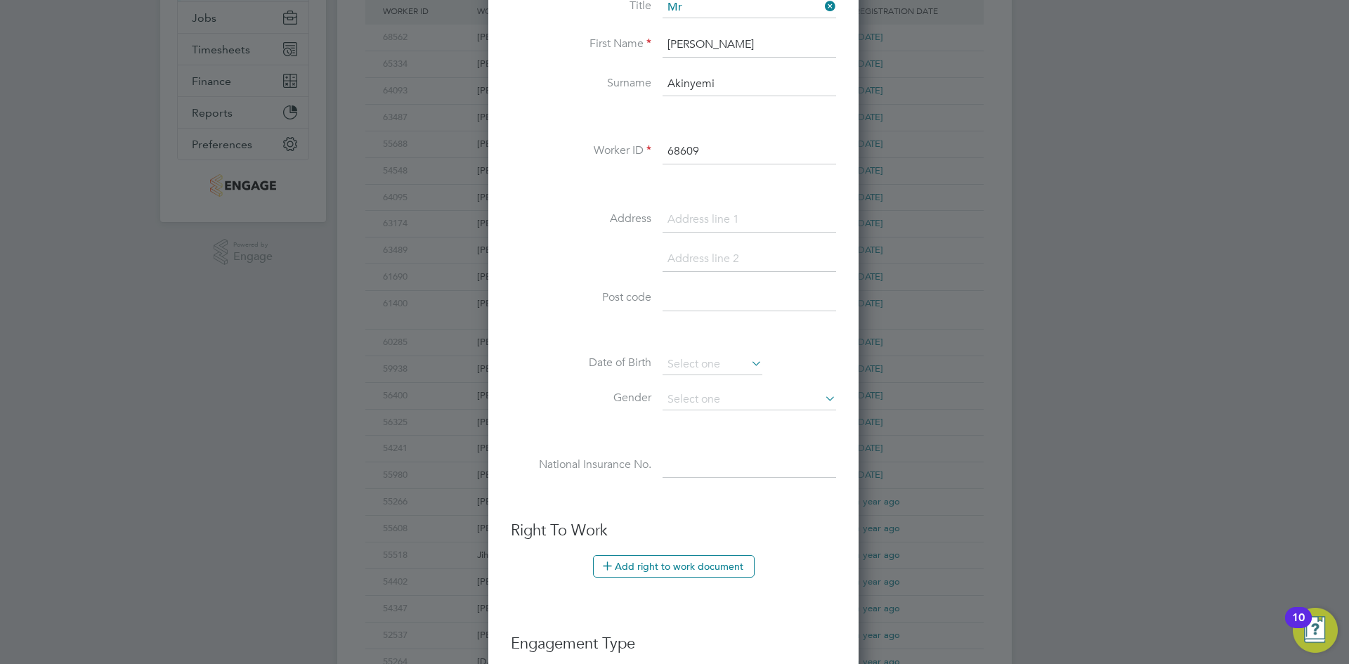
type input "68609"
click at [731, 207] on div "Title Mr First Name Naheem Surname Akinyemi Worker ID 68609 Address Post code D…" at bounding box center [673, 252] width 325 height 510
click at [676, 216] on input at bounding box center [750, 219] width 174 height 25
paste input "Flat 10 graham house"
type input "Flat 10 graham house"
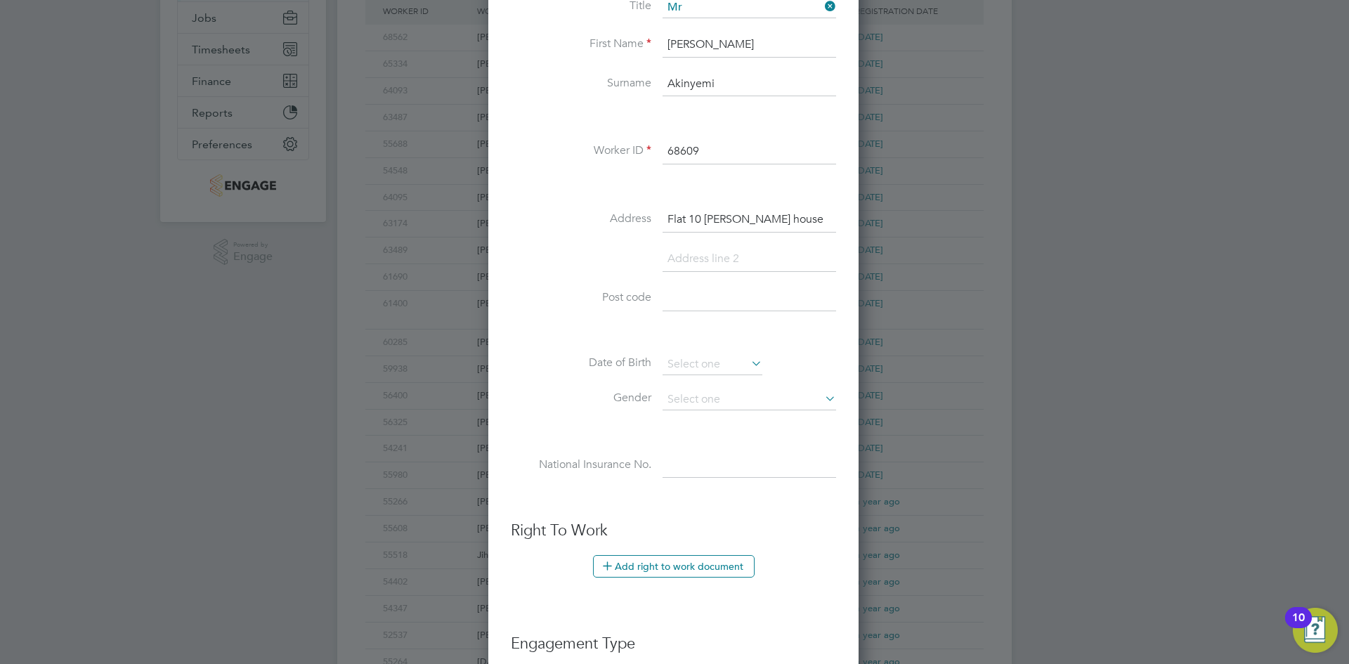
click at [765, 306] on input at bounding box center [750, 298] width 174 height 25
type input "SE18 3NJ"
click at [698, 362] on input at bounding box center [713, 364] width 100 height 21
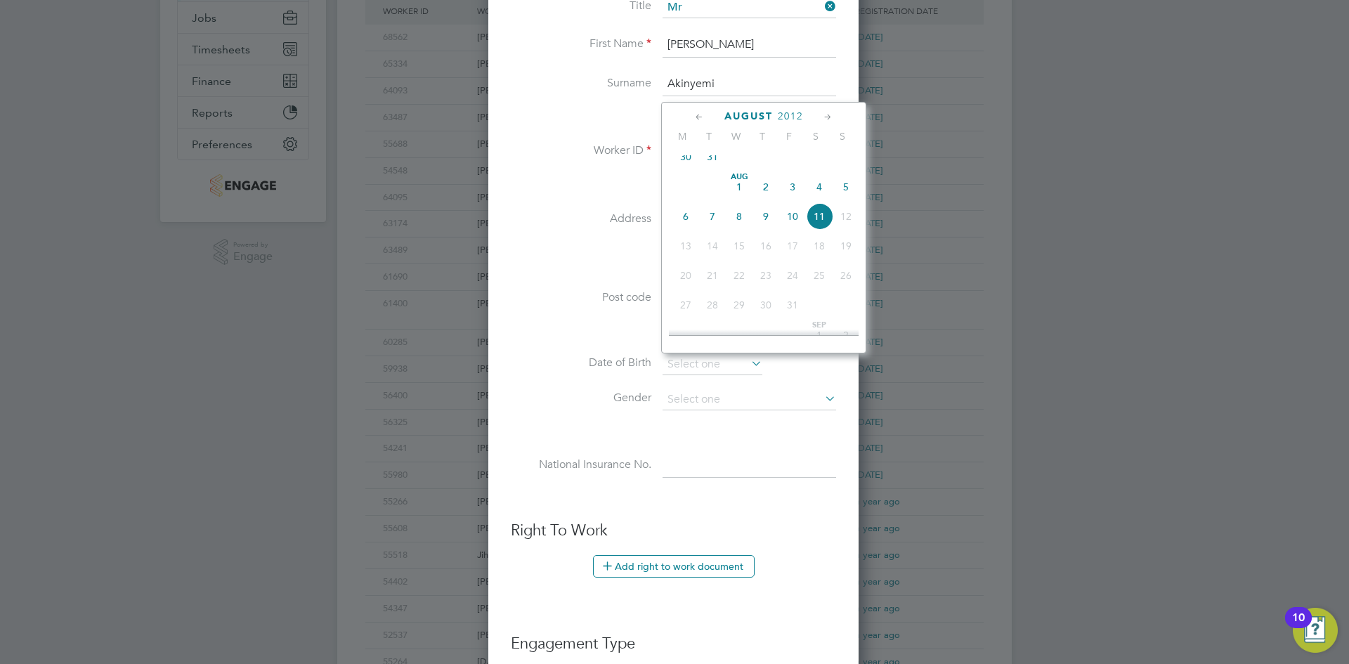
click at [795, 112] on span "2012" at bounding box center [790, 116] width 25 height 12
click at [739, 159] on span "1993" at bounding box center [739, 151] width 27 height 27
click at [698, 114] on icon at bounding box center [699, 117] width 13 height 15
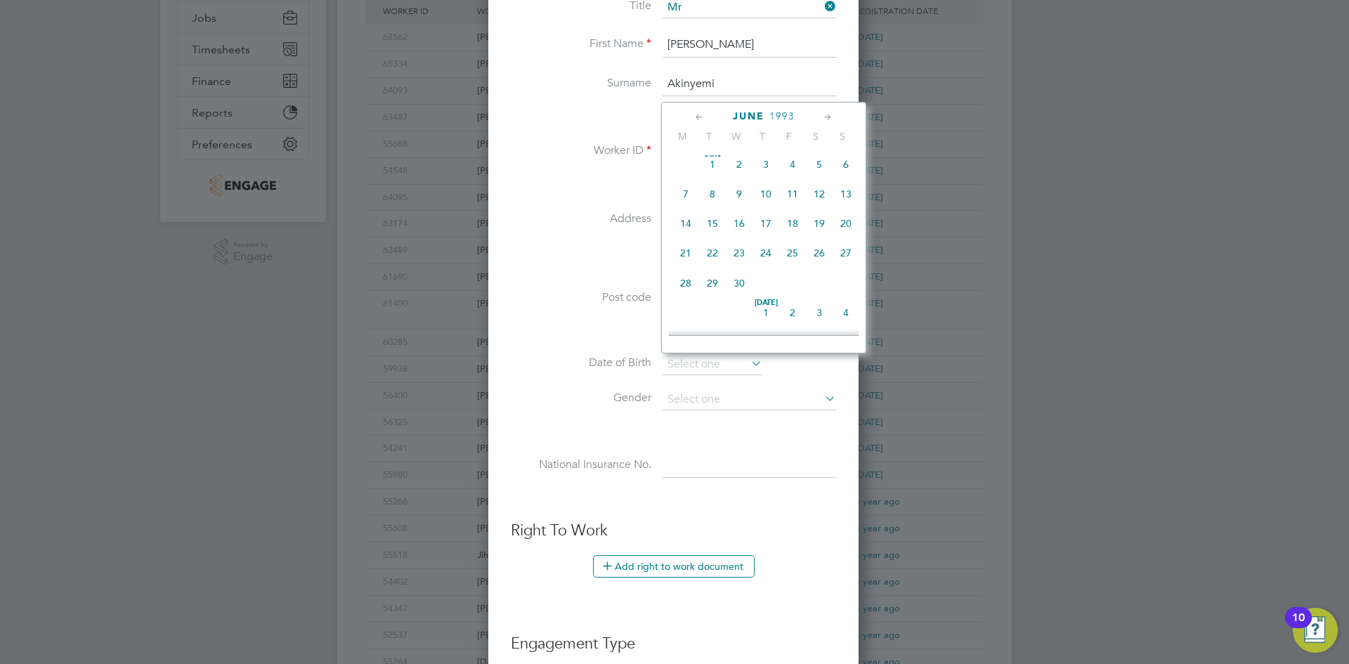
click at [698, 114] on icon at bounding box center [699, 117] width 13 height 15
click at [826, 118] on icon at bounding box center [828, 117] width 13 height 15
click at [702, 118] on icon at bounding box center [699, 117] width 13 height 15
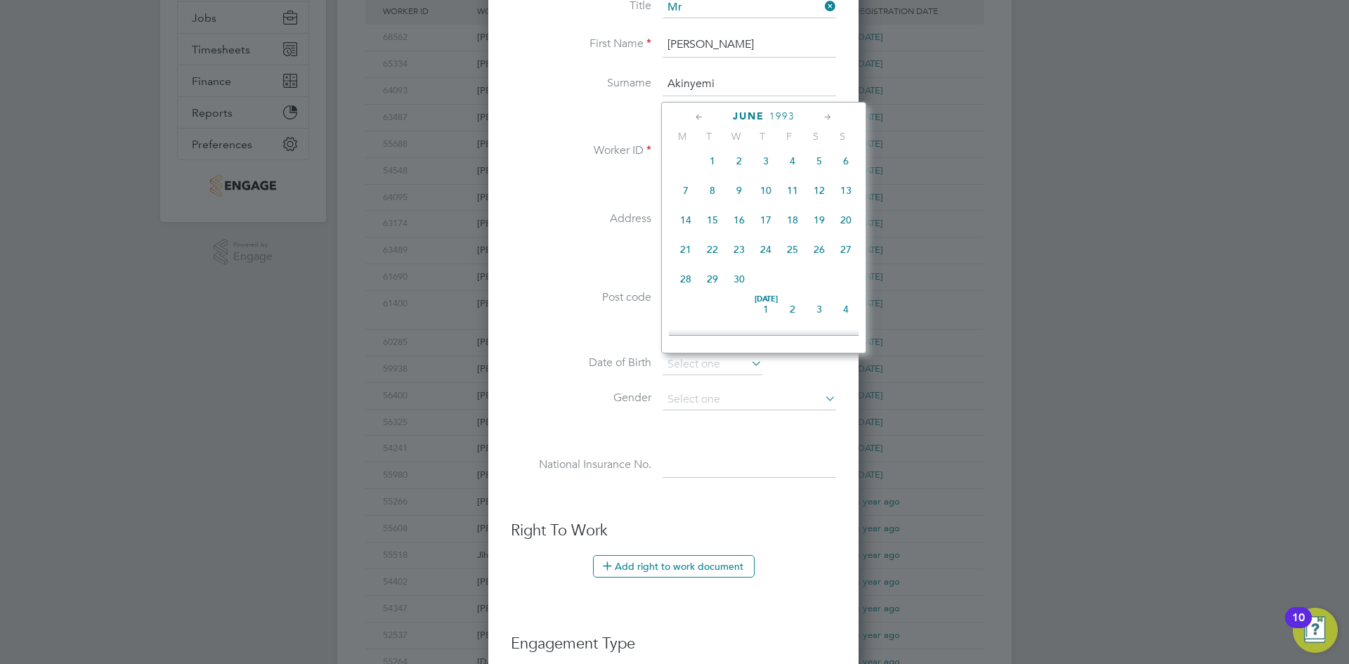
scroll to position [152, 0]
click at [686, 289] on span "24" at bounding box center [686, 283] width 27 height 27
type input "24 May 1993"
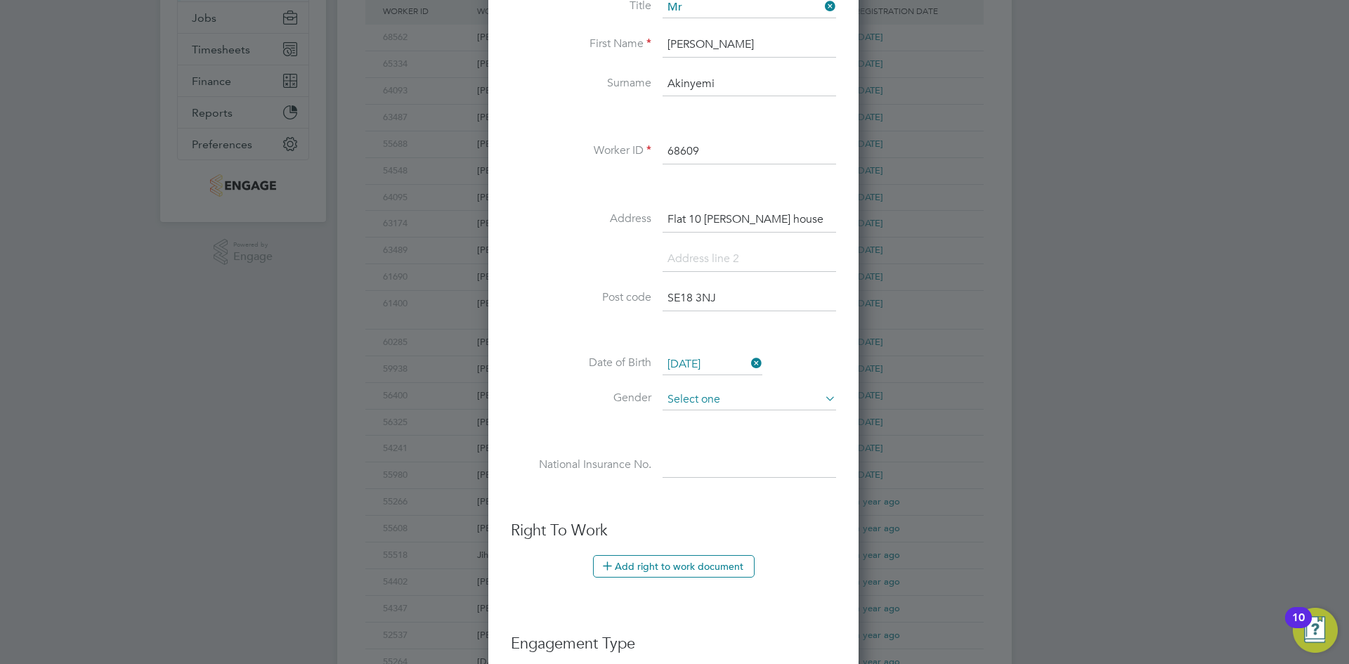
click at [723, 398] on input at bounding box center [750, 399] width 174 height 21
click at [729, 423] on li "Male" at bounding box center [749, 419] width 175 height 18
type input "Male"
click at [588, 405] on label "Gender" at bounding box center [581, 398] width 141 height 15
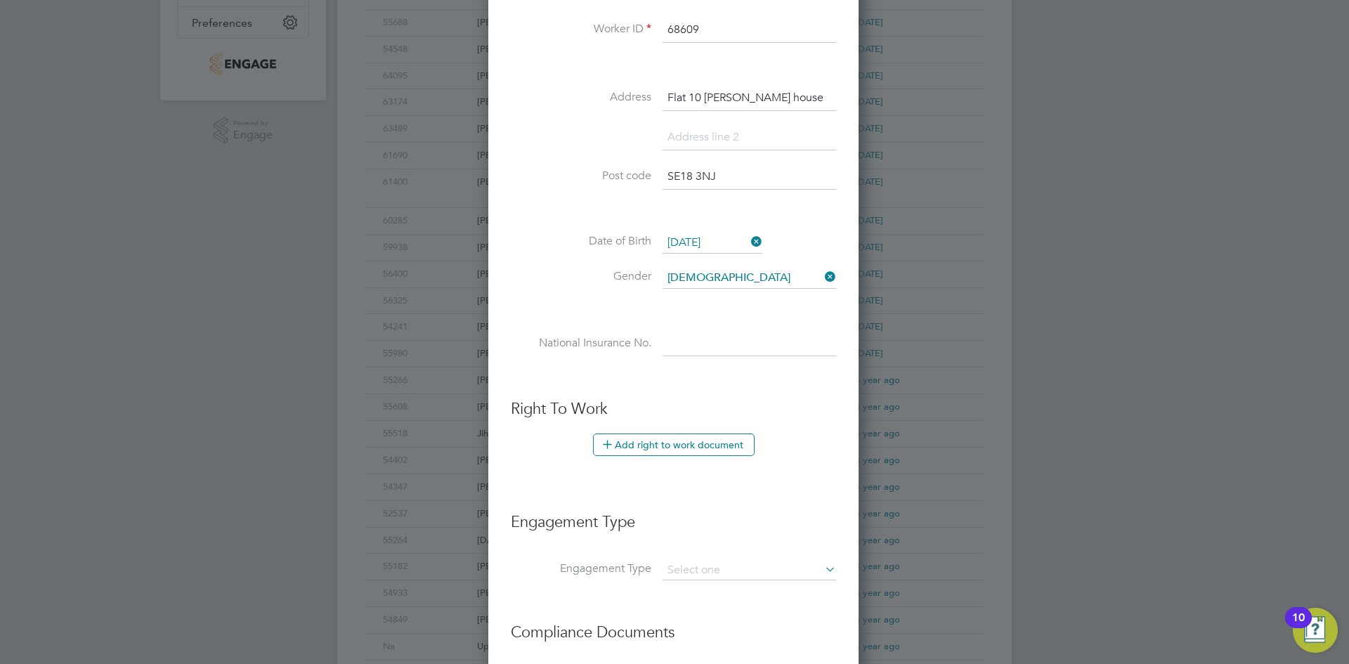
scroll to position [562, 0]
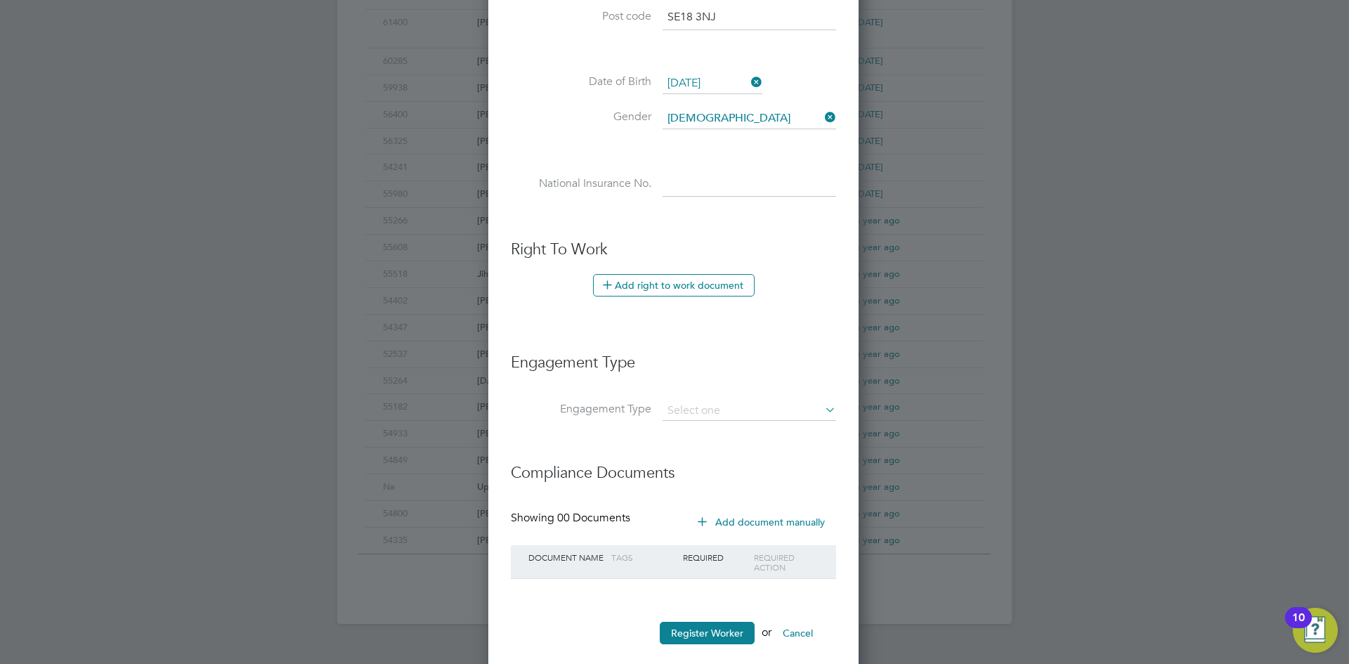
click at [699, 190] on input at bounding box center [750, 184] width 174 height 25
paste input "TK735762C"
type input "TK 73 57 62 C"
click at [529, 207] on li "National Insurance No. TK 73 57 62 C" at bounding box center [673, 191] width 325 height 39
click at [677, 283] on button "Add right to work document" at bounding box center [674, 285] width 162 height 22
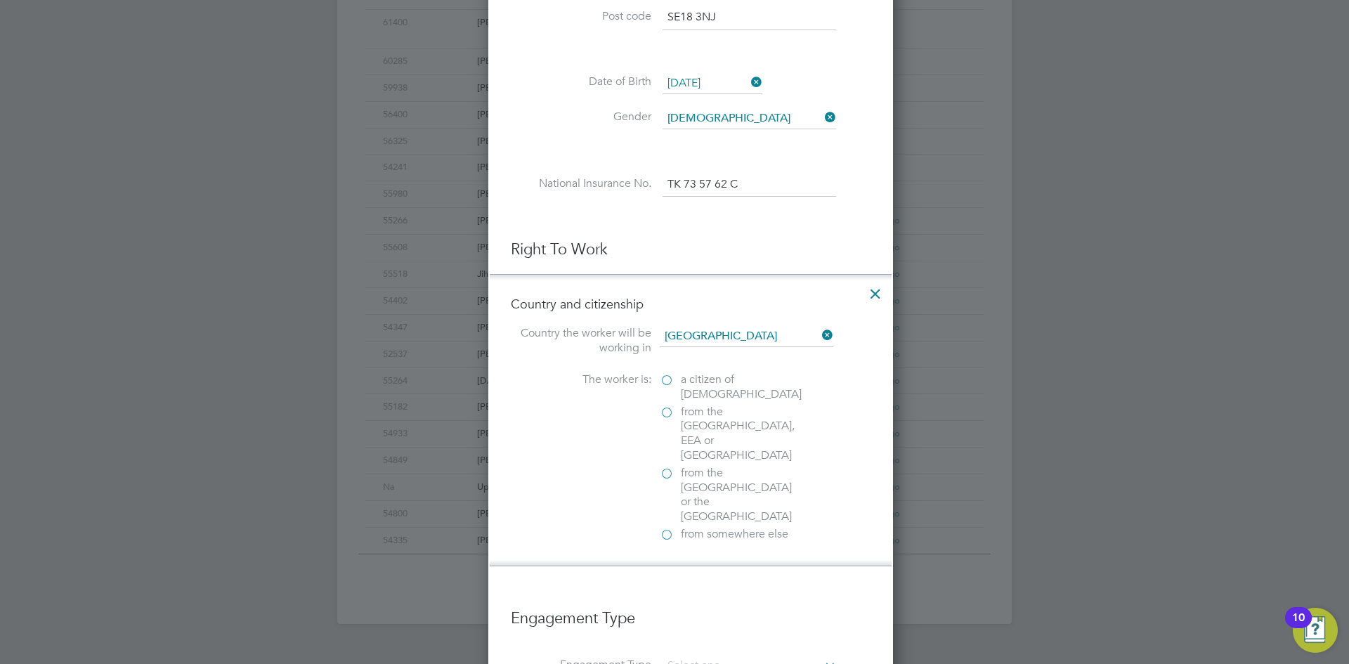
scroll to position [1408, 405]
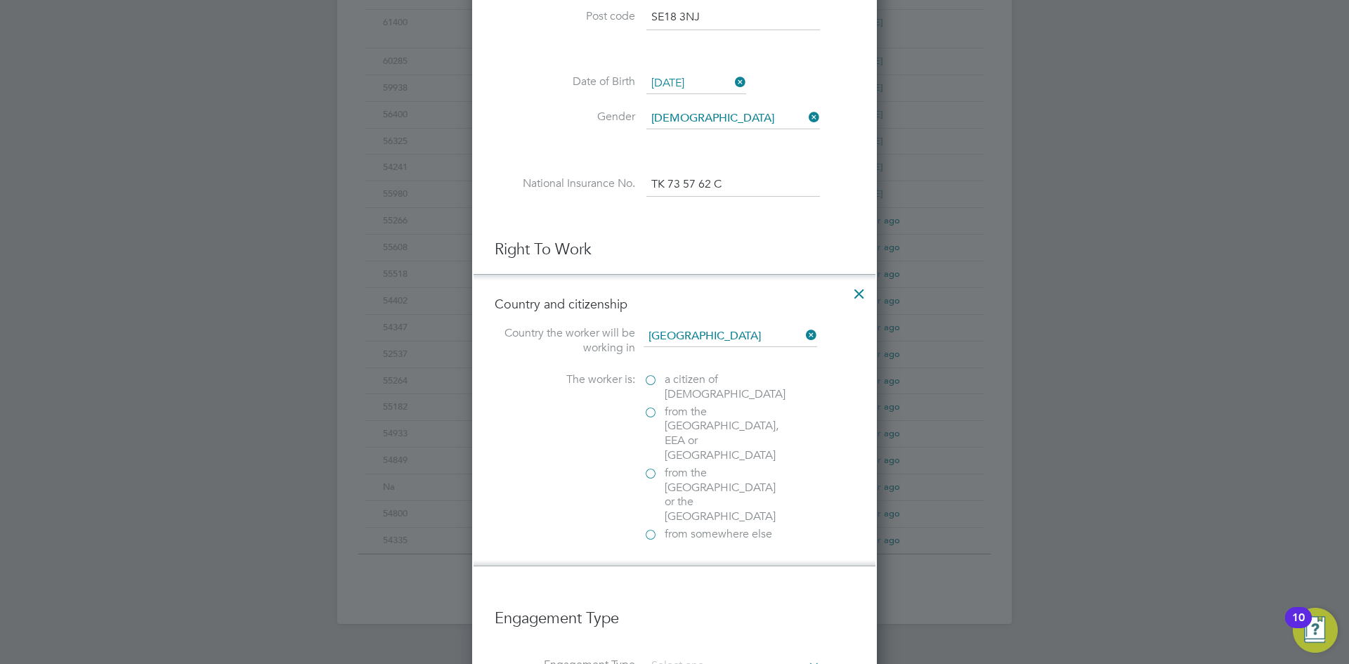
click at [706, 382] on span "a citizen of United Kingdom" at bounding box center [725, 387] width 121 height 30
click at [0, 0] on input "a citizen of United Kingdom" at bounding box center [0, 0] width 0 height 0
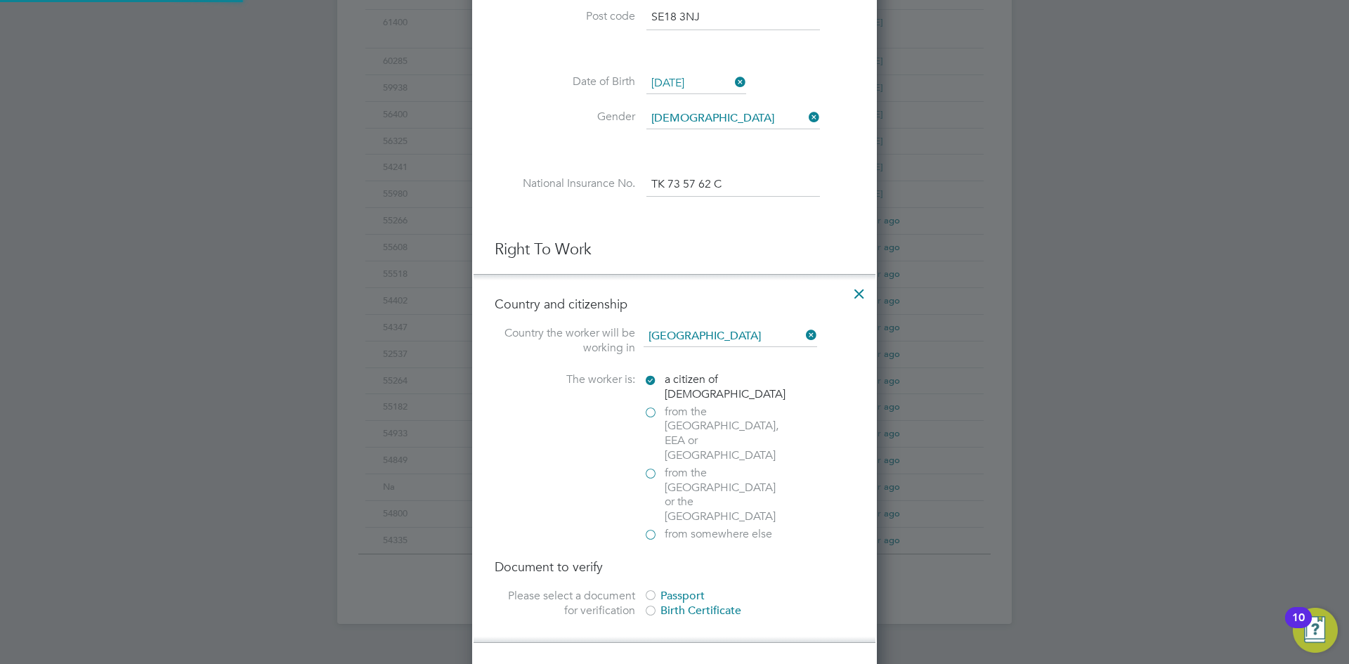
scroll to position [1484, 405]
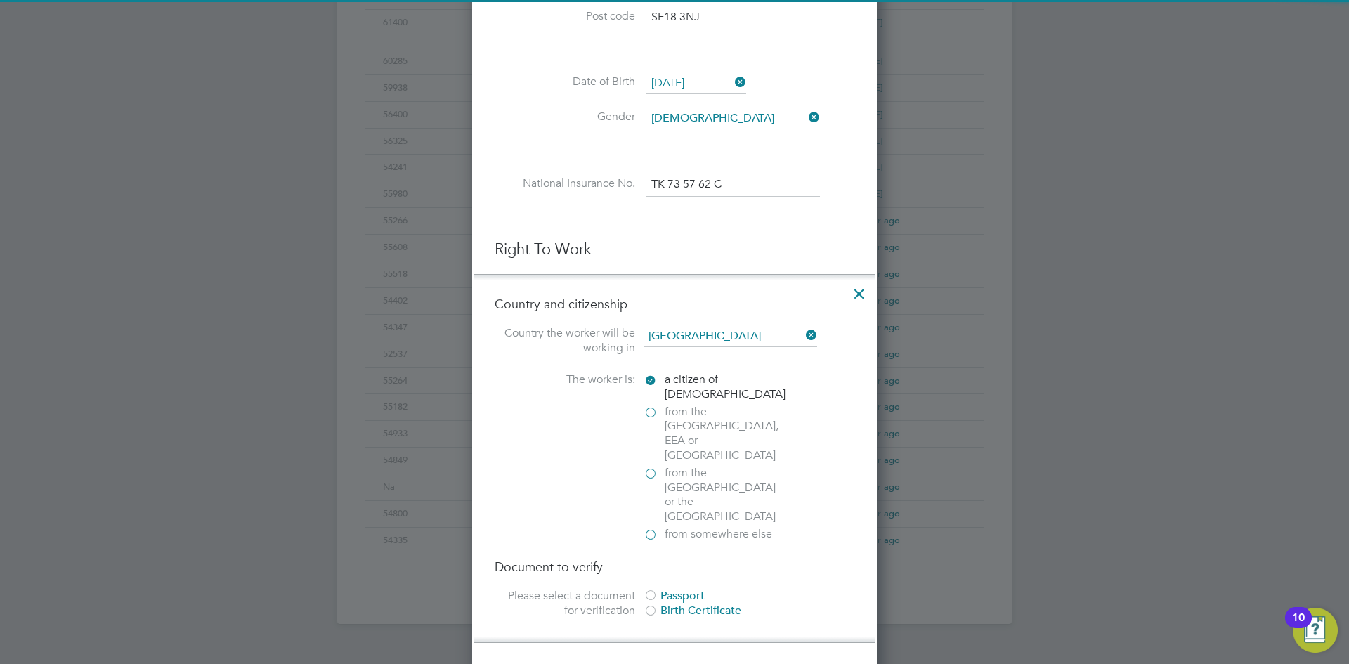
click at [704, 527] on span "from somewhere else" at bounding box center [719, 534] width 108 height 15
click at [0, 0] on input "from somewhere else" at bounding box center [0, 0] width 0 height 0
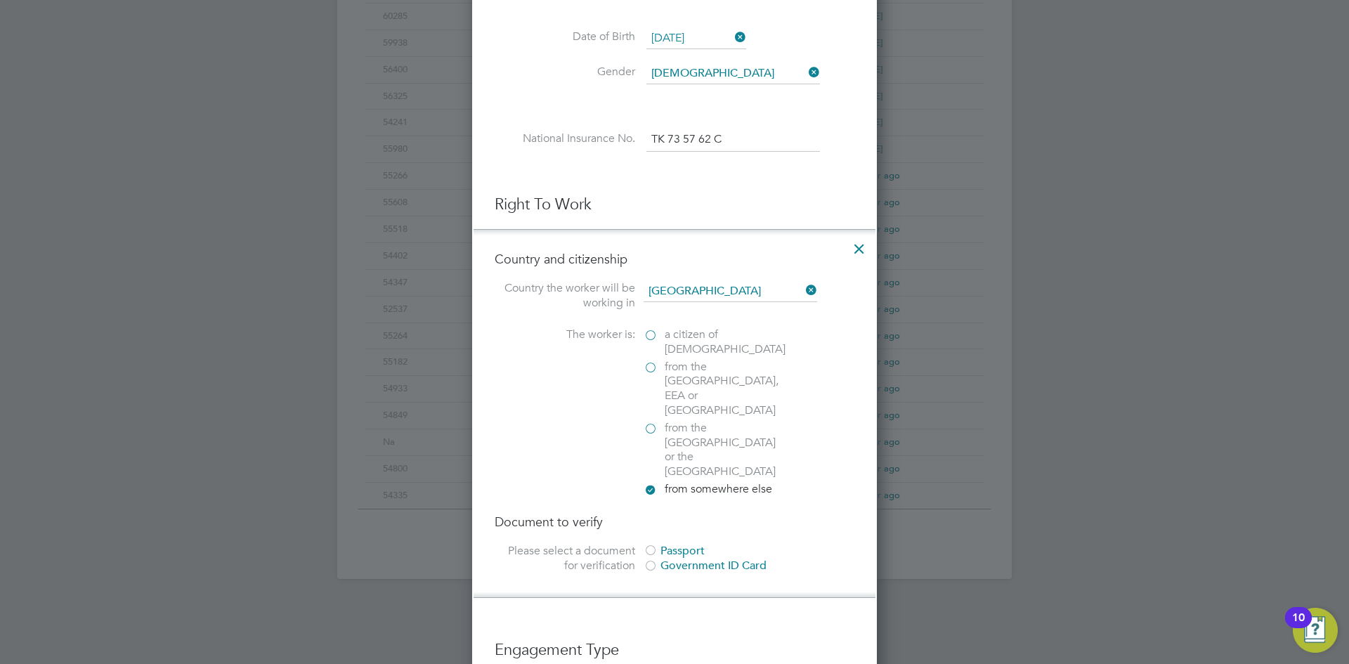
scroll to position [632, 0]
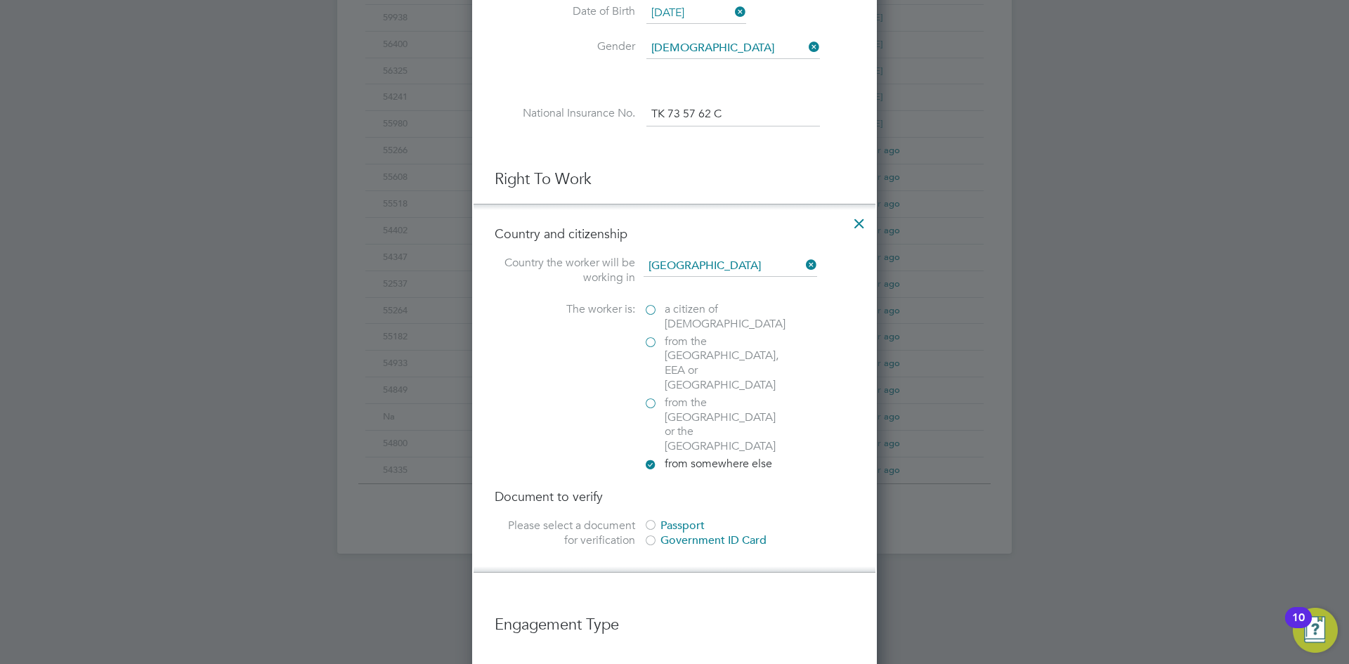
click at [677, 519] on div "Passport" at bounding box center [749, 526] width 211 height 15
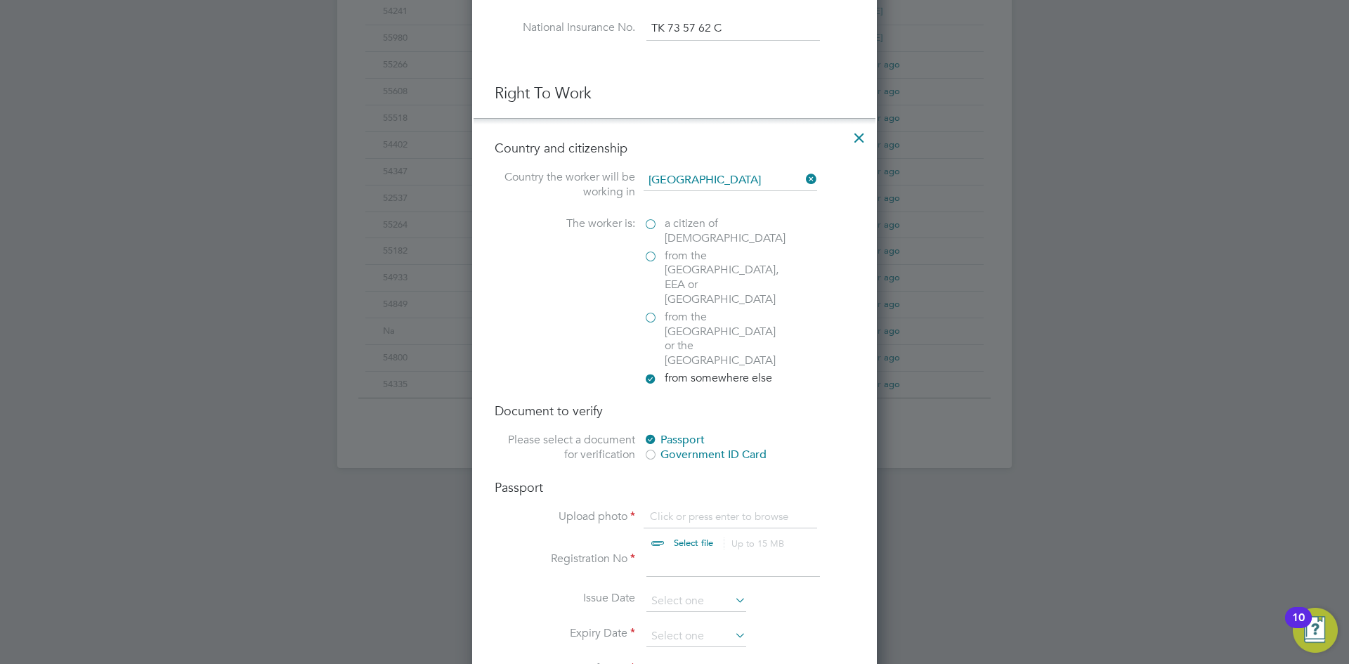
scroll to position [843, 0]
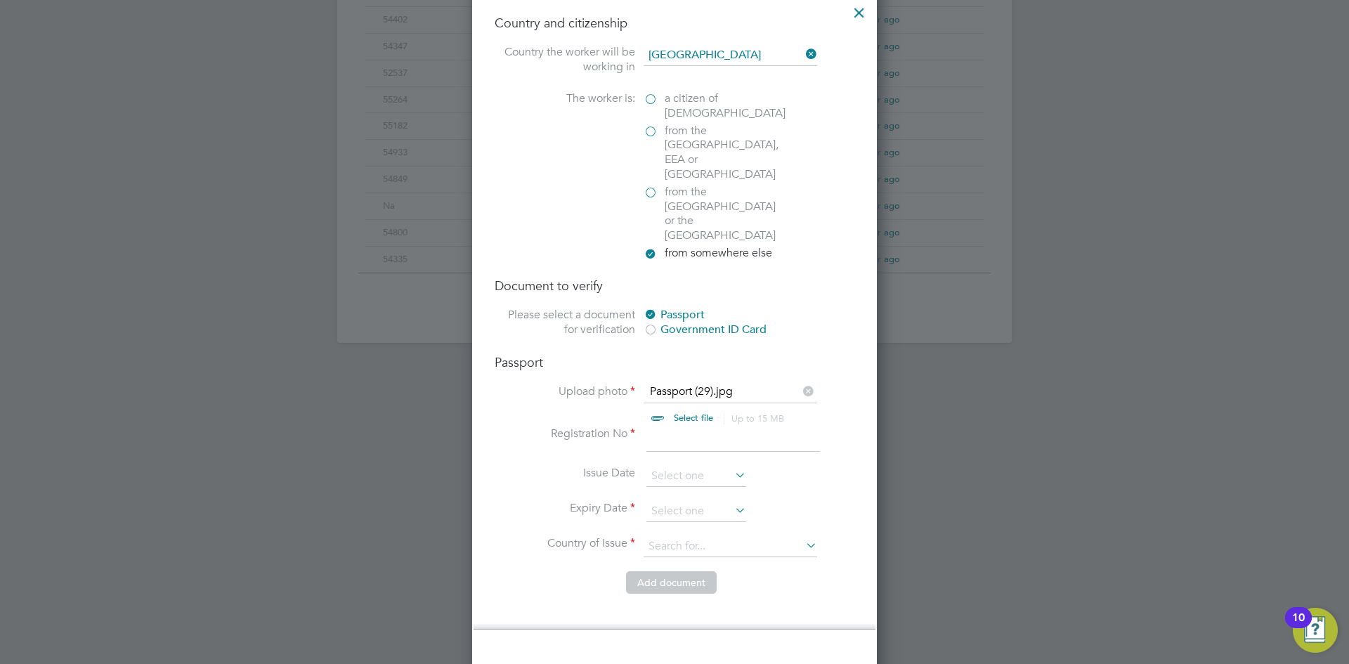
click at [741, 427] on input at bounding box center [734, 439] width 174 height 25
type input "A12468392"
click at [699, 501] on input at bounding box center [697, 511] width 100 height 21
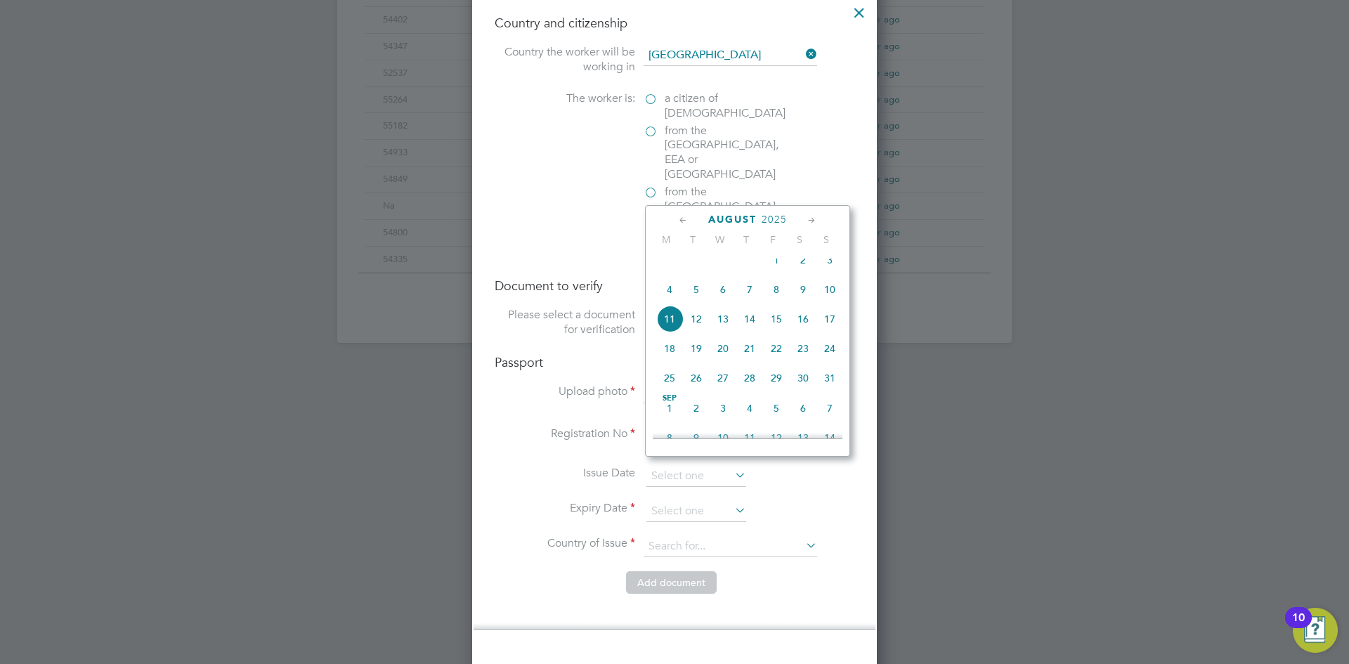
click at [780, 218] on span "2025" at bounding box center [774, 220] width 25 height 12
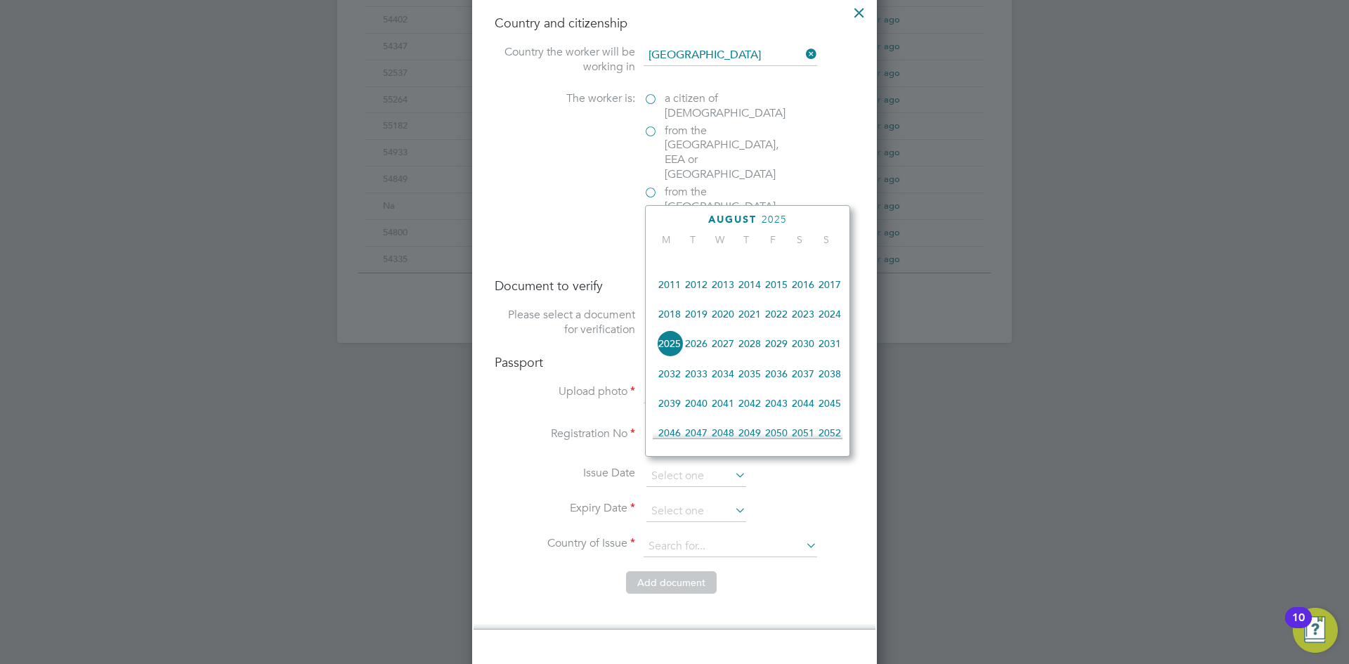
click at [723, 349] on span "2027" at bounding box center [723, 343] width 27 height 27
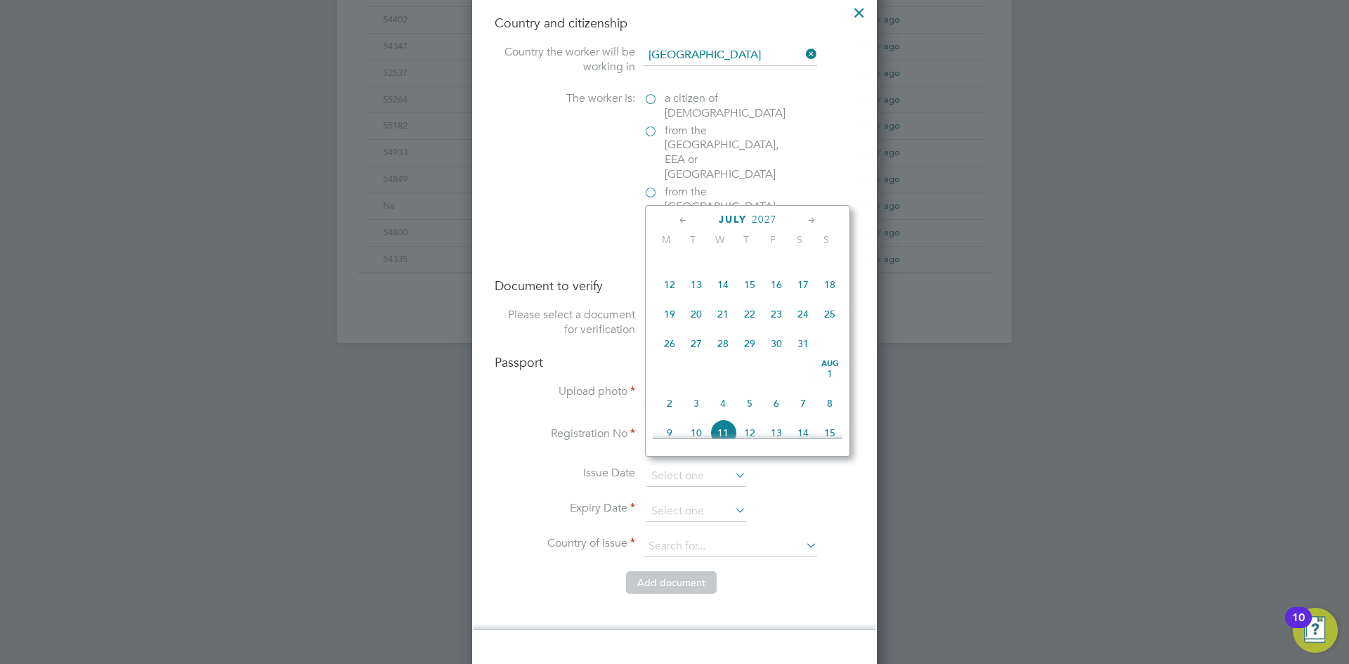
click at [791, 350] on span "31" at bounding box center [803, 343] width 27 height 27
type input "31 Jul 2027"
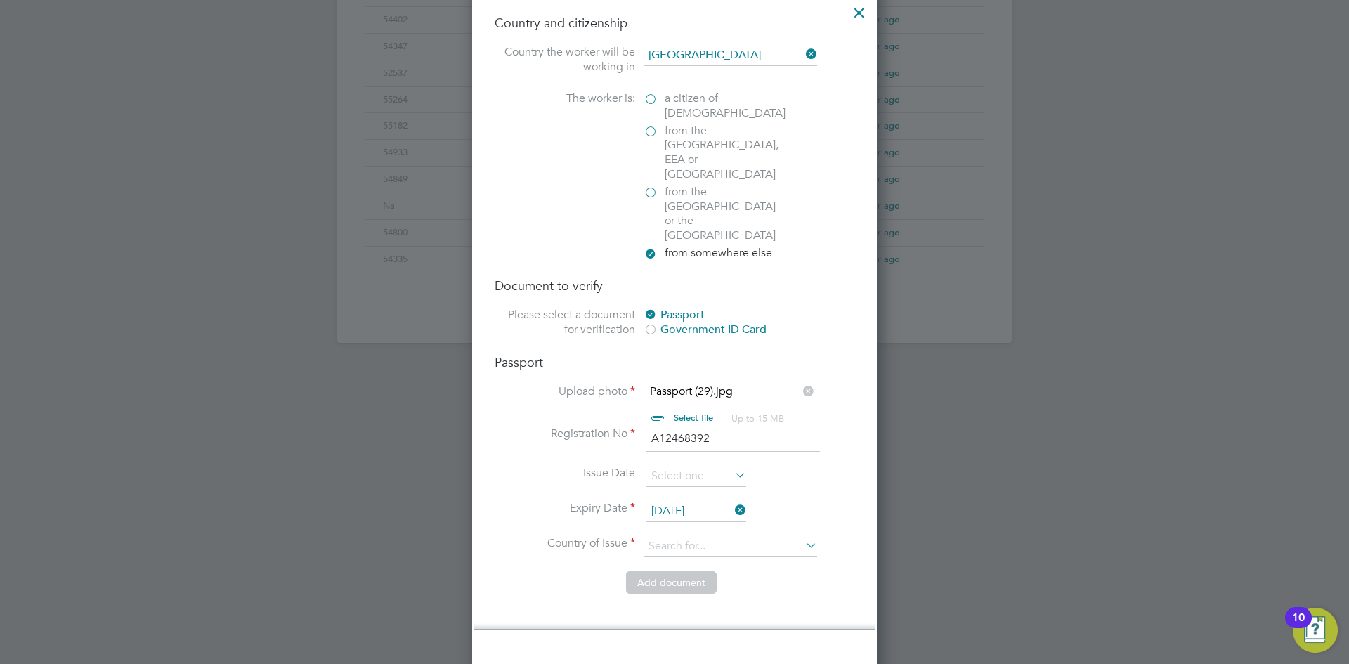
click at [840, 466] on li "Issue Date" at bounding box center [675, 483] width 360 height 35
click at [753, 536] on input at bounding box center [731, 546] width 174 height 21
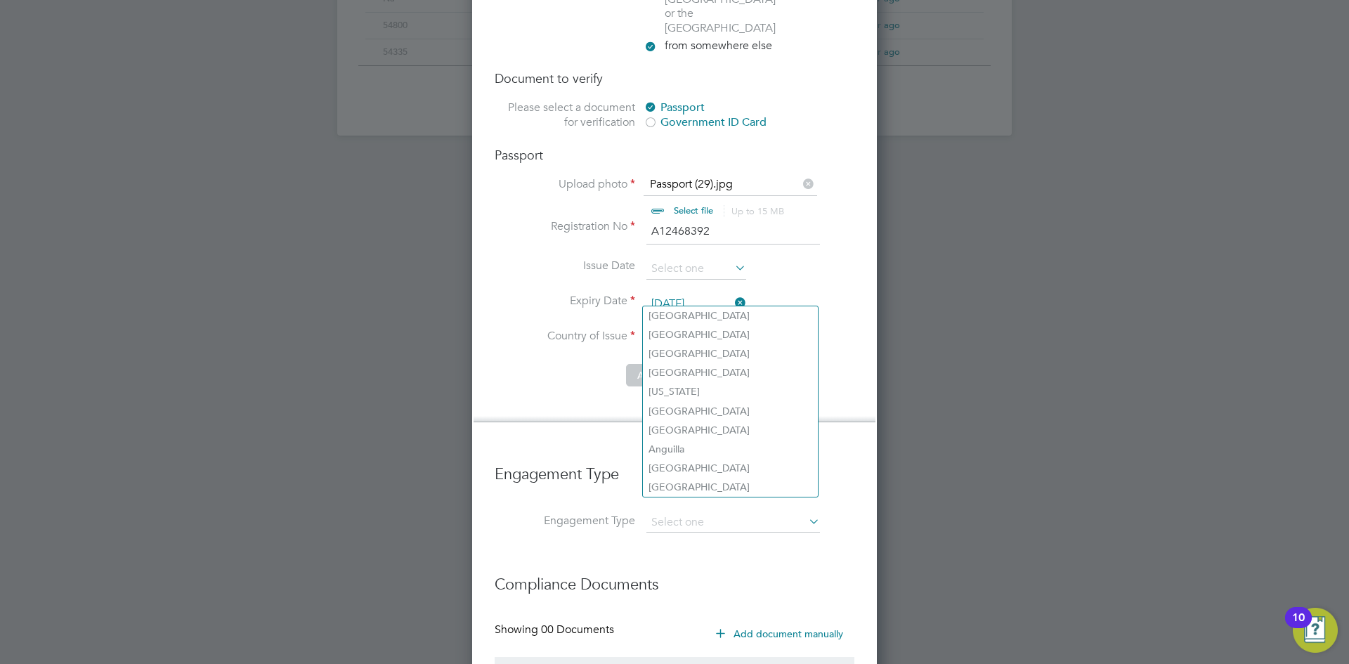
scroll to position [1054, 0]
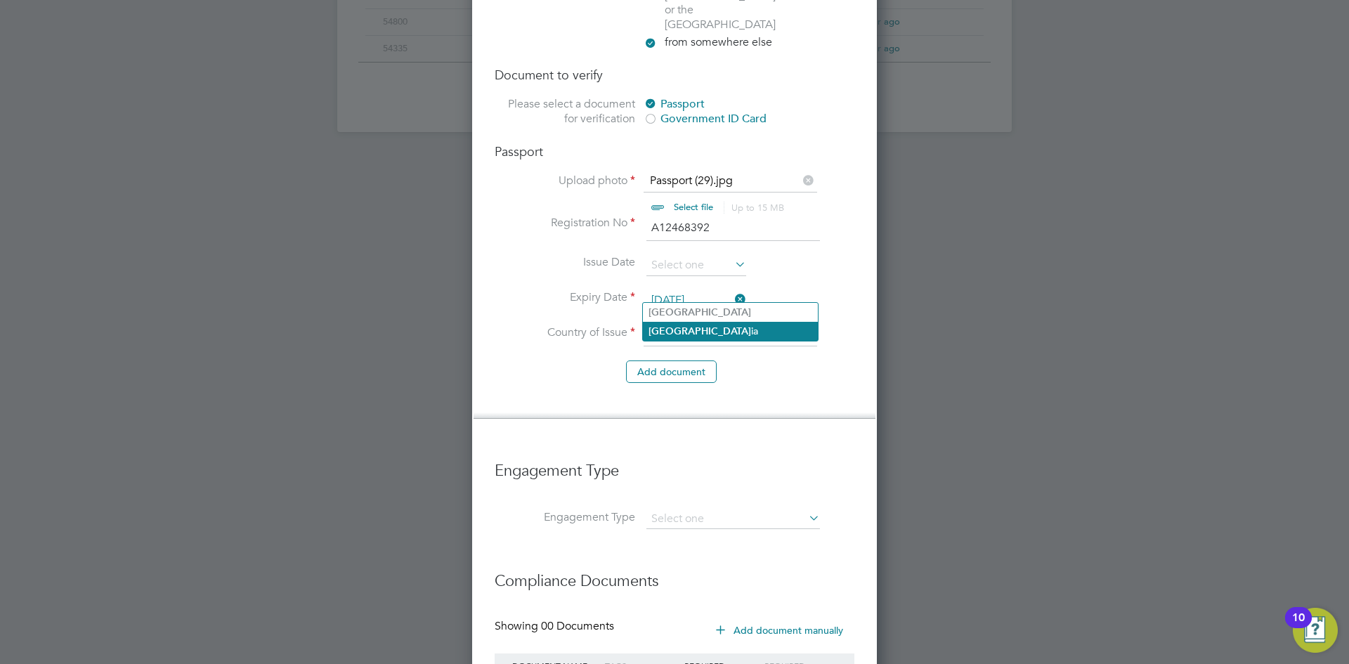
click at [753, 332] on li "Niger ia" at bounding box center [730, 331] width 175 height 19
type input "Nigeria"
click at [686, 361] on button "Add document" at bounding box center [671, 372] width 91 height 22
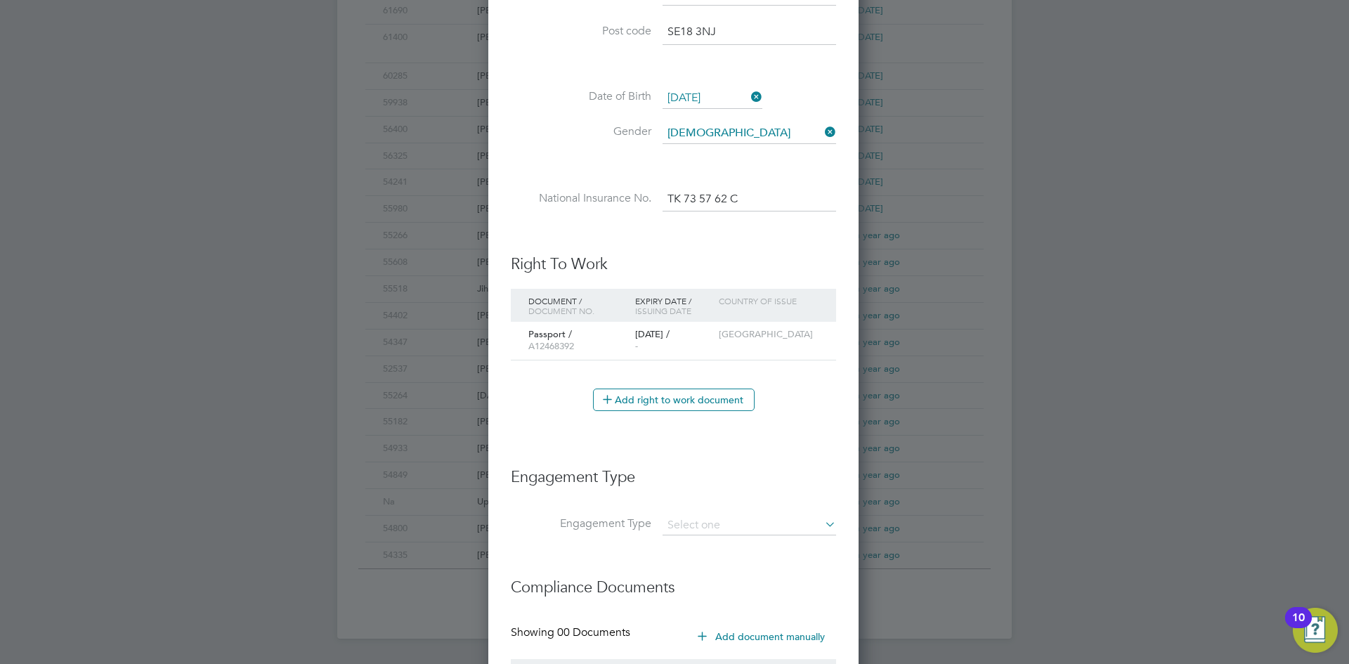
scroll to position [684, 0]
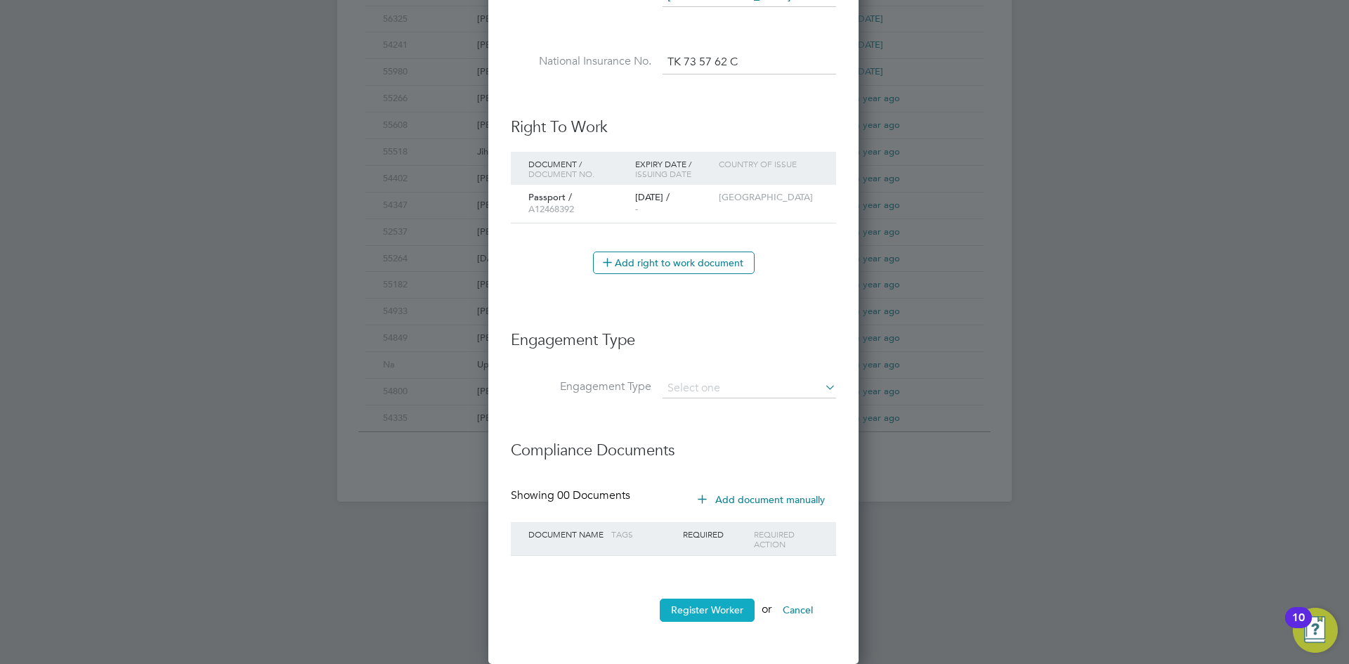
click at [711, 608] on button "Register Worker" at bounding box center [707, 610] width 95 height 22
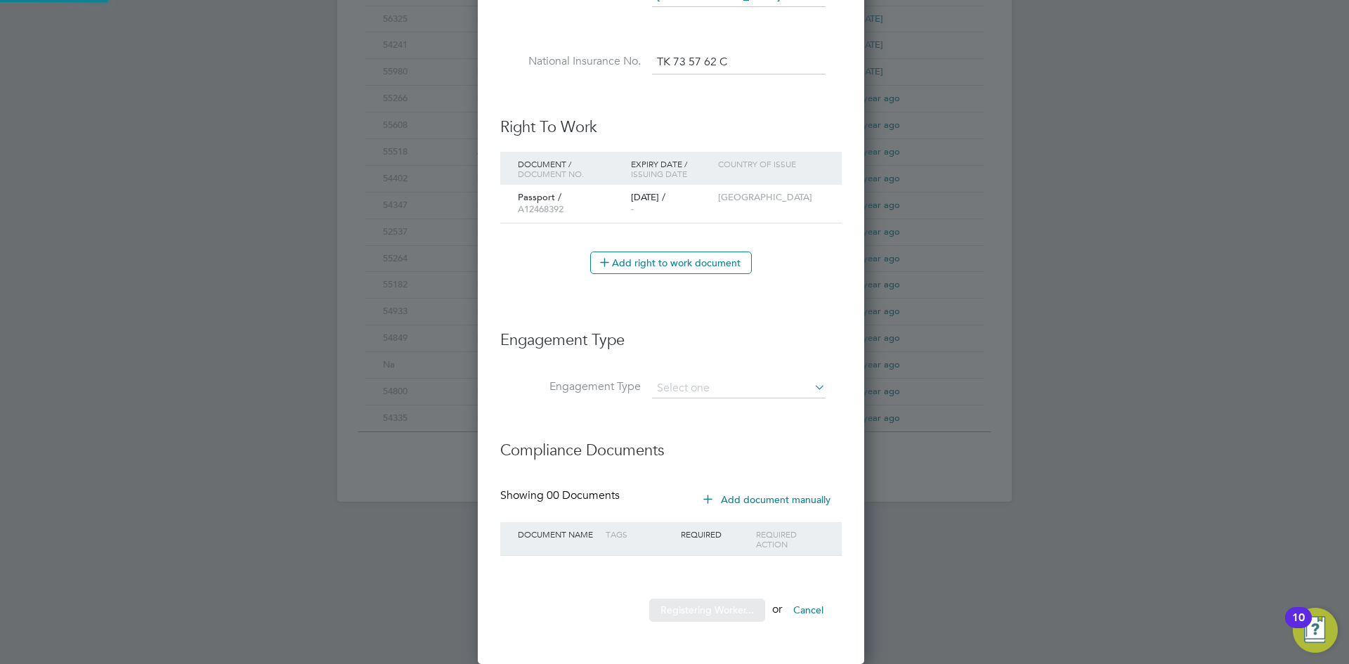
scroll to position [0, 0]
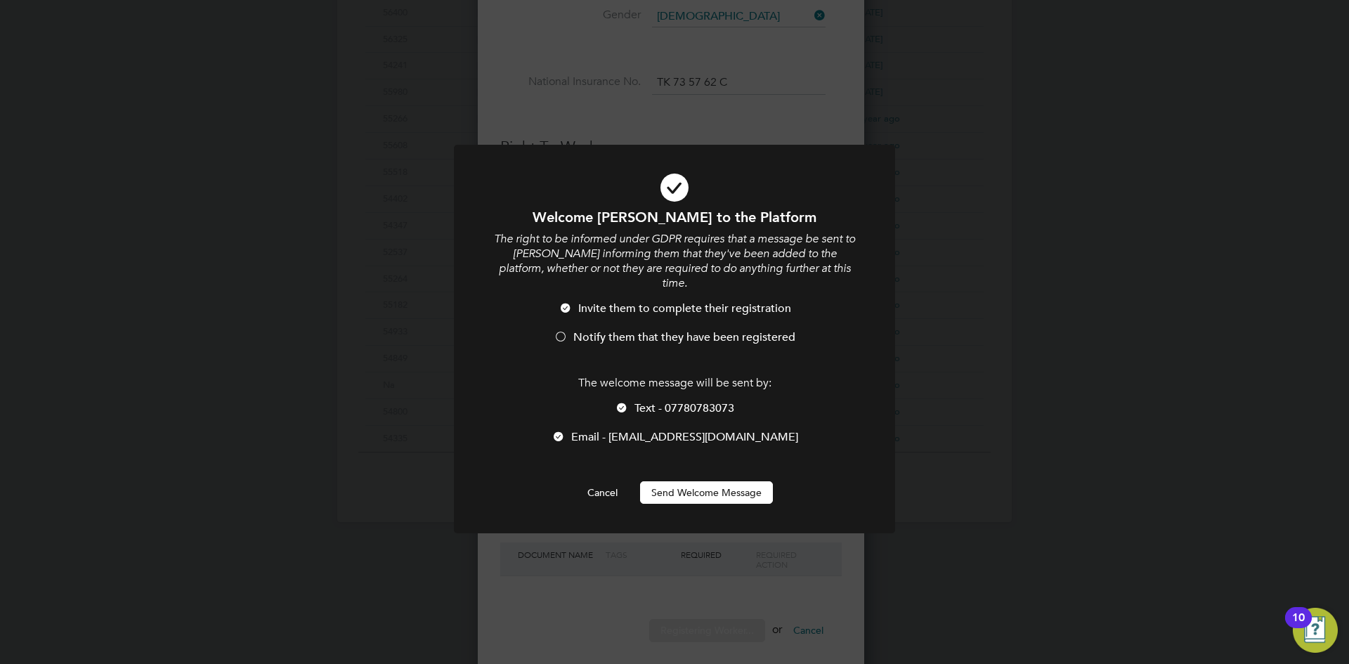
click at [686, 313] on li "Invite them to complete their registration" at bounding box center [674, 315] width 365 height 29
click at [670, 401] on span "Text - 07780783073" at bounding box center [685, 408] width 100 height 14
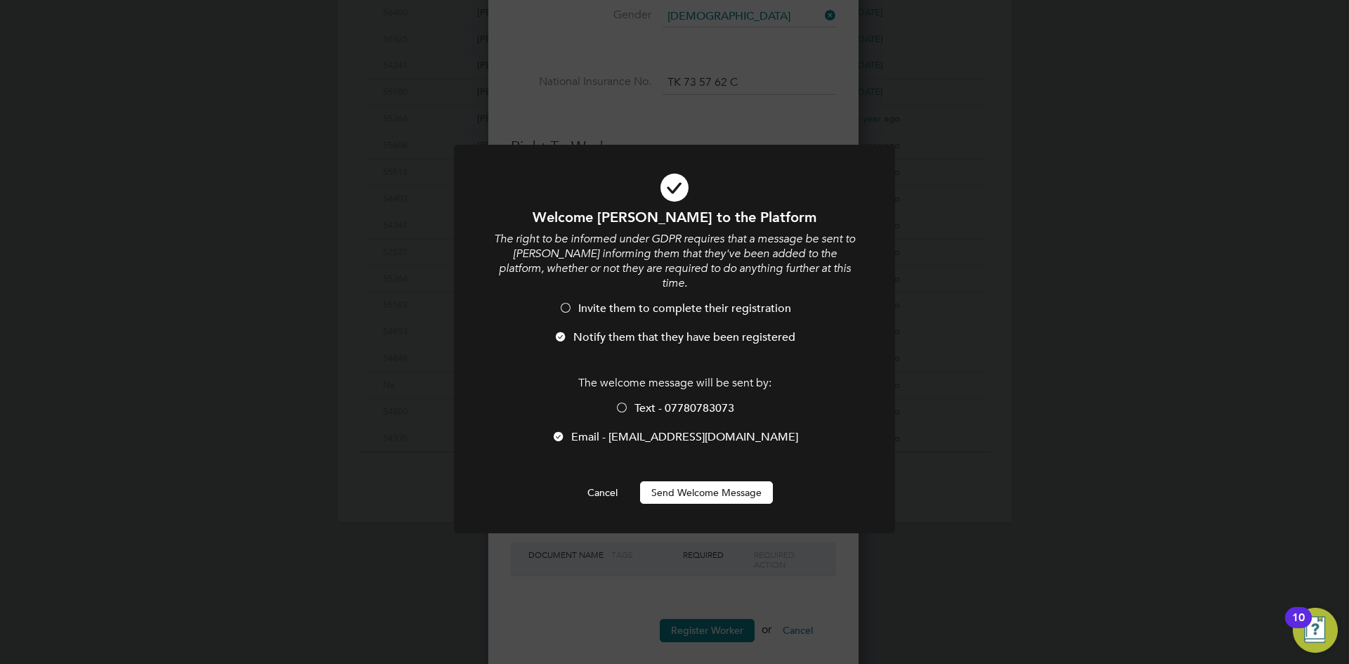
click at [689, 481] on button "Send Welcome Message" at bounding box center [706, 492] width 133 height 22
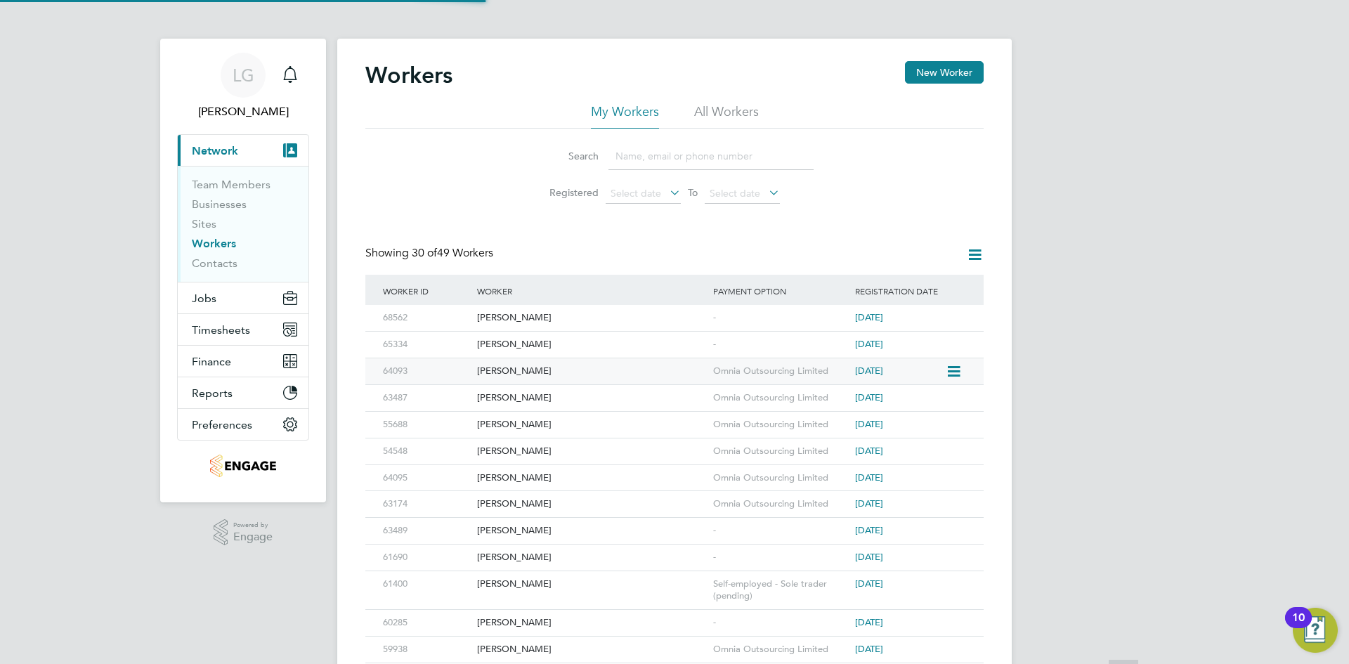
scroll to position [0, 0]
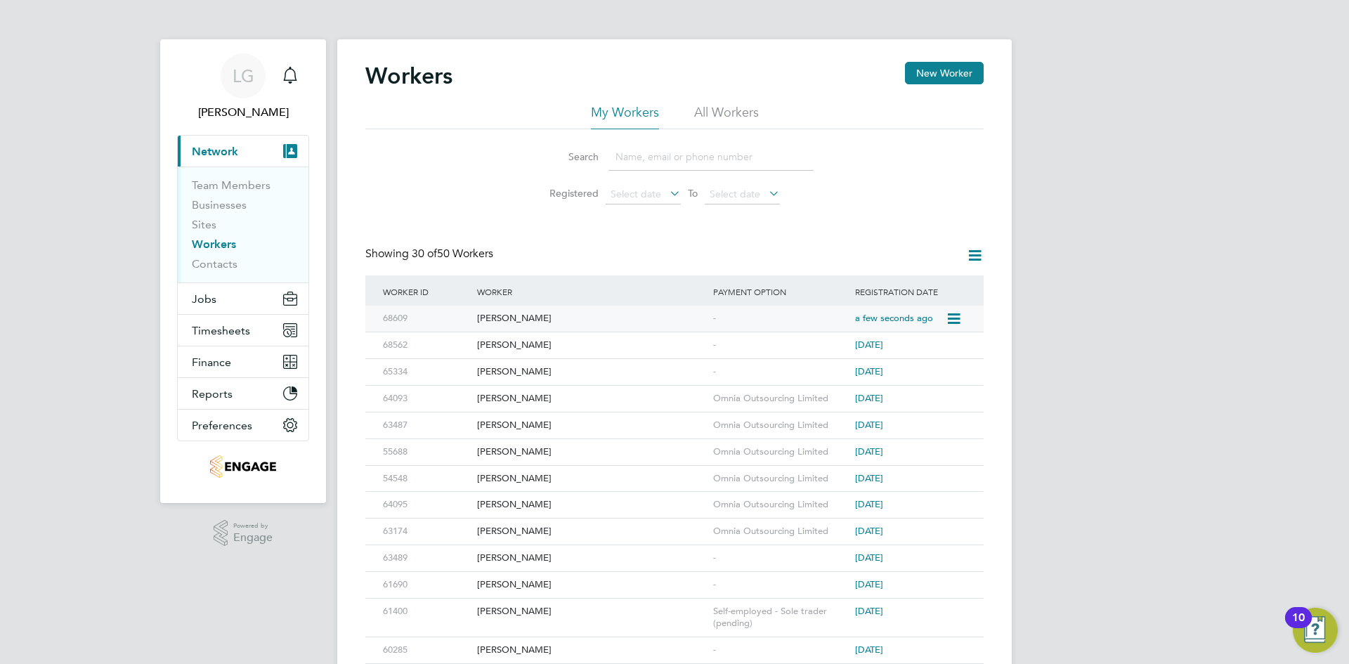
click at [602, 318] on div "Naheem Akinyemi" at bounding box center [592, 319] width 236 height 26
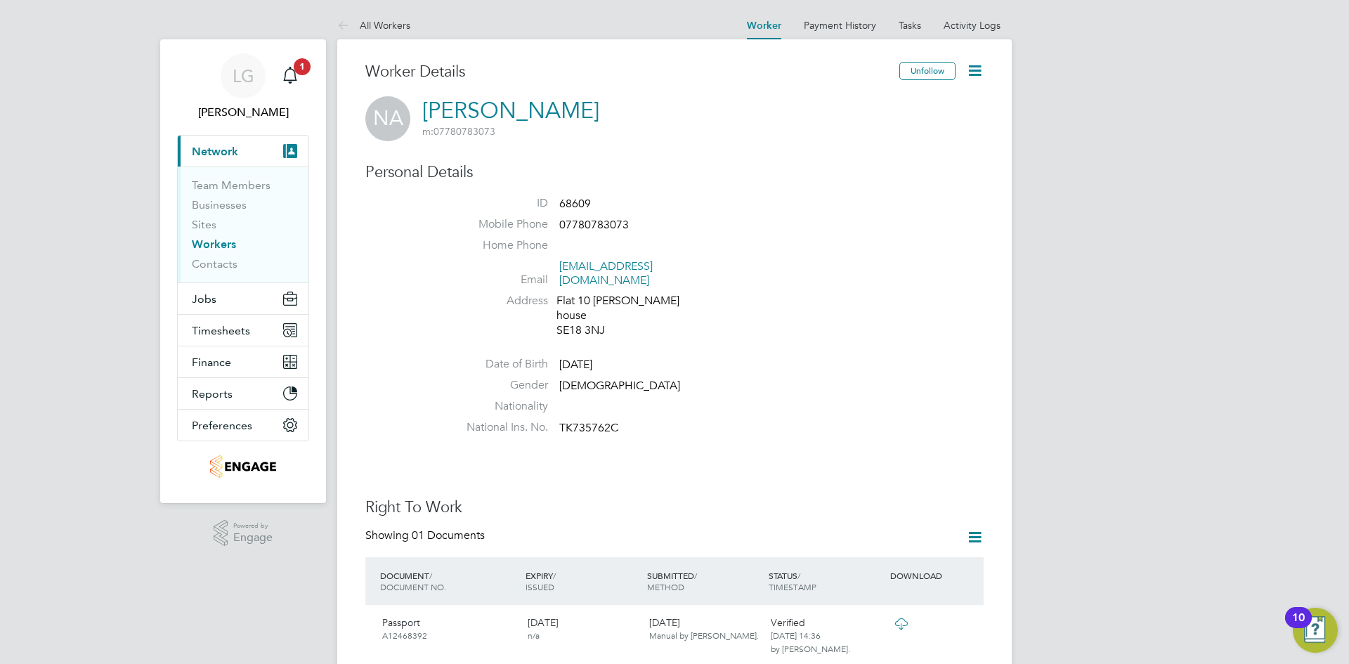
click at [983, 72] on icon at bounding box center [975, 71] width 18 height 18
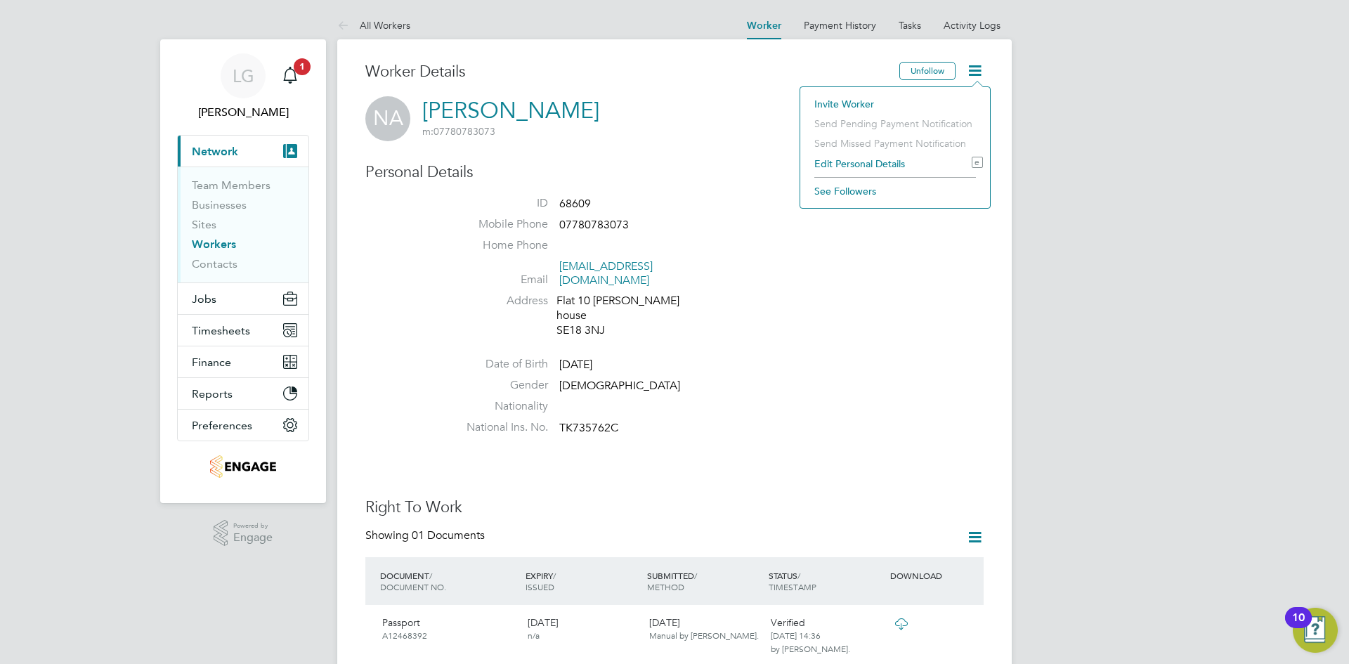
click at [870, 164] on li "Edit Personal Details e" at bounding box center [895, 164] width 176 height 20
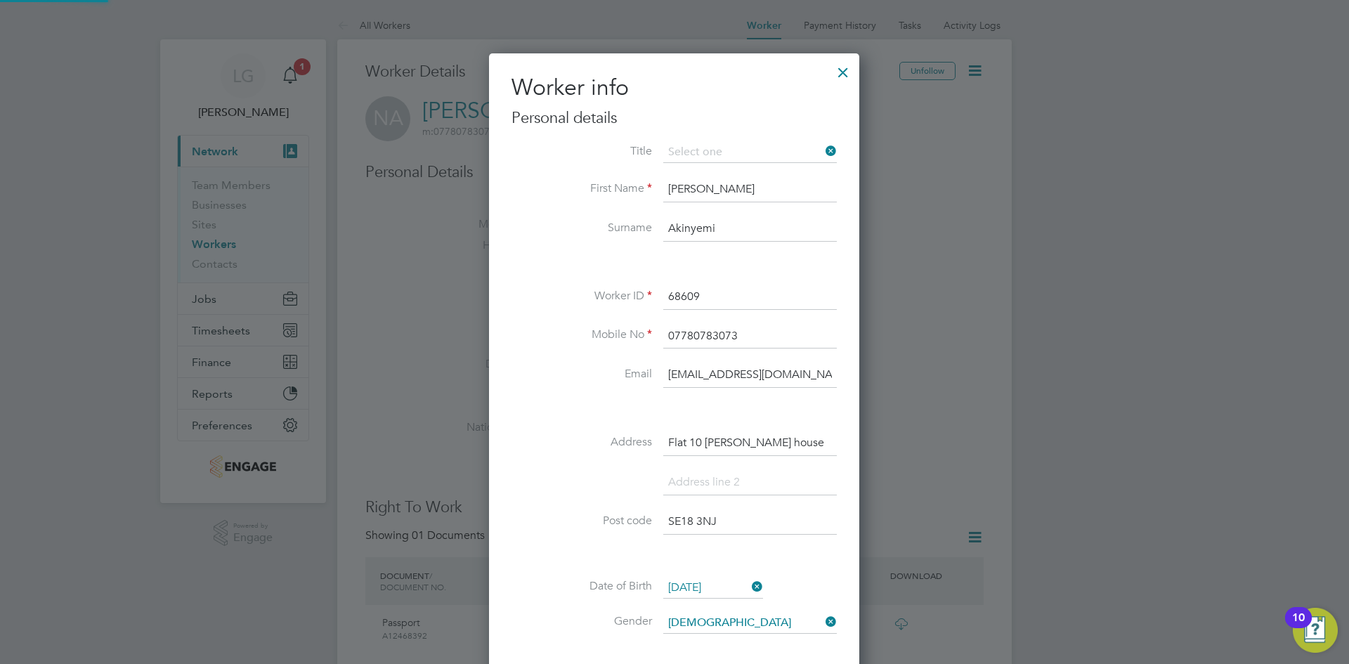
scroll to position [796, 372]
click at [535, 162] on li "Title" at bounding box center [674, 159] width 325 height 35
click at [746, 152] on input at bounding box center [750, 152] width 174 height 21
click at [736, 167] on li "Mr" at bounding box center [750, 172] width 175 height 18
type input "Mr"
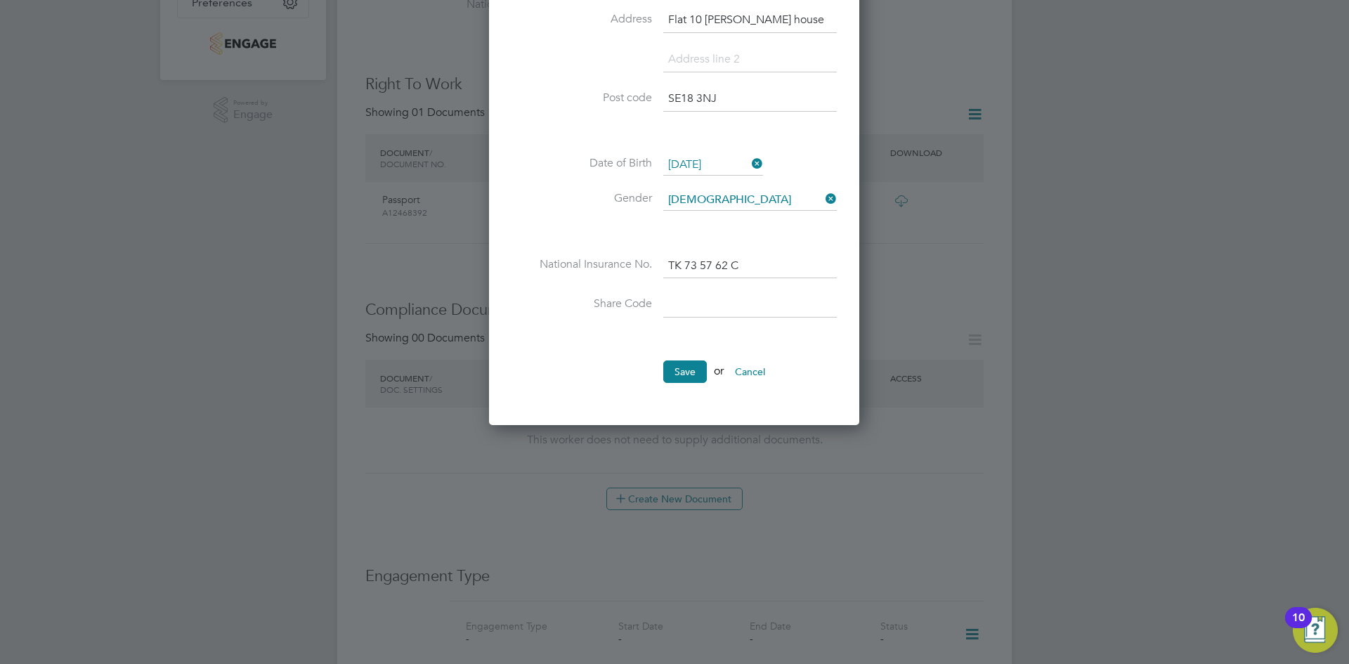
scroll to position [422, 0]
click at [691, 301] on input at bounding box center [750, 306] width 174 height 25
paste input "WZL 6H7 6LF"
type input "WZL 6H7 6LF"
click at [588, 347] on li at bounding box center [674, 340] width 325 height 15
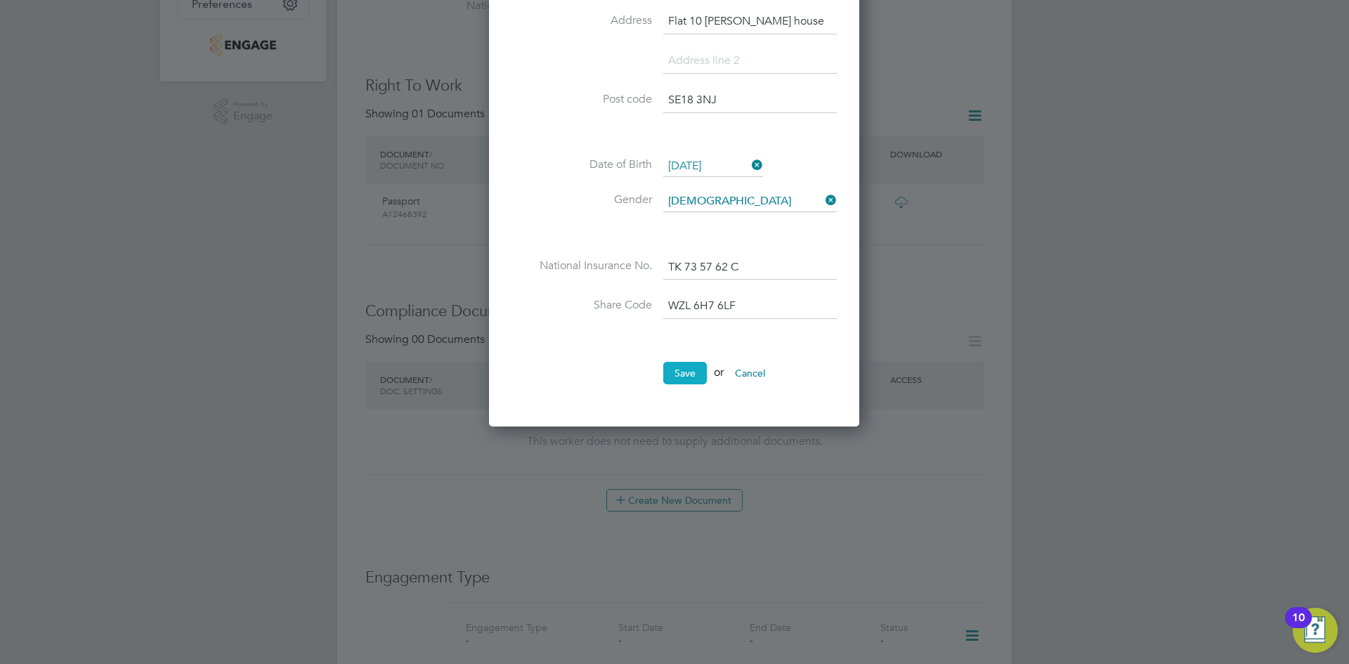
click at [685, 374] on button "Save" at bounding box center [685, 373] width 44 height 22
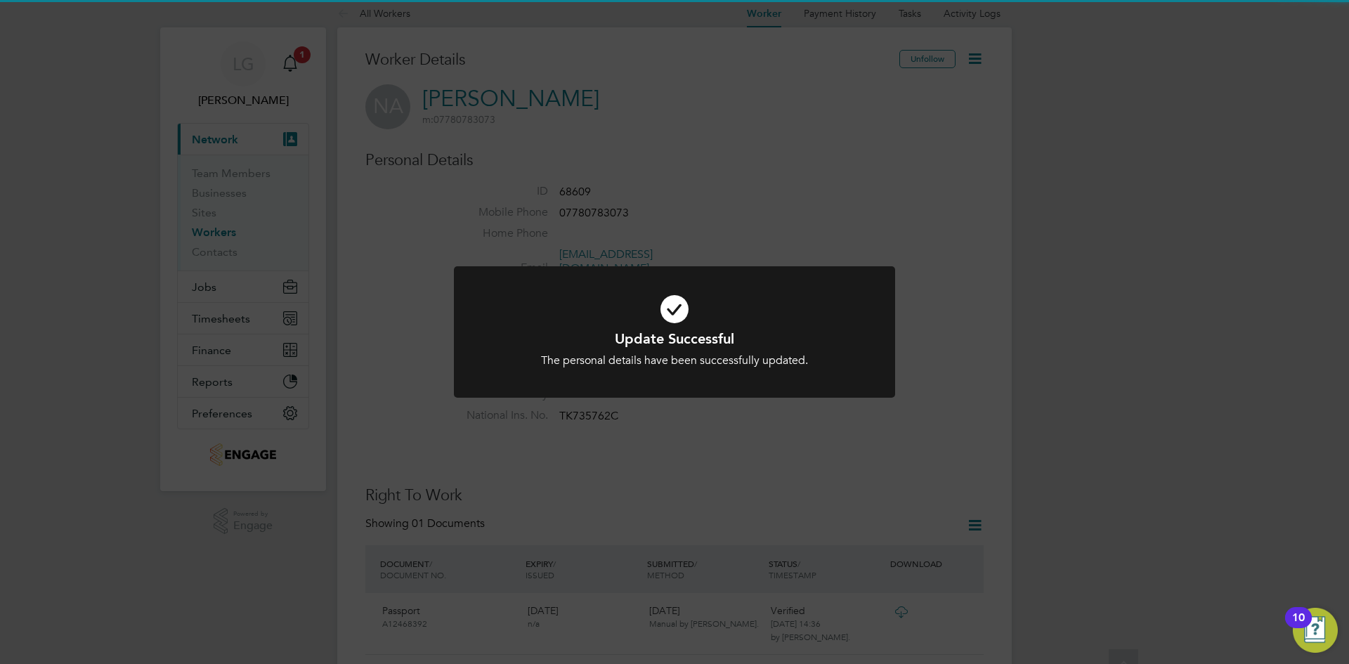
scroll to position [0, 0]
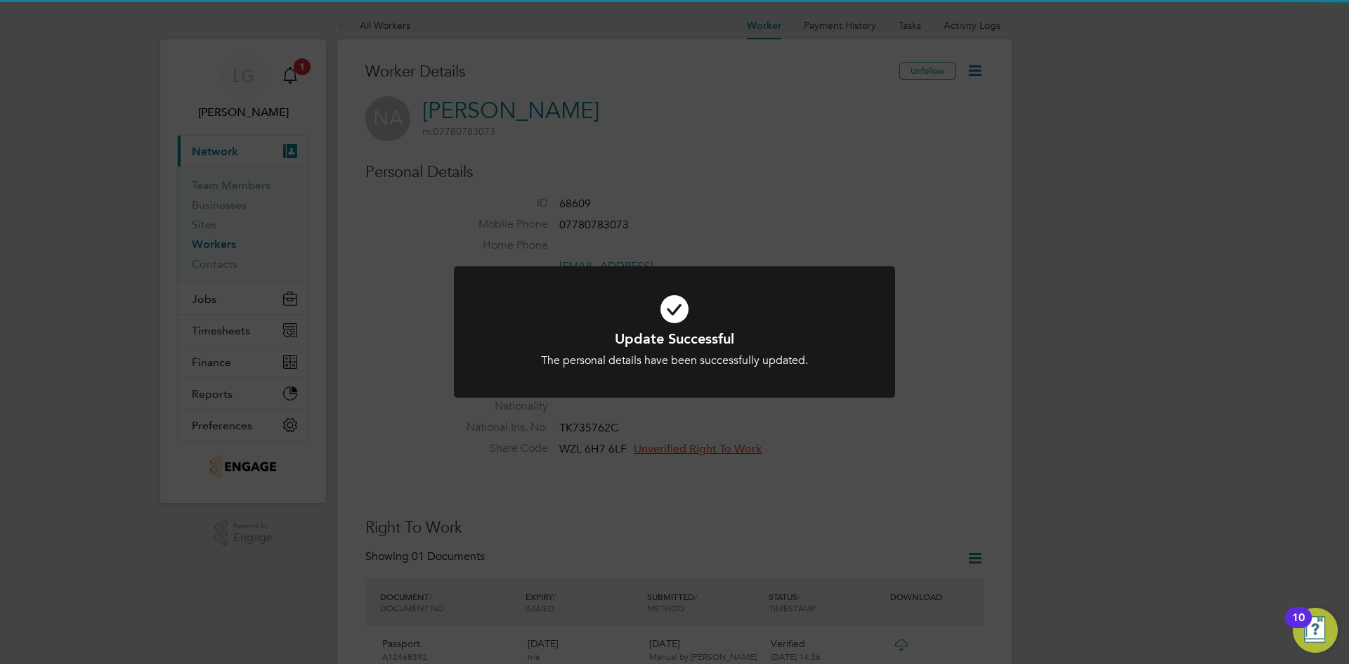
click at [813, 450] on div "Update Successful The personal details have been successfully updated. Cancel O…" at bounding box center [674, 332] width 1349 height 664
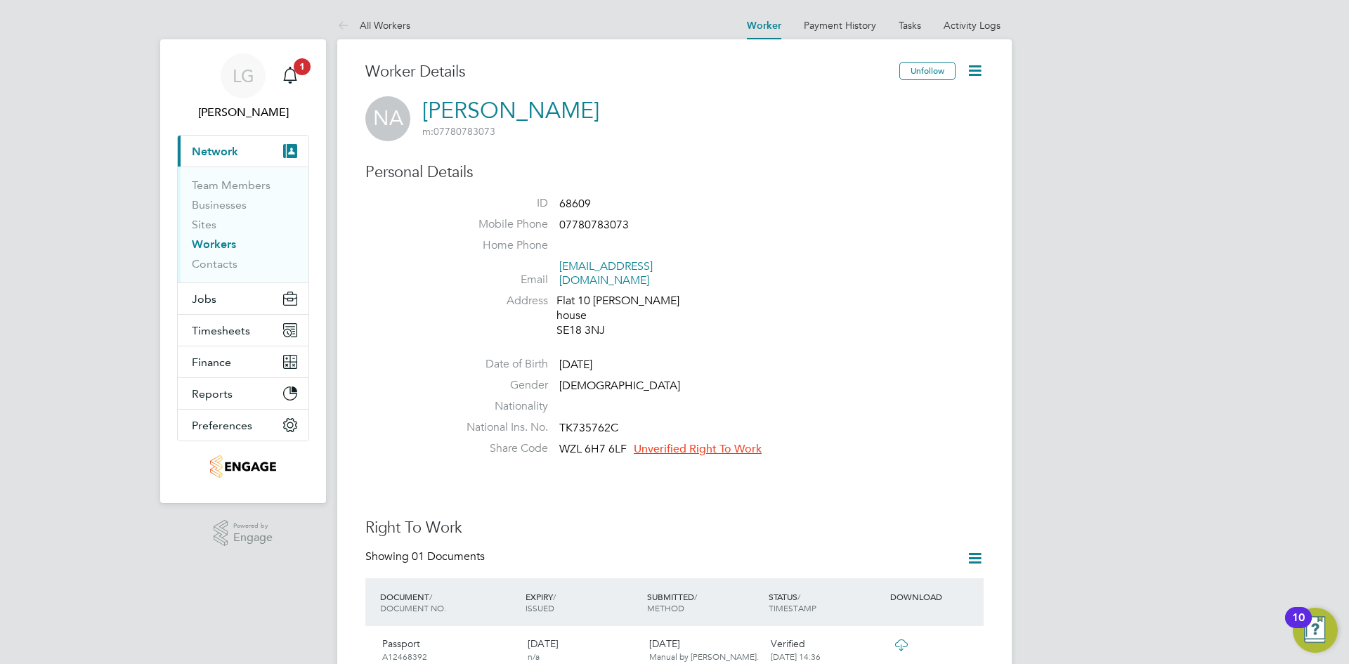
click at [712, 420] on li "National Ins. No. TK735762C" at bounding box center [717, 430] width 534 height 21
click at [714, 442] on span "Unverified Right To Work" at bounding box center [698, 449] width 128 height 14
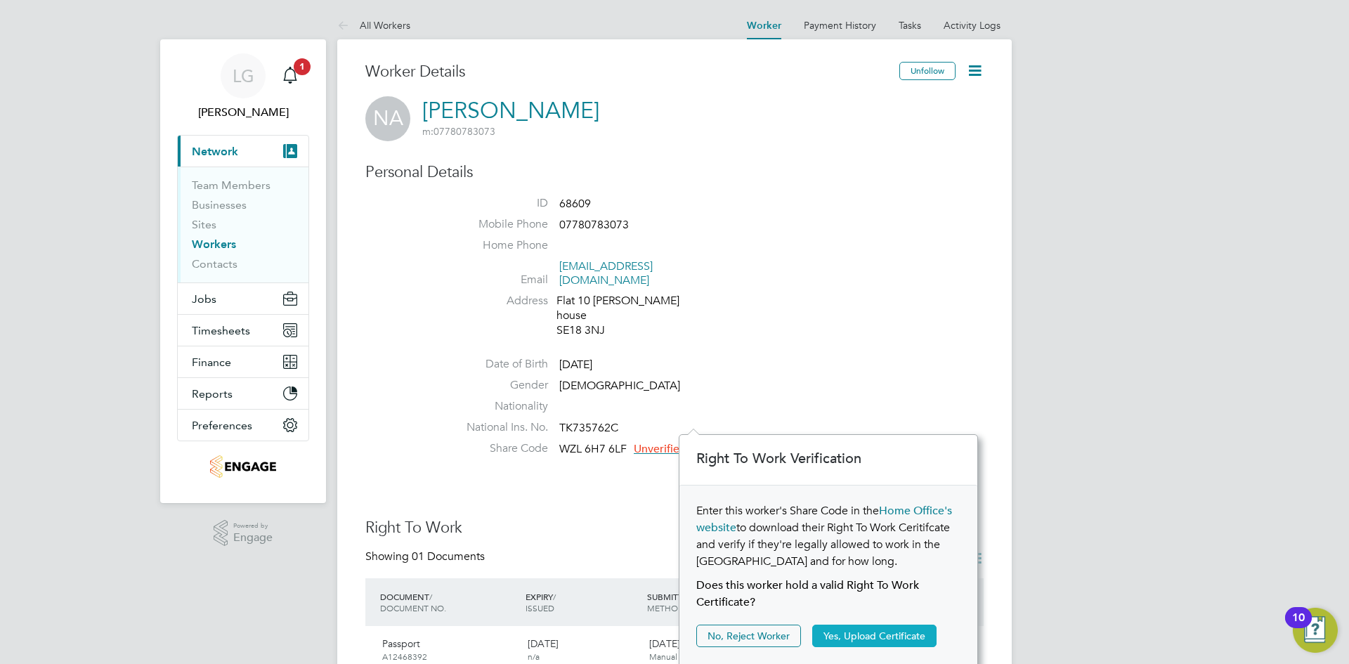
click at [874, 635] on button "Yes, Upload Certificate" at bounding box center [874, 636] width 124 height 22
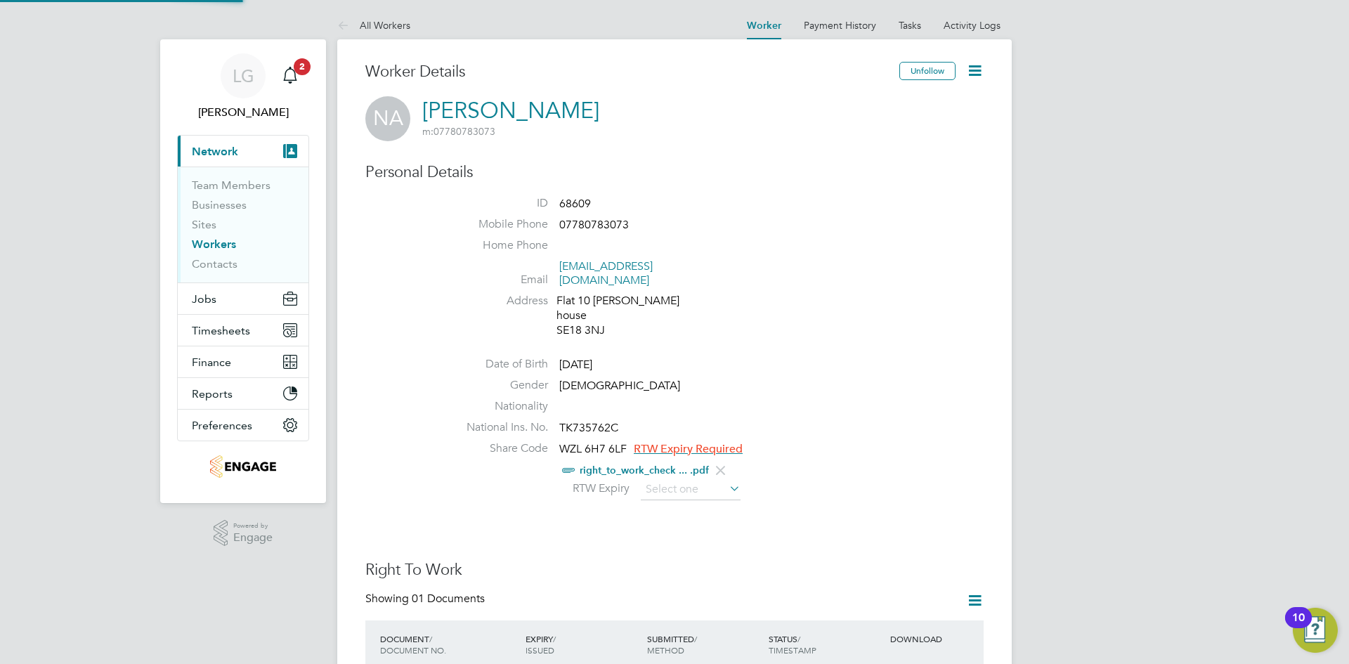
scroll to position [51, 299]
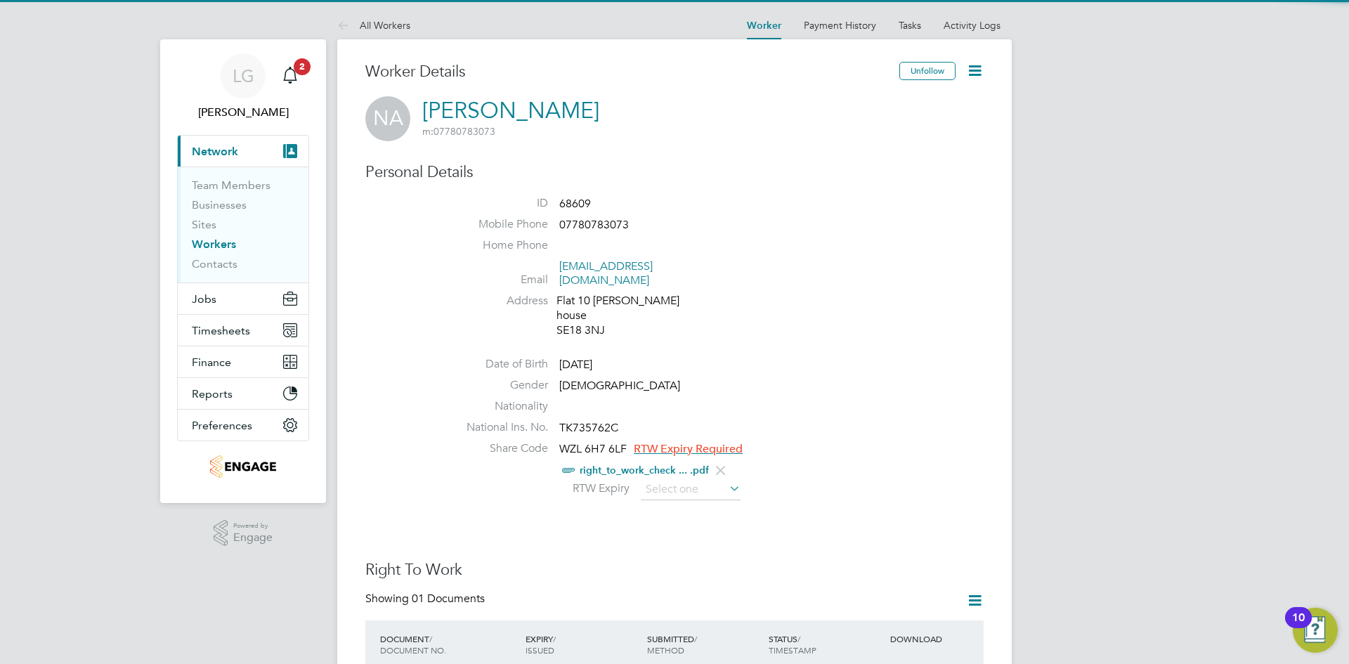
click at [878, 462] on div "right_to_work_check ... .pdf" at bounding box center [717, 471] width 534 height 18
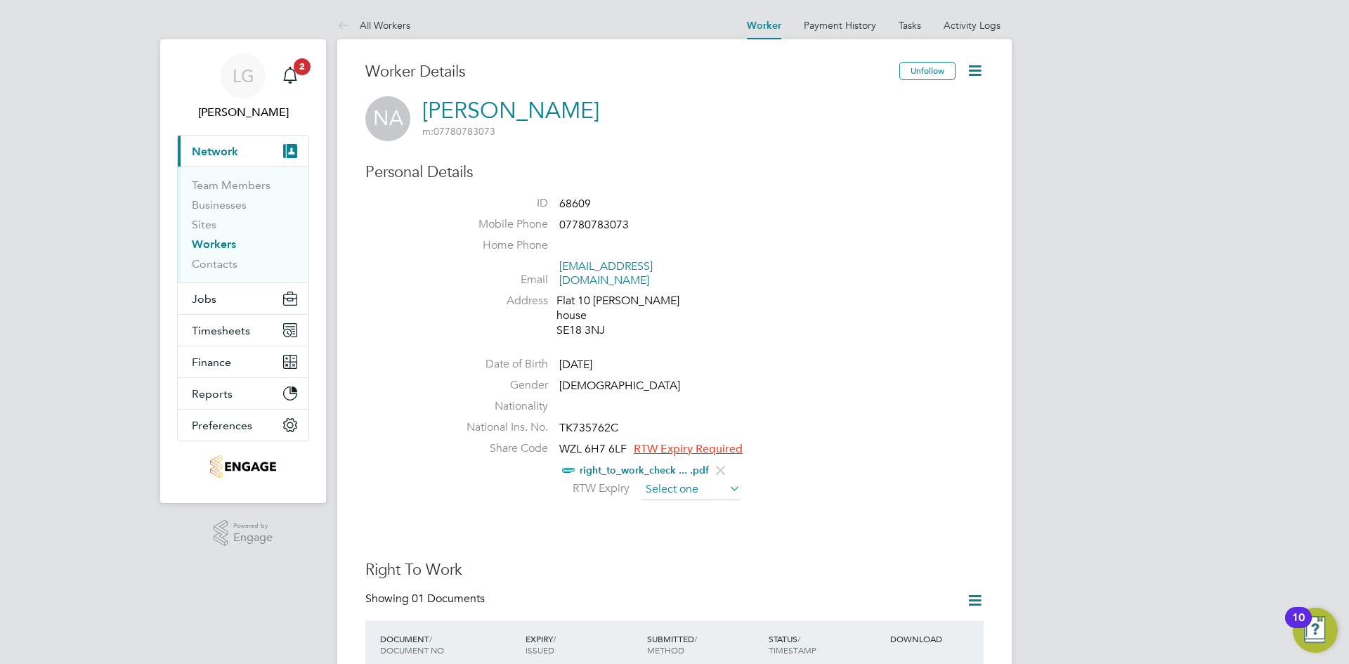
click at [706, 479] on input at bounding box center [691, 489] width 100 height 21
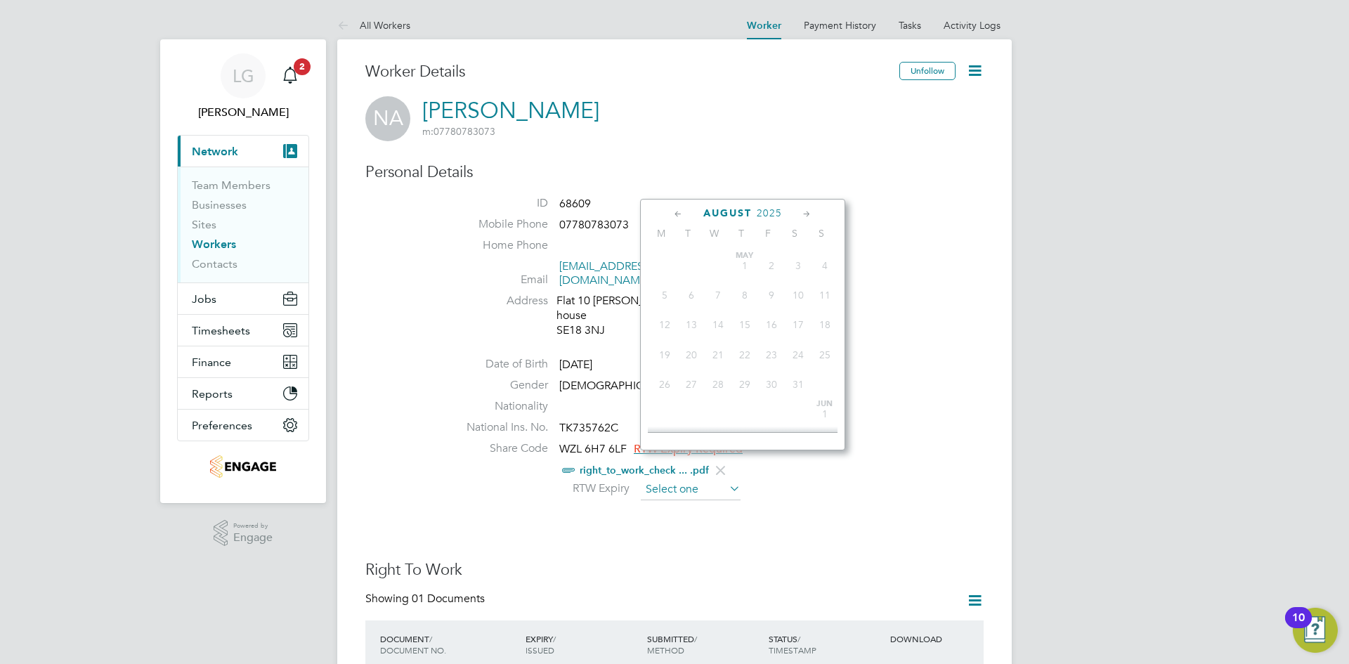
scroll to position [486, 0]
click at [772, 212] on span "2025" at bounding box center [769, 213] width 25 height 12
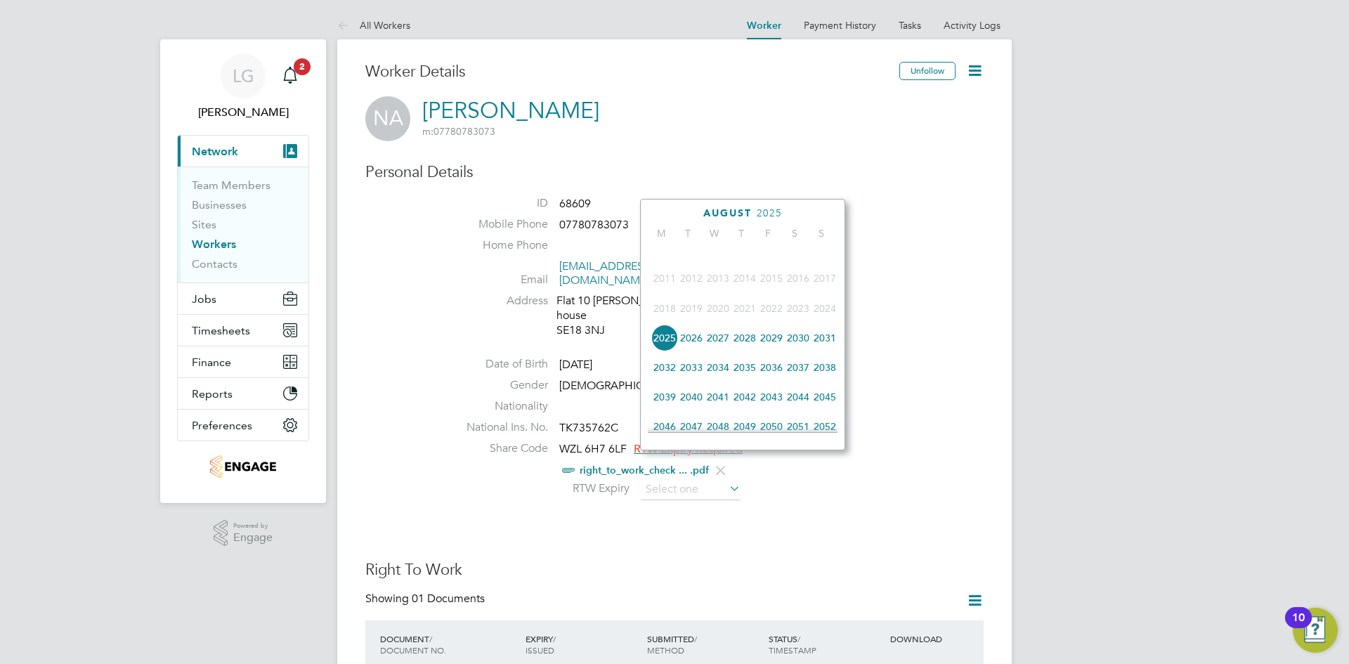
click at [693, 348] on span "2026" at bounding box center [691, 338] width 27 height 27
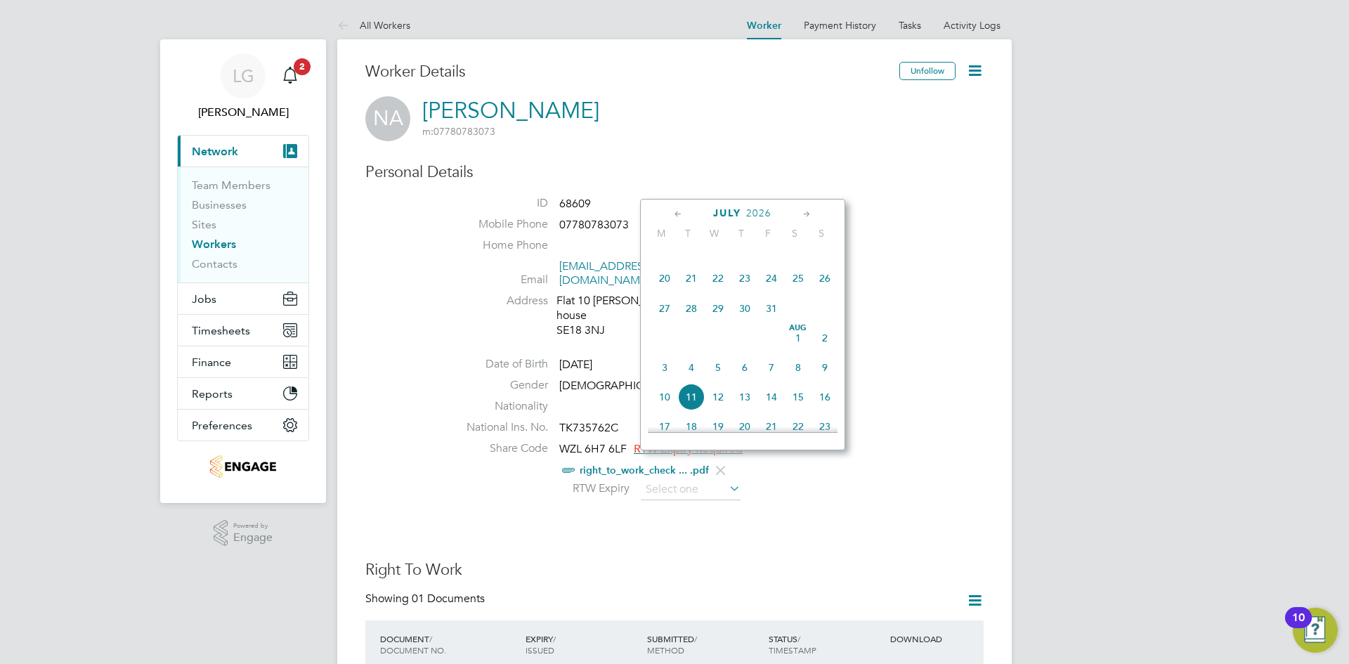
click at [807, 212] on icon at bounding box center [806, 214] width 13 height 15
click at [696, 323] on span "15" at bounding box center [691, 310] width 27 height 27
type input "[DATE]"
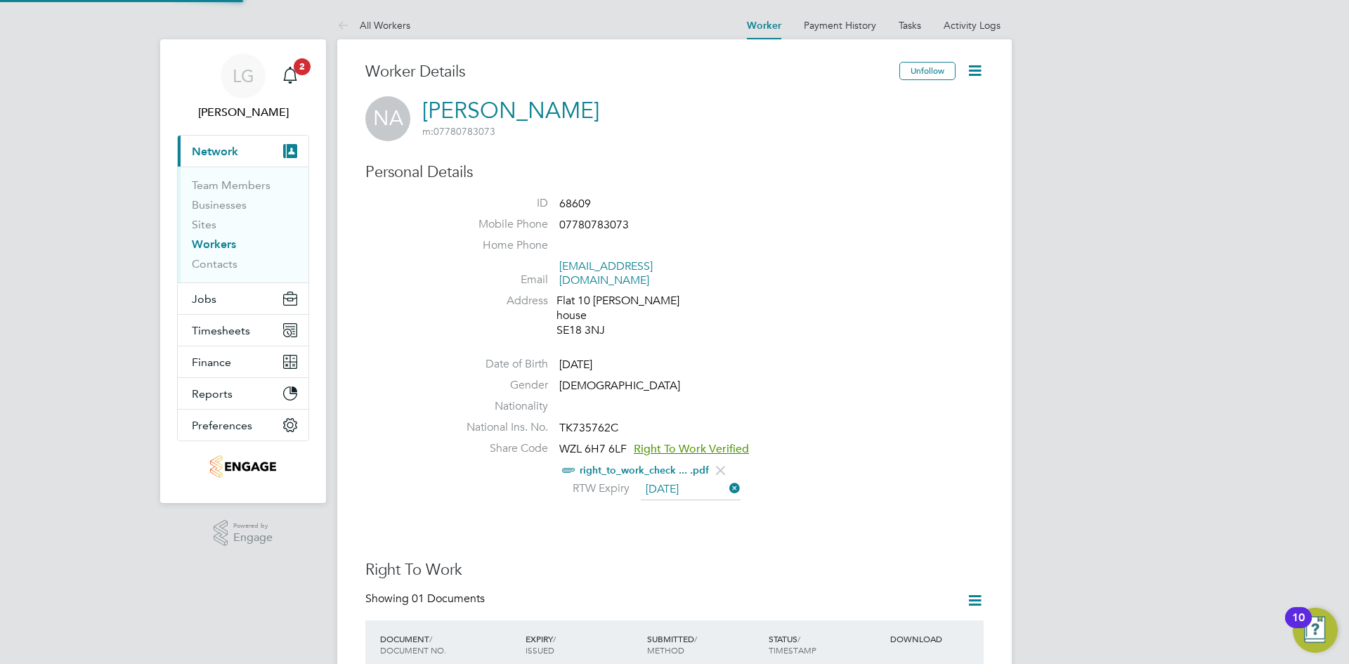
scroll to position [15, 115]
click at [885, 399] on li "Nationality" at bounding box center [717, 409] width 534 height 21
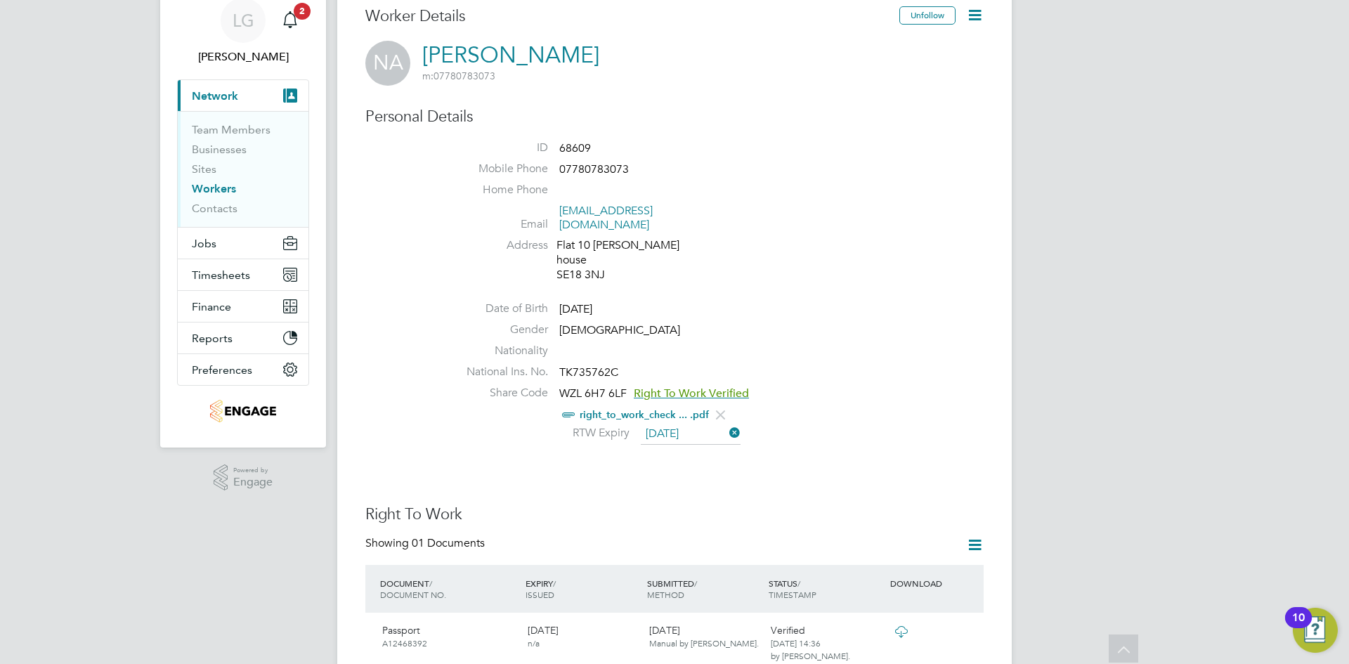
scroll to position [0, 0]
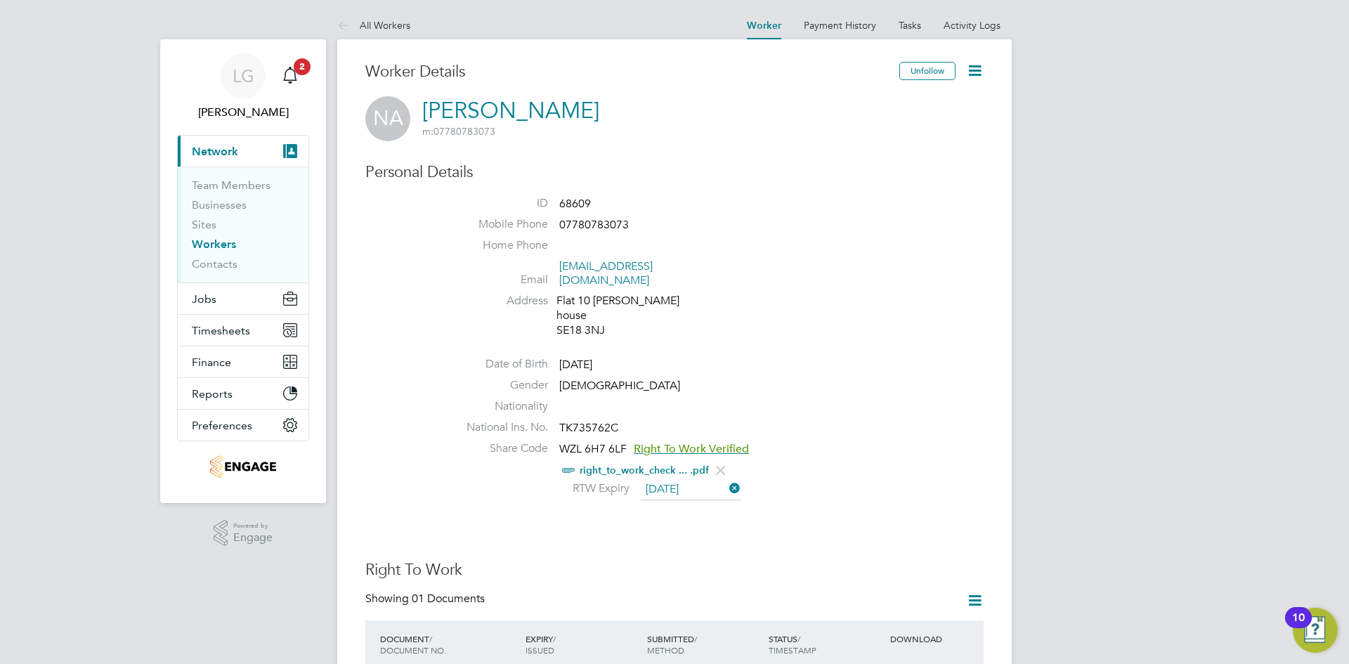
click at [227, 244] on link "Workers" at bounding box center [214, 244] width 44 height 13
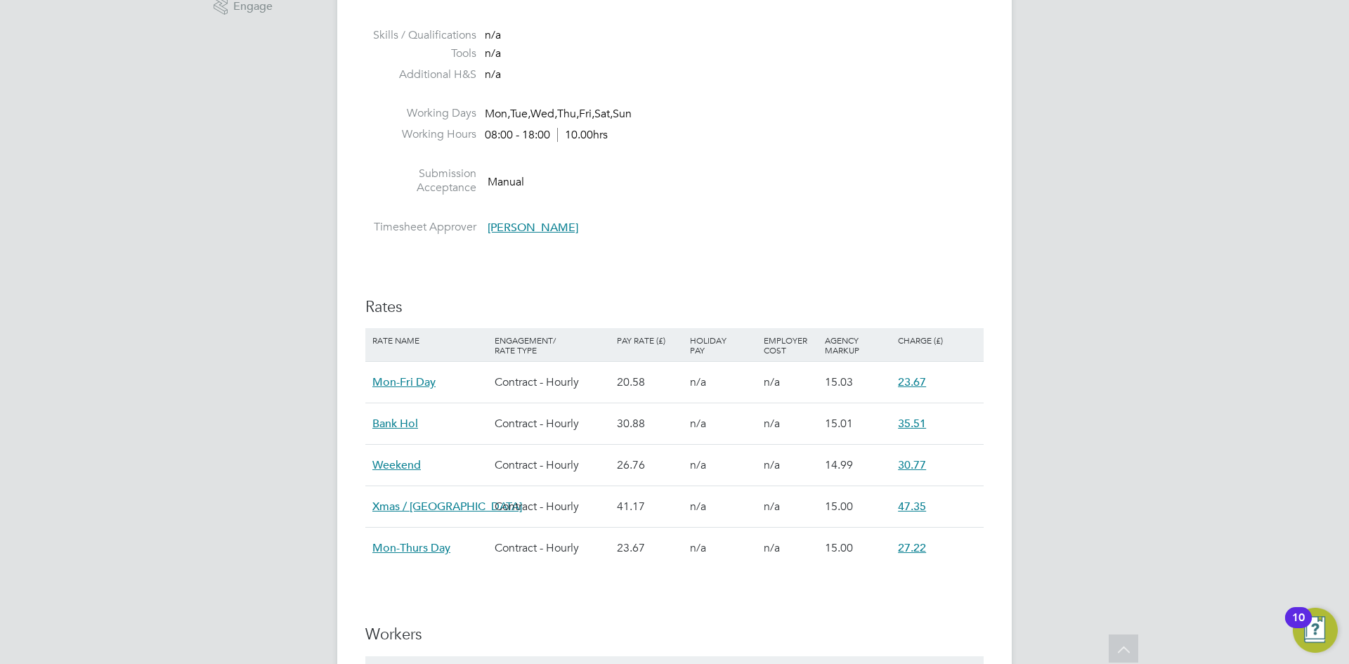
scroll to position [703, 0]
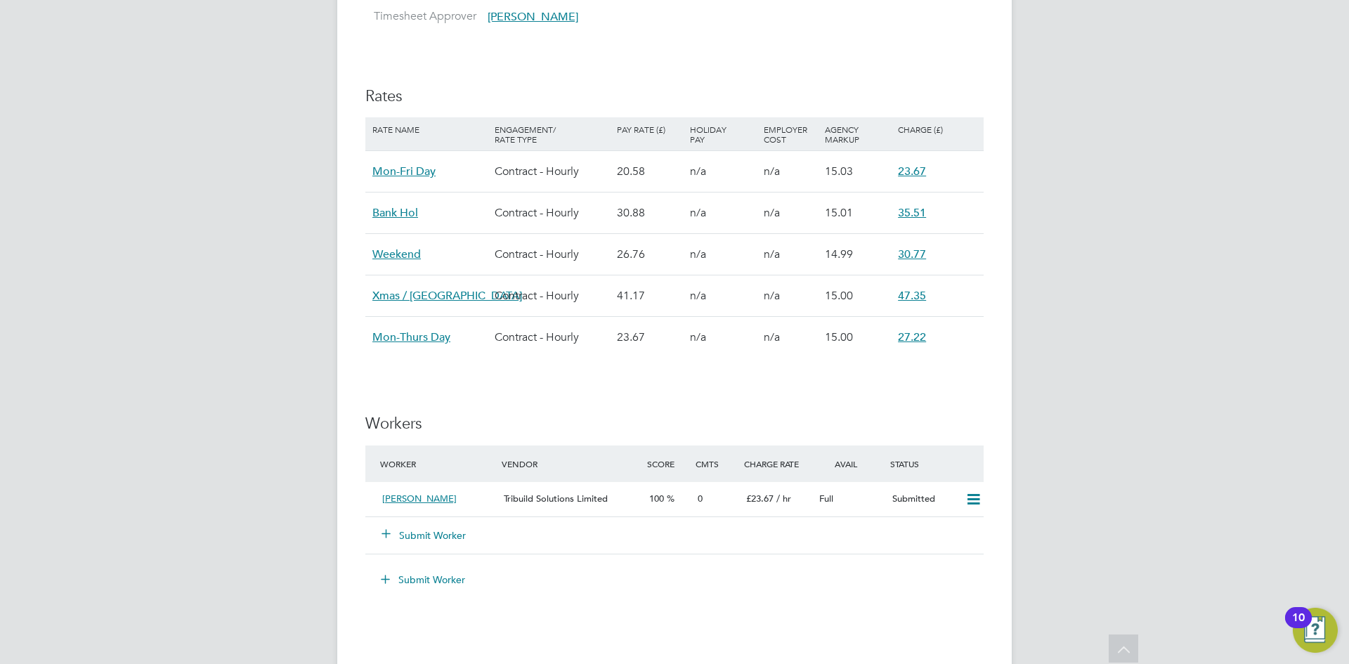
click at [436, 532] on button "Submit Worker" at bounding box center [424, 535] width 84 height 14
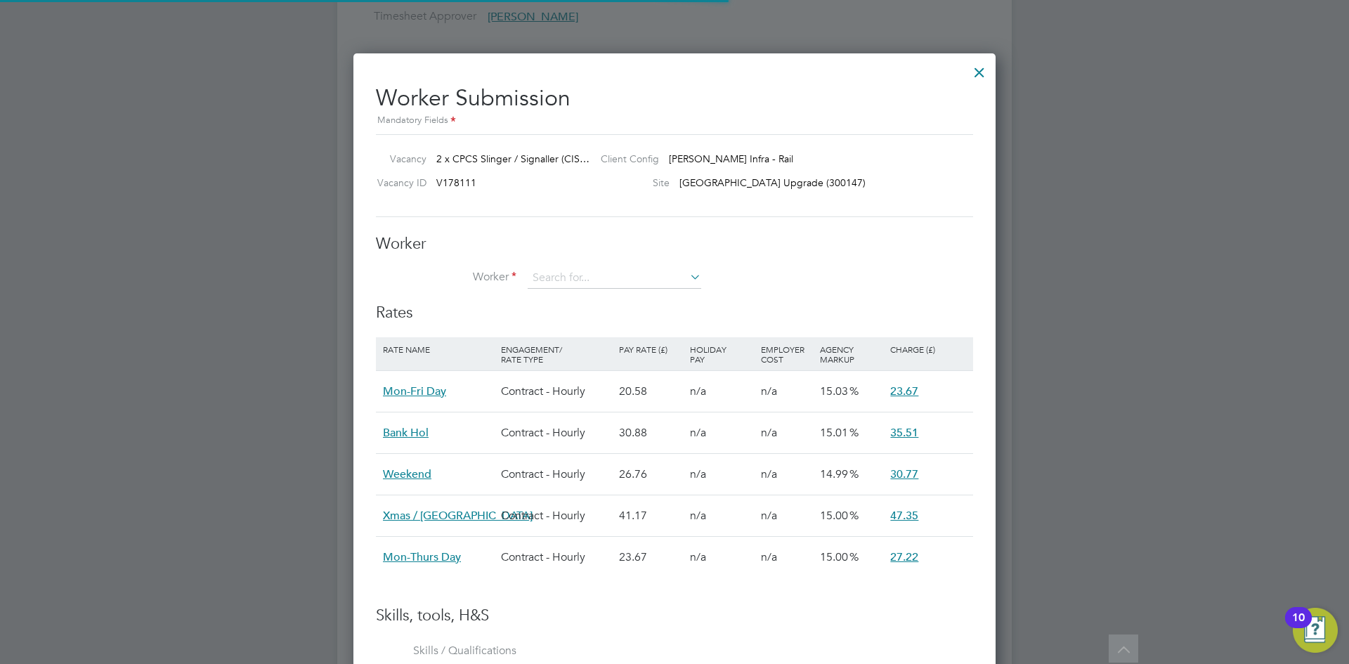
scroll to position [41, 119]
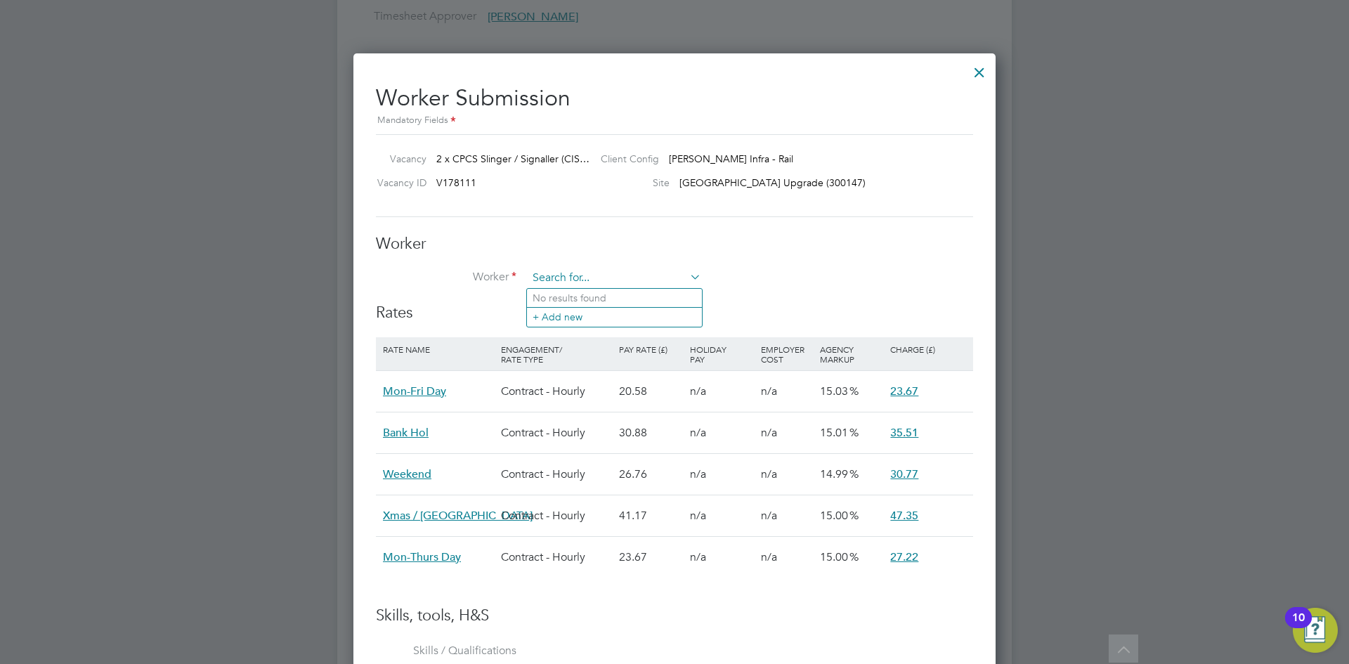
click at [557, 275] on input at bounding box center [615, 278] width 174 height 21
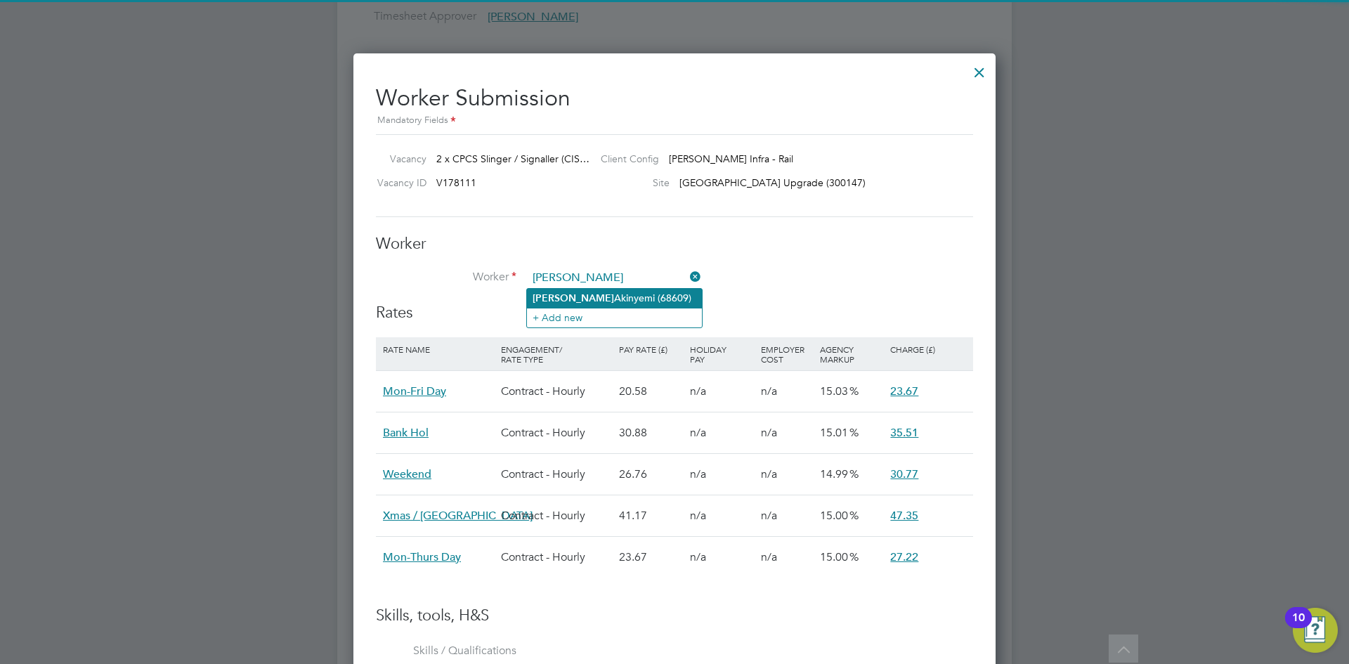
click at [578, 295] on li "Naheem Akinyemi (68609)" at bounding box center [614, 298] width 175 height 19
type input "Naheem Akinyemi (68609)"
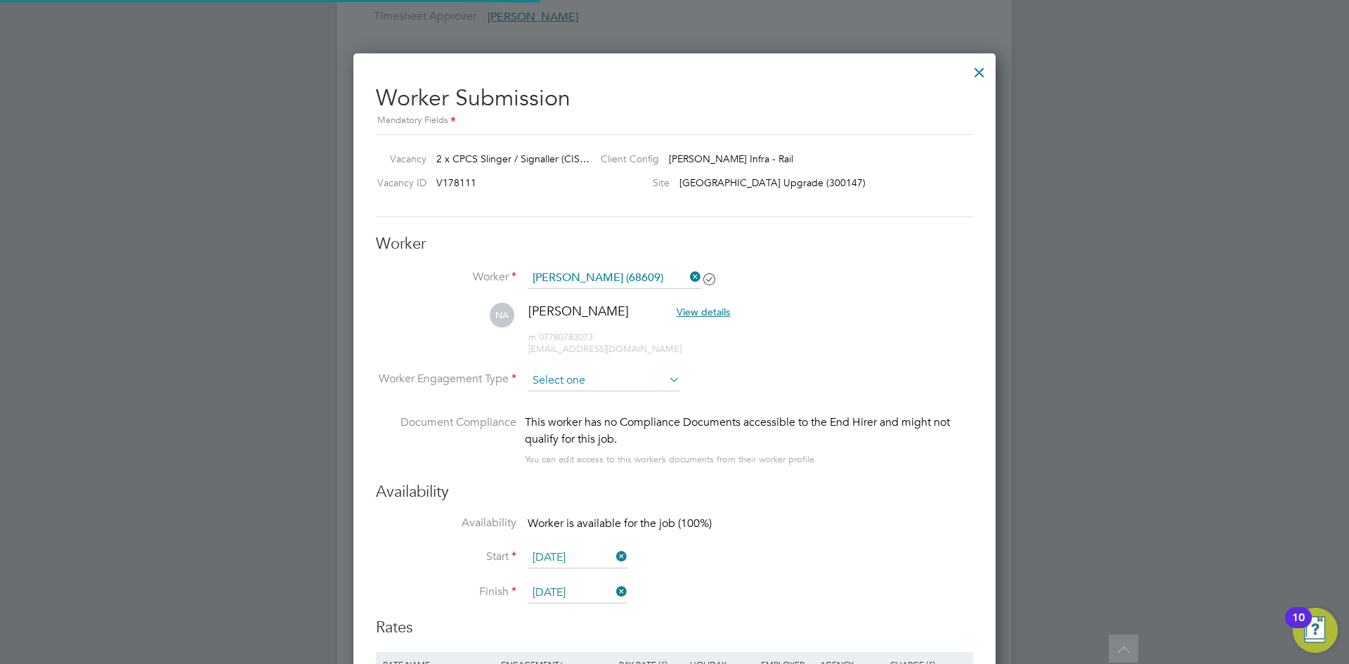
click at [641, 387] on input at bounding box center [604, 380] width 152 height 21
click at [634, 398] on li "Contract" at bounding box center [604, 400] width 154 height 18
type input "Contract"
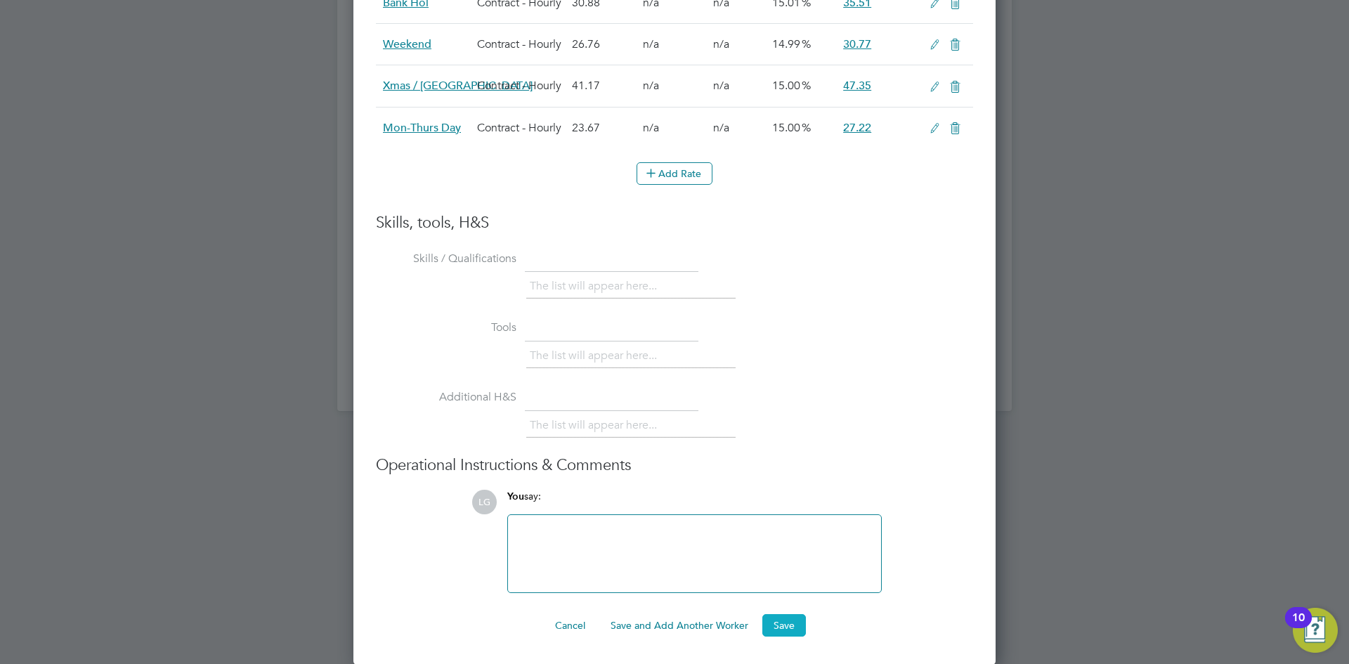
click at [791, 623] on button "Save" at bounding box center [784, 625] width 44 height 22
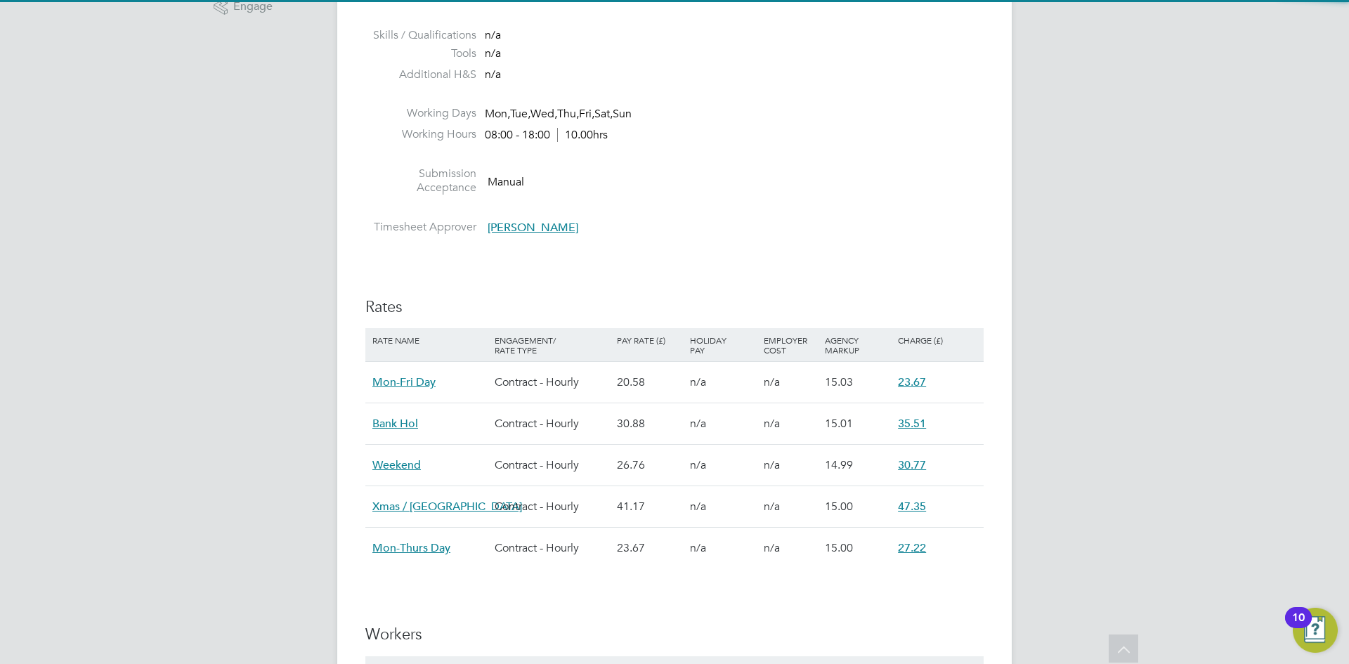
click at [202, 347] on div "LG Lee Garrity Notifications 2 Applications: Network Team Members Businesses Si…" at bounding box center [674, 447] width 1349 height 1879
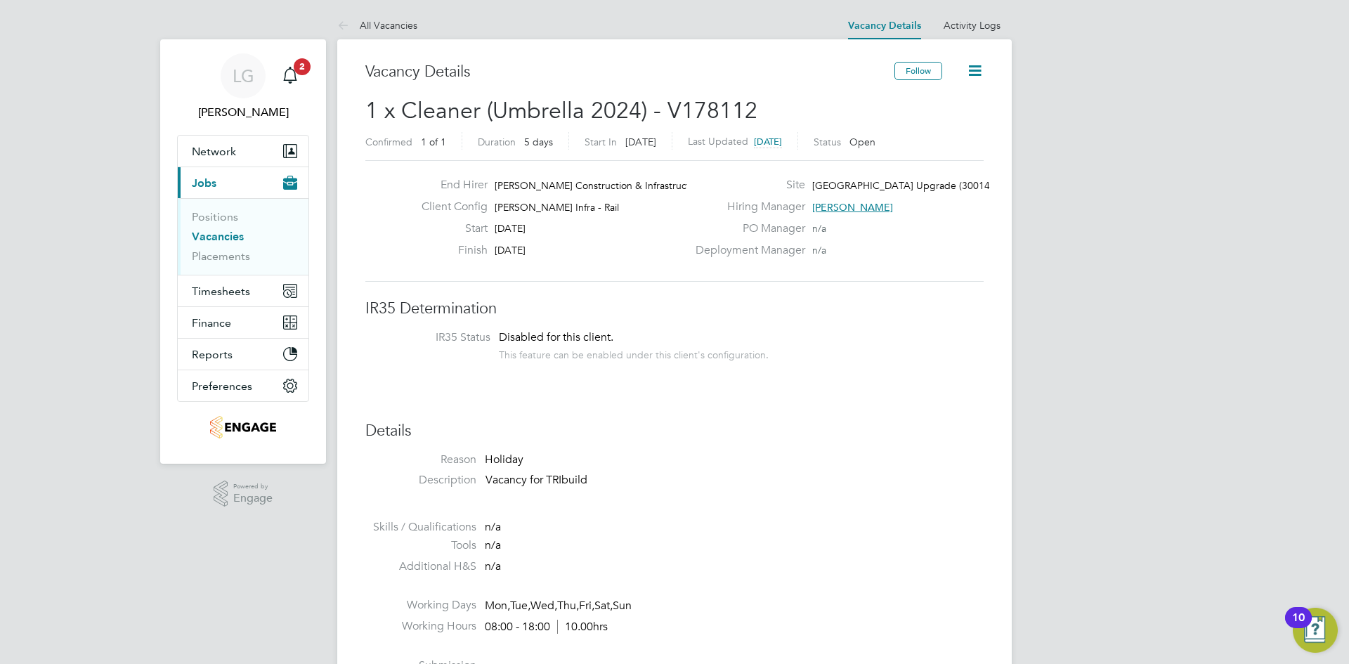
click at [972, 77] on icon at bounding box center [975, 71] width 18 height 18
click at [977, 69] on icon at bounding box center [975, 71] width 18 height 18
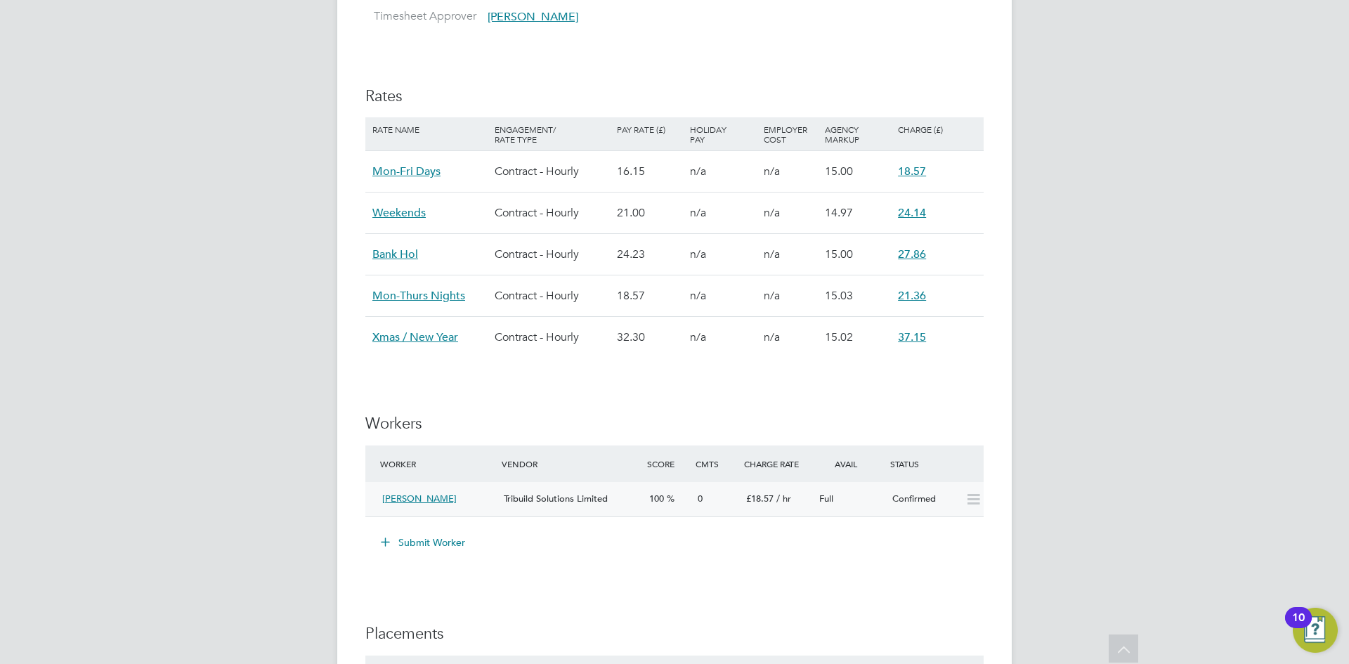
click at [640, 506] on div "Tribuild Solutions Limited" at bounding box center [570, 499] width 145 height 23
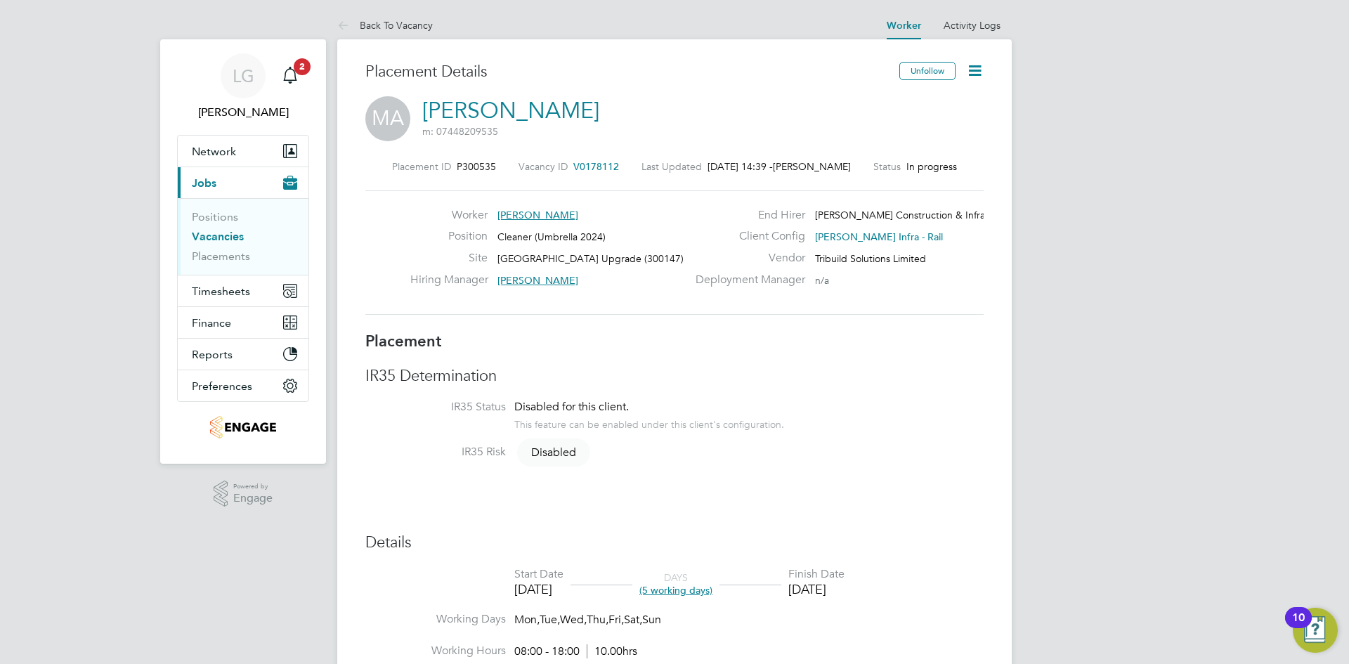
click at [973, 68] on icon at bounding box center [975, 71] width 18 height 18
click at [751, 84] on div "Placement Details" at bounding box center [627, 79] width 524 height 34
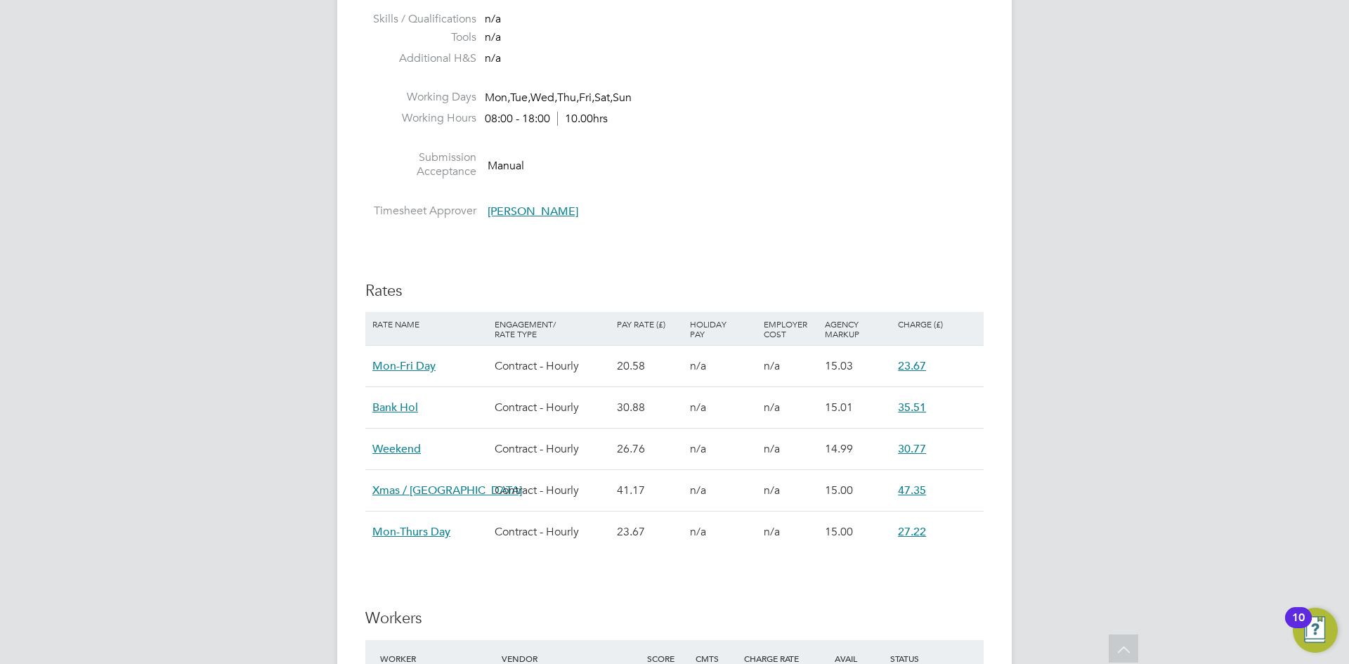
scroll to position [703, 0]
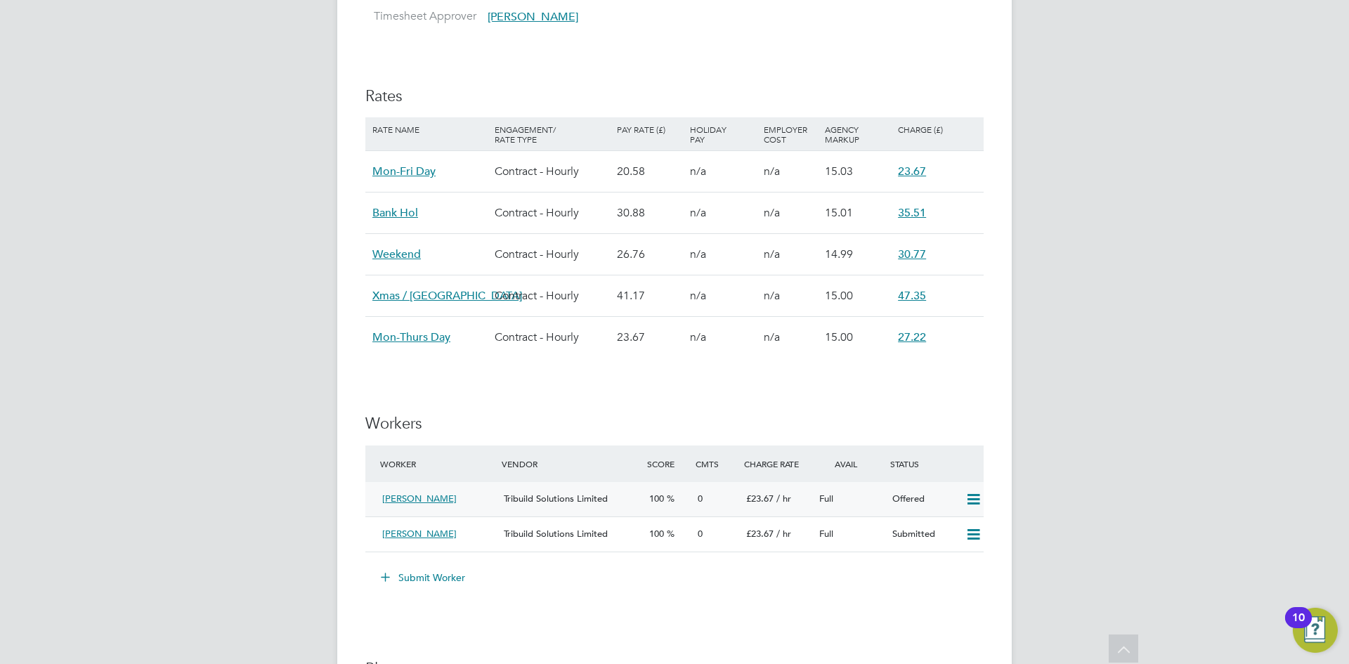
click at [628, 500] on div "Tribuild Solutions Limited" at bounding box center [570, 499] width 145 height 23
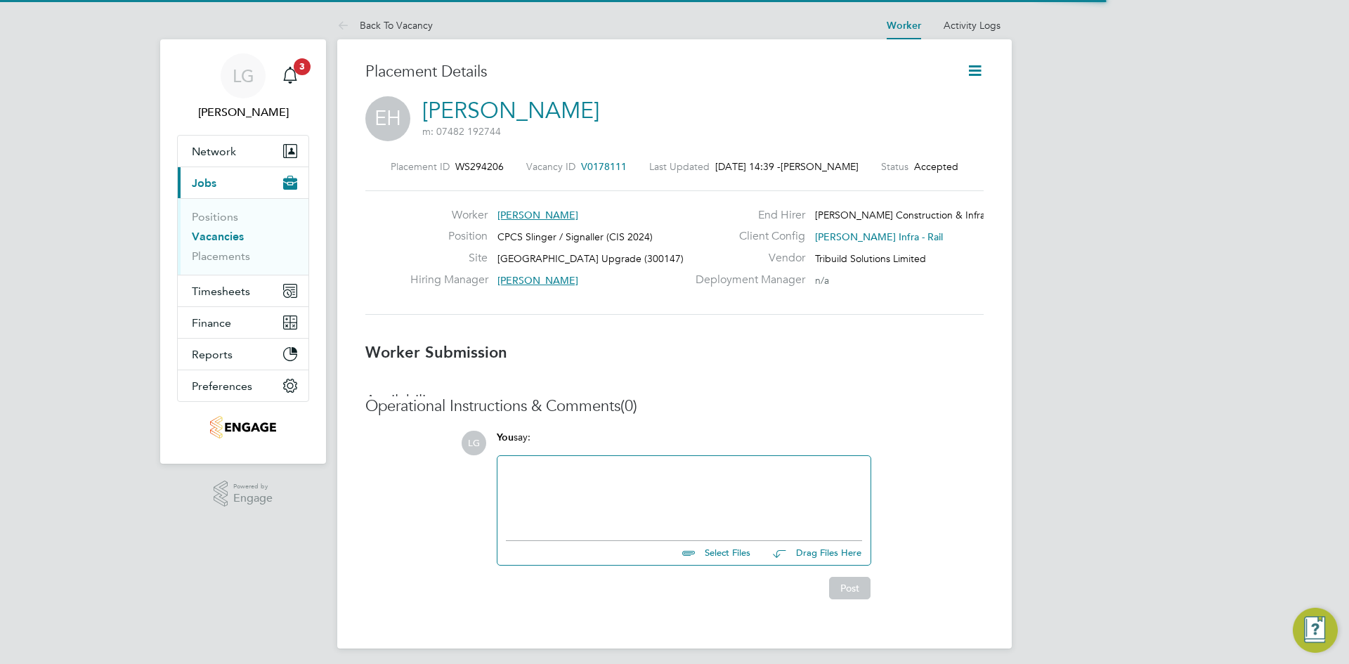
scroll to position [7, 7]
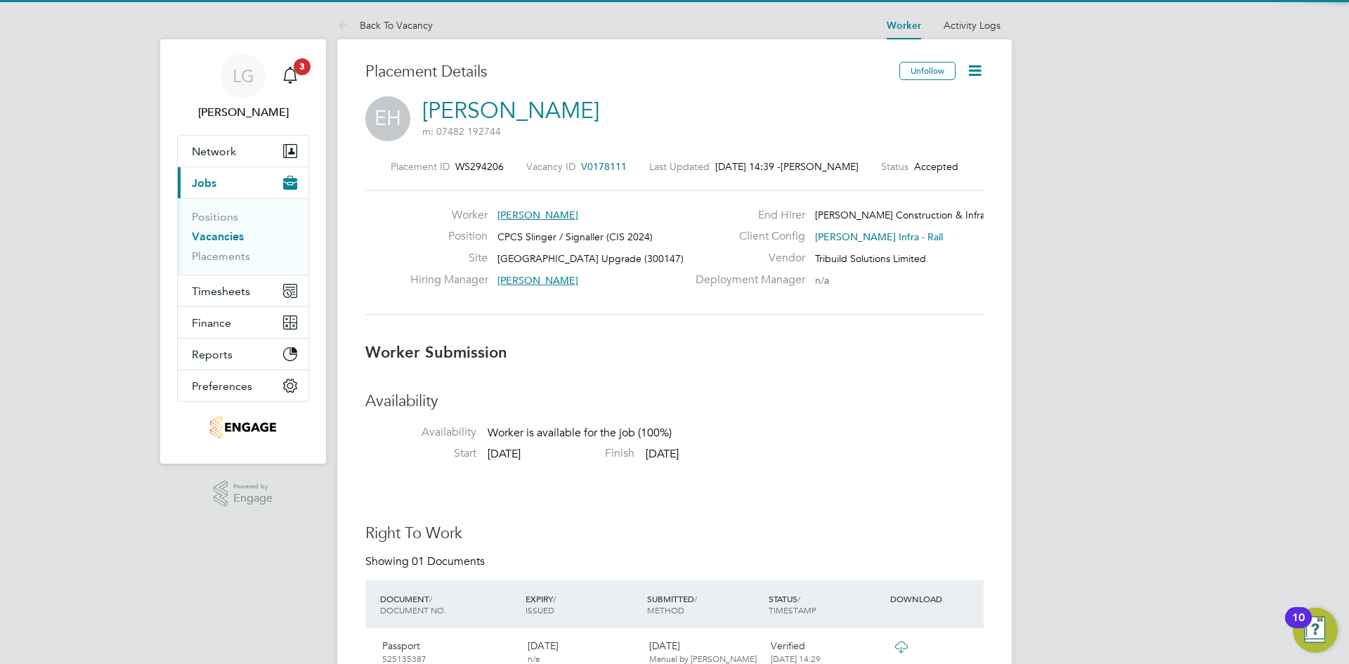
click at [977, 76] on icon at bounding box center [975, 71] width 18 height 18
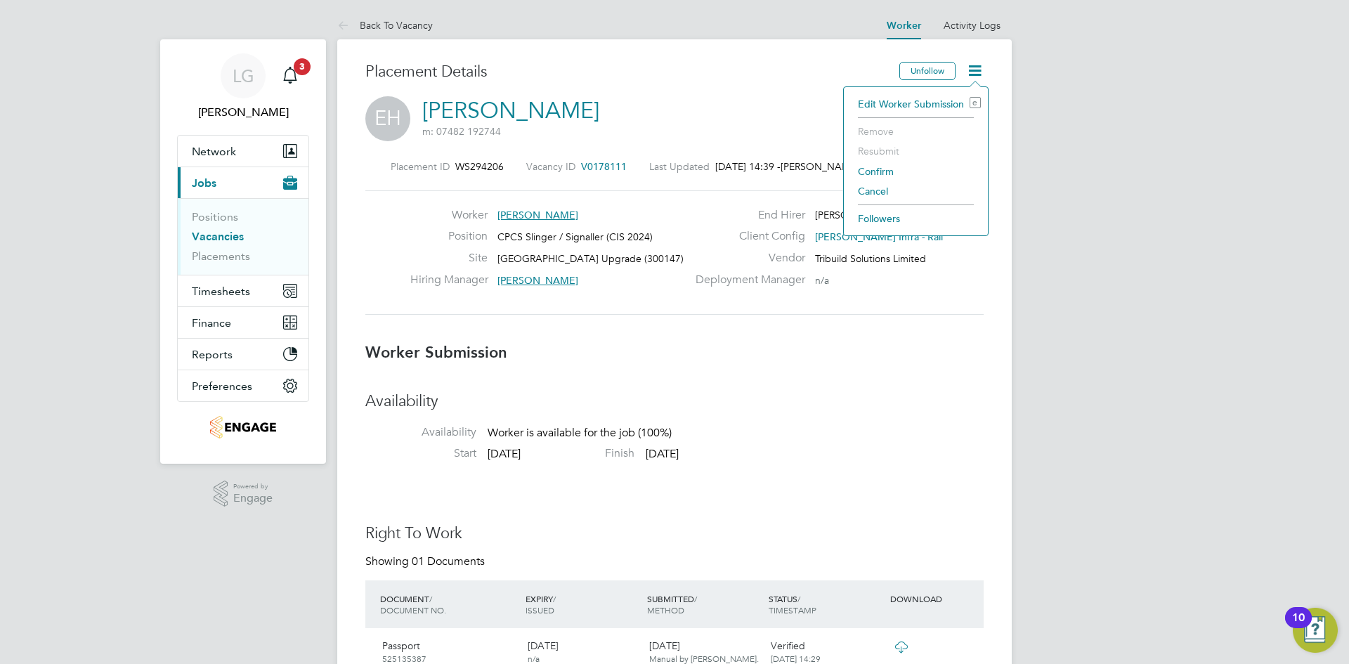
click at [729, 80] on h3 "Placement Details" at bounding box center [627, 72] width 524 height 20
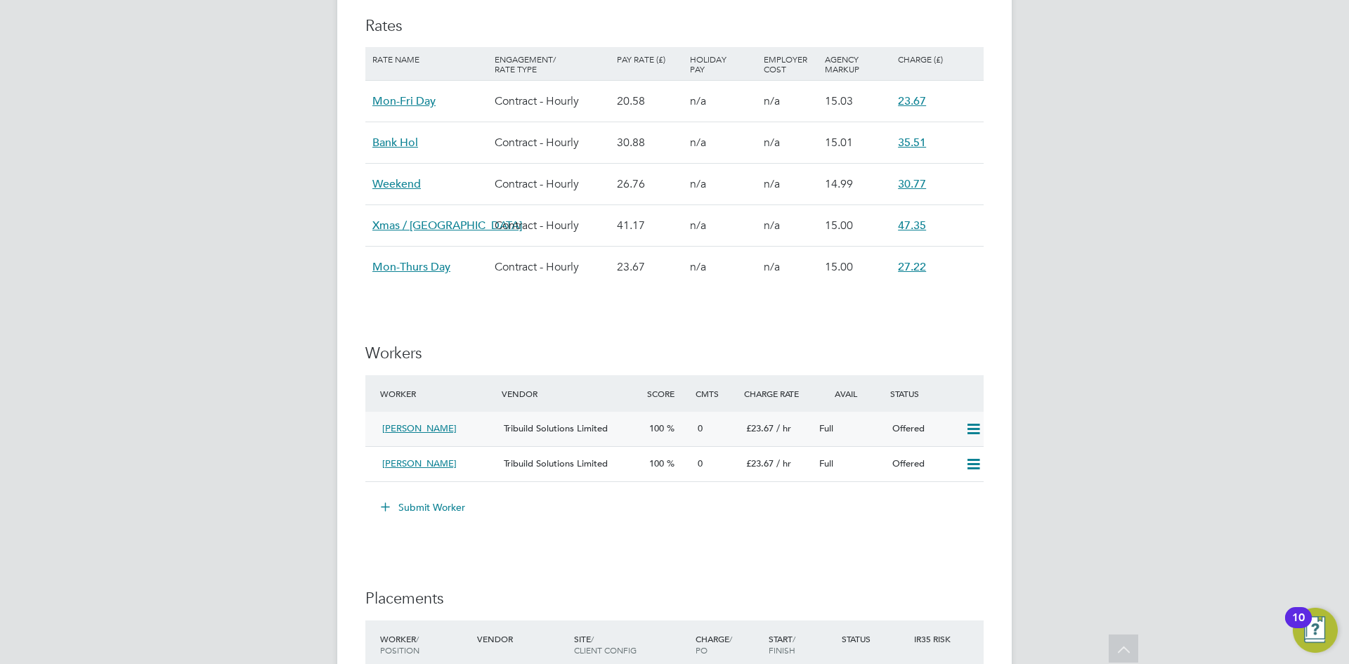
click at [970, 431] on icon at bounding box center [974, 429] width 18 height 11
click at [955, 457] on li "Confirm" at bounding box center [952, 460] width 53 height 20
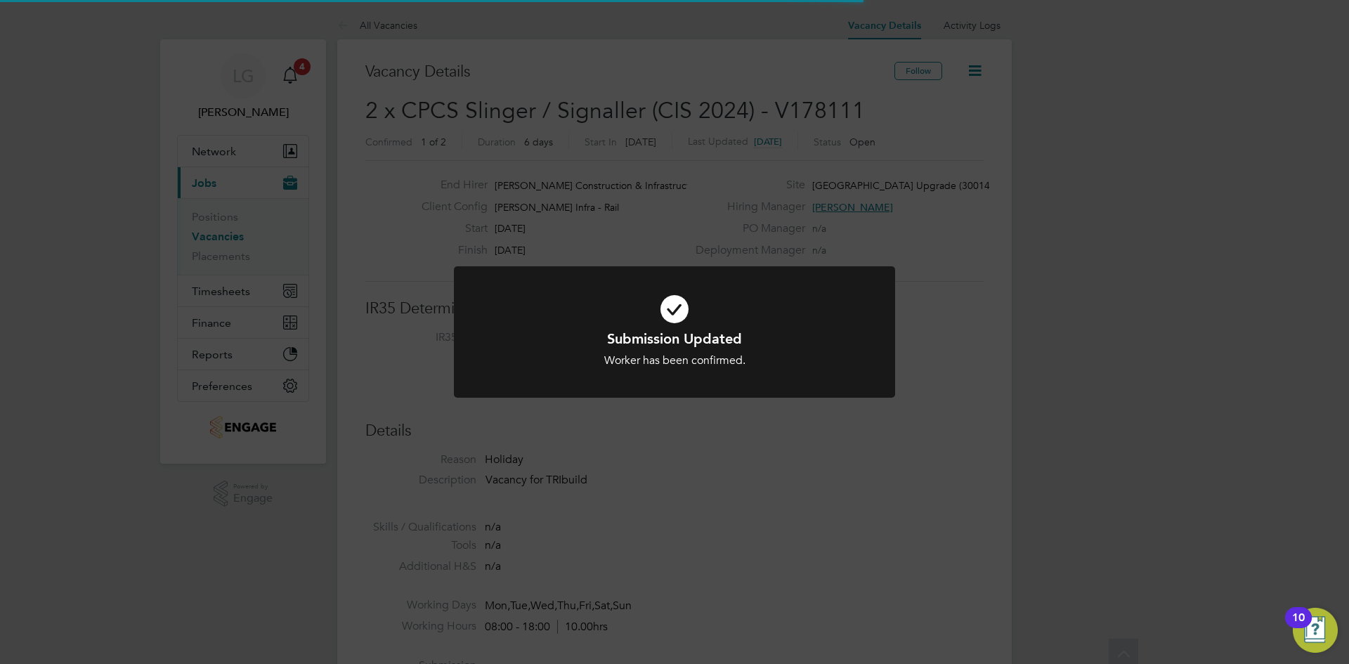
scroll to position [7, 7]
click at [845, 427] on div "Submission Updated Worker has been confirmed. Cancel Okay" at bounding box center [674, 332] width 1349 height 664
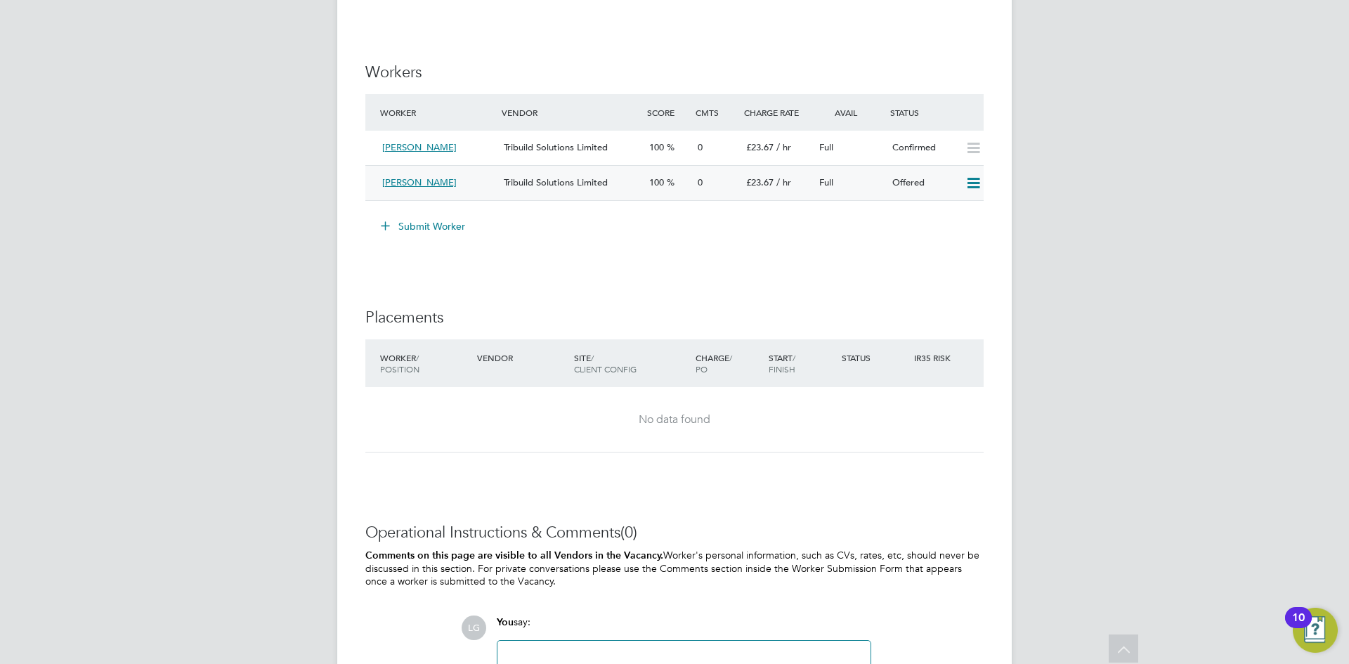
click at [978, 186] on icon at bounding box center [974, 183] width 18 height 11
click at [952, 210] on li "Confirm" at bounding box center [952, 214] width 53 height 20
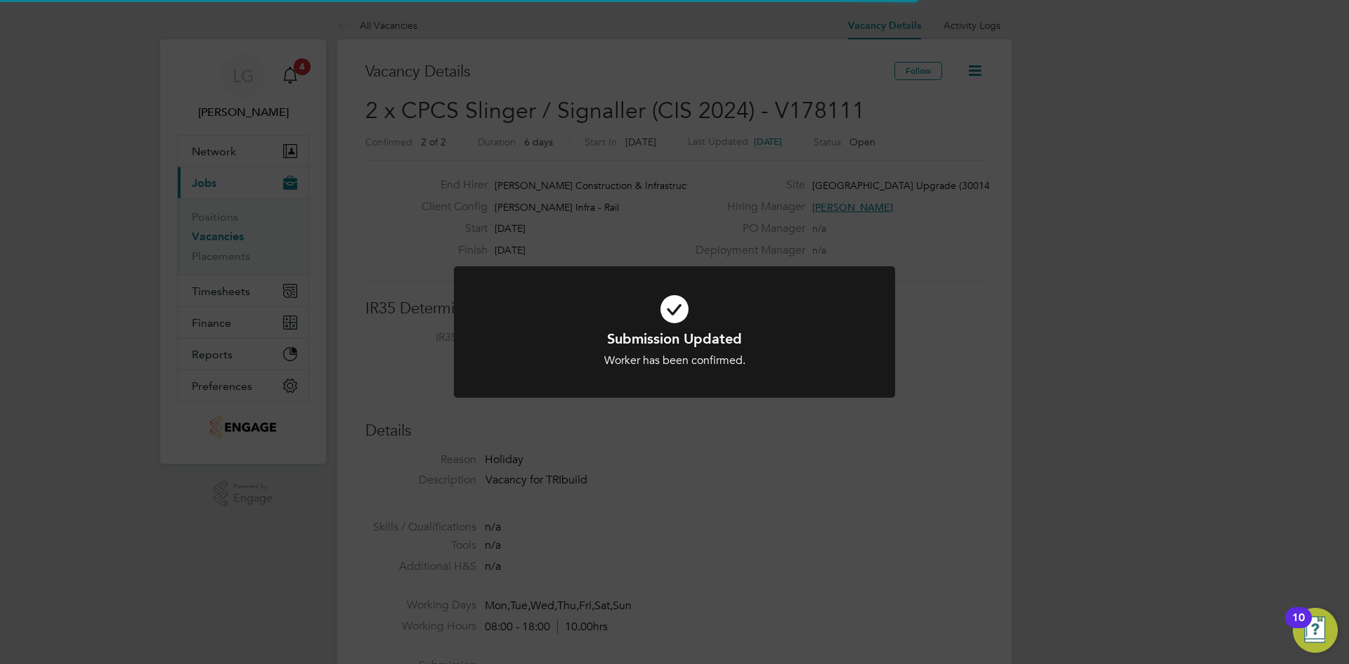
click at [808, 472] on div "Submission Updated Worker has been confirmed. Cancel Okay" at bounding box center [674, 332] width 1349 height 664
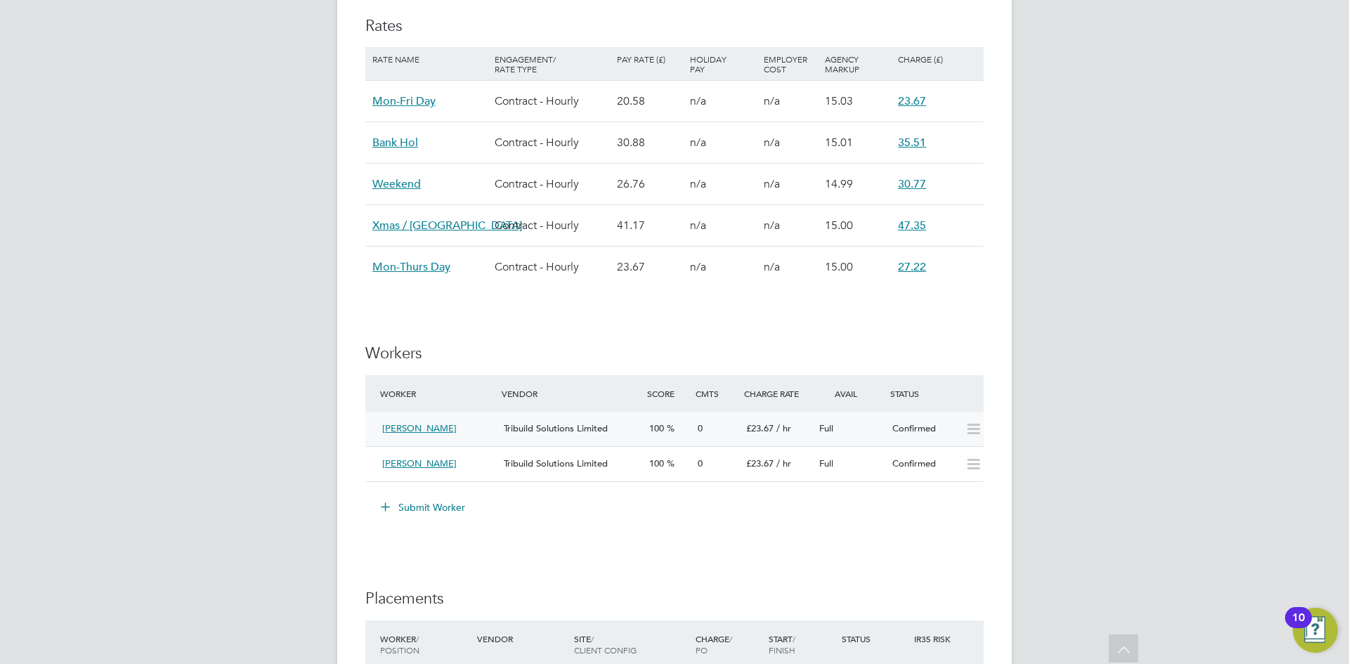
click at [583, 428] on span "Tribuild Solutions Limited" at bounding box center [556, 428] width 104 height 12
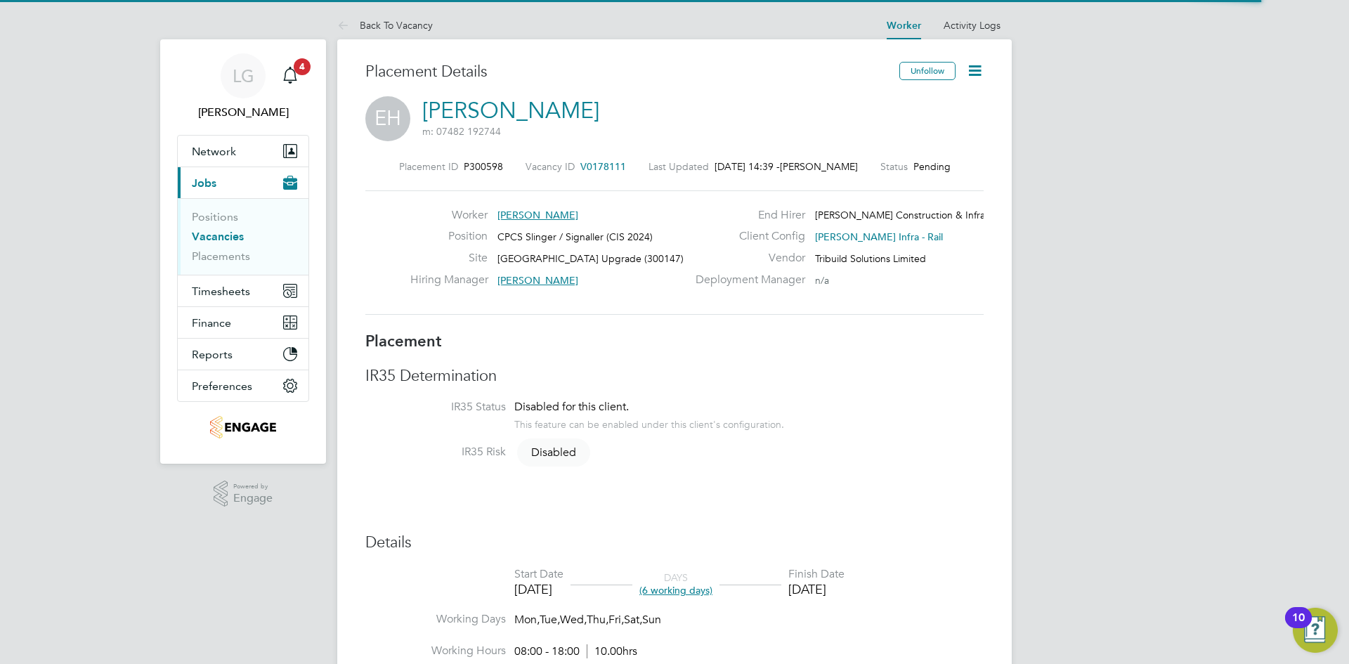
click at [974, 63] on icon at bounding box center [975, 71] width 18 height 18
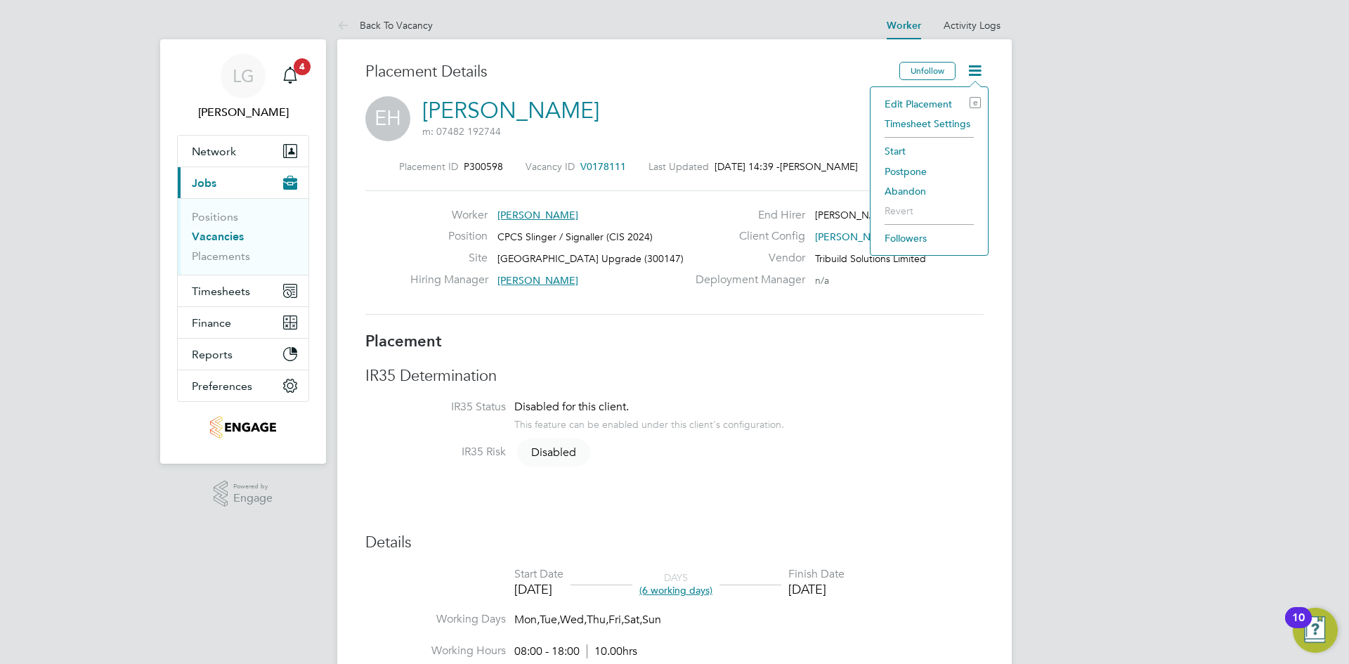
click at [909, 146] on li "Start" at bounding box center [929, 151] width 103 height 20
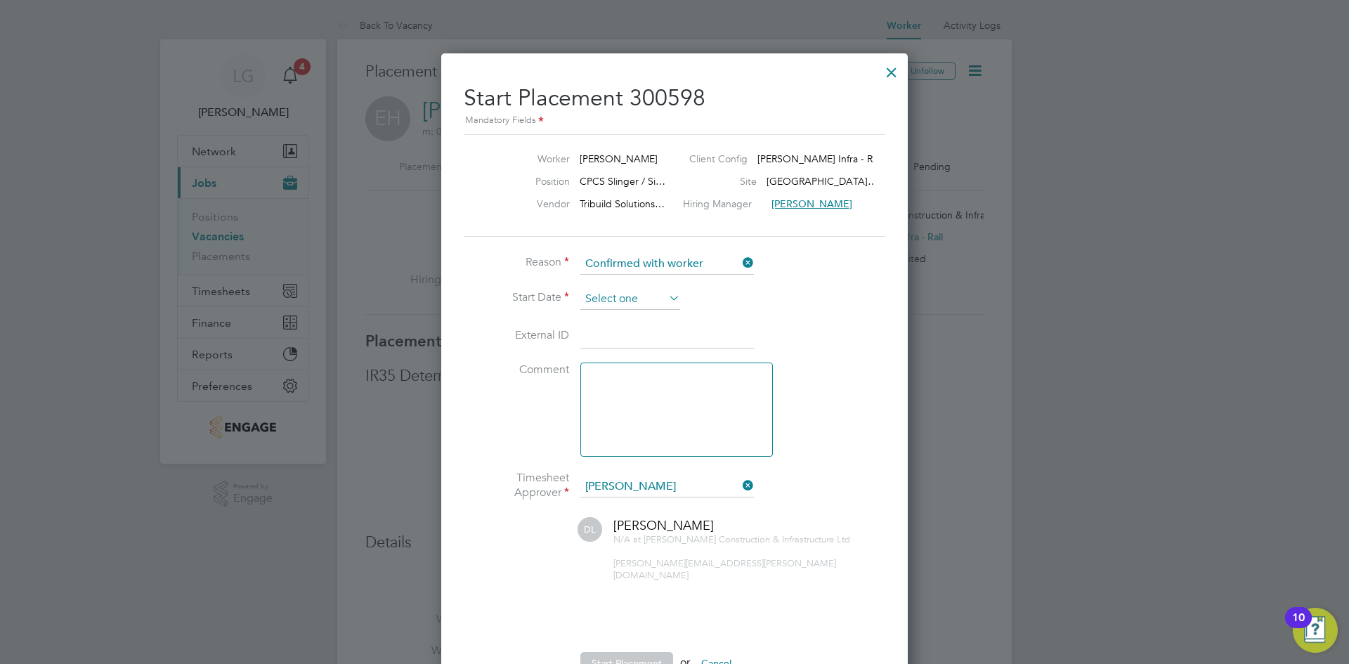
click at [655, 302] on input at bounding box center [630, 299] width 100 height 21
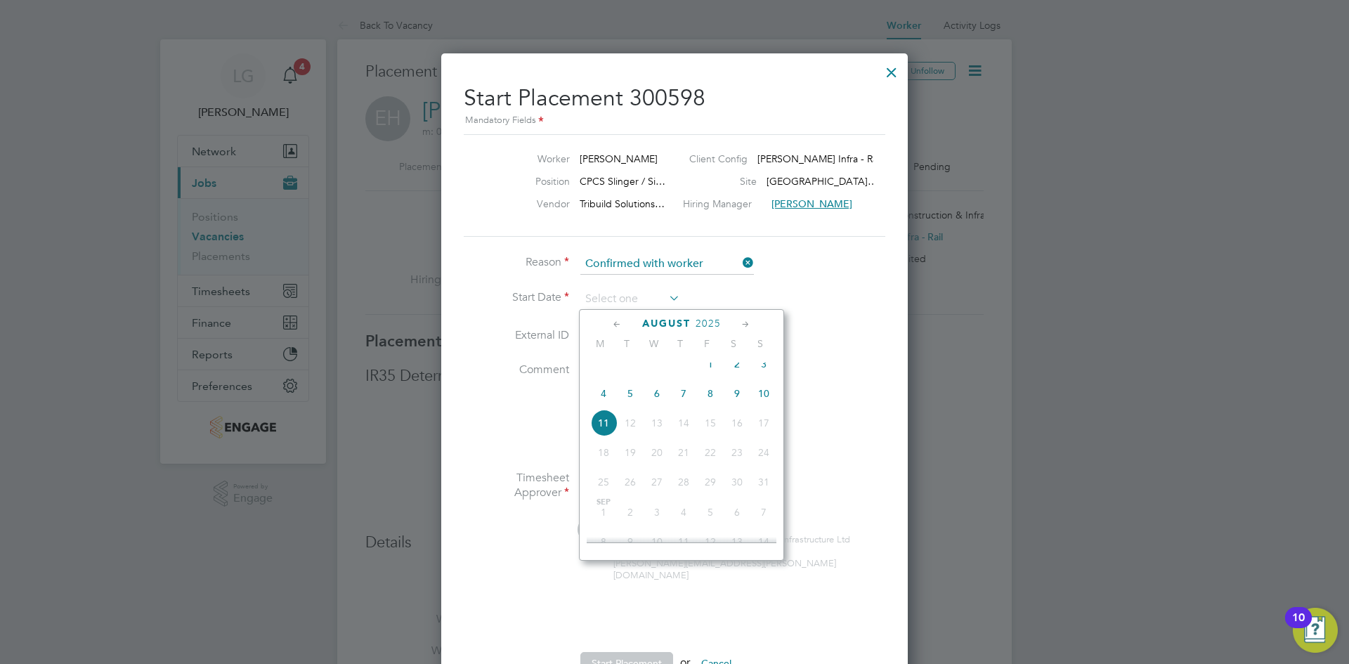
click at [764, 406] on span "10" at bounding box center [764, 393] width 27 height 27
type input "[DATE]"
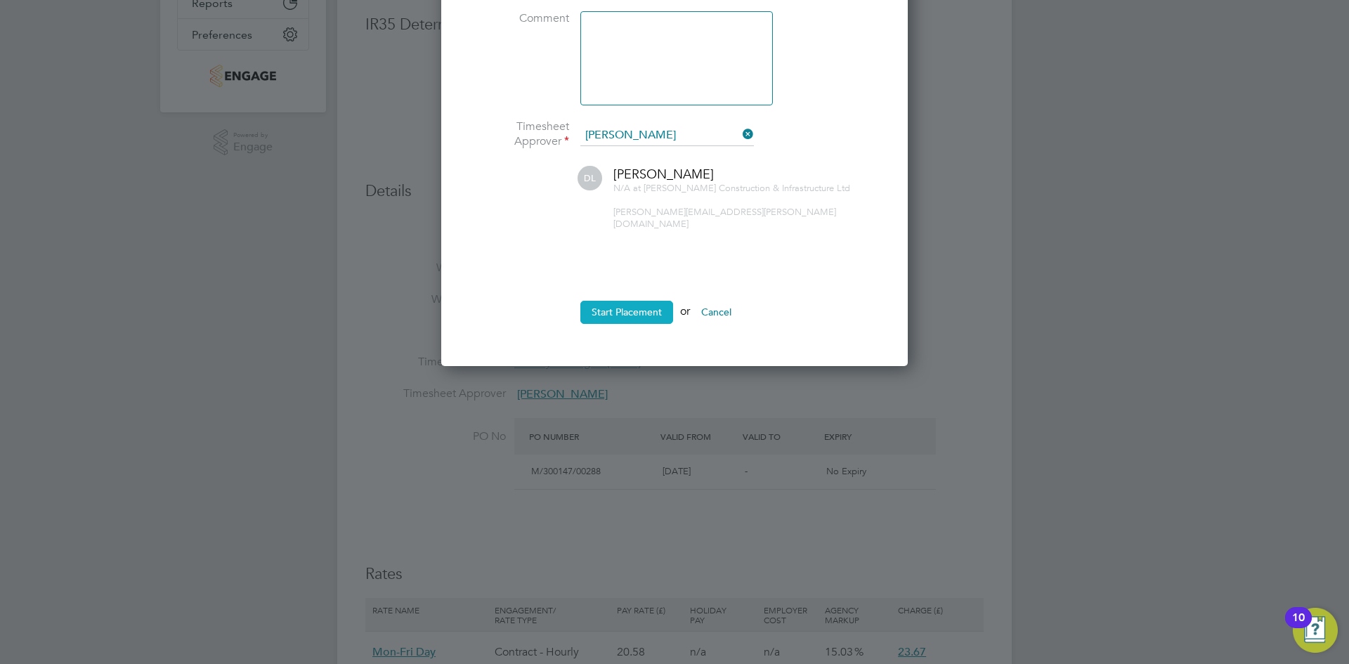
click at [628, 301] on button "Start Placement" at bounding box center [626, 312] width 93 height 22
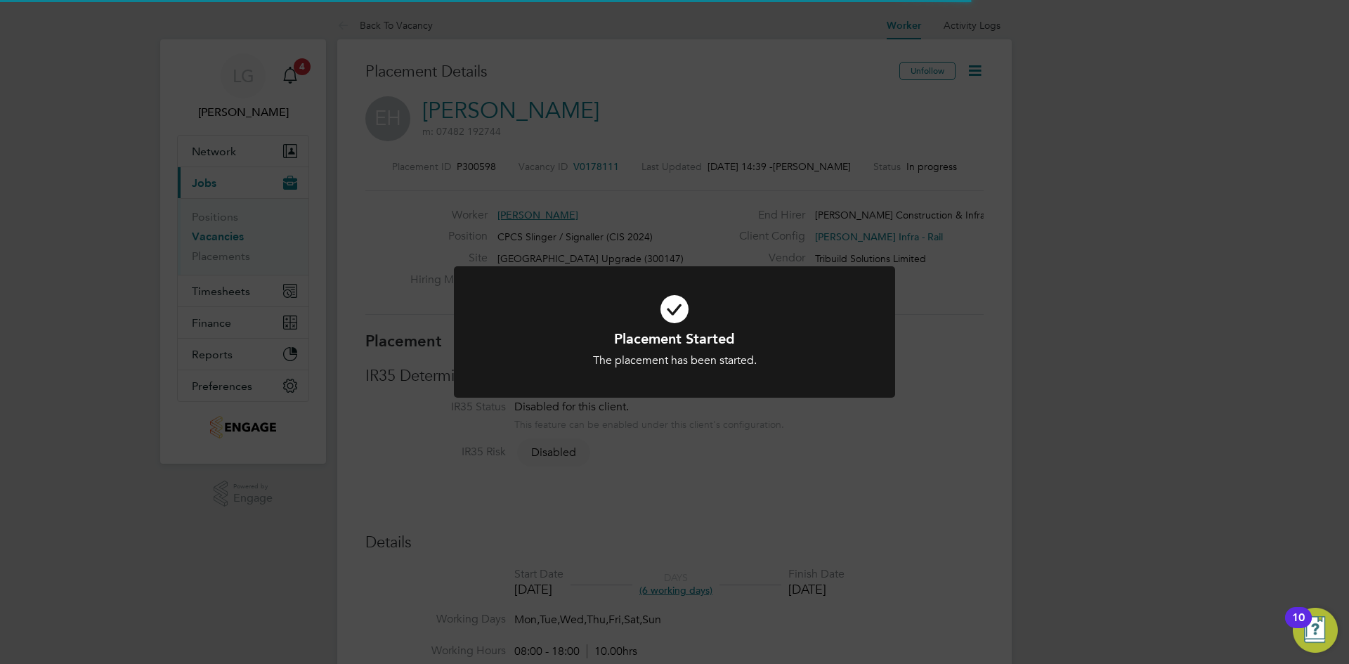
click at [70, 275] on div "Placement Started The placement has been started. Cancel Okay" at bounding box center [674, 332] width 1349 height 664
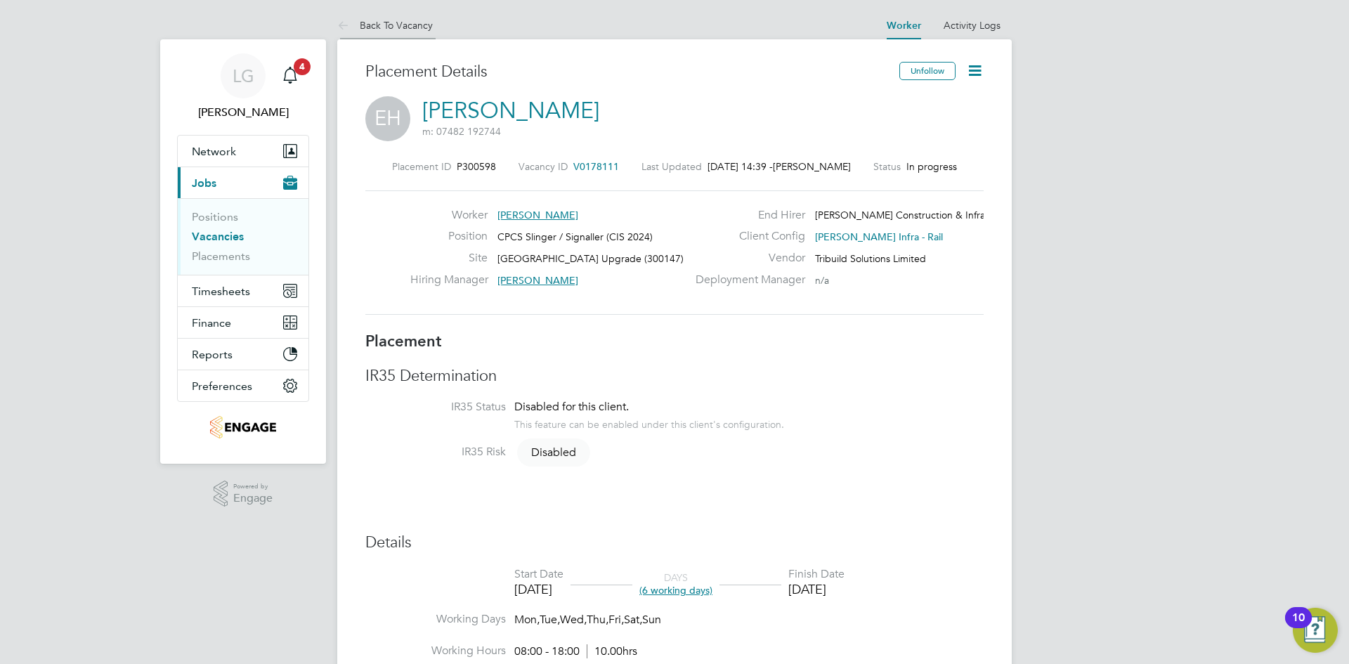
click at [384, 26] on link "Back To Vacancy" at bounding box center [385, 25] width 96 height 13
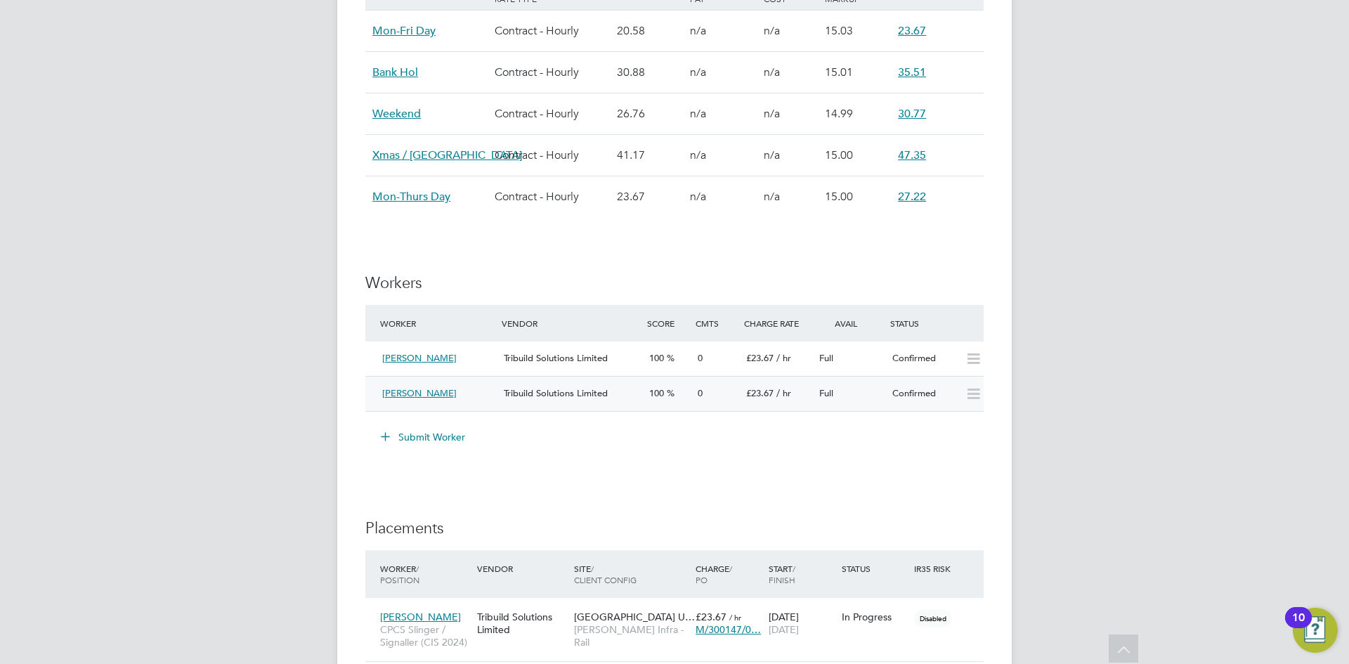
click at [641, 393] on div "Tribuild Solutions Limited" at bounding box center [570, 393] width 145 height 23
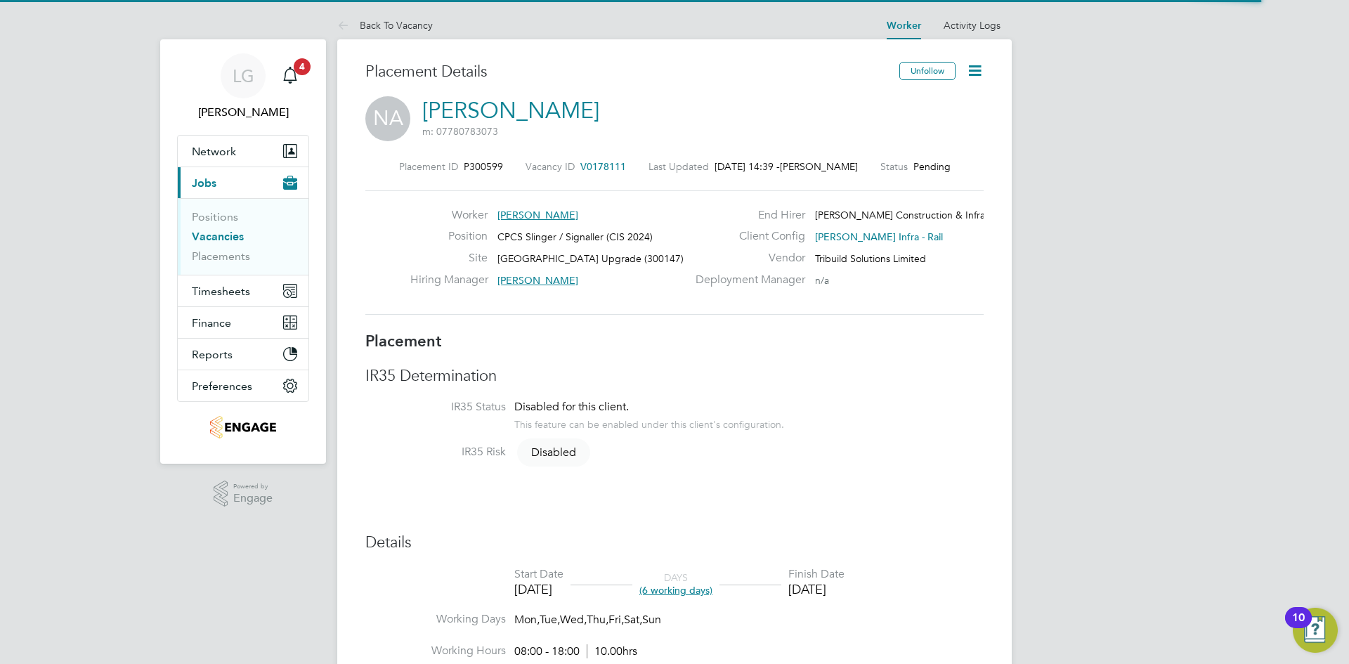
click at [978, 70] on icon at bounding box center [975, 71] width 18 height 18
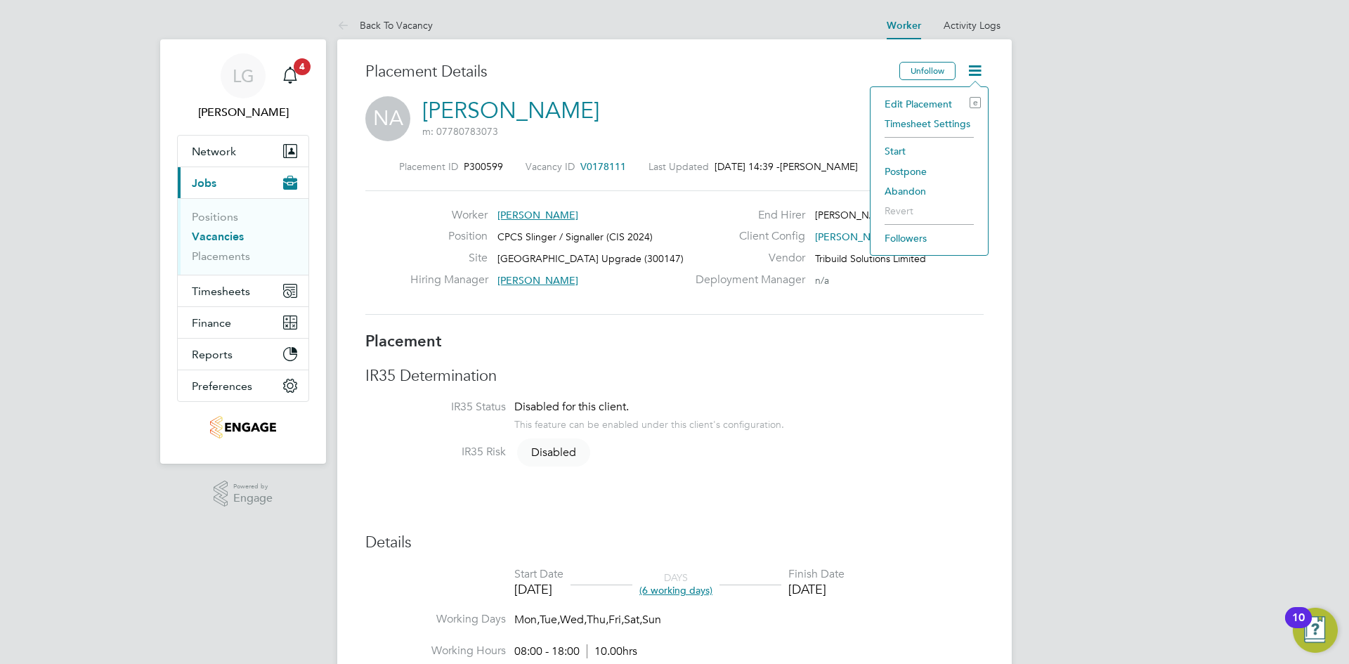
click at [907, 145] on li "Start" at bounding box center [929, 151] width 103 height 20
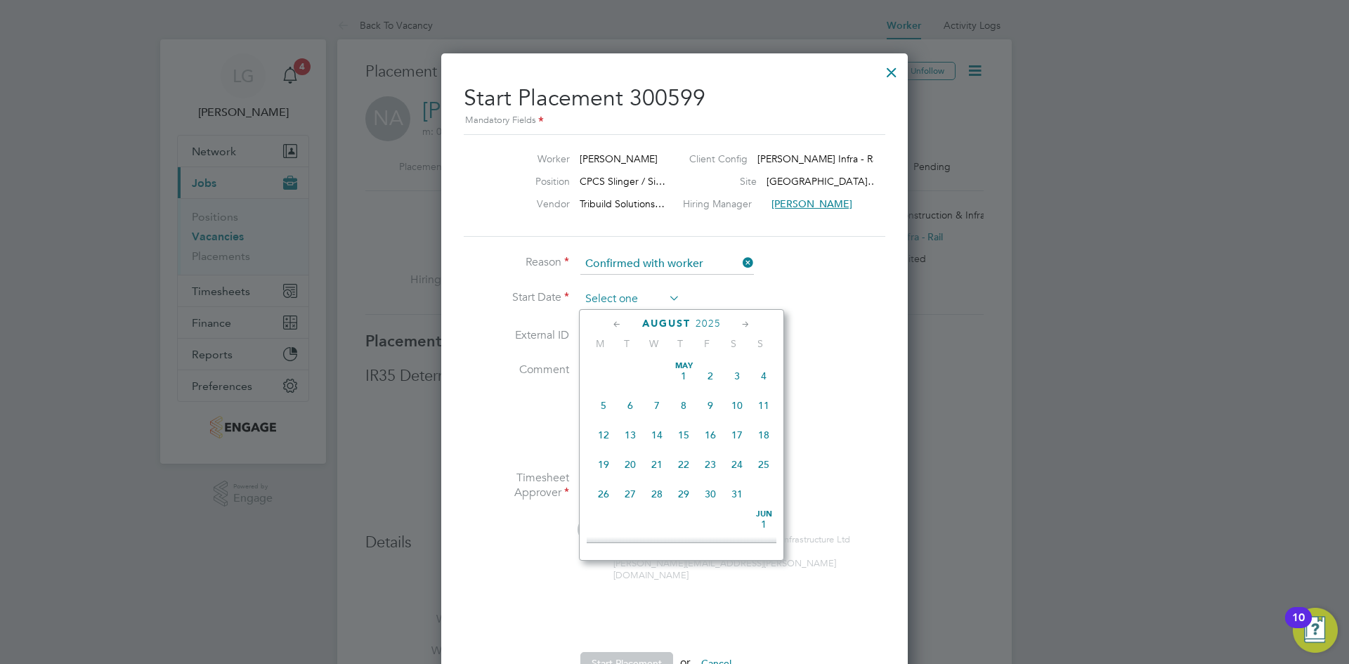
click at [654, 295] on input at bounding box center [630, 299] width 100 height 21
click at [768, 406] on span "10" at bounding box center [764, 393] width 27 height 27
type input "[DATE]"
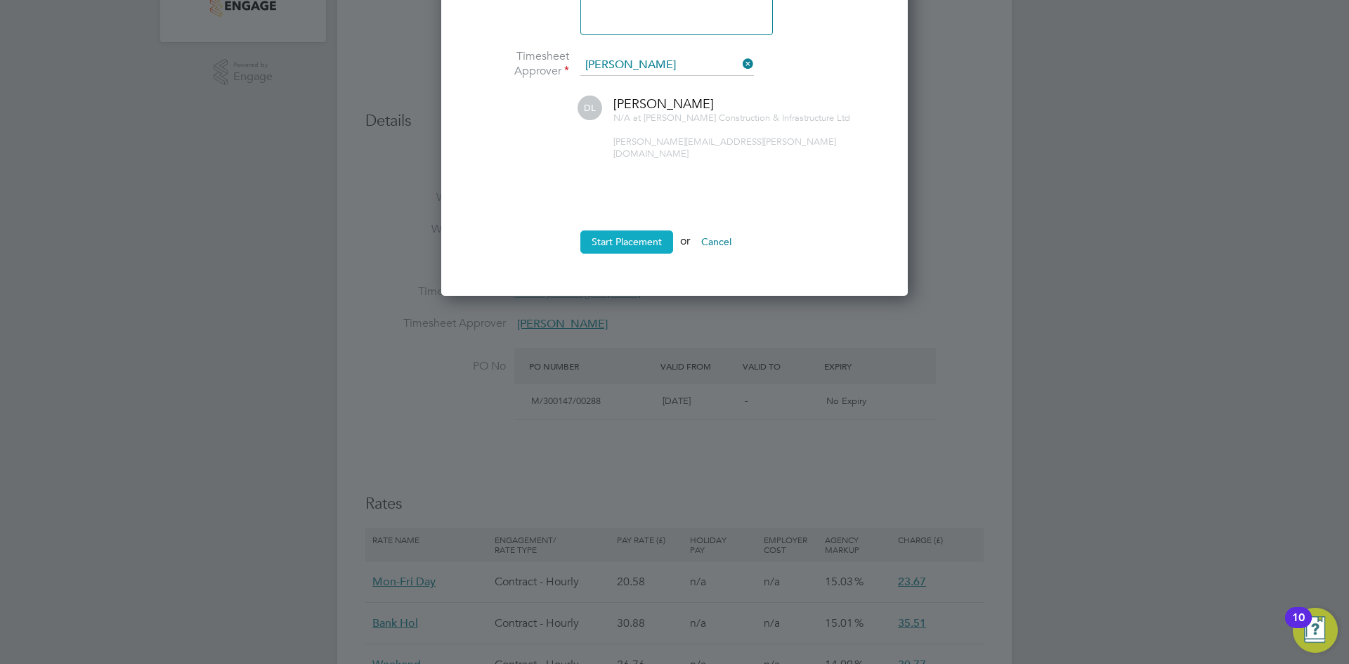
click at [632, 231] on button "Start Placement" at bounding box center [626, 242] width 93 height 22
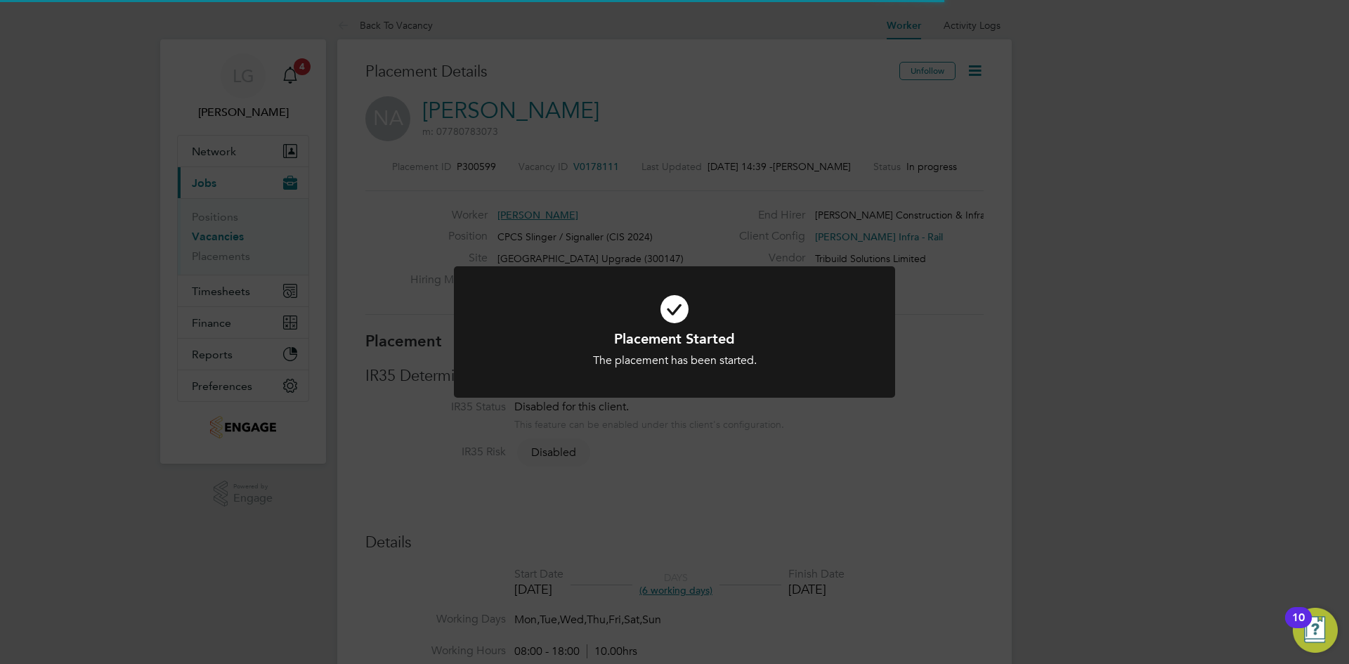
click at [113, 308] on div "Placement Started The placement has been started. Cancel Okay" at bounding box center [674, 332] width 1349 height 664
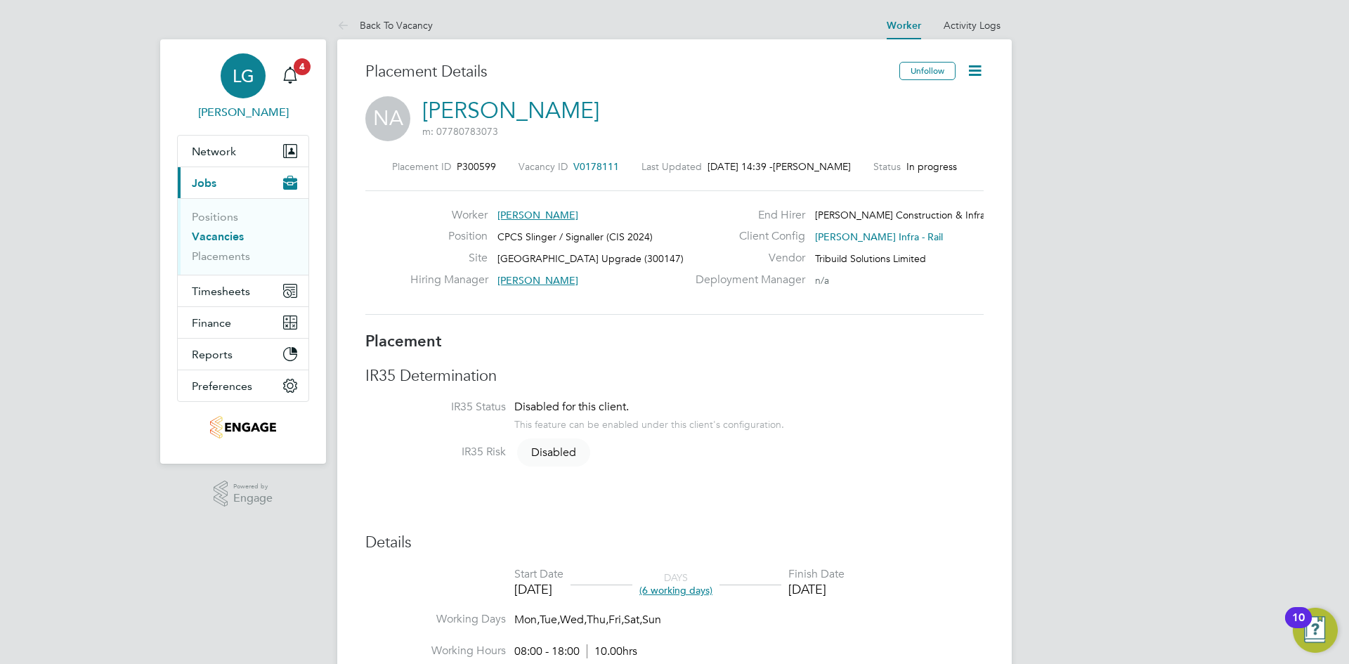
click at [305, 76] on link "LG Lee Garrity" at bounding box center [243, 86] width 132 height 67
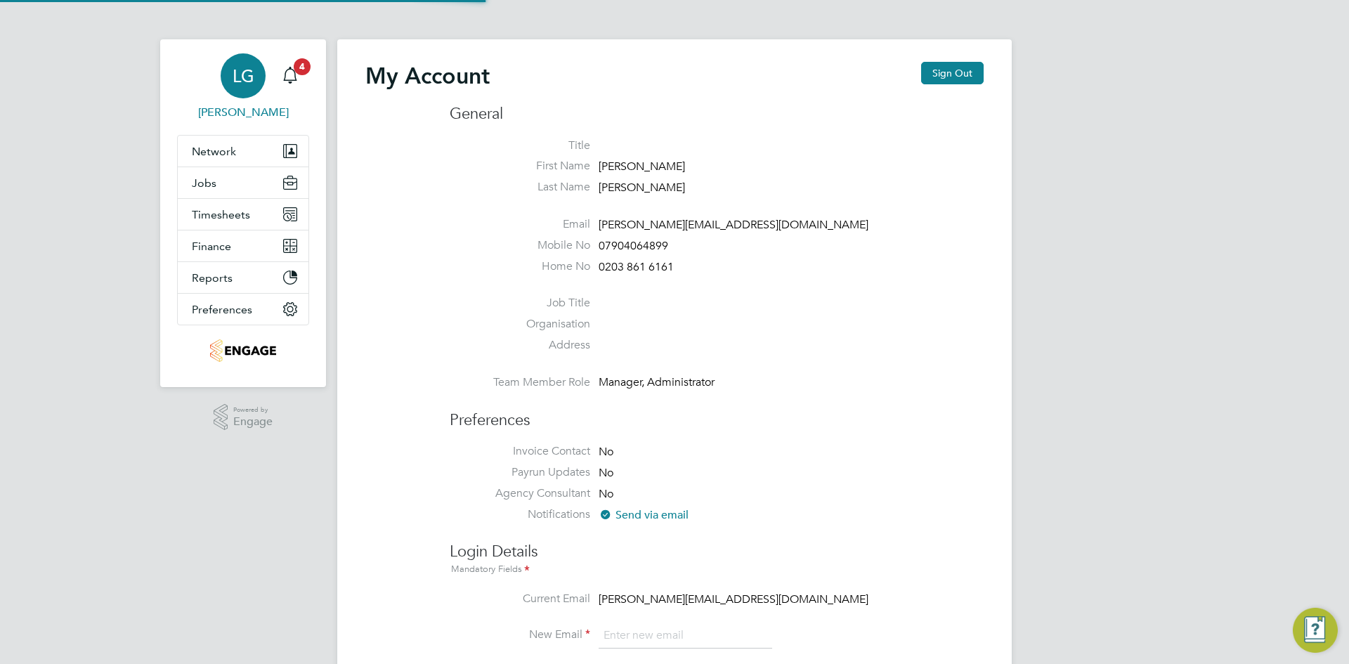
type input "lee@tribuildsolutions.com"
click at [298, 63] on span "4" at bounding box center [302, 66] width 17 height 17
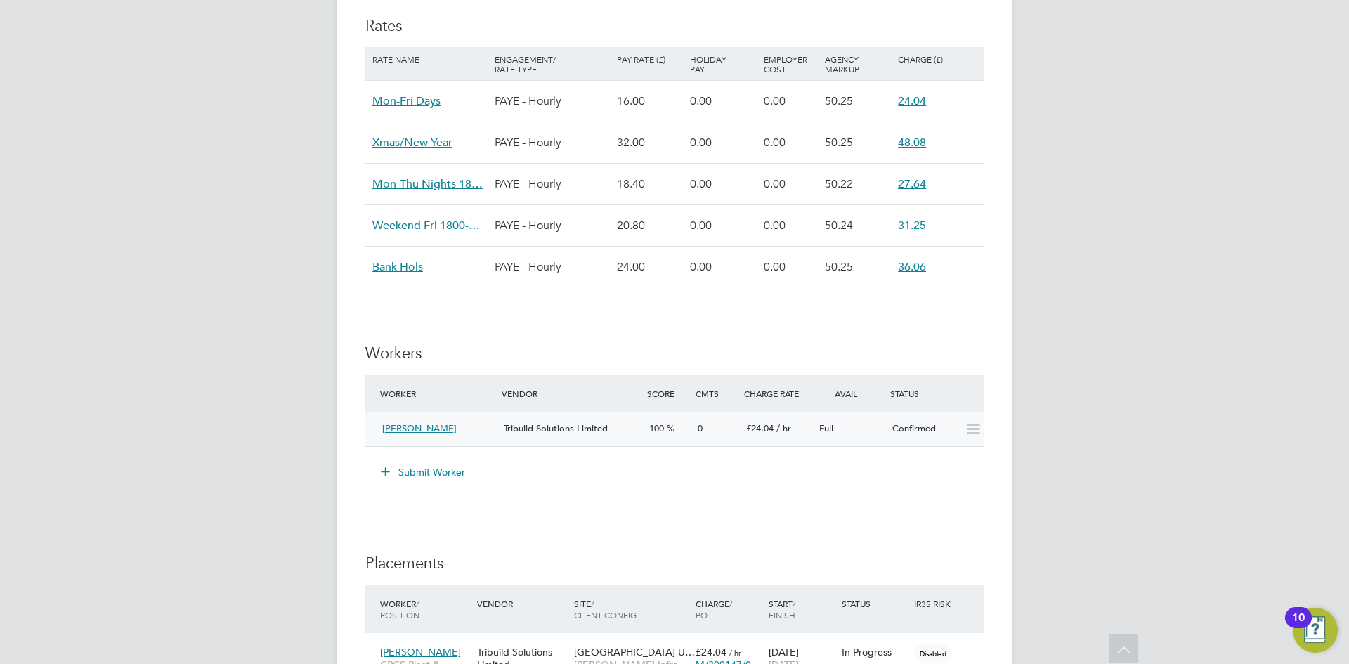
click at [866, 428] on div "Full" at bounding box center [850, 428] width 73 height 23
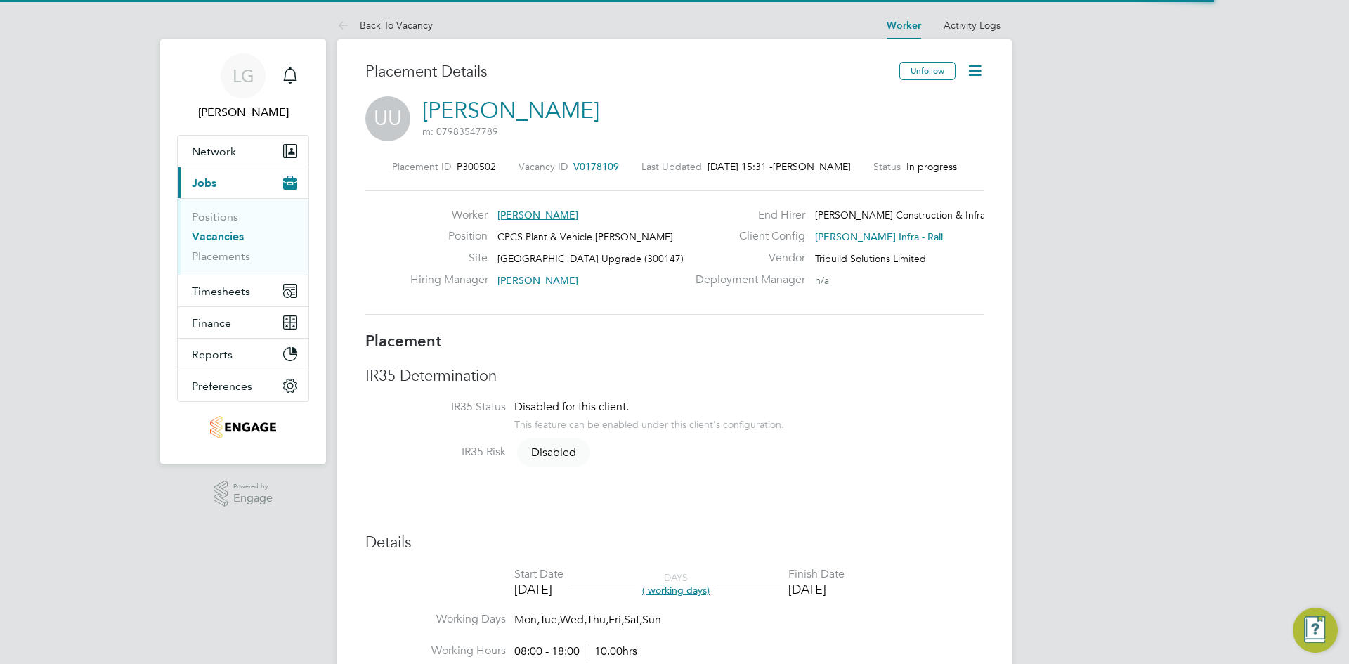
scroll to position [7, 7]
click at [975, 70] on icon at bounding box center [975, 71] width 18 height 18
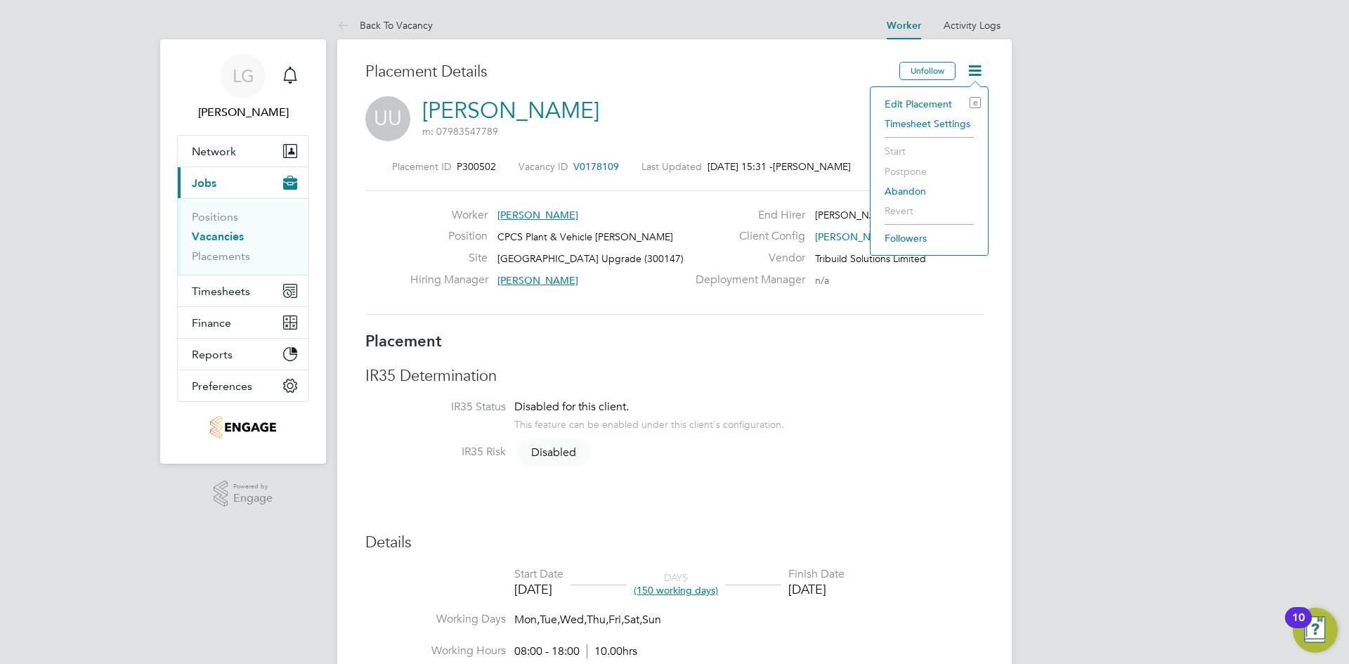
click at [975, 70] on icon at bounding box center [975, 71] width 18 height 18
click at [759, 109] on div "UU [PERSON_NAME] m: 07983547789" at bounding box center [674, 120] width 618 height 48
click at [231, 288] on span "Timesheets" at bounding box center [221, 291] width 58 height 13
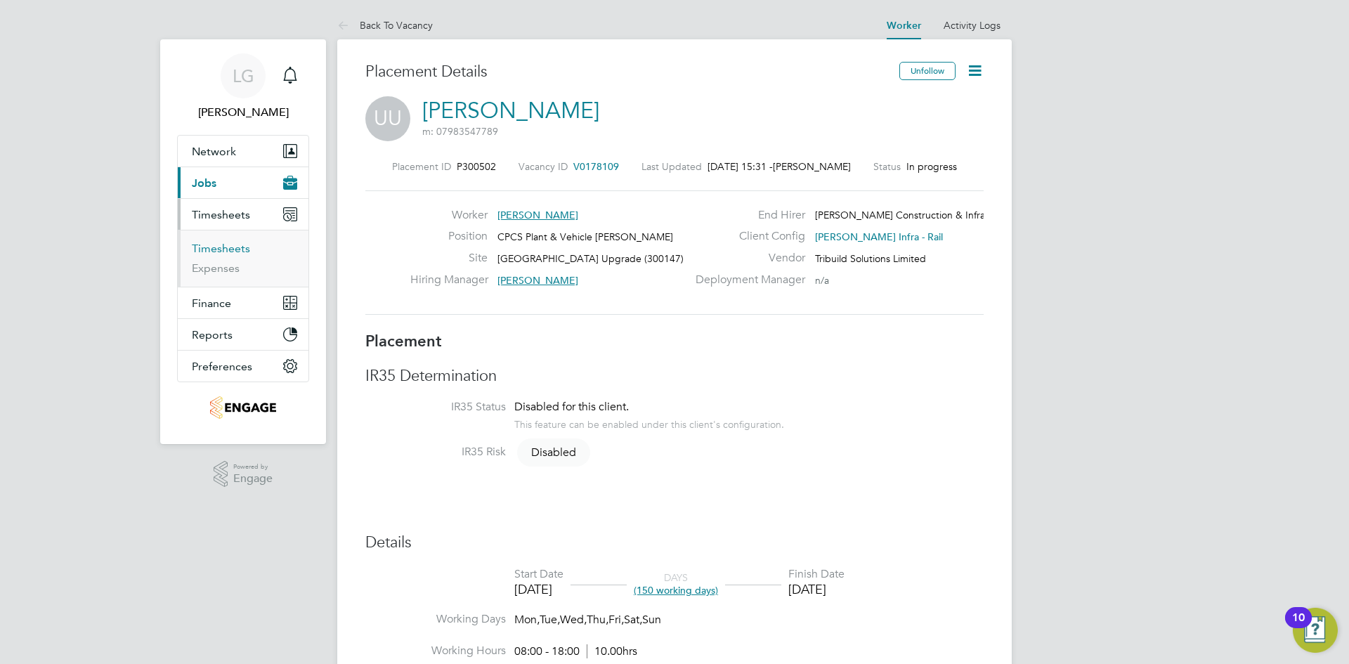
click at [223, 254] on link "Timesheets" at bounding box center [221, 248] width 58 height 13
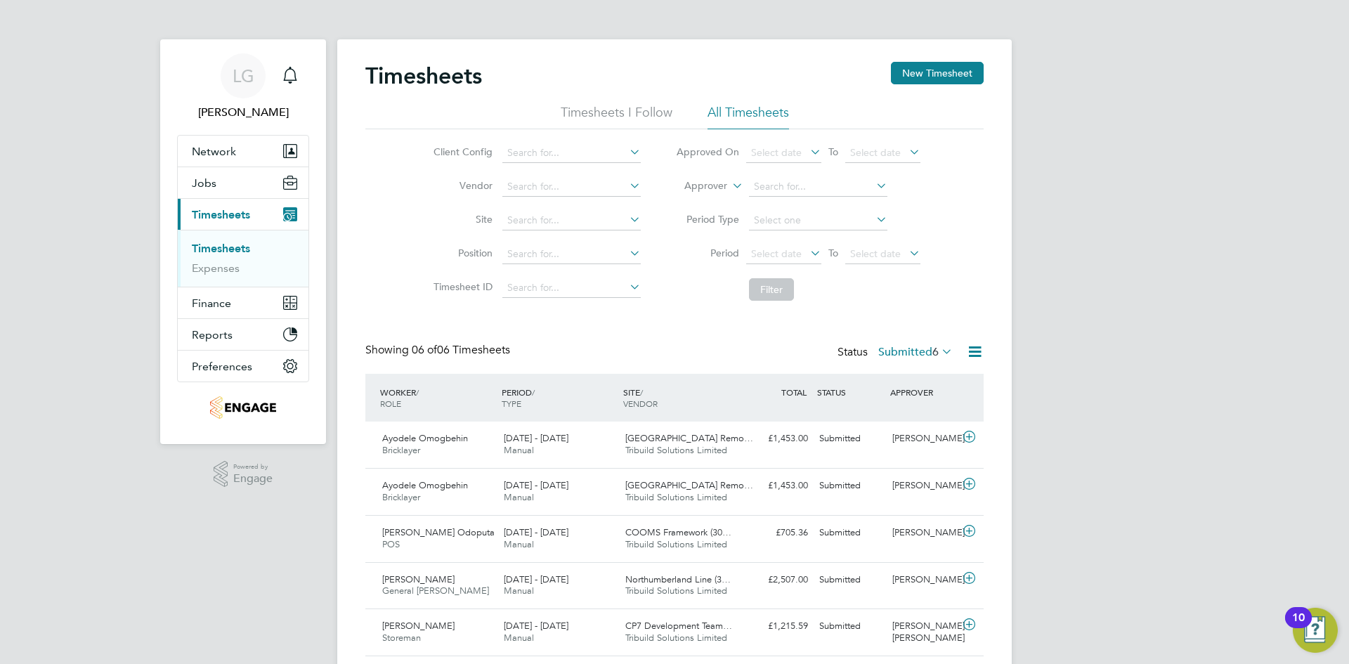
click at [890, 343] on div "Status Submitted 6" at bounding box center [897, 353] width 118 height 20
click at [633, 329] on div "Timesheets New Timesheet Timesheets I Follow All Timesheets Client Config Vendo…" at bounding box center [674, 383] width 618 height 642
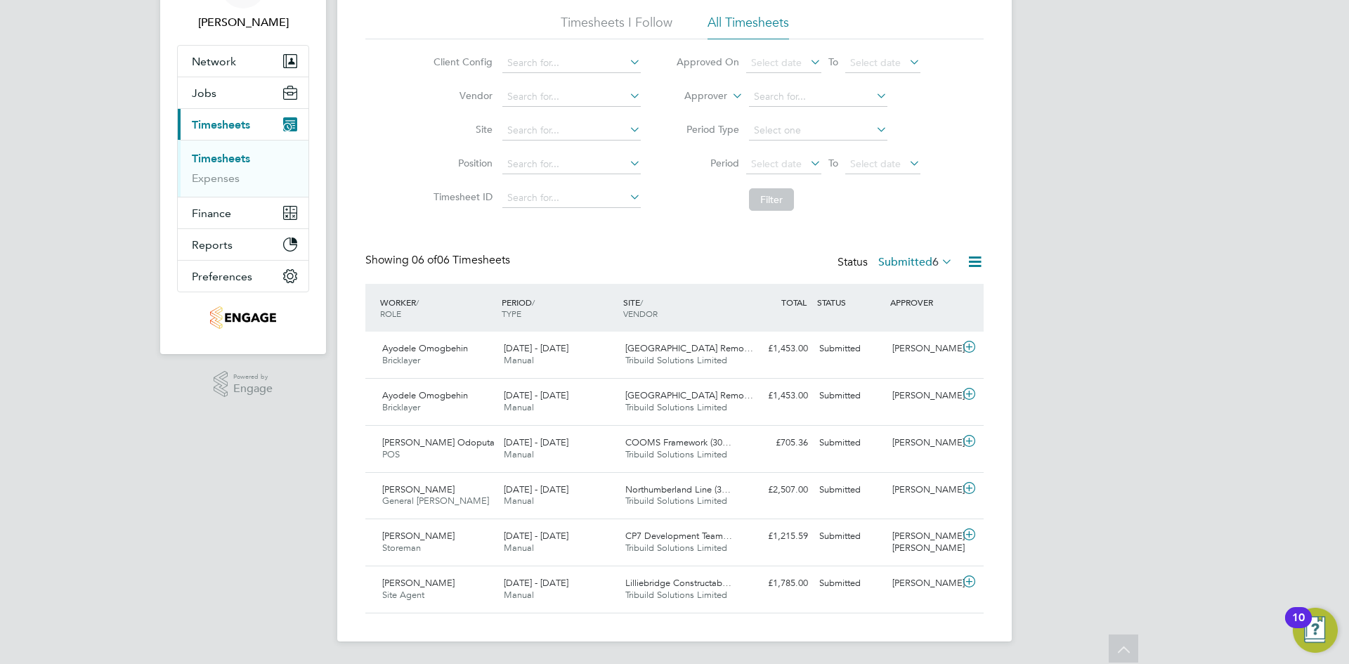
click at [906, 258] on label "Submitted 6" at bounding box center [915, 262] width 74 height 14
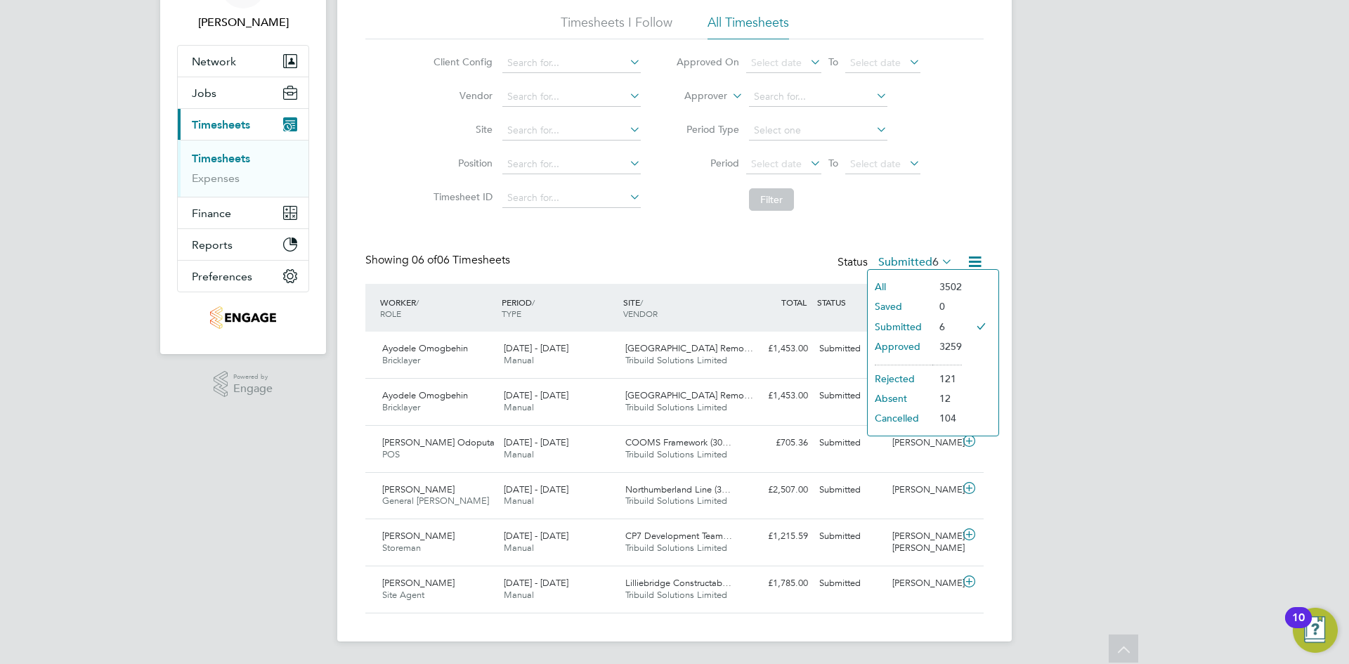
click at [918, 347] on li "Approved" at bounding box center [900, 347] width 65 height 20
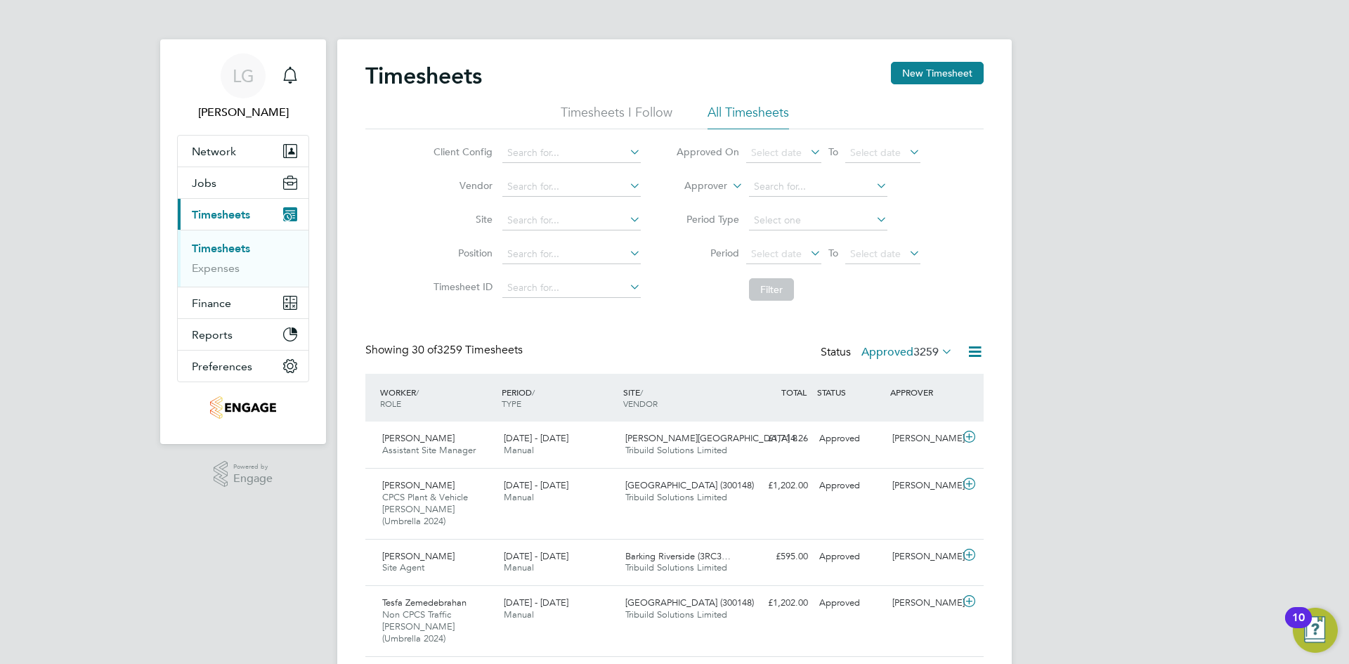
click at [225, 245] on link "Timesheets" at bounding box center [221, 248] width 58 height 13
click at [911, 73] on button "New Timesheet" at bounding box center [937, 73] width 93 height 22
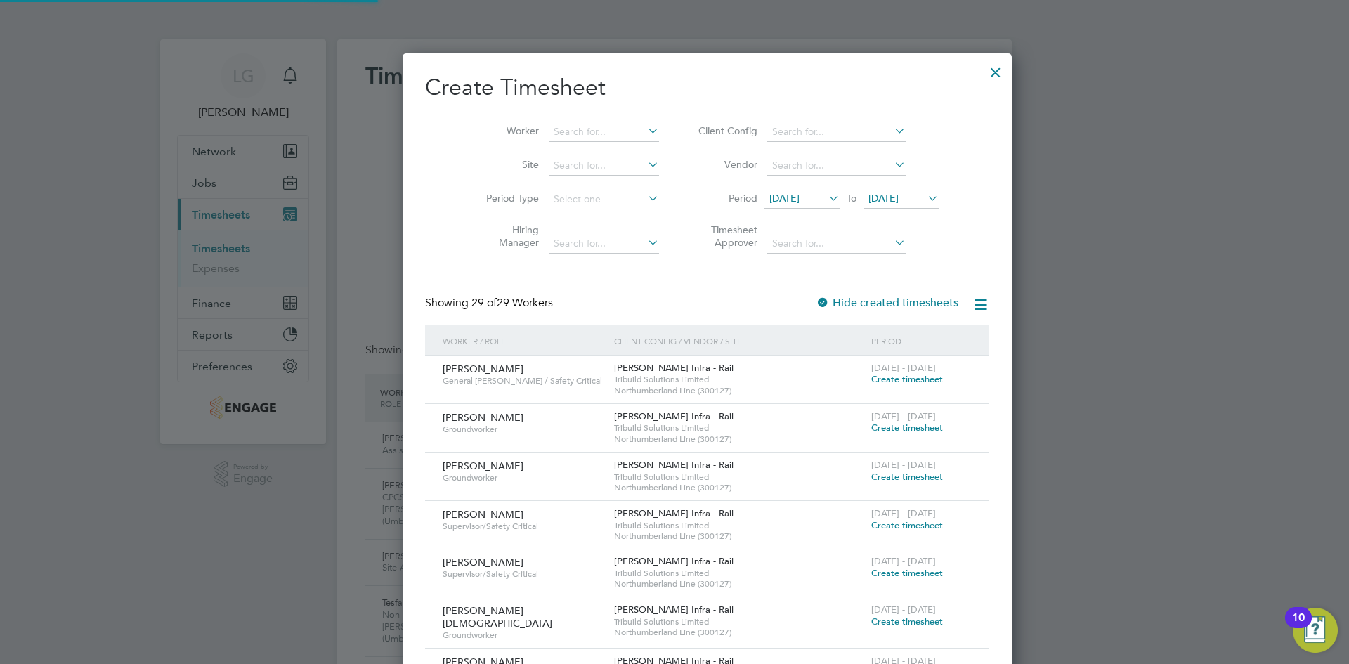
click at [571, 120] on li "Worker" at bounding box center [567, 132] width 219 height 34
click at [569, 129] on input at bounding box center [604, 132] width 110 height 20
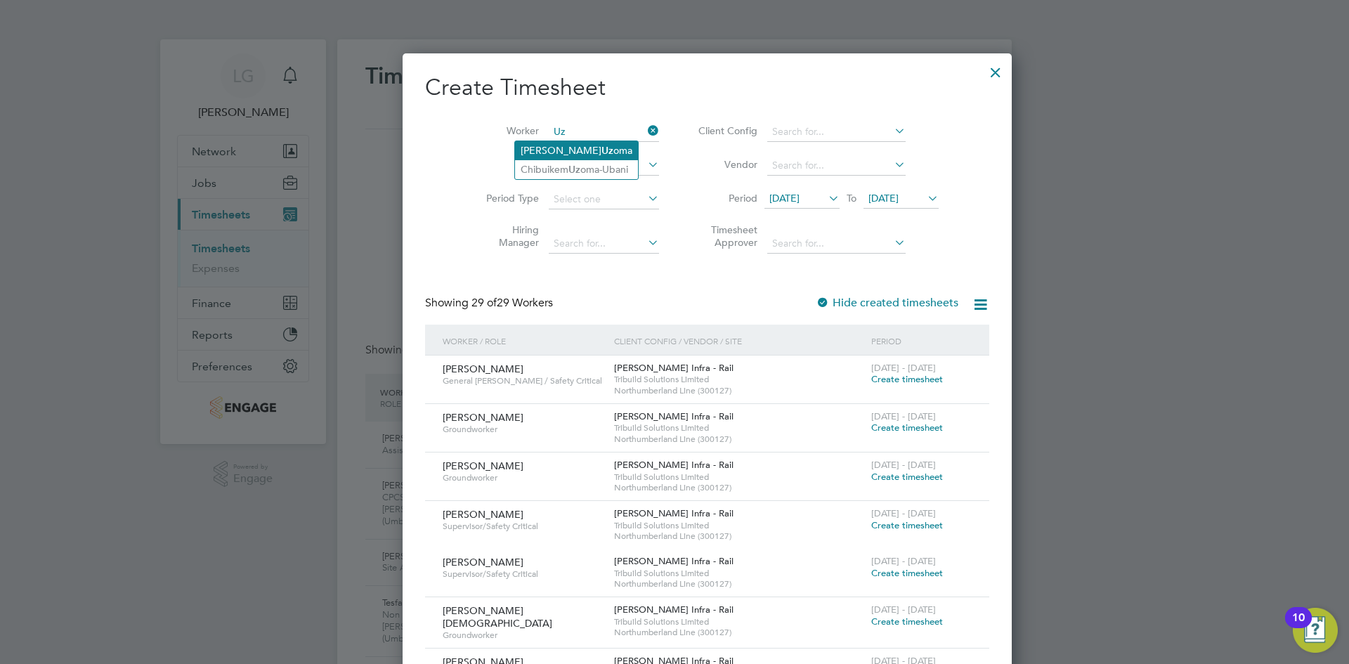
click at [581, 148] on li "Uchenna Uz oma" at bounding box center [576, 150] width 123 height 19
type input "Uchenna Uzoma"
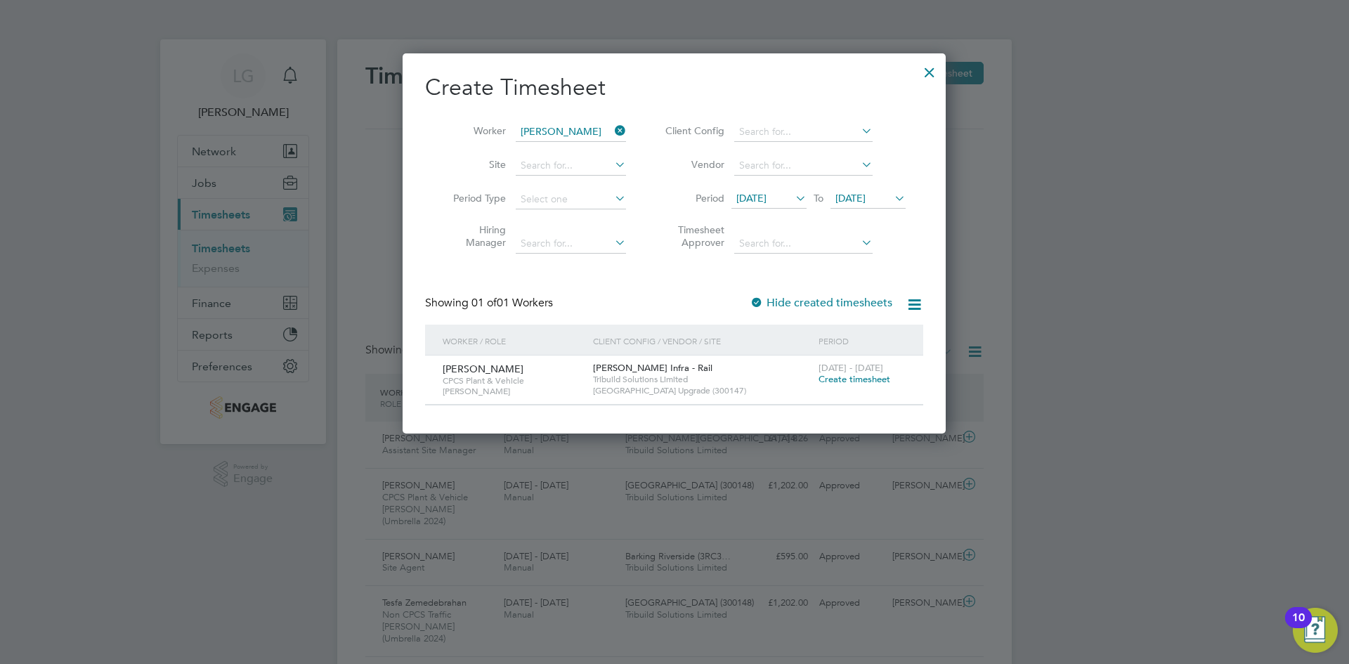
click at [859, 378] on span "Create timesheet" at bounding box center [855, 379] width 72 height 12
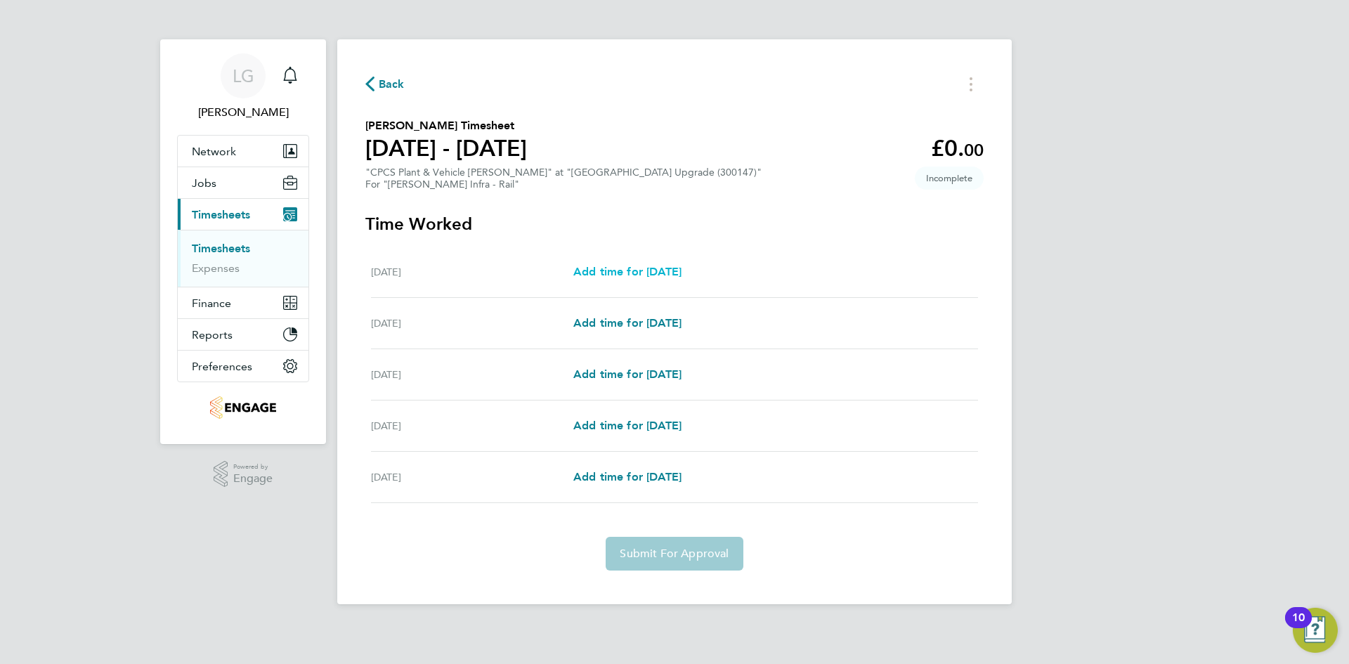
click at [668, 271] on span "Add time for Mon 04 Aug" at bounding box center [627, 271] width 108 height 13
select select "30"
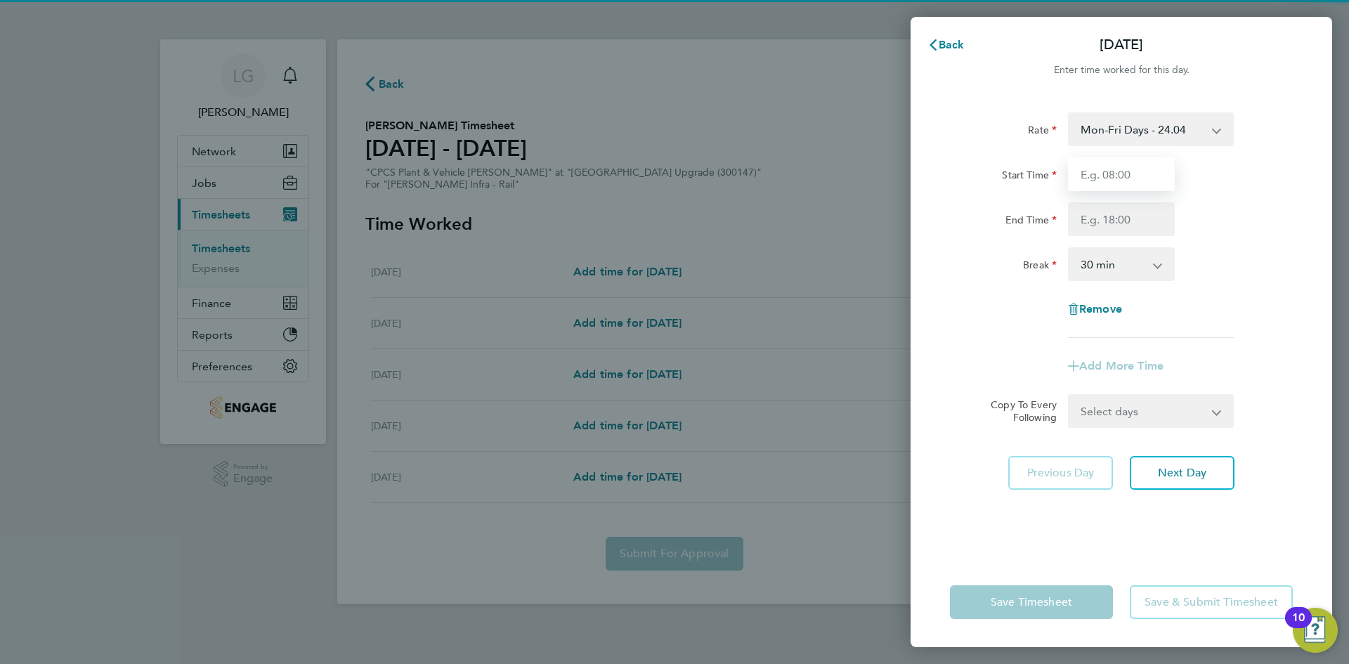
click at [1124, 172] on input "Start Time" at bounding box center [1121, 174] width 107 height 34
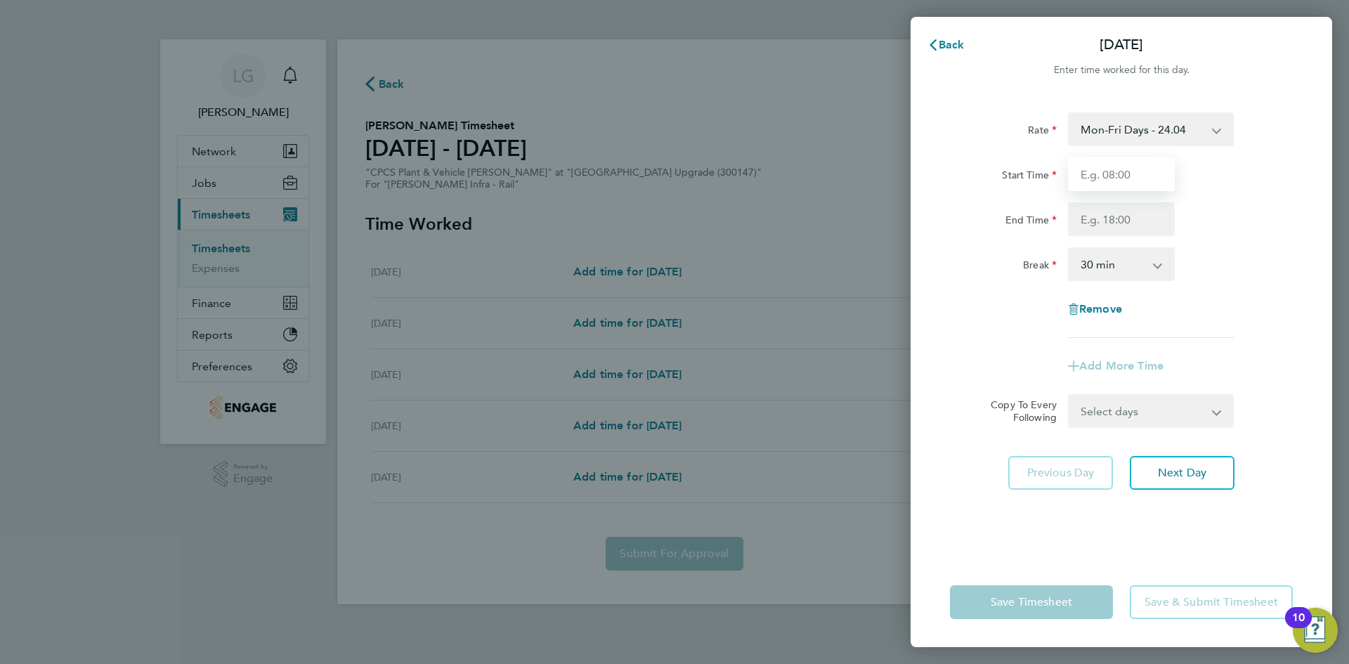
type input "07:30"
click at [1105, 214] on input "End Time" at bounding box center [1121, 219] width 107 height 34
type input "18:00"
click at [1242, 297] on div "Rate Mon-Fri Days - 24.04 Weekend Fri 1800- Mon 0600 - 31.25 Xmas/New Year - 48…" at bounding box center [1121, 225] width 343 height 226
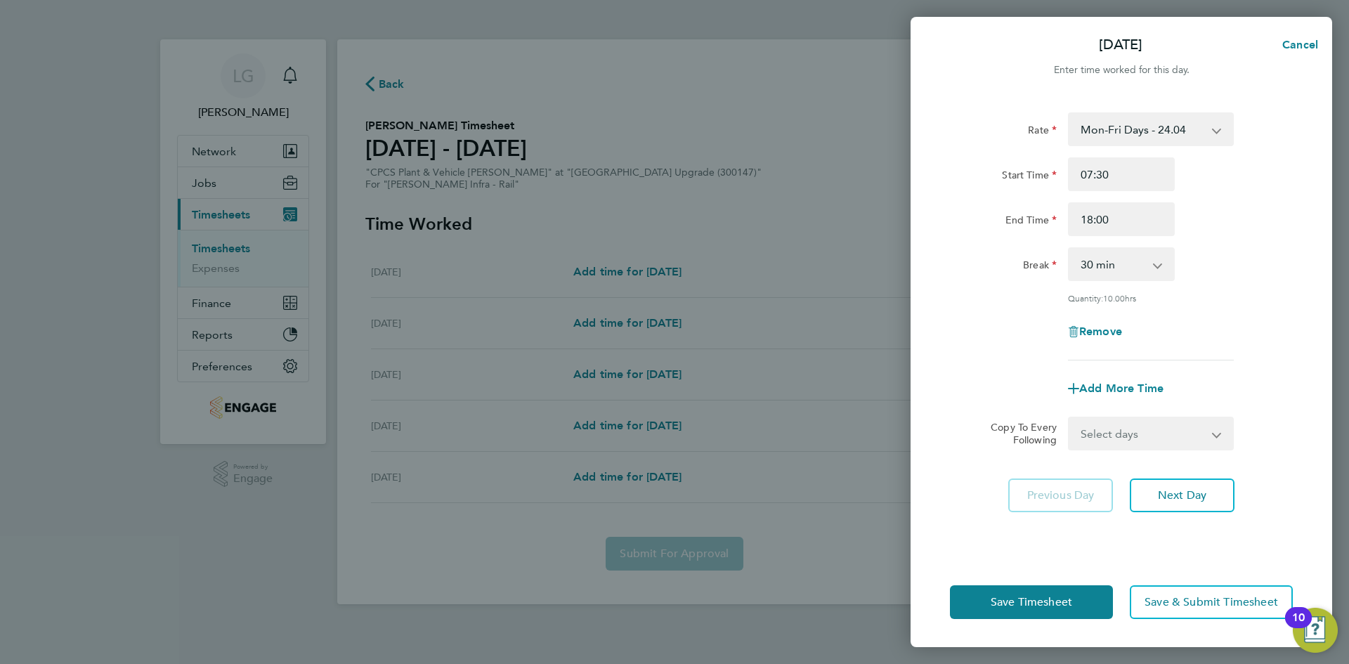
click at [1162, 427] on select "Select days Day Tuesday Wednesday Thursday Friday" at bounding box center [1144, 433] width 148 height 31
select select "DAY"
click at [1070, 418] on select "Select days Day Tuesday Wednesday Thursday Friday" at bounding box center [1144, 433] width 148 height 31
select select "2025-08-08"
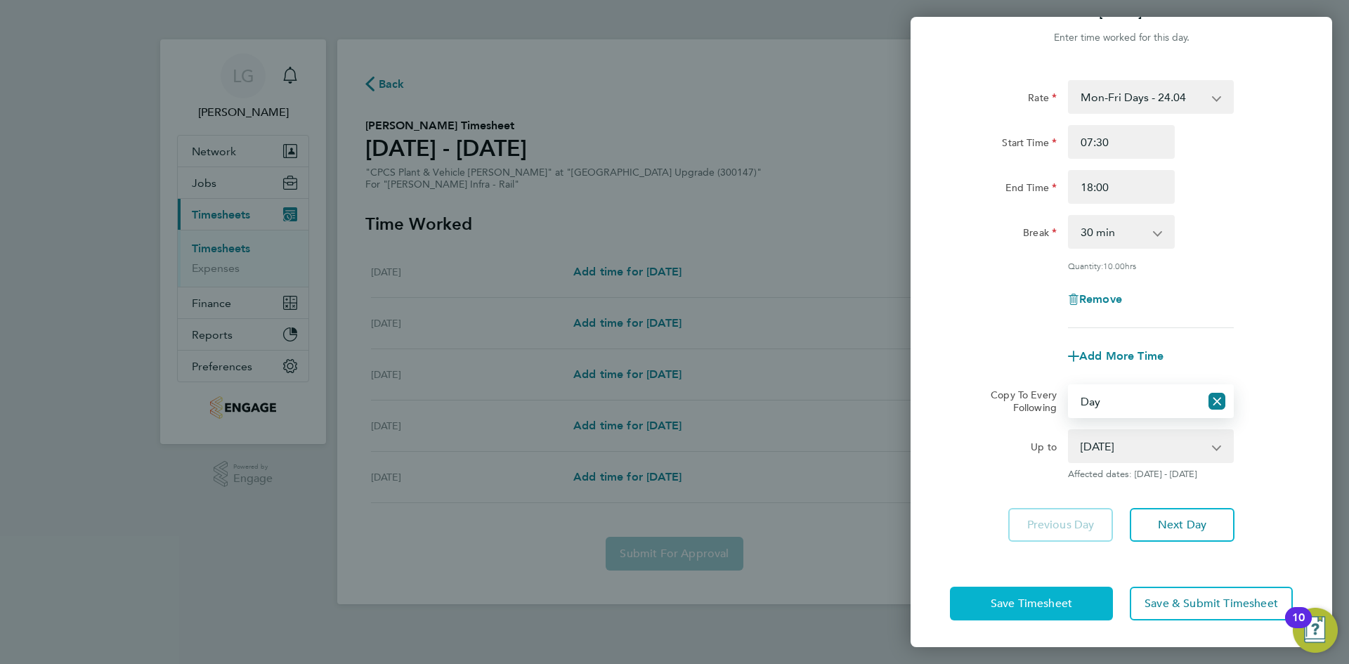
click at [1025, 597] on span "Save Timesheet" at bounding box center [1032, 604] width 82 height 14
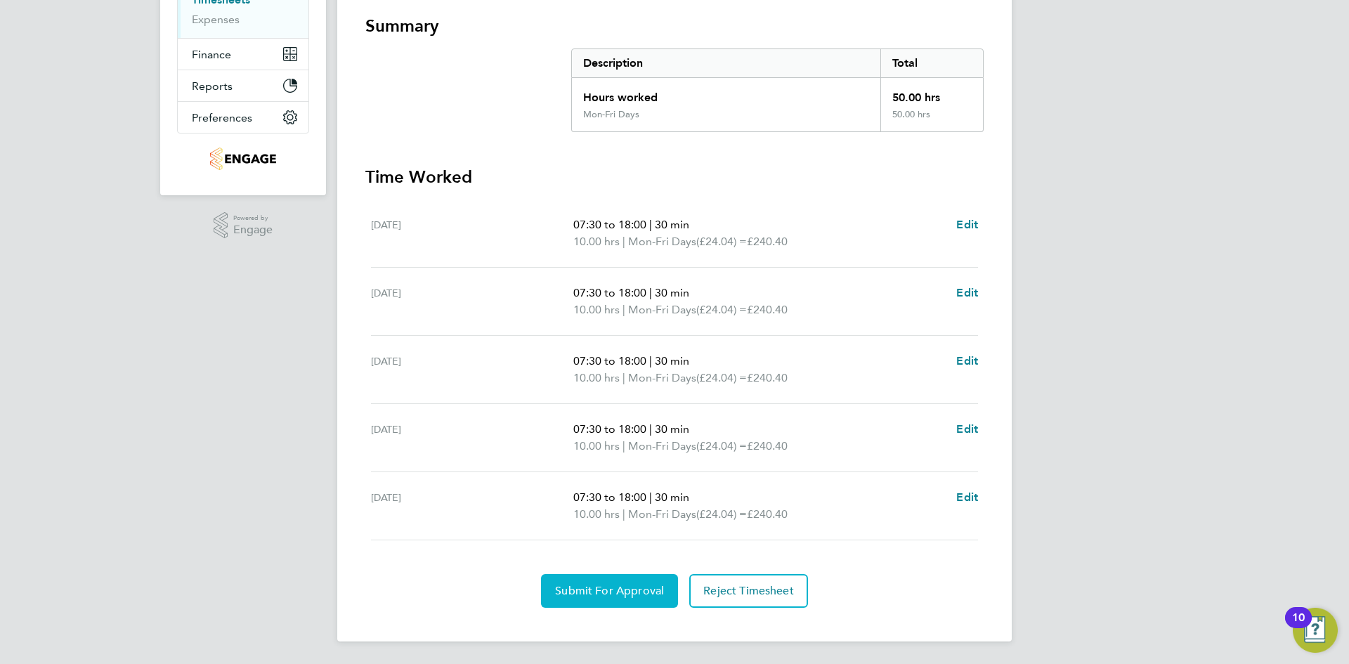
click at [628, 594] on span "Submit For Approval" at bounding box center [609, 591] width 109 height 14
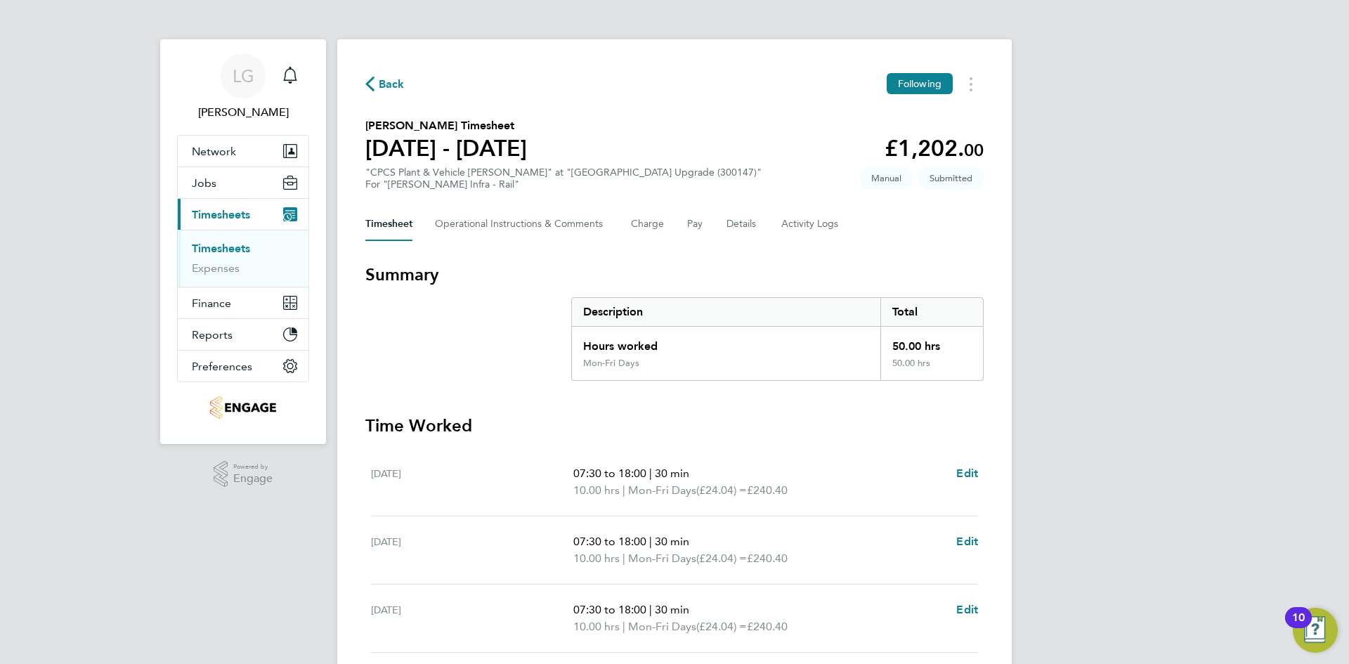
click at [223, 249] on link "Timesheets" at bounding box center [221, 248] width 58 height 13
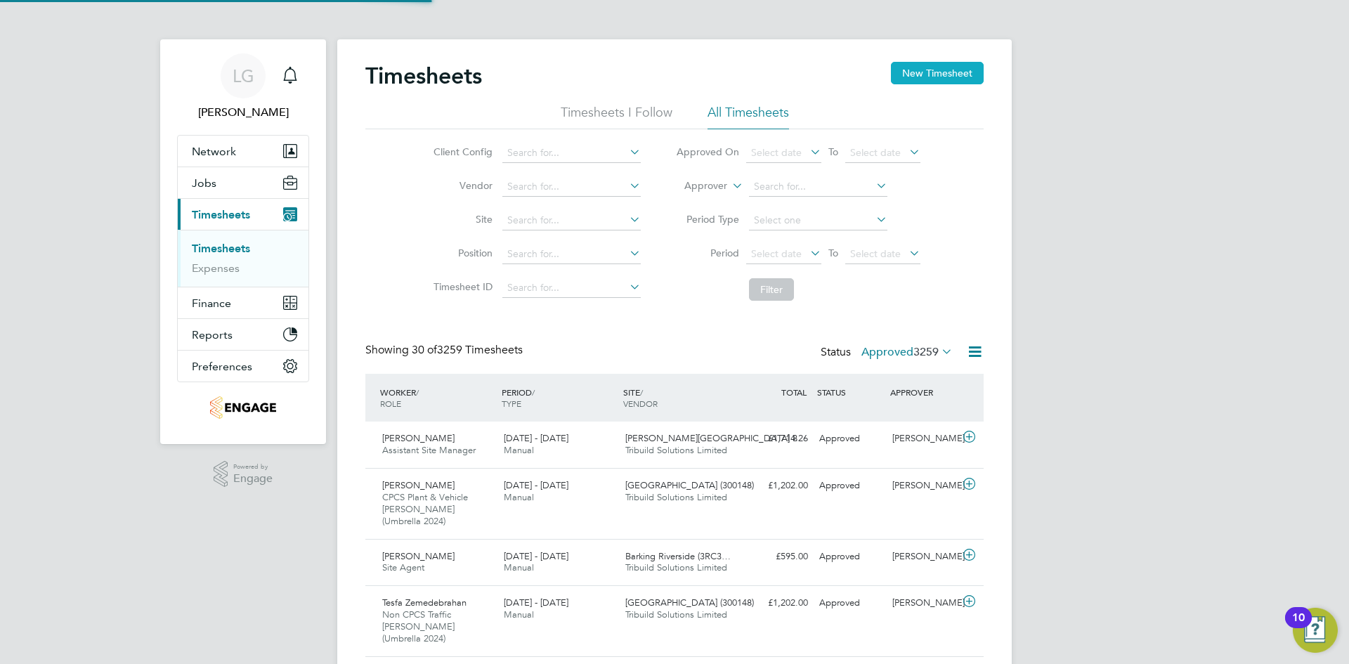
click at [928, 78] on button "New Timesheet" at bounding box center [937, 73] width 93 height 22
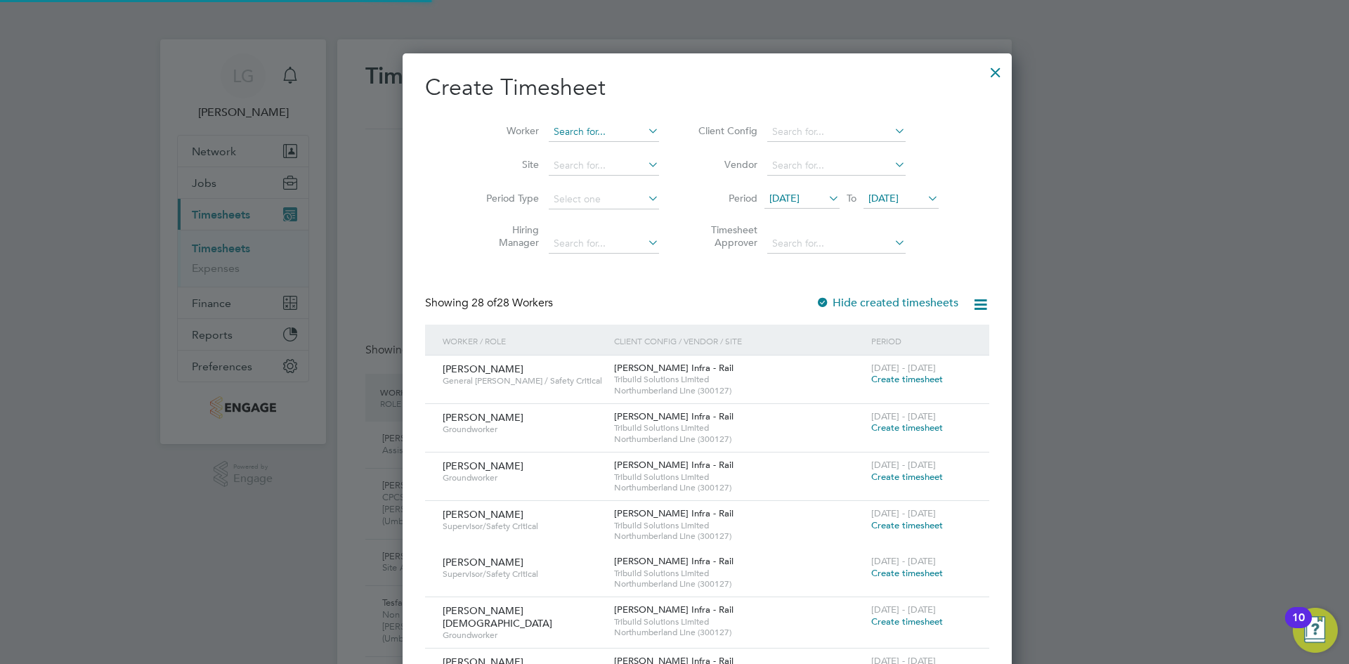
click at [588, 123] on input at bounding box center [604, 132] width 110 height 20
click at [581, 145] on li "Rad u Dimache" at bounding box center [571, 150] width 112 height 19
type input "[PERSON_NAME]"
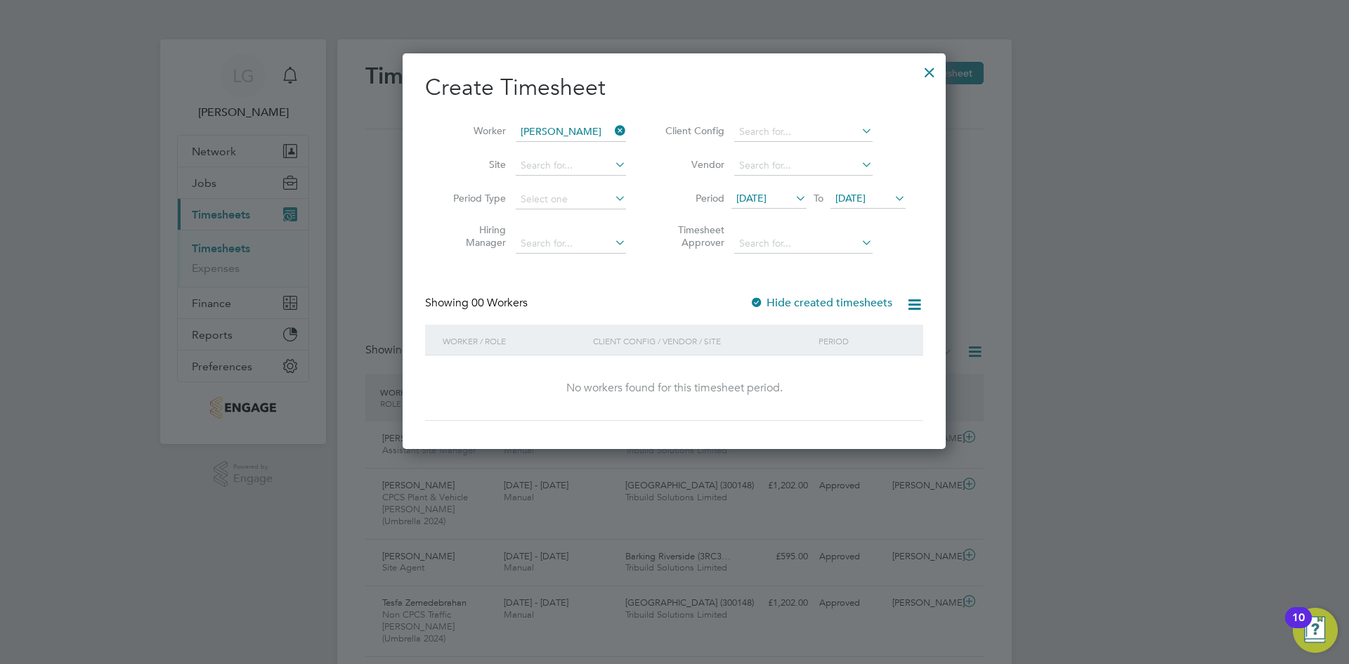
click at [767, 200] on span "28 Jul 2025" at bounding box center [751, 198] width 30 height 13
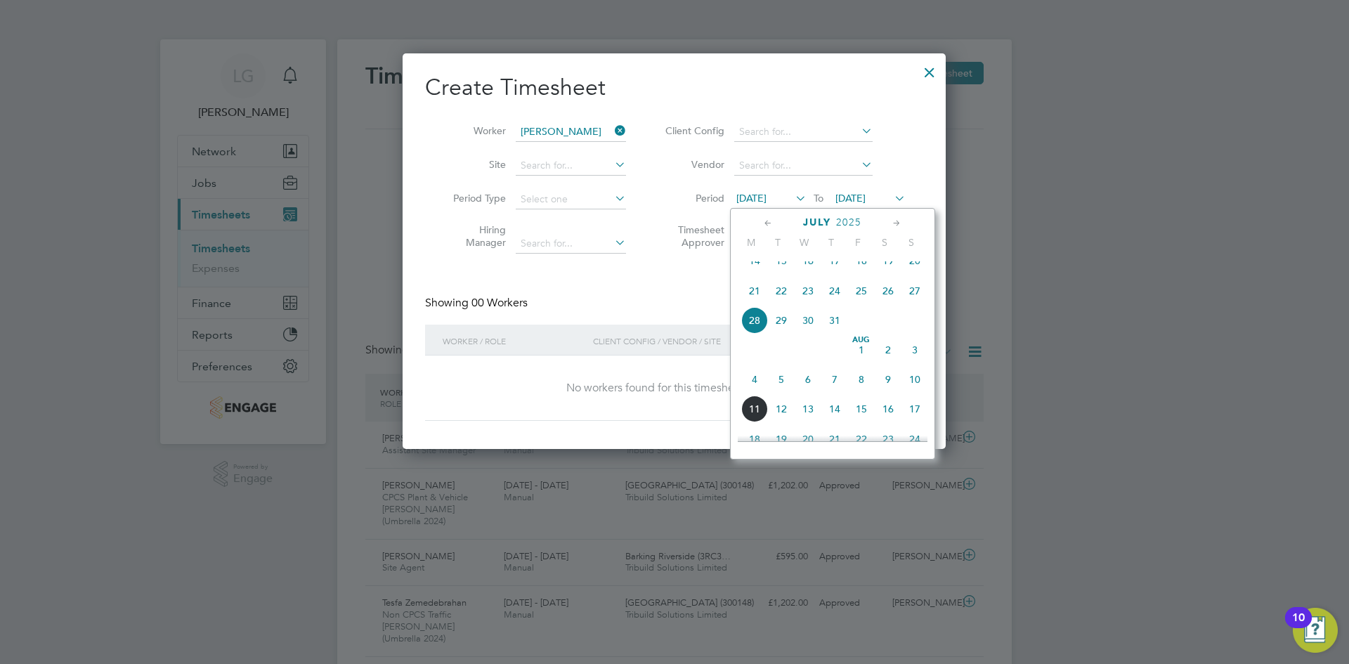
click at [866, 198] on span "[DATE]" at bounding box center [851, 198] width 30 height 13
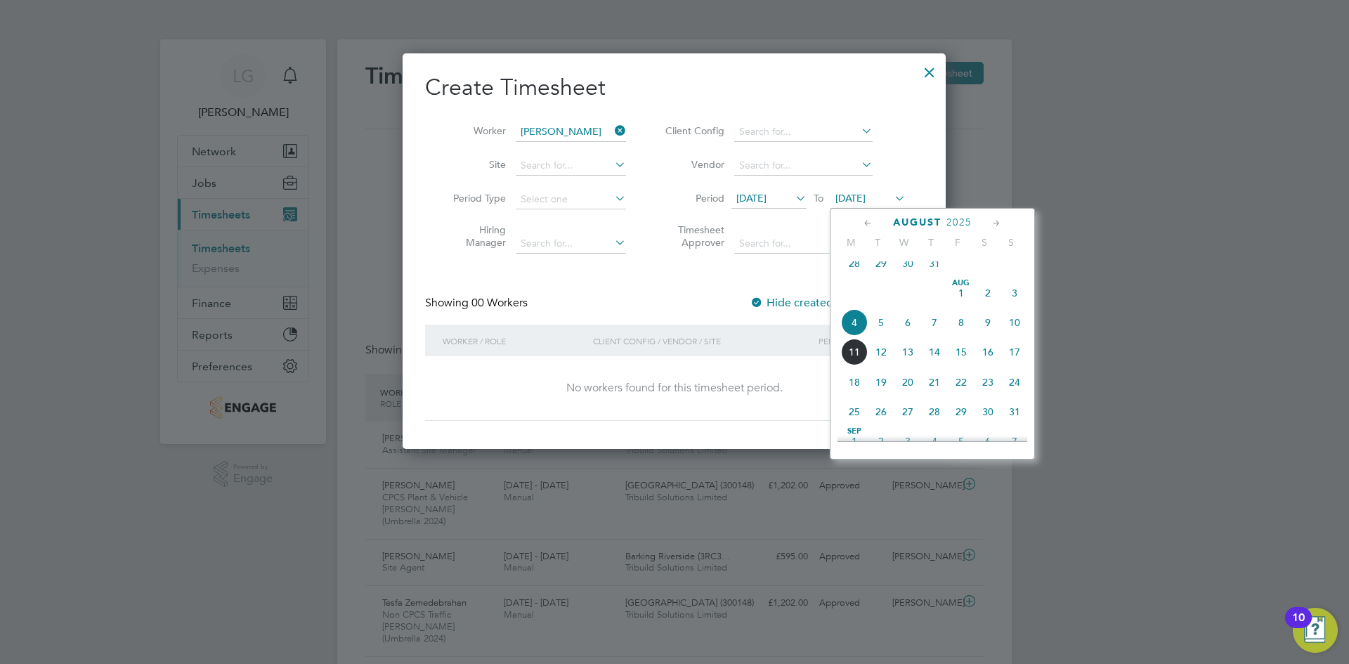
click at [859, 396] on span "18" at bounding box center [854, 382] width 27 height 27
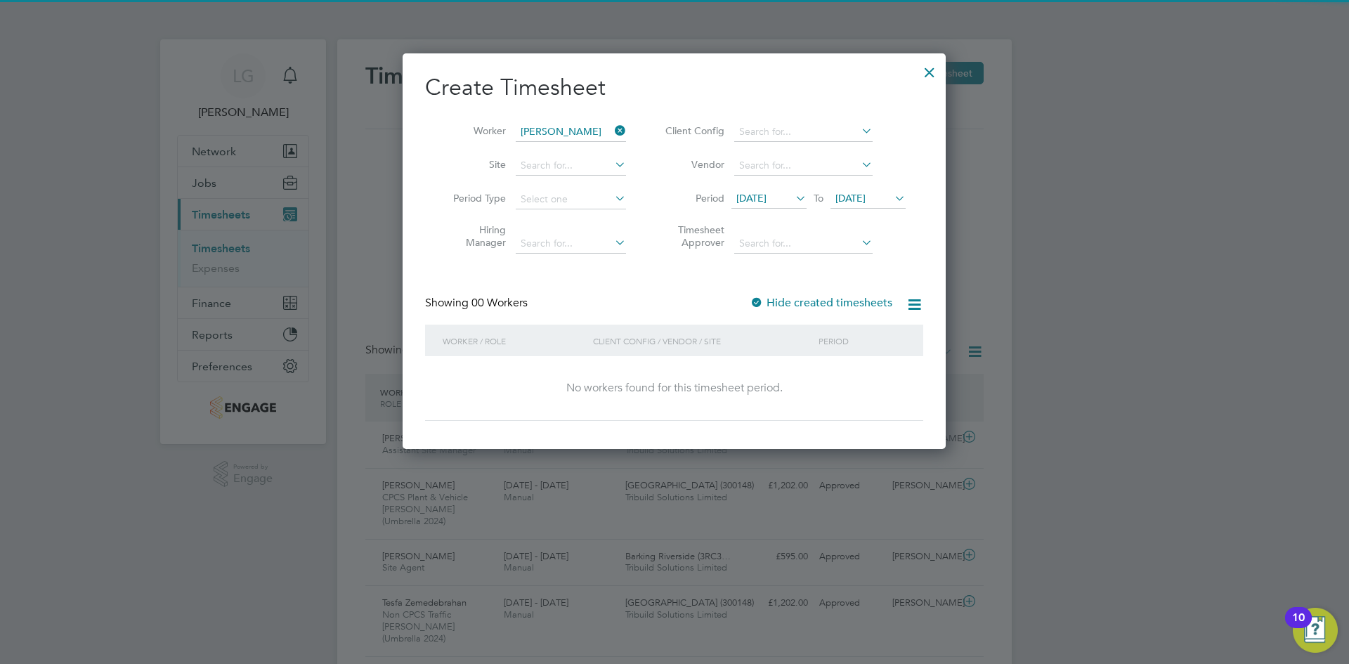
click at [633, 282] on div "Create Timesheet Worker Radu Dimache Site Period Type Hiring Manager Client Con…" at bounding box center [674, 247] width 498 height 348
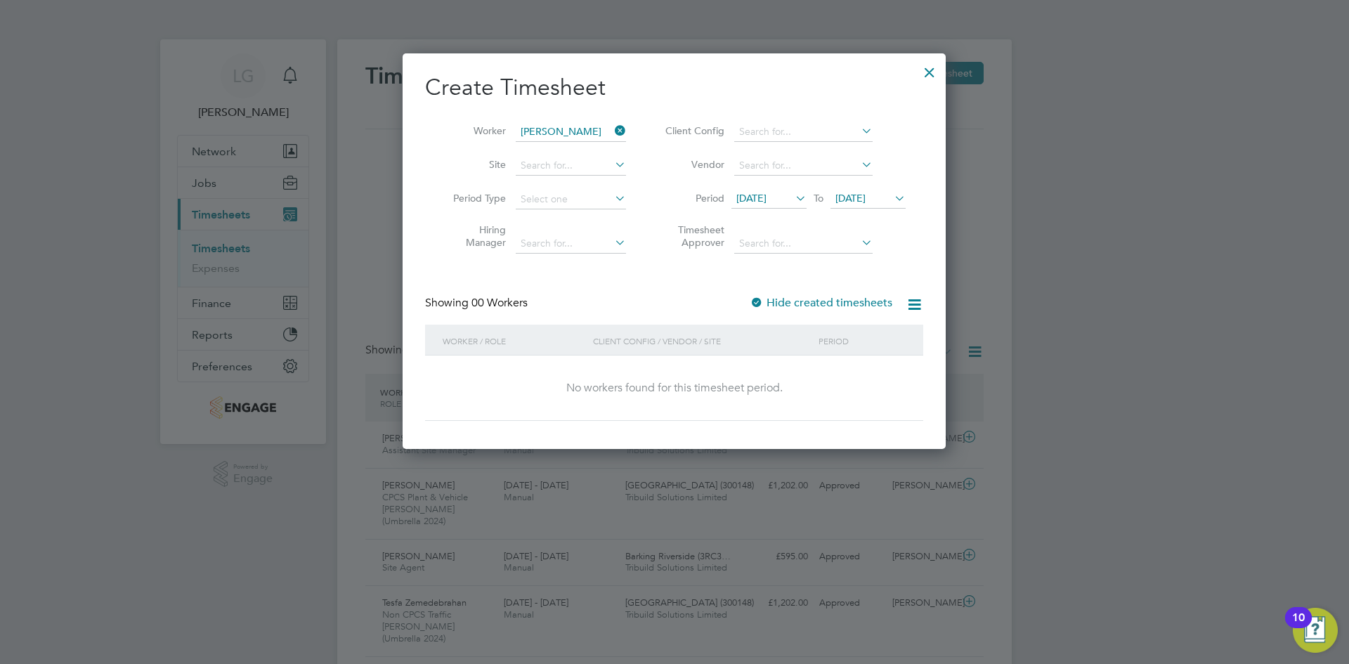
click at [767, 202] on span "28 Jul 2025" at bounding box center [751, 198] width 30 height 13
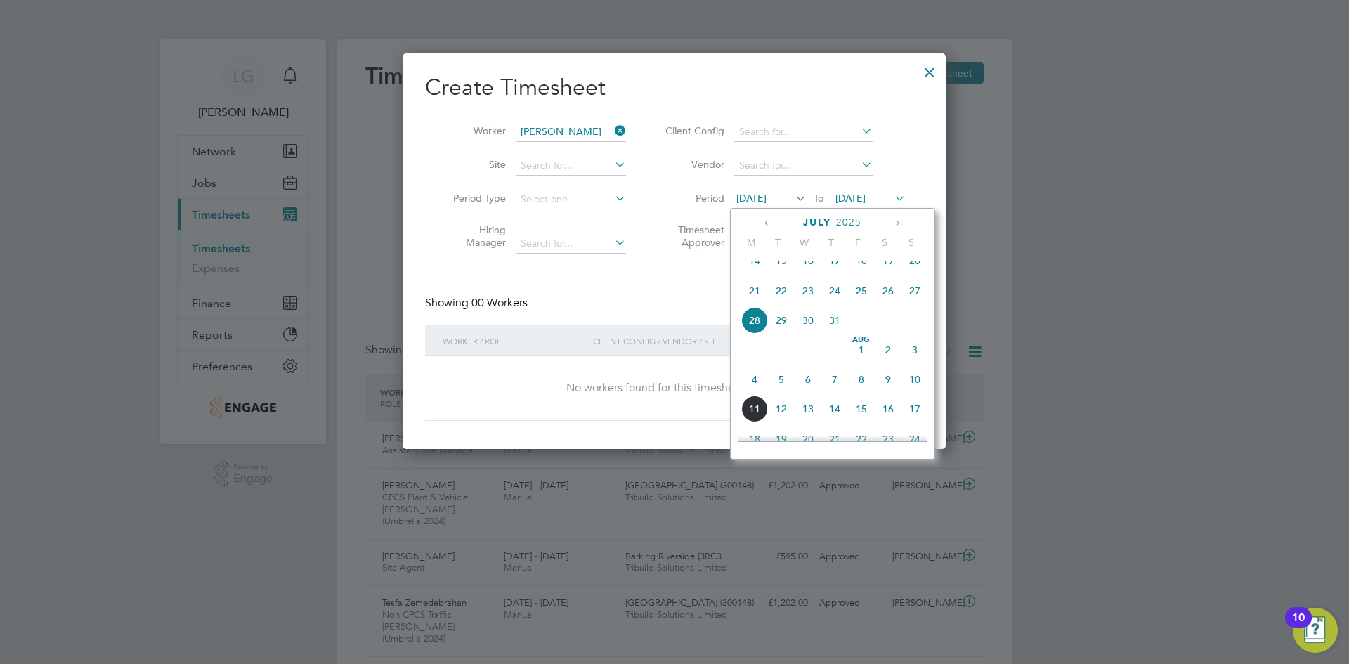
click at [758, 301] on span "21" at bounding box center [754, 291] width 27 height 27
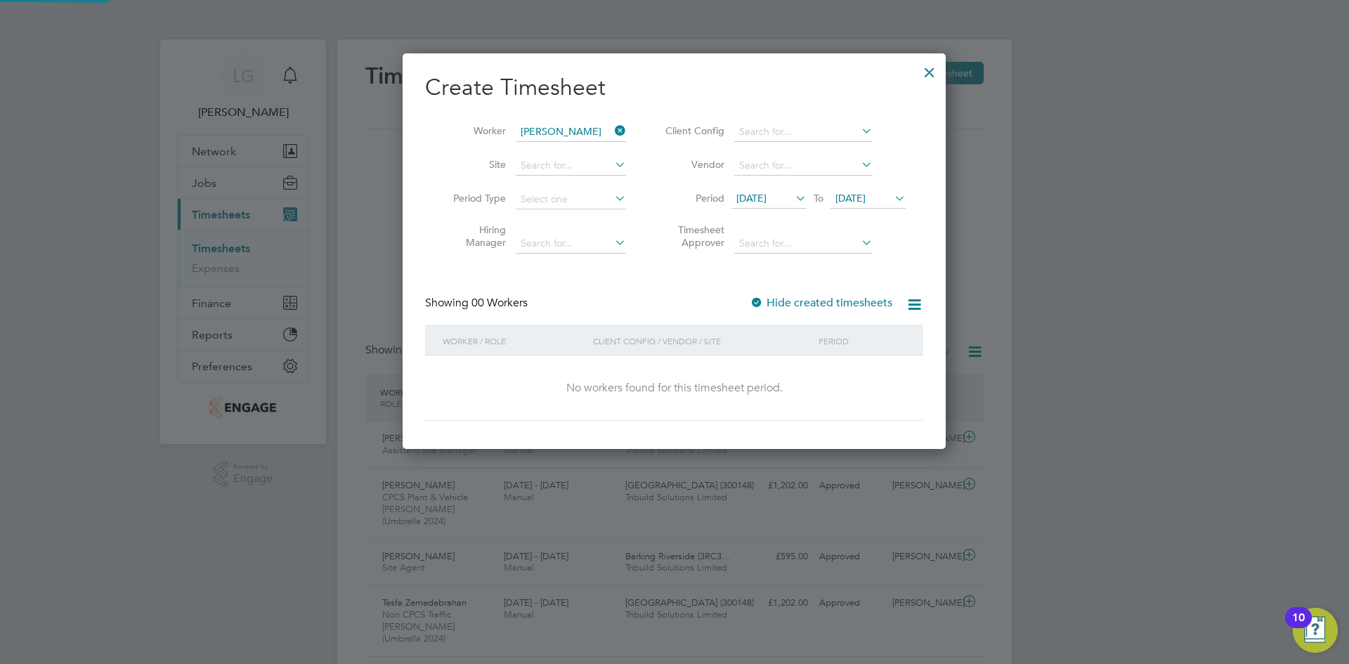
click at [559, 279] on div "Create Timesheet Worker Radu Dimache Site Period Type Hiring Manager Client Con…" at bounding box center [674, 247] width 498 height 348
click at [626, 269] on div "Create Timesheet Worker Radu Dimache Site Period Type Hiring Manager Client Con…" at bounding box center [674, 247] width 498 height 348
click at [795, 391] on div "No workers found for this timesheet period." at bounding box center [674, 388] width 470 height 15
click at [756, 301] on div at bounding box center [757, 304] width 14 height 14
click at [760, 301] on div at bounding box center [757, 304] width 14 height 14
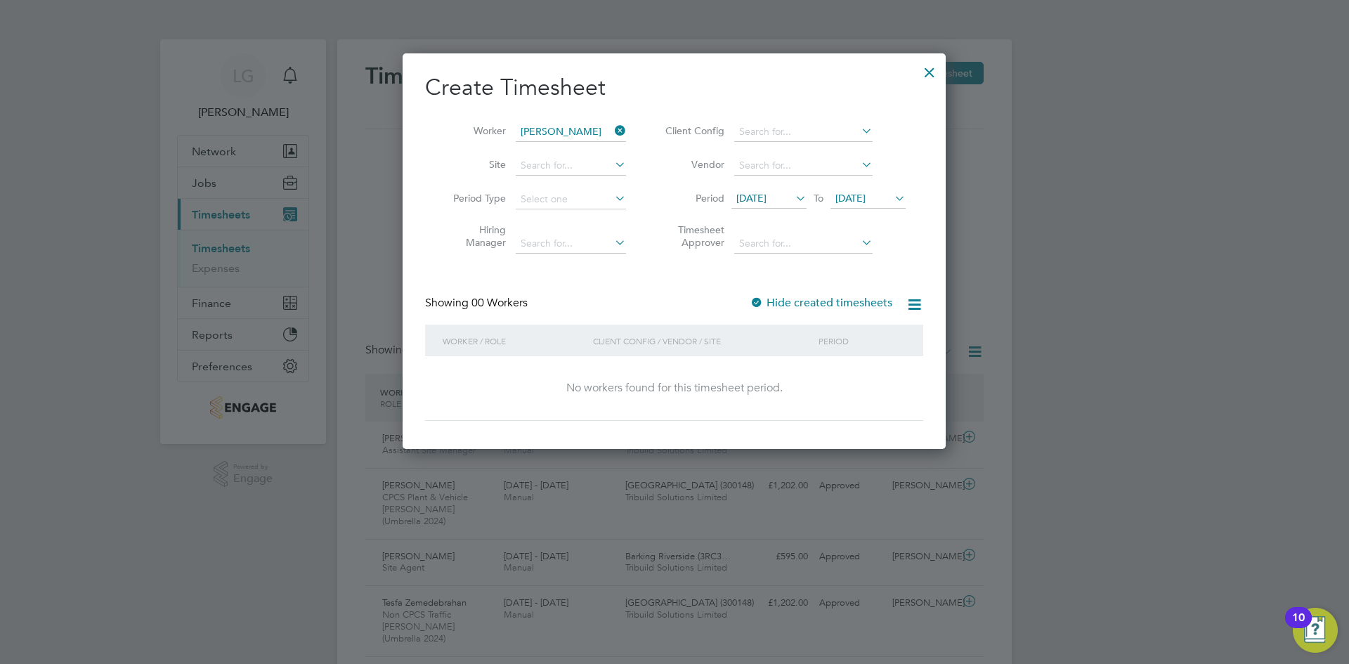
click at [646, 273] on div "Create Timesheet Worker Radu Dimache Site Period Type Hiring Manager Client Con…" at bounding box center [674, 247] width 498 height 348
click at [612, 129] on icon at bounding box center [612, 131] width 0 height 20
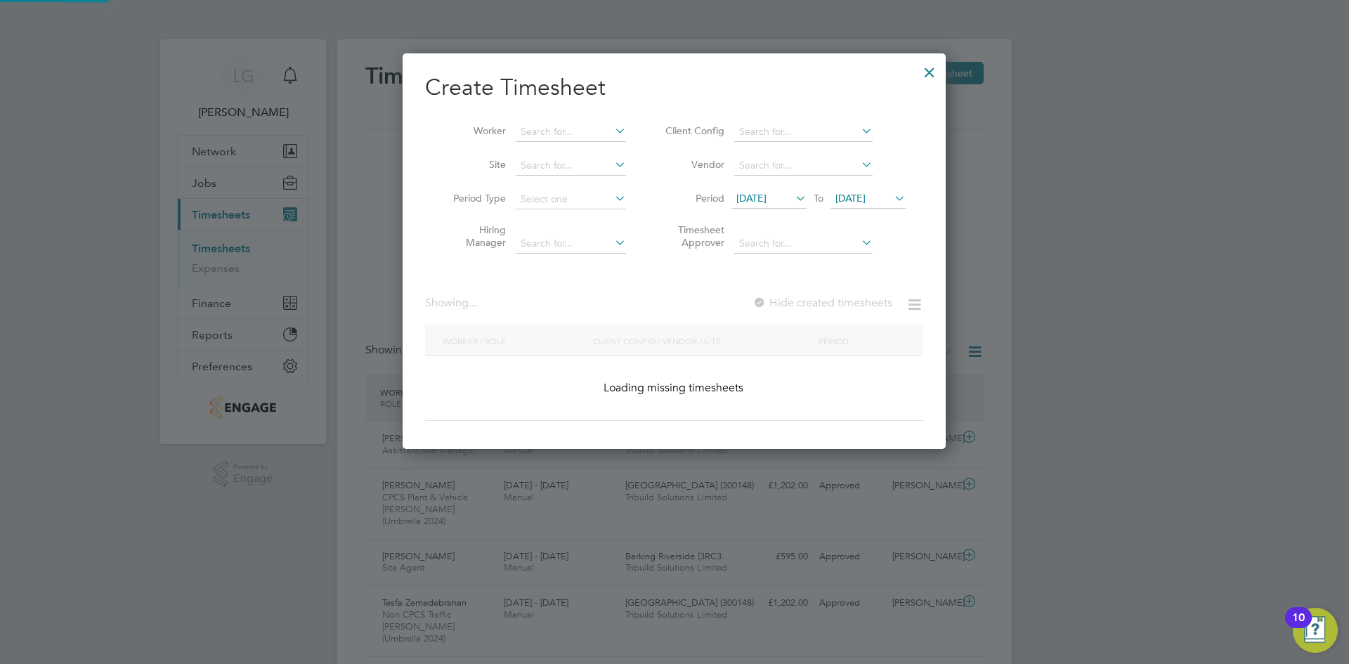
drag, startPoint x: 937, startPoint y: 74, endPoint x: 940, endPoint y: 98, distance: 24.1
click at [937, 74] on div at bounding box center [929, 68] width 25 height 25
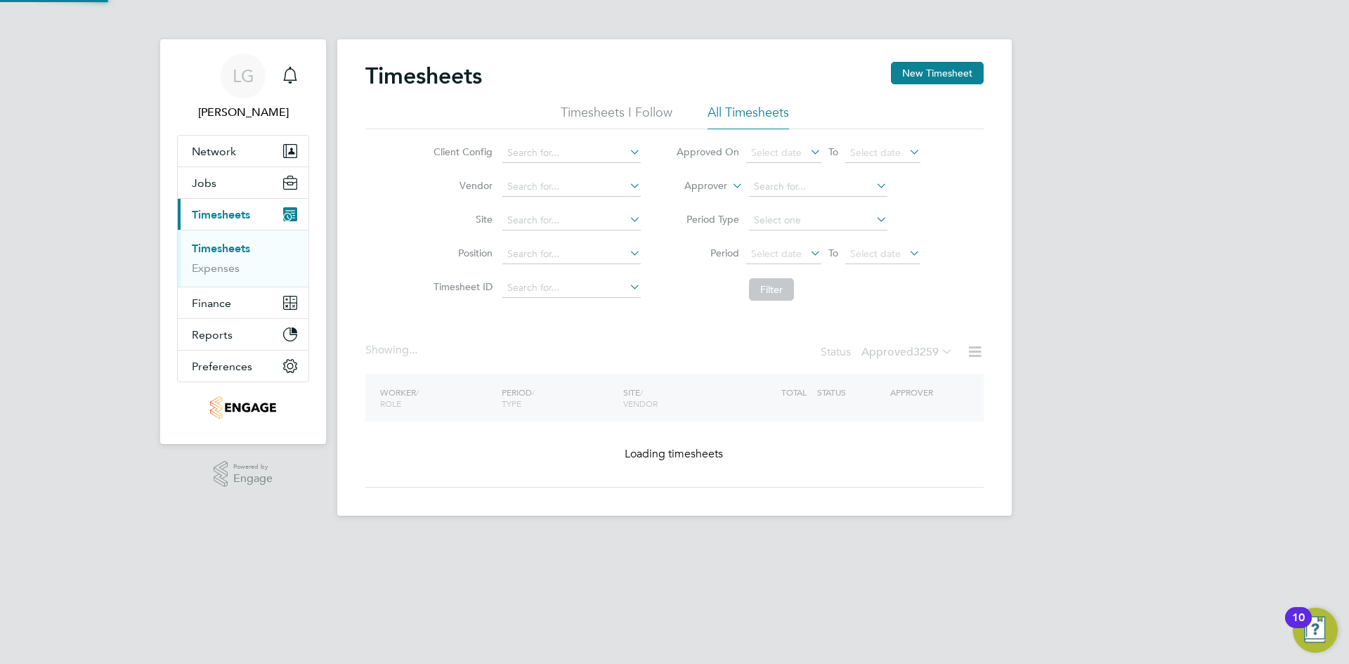
click at [974, 243] on div "Client Config Vendor Site Position Timesheet ID Approved On Select date To Sele…" at bounding box center [674, 218] width 618 height 178
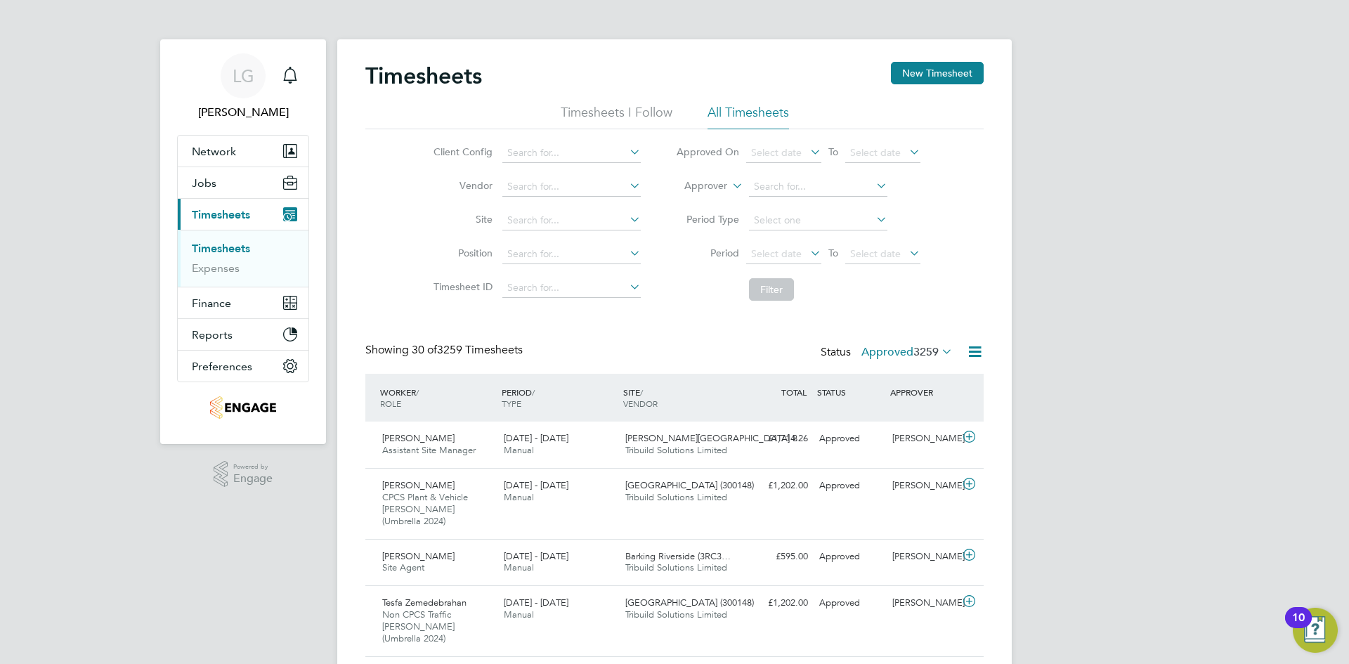
click at [890, 361] on div "Status Approved 3259" at bounding box center [888, 353] width 135 height 20
click at [889, 357] on label "Approved 3259" at bounding box center [907, 352] width 91 height 14
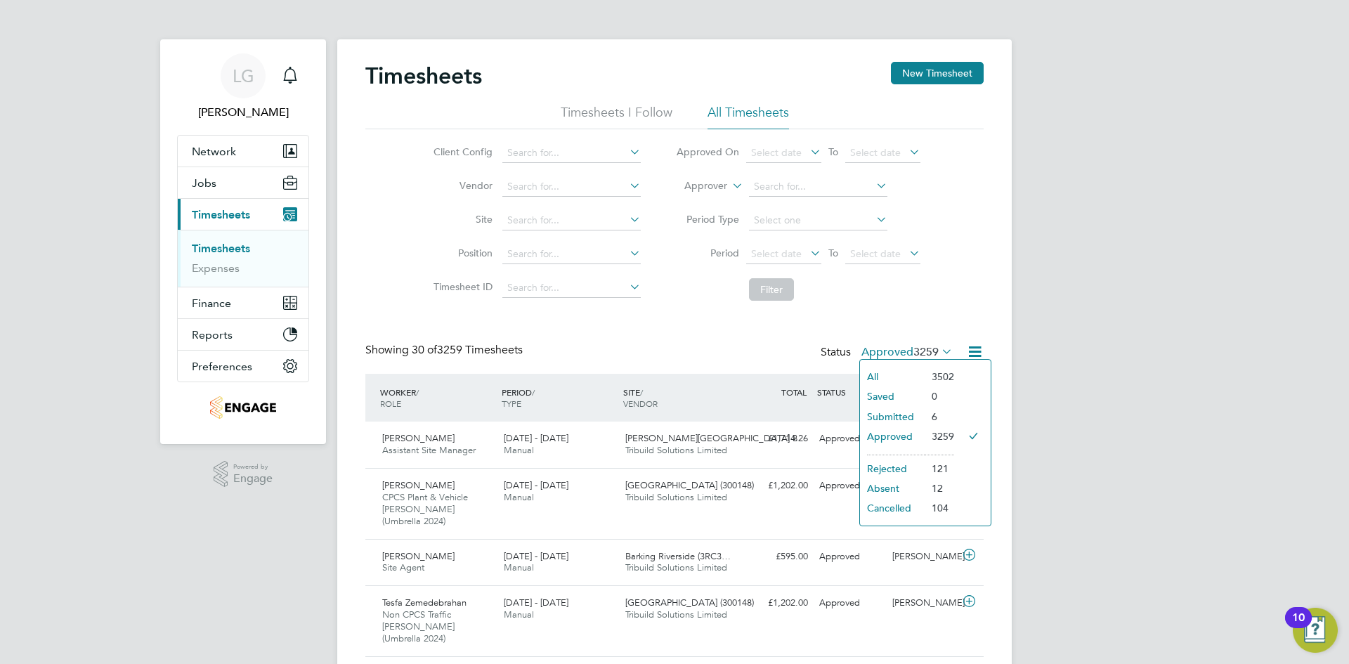
click at [892, 411] on li "Submitted" at bounding box center [892, 417] width 65 height 20
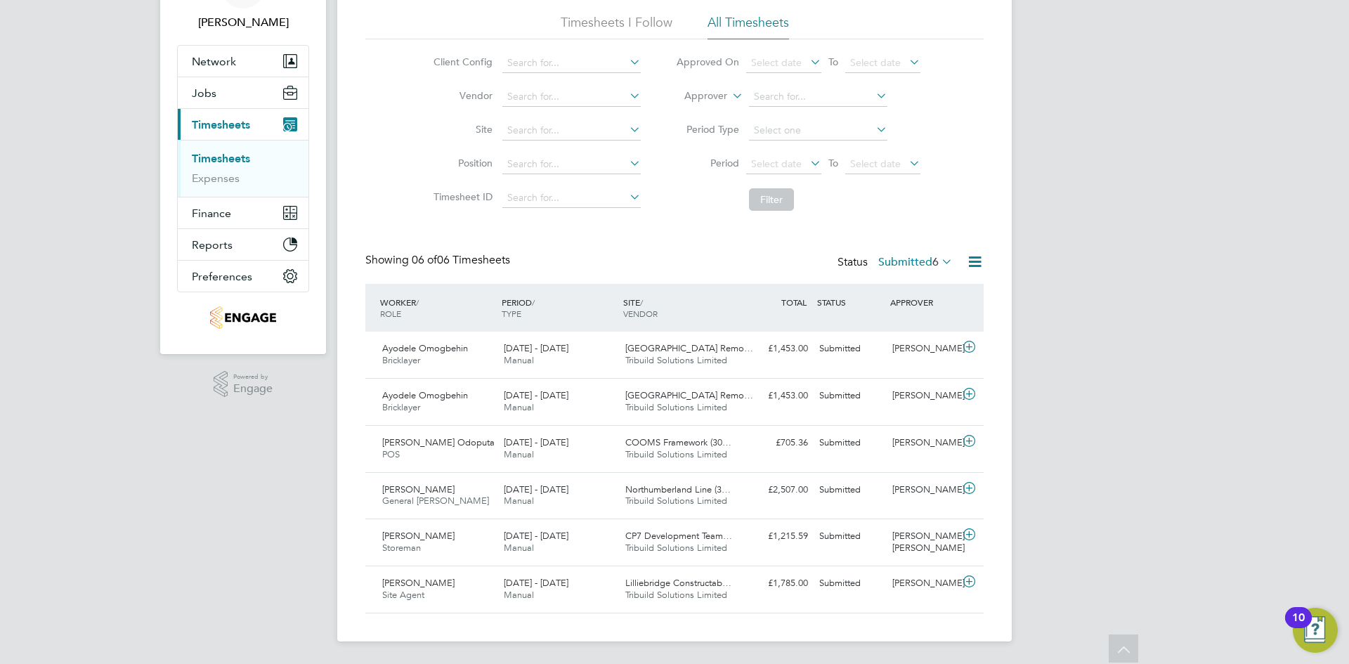
click at [911, 261] on label "Submitted 6" at bounding box center [915, 262] width 74 height 14
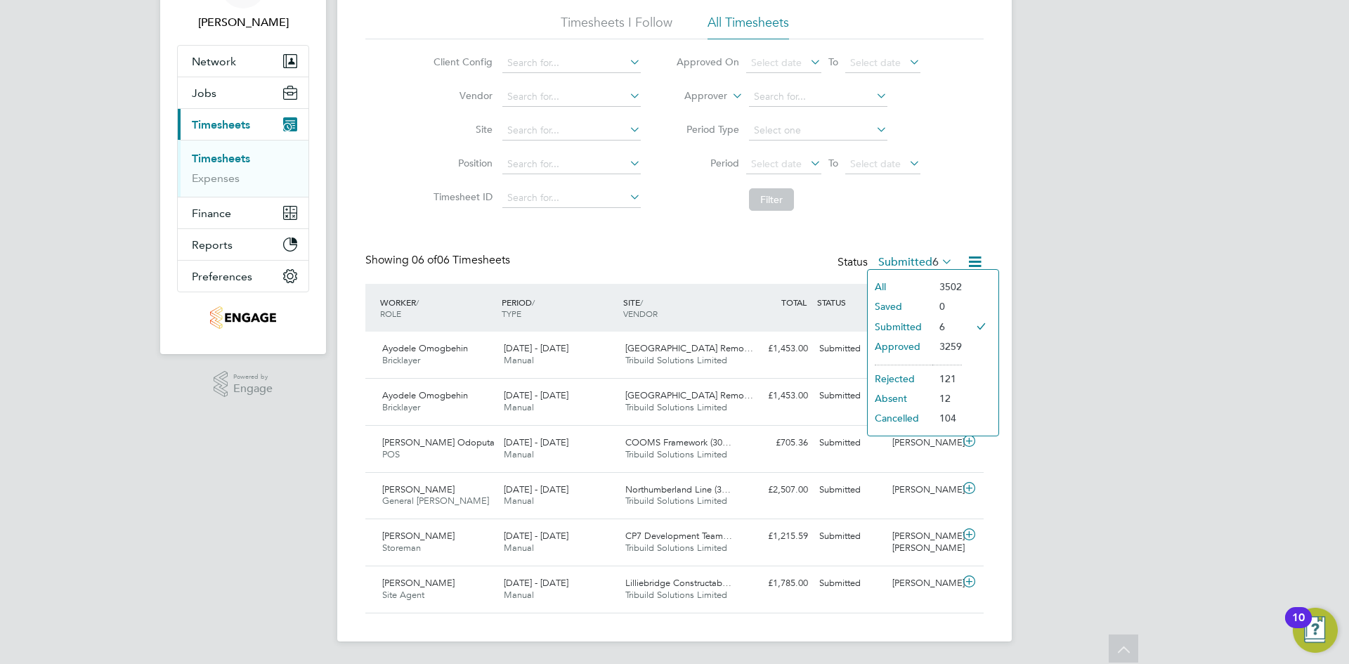
click at [917, 325] on li "Submitted" at bounding box center [900, 327] width 65 height 20
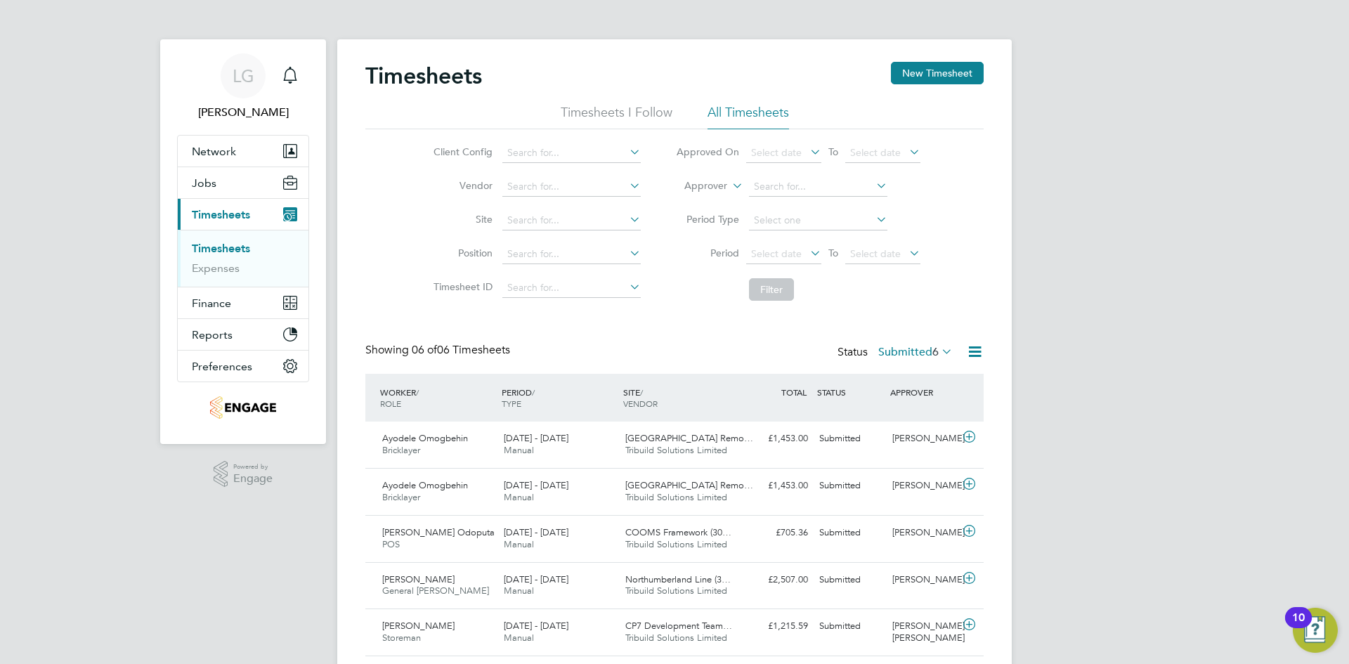
click at [930, 306] on li "Filter" at bounding box center [798, 289] width 280 height 37
click at [933, 77] on button "New Timesheet" at bounding box center [937, 73] width 93 height 22
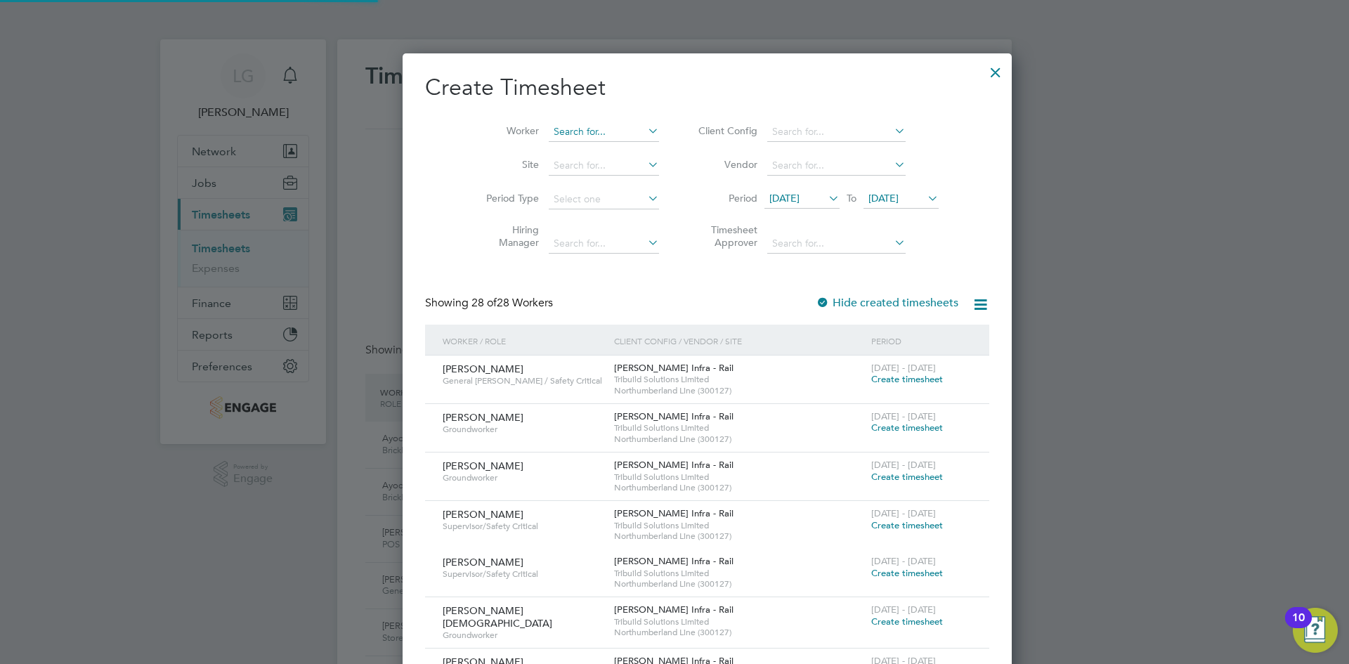
click at [556, 135] on input at bounding box center [604, 132] width 110 height 20
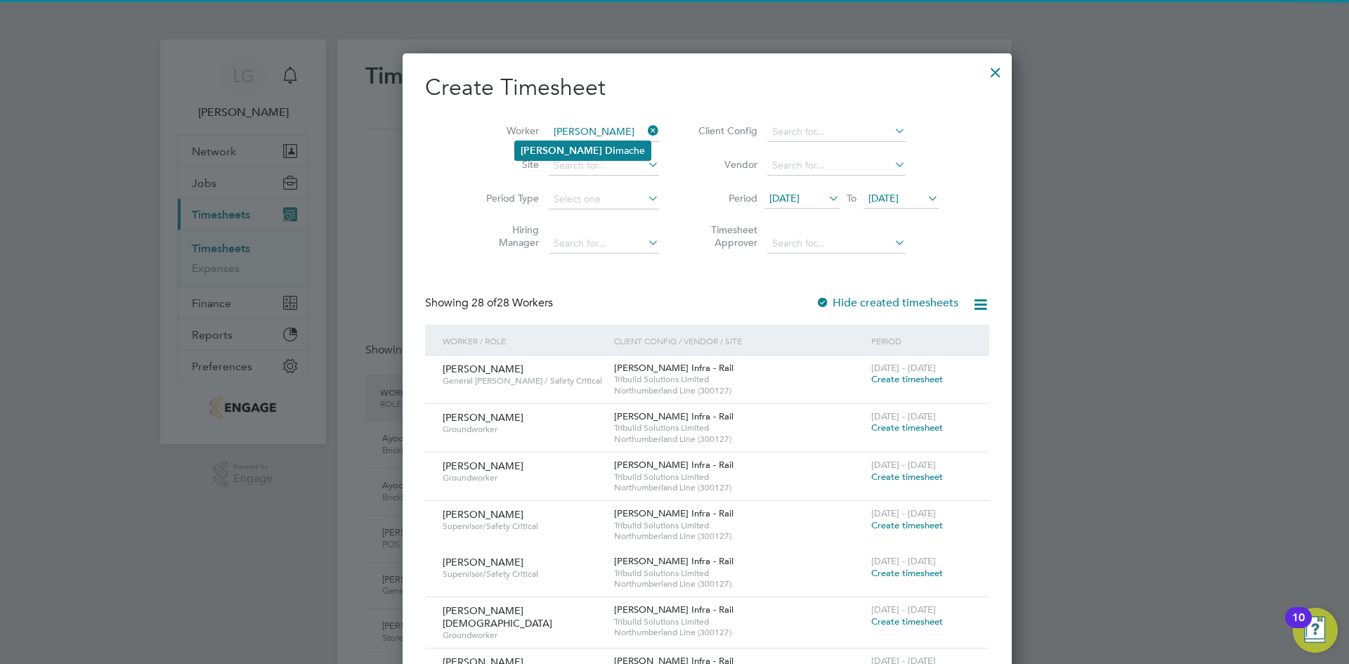
click at [591, 147] on li "Radu Di mache" at bounding box center [583, 150] width 136 height 19
type input "[PERSON_NAME]"
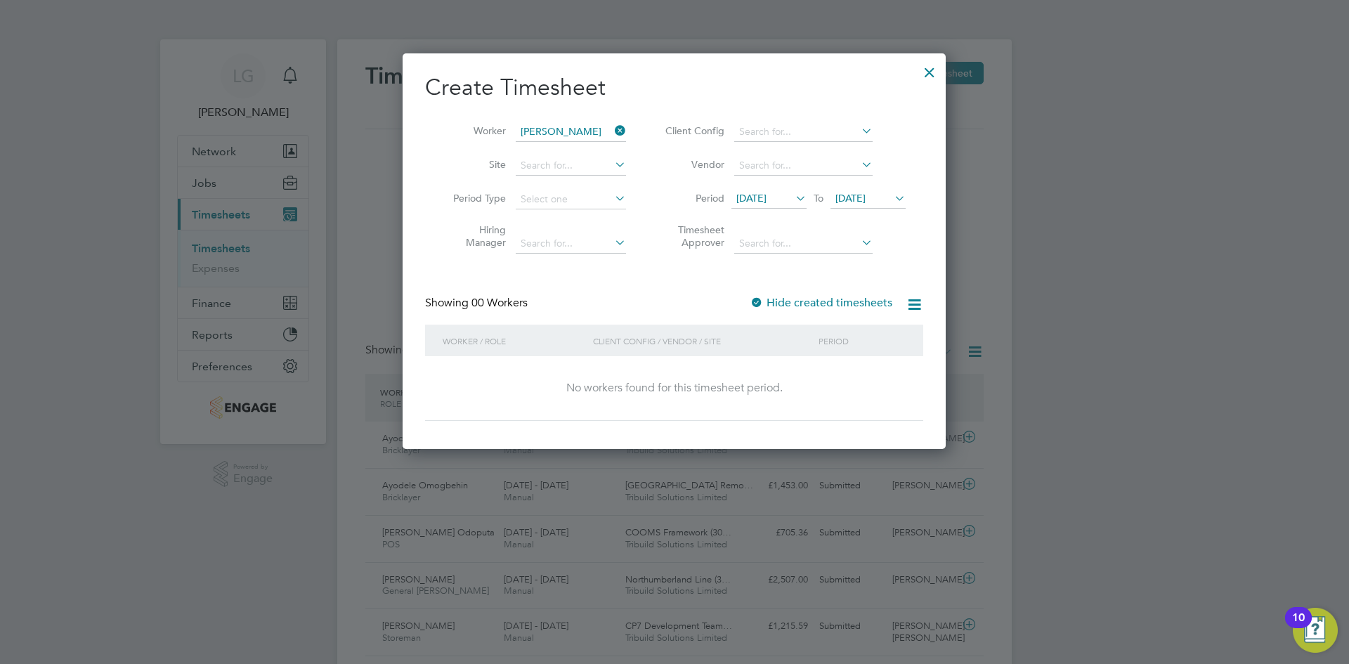
click at [791, 201] on span "[DATE]" at bounding box center [769, 199] width 75 height 19
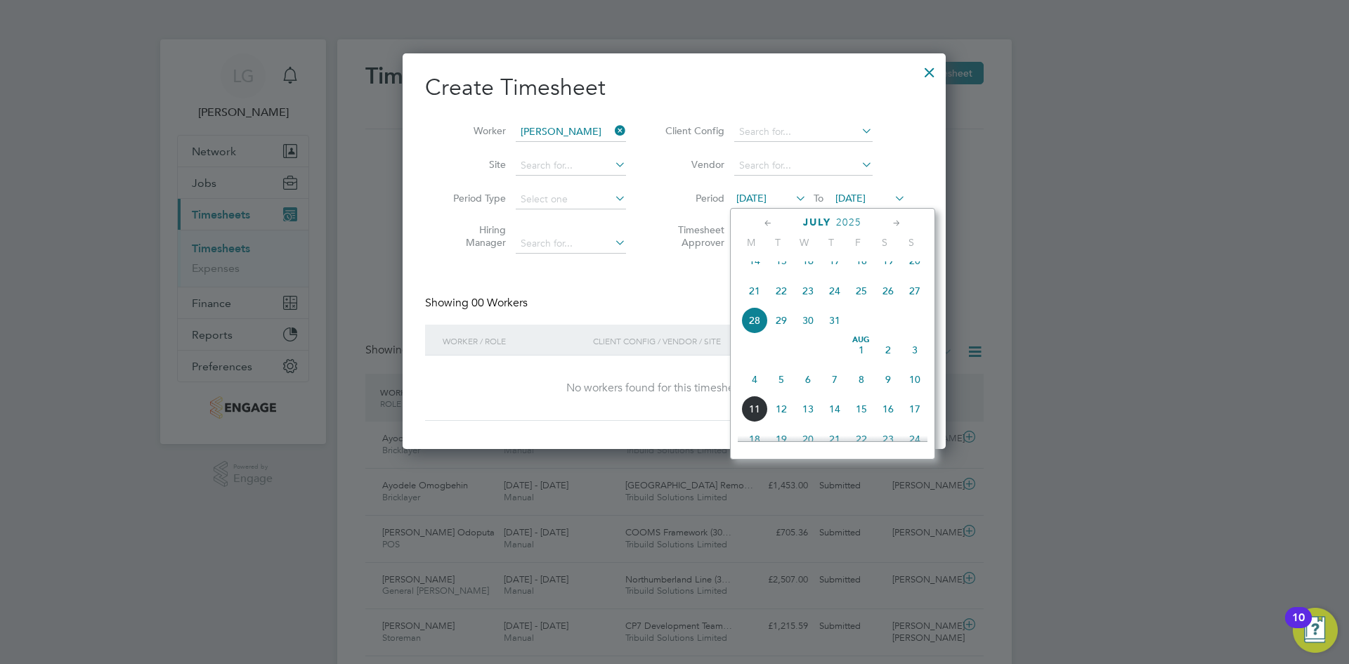
click at [755, 334] on span "28" at bounding box center [754, 320] width 27 height 27
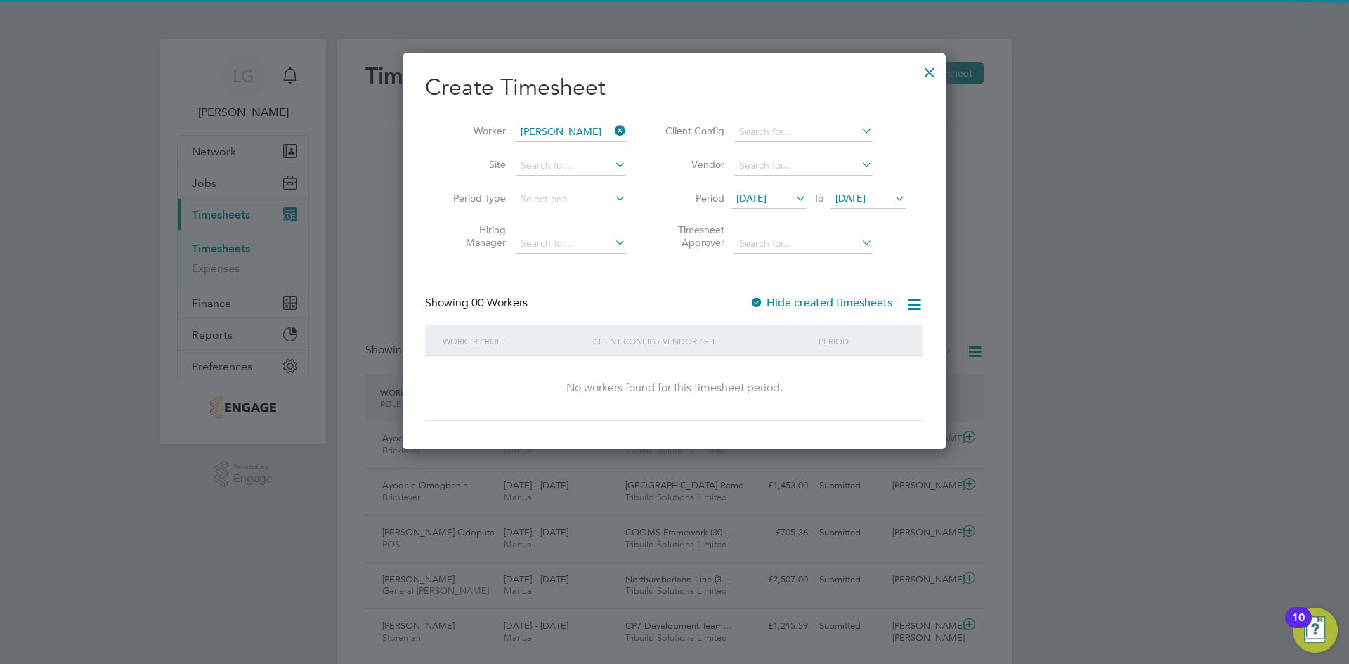
click at [892, 198] on icon at bounding box center [892, 198] width 0 height 20
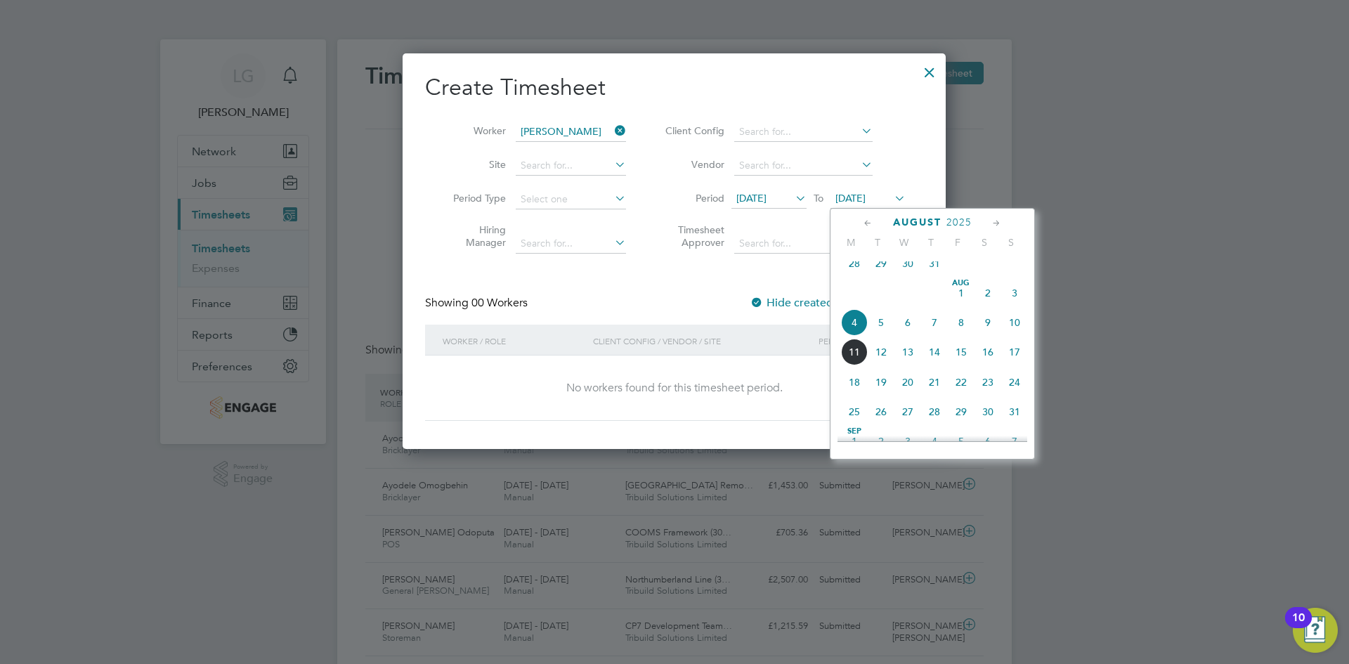
click at [1015, 332] on span "10" at bounding box center [1014, 322] width 27 height 27
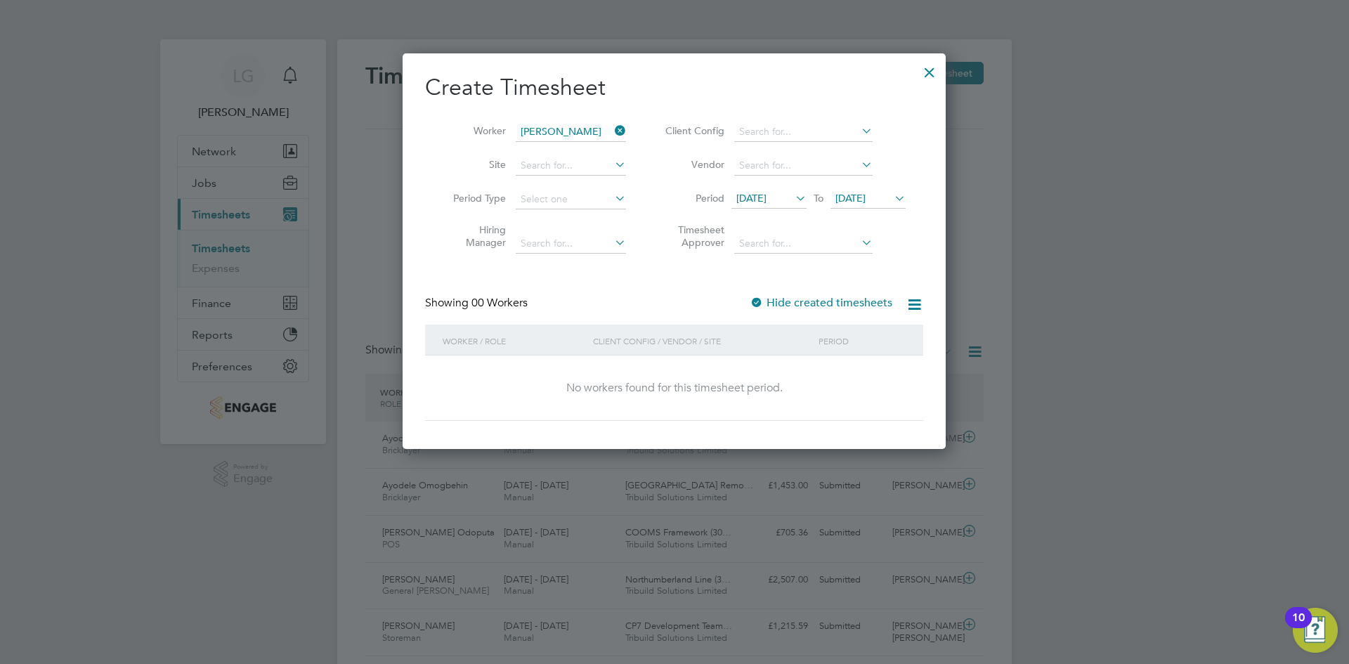
click at [597, 274] on div "Create Timesheet Worker Radu Dimache Site Period Type Hiring Manager Client Con…" at bounding box center [674, 247] width 498 height 348
click at [931, 75] on div at bounding box center [929, 68] width 25 height 25
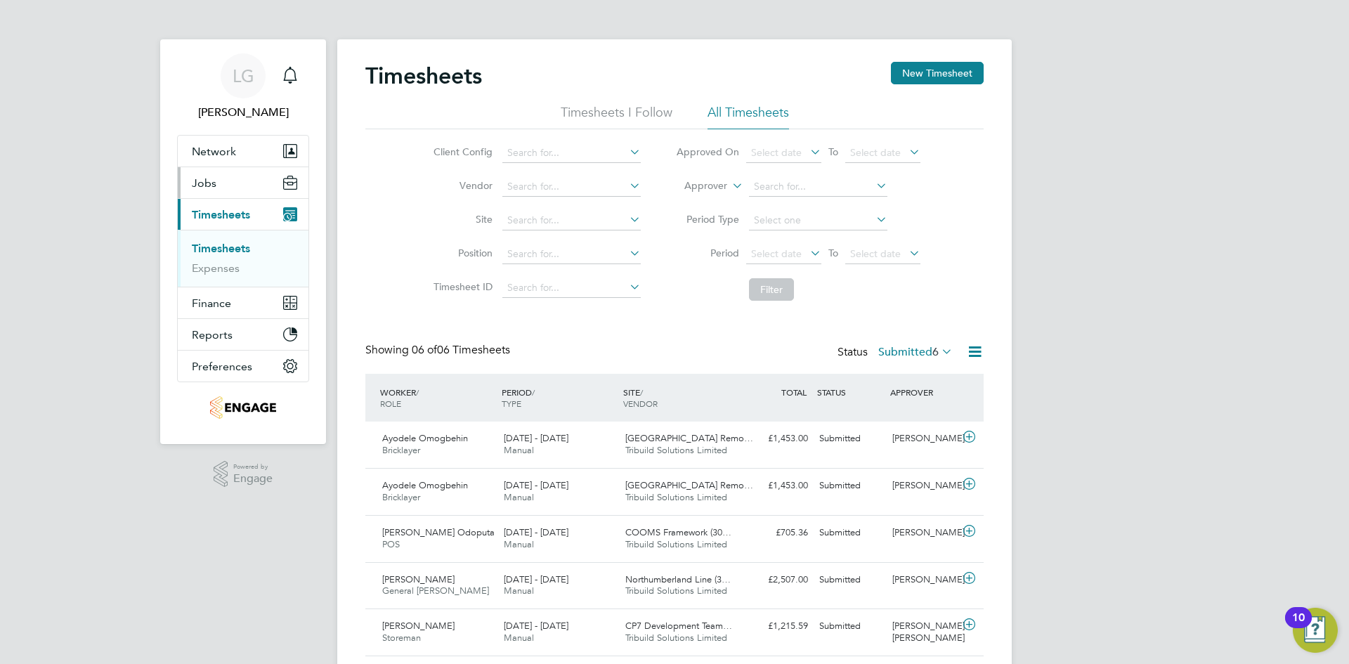
click at [206, 176] on span "Jobs" at bounding box center [204, 182] width 25 height 13
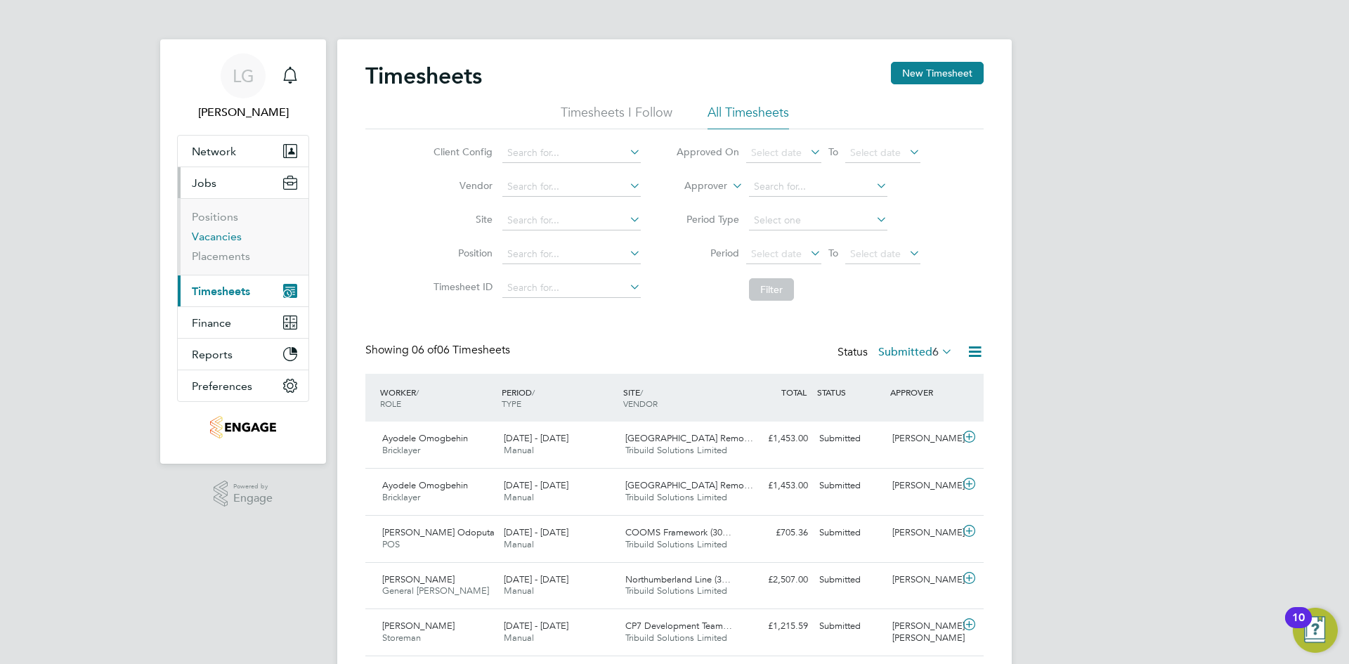
click at [217, 233] on link "Vacancies" at bounding box center [217, 236] width 50 height 13
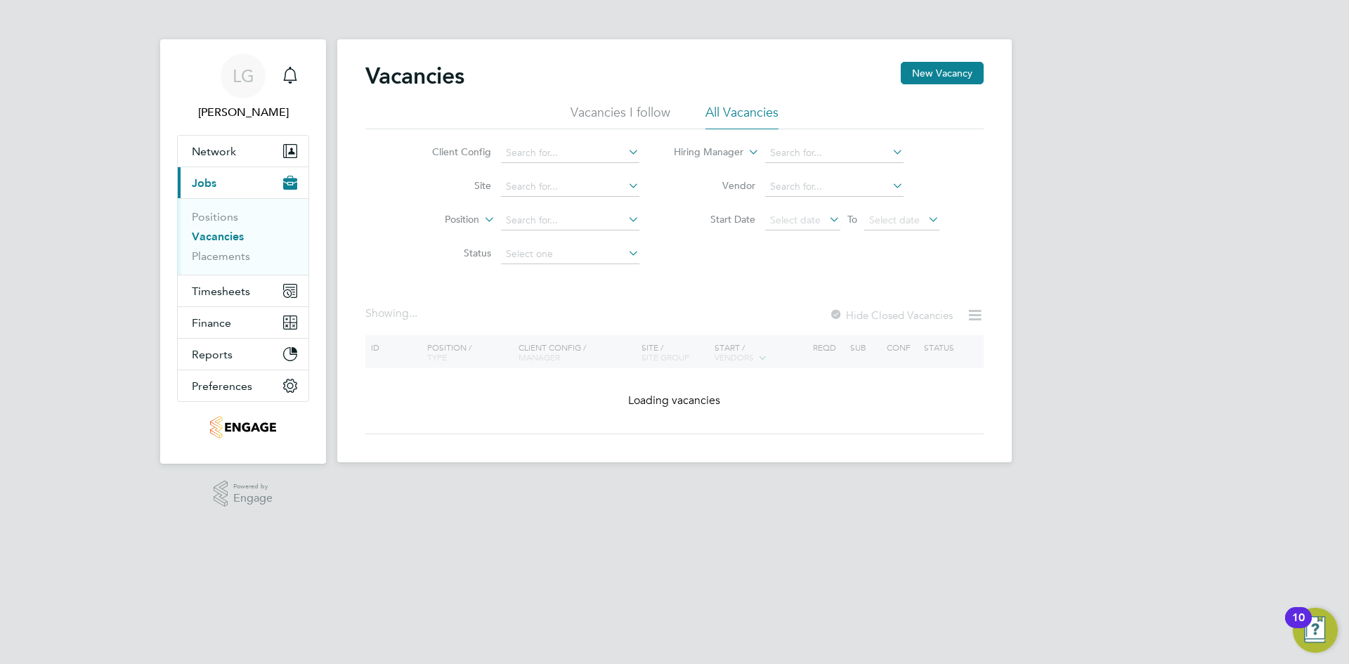
click at [753, 283] on div "Vacancies New Vacancy Vacancies I follow All Vacancies Client Config Site Posit…" at bounding box center [674, 248] width 618 height 372
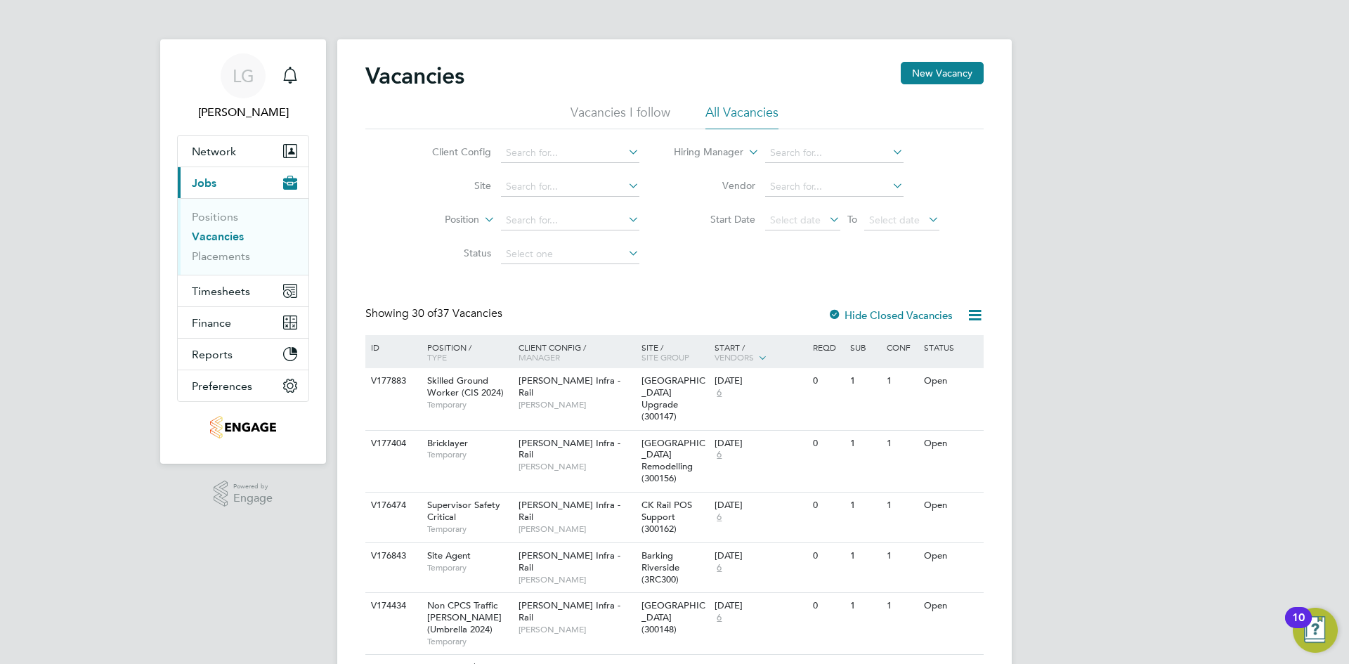
click at [826, 221] on icon at bounding box center [826, 219] width 0 height 20
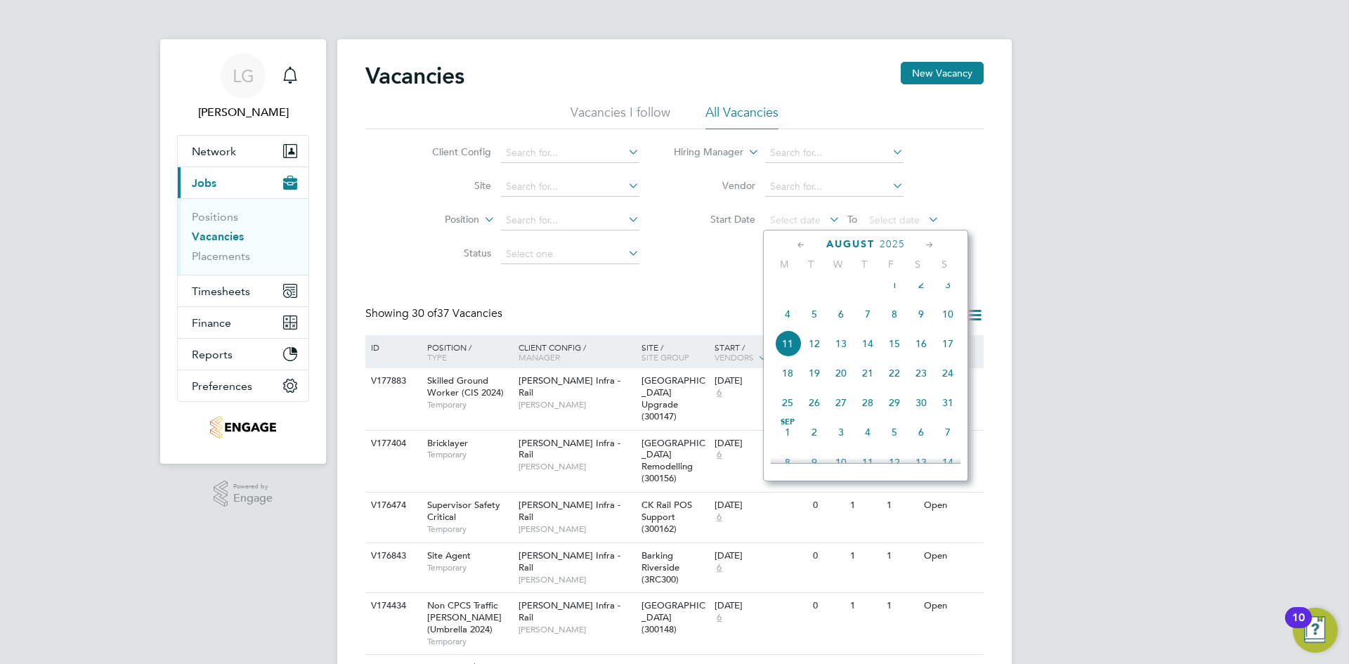
click at [895, 291] on span "Aug 1" at bounding box center [894, 284] width 27 height 27
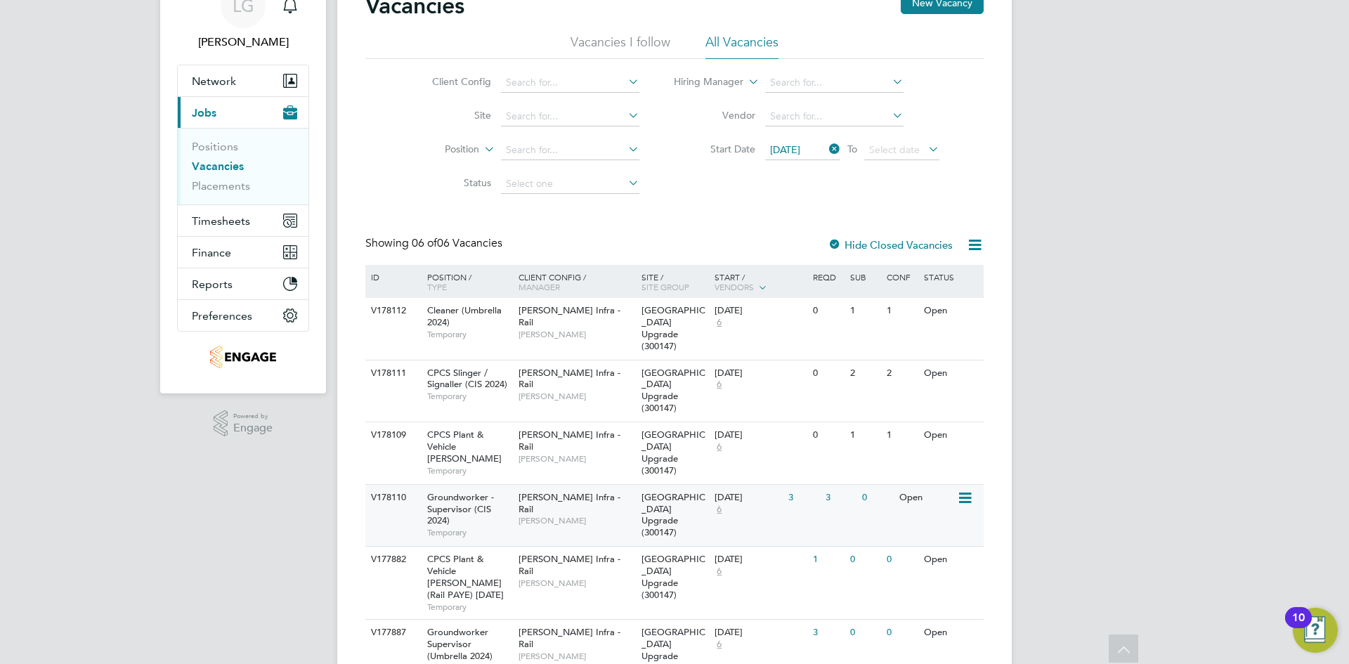
click at [573, 522] on div "V178110 Groundworker - Supervisor (CIS 2024) Temporary Morgan Sindall Infra - R…" at bounding box center [674, 515] width 618 height 63
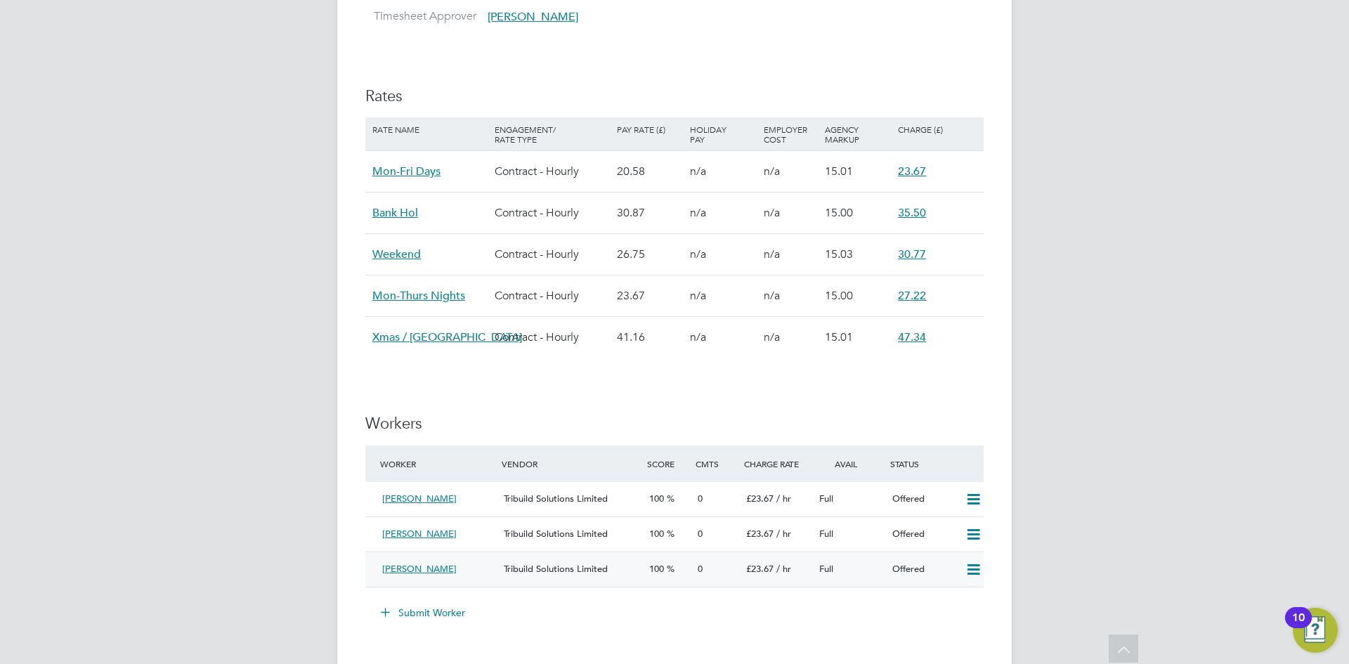
click at [977, 572] on icon at bounding box center [974, 569] width 18 height 11
click at [964, 595] on li "Confirm" at bounding box center [952, 600] width 53 height 20
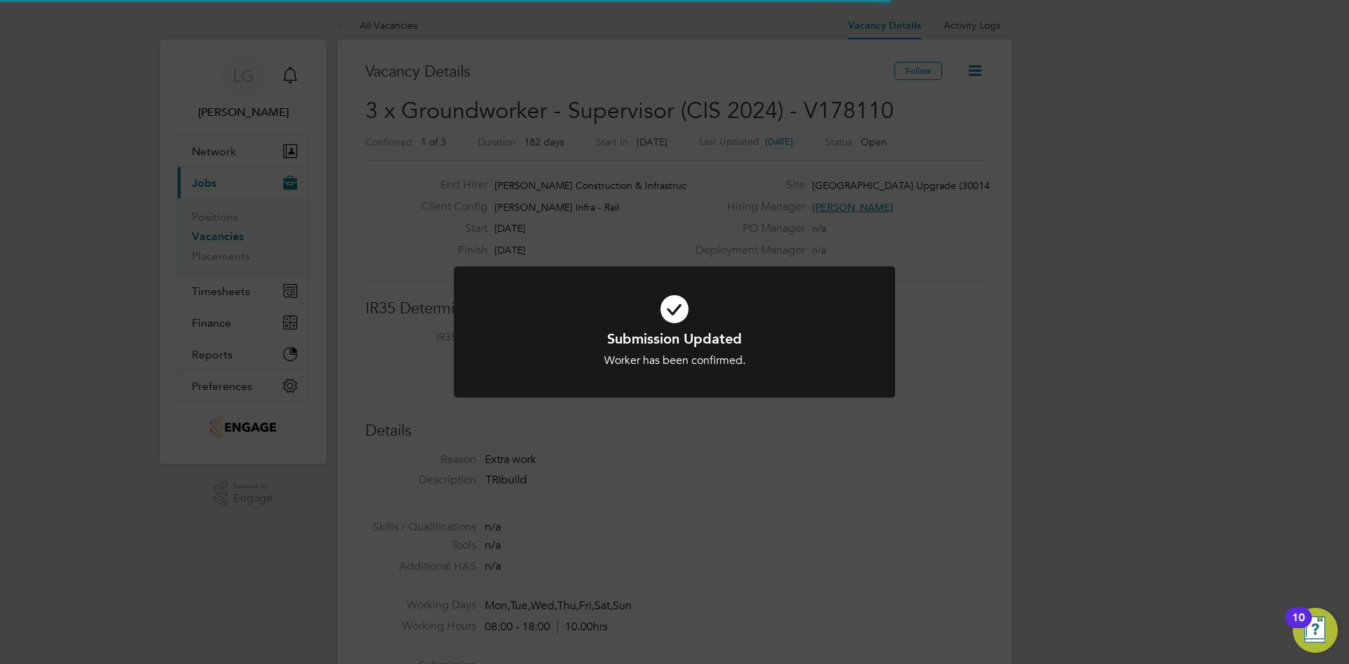
click at [824, 468] on div "Submission Updated Worker has been confirmed. Cancel Okay" at bounding box center [674, 332] width 1349 height 664
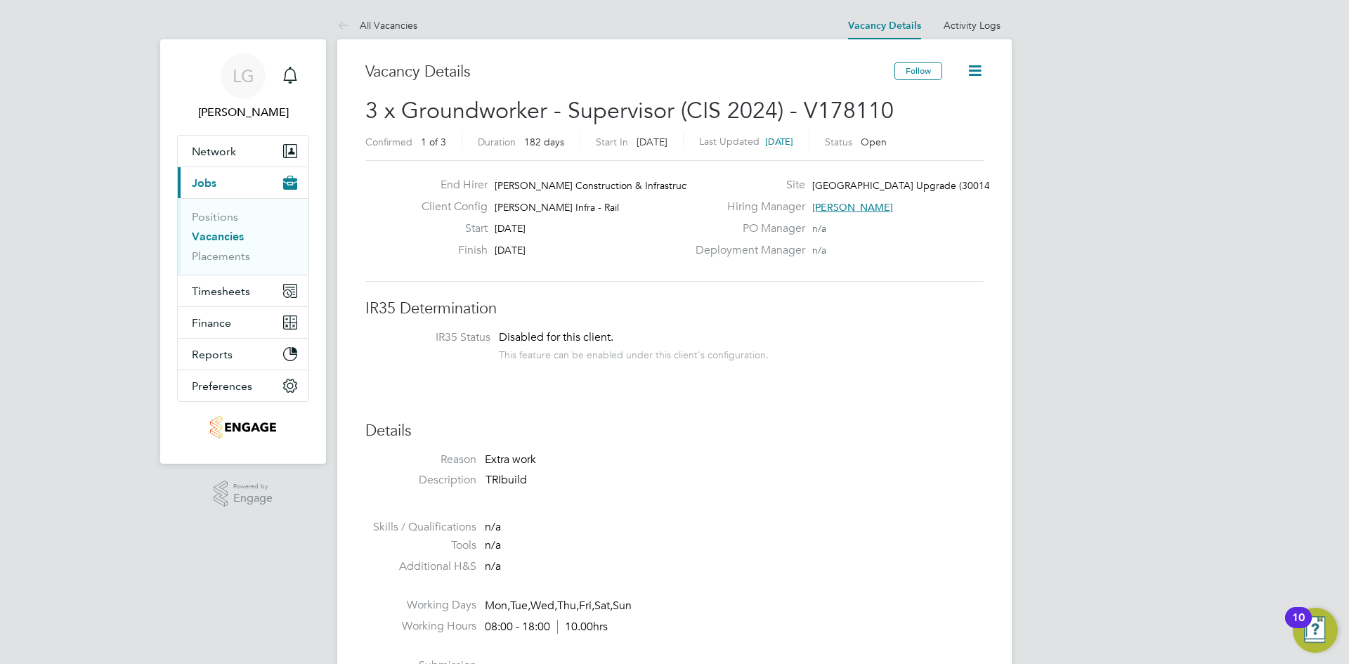
click at [980, 74] on icon at bounding box center [975, 71] width 18 height 18
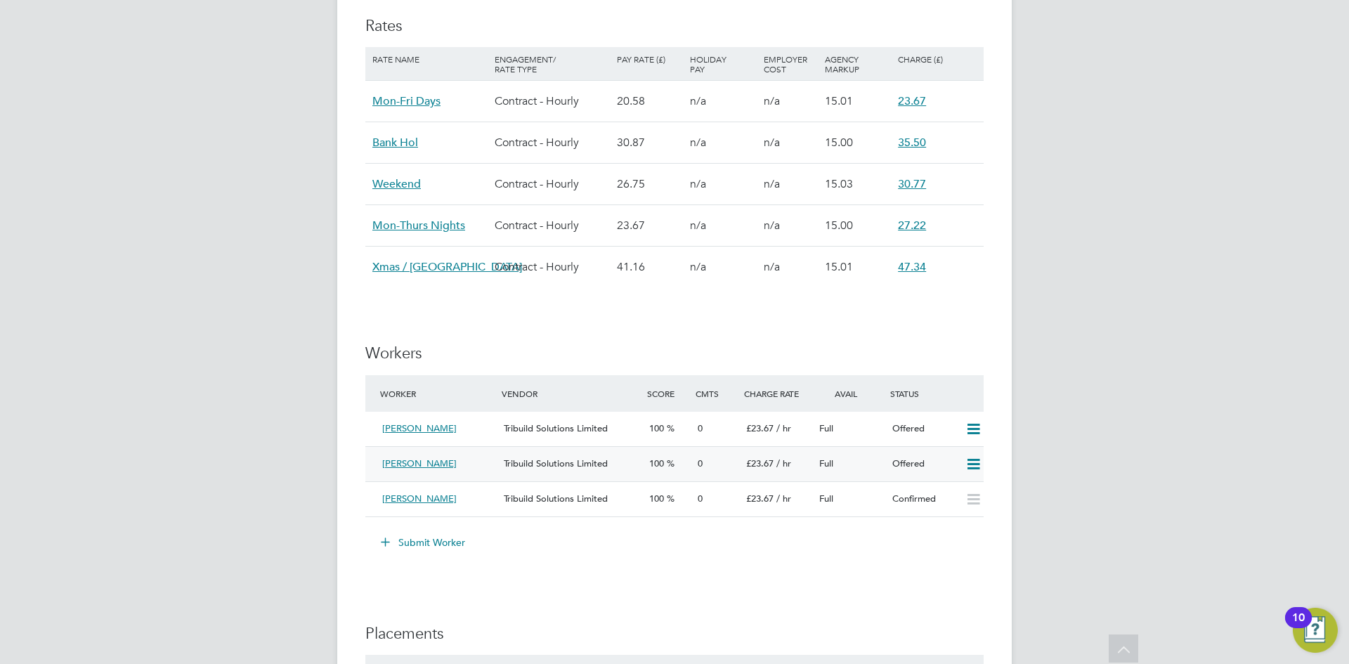
click at [975, 465] on icon at bounding box center [974, 464] width 18 height 11
click at [951, 494] on li "Confirm" at bounding box center [952, 495] width 53 height 20
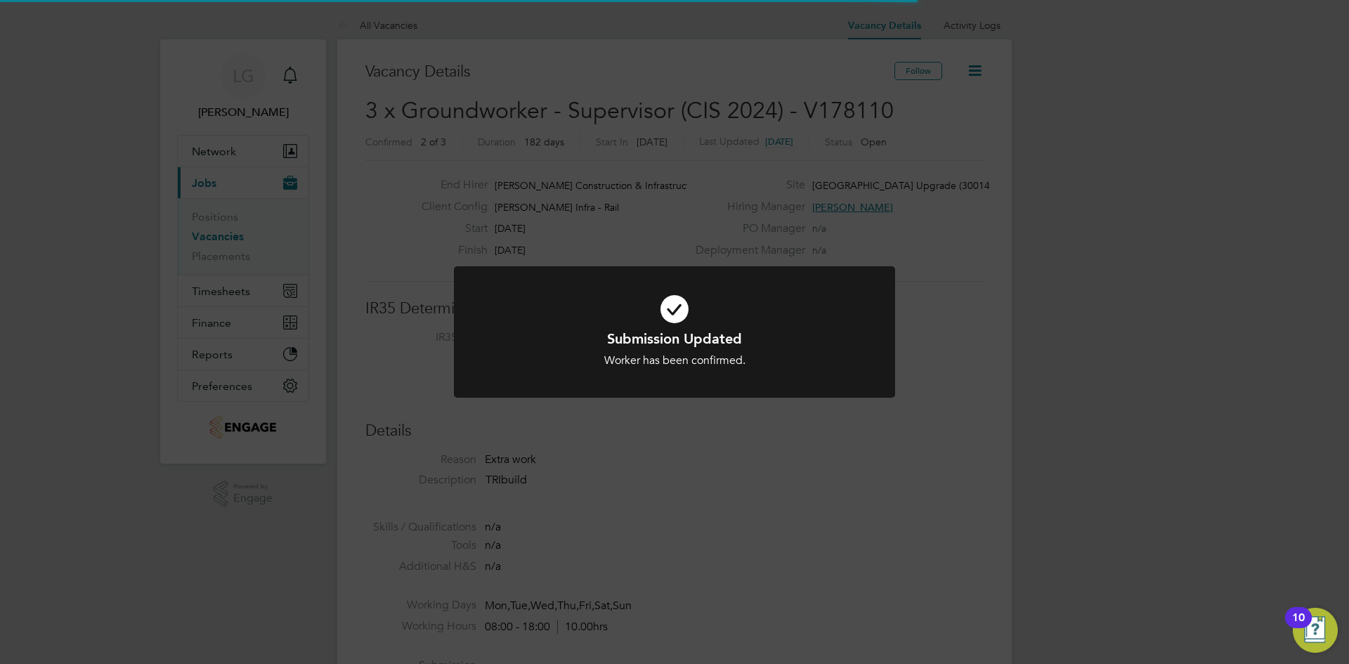
click at [971, 420] on div "Submission Updated Worker has been confirmed. Cancel Okay" at bounding box center [674, 332] width 1349 height 664
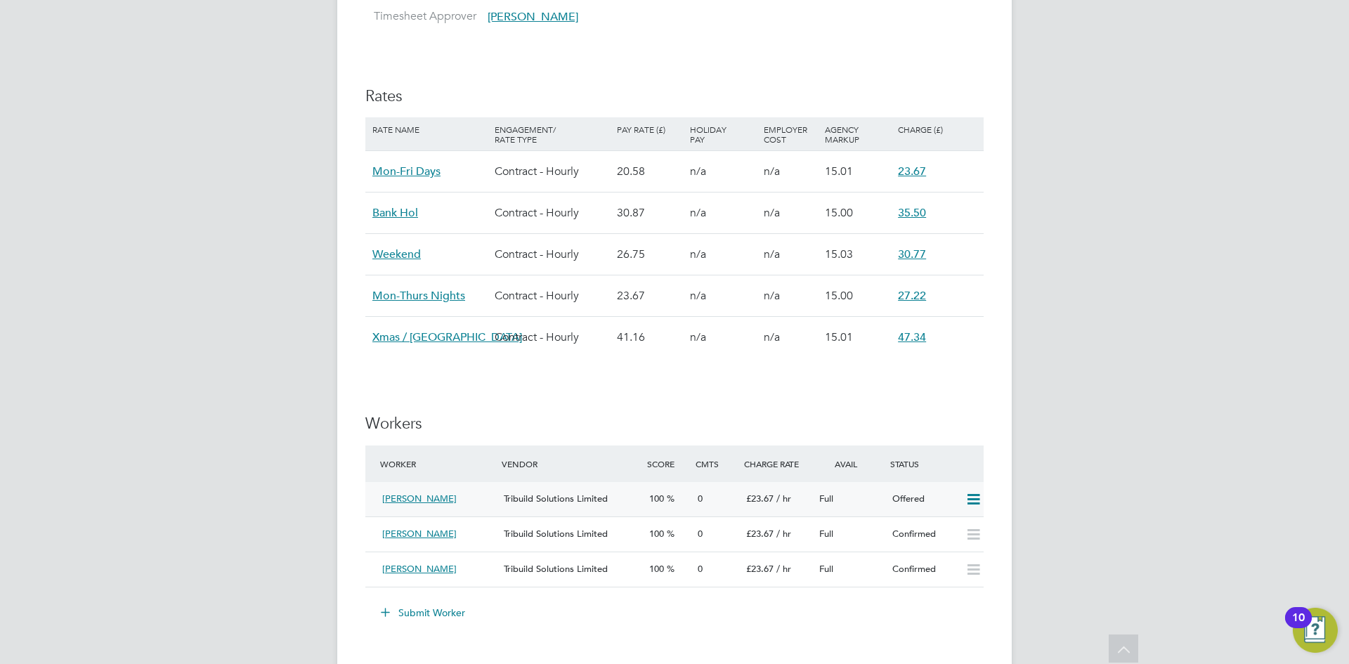
click at [973, 497] on icon at bounding box center [974, 499] width 18 height 11
click at [949, 525] on li "Confirm" at bounding box center [952, 530] width 53 height 20
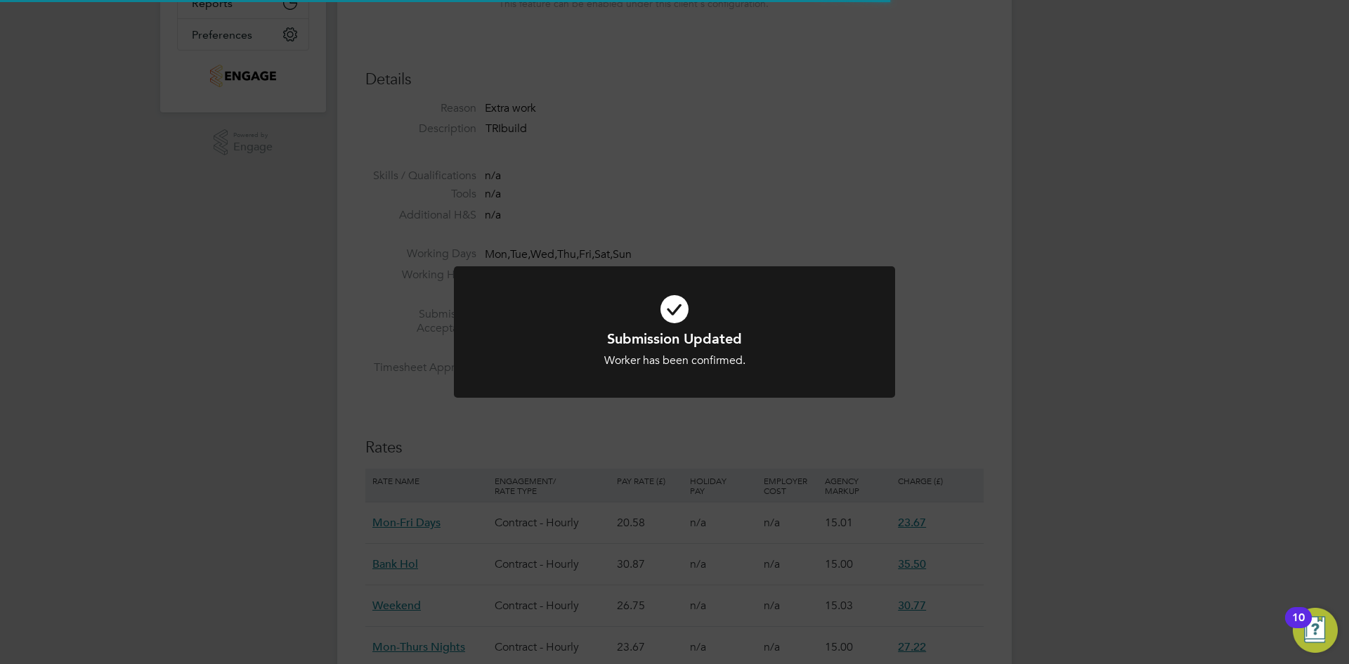
click at [789, 420] on div "Submission Updated Worker has been confirmed. Cancel Okay" at bounding box center [674, 332] width 1349 height 664
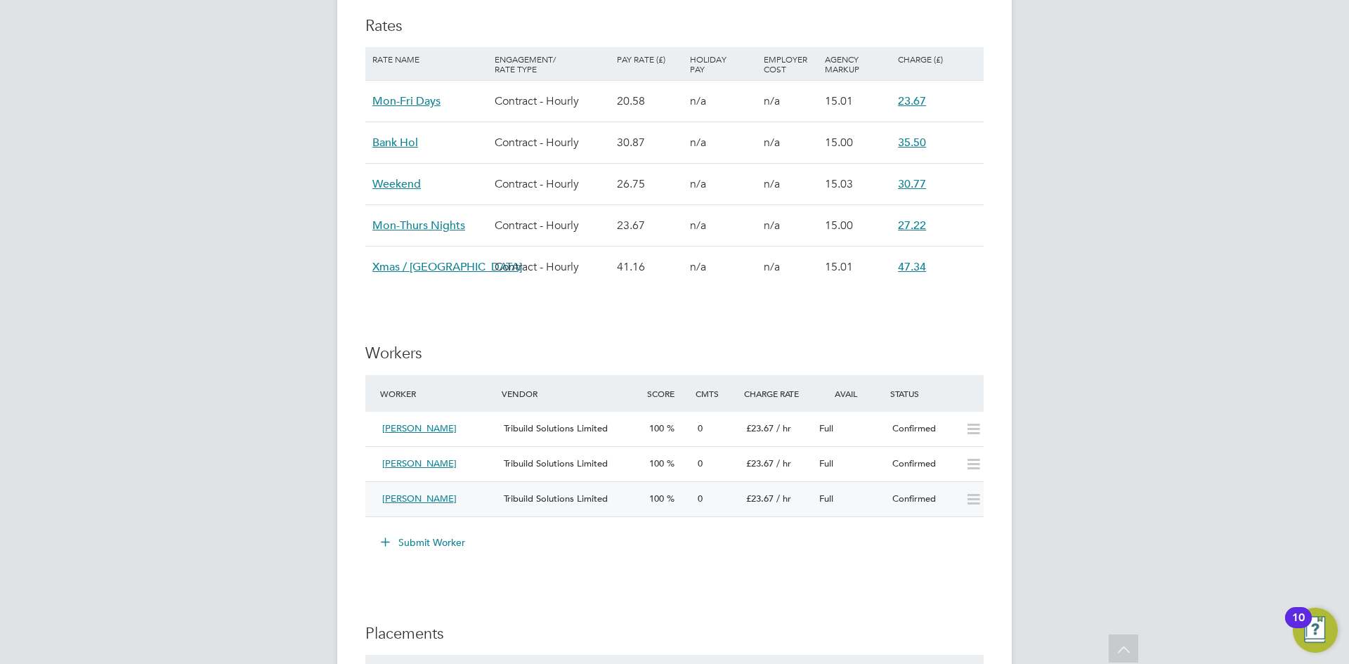
click at [560, 503] on span "Tribuild Solutions Limited" at bounding box center [556, 499] width 104 height 12
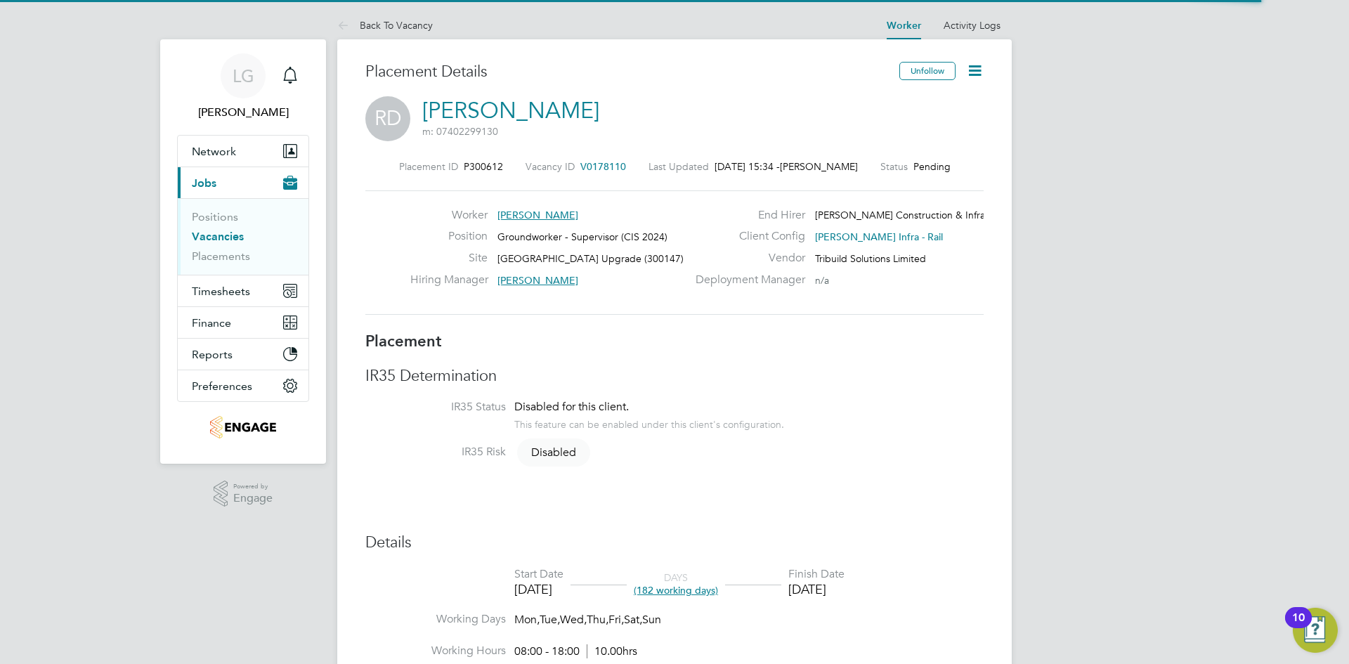
click at [973, 72] on icon at bounding box center [975, 71] width 18 height 18
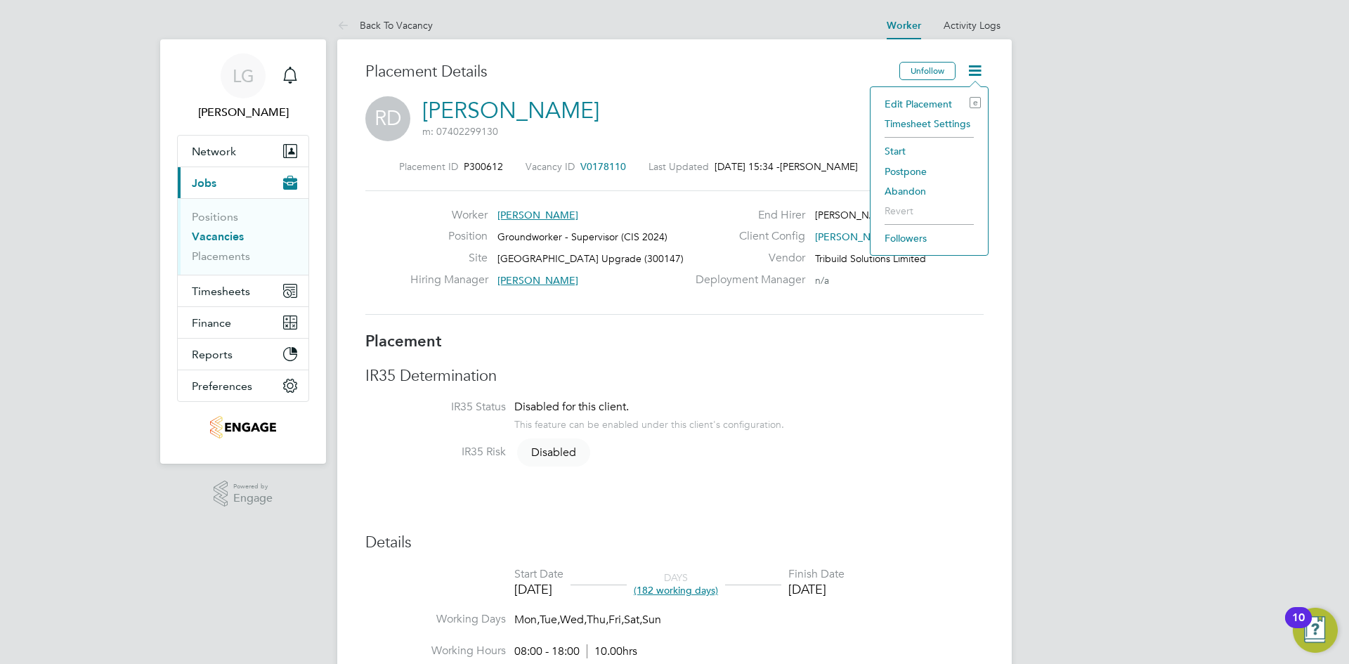
click at [911, 146] on li "Start" at bounding box center [929, 151] width 103 height 20
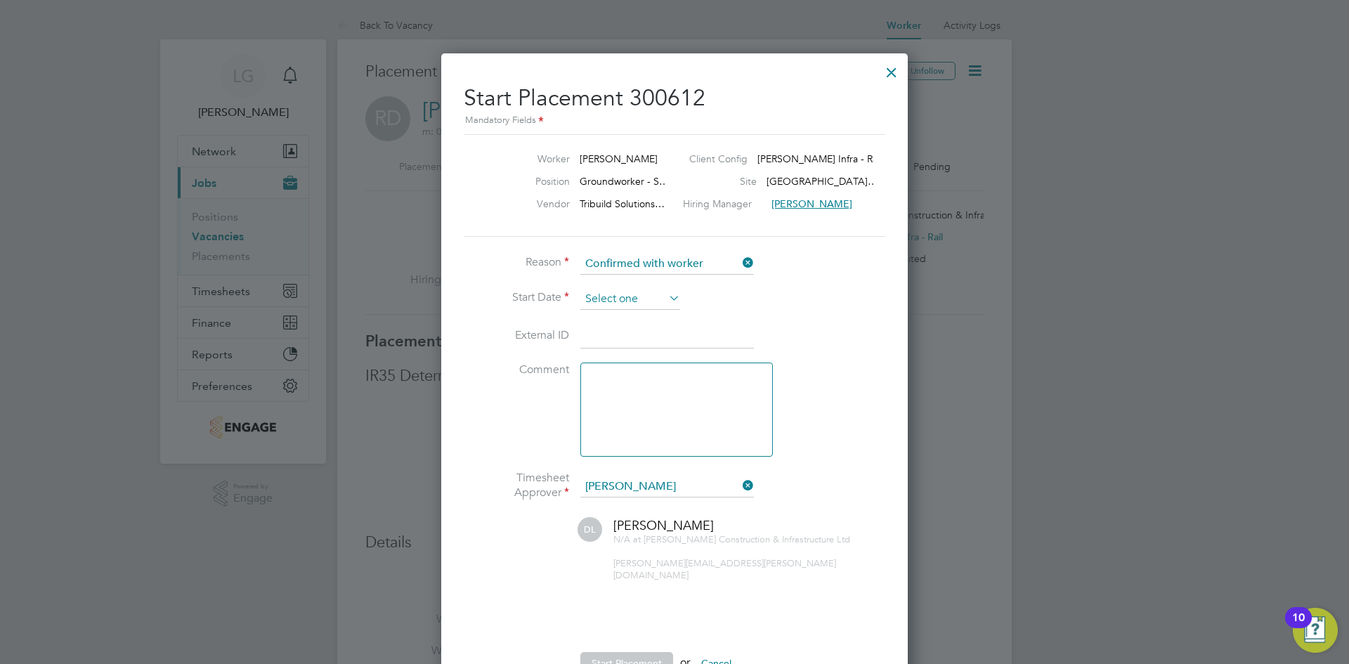
click at [623, 297] on input at bounding box center [630, 299] width 100 height 21
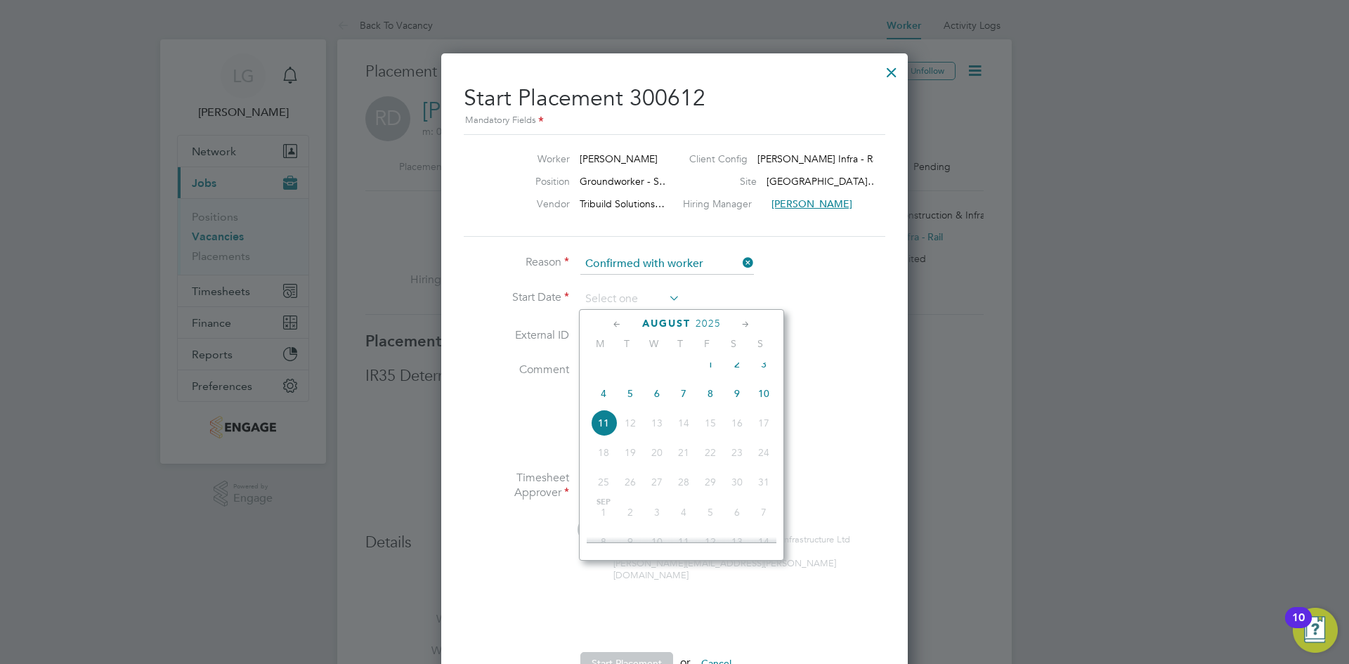
click at [600, 403] on span "4" at bounding box center [603, 393] width 27 height 27
type input "[DATE]"
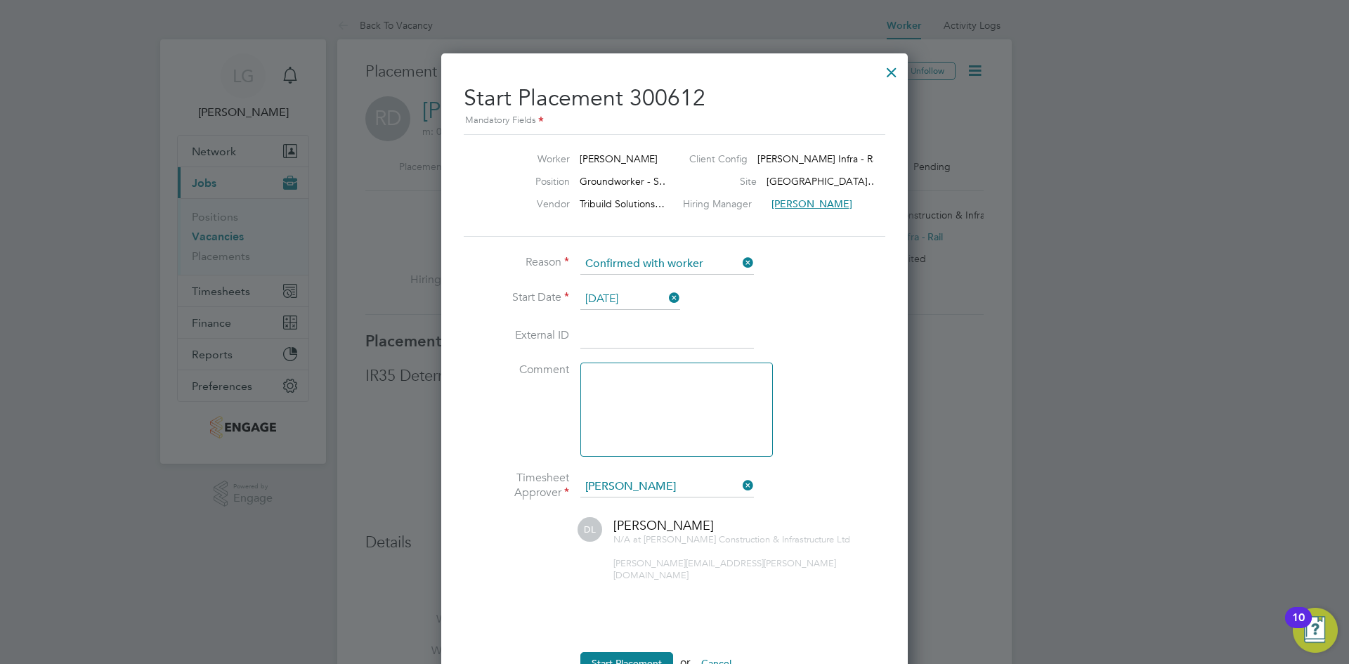
click at [821, 329] on li "External ID" at bounding box center [675, 343] width 422 height 39
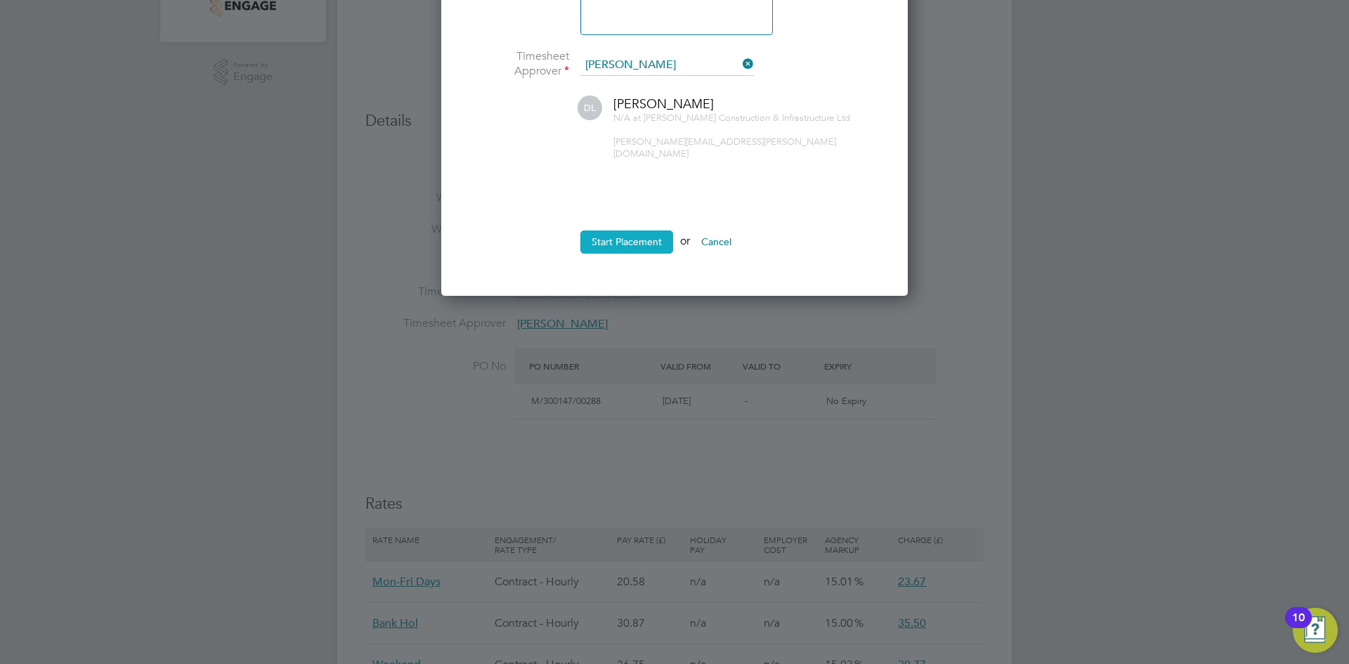
click at [635, 231] on button "Start Placement" at bounding box center [626, 242] width 93 height 22
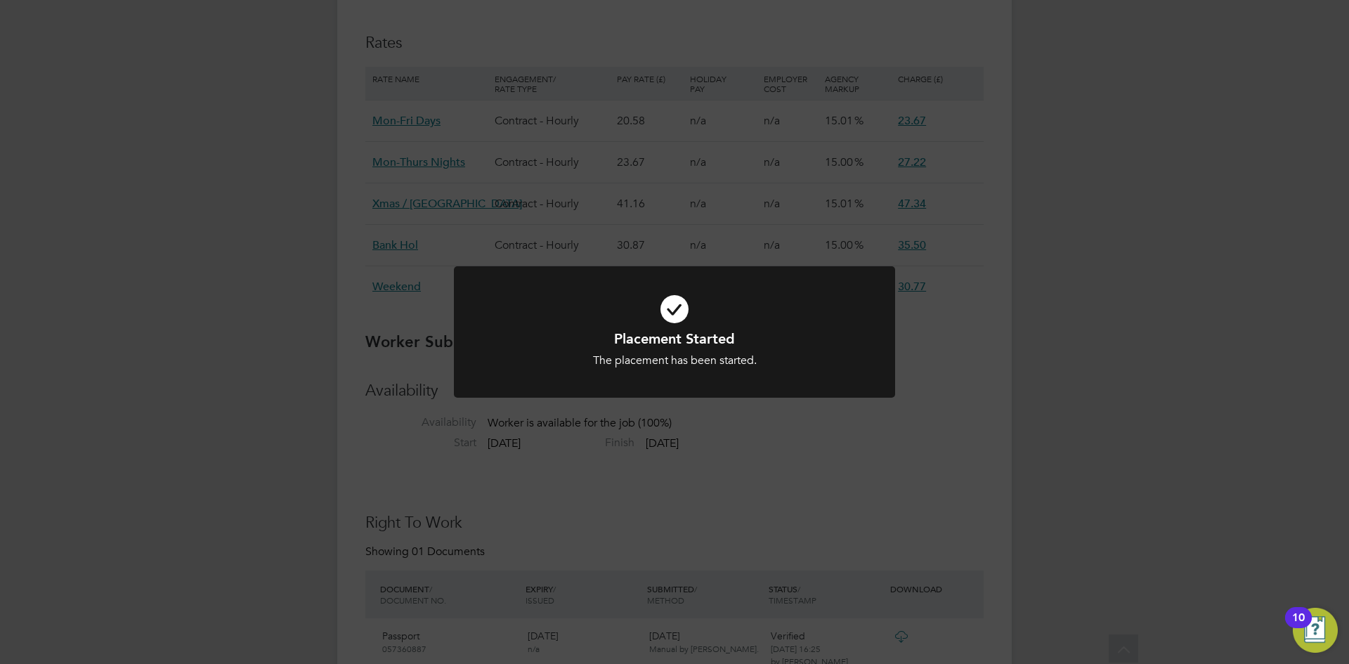
click at [994, 487] on div "Placement Started The placement has been started. Cancel Okay" at bounding box center [674, 332] width 1349 height 664
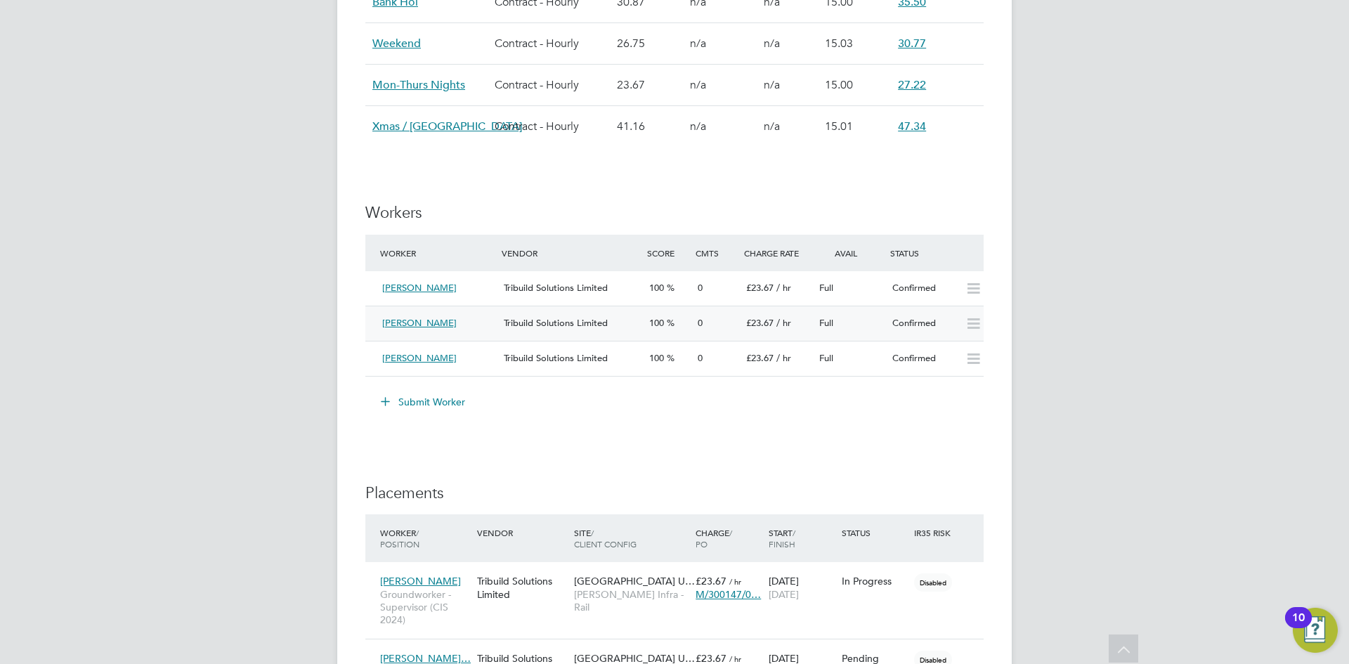
click at [862, 320] on div "Full" at bounding box center [850, 323] width 73 height 23
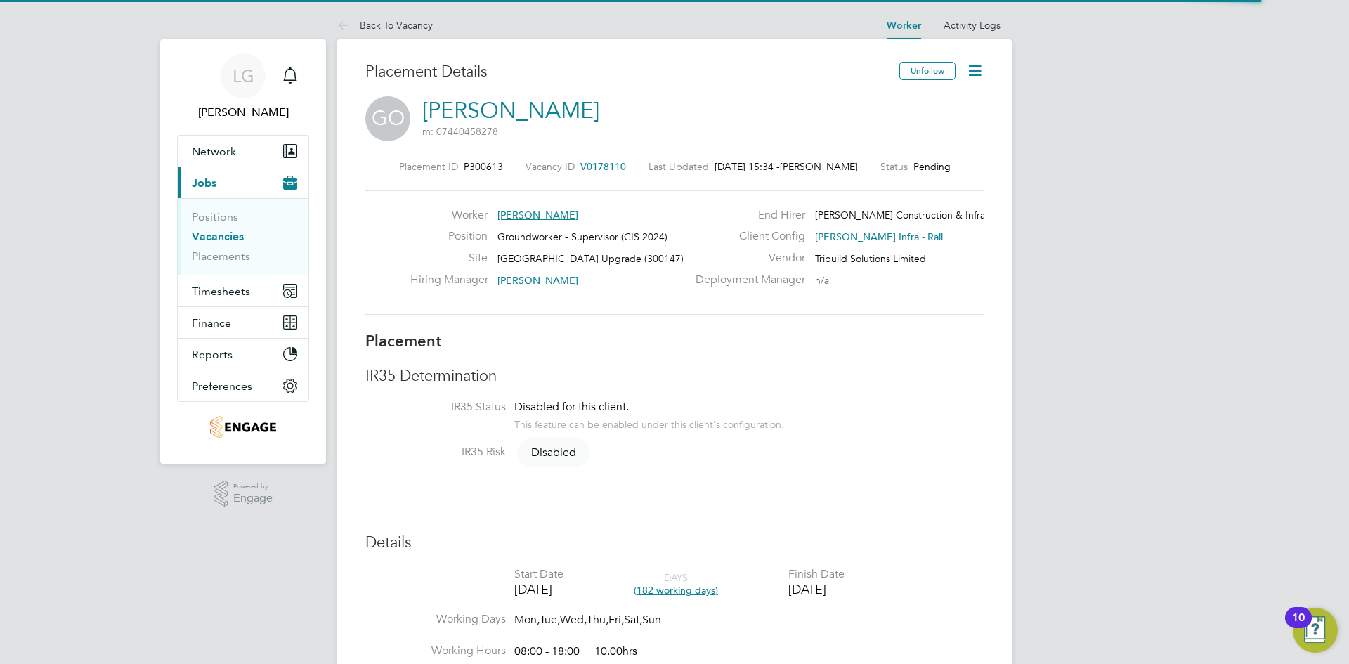
click at [978, 66] on icon at bounding box center [975, 71] width 18 height 18
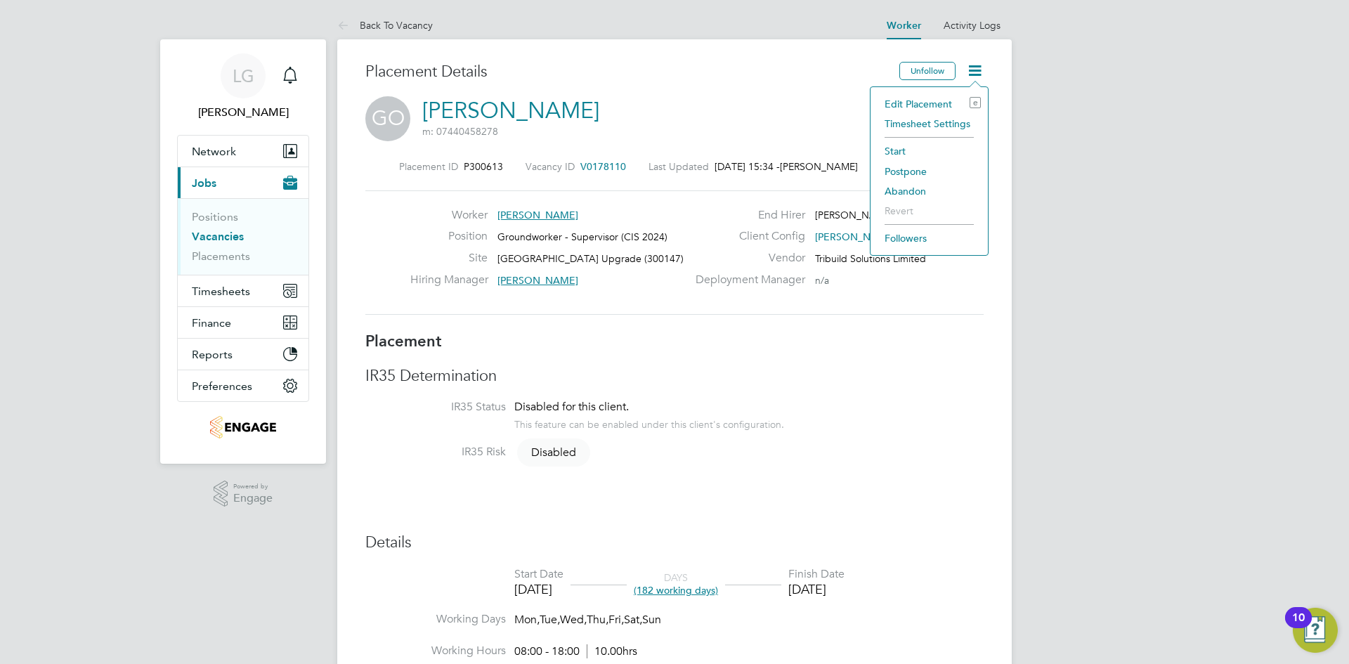
click at [911, 150] on li "Start" at bounding box center [929, 151] width 103 height 20
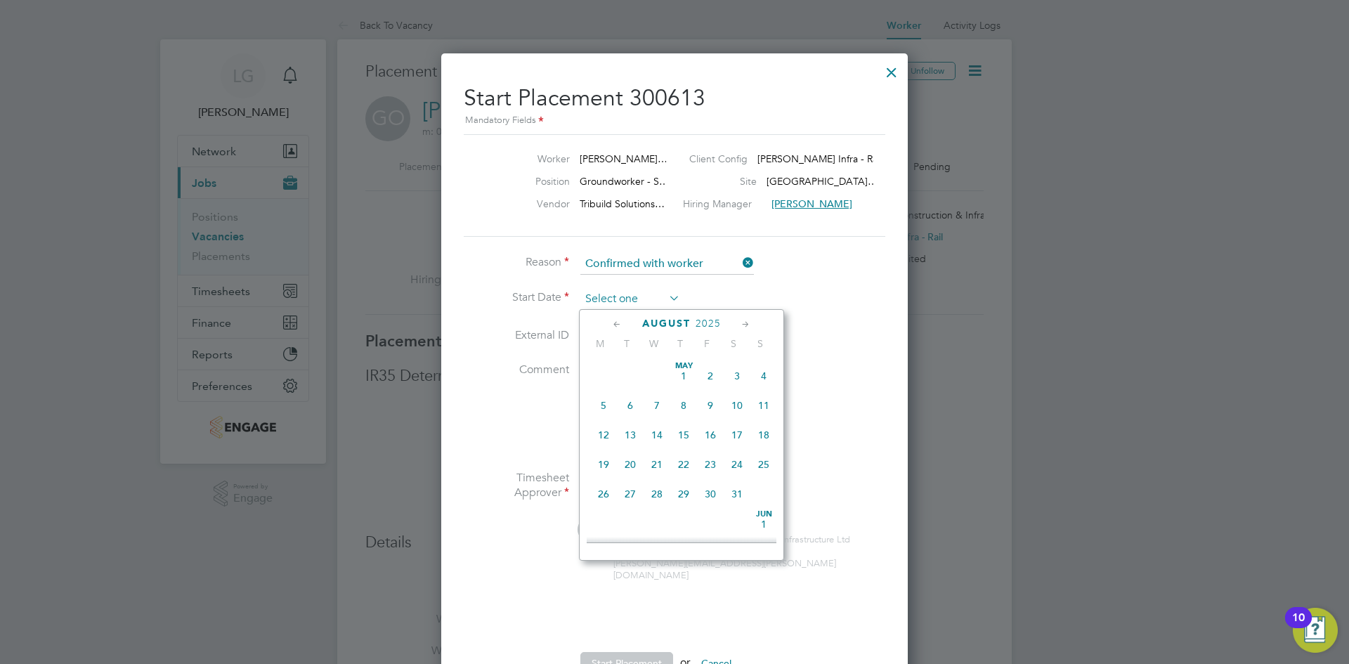
click at [623, 299] on input at bounding box center [630, 299] width 100 height 21
click at [605, 405] on span "4" at bounding box center [603, 393] width 27 height 27
type input "[DATE]"
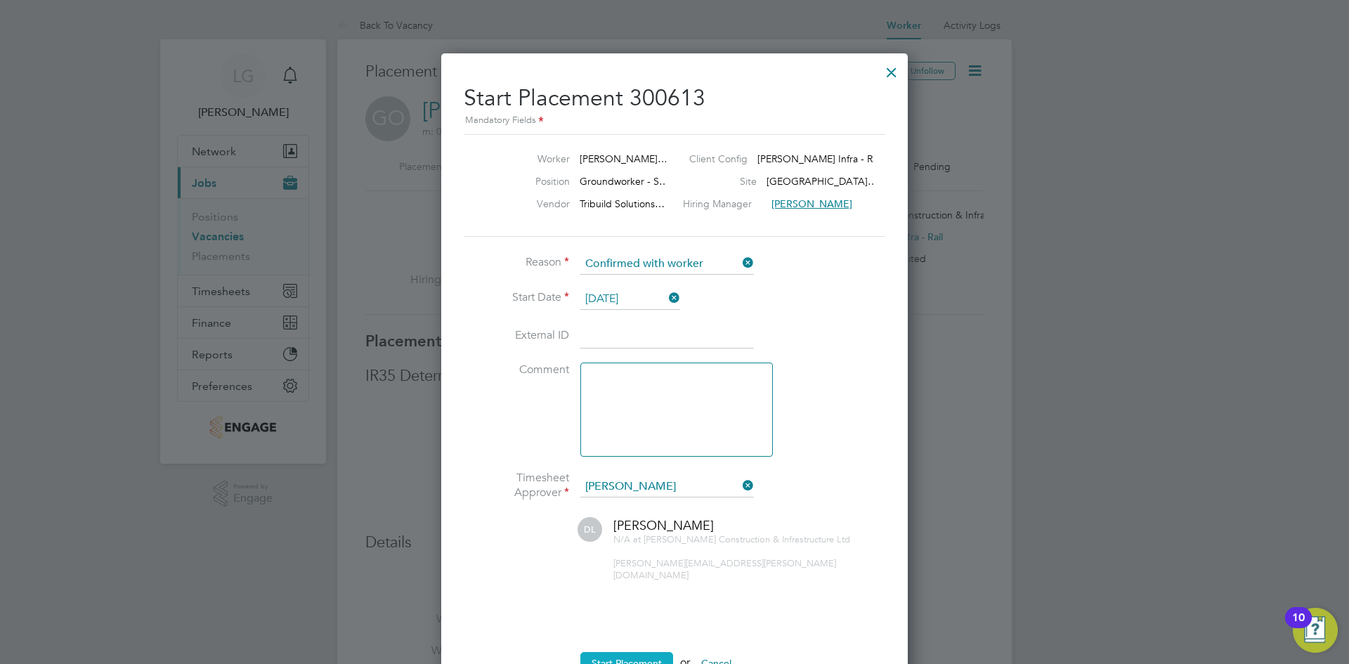
click at [644, 652] on button "Start Placement" at bounding box center [626, 663] width 93 height 22
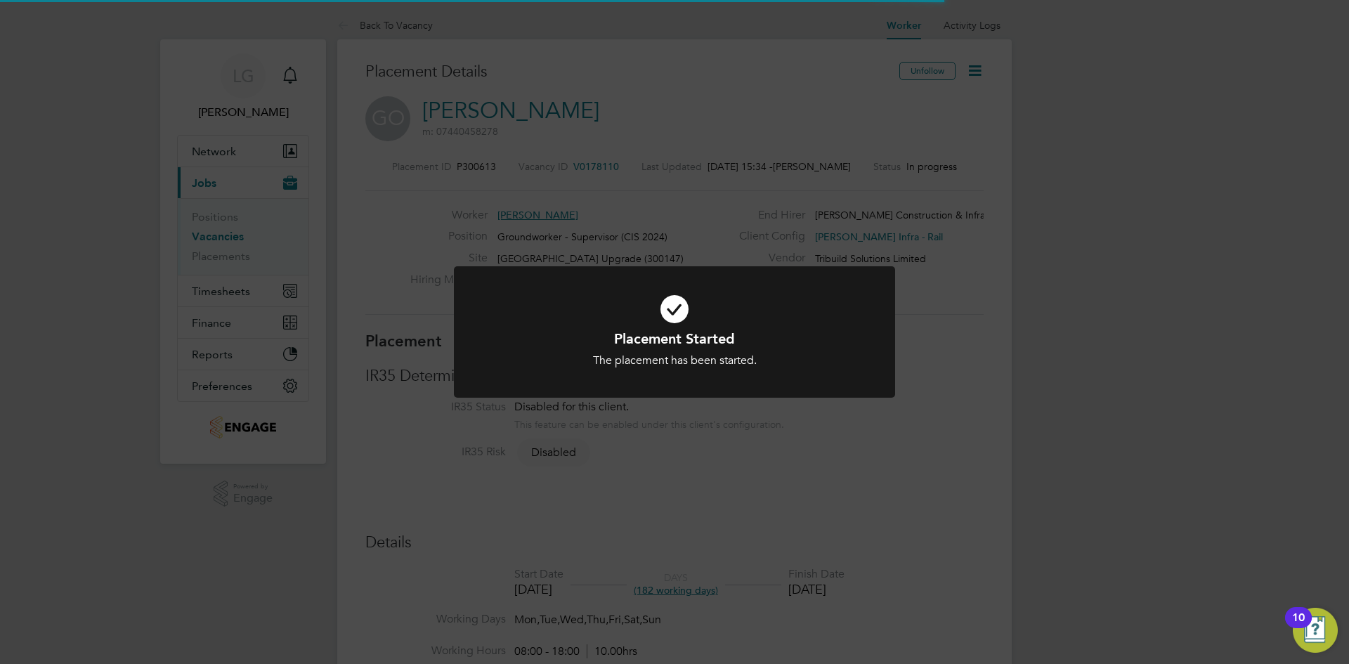
click at [817, 368] on div "The placement has been started." at bounding box center [674, 360] width 365 height 15
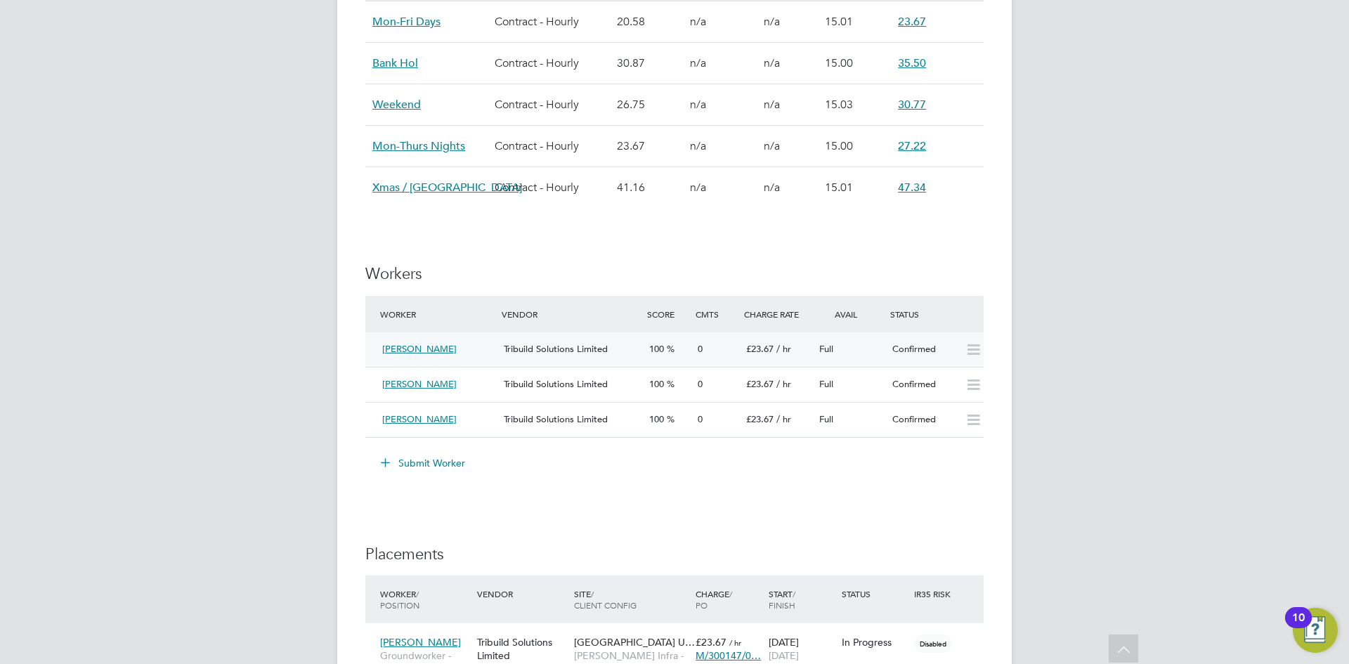
click at [565, 350] on span "Tribuild Solutions Limited" at bounding box center [556, 349] width 104 height 12
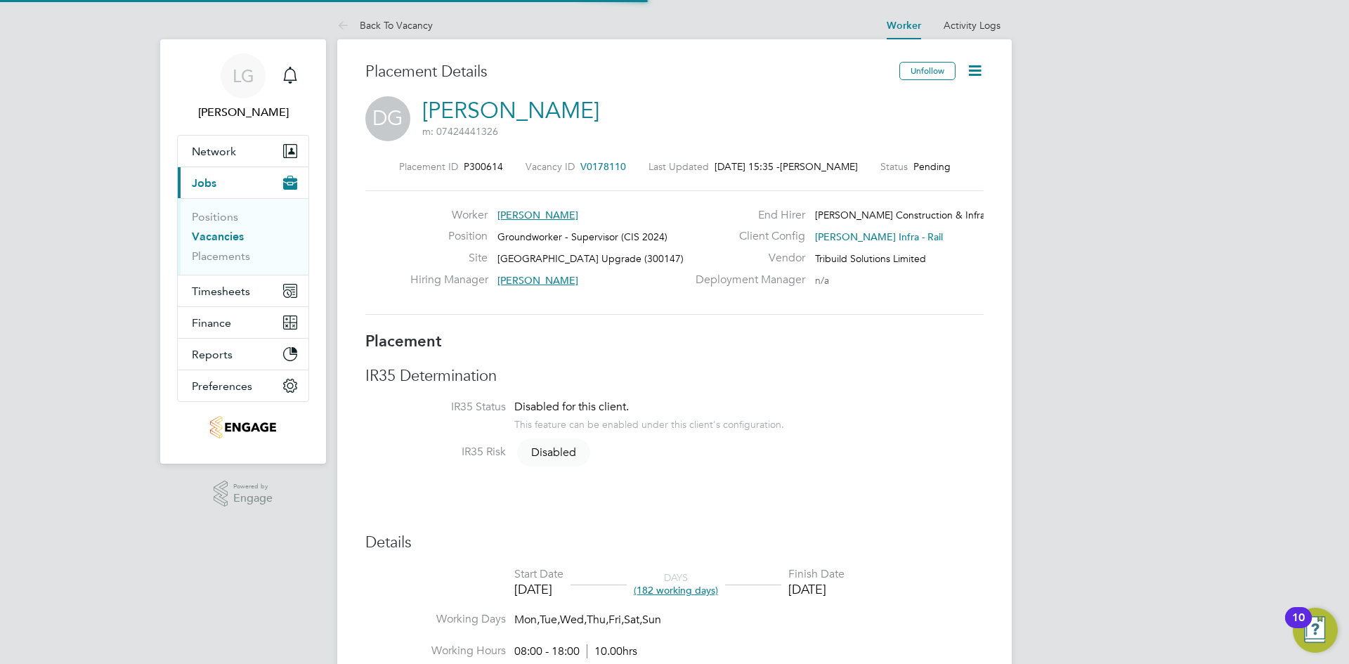
click at [974, 67] on icon at bounding box center [975, 71] width 18 height 18
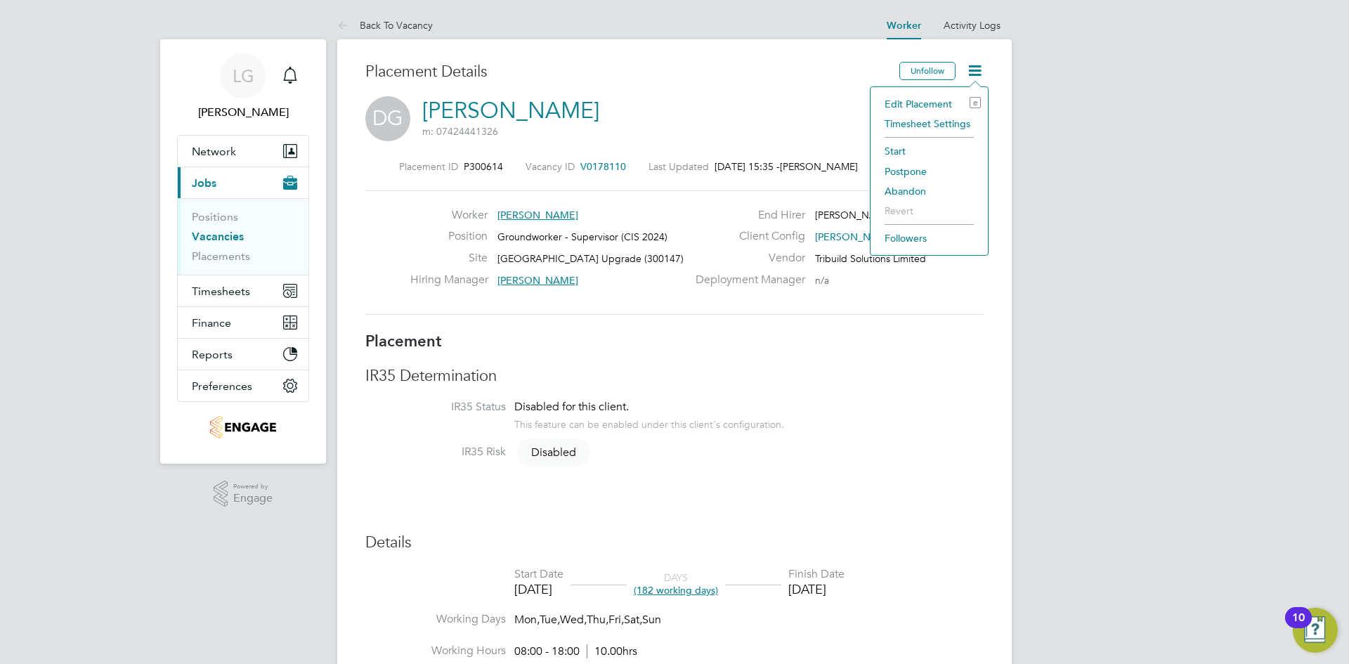
click at [900, 149] on li "Start" at bounding box center [929, 151] width 103 height 20
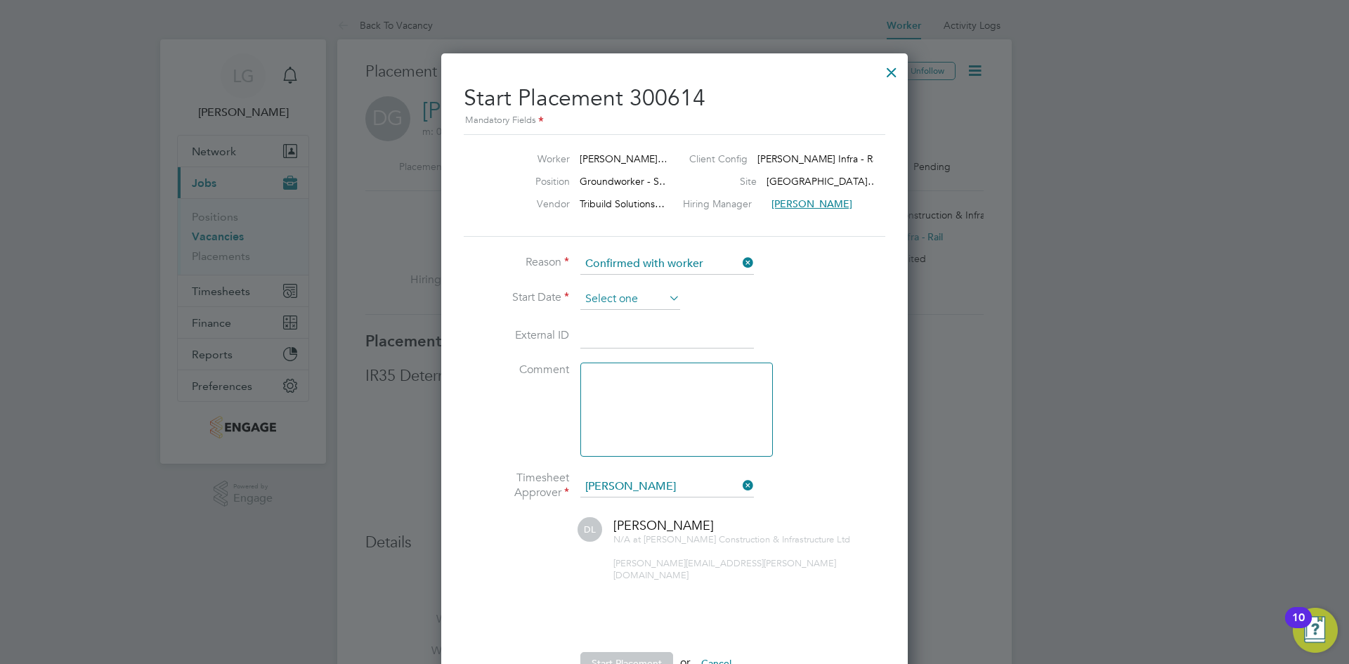
click at [644, 291] on input at bounding box center [630, 299] width 100 height 21
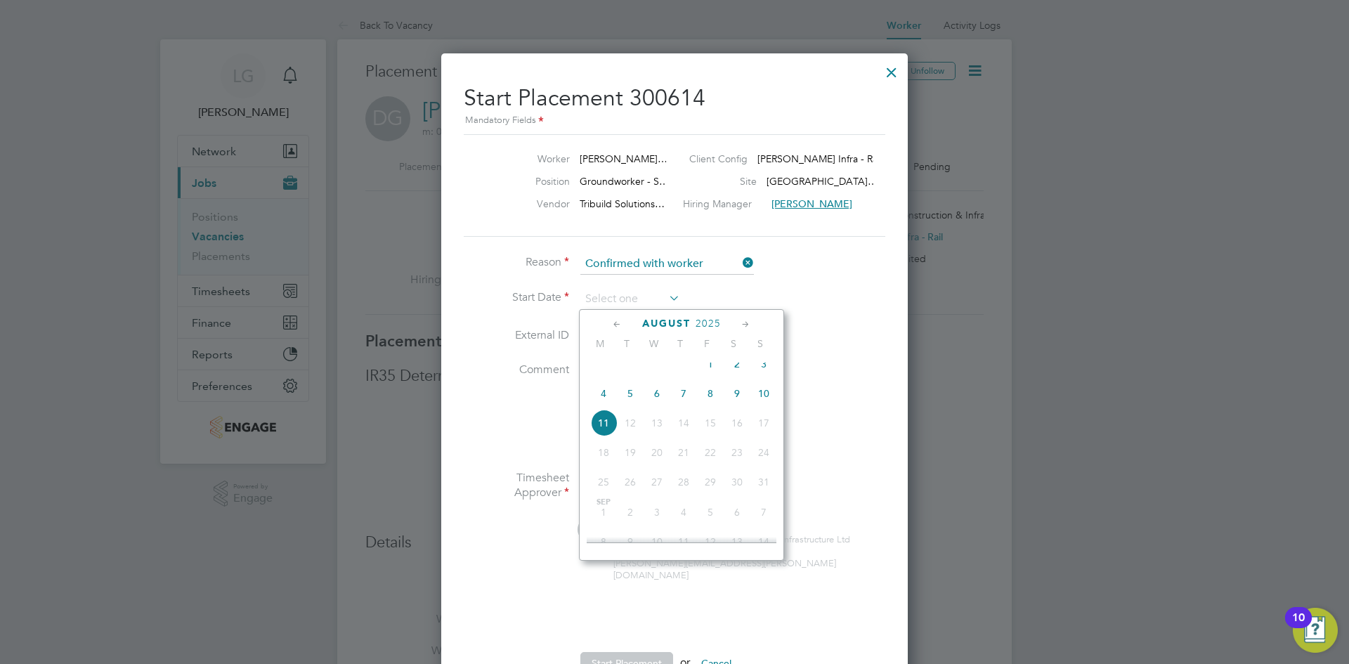
click at [630, 404] on span "5" at bounding box center [630, 393] width 27 height 27
type input "[DATE]"
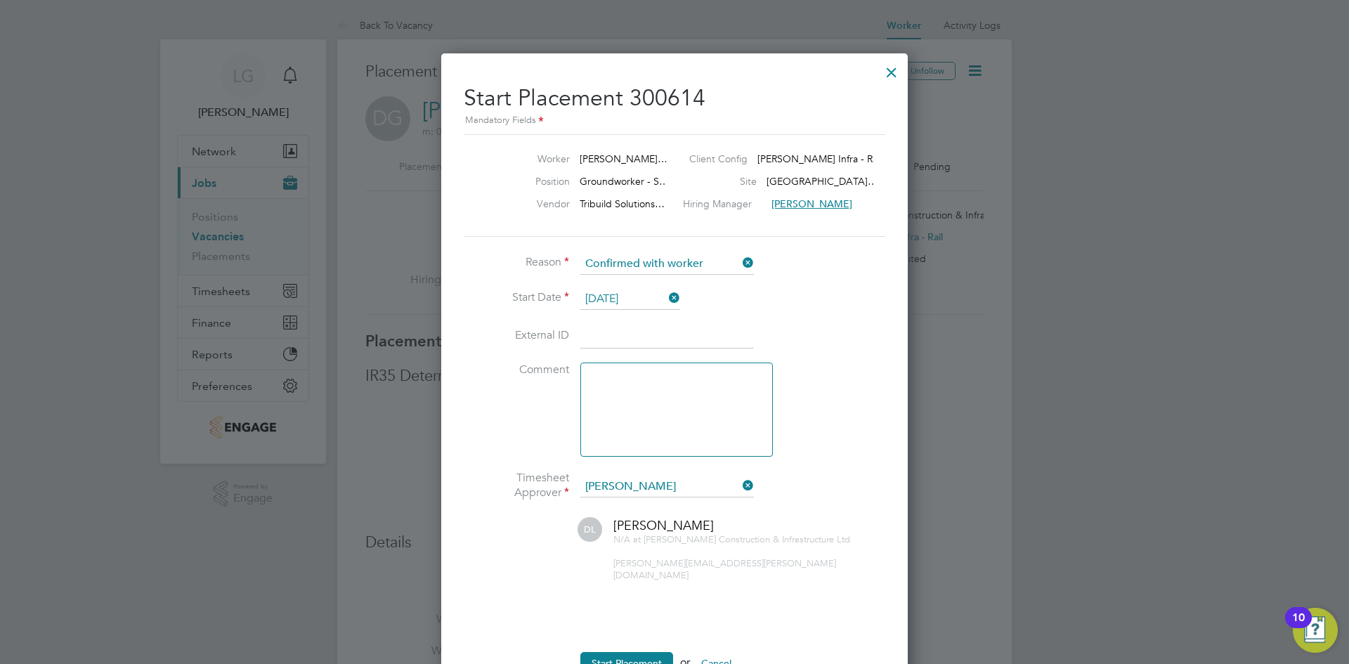
click at [824, 361] on li "External ID" at bounding box center [675, 343] width 422 height 39
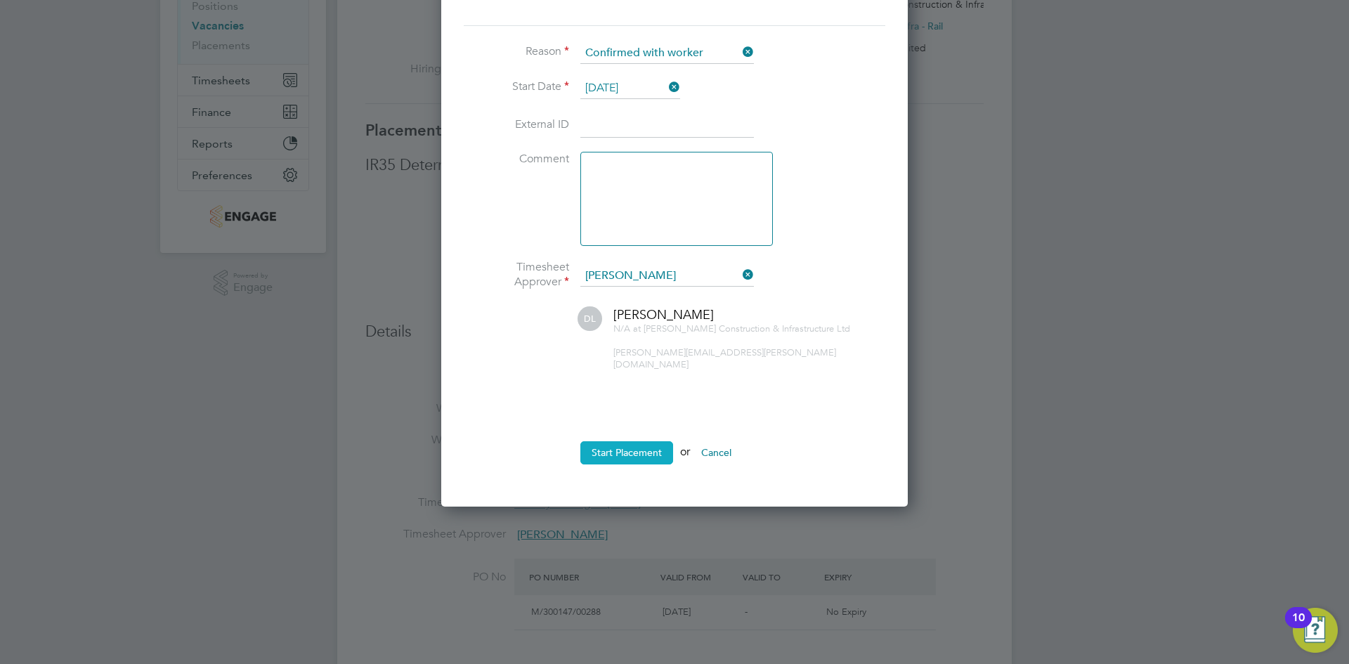
click at [633, 441] on button "Start Placement" at bounding box center [626, 452] width 93 height 22
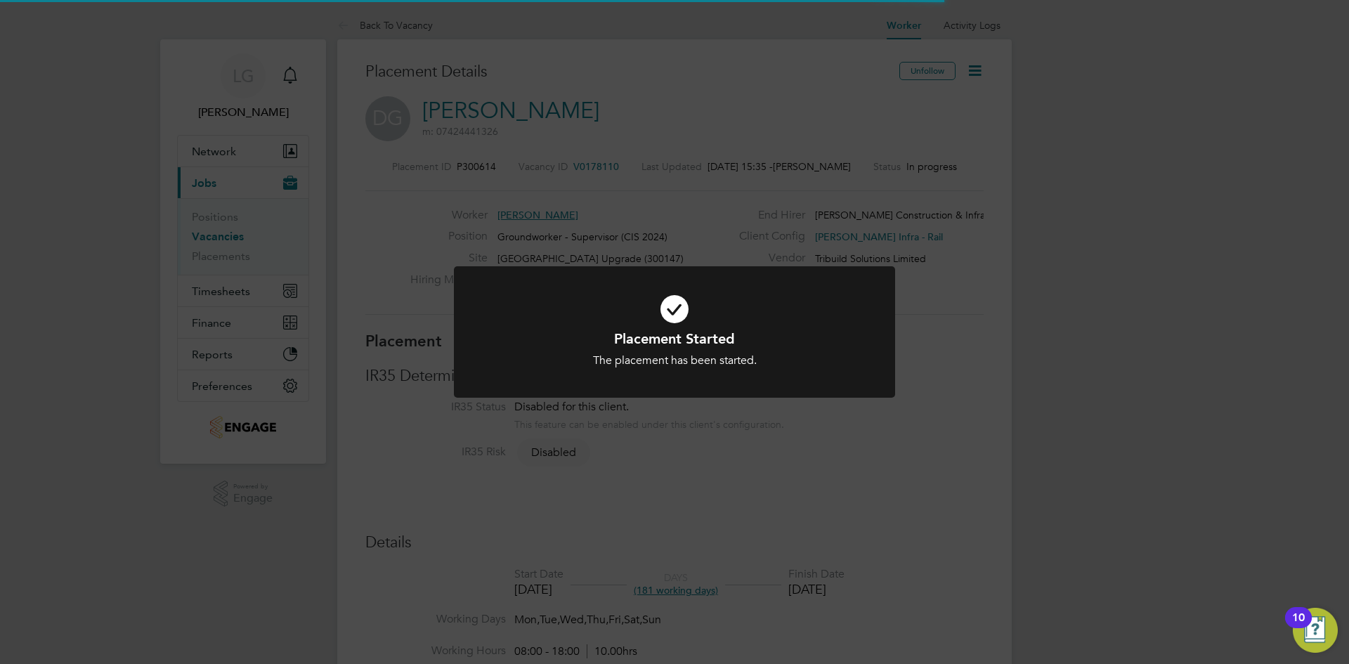
click at [108, 435] on div "Placement Started The placement has been started. Cancel Okay" at bounding box center [674, 332] width 1349 height 664
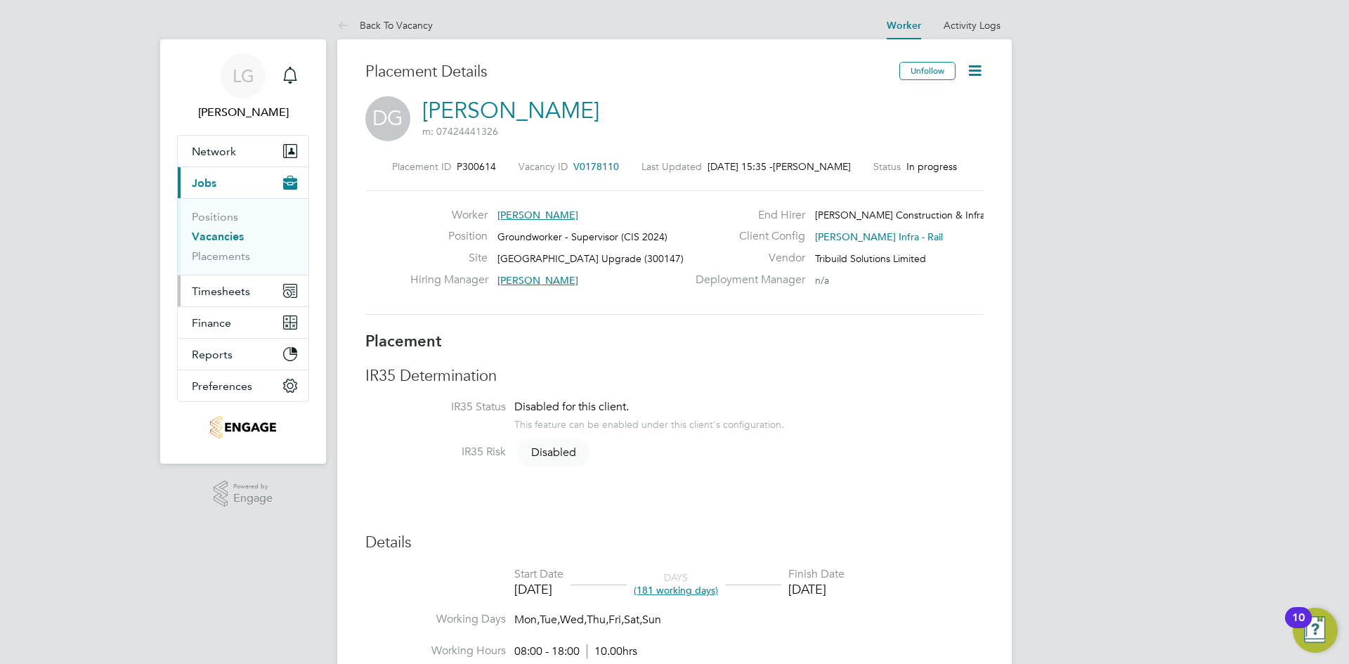
click at [222, 294] on span "Timesheets" at bounding box center [221, 291] width 58 height 13
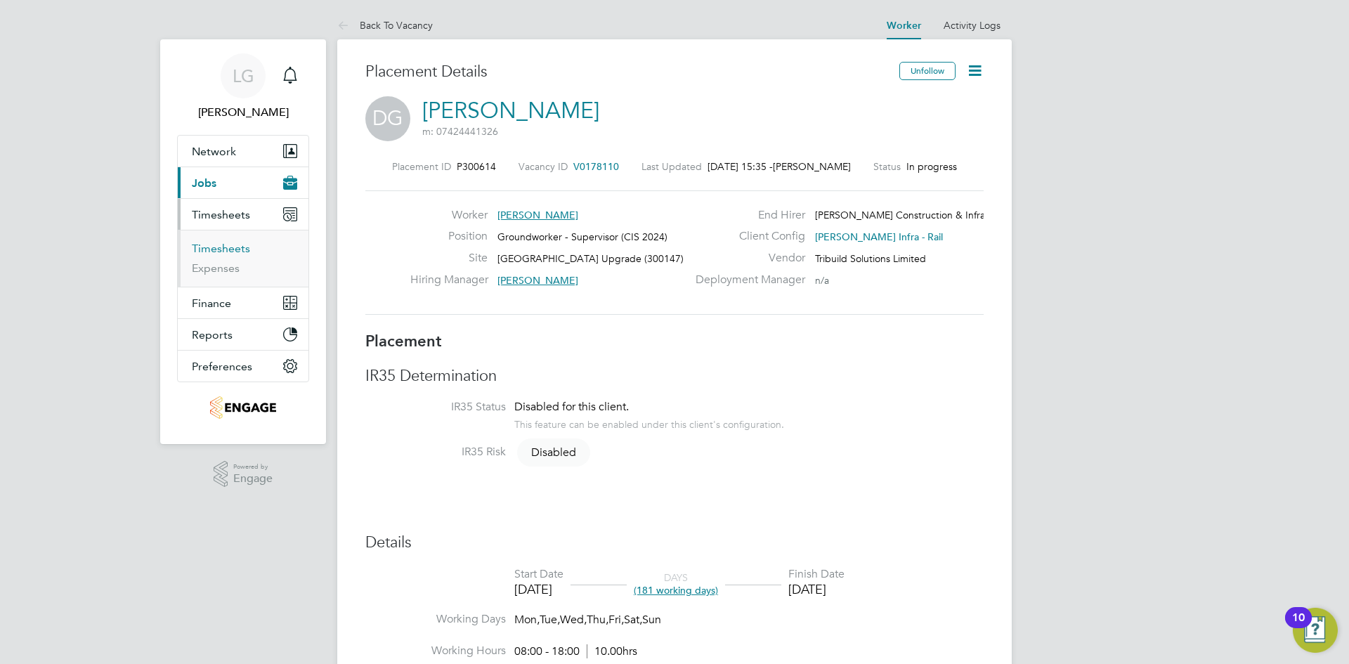
click at [228, 252] on link "Timesheets" at bounding box center [221, 248] width 58 height 13
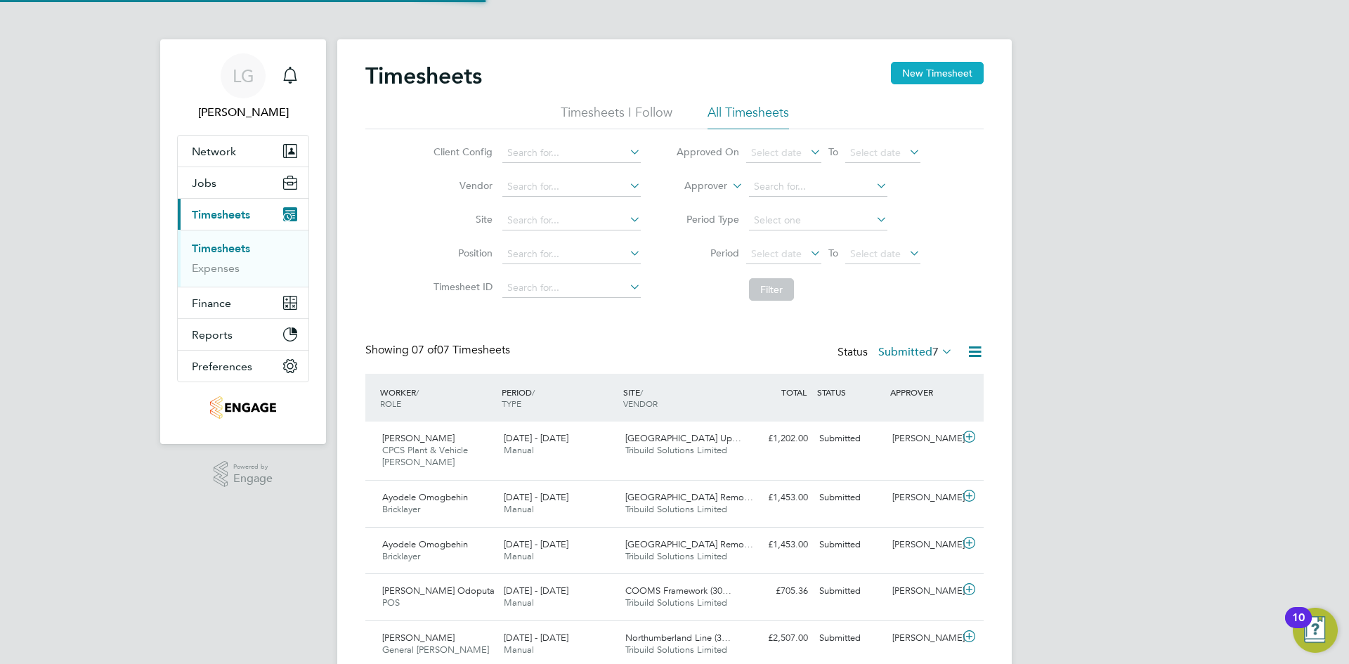
click at [922, 70] on button "New Timesheet" at bounding box center [937, 73] width 93 height 22
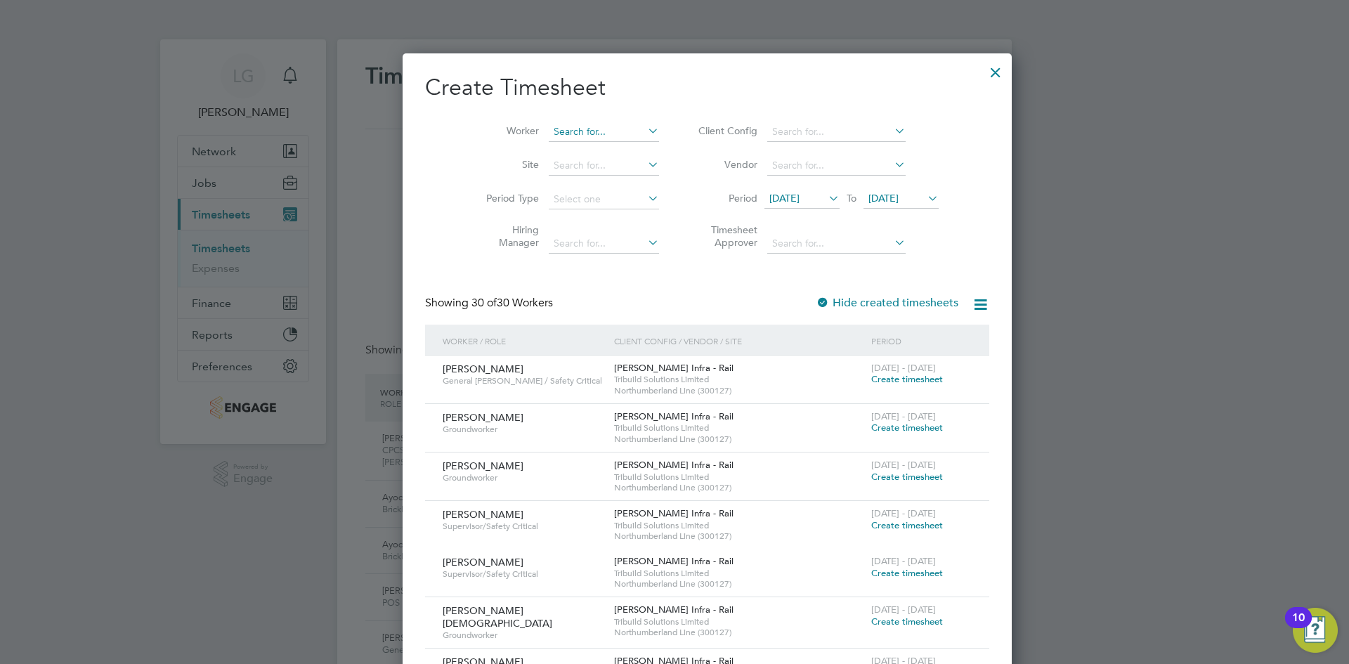
click at [563, 139] on input at bounding box center [604, 132] width 110 height 20
click at [560, 149] on li "[PERSON_NAME]" at bounding box center [580, 150] width 131 height 19
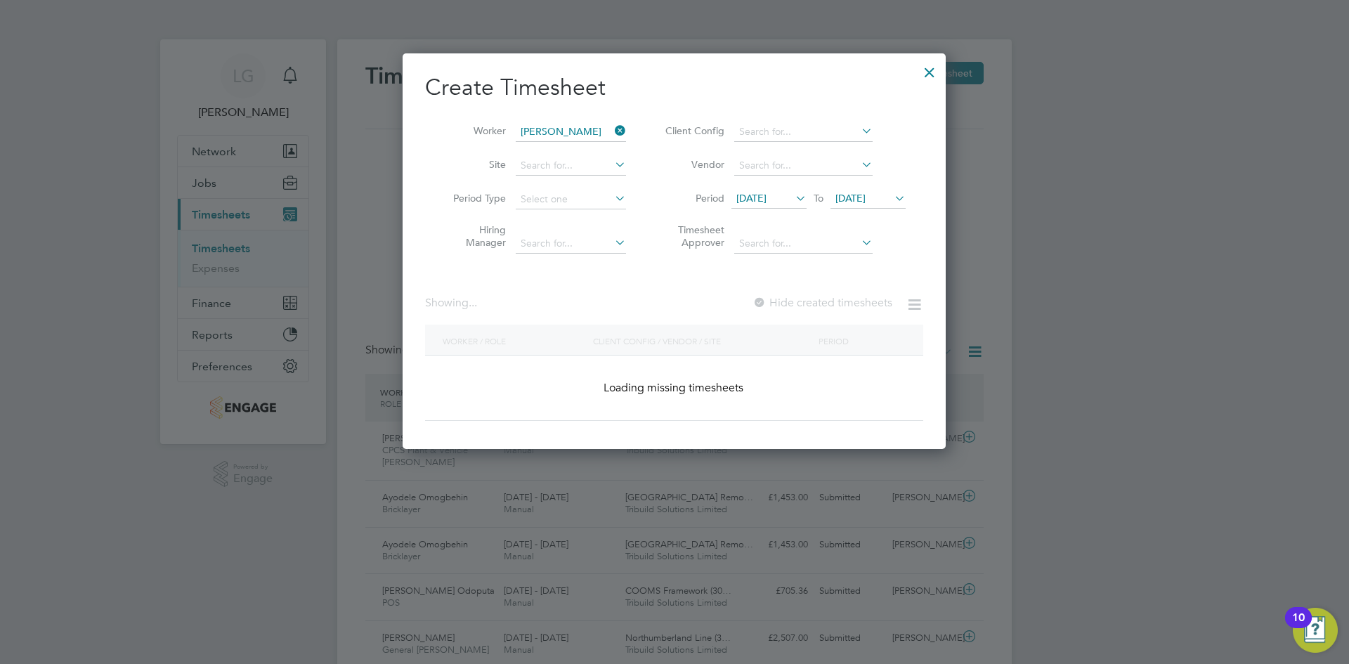
type input "[PERSON_NAME]"
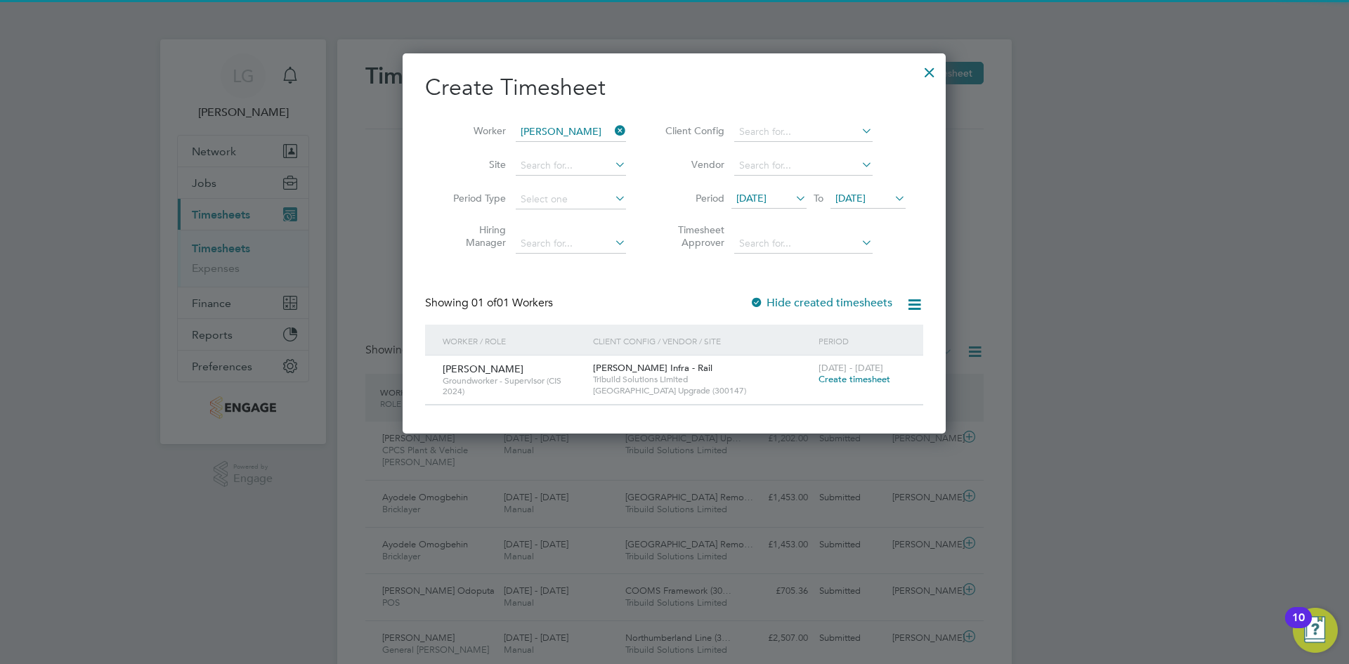
click at [871, 377] on span "Create timesheet" at bounding box center [855, 379] width 72 height 12
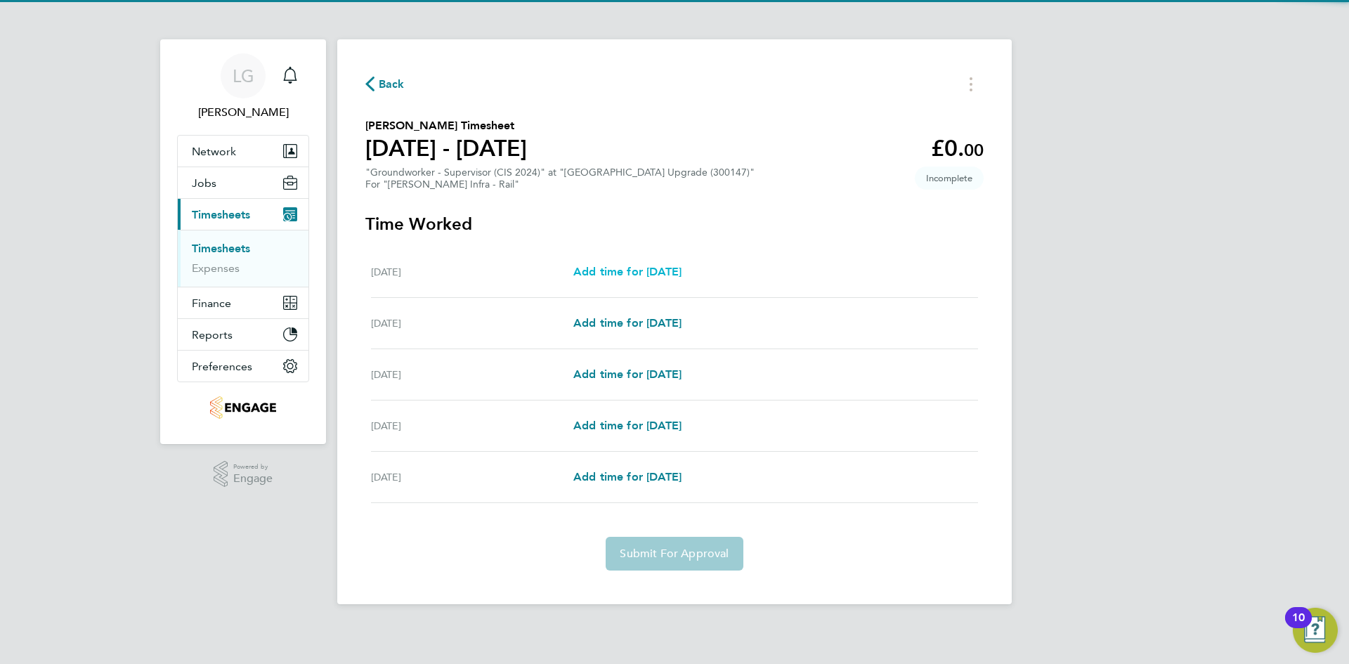
click at [643, 272] on span "Add time for [DATE]" at bounding box center [627, 271] width 108 height 13
select select "30"
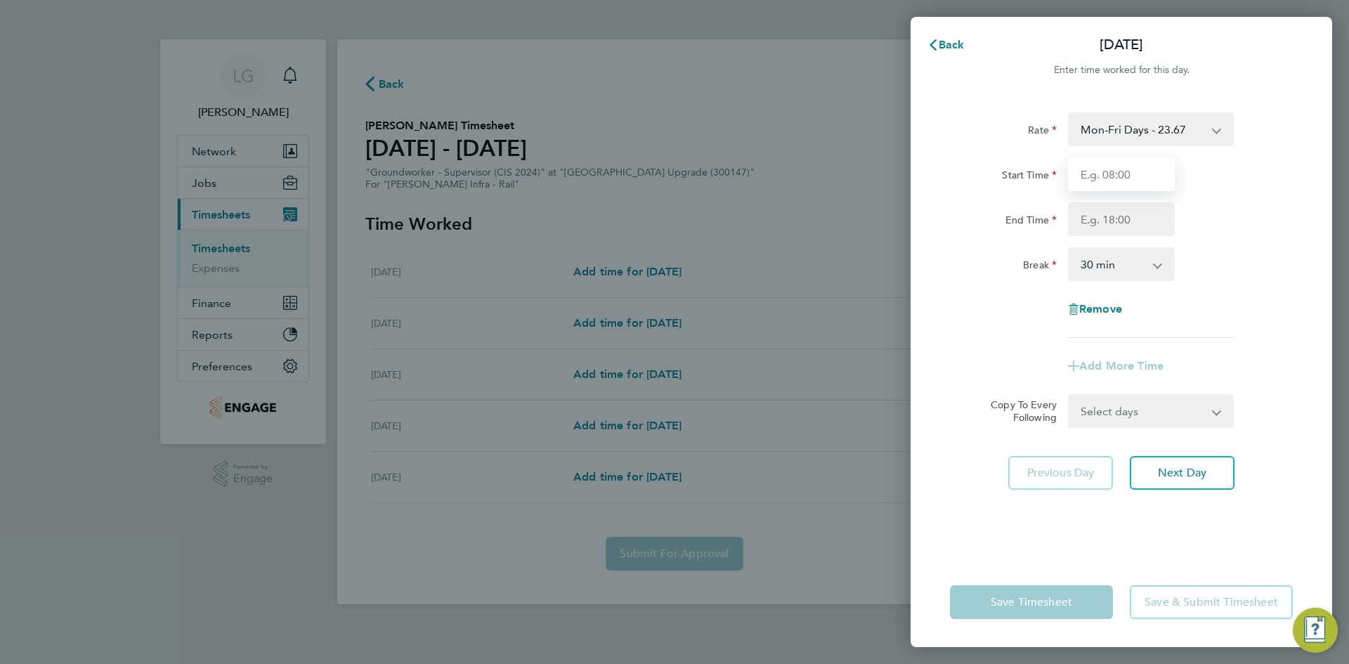
click at [1107, 164] on input "Start Time" at bounding box center [1121, 174] width 107 height 34
type input "07:30"
click at [1122, 219] on input "End Time" at bounding box center [1121, 219] width 107 height 34
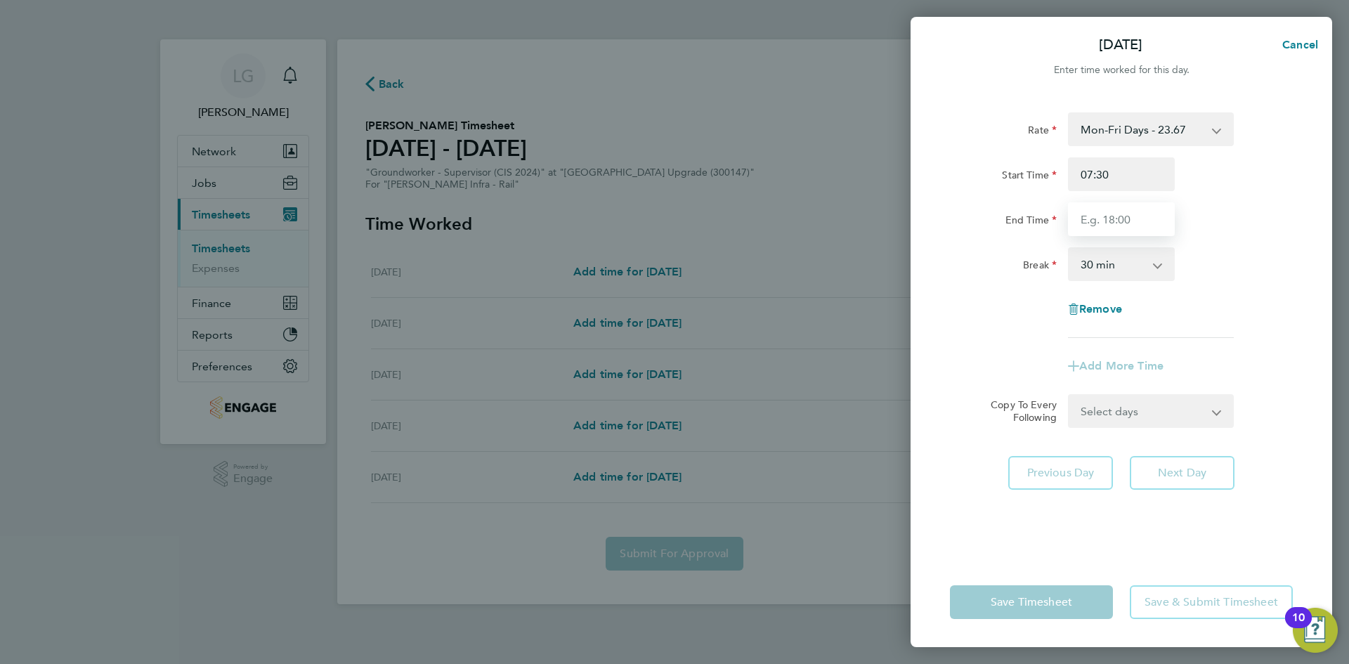
type input "18:00"
click at [1122, 413] on form "Rate Mon-Fri Days - 23.67 Mon-Thurs Nights - 27.22 Xmas / [GEOGRAPHIC_DATA] - 4…" at bounding box center [1121, 270] width 343 height 316
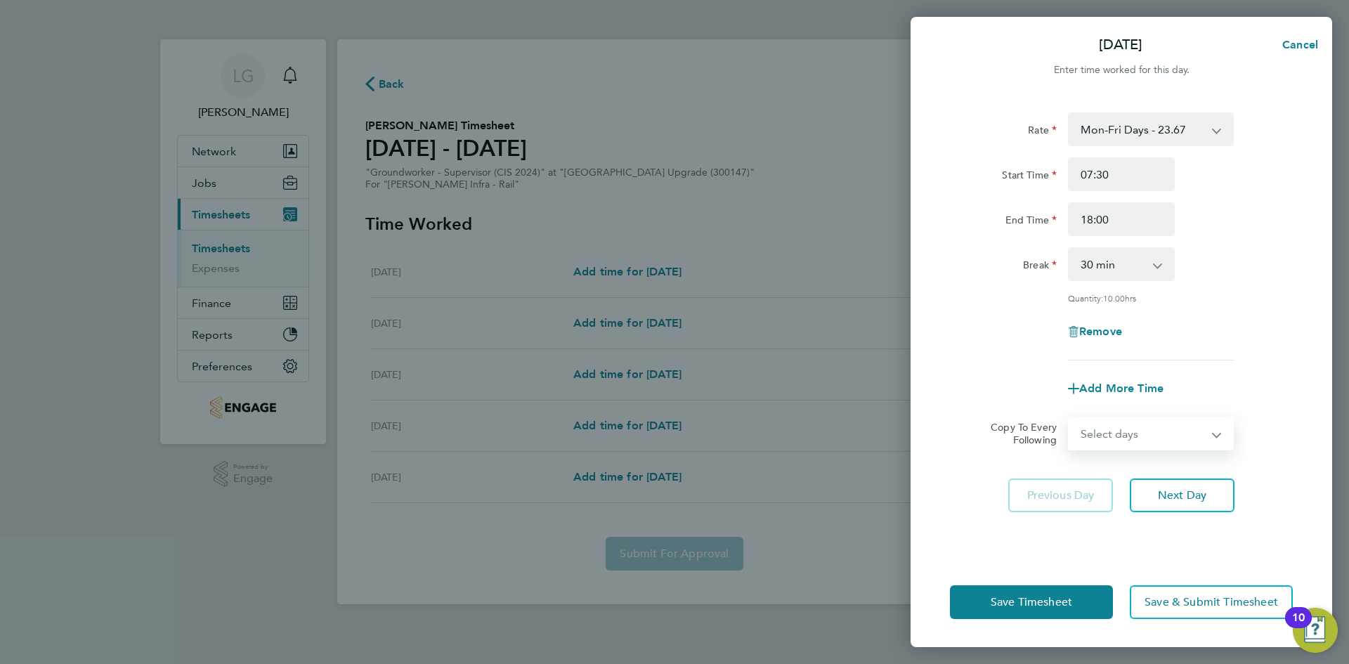
select select "DAY"
click at [1070, 418] on select "Select days Day [DATE] [DATE] [DATE] [DATE]" at bounding box center [1144, 433] width 148 height 31
select select "[DATE]"
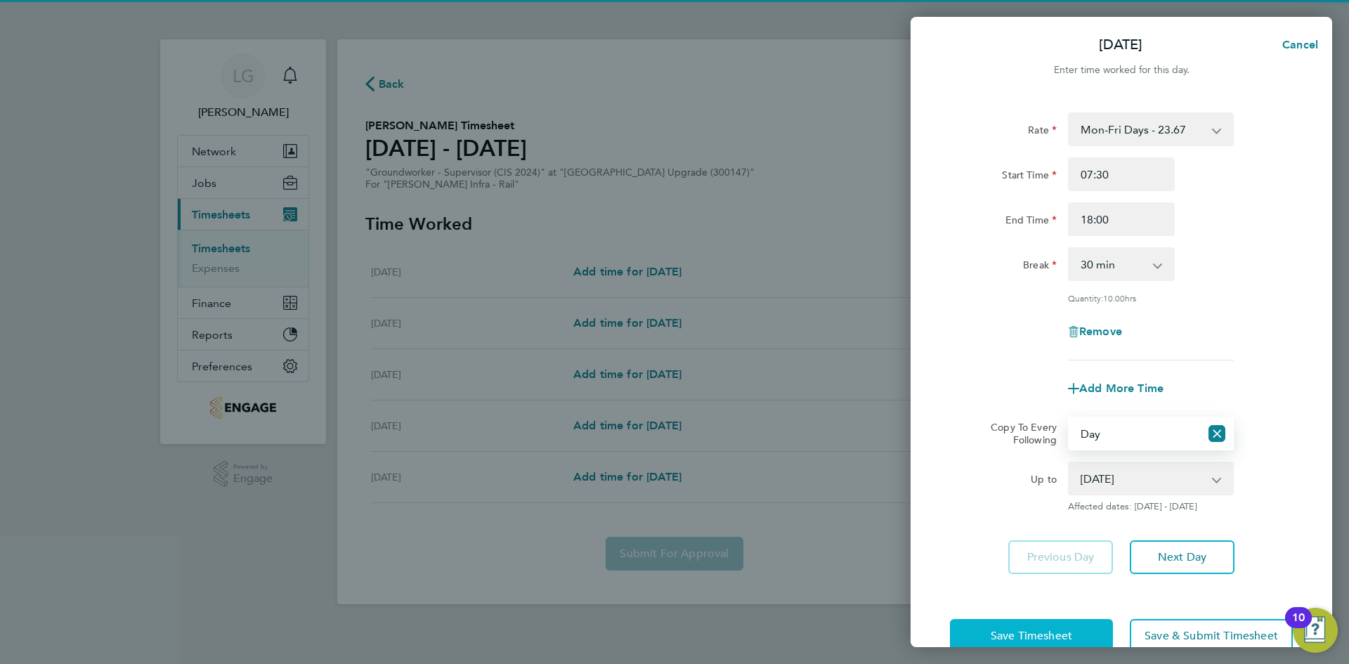
click at [1070, 632] on span "Save Timesheet" at bounding box center [1032, 636] width 82 height 14
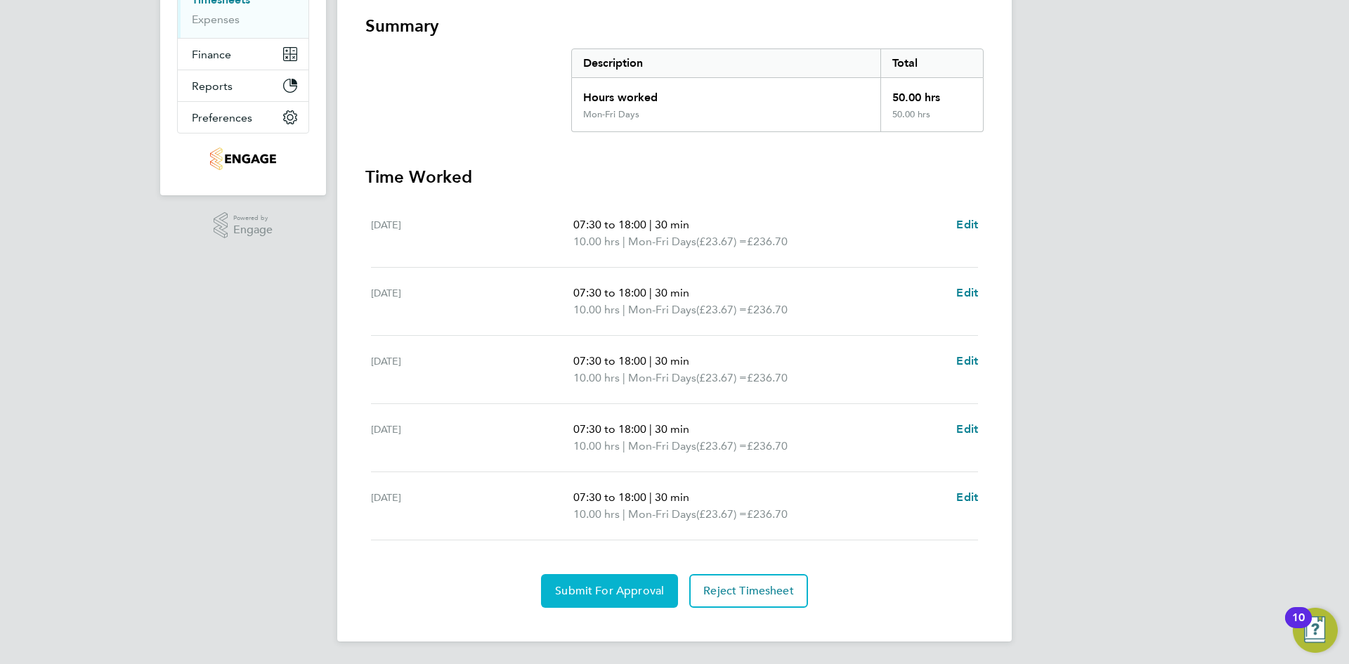
click at [620, 602] on button "Submit For Approval" at bounding box center [609, 591] width 137 height 34
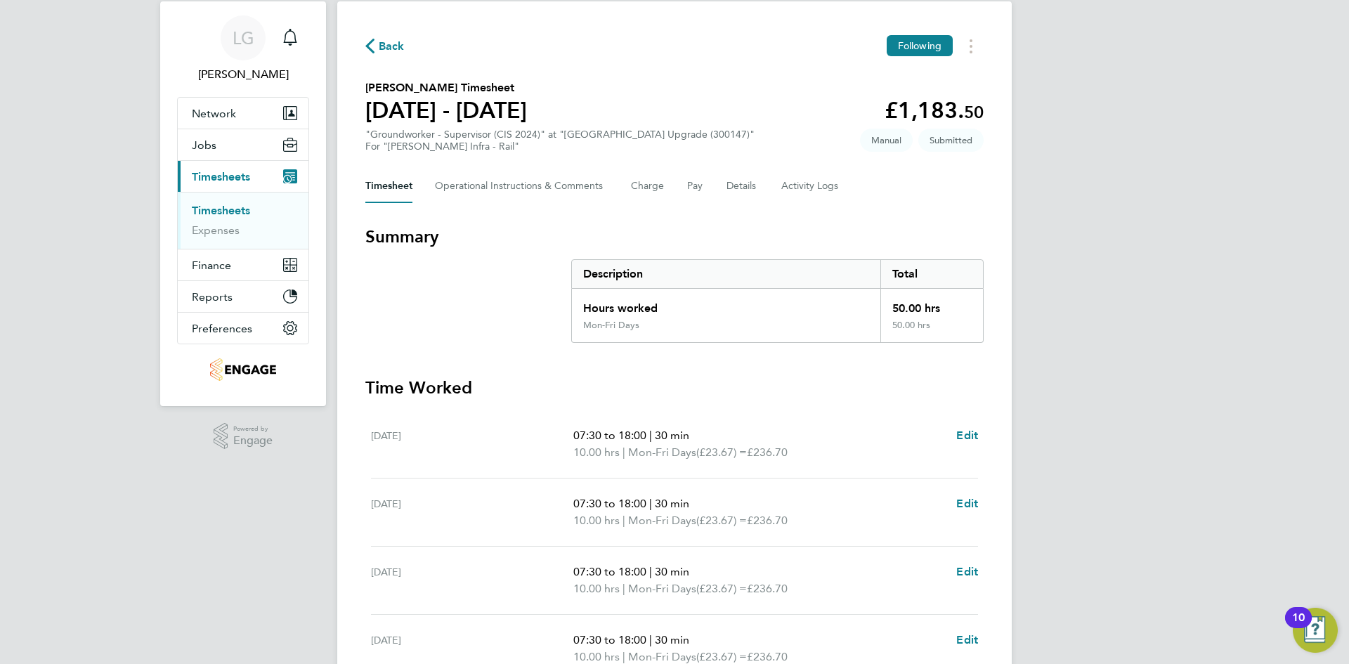
click at [225, 204] on link "Timesheets" at bounding box center [221, 210] width 58 height 13
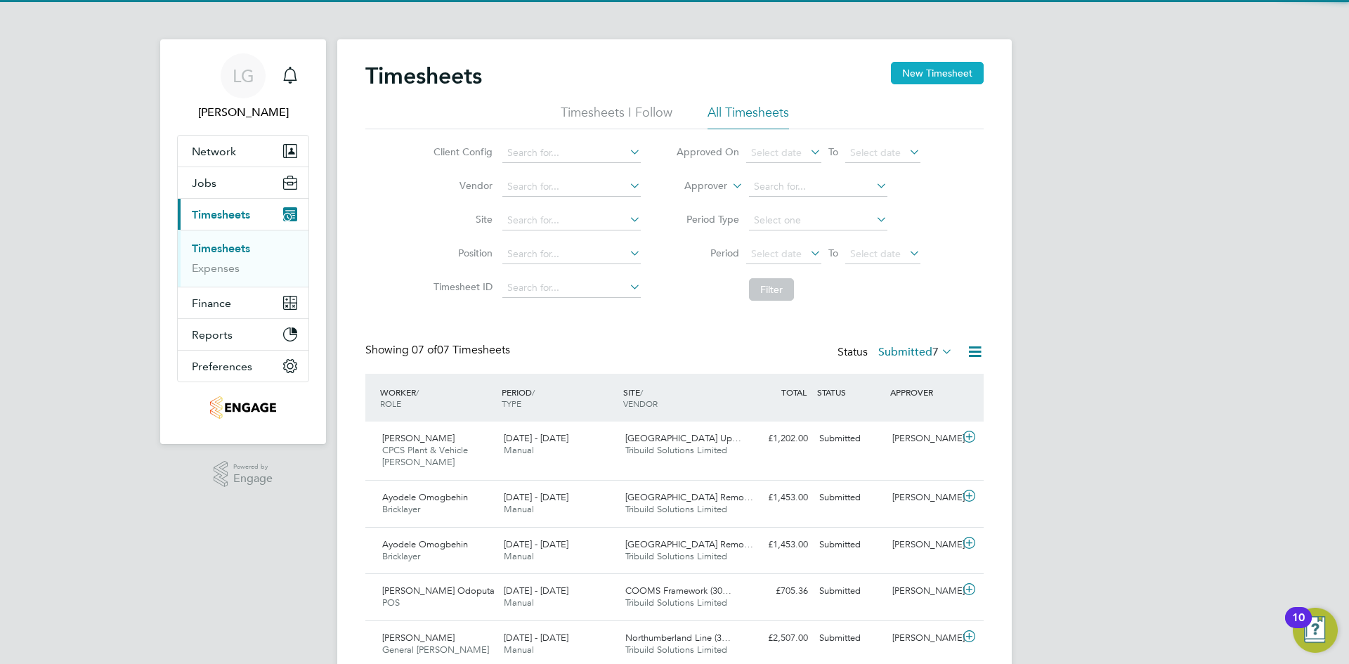
click at [941, 81] on button "New Timesheet" at bounding box center [937, 73] width 93 height 22
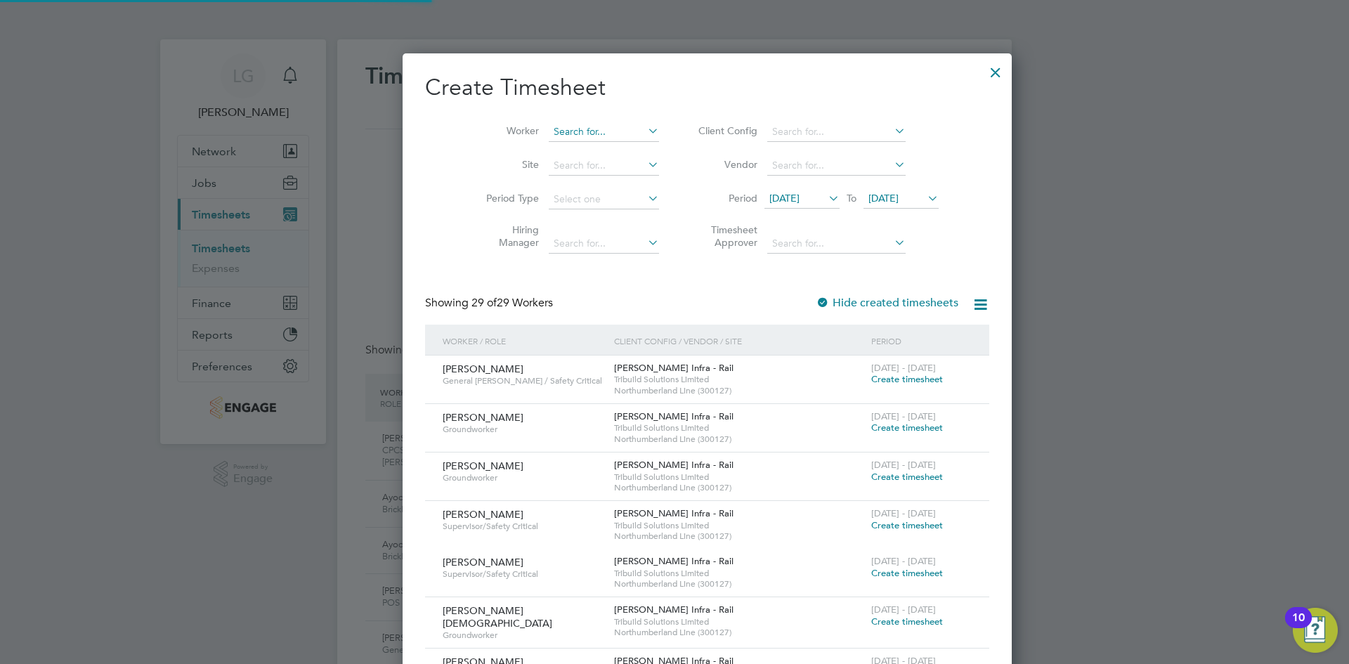
click at [566, 127] on input at bounding box center [604, 132] width 110 height 20
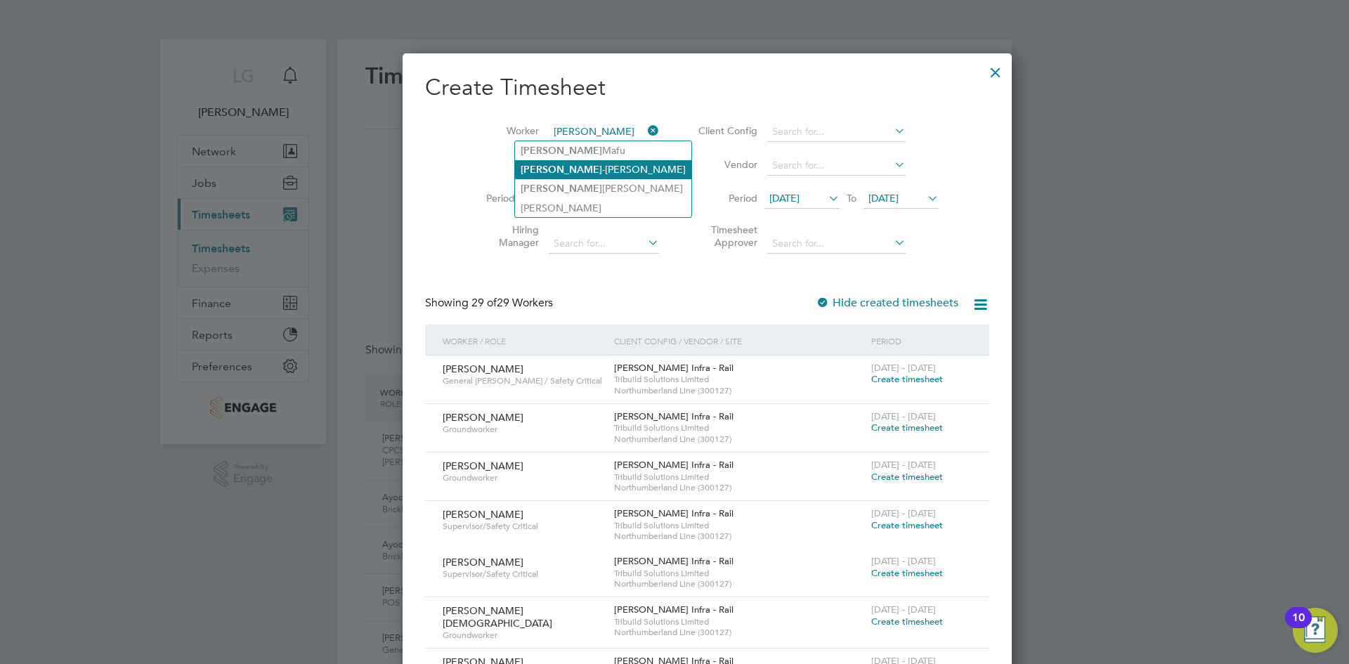
click at [581, 169] on li "[PERSON_NAME]" at bounding box center [603, 169] width 176 height 19
type input "[PERSON_NAME]"
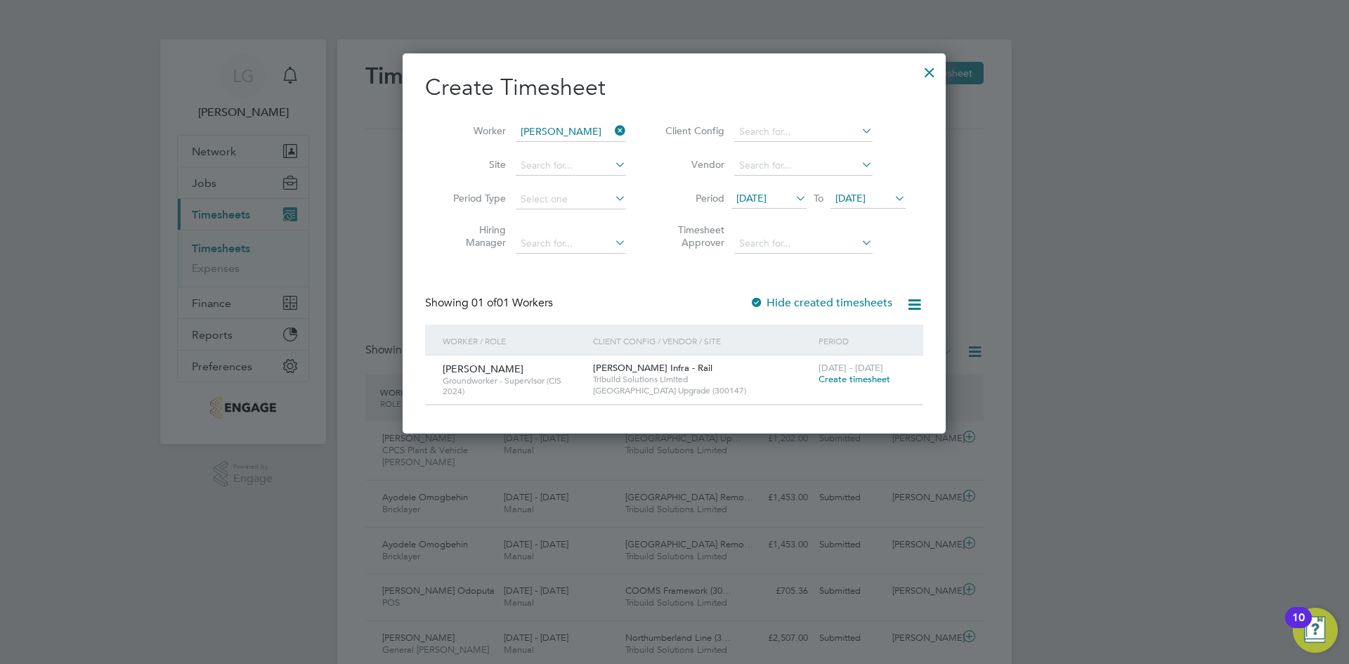
click at [862, 382] on span "Create timesheet" at bounding box center [855, 379] width 72 height 12
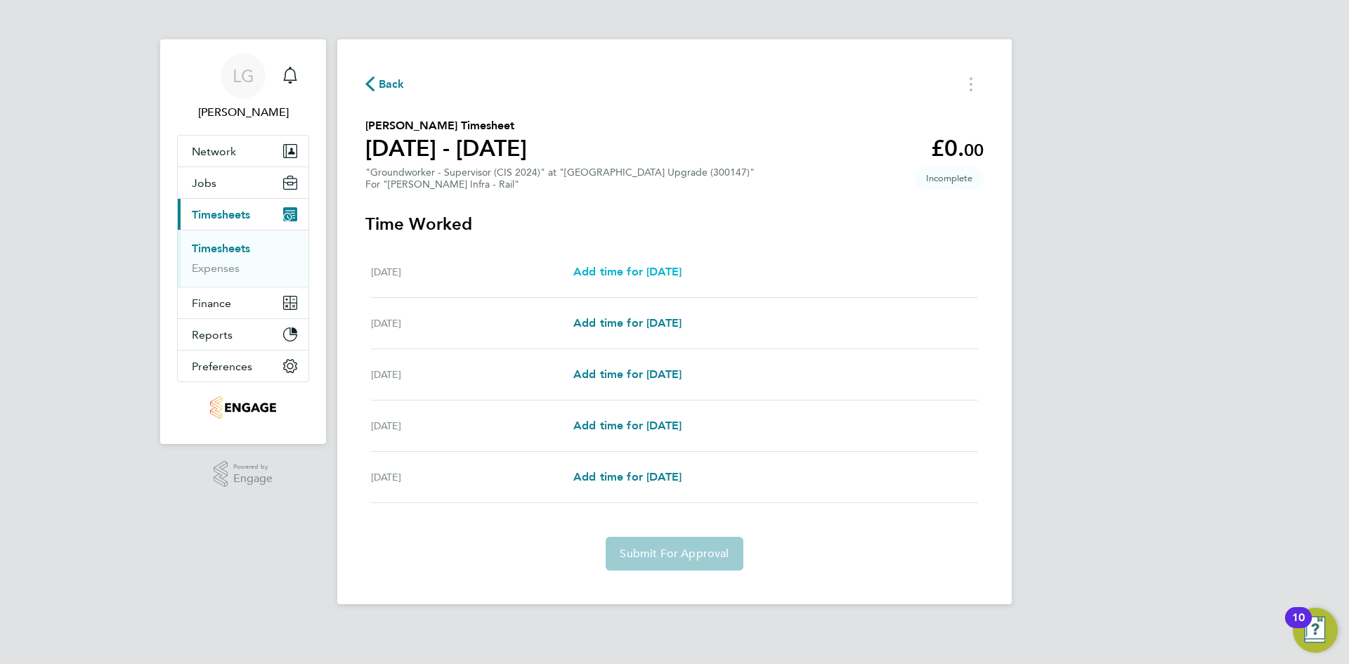
click at [658, 268] on span "Add time for [DATE]" at bounding box center [627, 271] width 108 height 13
select select "30"
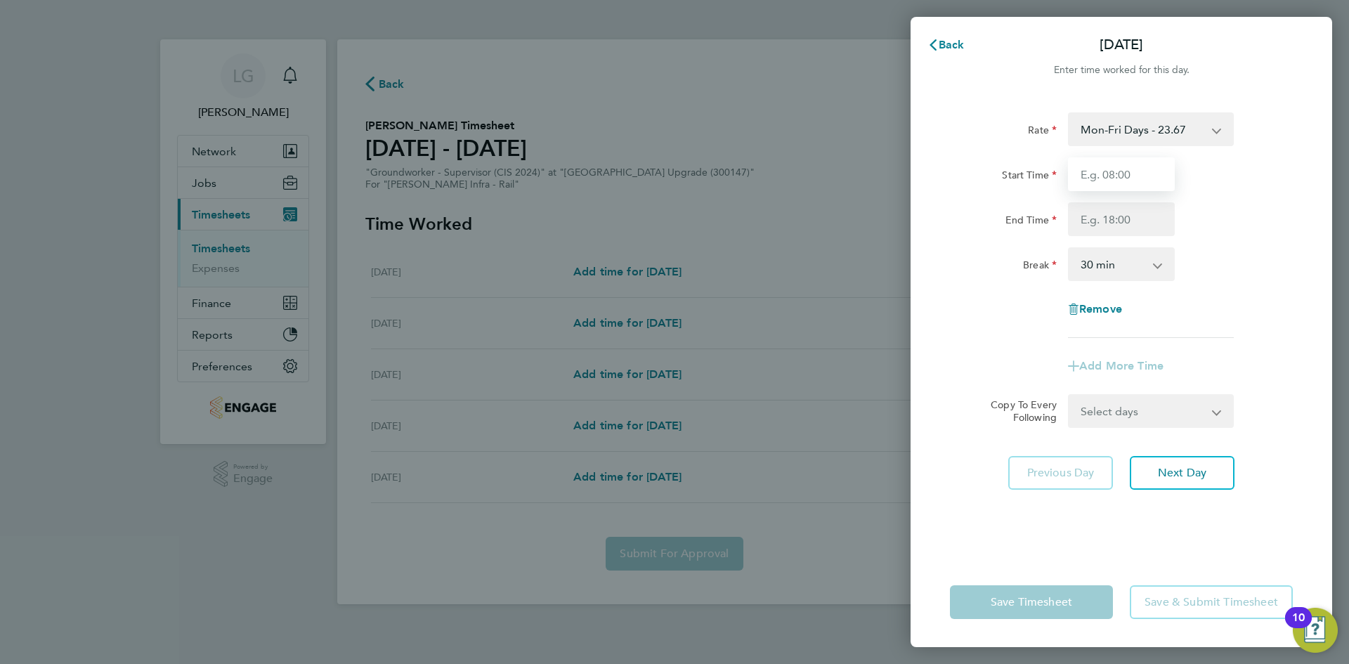
drag, startPoint x: 1119, startPoint y: 181, endPoint x: 1120, endPoint y: 190, distance: 9.2
click at [1119, 181] on input "Start Time" at bounding box center [1121, 174] width 107 height 34
type input "07:30"
click at [1125, 220] on input "End Time" at bounding box center [1121, 219] width 107 height 34
type input "18:00"
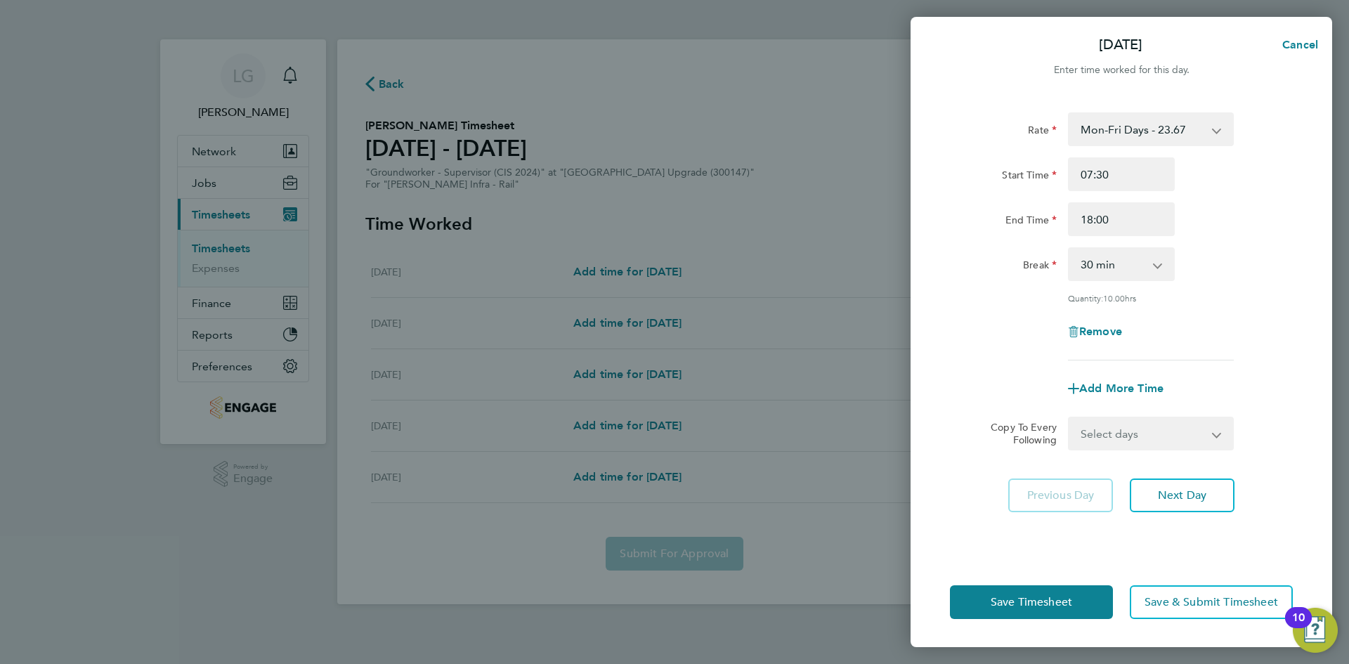
click at [1257, 277] on div "Break 0 min 15 min 30 min 45 min 60 min 75 min 90 min" at bounding box center [1122, 264] width 354 height 34
drag, startPoint x: 1174, startPoint y: 428, endPoint x: 1172, endPoint y: 435, distance: 7.3
click at [1174, 428] on select "Select days Day [DATE] [DATE] [DATE] [DATE]" at bounding box center [1144, 433] width 148 height 31
select select "DAY"
click at [1070, 418] on select "Select days Day [DATE] [DATE] [DATE] [DATE]" at bounding box center [1144, 433] width 148 height 31
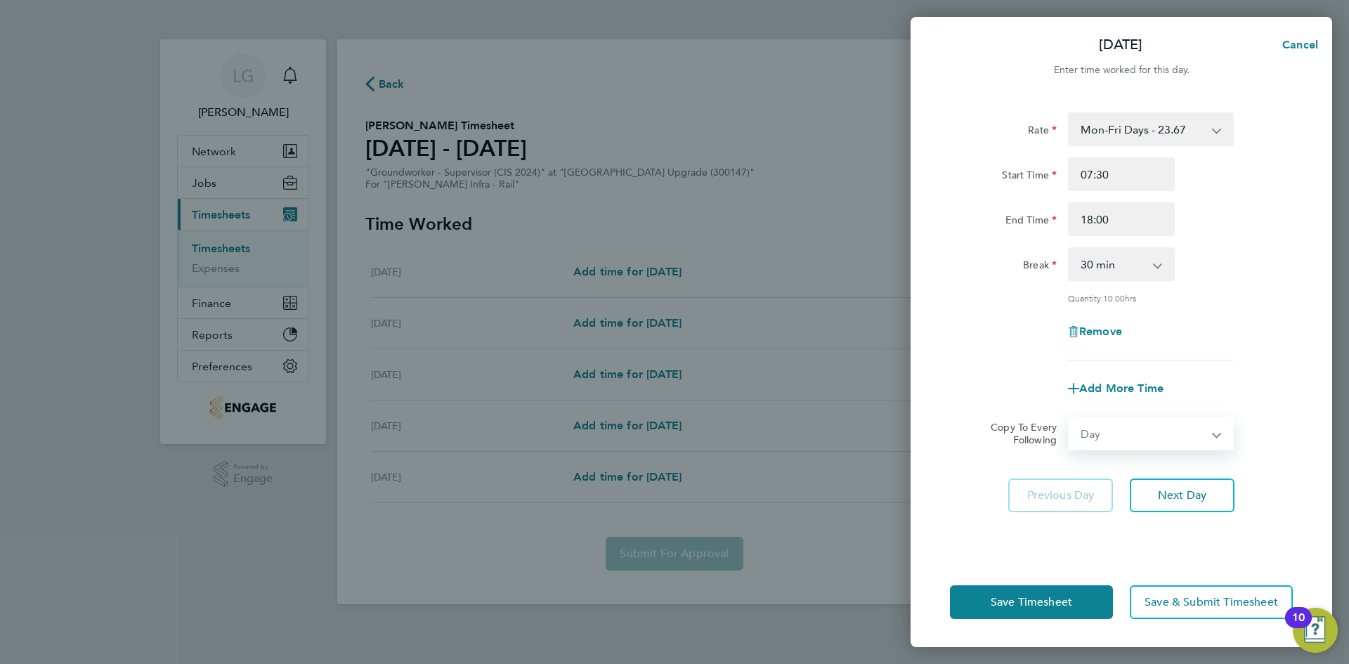
select select "[DATE]"
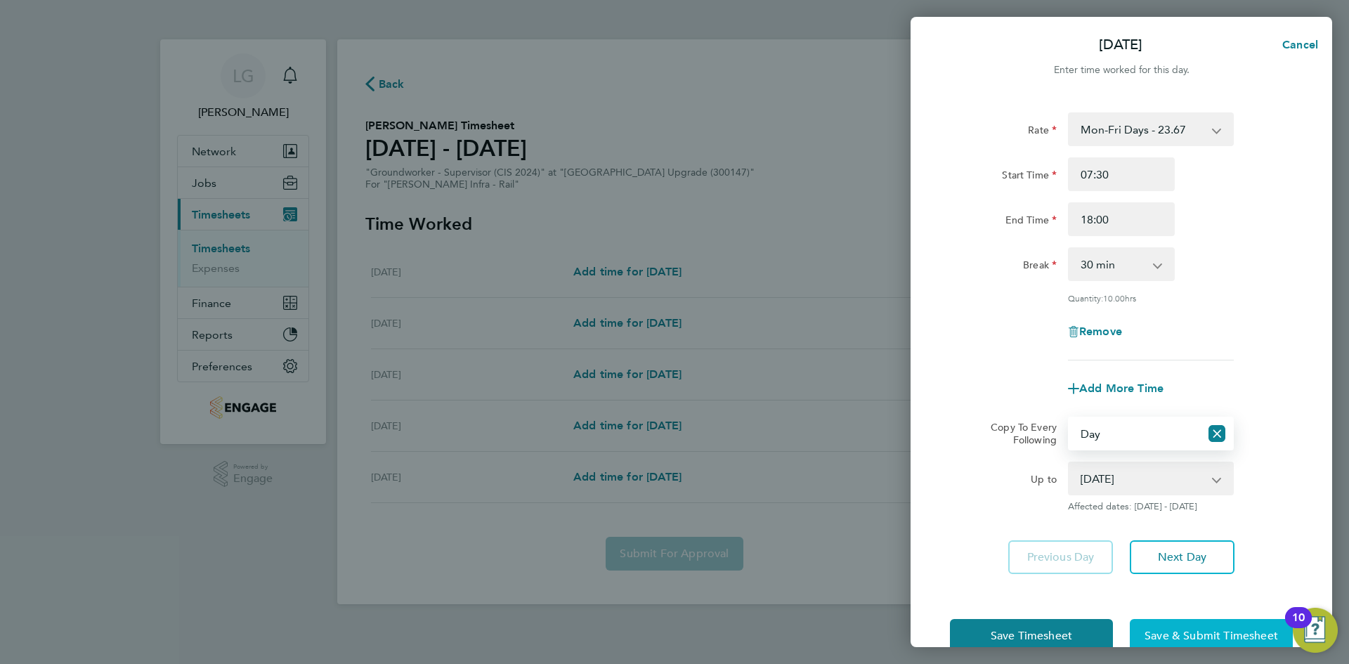
click at [1219, 631] on span "Save & Submit Timesheet" at bounding box center [1212, 636] width 134 height 14
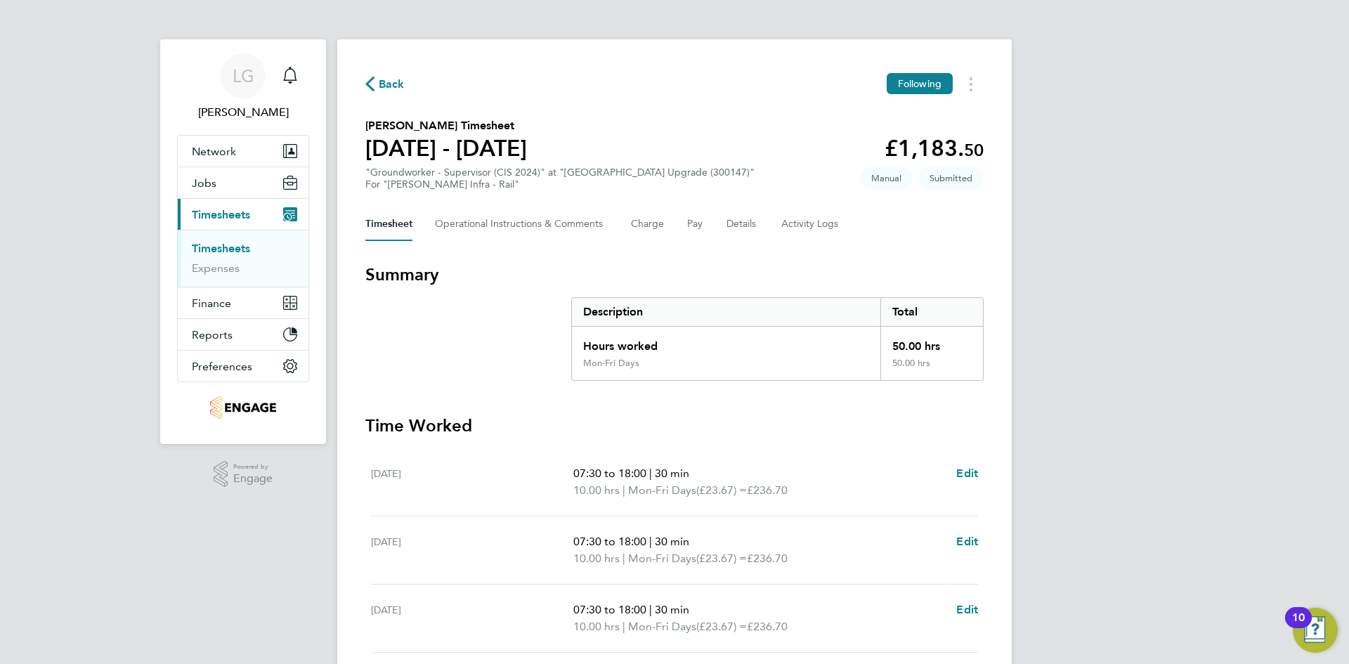
click at [228, 249] on link "Timesheets" at bounding box center [221, 248] width 58 height 13
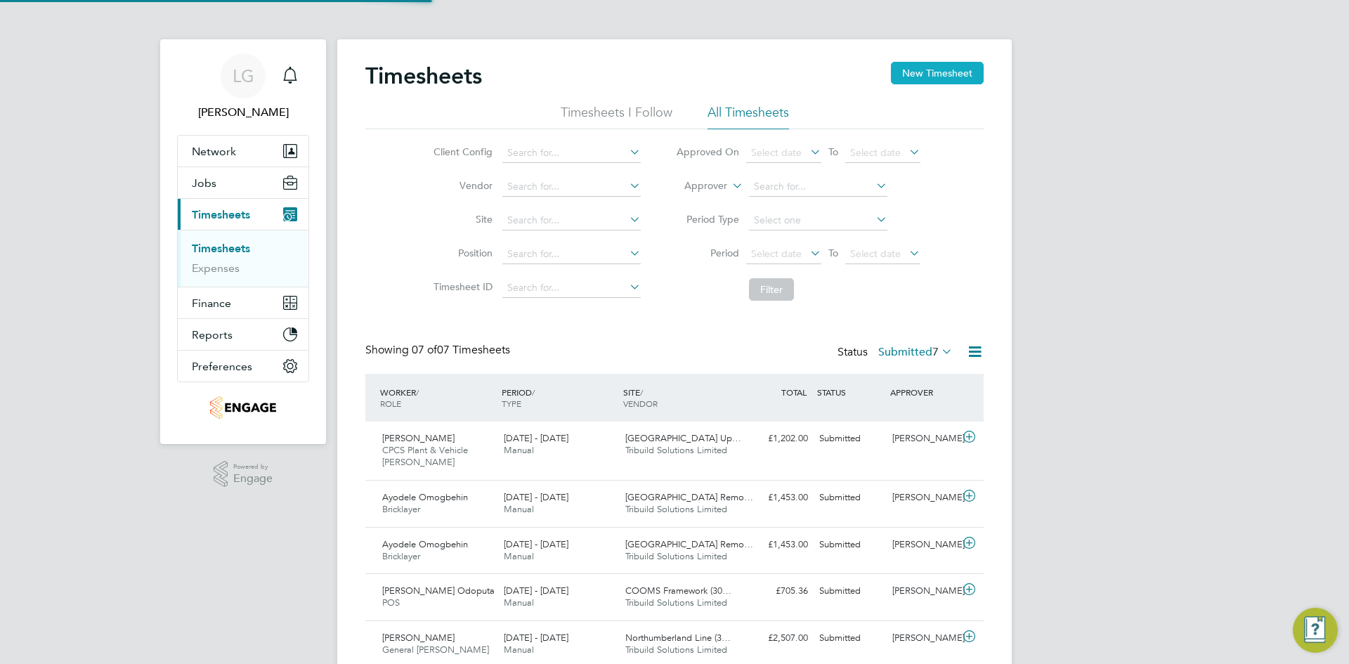
click at [913, 77] on button "New Timesheet" at bounding box center [937, 73] width 93 height 22
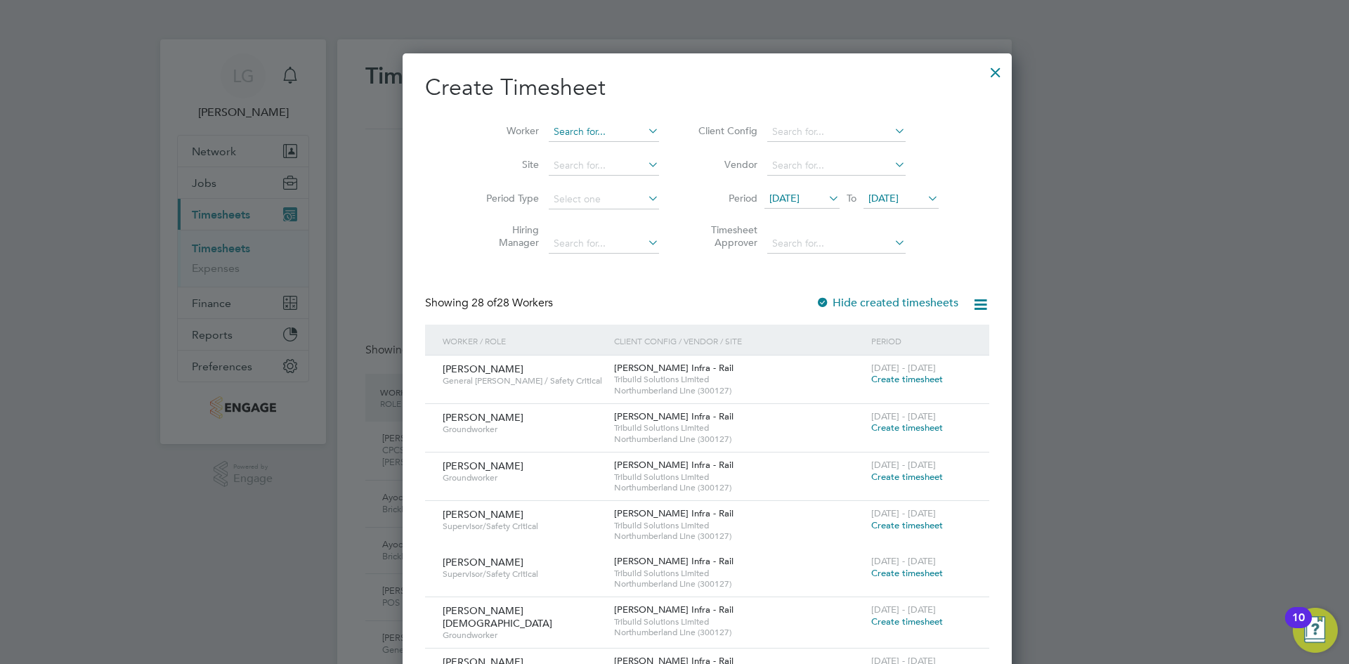
click at [553, 126] on input at bounding box center [604, 132] width 110 height 20
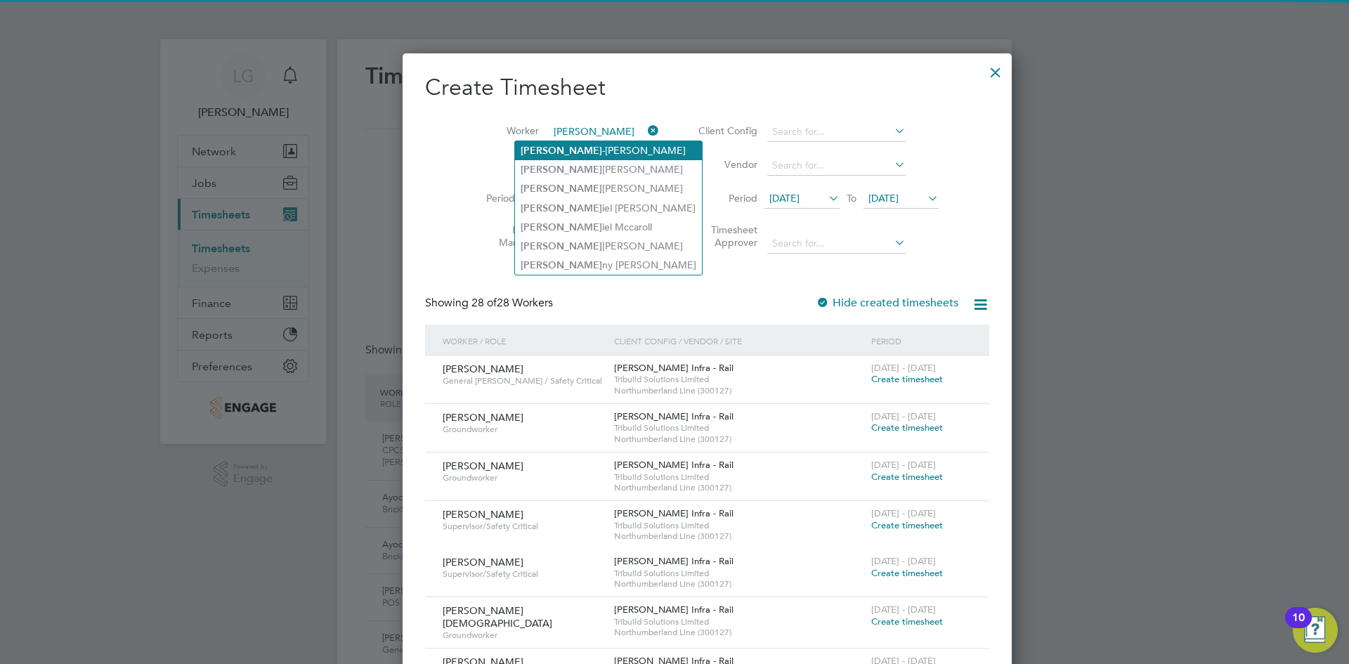
click at [571, 148] on li "[PERSON_NAME]" at bounding box center [608, 150] width 187 height 19
type input "[PERSON_NAME]"
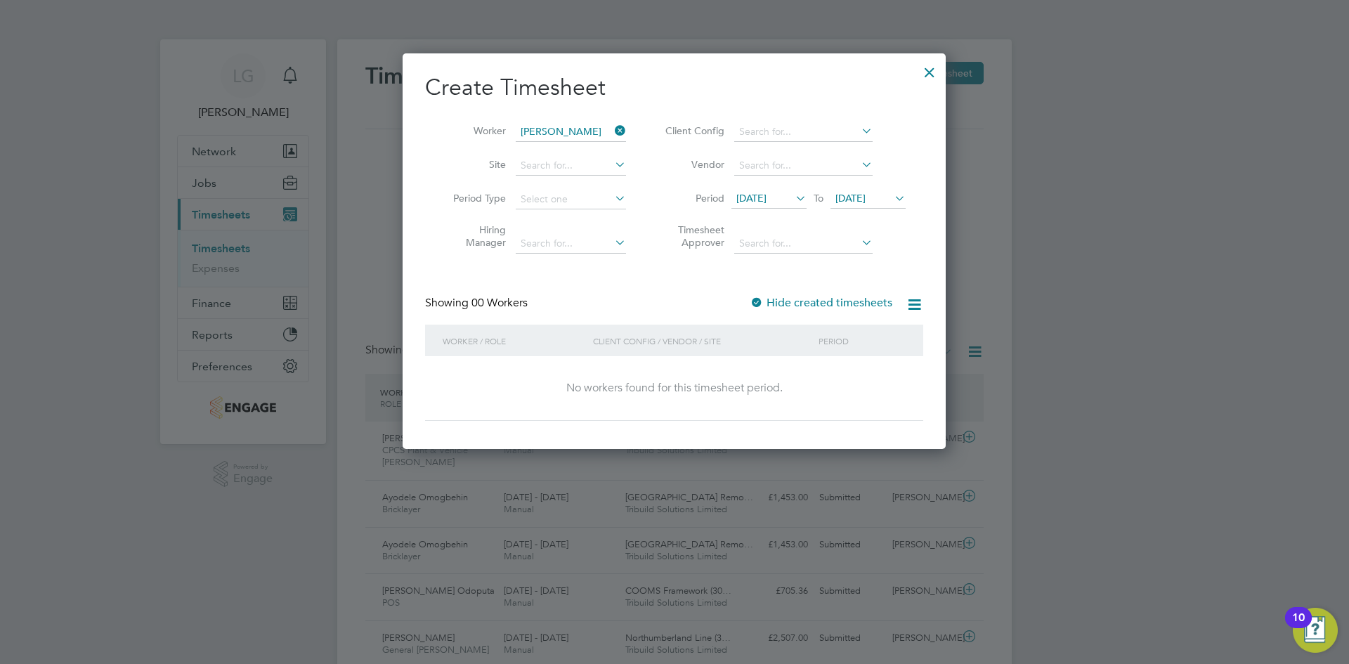
click at [866, 201] on span "[DATE]" at bounding box center [851, 198] width 30 height 13
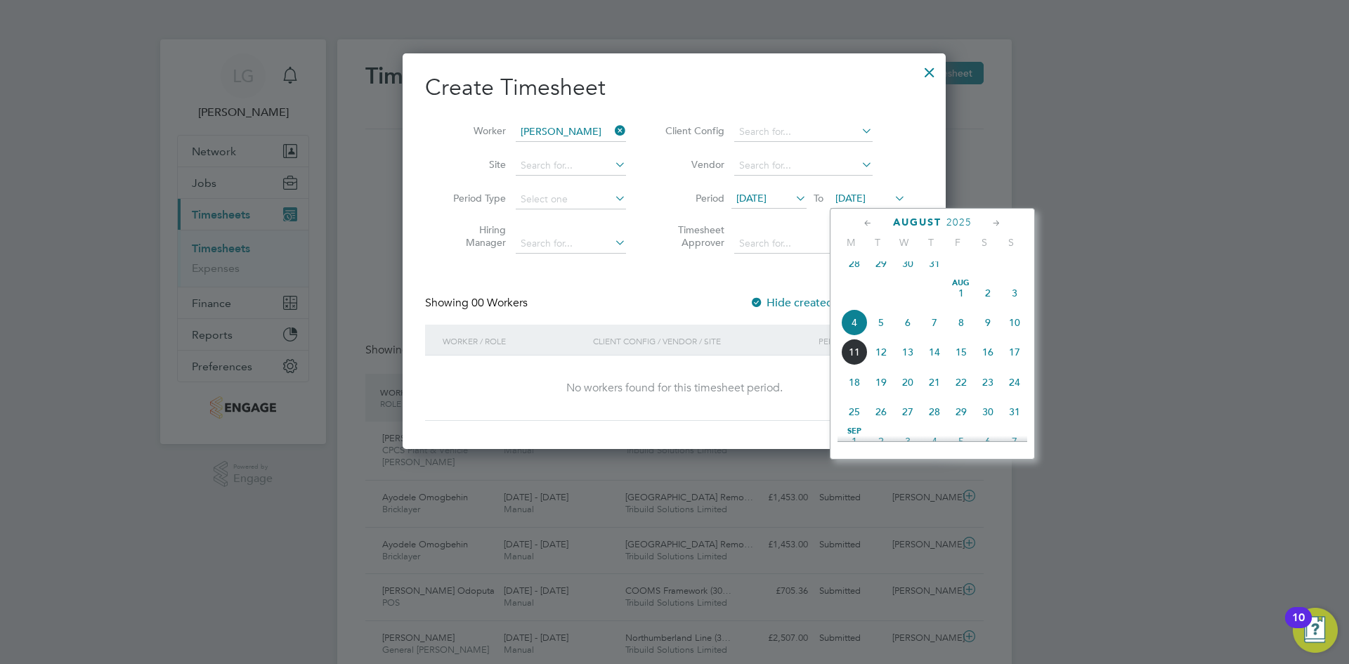
click at [857, 392] on span "18" at bounding box center [854, 382] width 27 height 27
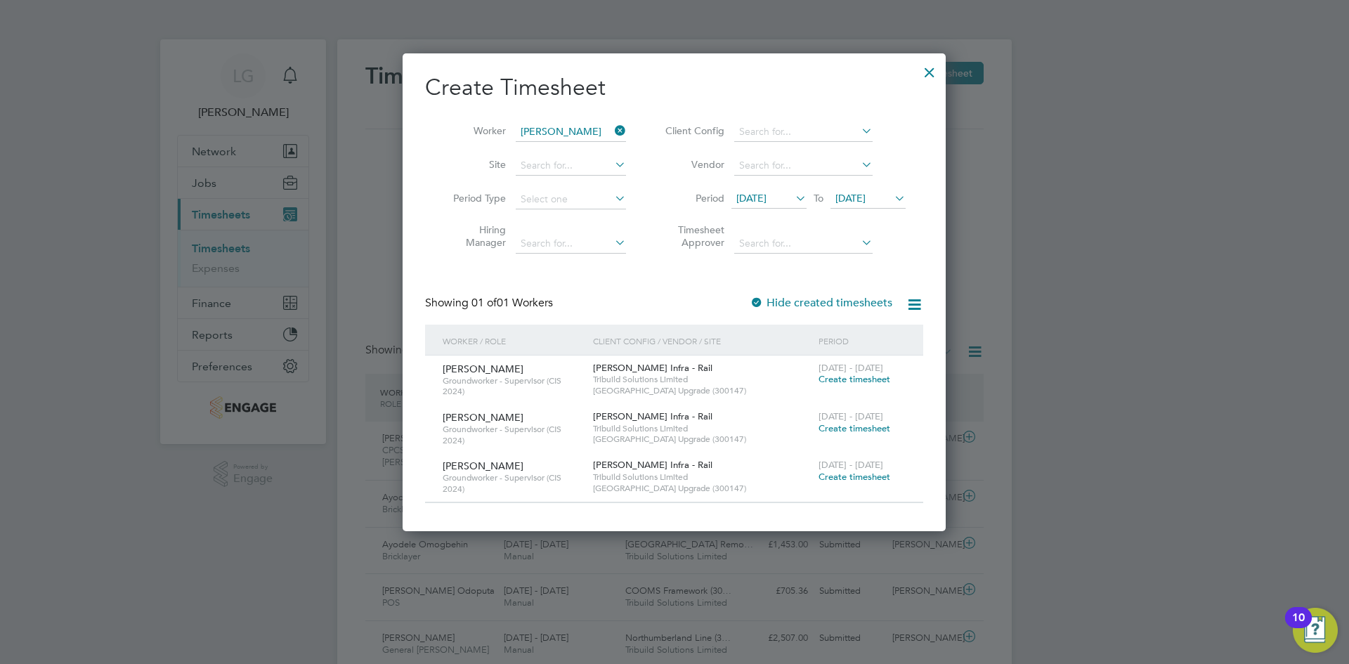
click at [864, 376] on span "Create timesheet" at bounding box center [855, 379] width 72 height 12
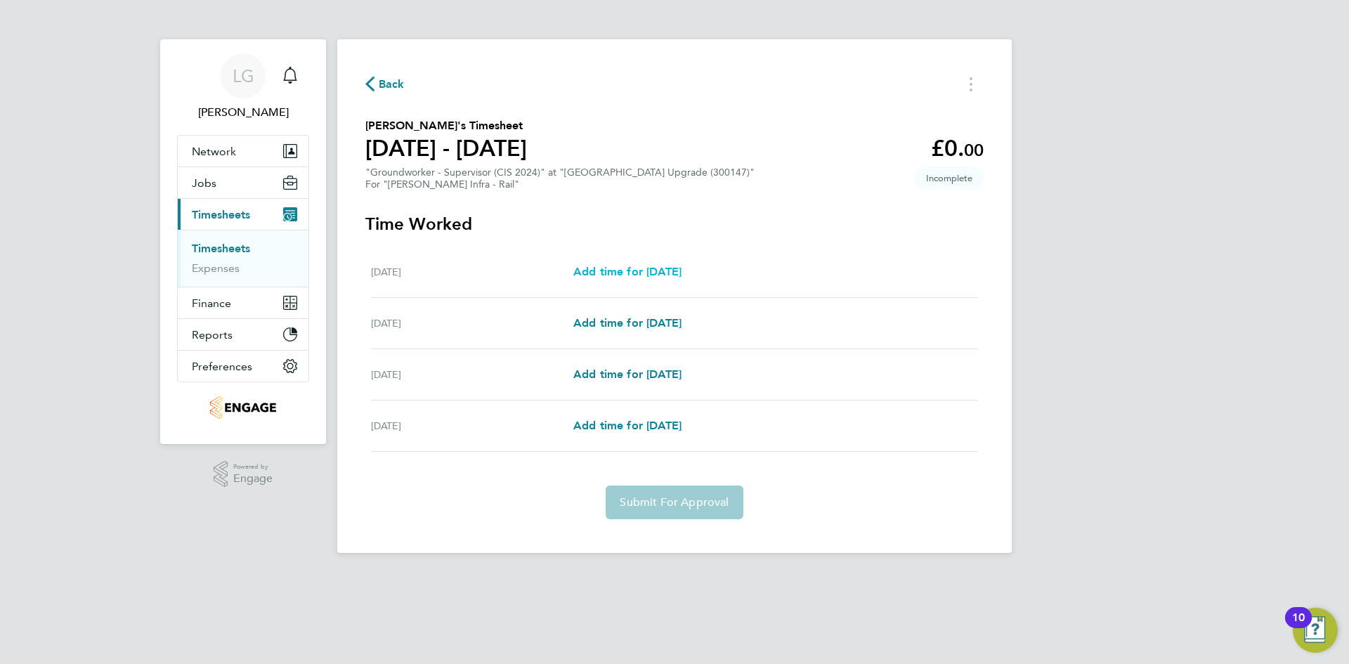
click at [654, 268] on span "Add time for [DATE]" at bounding box center [627, 271] width 108 height 13
select select "30"
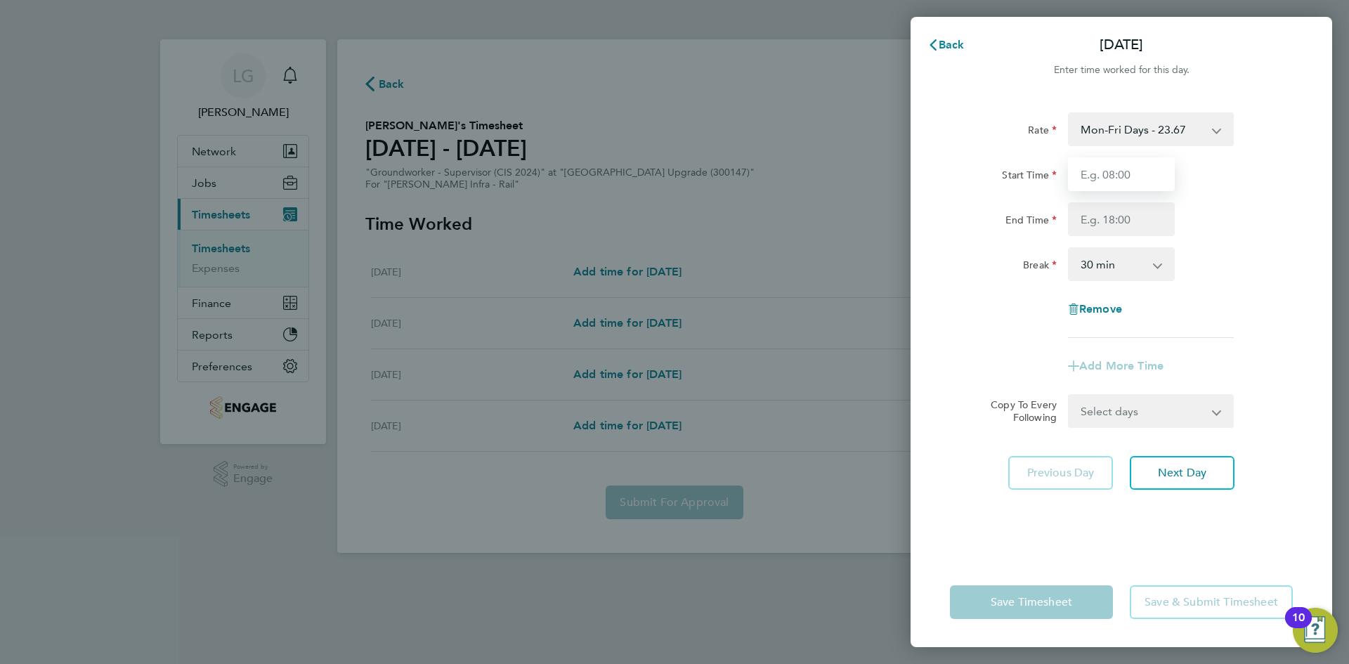
click at [1134, 178] on input "Start Time" at bounding box center [1121, 174] width 107 height 34
type input "07:30"
drag, startPoint x: 1115, startPoint y: 223, endPoint x: 1118, endPoint y: 233, distance: 10.4
click at [1115, 223] on input "End Time" at bounding box center [1121, 219] width 107 height 34
type input "18:00"
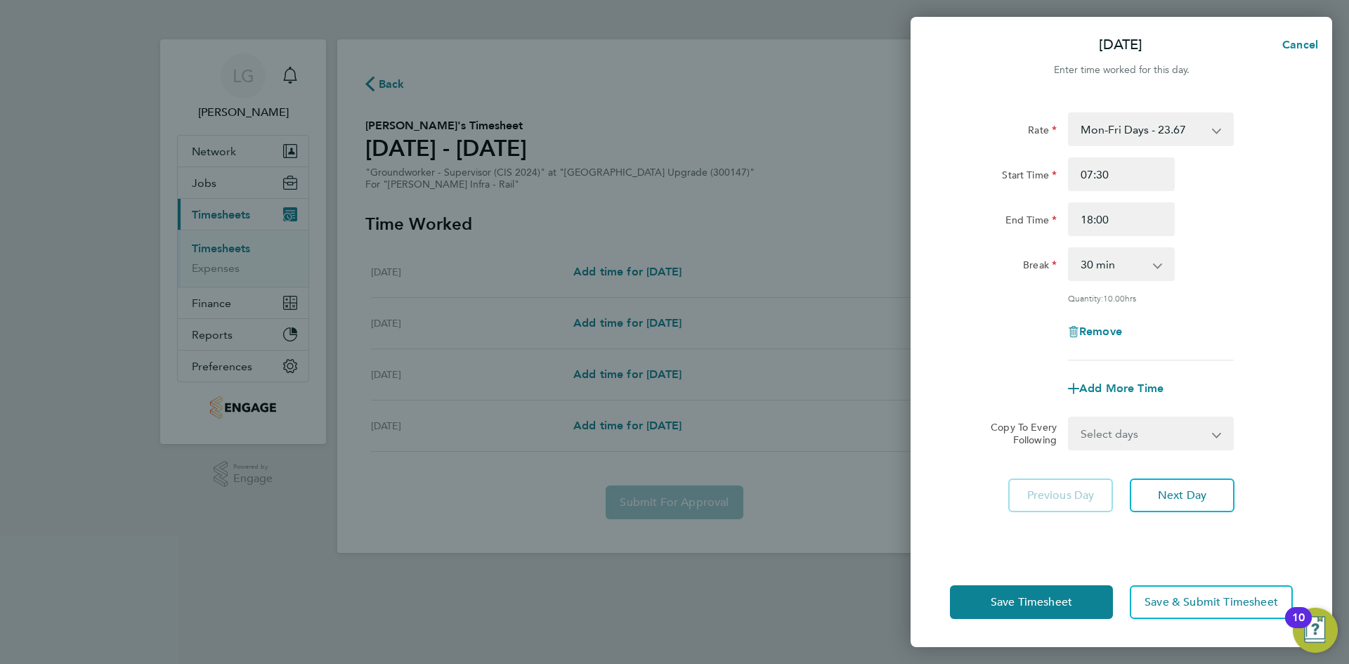
click at [1271, 273] on div "Break 0 min 15 min 30 min 45 min 60 min 75 min 90 min" at bounding box center [1122, 264] width 354 height 34
click at [1169, 431] on select "Select days Day [DATE] [DATE] [DATE]" at bounding box center [1144, 433] width 148 height 31
select select "DAY"
click at [1070, 418] on select "Select days Day [DATE] [DATE] [DATE]" at bounding box center [1144, 433] width 148 height 31
select select "[DATE]"
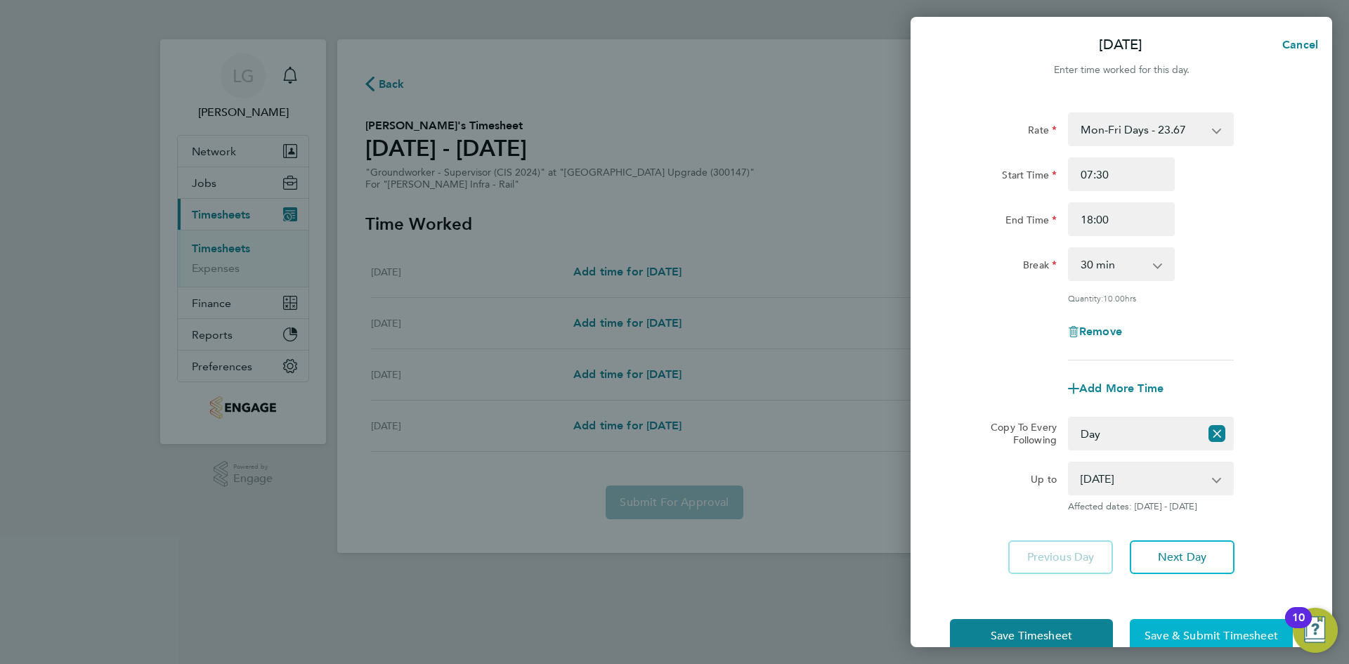
click at [1236, 632] on span "Save & Submit Timesheet" at bounding box center [1212, 636] width 134 height 14
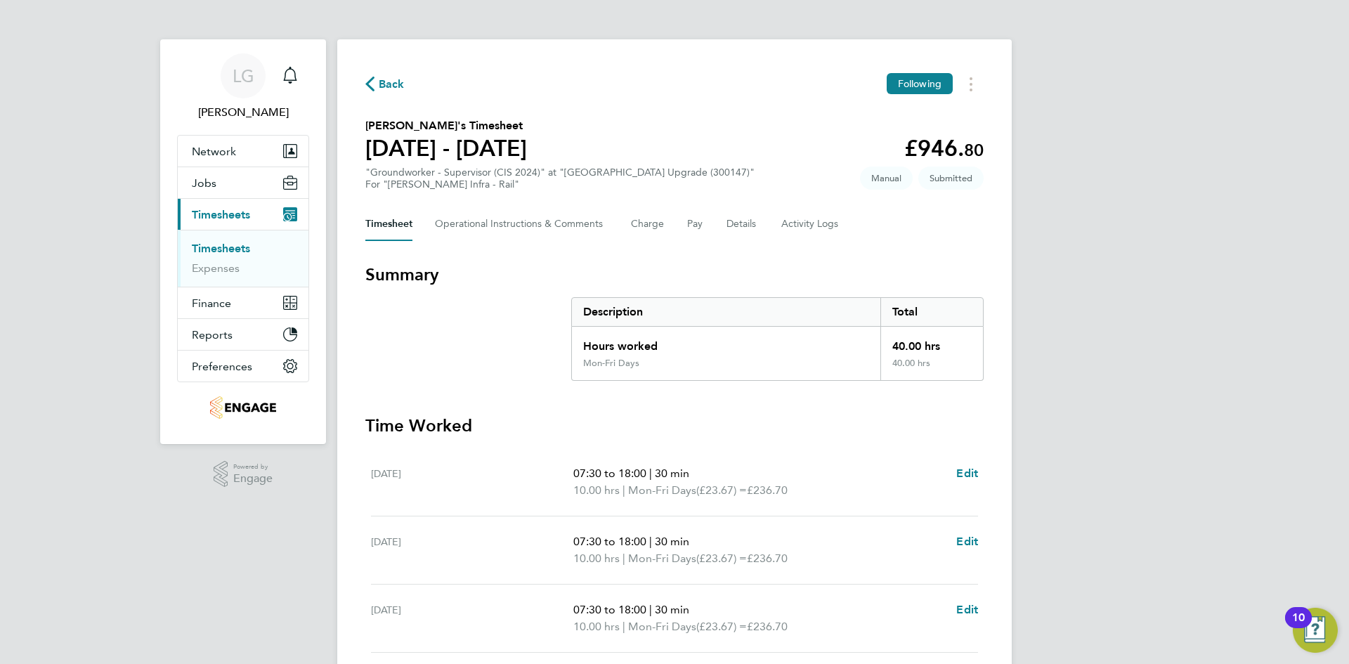
click at [216, 251] on link "Timesheets" at bounding box center [221, 248] width 58 height 13
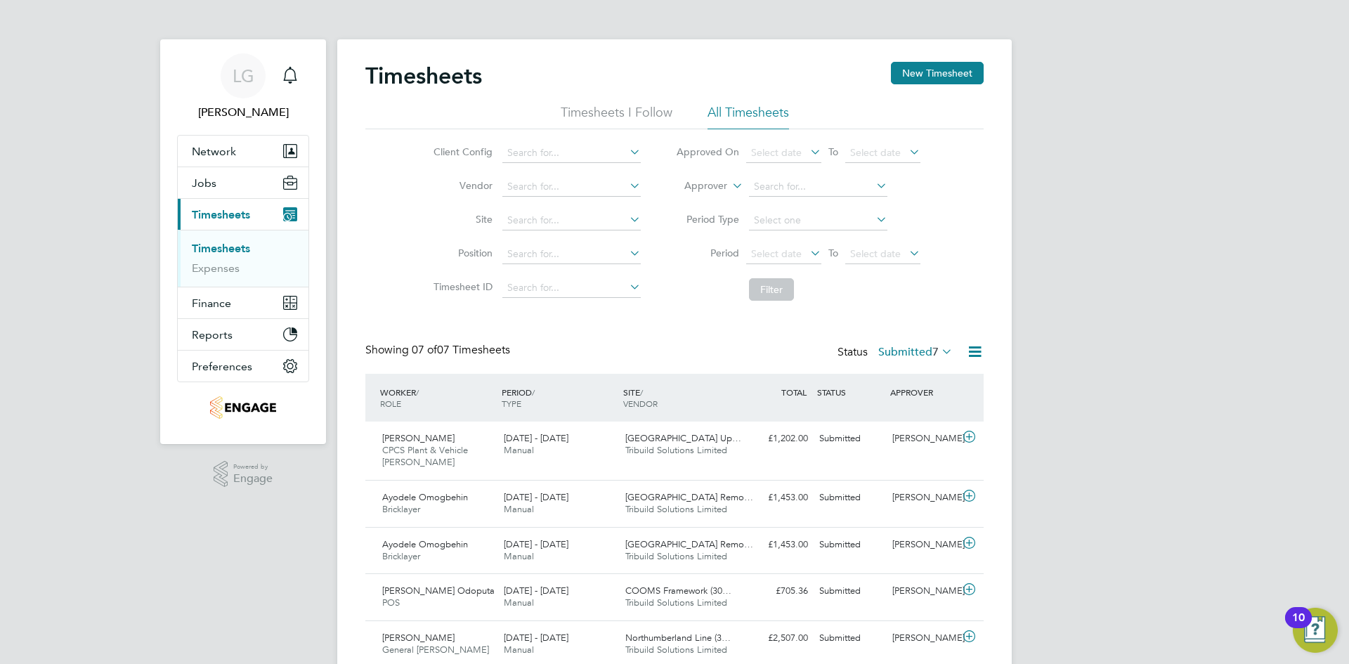
drag, startPoint x: 226, startPoint y: 244, endPoint x: 439, endPoint y: 285, distance: 216.9
click at [226, 245] on link "Timesheets" at bounding box center [221, 248] width 58 height 13
click at [920, 349] on label "Submitted 7" at bounding box center [915, 352] width 74 height 14
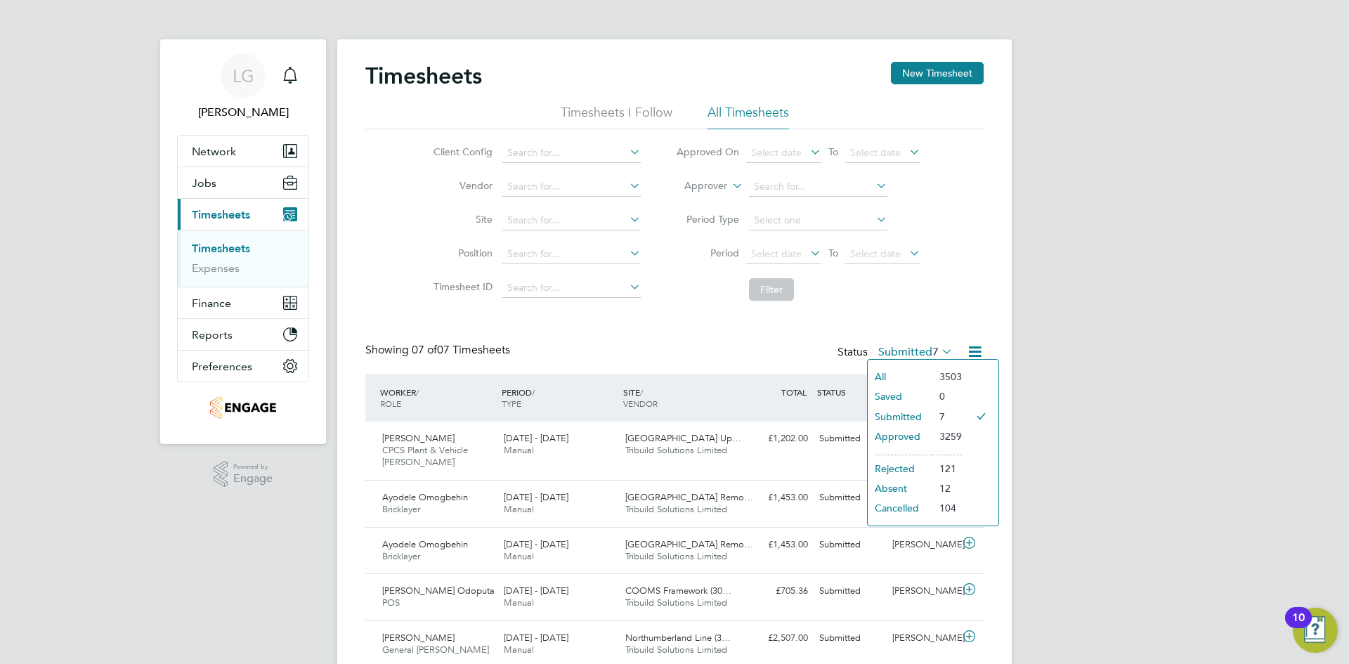
click at [916, 407] on li "Submitted" at bounding box center [900, 417] width 65 height 20
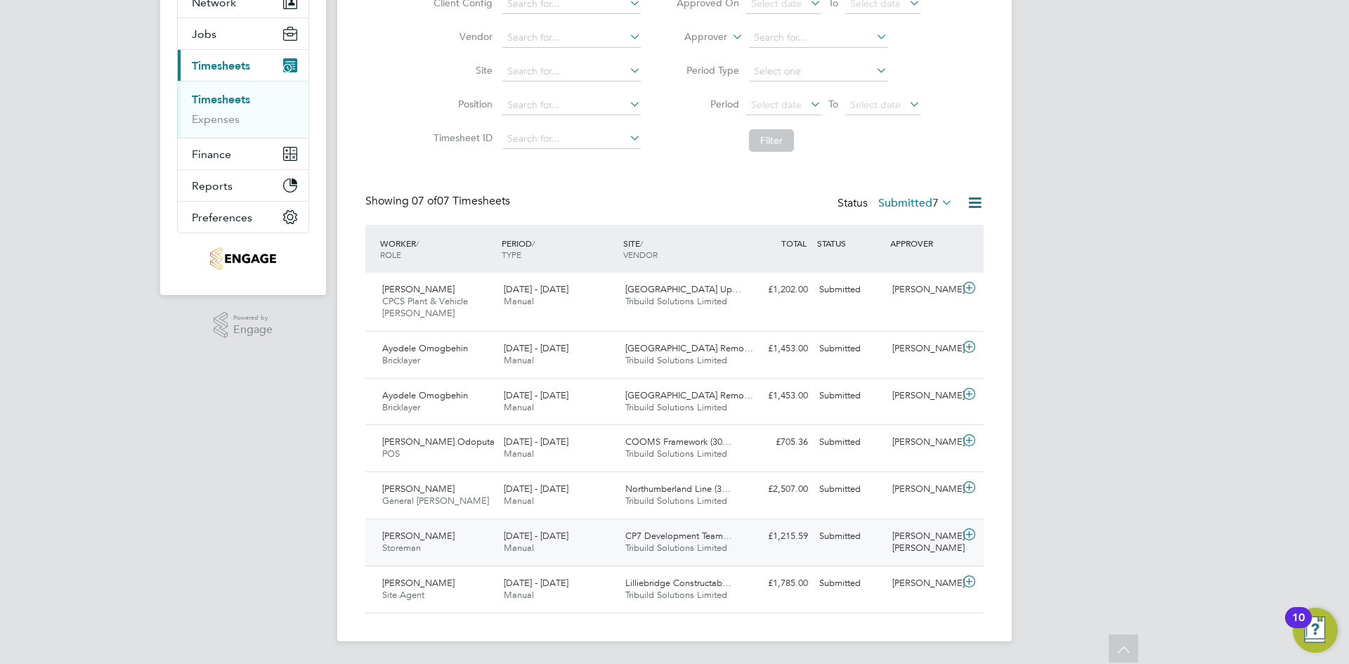
click at [595, 531] on div "[DATE] - [DATE] Manual" at bounding box center [559, 542] width 122 height 35
